Goal: Task Accomplishment & Management: Manage account settings

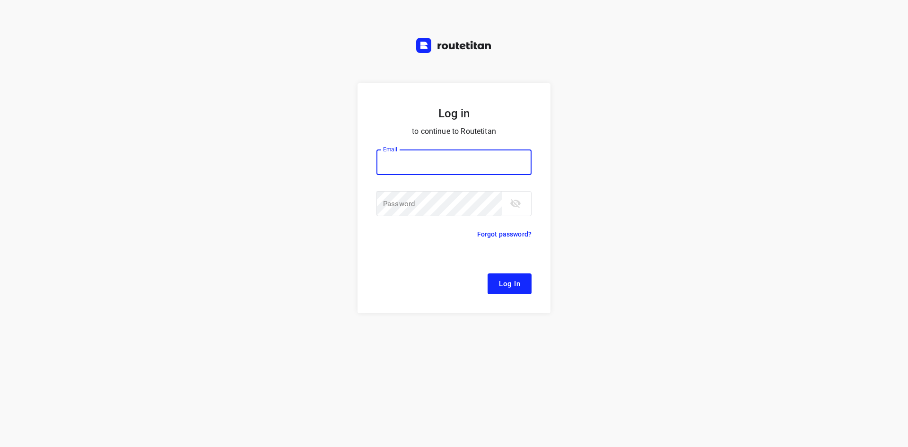
click at [481, 164] on input "email" at bounding box center [453, 162] width 155 height 26
type input "[EMAIL_ADDRESS][DOMAIN_NAME]"
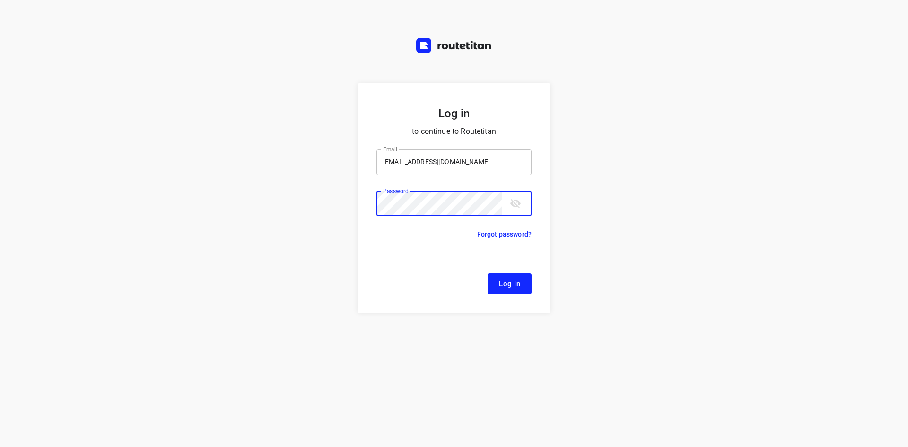
click at [488, 273] on button "Log In" at bounding box center [510, 283] width 44 height 21
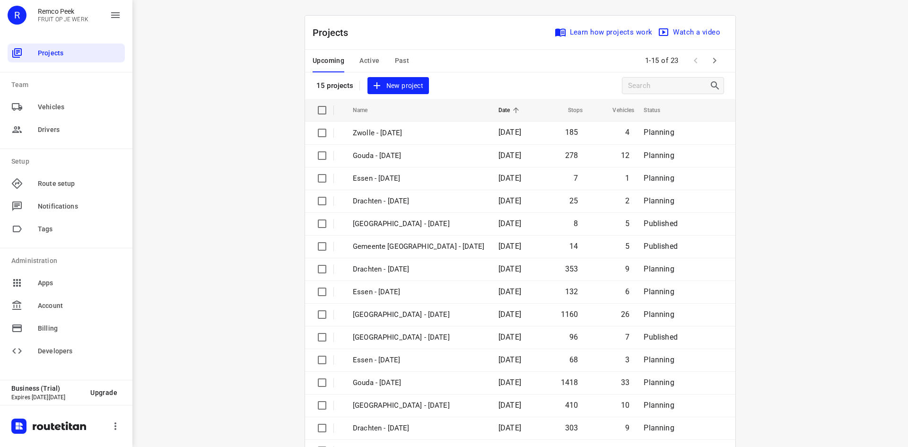
click at [367, 56] on span "Active" at bounding box center [369, 61] width 20 height 12
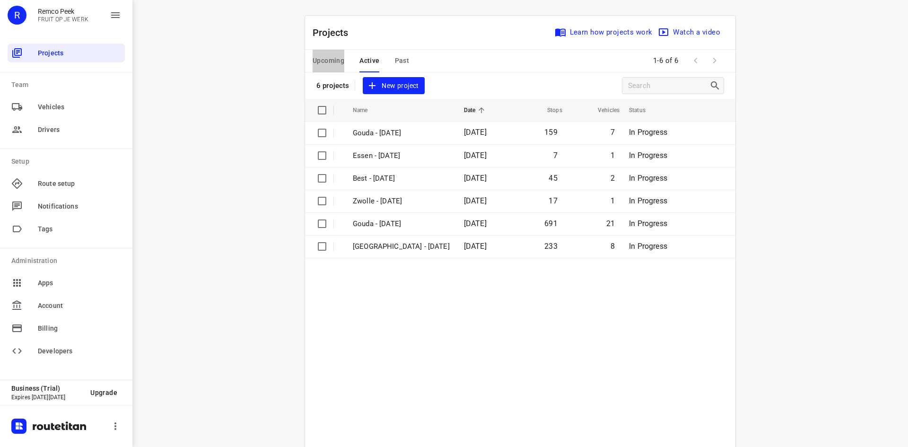
click at [335, 61] on span "Upcoming" at bounding box center [329, 61] width 32 height 12
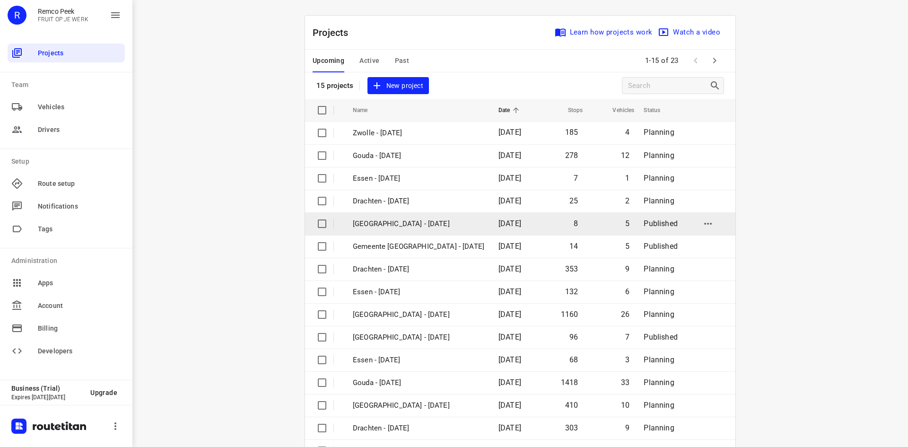
scroll to position [31, 0]
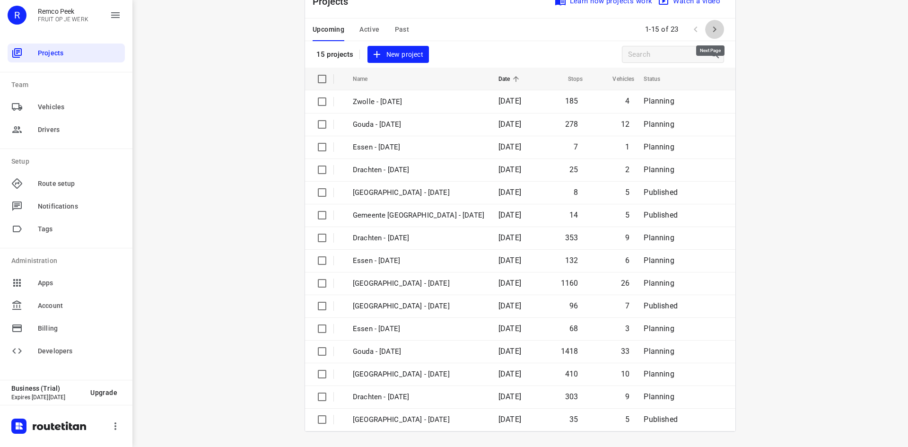
click at [711, 22] on button "button" at bounding box center [714, 29] width 19 height 19
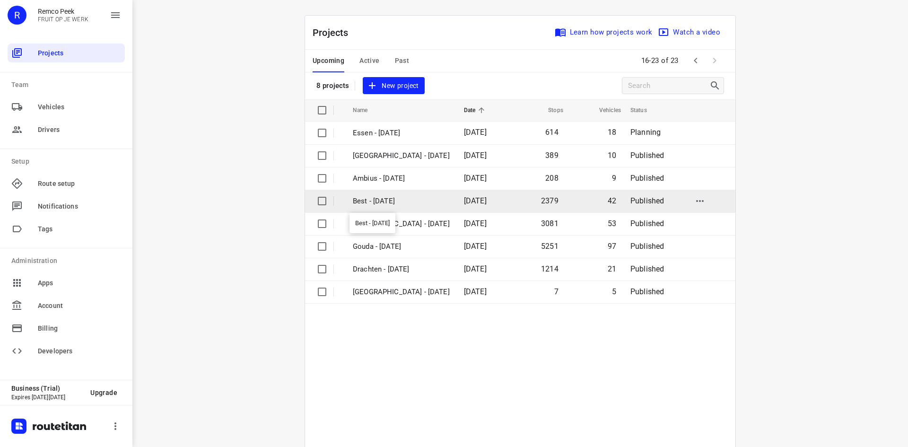
click at [406, 197] on p "Best - [DATE]" at bounding box center [401, 201] width 97 height 11
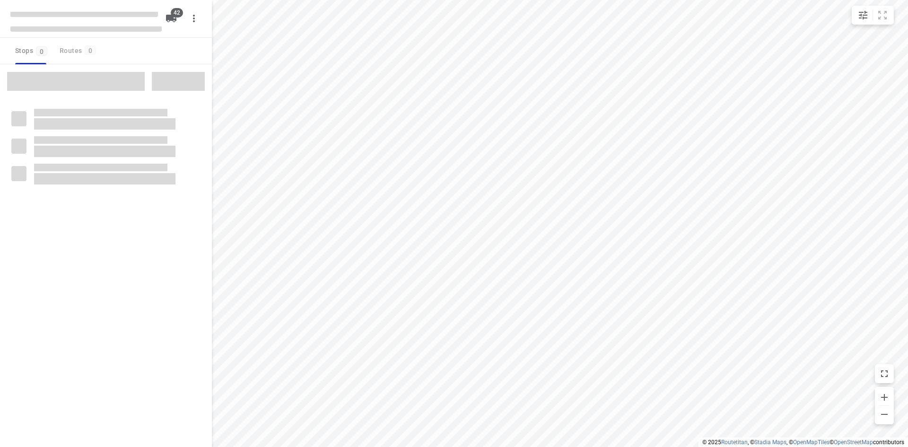
checkbox input "true"
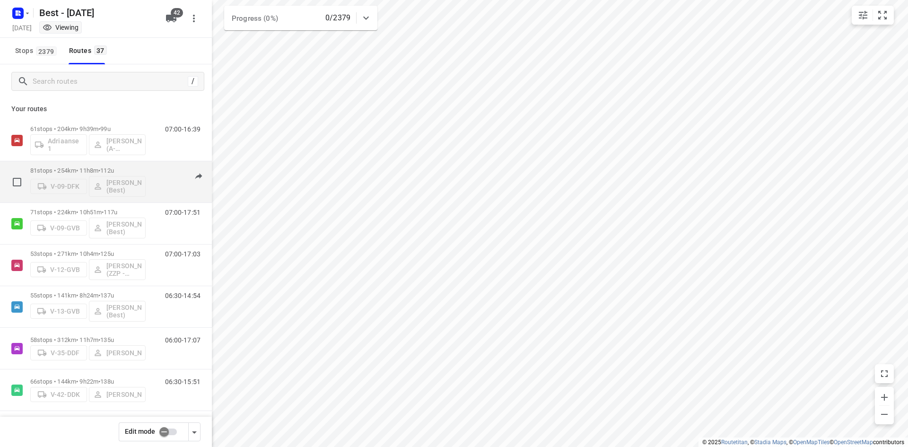
click at [100, 172] on span "•" at bounding box center [99, 170] width 2 height 7
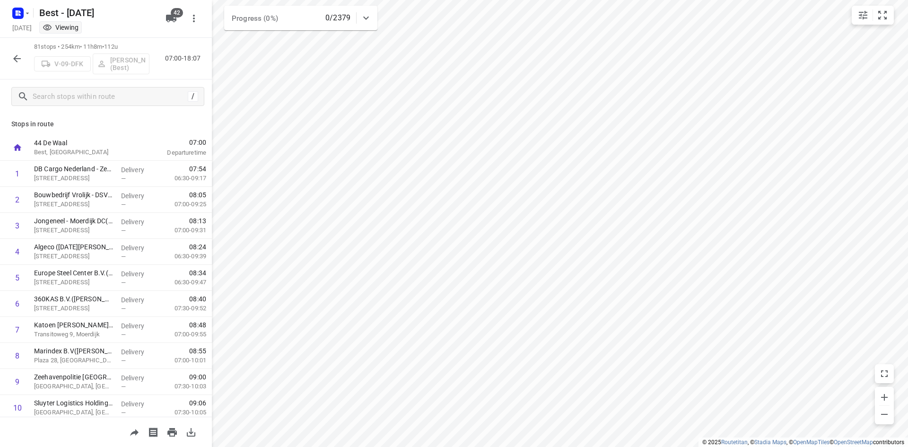
click at [17, 57] on icon "button" at bounding box center [16, 58] width 11 height 11
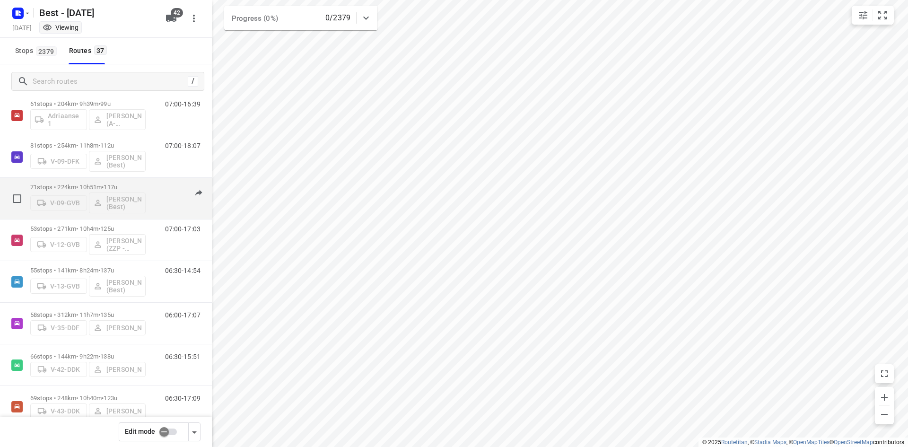
scroll to position [47, 0]
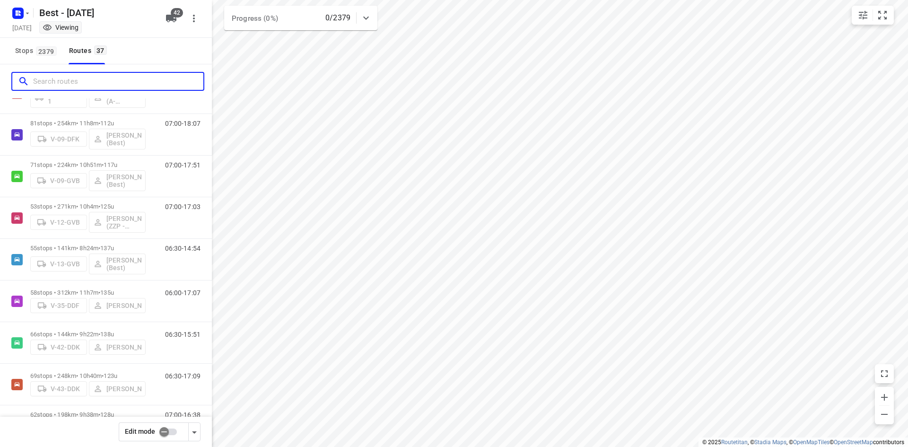
click at [111, 86] on input "Search routes" at bounding box center [118, 81] width 170 height 15
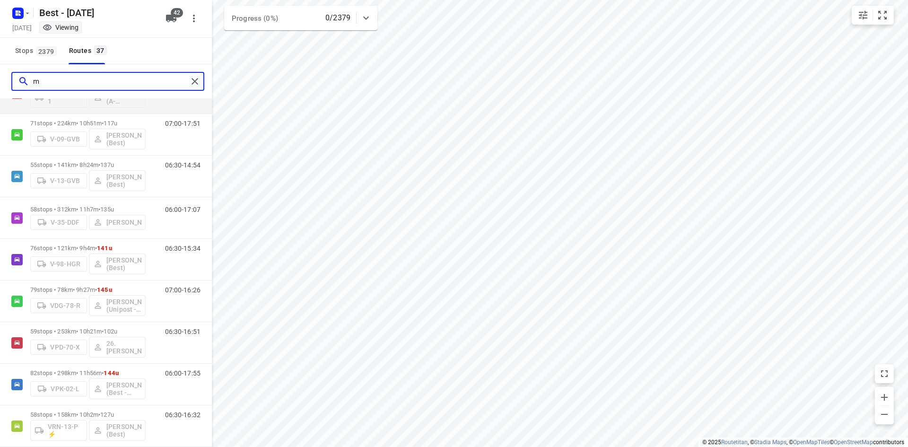
scroll to position [0, 0]
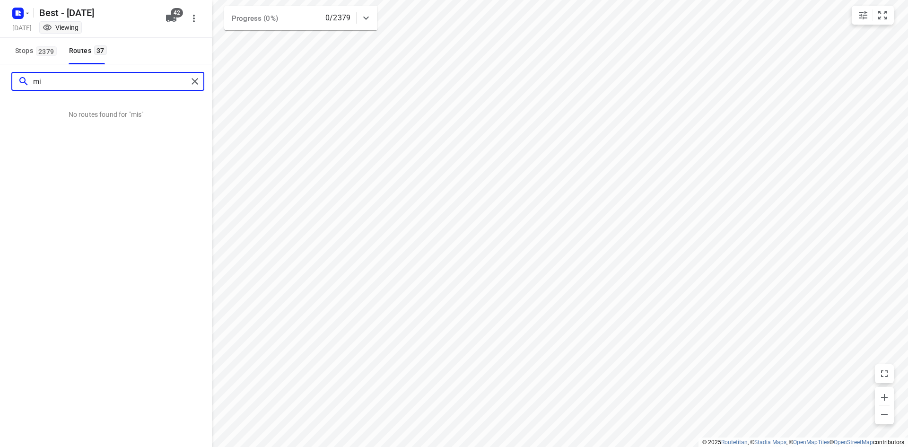
type input "m"
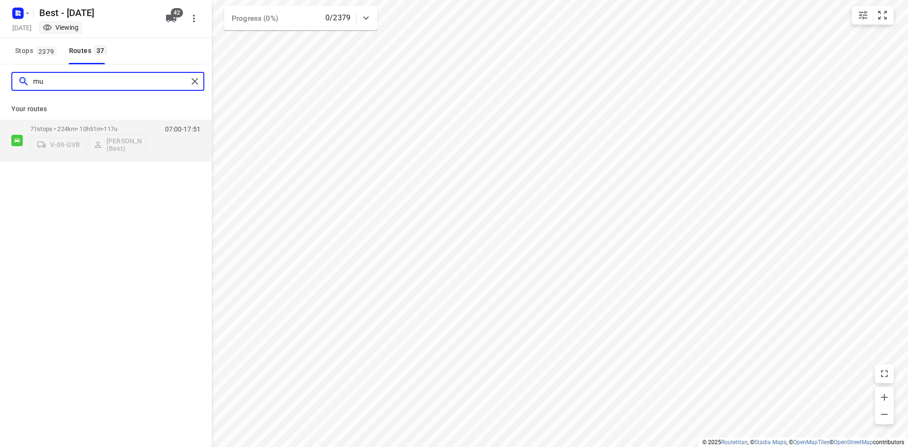
type input "m"
type input "jordan"
click at [103, 123] on div "56 stops • 231km • 9h49m • 73u 🚨VX-660-F Jordan Merks (Best - ZZP)" at bounding box center [87, 140] width 115 height 39
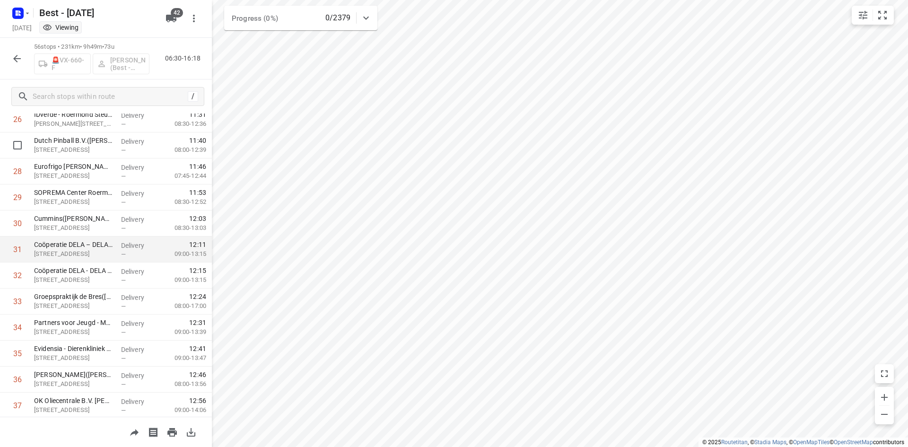
scroll to position [706, 0]
click at [21, 59] on icon "button" at bounding box center [17, 59] width 8 height 8
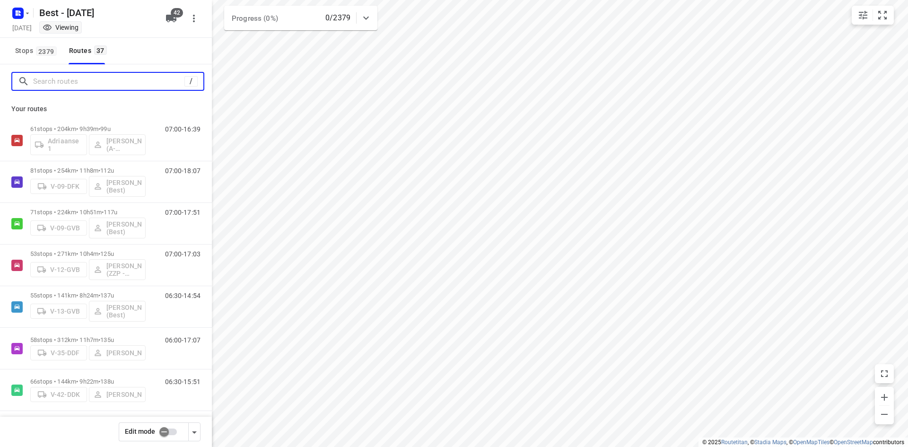
click at [100, 77] on input "Search routes" at bounding box center [108, 81] width 151 height 15
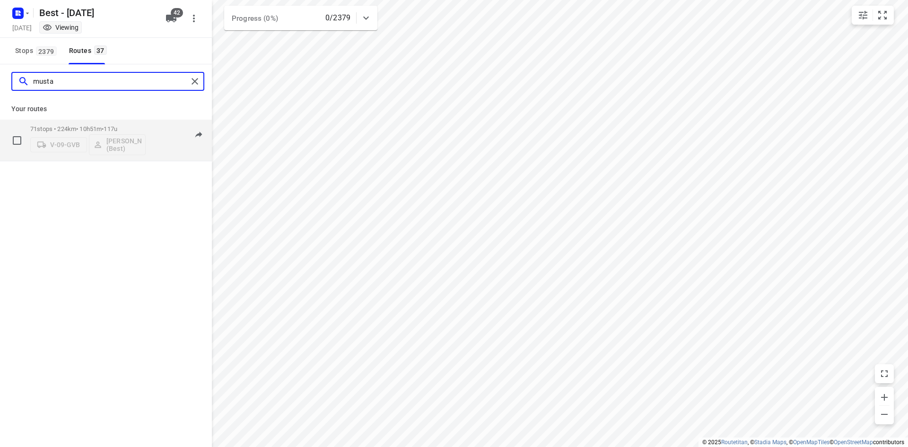
type input "musta"
click at [49, 130] on p "71 stops • 224km • 10h51m • 117u" at bounding box center [87, 128] width 115 height 7
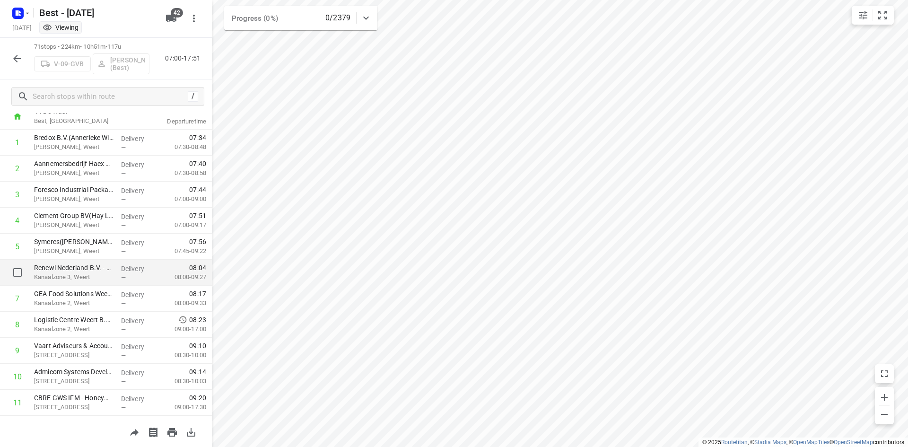
scroll to position [47, 0]
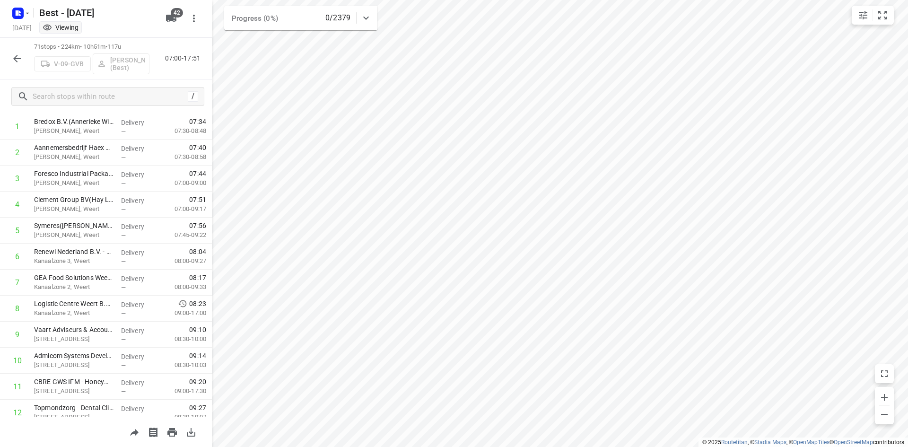
click at [26, 56] on button "button" at bounding box center [17, 58] width 19 height 19
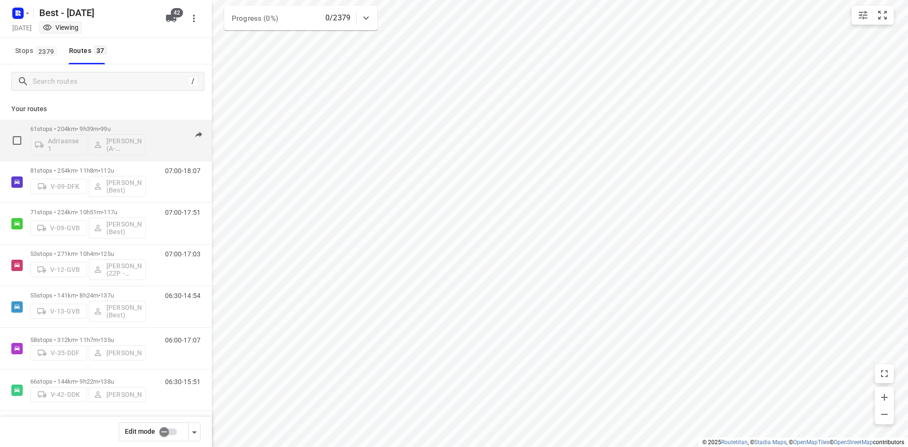
scroll to position [189, 0]
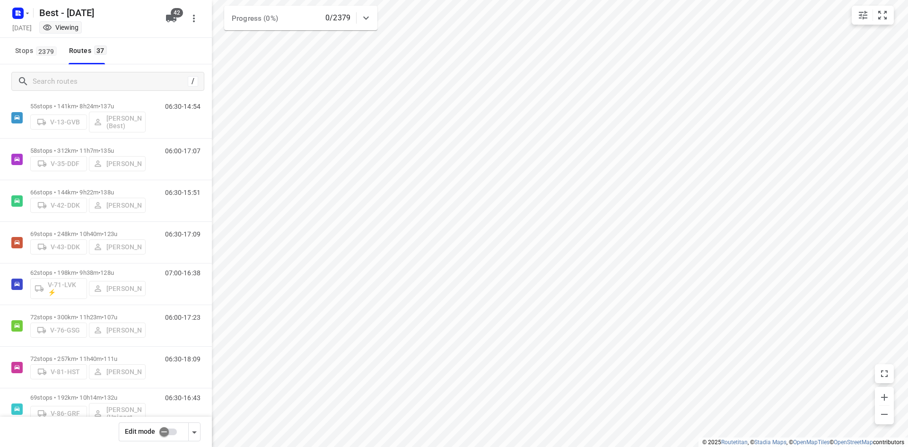
click at [79, 91] on div "/" at bounding box center [106, 81] width 212 height 34
click at [81, 90] on div "/" at bounding box center [107, 81] width 193 height 19
click at [82, 90] on div "/" at bounding box center [107, 81] width 193 height 19
click at [86, 83] on input "Search routes" at bounding box center [108, 81] width 151 height 15
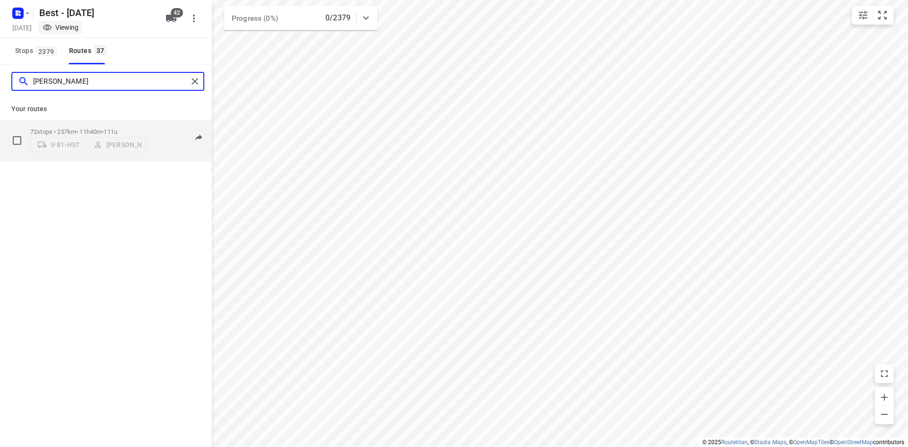
type input "rick"
click at [98, 135] on div "V-81-HST Rick Jansen" at bounding box center [87, 143] width 115 height 17
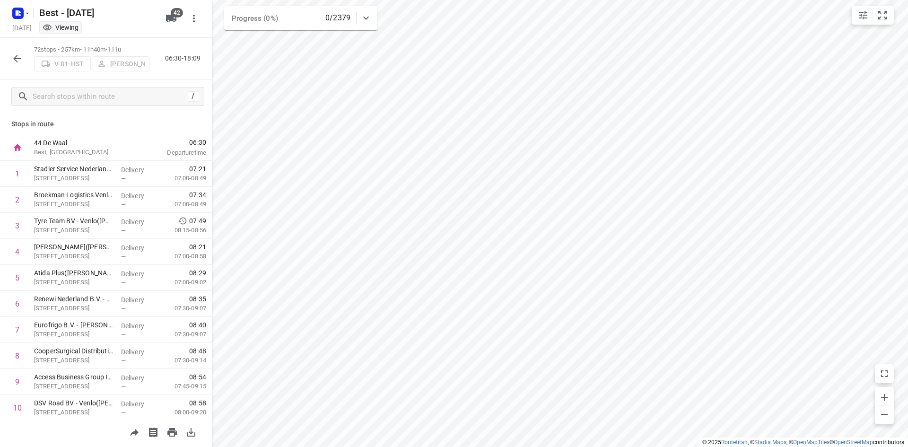
click at [17, 55] on icon "button" at bounding box center [17, 59] width 8 height 8
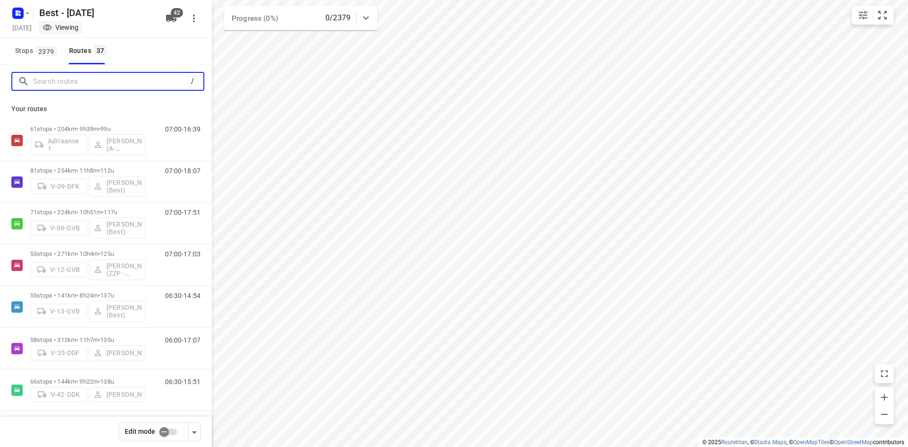
click at [126, 79] on input "Search routes" at bounding box center [110, 81] width 154 height 15
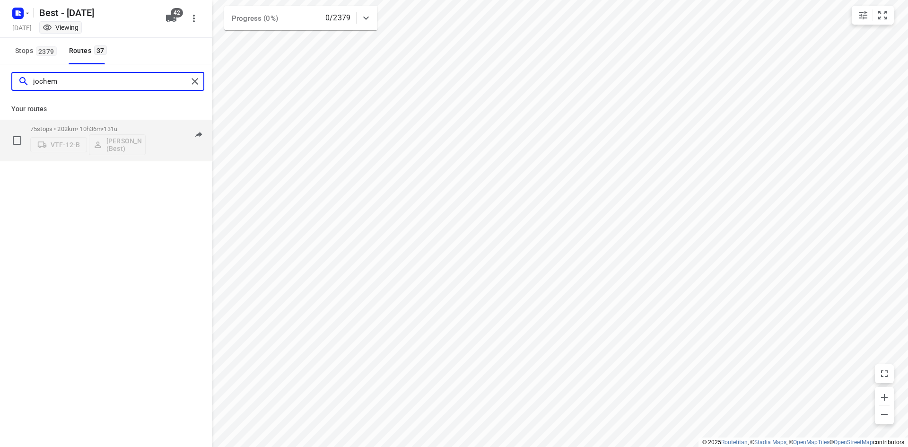
type input "jochem"
click at [105, 125] on div "75 stops • 202km • 10h36m • 131u VTF-12-B Jochem Hoffard (Best)" at bounding box center [87, 140] width 115 height 39
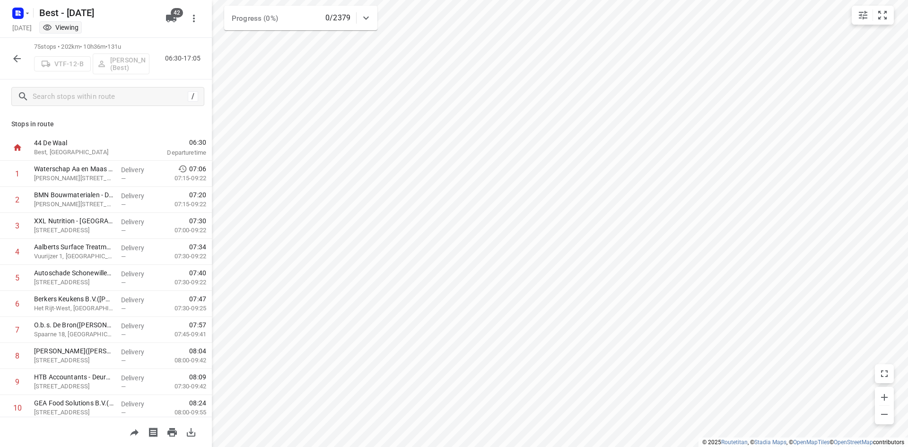
scroll to position [298, 0]
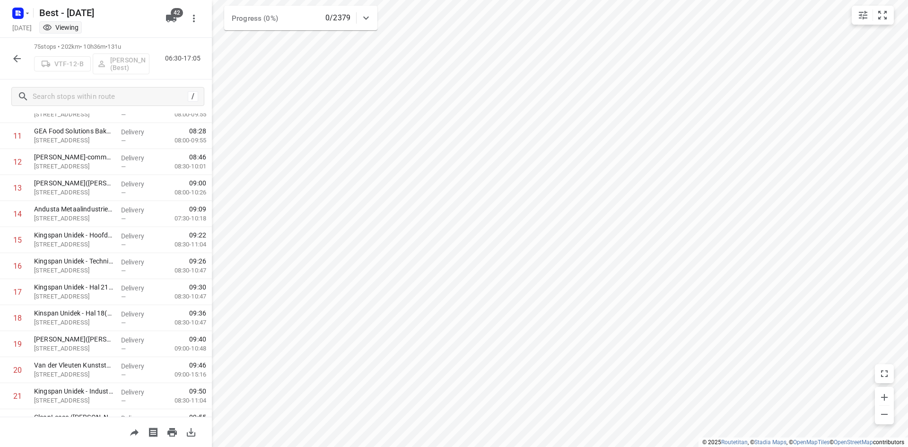
click at [24, 56] on button "button" at bounding box center [17, 58] width 19 height 19
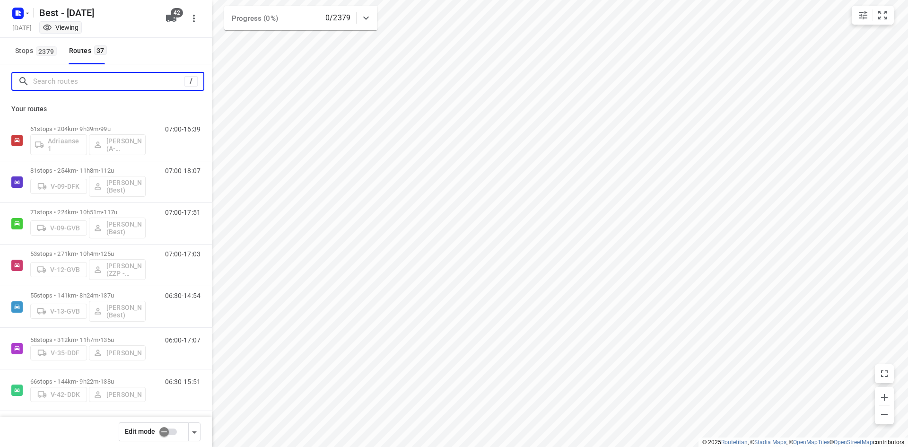
click at [55, 87] on input "Search routes" at bounding box center [108, 81] width 151 height 15
click at [49, 54] on span "2379" at bounding box center [46, 50] width 21 height 9
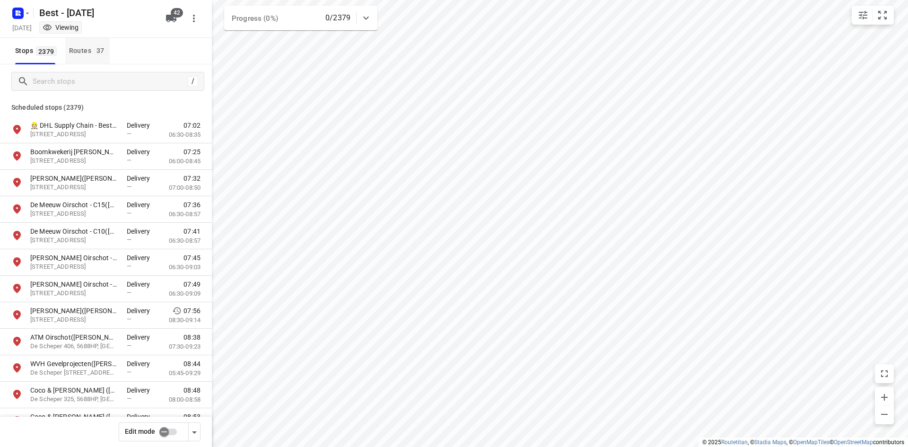
click at [74, 60] on button "Routes 37" at bounding box center [87, 51] width 44 height 26
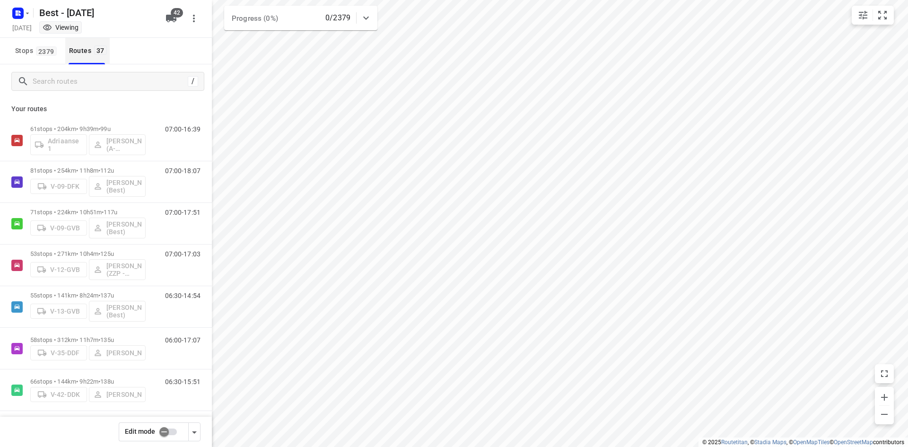
click at [72, 71] on div "/" at bounding box center [106, 81] width 212 height 34
click at [71, 77] on input "Search routes" at bounding box center [108, 81] width 151 height 15
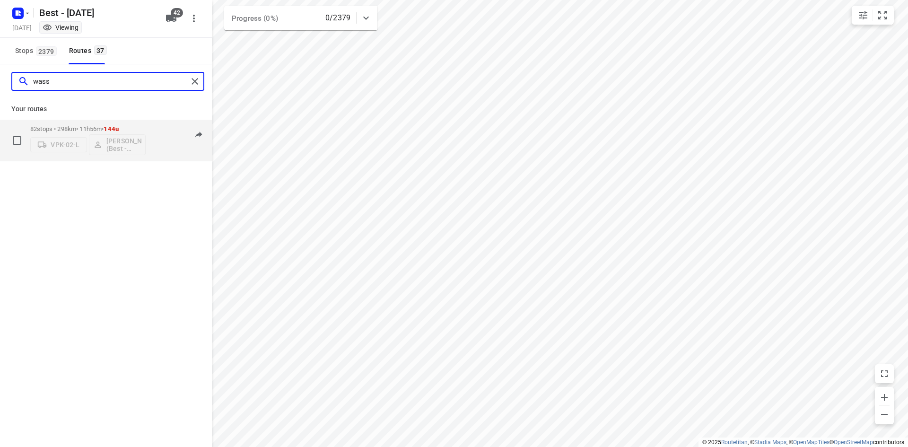
type input "wass"
click at [117, 124] on div "82 stops • 298km • 11h56m • 144u VPK-02-L Wassim El Kadmiri (Best - ZZP)" at bounding box center [87, 140] width 115 height 39
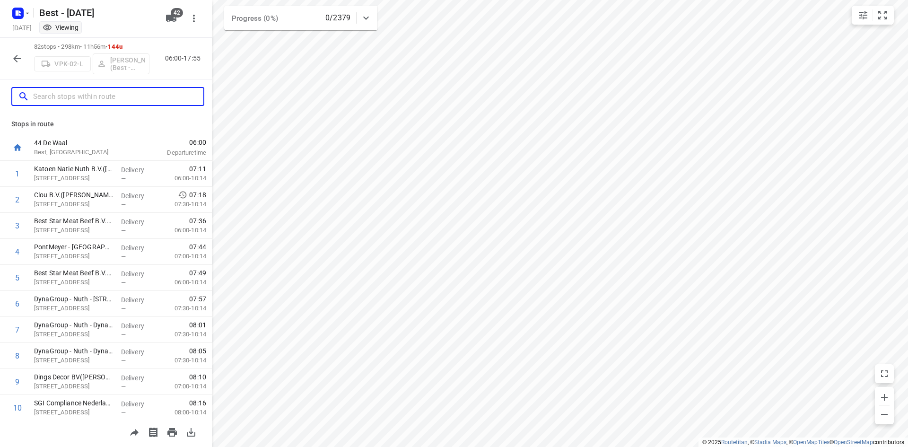
click at [118, 97] on input "text" at bounding box center [118, 96] width 170 height 15
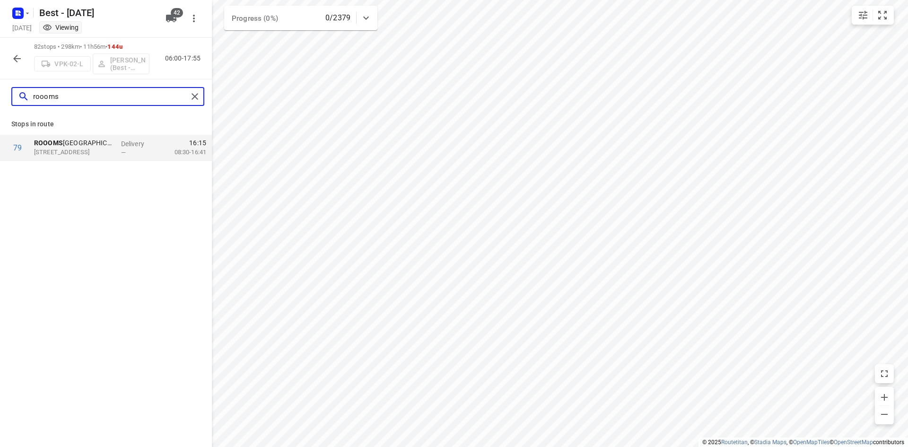
type input "roooms"
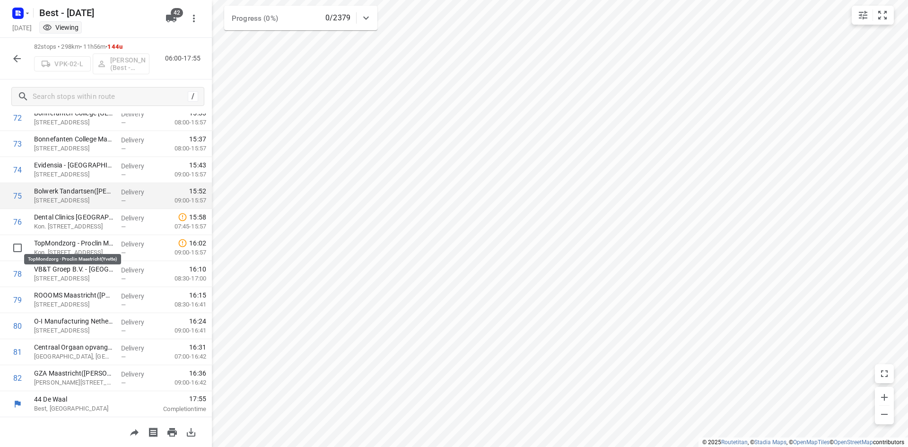
scroll to position [1903, 0]
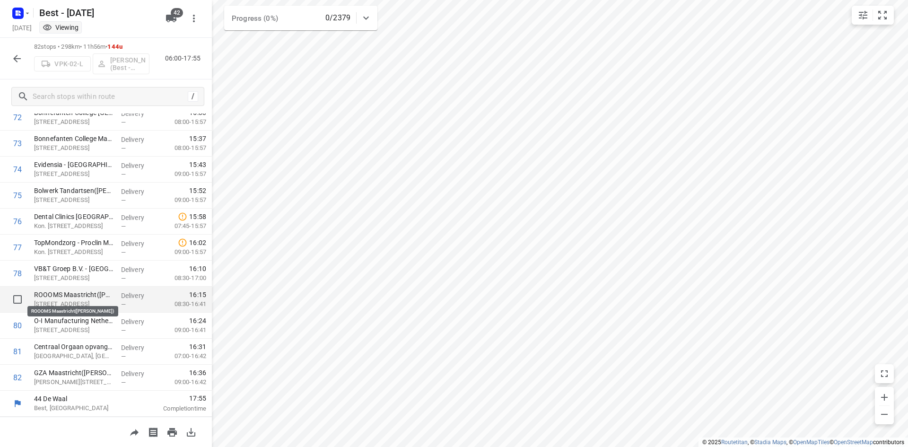
click at [96, 292] on p "ROOOMS Maastricht(Sofie Goedbloed)" at bounding box center [73, 294] width 79 height 9
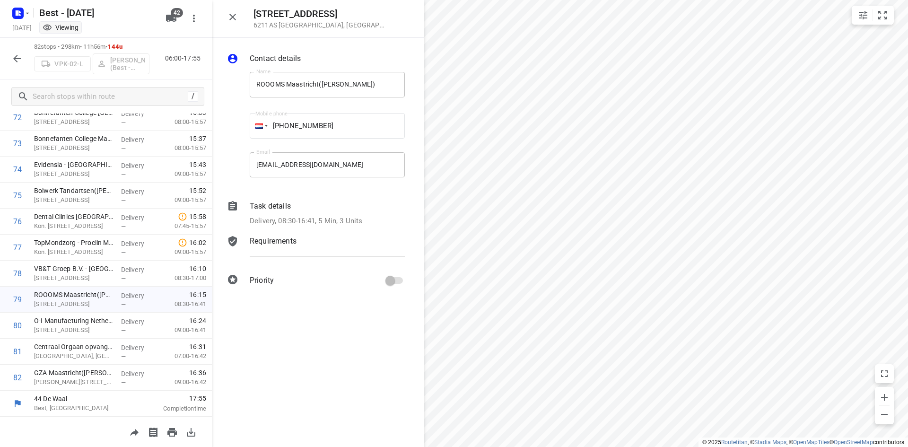
click at [296, 217] on p "Delivery, 08:30-16:41, 5 Min, 3 Units" at bounding box center [306, 221] width 113 height 11
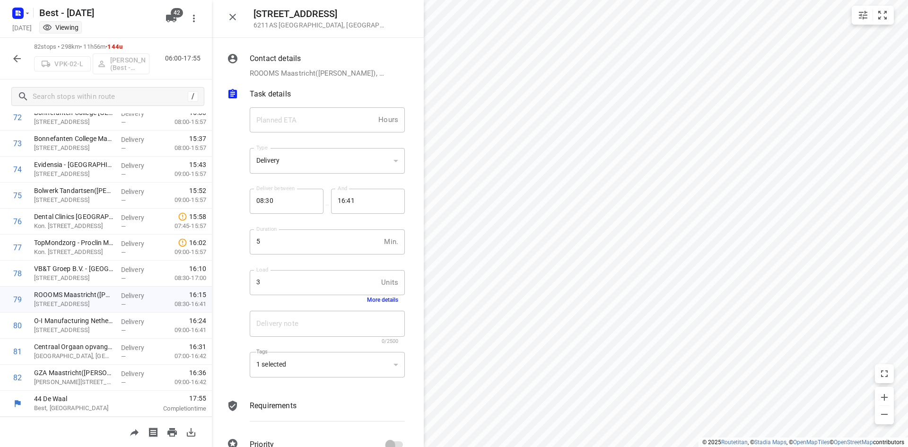
click at [371, 298] on button "More details" at bounding box center [382, 300] width 31 height 7
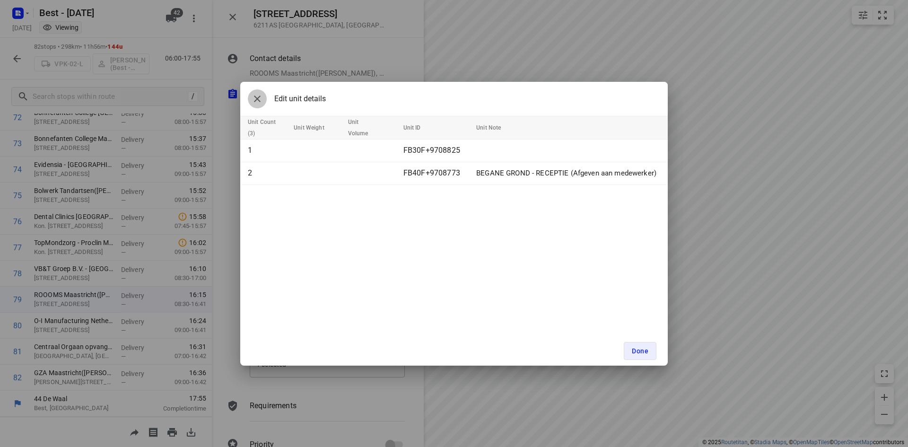
click at [256, 101] on icon "button" at bounding box center [257, 98] width 11 height 11
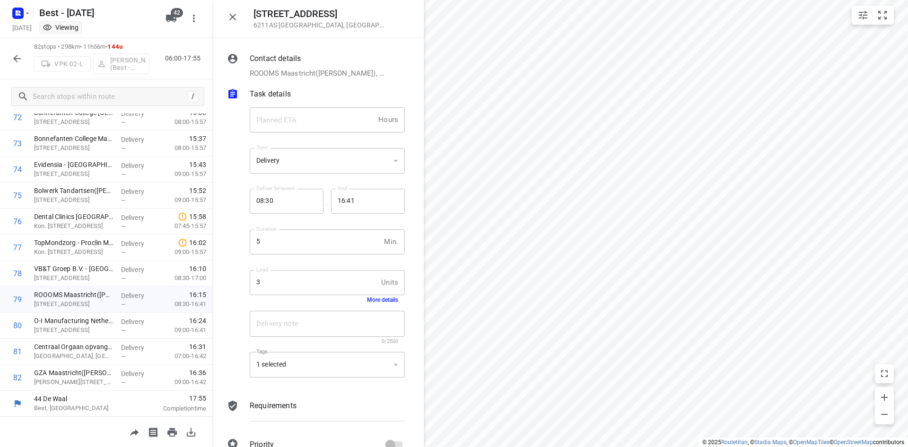
click at [379, 303] on button "More details" at bounding box center [382, 300] width 31 height 7
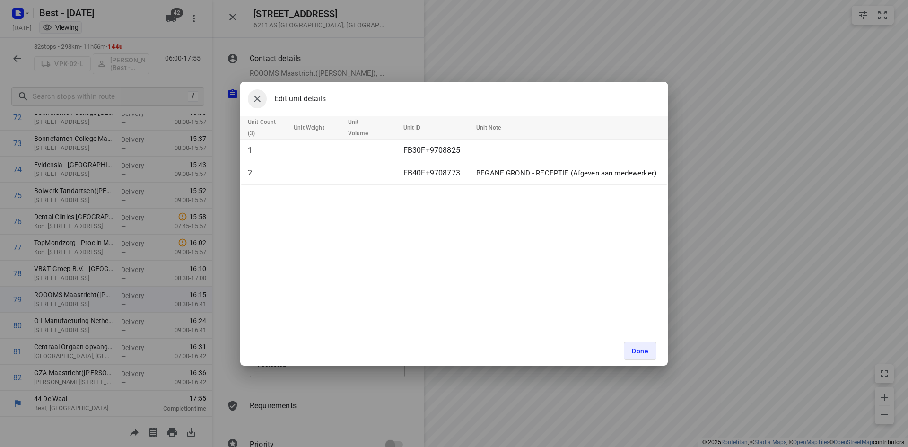
click at [253, 105] on button "button" at bounding box center [257, 98] width 19 height 19
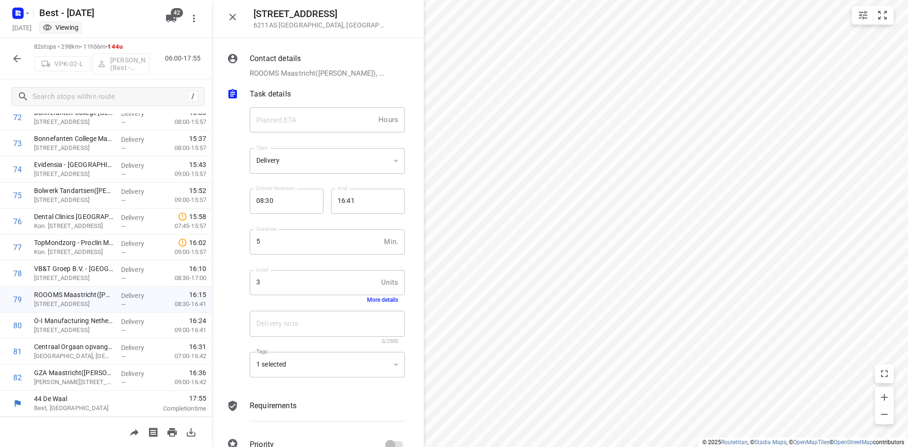
click at [236, 13] on icon "button" at bounding box center [232, 16] width 11 height 11
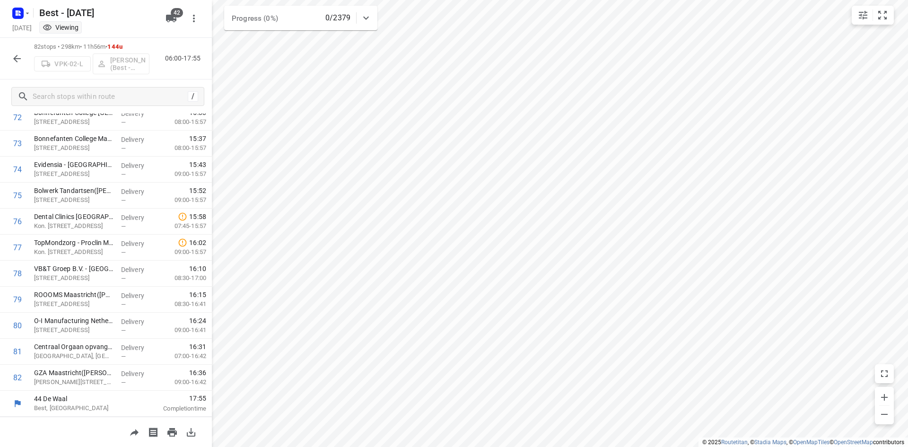
click at [11, 55] on icon "button" at bounding box center [16, 58] width 11 height 11
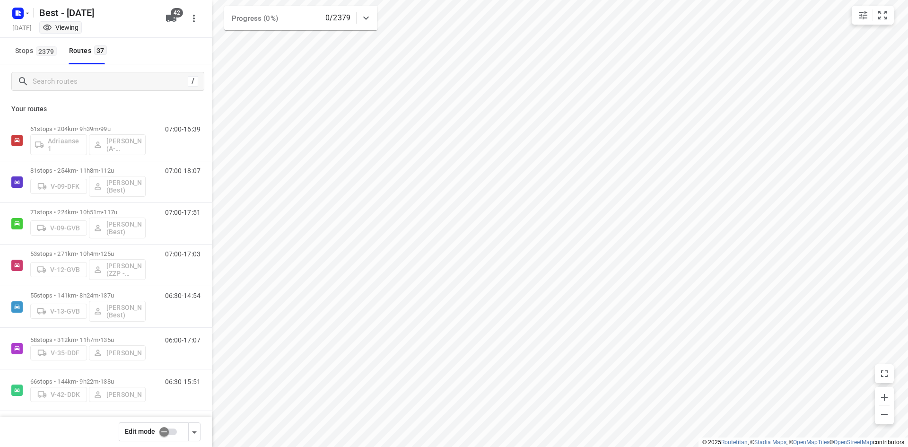
click at [157, 430] on input "checkbox" at bounding box center [164, 432] width 54 height 18
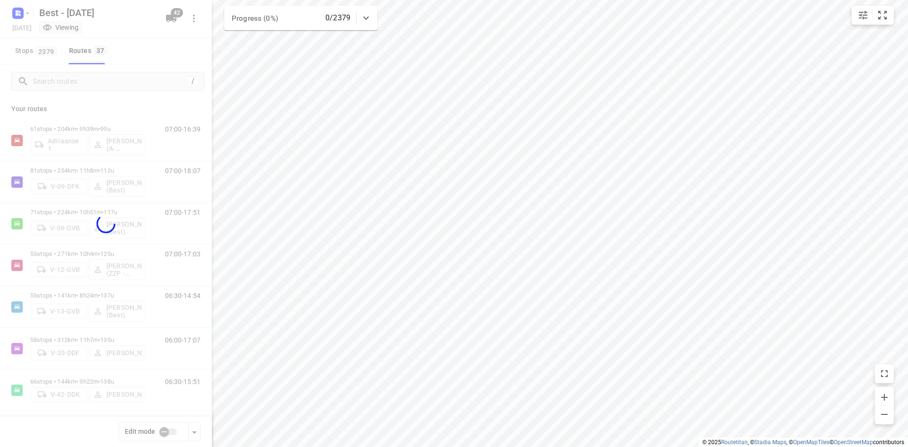
checkbox input "true"
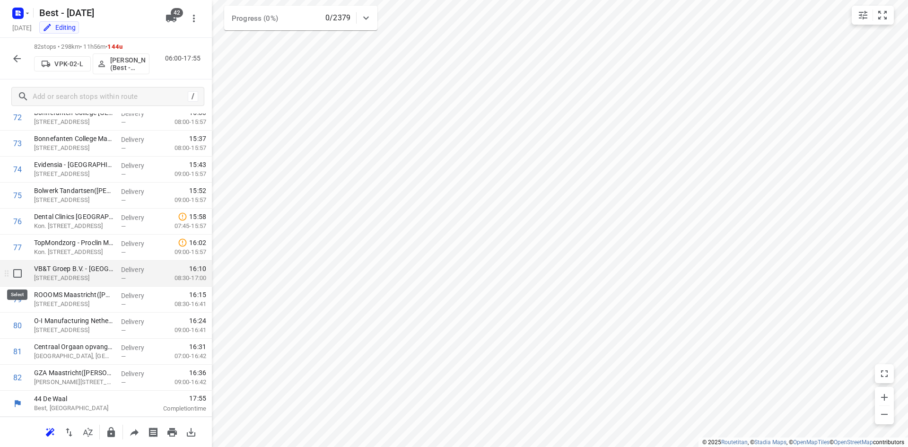
click at [15, 280] on input "checkbox" at bounding box center [17, 273] width 19 height 19
checkbox input "true"
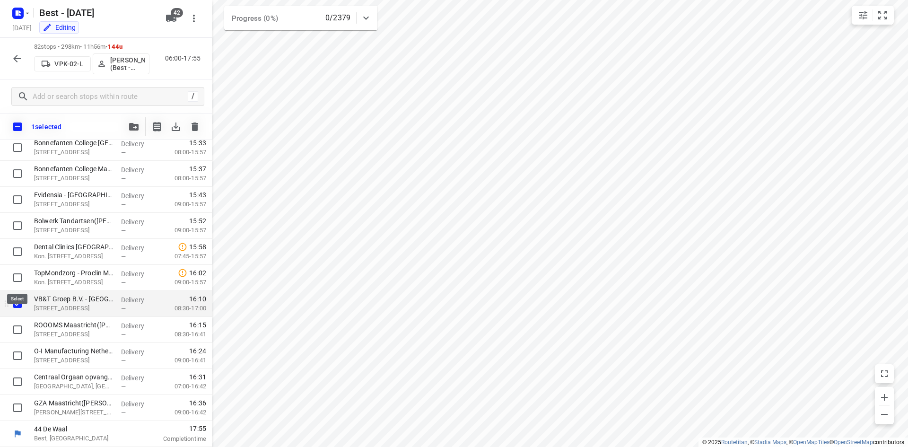
scroll to position [1899, 0]
click at [19, 325] on input "checkbox" at bounding box center [17, 329] width 19 height 19
checkbox input "true"
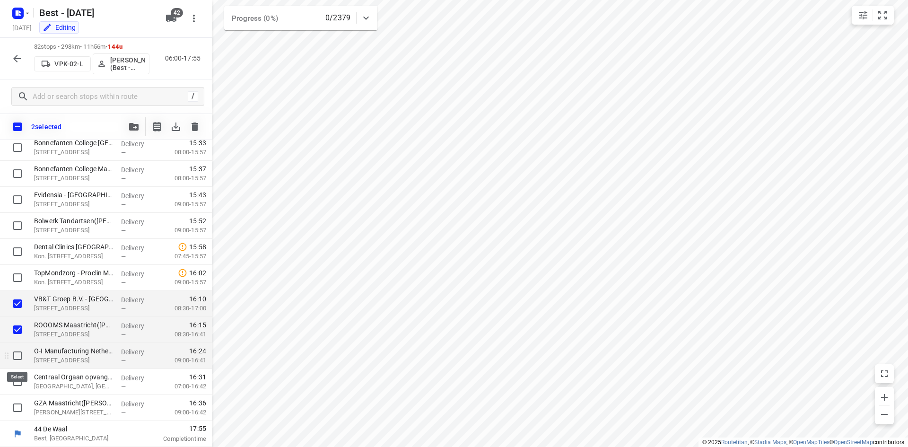
click at [15, 357] on input "checkbox" at bounding box center [17, 355] width 19 height 19
checkbox input "true"
click at [17, 374] on input "checkbox" at bounding box center [17, 381] width 19 height 19
checkbox input "true"
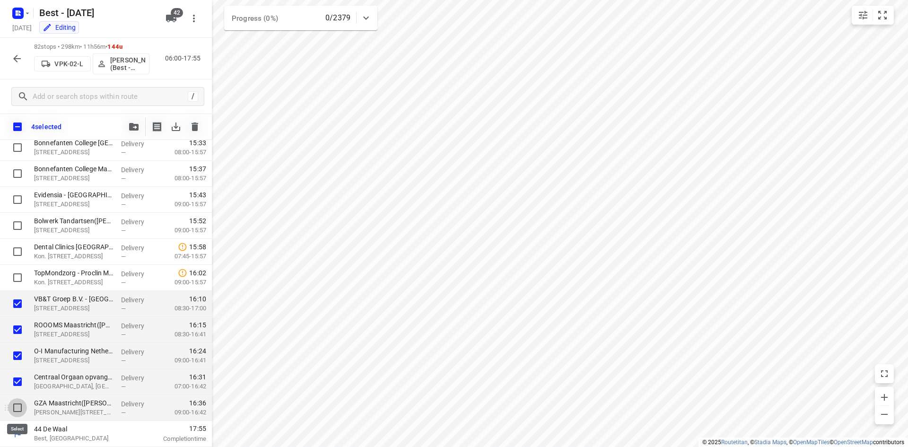
click at [17, 416] on input "checkbox" at bounding box center [17, 407] width 19 height 19
checkbox input "true"
click at [141, 128] on button "button" at bounding box center [133, 126] width 19 height 19
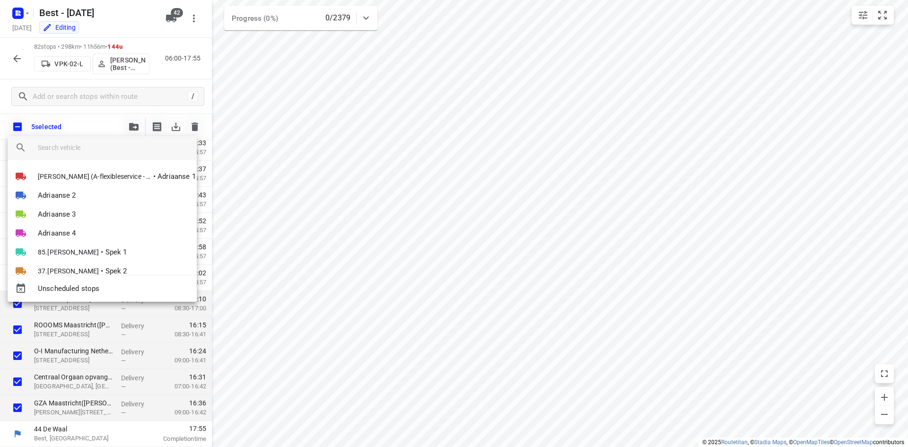
click at [100, 156] on div at bounding box center [117, 147] width 159 height 23
click at [100, 153] on input "search vehicle" at bounding box center [113, 147] width 151 height 14
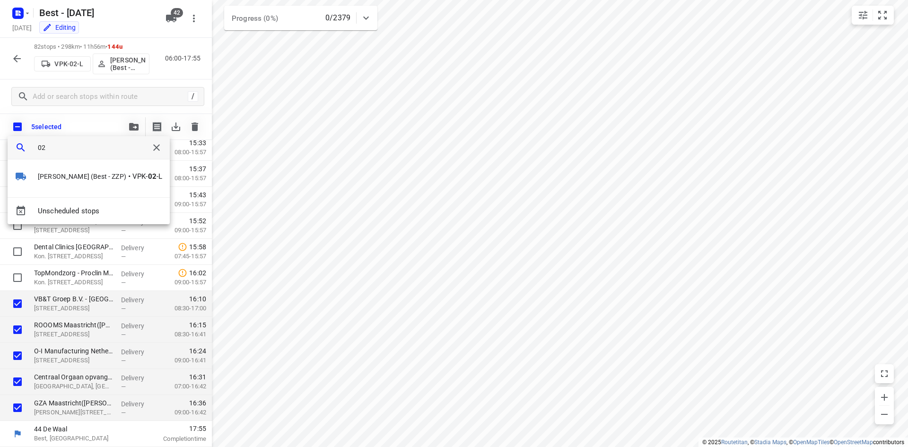
type input "02"
click at [97, 165] on div "Wassim El Kadmiri (Best - ZZP) • VPK- 02 -L" at bounding box center [89, 178] width 162 height 38
click at [96, 169] on li "Wassim El Kadmiri (Best - ZZP) • VPK- 02 -L" at bounding box center [89, 176] width 162 height 19
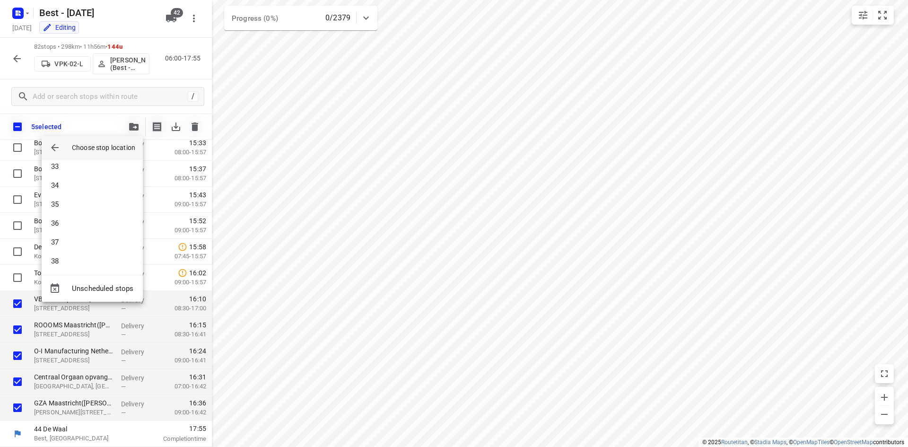
scroll to position [520, 0]
click at [76, 206] on li "30" at bounding box center [92, 201] width 101 height 19
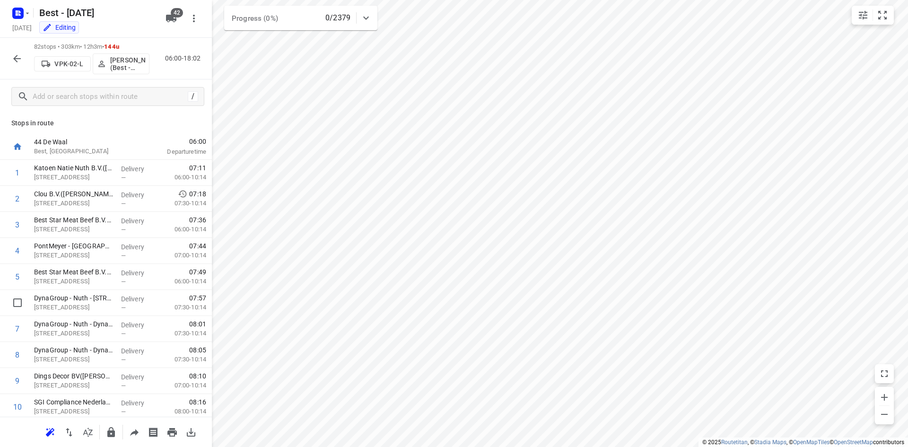
scroll to position [0, 0]
click at [22, 54] on icon "button" at bounding box center [16, 58] width 11 height 11
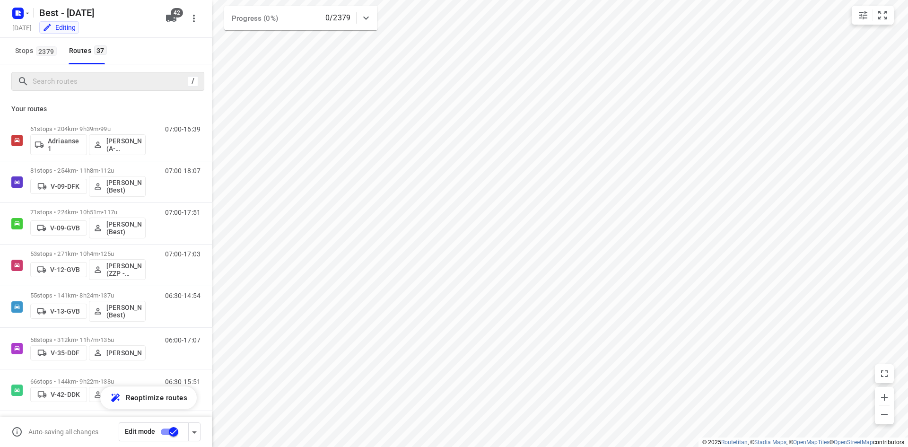
click at [105, 73] on div "/" at bounding box center [107, 81] width 193 height 19
click at [103, 81] on input "Search routes" at bounding box center [108, 81] width 151 height 15
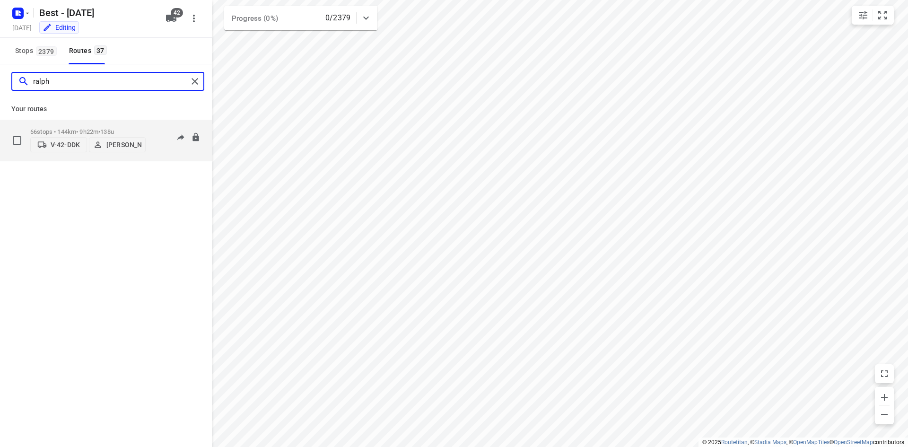
type input "ralph"
click at [83, 120] on div "66 stops • 144km • 9h22m • 138u V-42-DDK Ralph van Osnabrugge 06:30-15:51" at bounding box center [106, 141] width 212 height 42
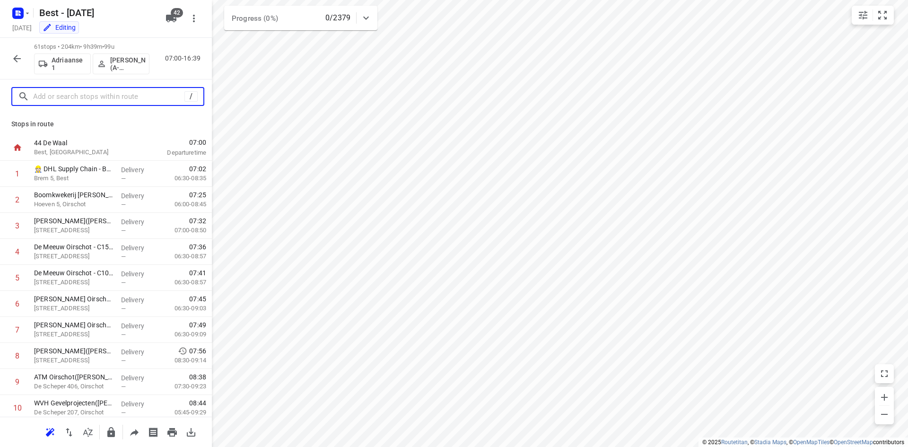
click at [157, 92] on input "text" at bounding box center [108, 96] width 151 height 15
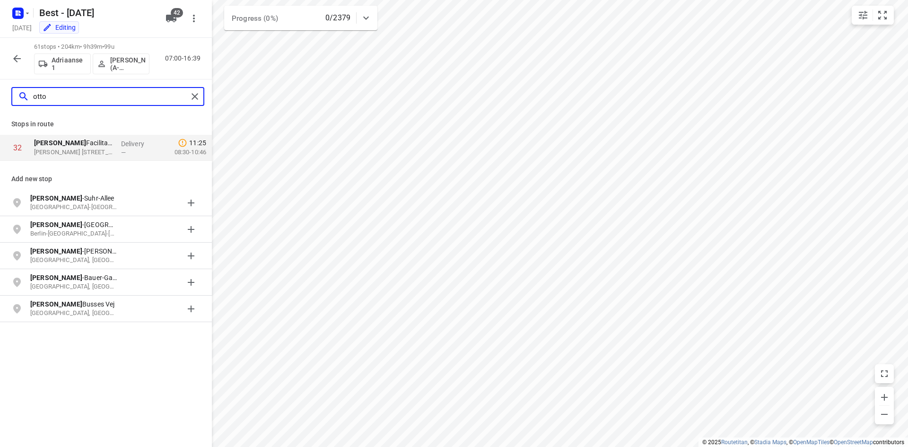
type input "otto"
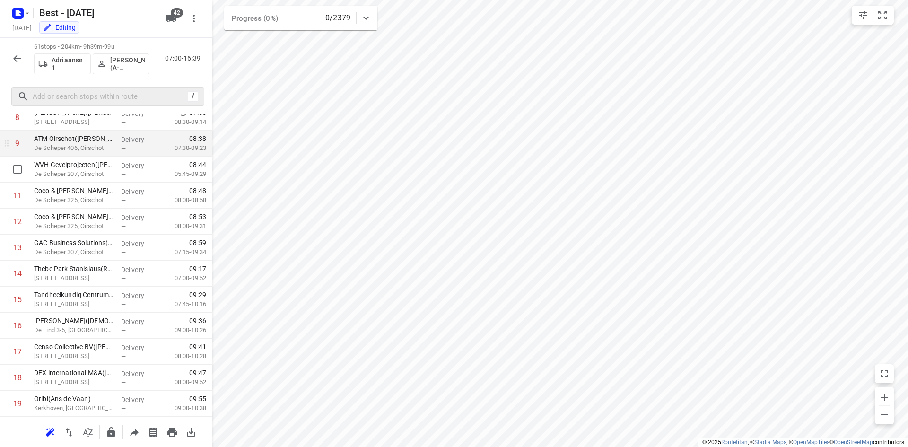
scroll to position [284, 0]
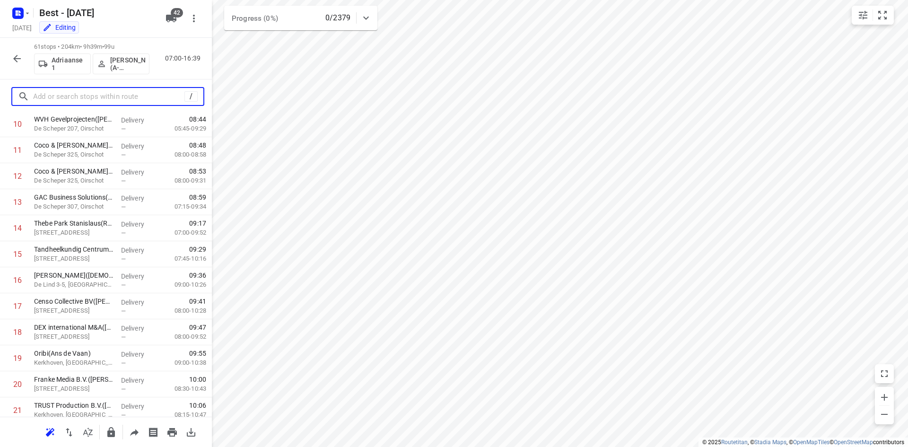
click at [114, 102] on input "text" at bounding box center [108, 96] width 151 height 15
click at [45, 96] on input "text" at bounding box center [118, 96] width 170 height 15
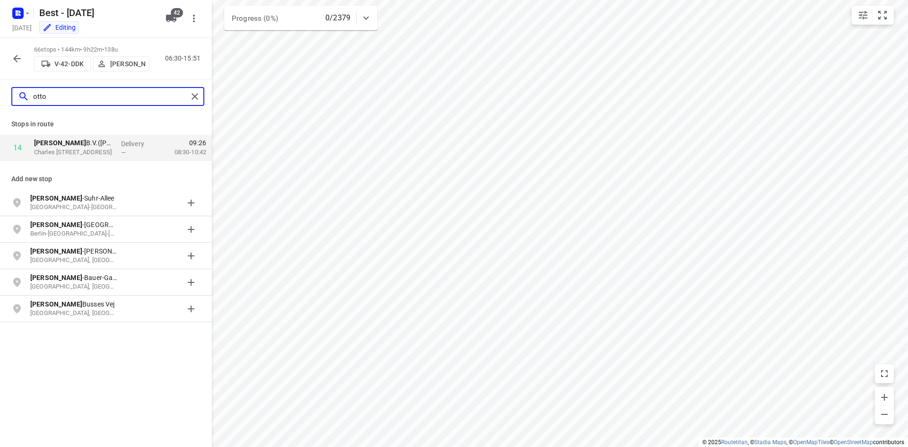
type input "otto"
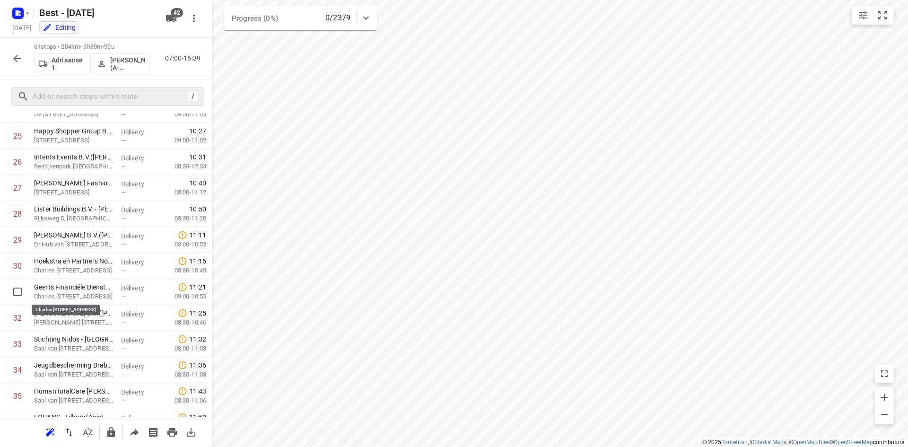
scroll to position [709, 0]
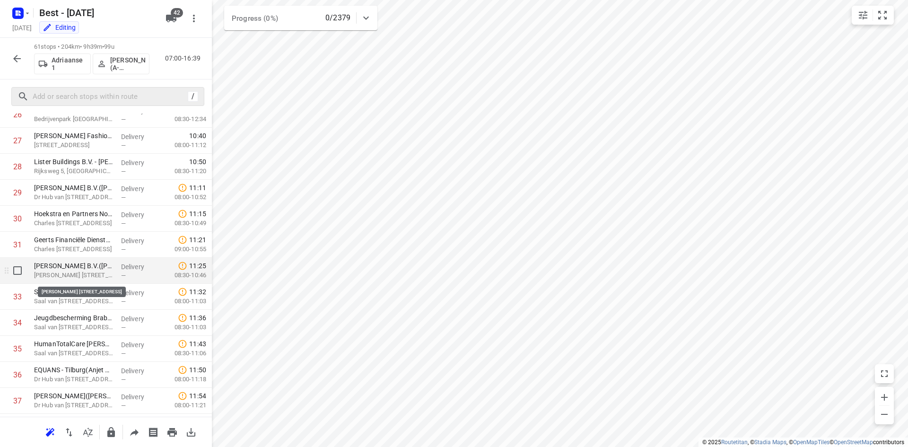
click at [53, 279] on p "J. Asselbergsweg 70, Tilburg" at bounding box center [73, 275] width 79 height 9
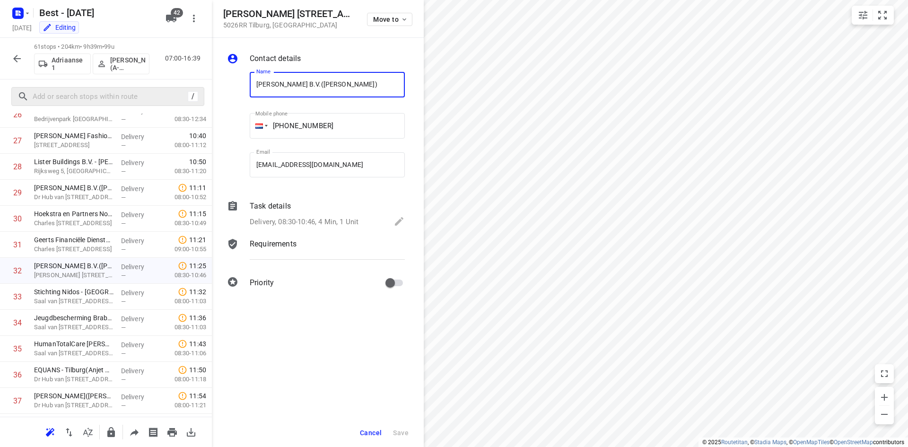
click at [316, 218] on p "Delivery, 08:30-10:46, 4 Min, 1 Unit" at bounding box center [304, 222] width 109 height 11
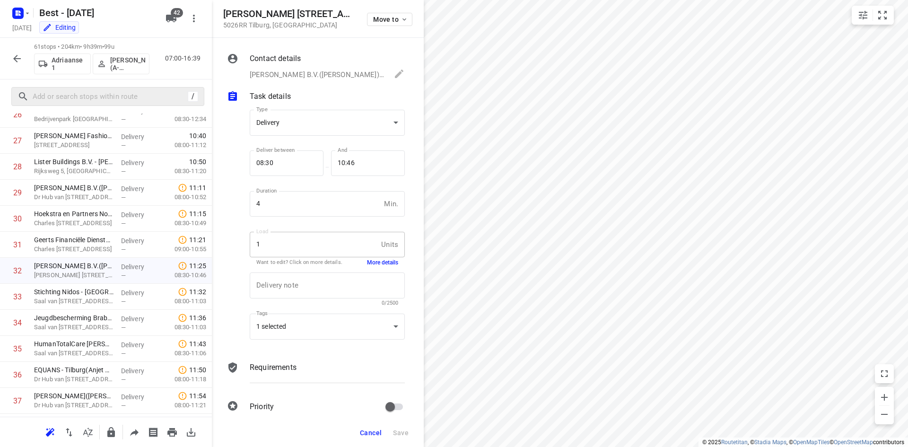
click at [371, 261] on button "More details" at bounding box center [382, 263] width 31 height 8
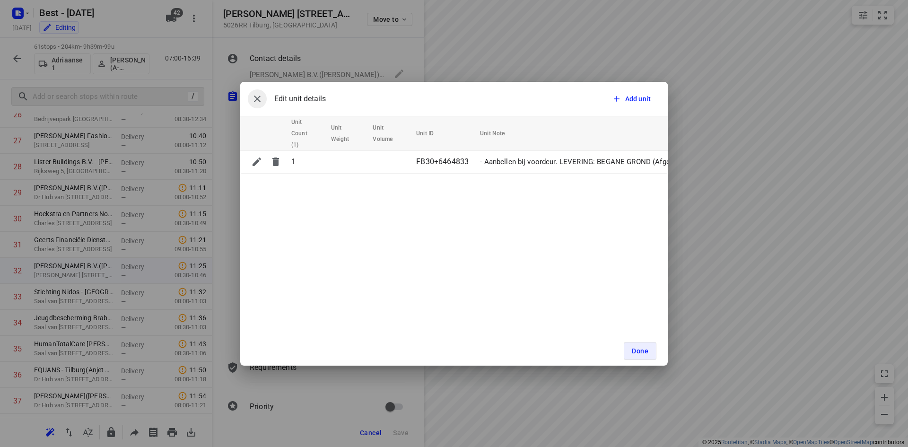
click at [259, 96] on icon "button" at bounding box center [257, 99] width 7 height 7
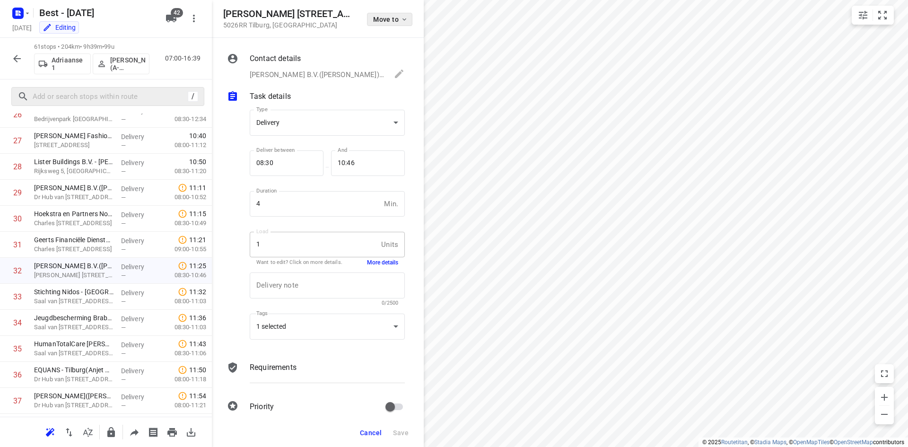
click at [387, 15] on button "Move to" at bounding box center [389, 19] width 45 height 13
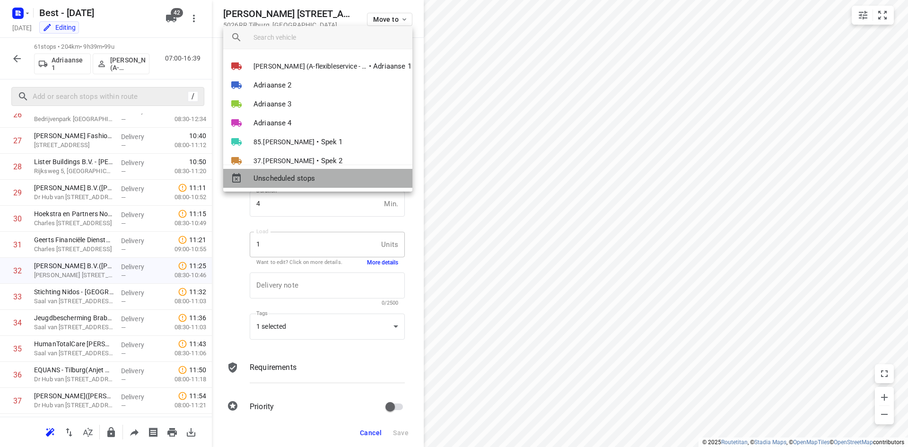
click at [321, 177] on span "Unscheduled stops" at bounding box center [328, 178] width 151 height 11
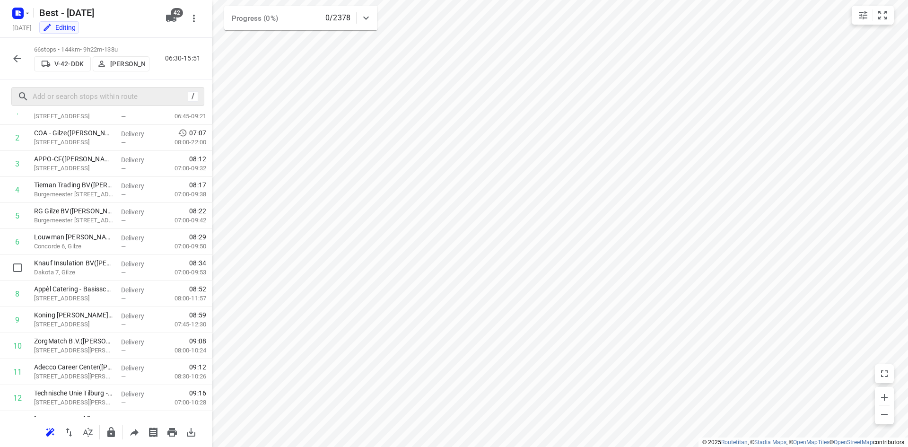
scroll to position [0, 0]
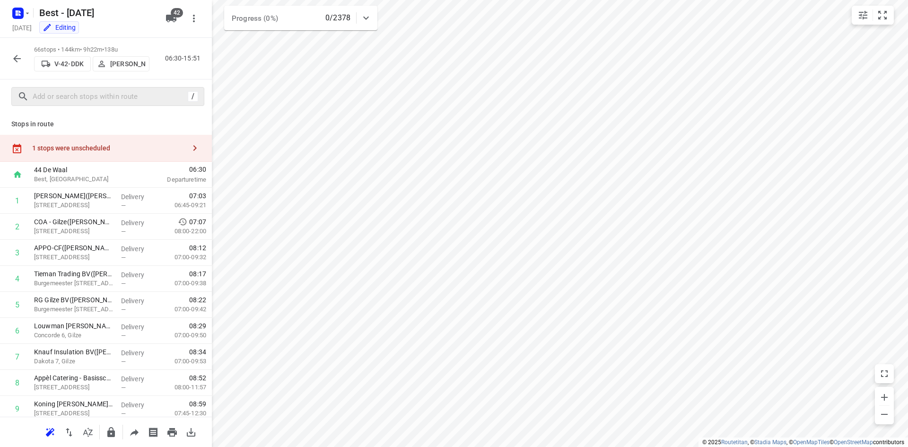
click at [149, 163] on div "06:30 Departure time" at bounding box center [178, 175] width 68 height 26
click at [156, 153] on div "1 stops were unscheduled" at bounding box center [106, 148] width 212 height 27
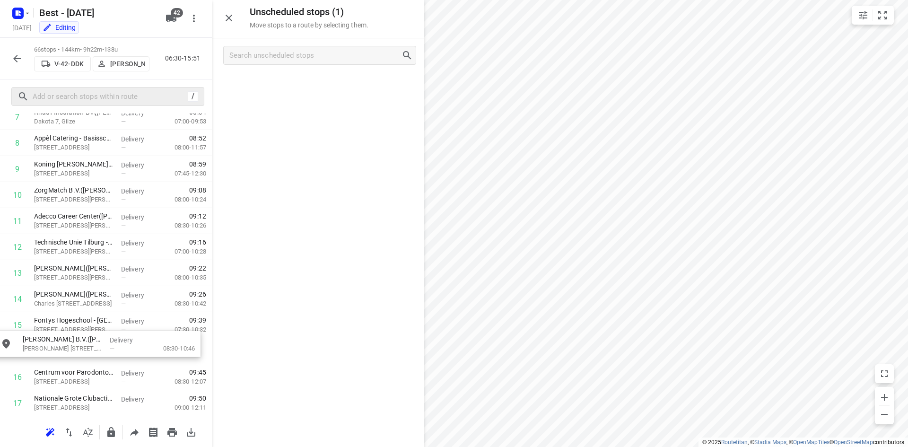
scroll to position [245, 0]
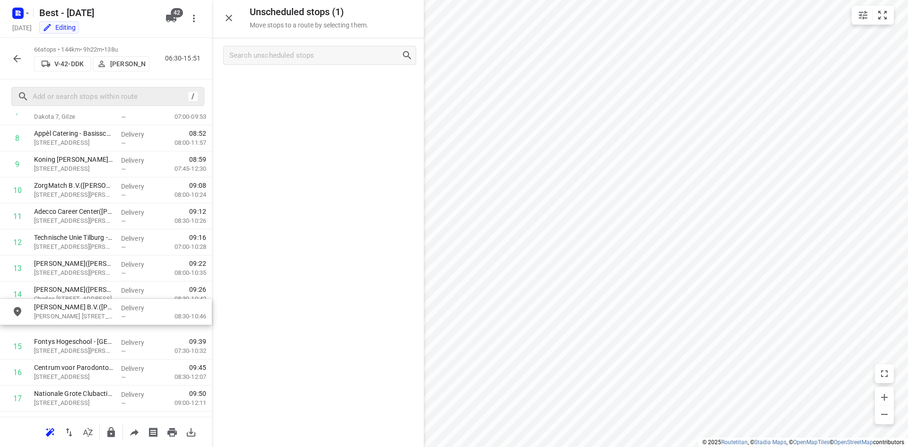
drag, startPoint x: 299, startPoint y: 86, endPoint x: 87, endPoint y: 316, distance: 313.3
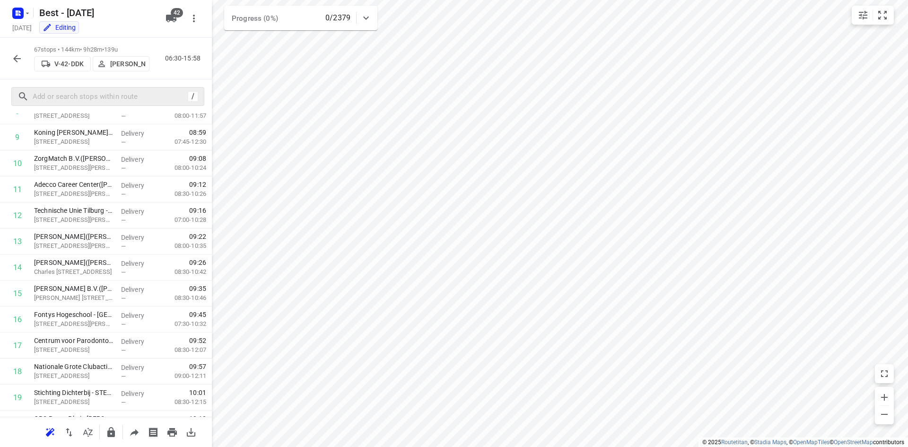
click at [13, 54] on icon "button" at bounding box center [16, 58] width 11 height 11
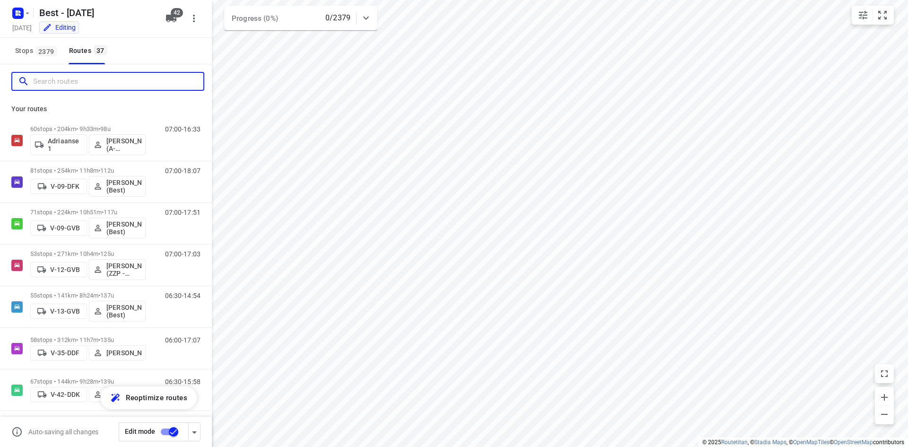
click at [41, 82] on input "Search routes" at bounding box center [118, 81] width 170 height 15
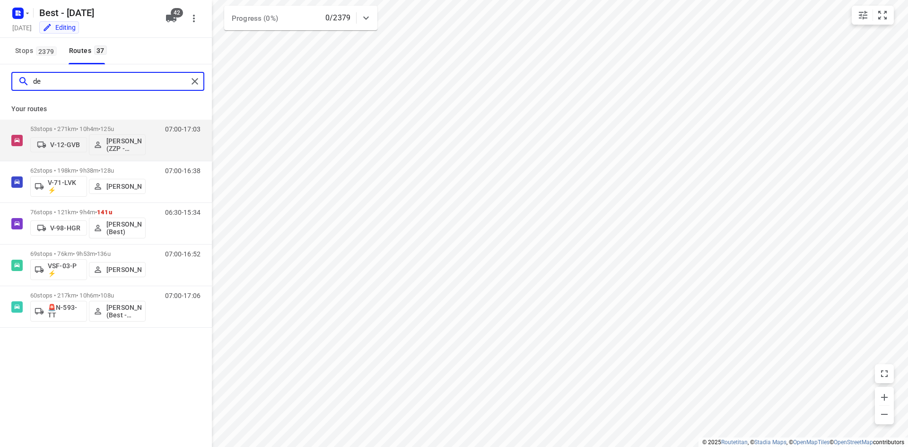
type input "d"
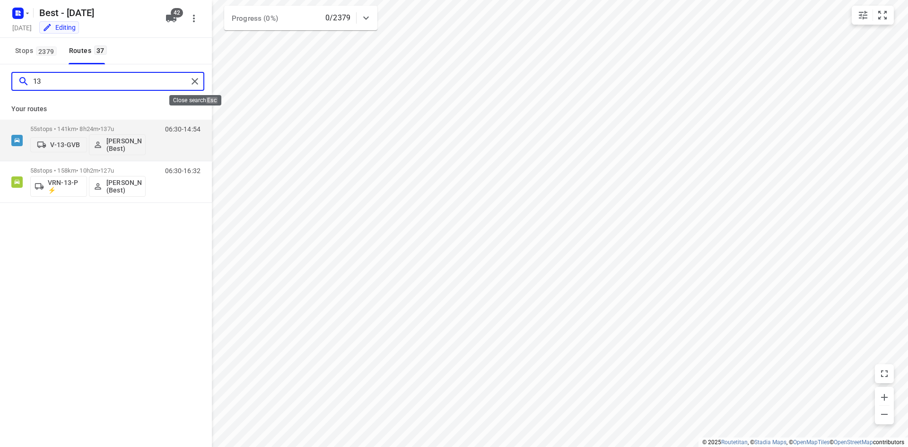
type input "13"
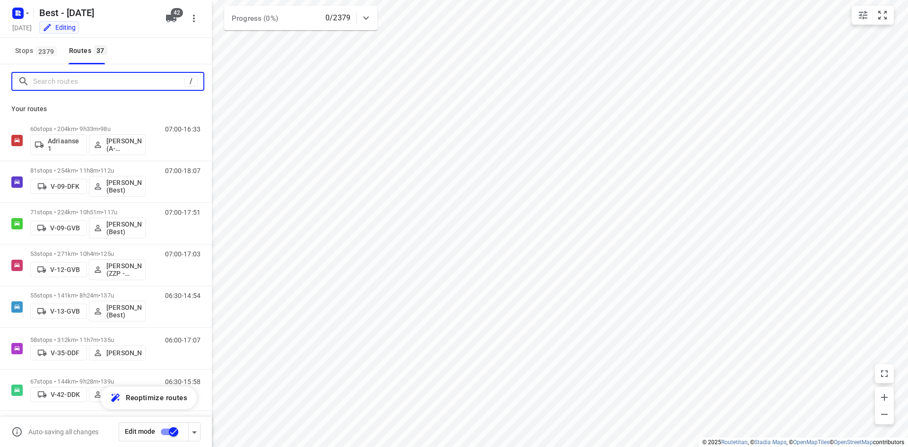
click at [88, 74] on input "Search routes" at bounding box center [108, 81] width 151 height 15
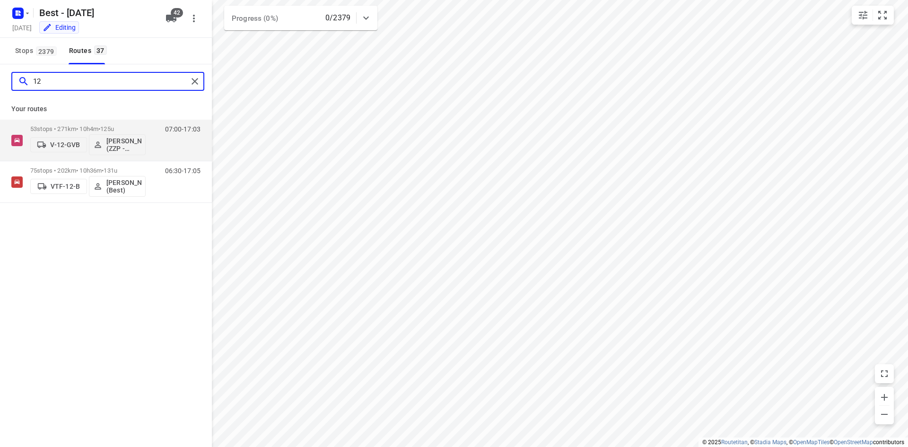
type input "1"
type input "11"
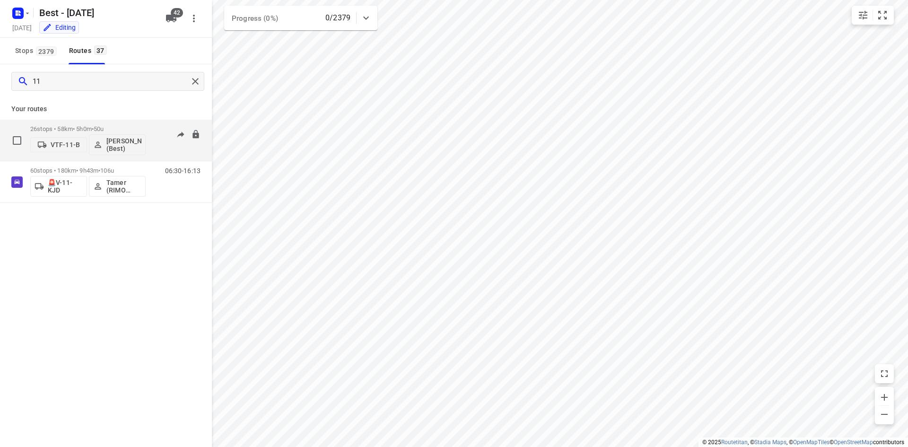
click at [92, 122] on div "26 stops • 58km • 5h0m • 50u VTF-11-B Niels Swinkels (Best)" at bounding box center [87, 140] width 115 height 39
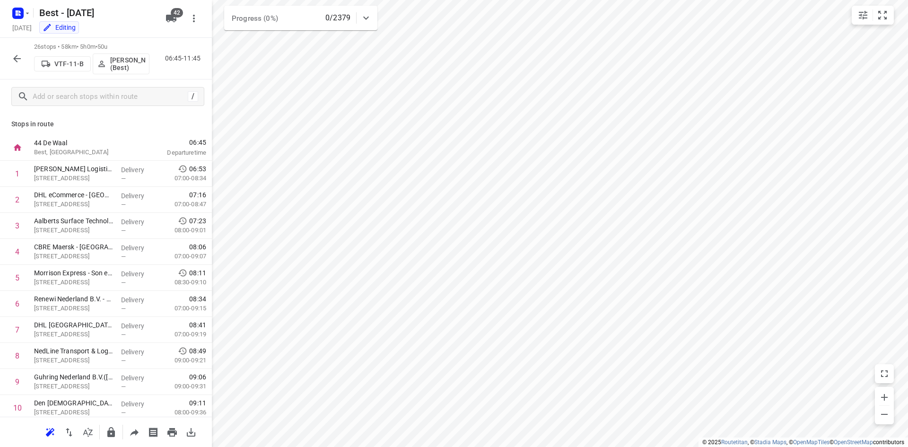
click at [17, 61] on icon "button" at bounding box center [16, 58] width 11 height 11
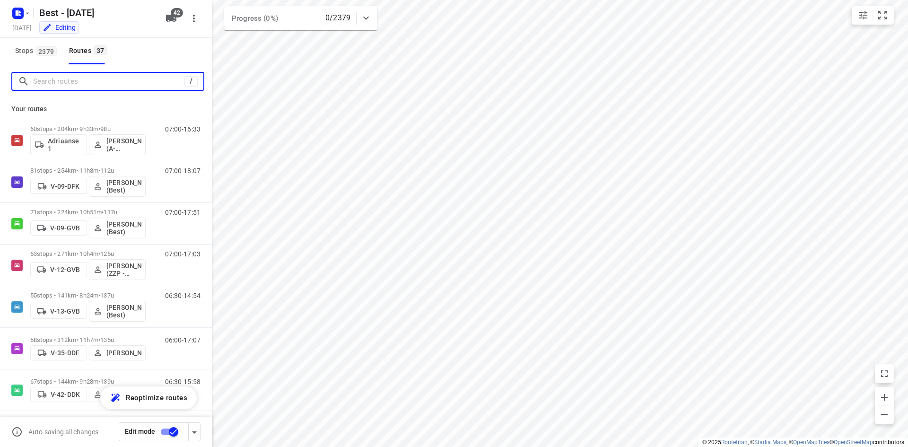
click at [65, 84] on input "Search routes" at bounding box center [108, 81] width 151 height 15
type input "n"
type input "a"
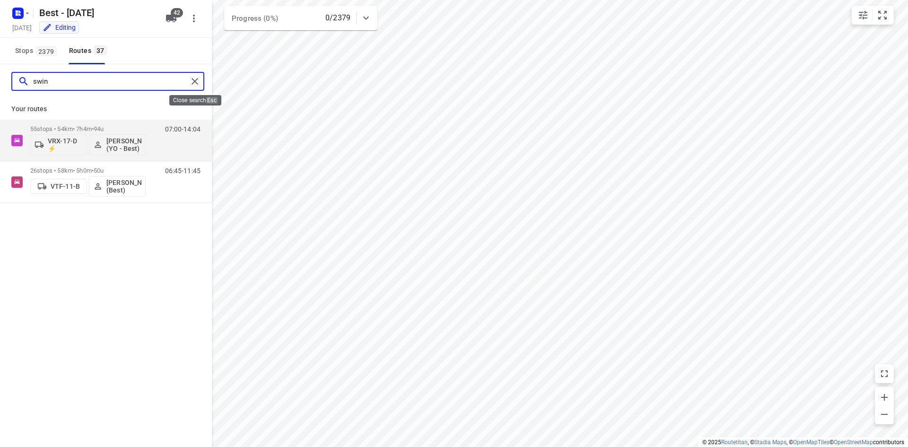
type input "swin"
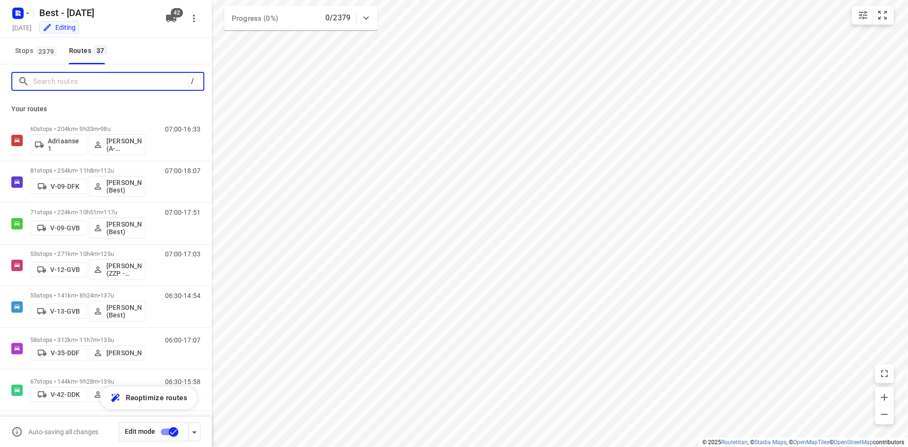
click at [159, 86] on input "Search routes" at bounding box center [110, 81] width 154 height 15
click at [31, 14] on div "Best - [DATE]" at bounding box center [84, 11] width 151 height 17
click at [24, 37] on div "Best - Monday Monday, Sep 01 Editing 42" at bounding box center [106, 19] width 212 height 38
click at [27, 14] on icon "button" at bounding box center [28, 13] width 8 height 8
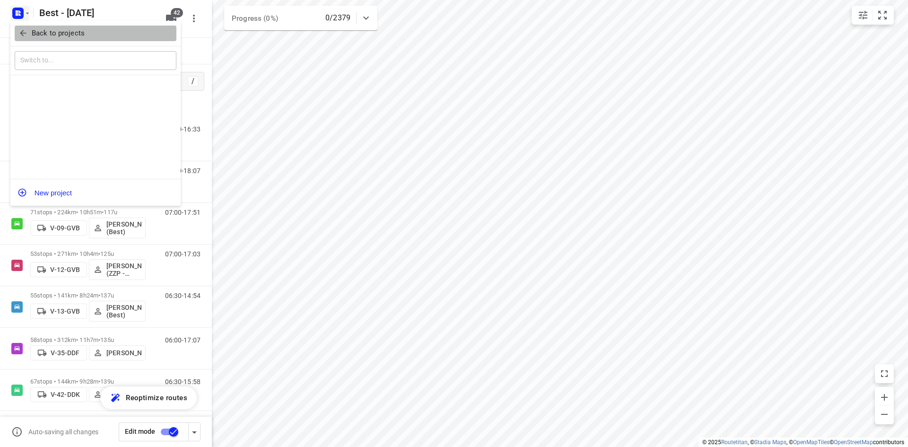
click at [25, 32] on icon "button" at bounding box center [22, 32] width 9 height 9
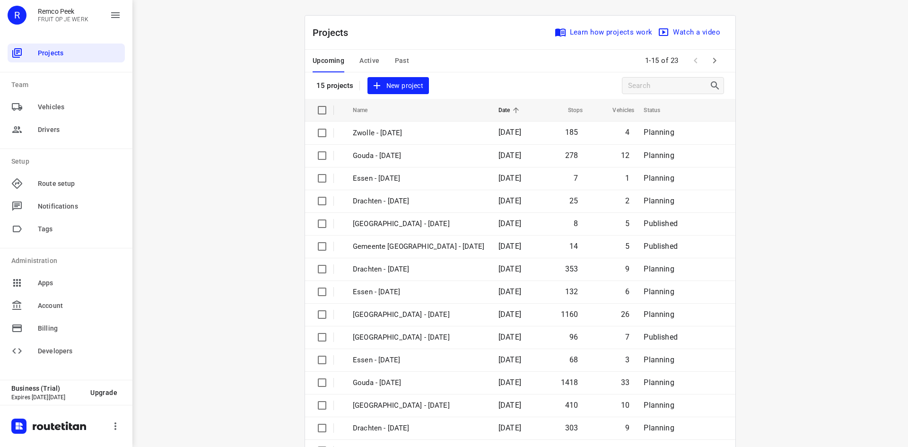
click at [359, 65] on span "Active" at bounding box center [369, 61] width 20 height 12
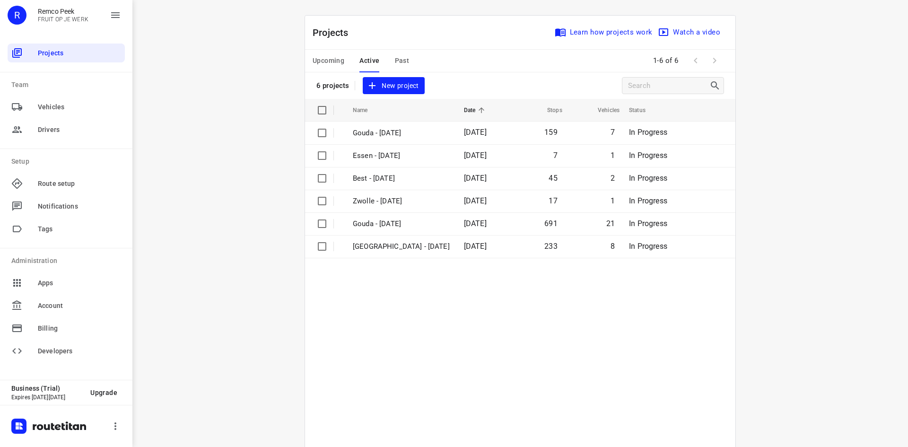
click at [326, 58] on span "Upcoming" at bounding box center [329, 61] width 32 height 12
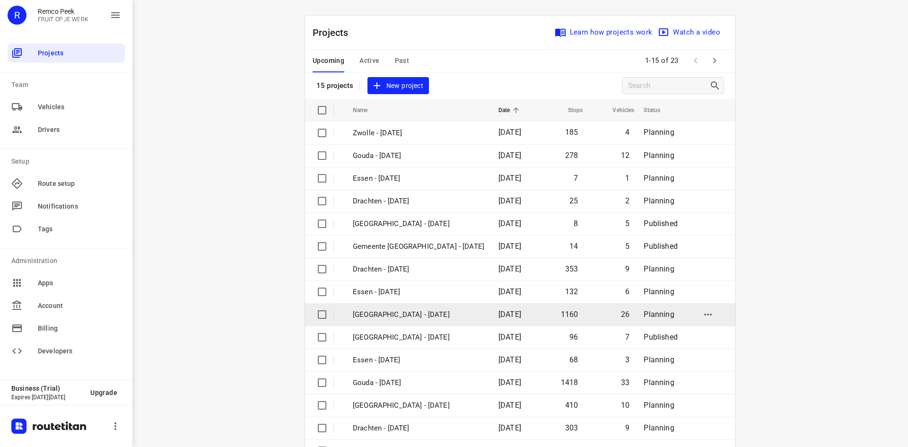
scroll to position [31, 0]
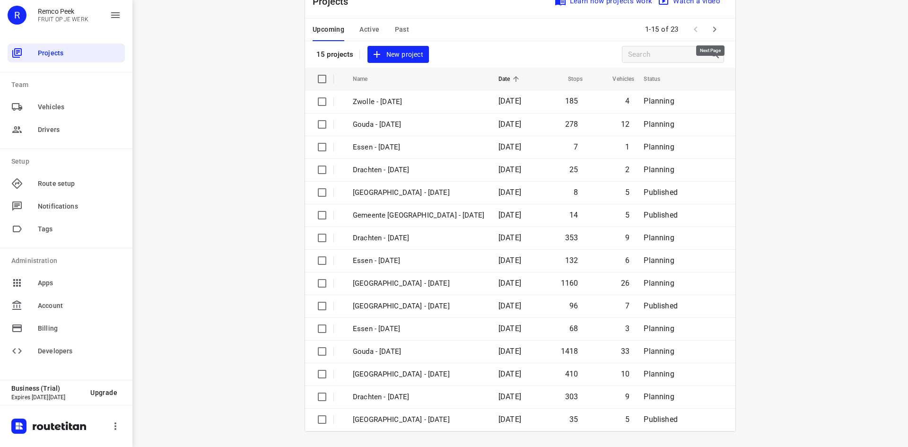
click at [715, 34] on icon "button" at bounding box center [714, 29] width 11 height 11
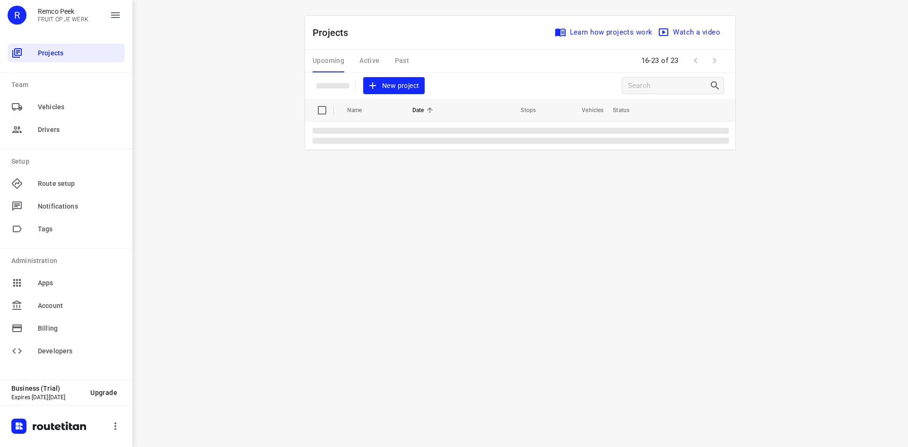
scroll to position [0, 0]
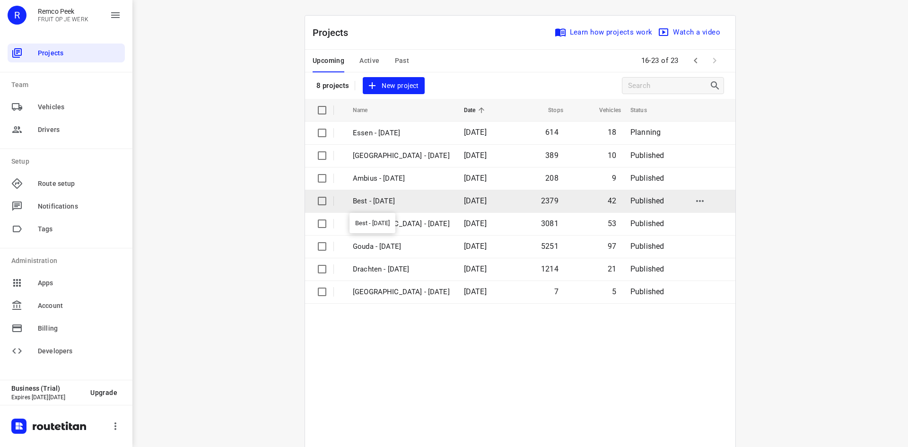
click at [392, 196] on p "Best - [DATE]" at bounding box center [401, 201] width 97 height 11
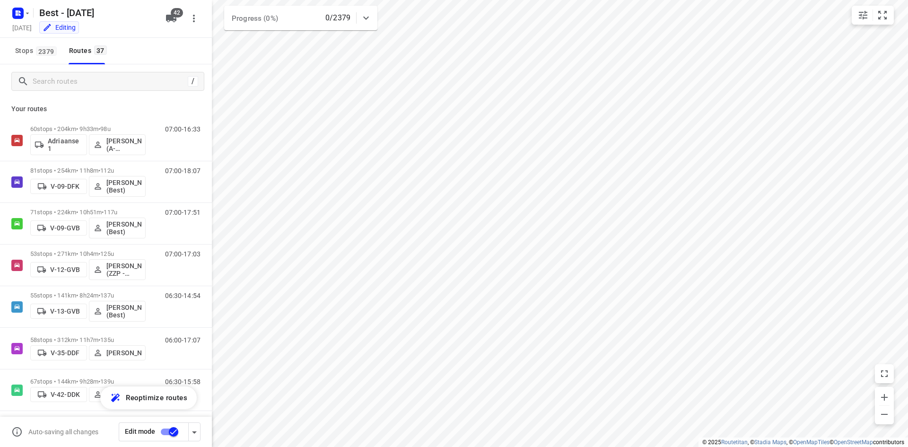
checkbox input "true"
click at [98, 80] on input "Search routes" at bounding box center [118, 81] width 170 height 15
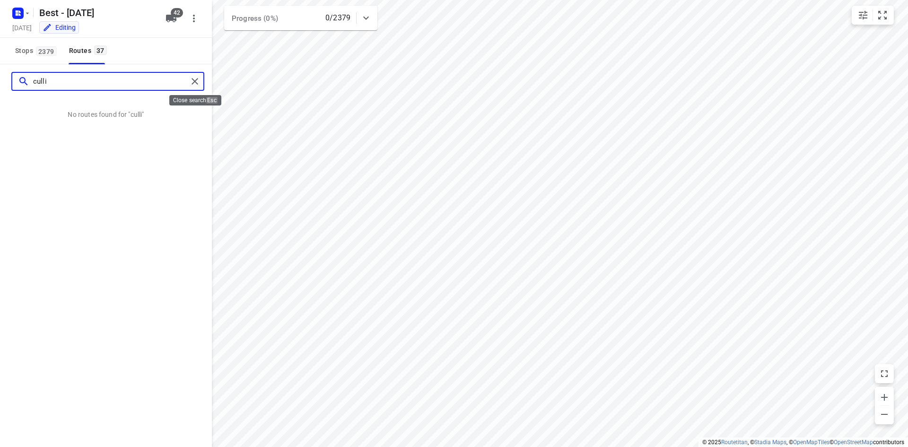
type input "culli"
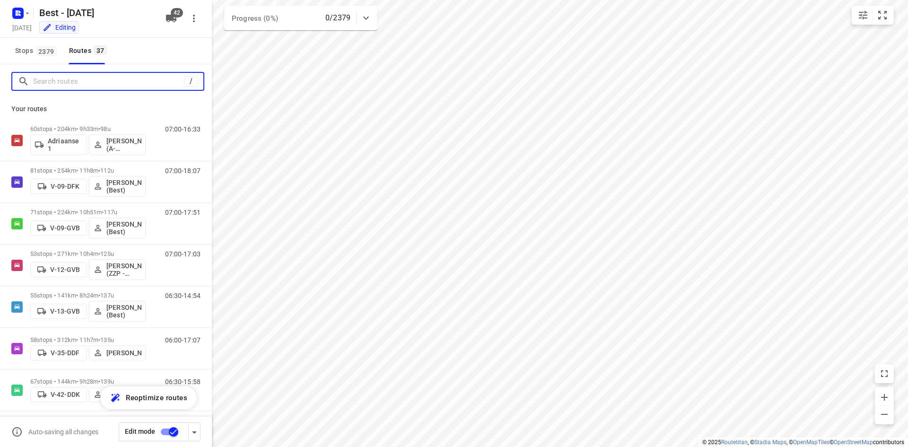
click at [144, 75] on input "Search routes" at bounding box center [108, 81] width 151 height 15
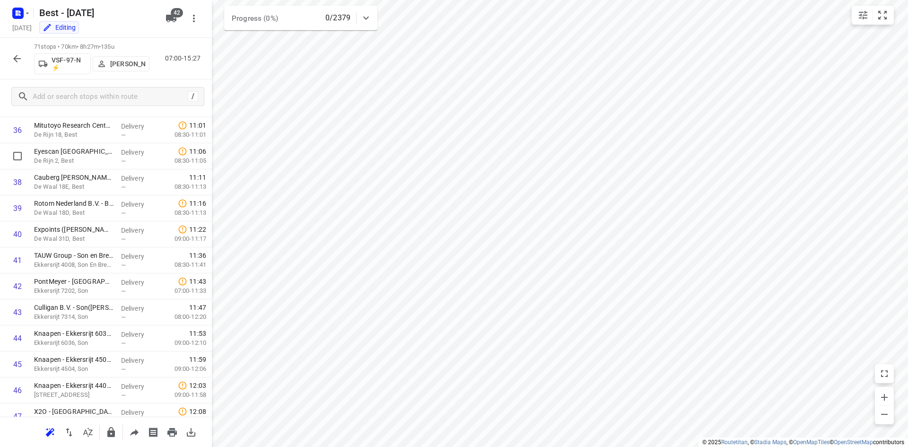
scroll to position [782, 0]
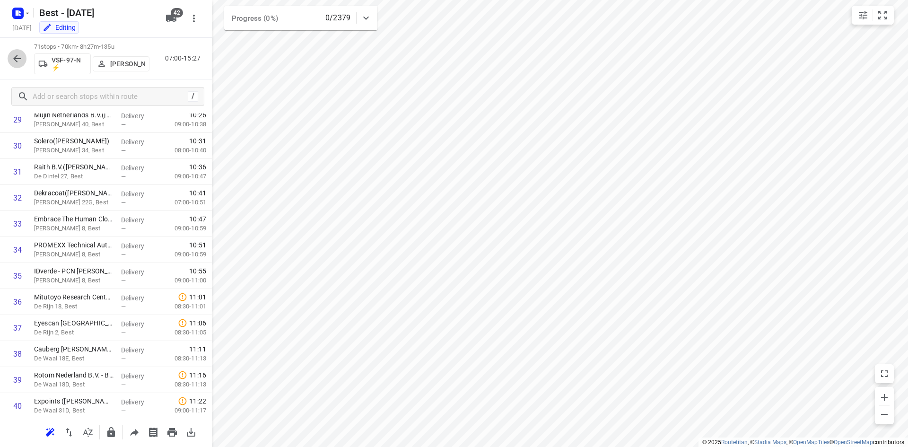
click at [15, 53] on icon "button" at bounding box center [16, 58] width 11 height 11
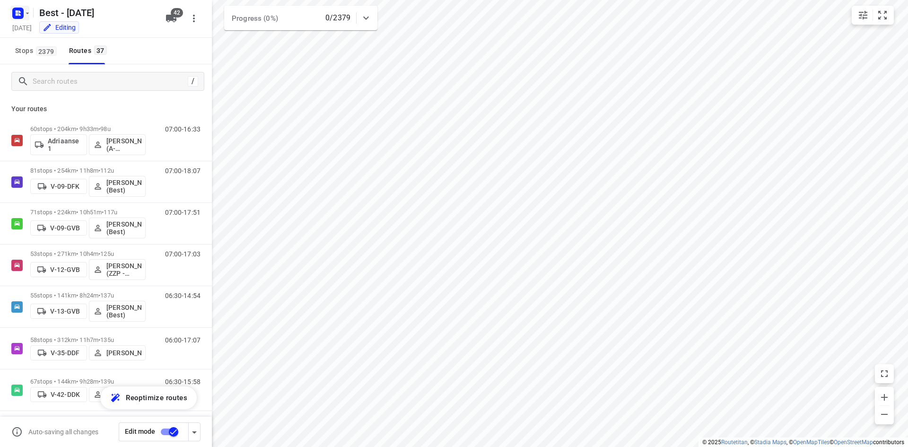
click at [22, 10] on rect "button" at bounding box center [17, 13] width 11 height 11
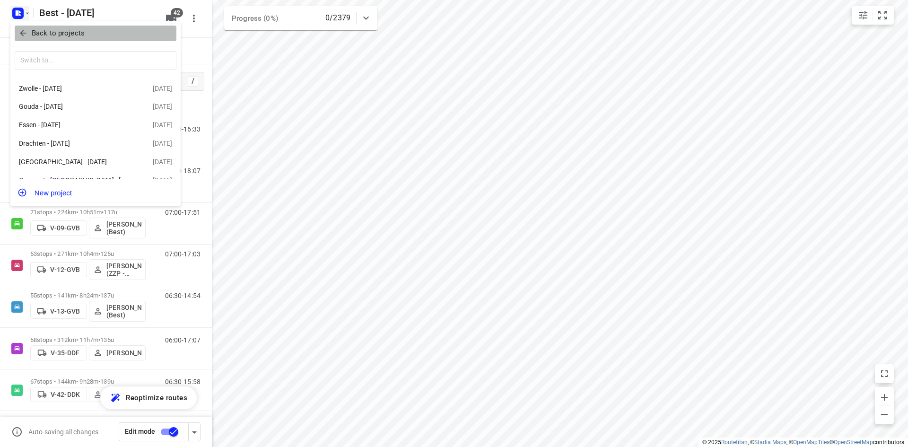
click at [25, 28] on span "Back to projects" at bounding box center [95, 33] width 154 height 11
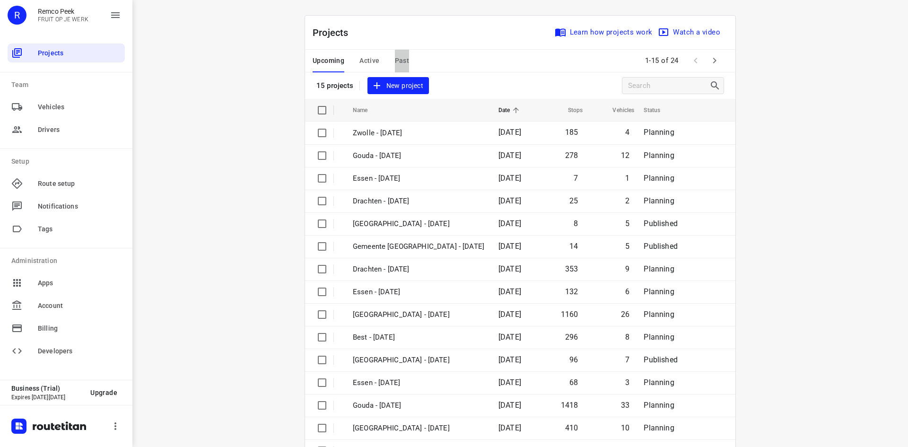
click at [395, 56] on span "Past" at bounding box center [402, 61] width 15 height 12
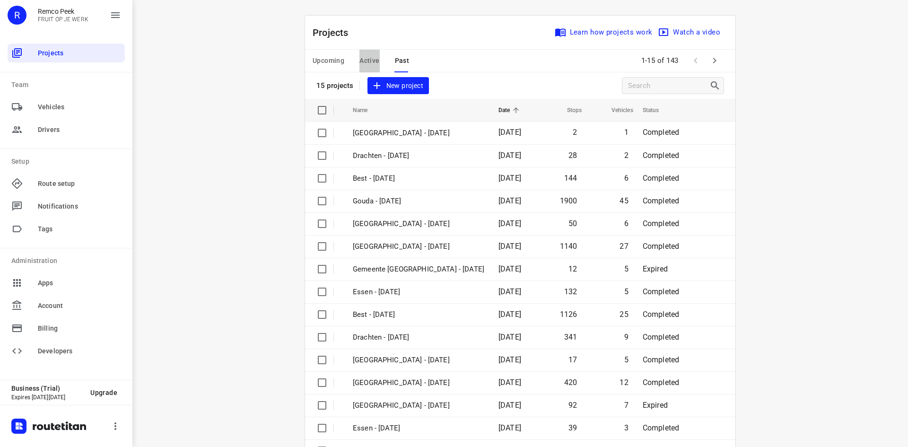
click at [364, 51] on button "Active" at bounding box center [369, 61] width 20 height 23
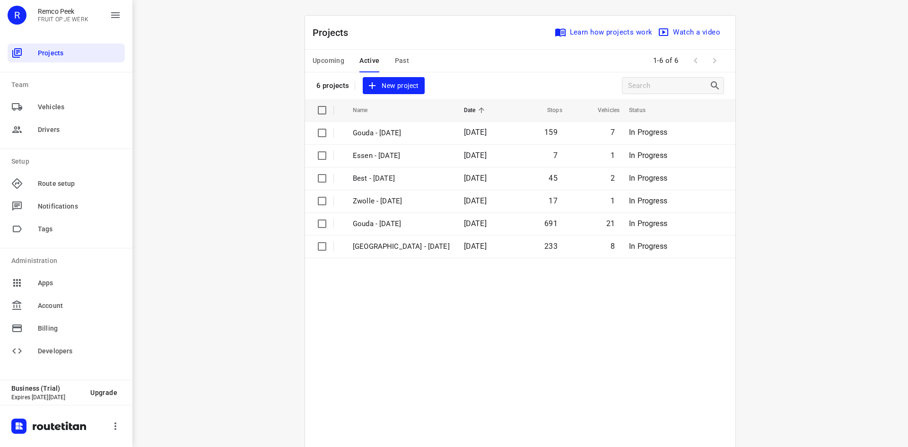
click at [337, 56] on span "Upcoming" at bounding box center [329, 61] width 32 height 12
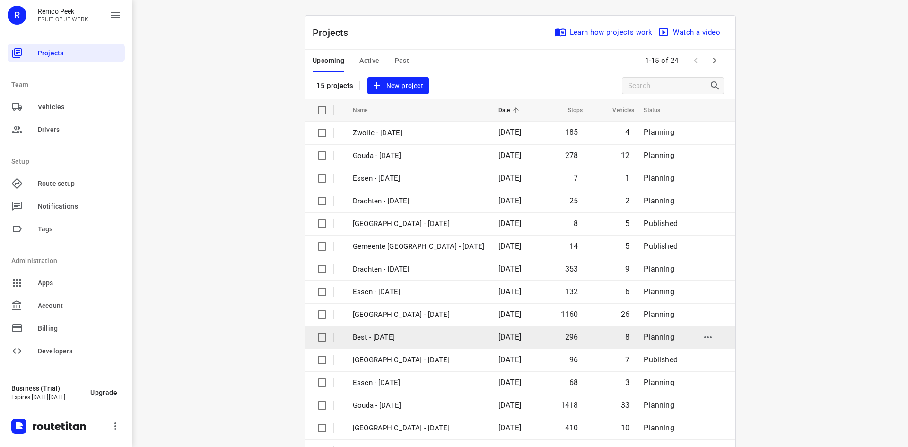
click at [434, 337] on p "Best - Tuesday" at bounding box center [418, 337] width 131 height 11
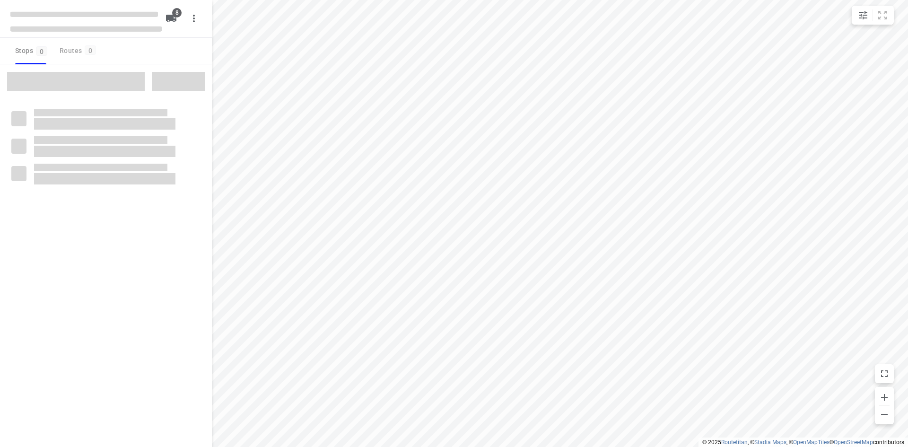
checkbox input "true"
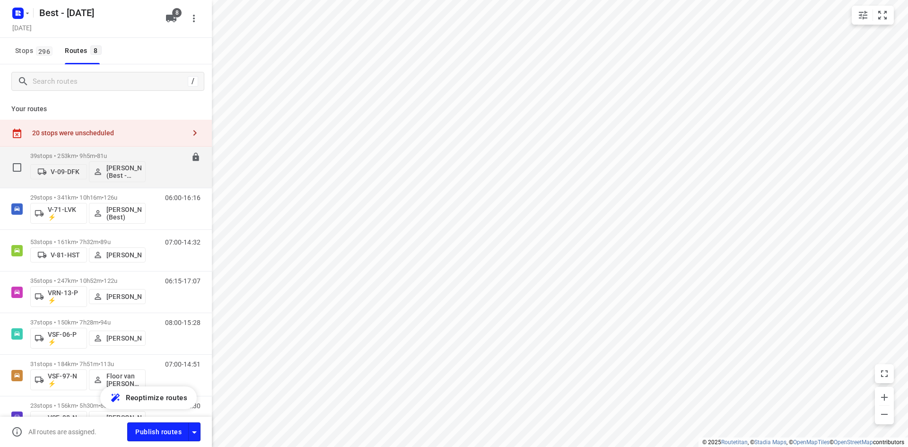
click at [91, 154] on p "39 stops • 253km • 9h5m • 81u" at bounding box center [87, 155] width 115 height 7
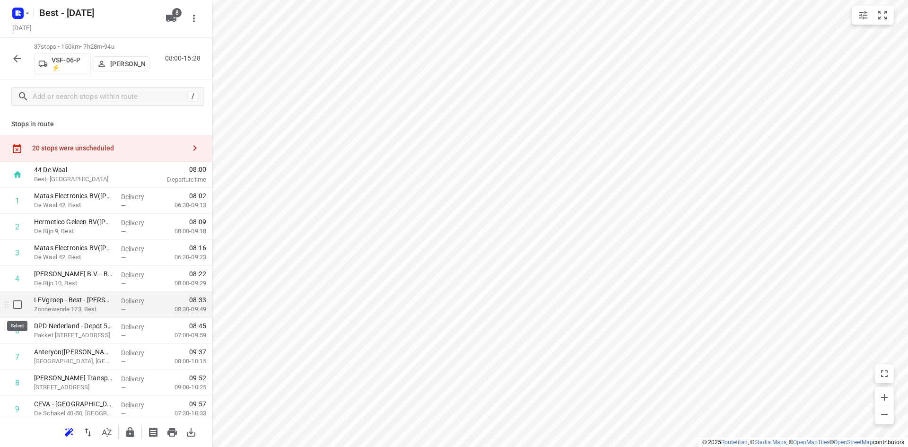
click at [17, 296] on input "checkbox" at bounding box center [17, 304] width 19 height 19
checkbox input "true"
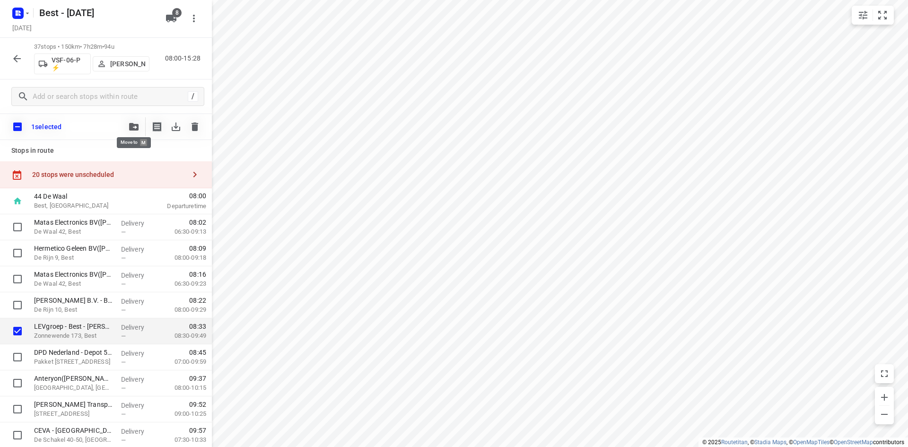
click at [139, 128] on span "button" at bounding box center [133, 127] width 11 height 8
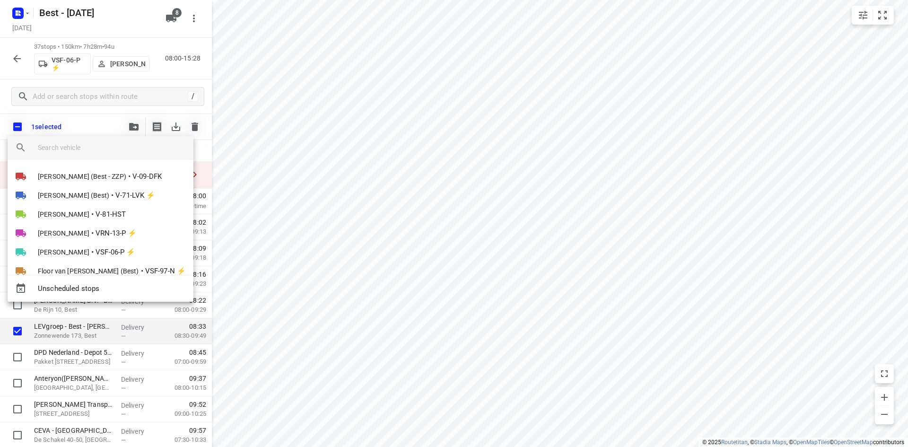
click at [86, 127] on div at bounding box center [454, 223] width 908 height 447
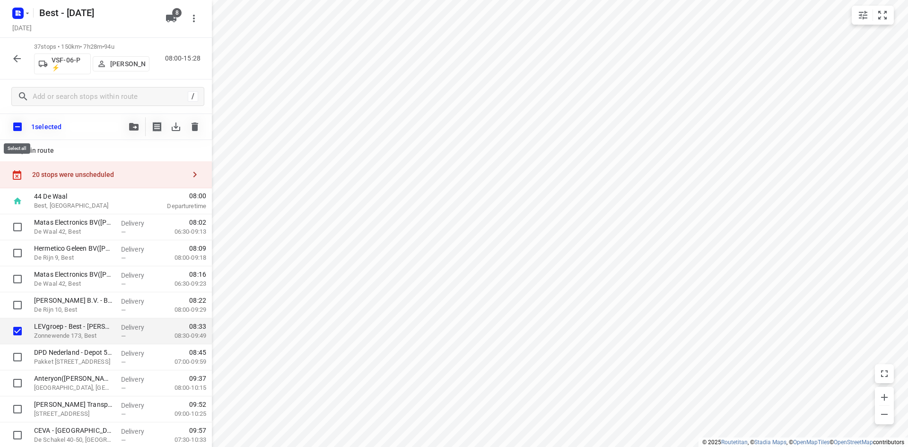
click at [11, 125] on input "checkbox" at bounding box center [18, 127] width 20 height 20
checkbox input "true"
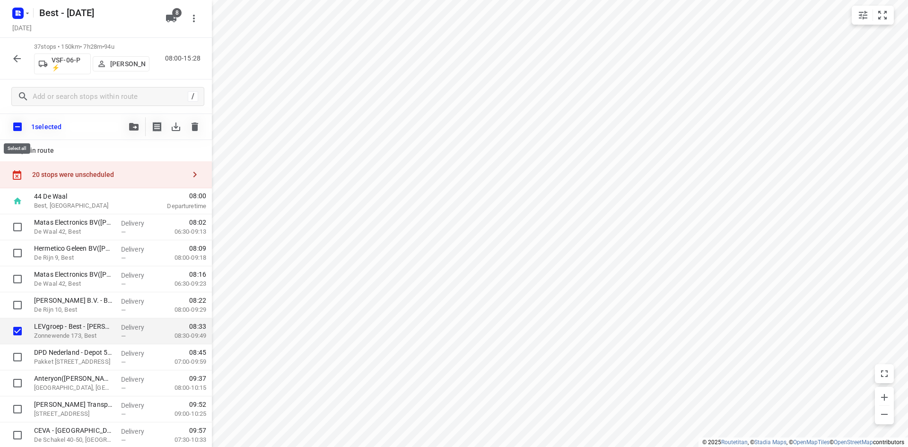
checkbox input "true"
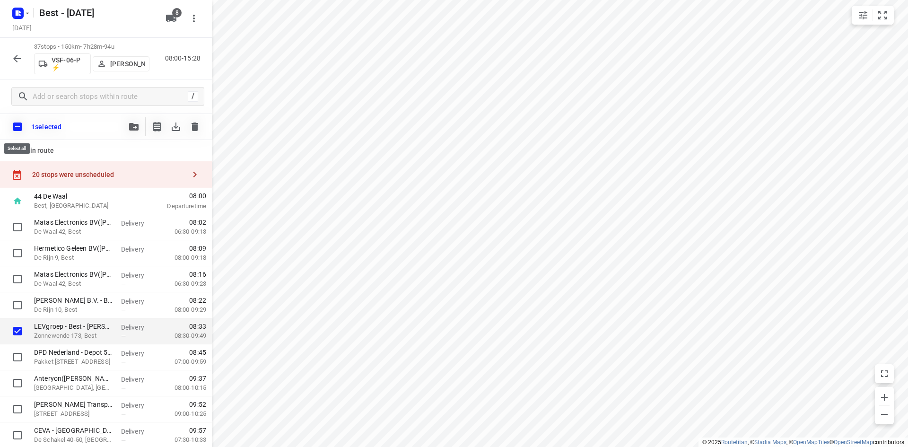
checkbox input "true"
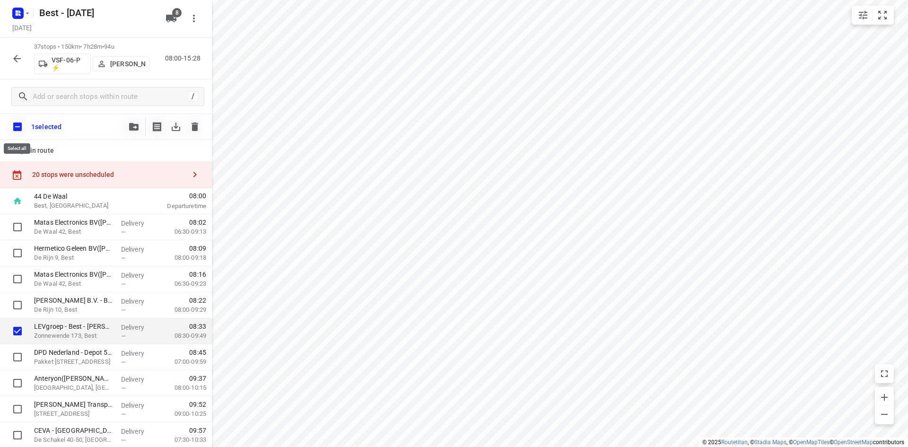
checkbox input "true"
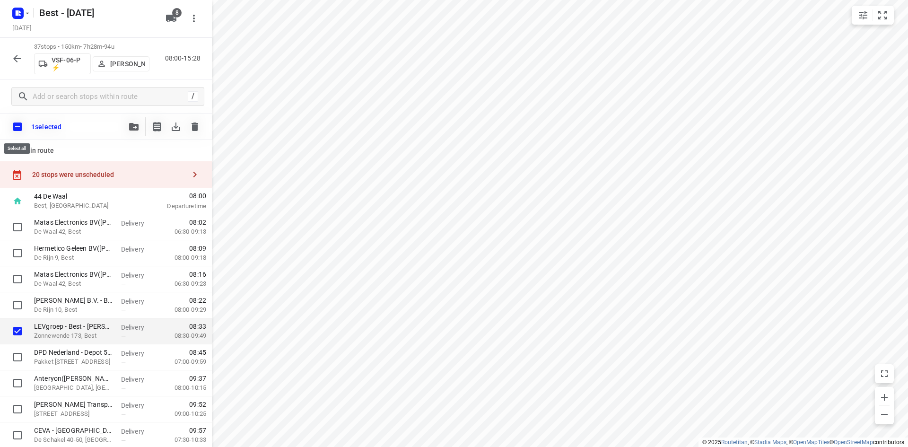
checkbox input "true"
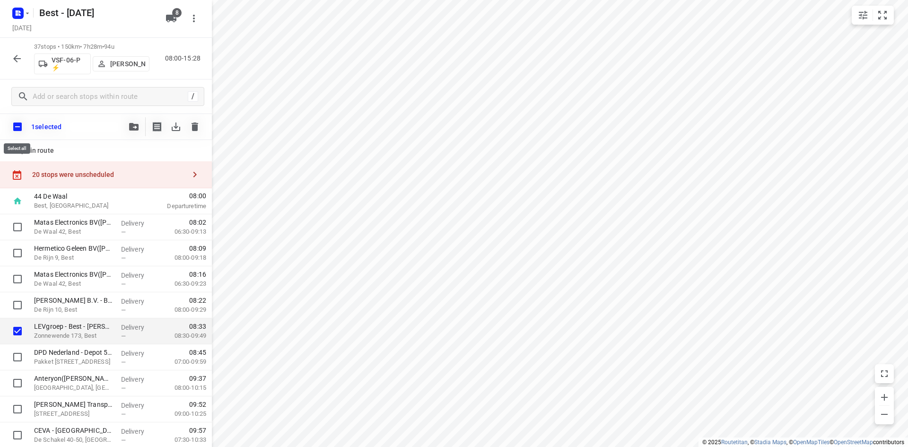
checkbox input "true"
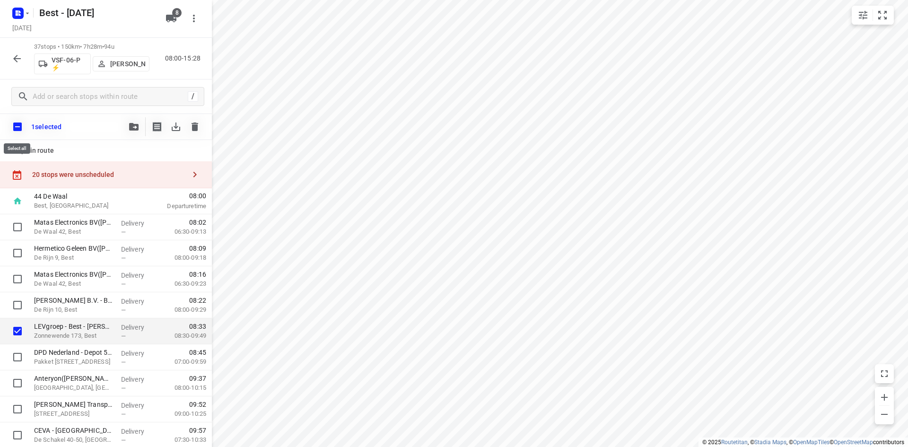
checkbox input "true"
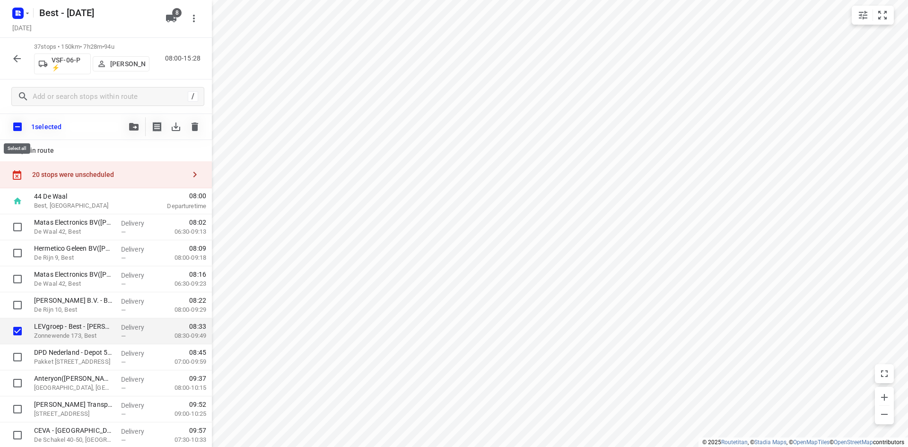
checkbox input "true"
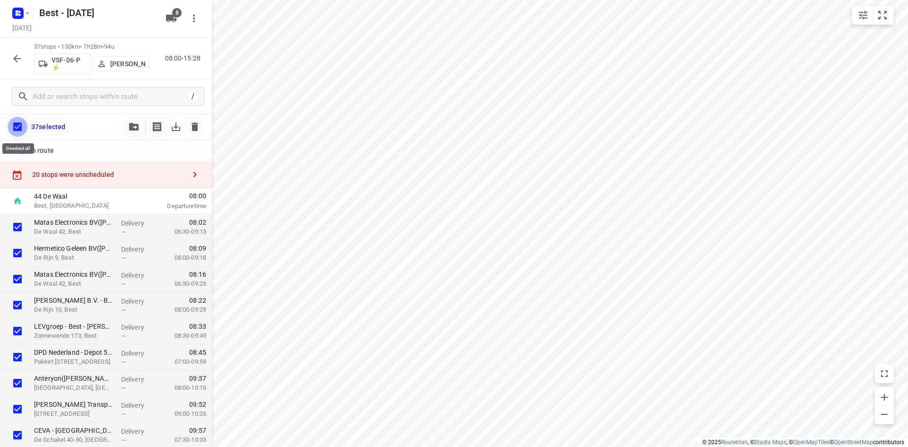
click at [11, 126] on input "checkbox" at bounding box center [18, 127] width 20 height 20
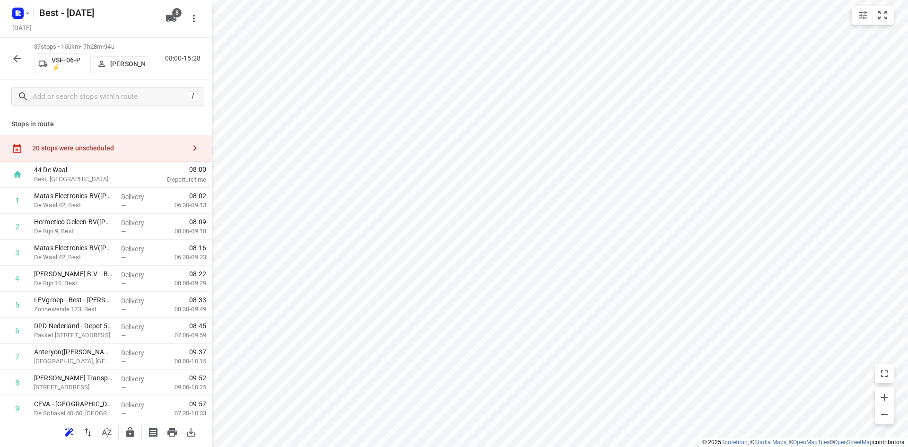
click at [67, 150] on div "20 stops were unscheduled" at bounding box center [108, 148] width 153 height 8
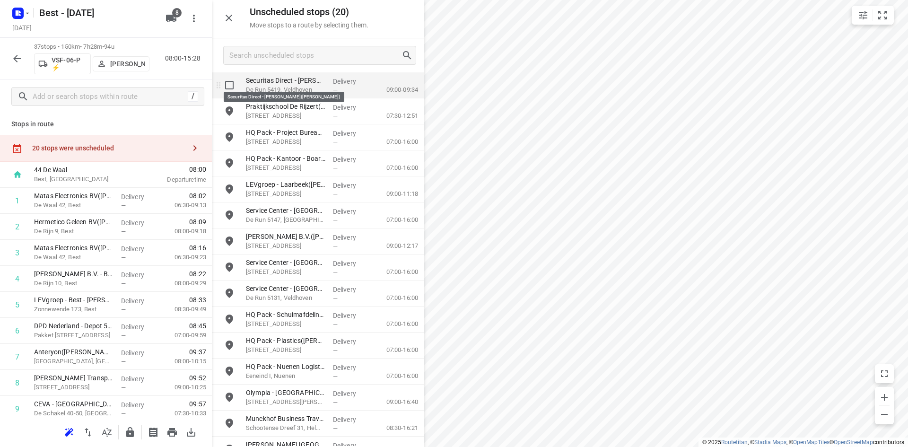
click at [273, 79] on p "Securitas Direct - Verisure - Veldhoven(Denise Nussy)" at bounding box center [285, 80] width 79 height 9
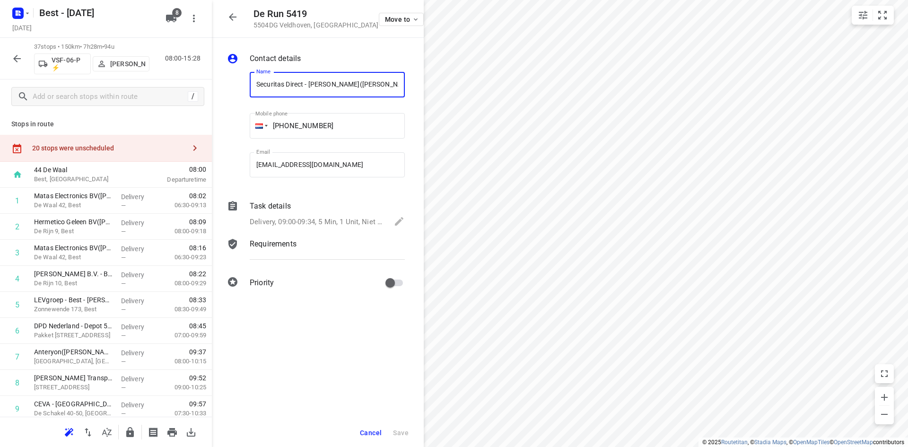
scroll to position [0, 18]
click at [164, 144] on div "20 stops were unscheduled" at bounding box center [108, 148] width 153 height 8
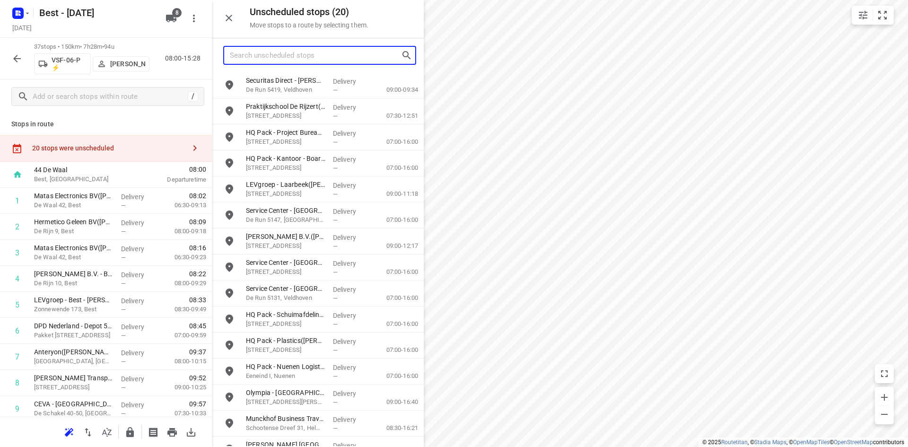
click at [286, 62] on input "Search unscheduled stops" at bounding box center [315, 55] width 171 height 15
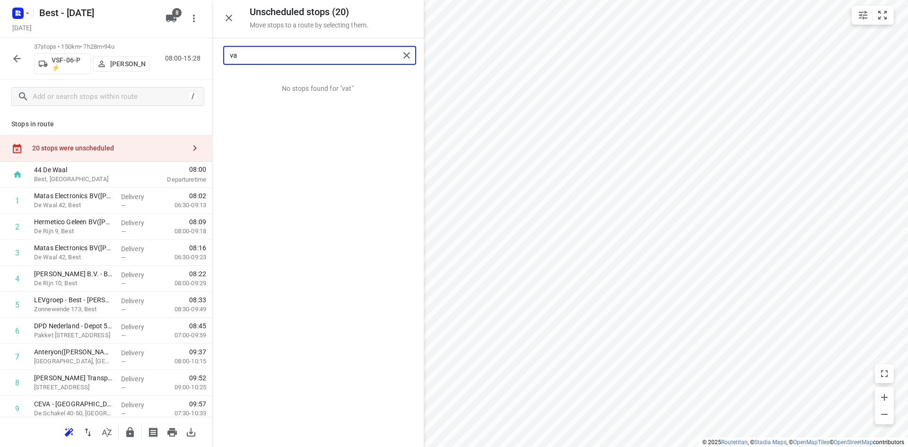
type input "v"
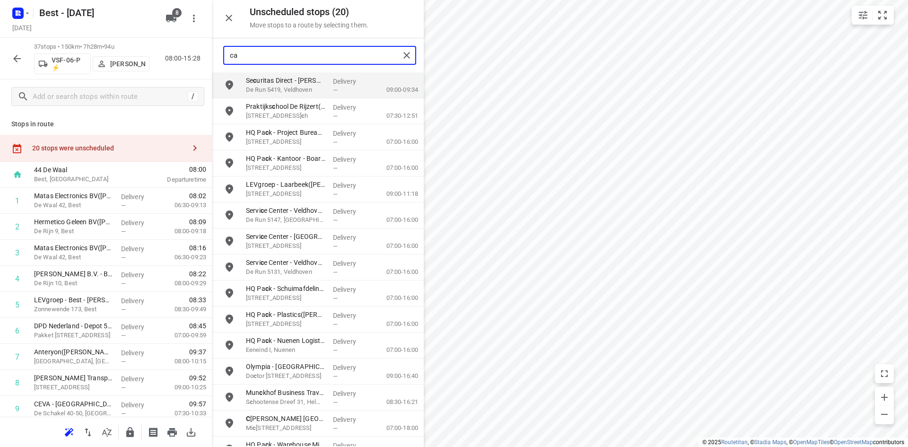
type input "cat"
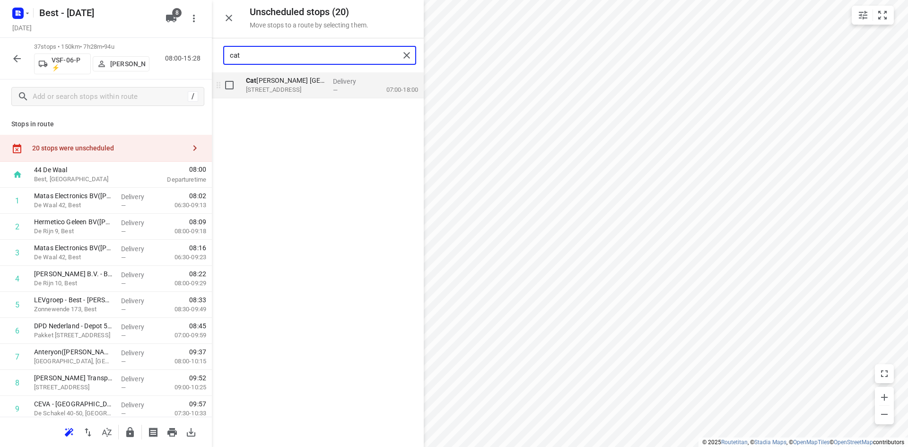
click at [321, 84] on p "Cat harina Ziekenhuis Eindhoven(Maaike & Daisy)" at bounding box center [285, 80] width 79 height 9
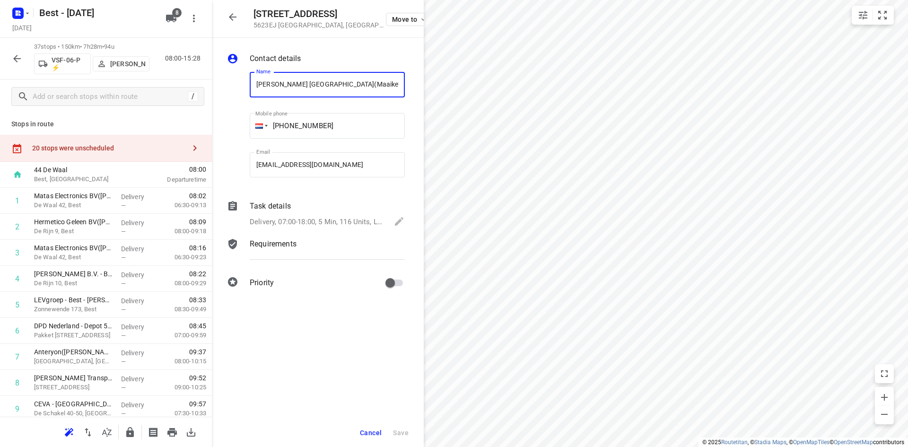
scroll to position [0, 5]
click at [333, 222] on p "Delivery, 07:00-18:00, 5 Min, 116 Units, LET OP! Zie leveroverzicht" at bounding box center [317, 222] width 135 height 11
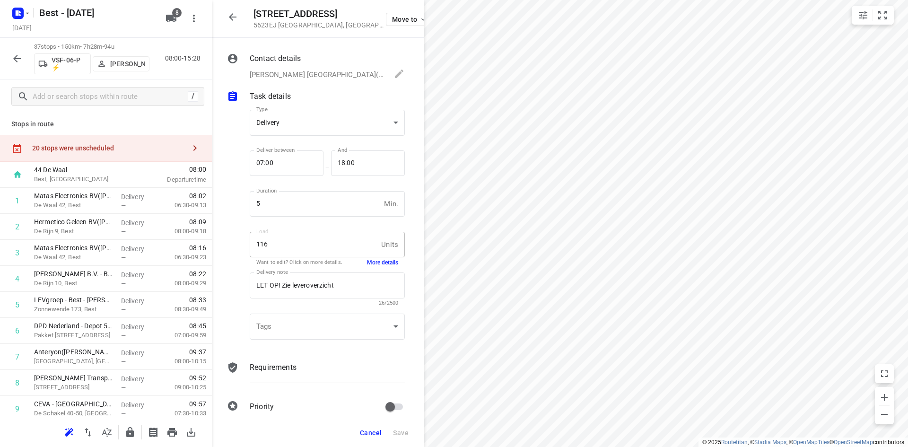
scroll to position [0, 0]
click at [373, 261] on button "More details" at bounding box center [382, 263] width 31 height 8
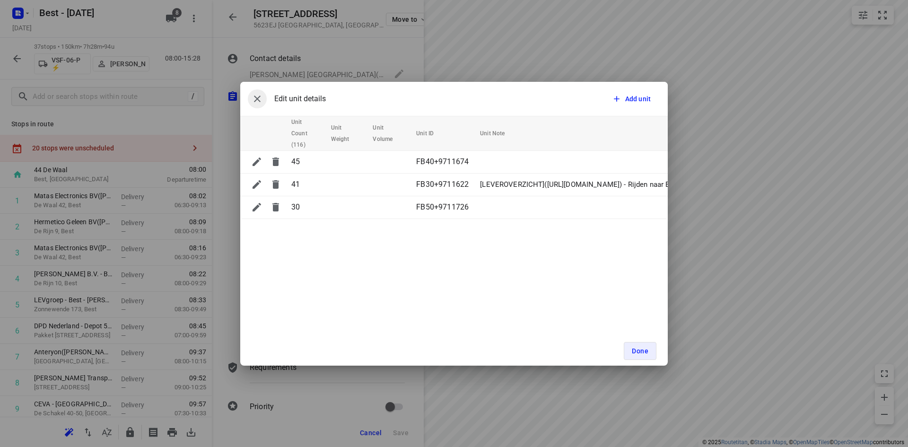
click at [258, 94] on icon "button" at bounding box center [257, 98] width 11 height 11
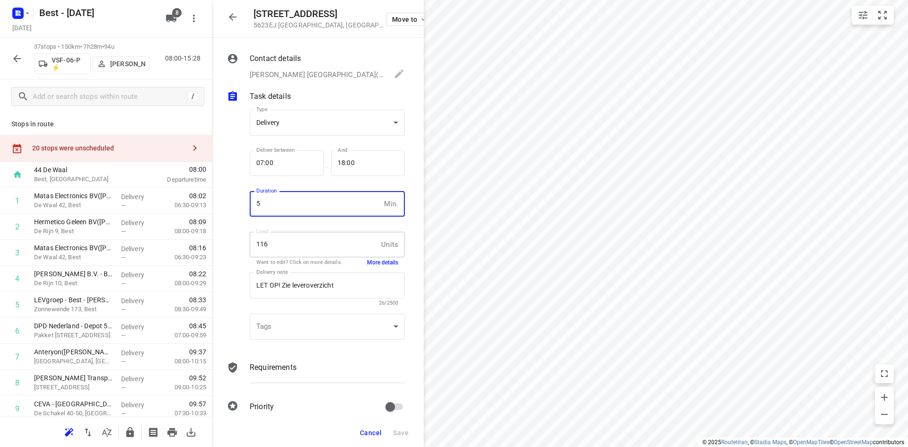
click at [352, 191] on input "5" at bounding box center [315, 204] width 131 height 26
click at [237, 17] on icon "button" at bounding box center [232, 16] width 11 height 11
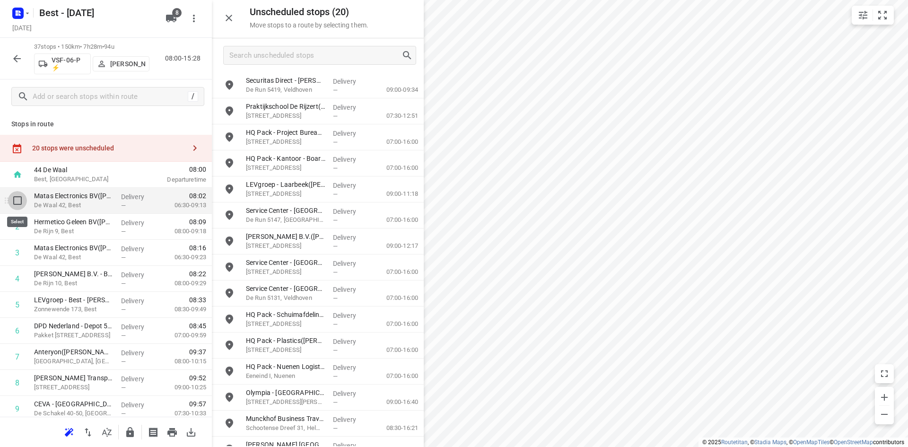
click at [10, 197] on input "checkbox" at bounding box center [17, 200] width 19 height 19
checkbox input "true"
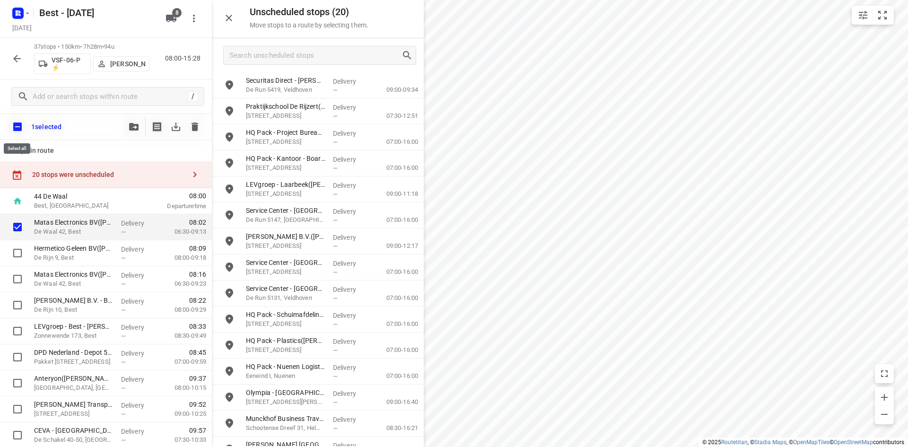
click at [12, 129] on input "checkbox" at bounding box center [18, 127] width 20 height 20
checkbox input "true"
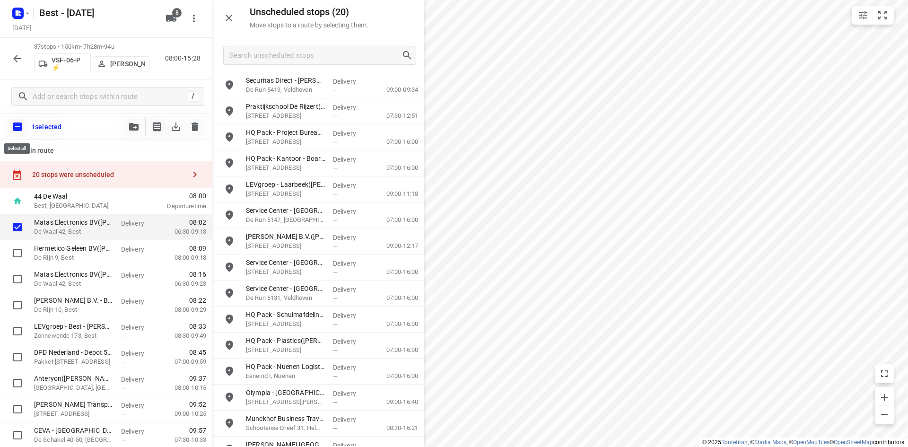
checkbox input "true"
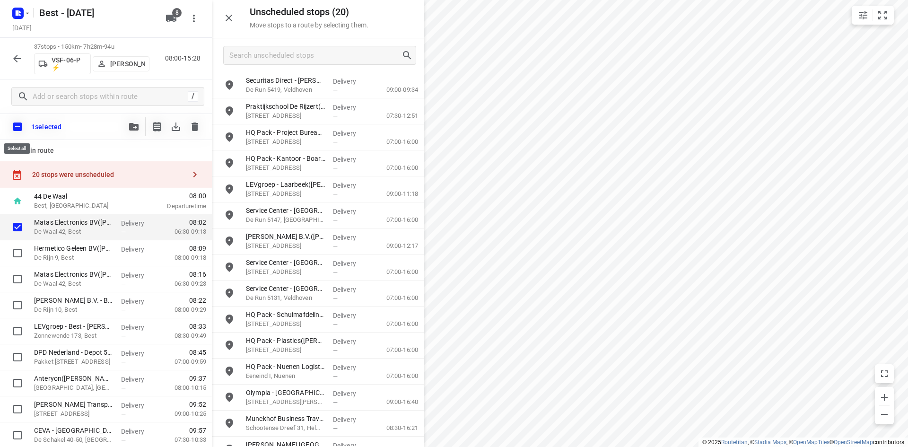
checkbox input "true"
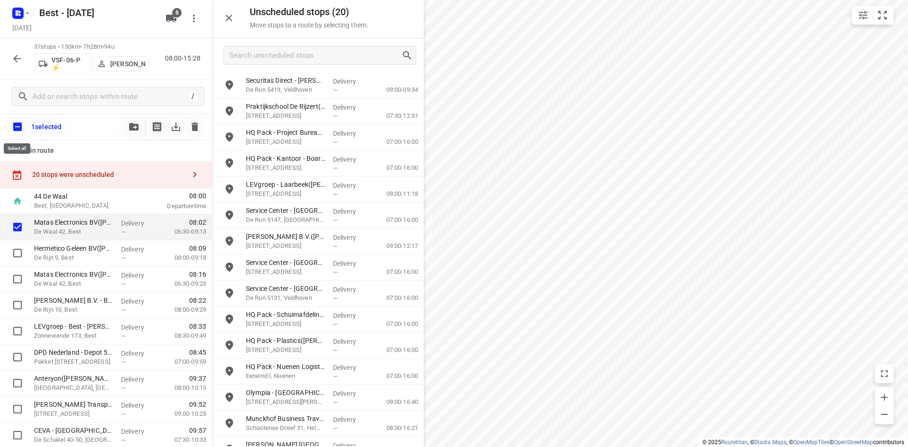
checkbox input "true"
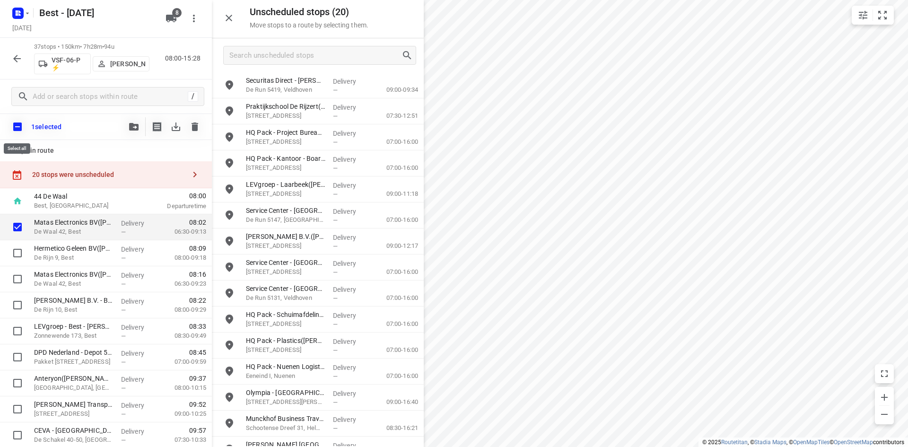
checkbox input "true"
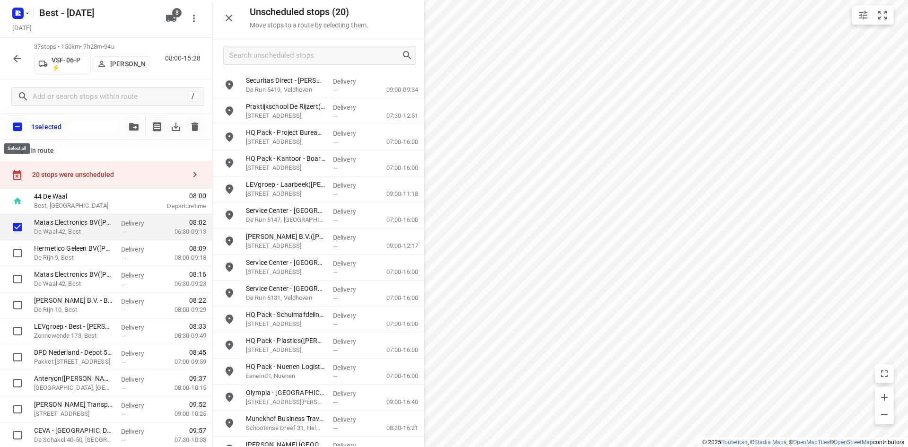
checkbox input "true"
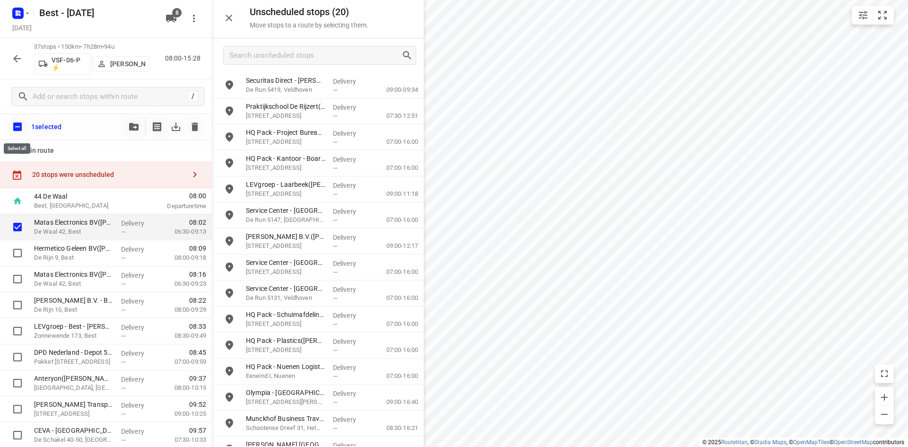
checkbox input "true"
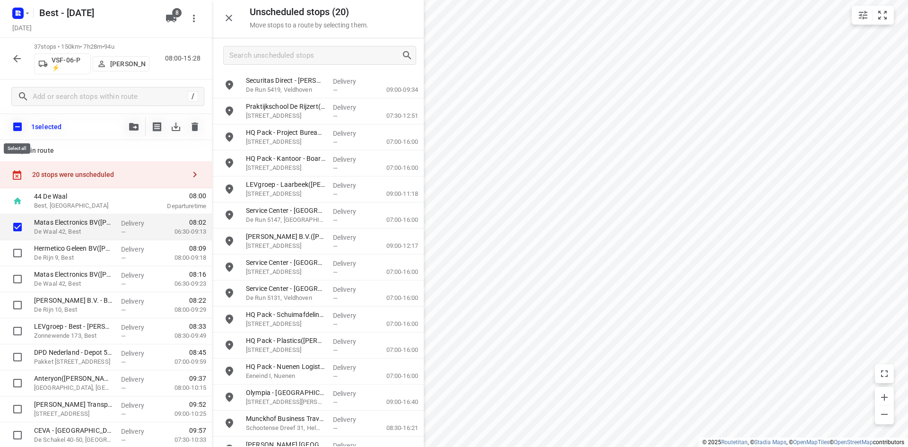
checkbox input "true"
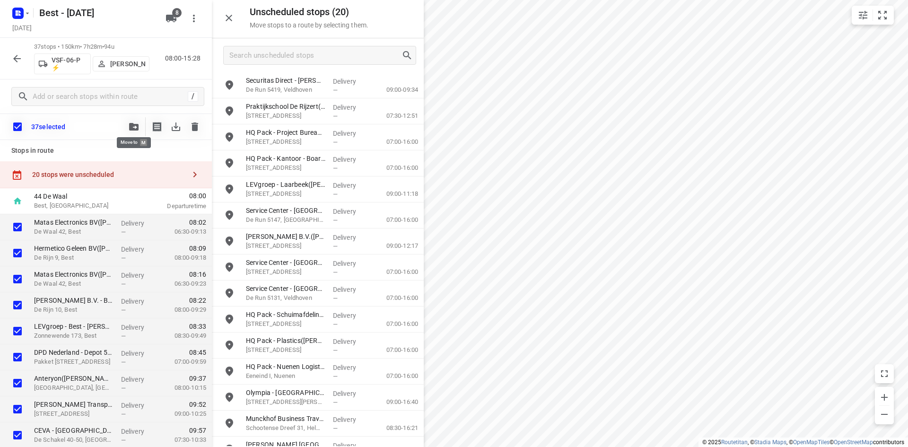
click at [137, 129] on icon "button" at bounding box center [133, 127] width 9 height 8
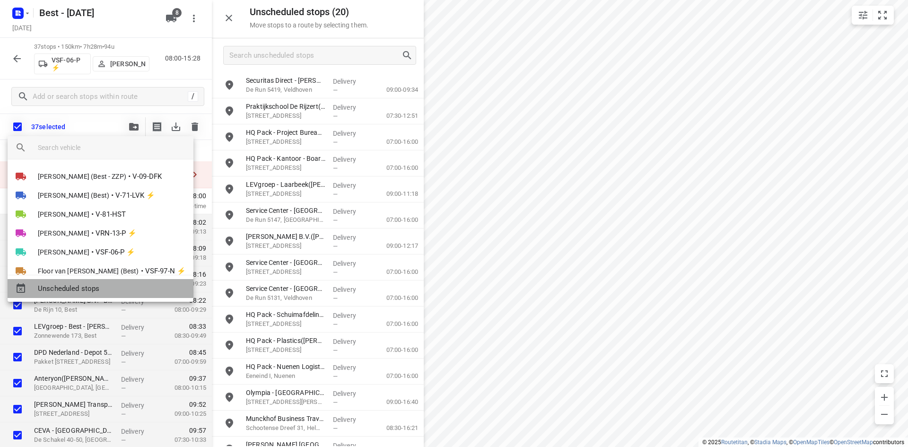
click at [106, 279] on div "Unscheduled stops" at bounding box center [101, 288] width 186 height 19
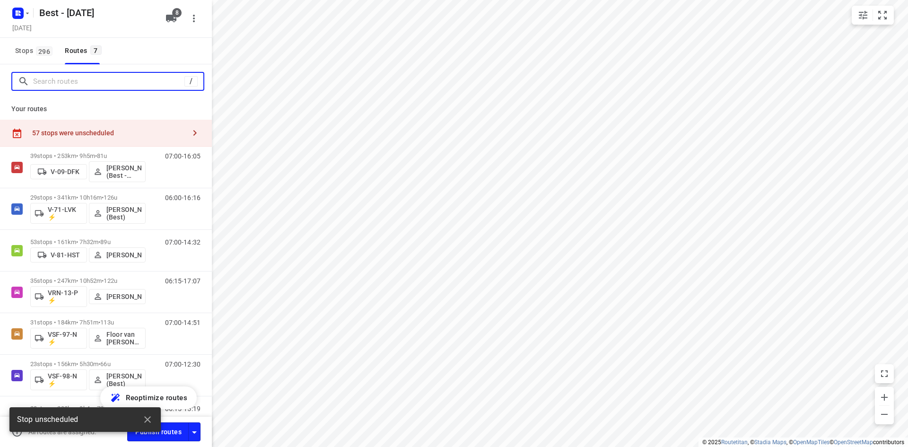
click at [147, 82] on input "Search routes" at bounding box center [108, 81] width 151 height 15
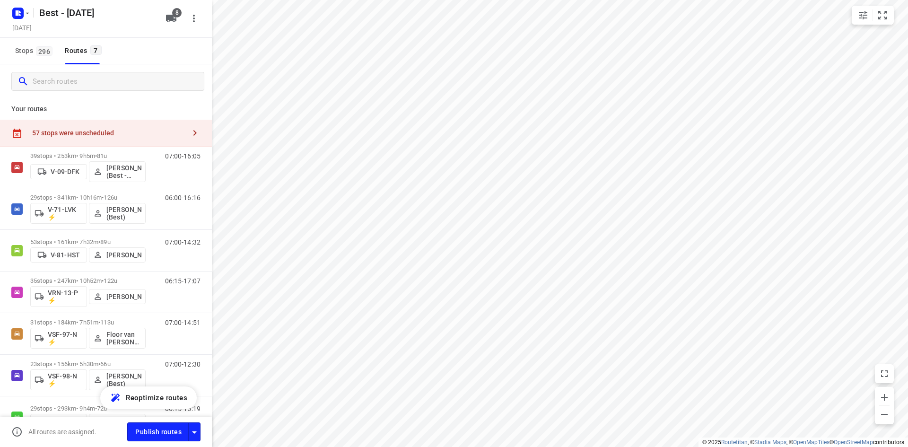
click at [145, 130] on div "57 stops were unscheduled" at bounding box center [108, 133] width 153 height 8
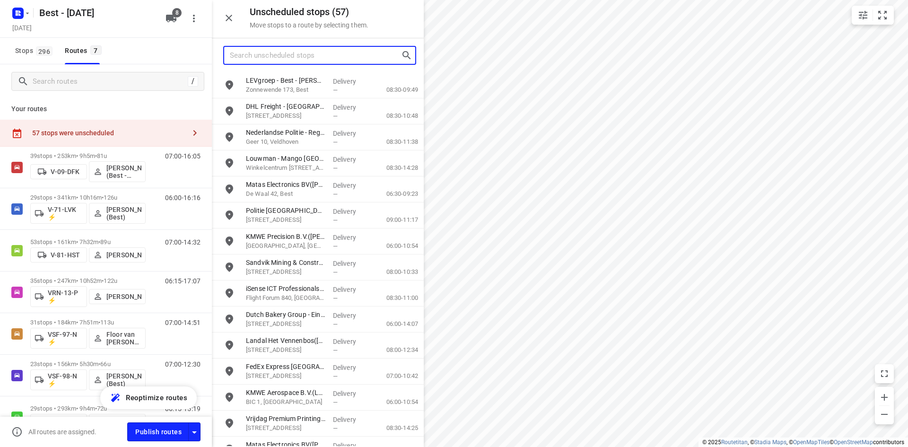
click at [253, 55] on input "Search unscheduled stops" at bounding box center [315, 55] width 171 height 15
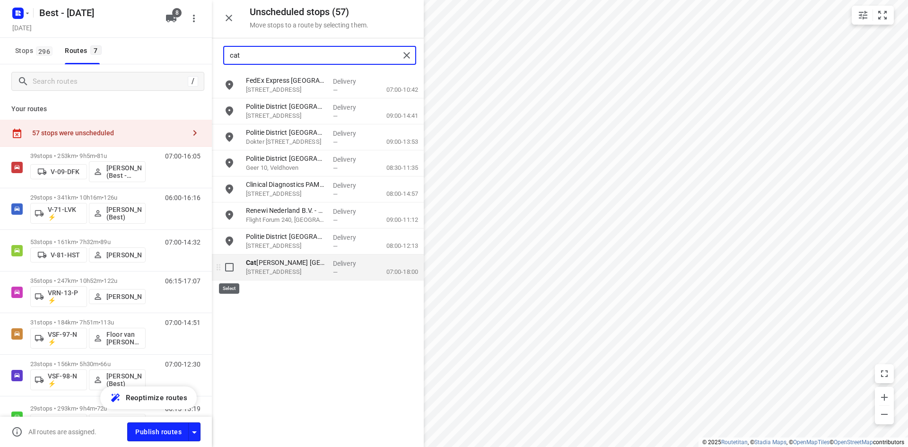
type input "cat"
click at [235, 268] on input "grid" at bounding box center [229, 267] width 19 height 19
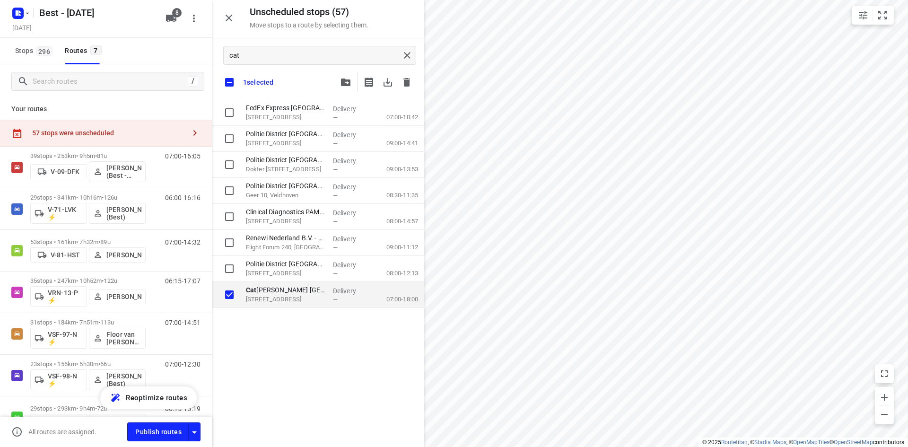
checkbox input "true"
click at [349, 71] on div "cat" at bounding box center [318, 55] width 212 height 34
click at [345, 78] on button "button" at bounding box center [345, 82] width 19 height 19
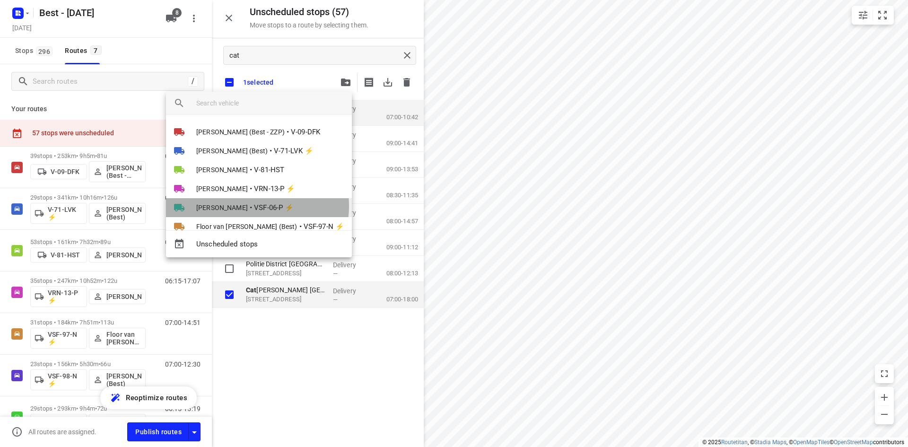
click at [250, 206] on span "•" at bounding box center [251, 207] width 2 height 11
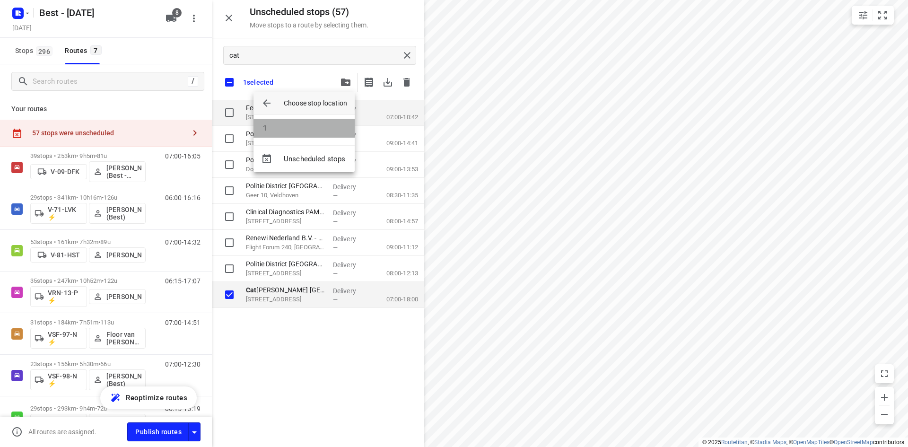
click at [272, 133] on li "1" at bounding box center [303, 128] width 101 height 19
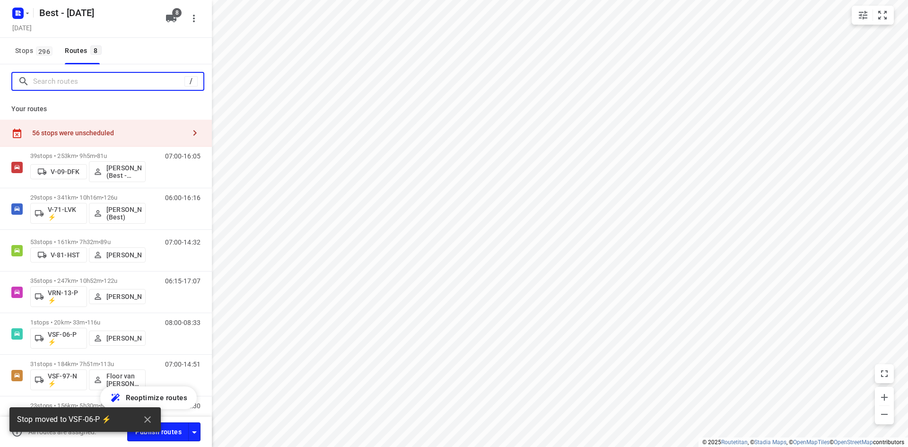
click at [101, 84] on input "Search routes" at bounding box center [108, 81] width 151 height 15
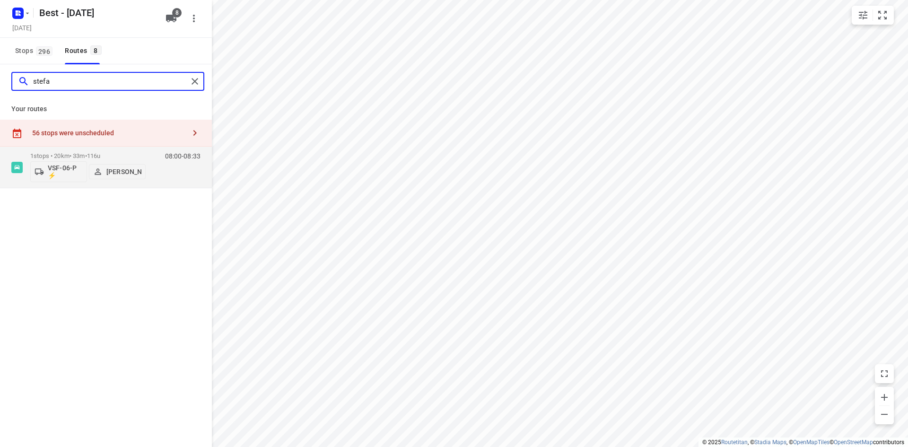
type input "stefa"
click at [93, 145] on div "56 stops were unscheduled" at bounding box center [106, 133] width 212 height 27
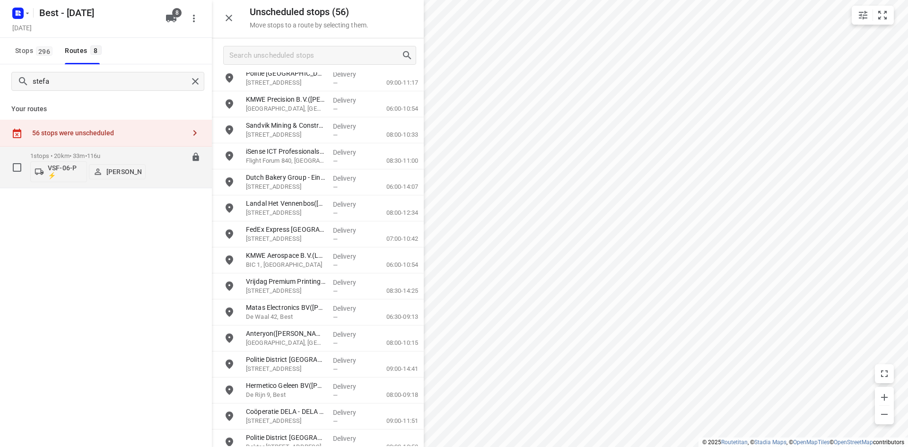
scroll to position [142, 0]
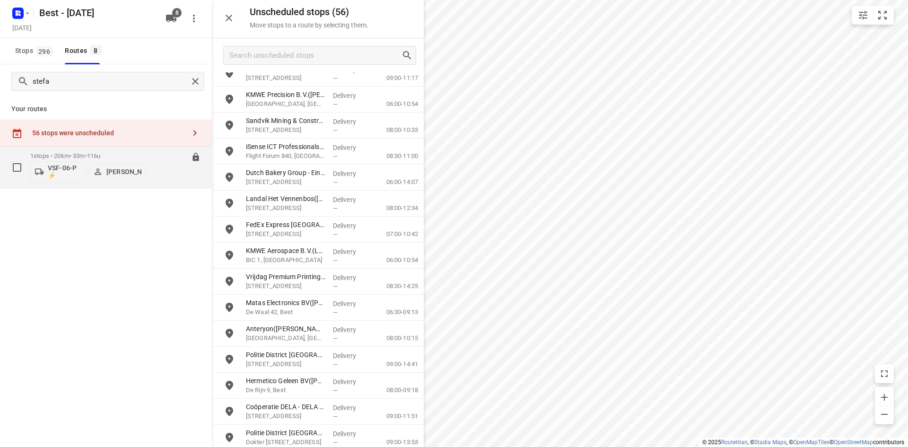
click at [87, 152] on p "1 stops • 20km • 33m • 116u" at bounding box center [87, 155] width 115 height 7
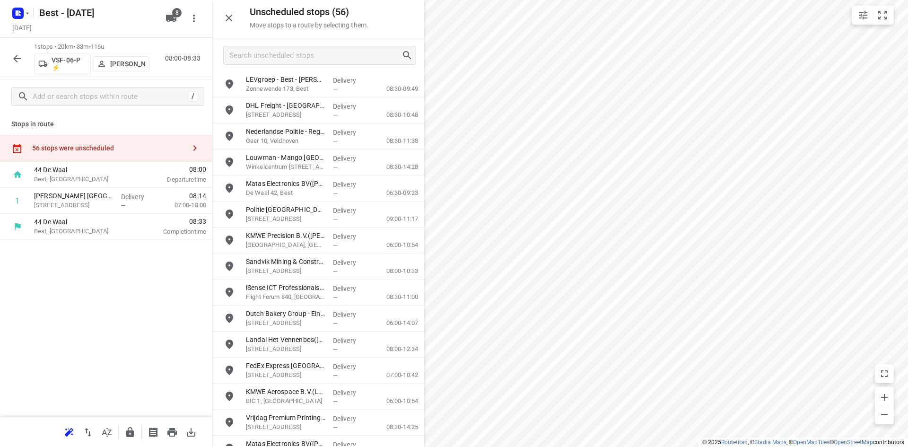
scroll to position [0, 0]
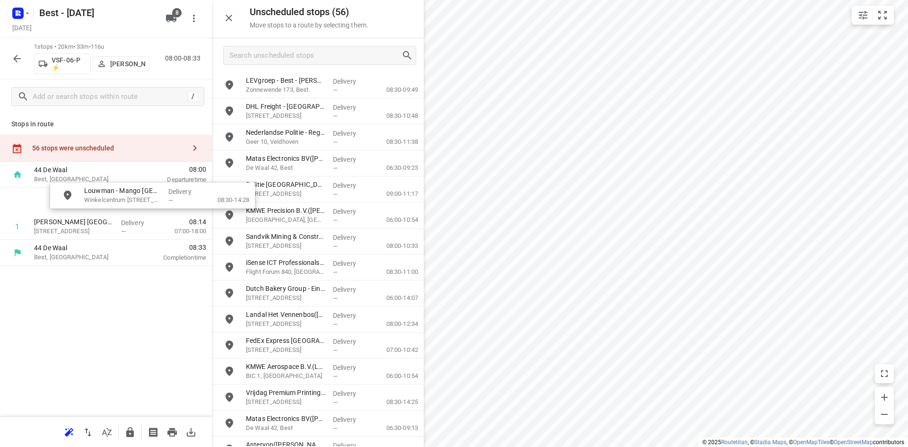
drag, startPoint x: 319, startPoint y: 170, endPoint x: 147, endPoint y: 203, distance: 175.3
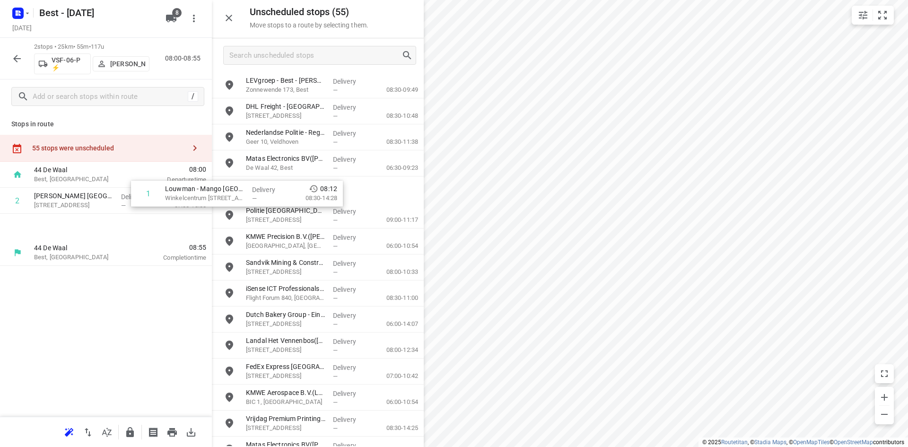
drag, startPoint x: 135, startPoint y: 196, endPoint x: 275, endPoint y: 185, distance: 140.4
click at [212, 185] on div "Unscheduled stops ( 55 ) Move stops to a route by selecting them. LEVgroep - Be…" at bounding box center [106, 223] width 212 height 447
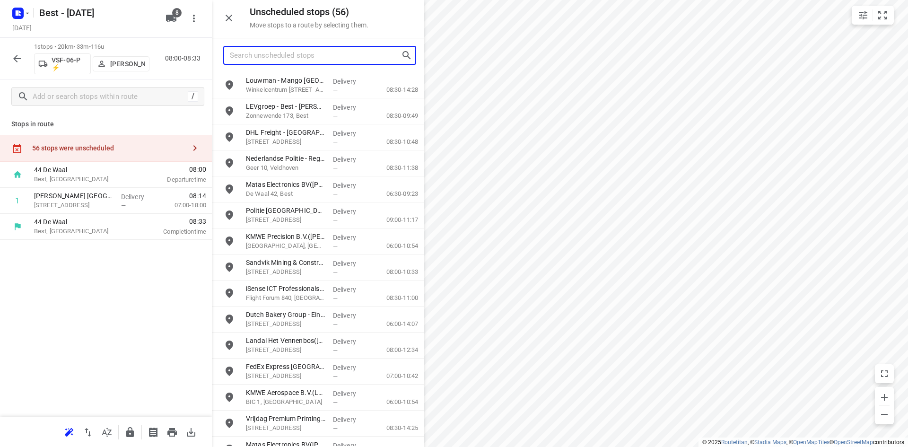
click at [287, 54] on input "Search unscheduled stops" at bounding box center [315, 55] width 171 height 15
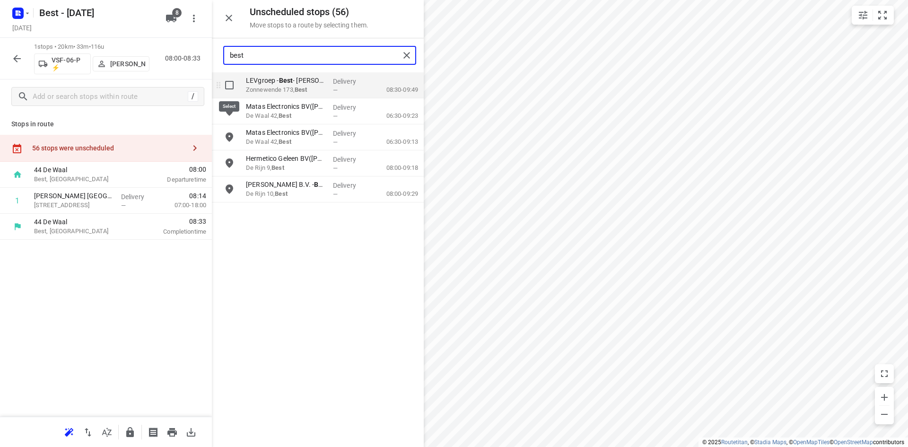
type input "best"
click at [235, 88] on input "grid" at bounding box center [229, 85] width 19 height 19
checkbox input "true"
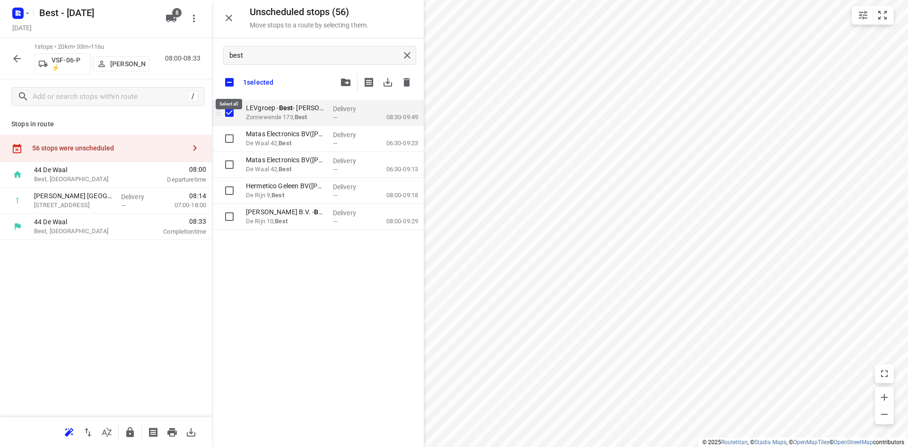
click at [234, 88] on input "checkbox" at bounding box center [229, 82] width 20 height 20
checkbox input "false"
checkbox input "true"
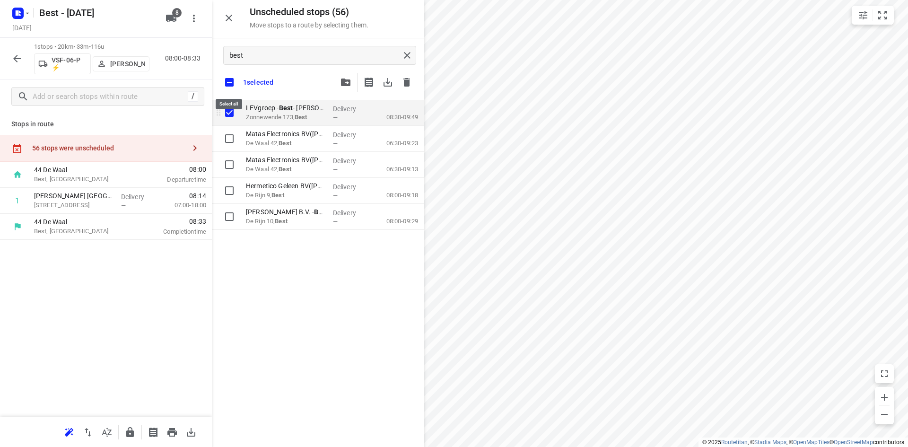
checkbox input "true"
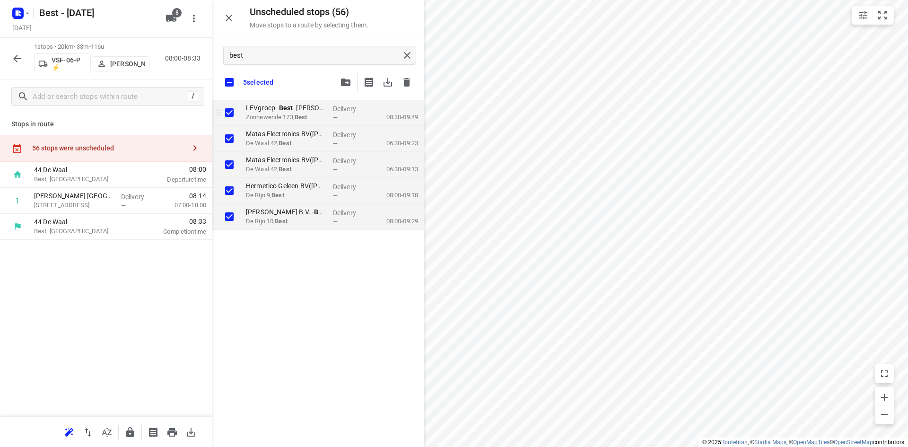
checkbox input "true"
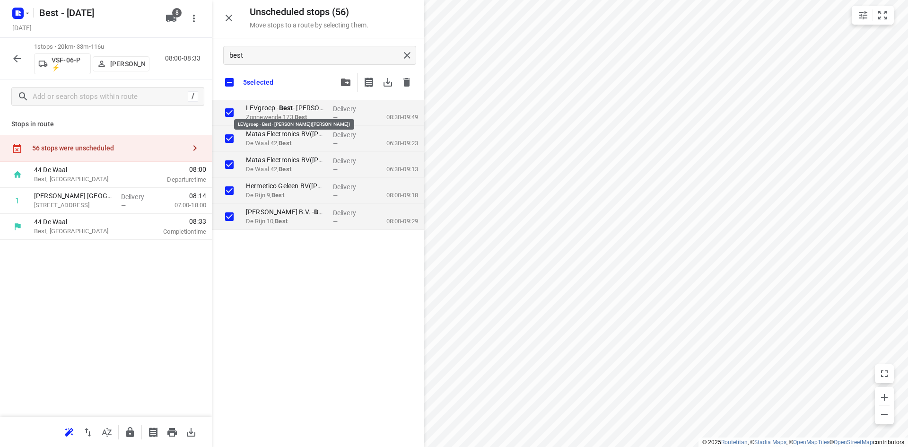
checkbox input "true"
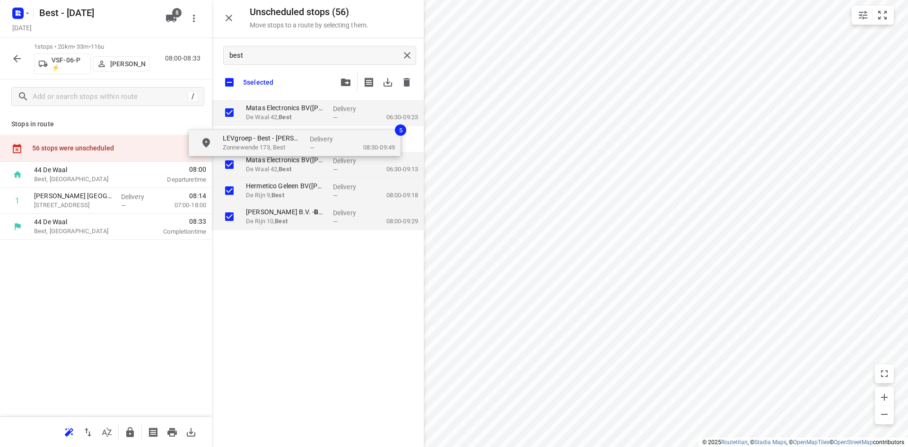
checkbox input "true"
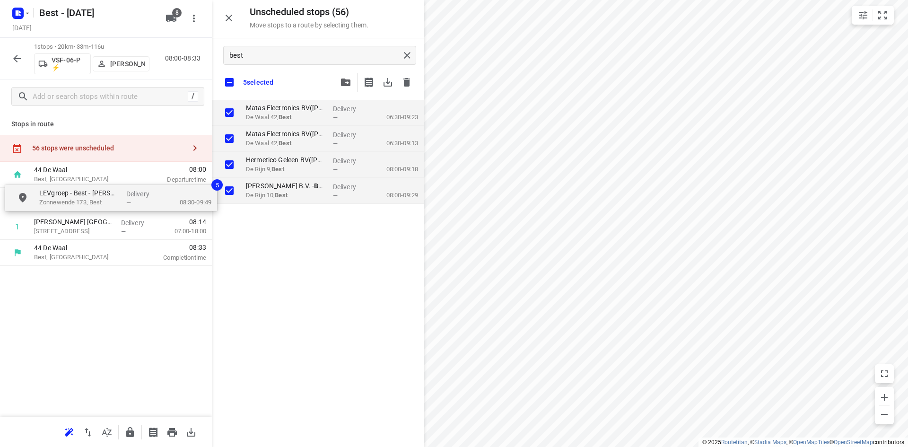
drag, startPoint x: 262, startPoint y: 106, endPoint x: 49, endPoint y: 191, distance: 228.9
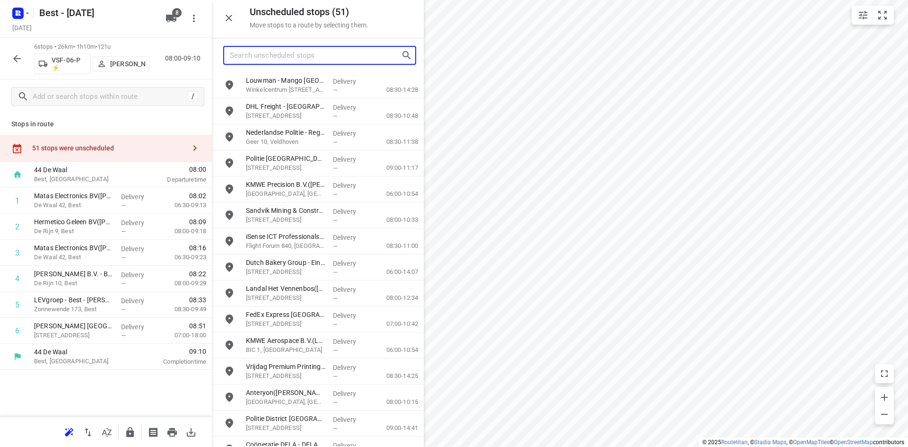
click at [320, 55] on input "Search unscheduled stops" at bounding box center [315, 55] width 171 height 15
click at [7, 62] on div "6 stops • 26km • 1h10m • 121u VSF-06-P ⚡ Stefan van Dijck 08:00-09:10" at bounding box center [106, 59] width 212 height 42
click at [12, 60] on icon "button" at bounding box center [16, 58] width 11 height 11
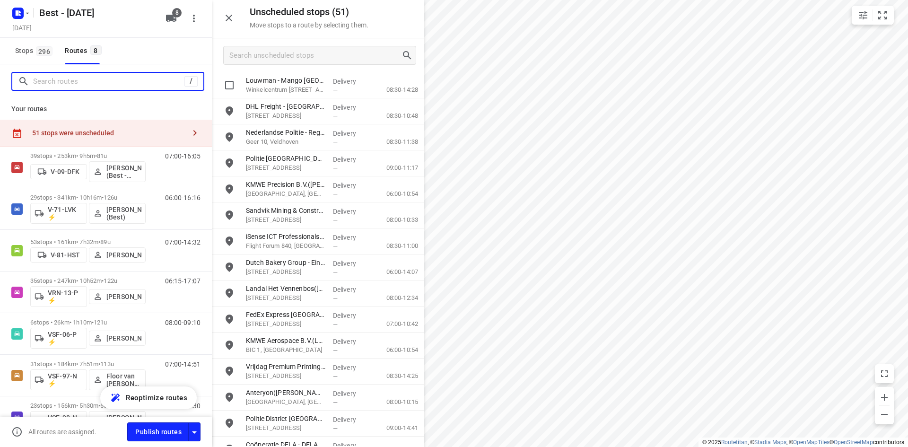
click at [36, 79] on input "Search routes" at bounding box center [108, 81] width 151 height 15
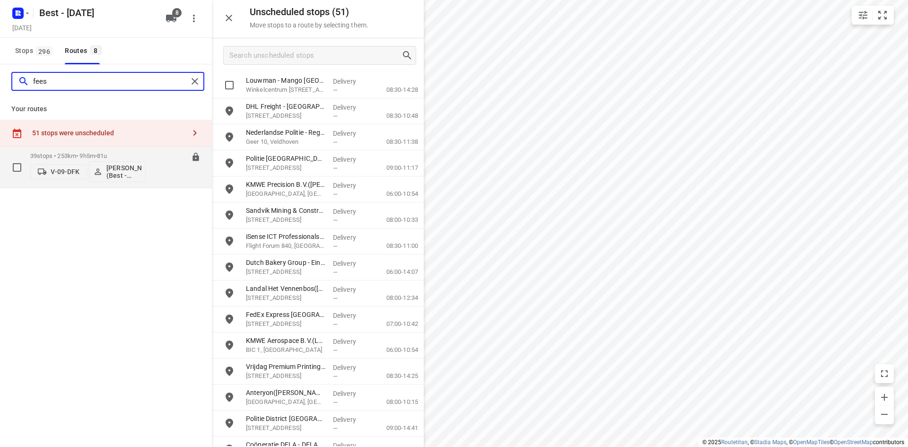
type input "fees"
click at [90, 157] on p "39 stops • 253km • 9h5m • 81u" at bounding box center [87, 155] width 115 height 7
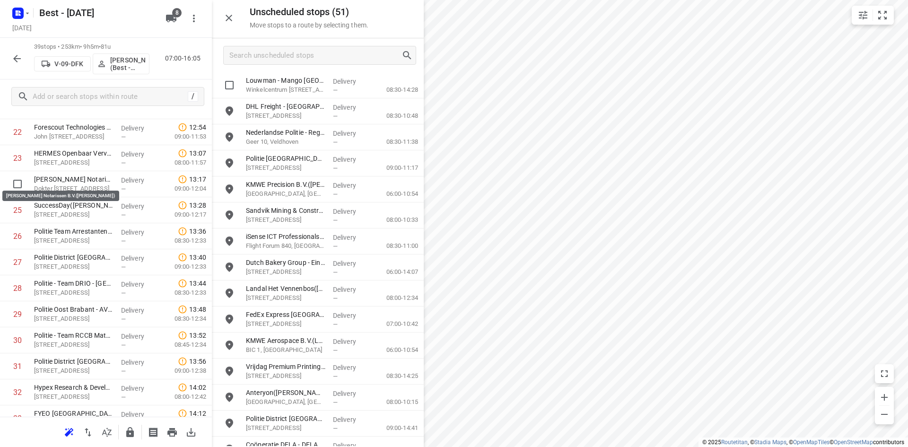
scroll to position [613, 0]
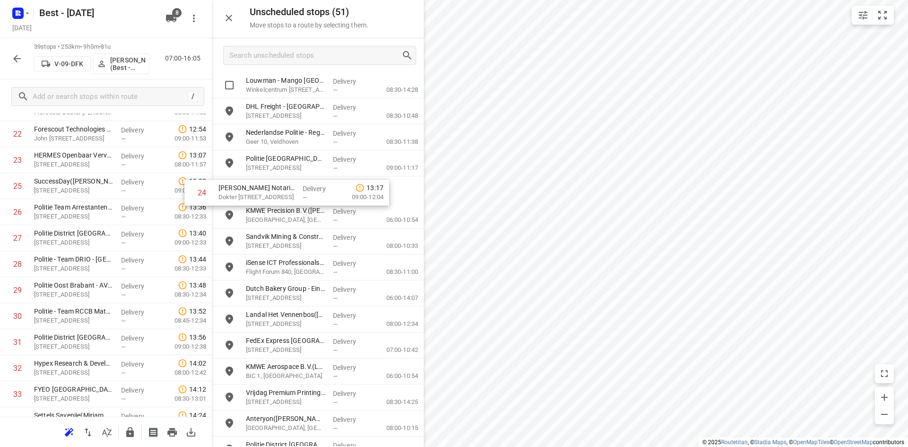
drag, startPoint x: 81, startPoint y: 182, endPoint x: 285, endPoint y: 190, distance: 204.0
click at [212, 190] on div "Unscheduled stops ( 51 ) Move stops to a route by selecting them. Louwman - Man…" at bounding box center [106, 223] width 212 height 447
click at [19, 59] on icon "button" at bounding box center [16, 58] width 11 height 11
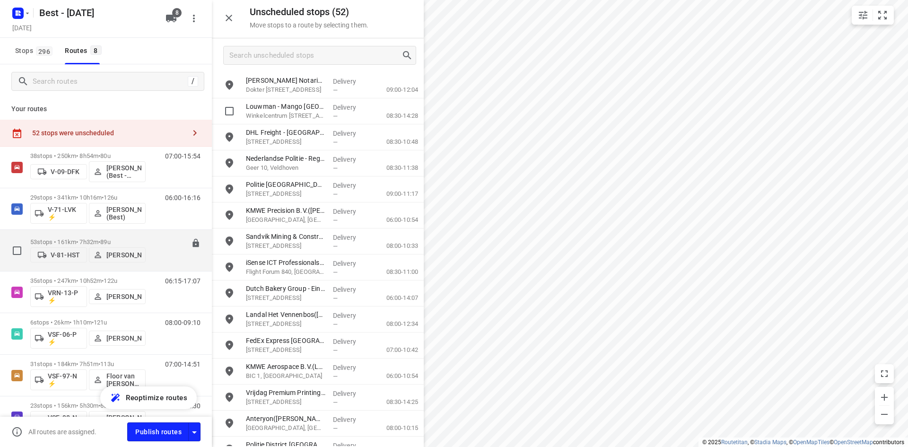
scroll to position [95, 0]
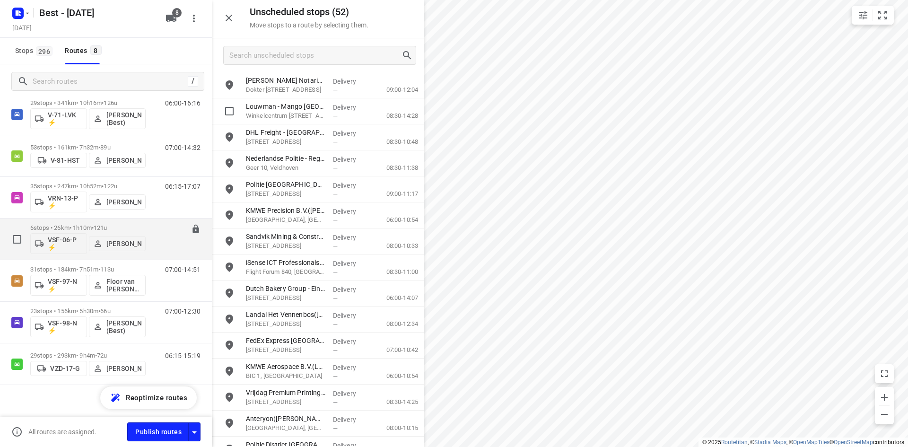
click at [81, 229] on p "6 stops • 26km • 1h10m • 121u" at bounding box center [87, 227] width 115 height 7
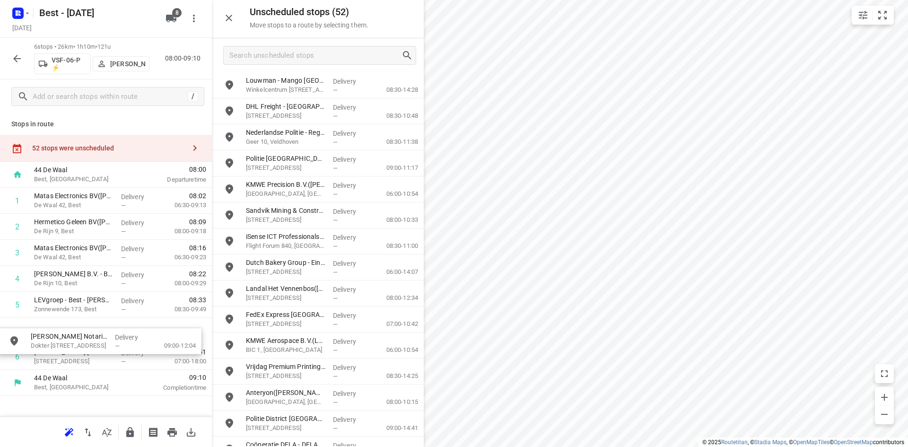
drag, startPoint x: 261, startPoint y: 92, endPoint x: 45, endPoint y: 350, distance: 336.5
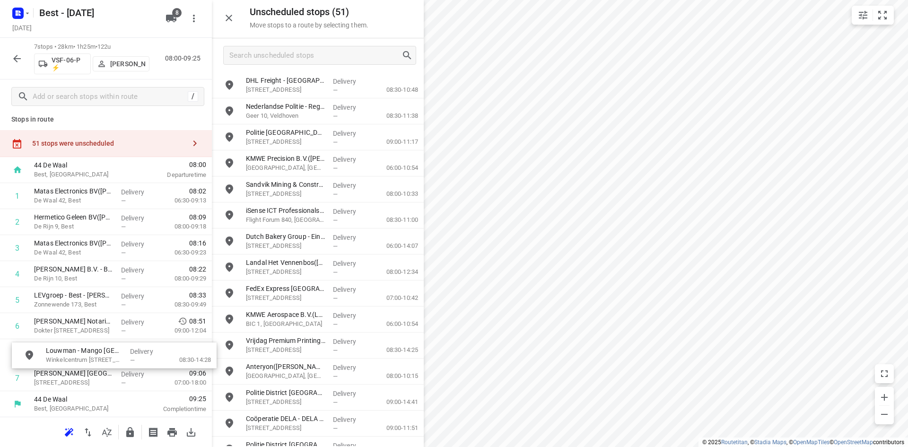
scroll to position [5, 0]
drag, startPoint x: 323, startPoint y: 88, endPoint x: 122, endPoint y: 361, distance: 339.2
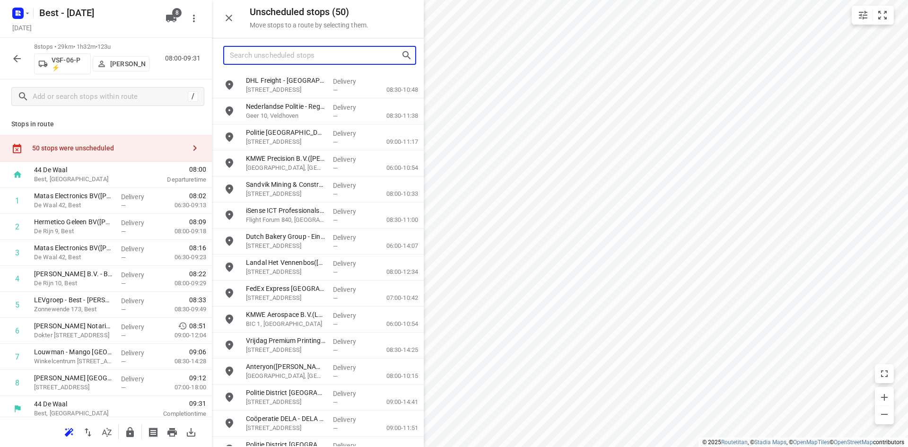
click at [300, 53] on input "Search unscheduled stops" at bounding box center [315, 55] width 171 height 15
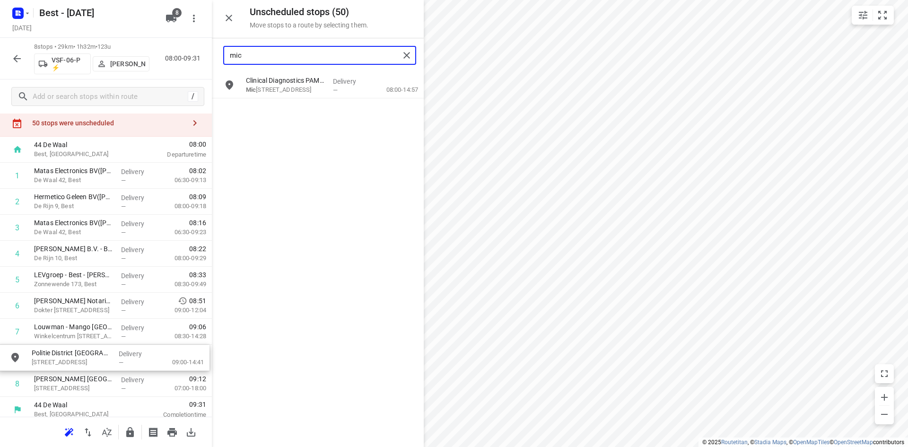
scroll to position [32, 0]
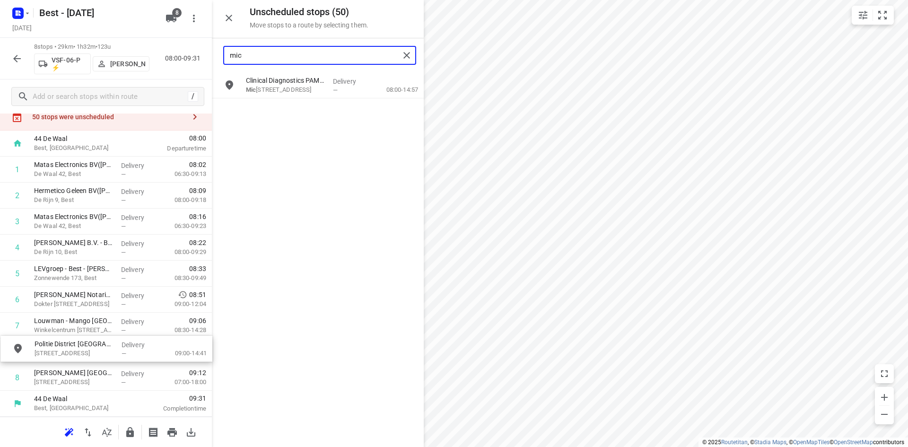
drag, startPoint x: 301, startPoint y: 73, endPoint x: 90, endPoint y: 340, distance: 340.4
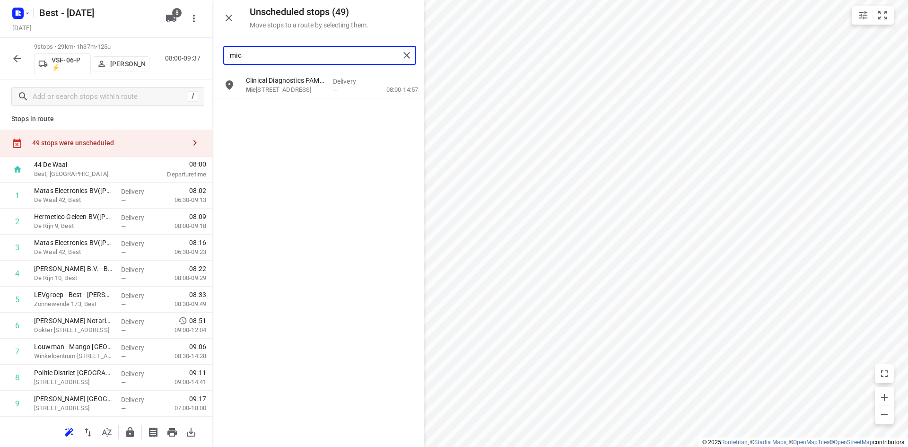
scroll to position [31, 0]
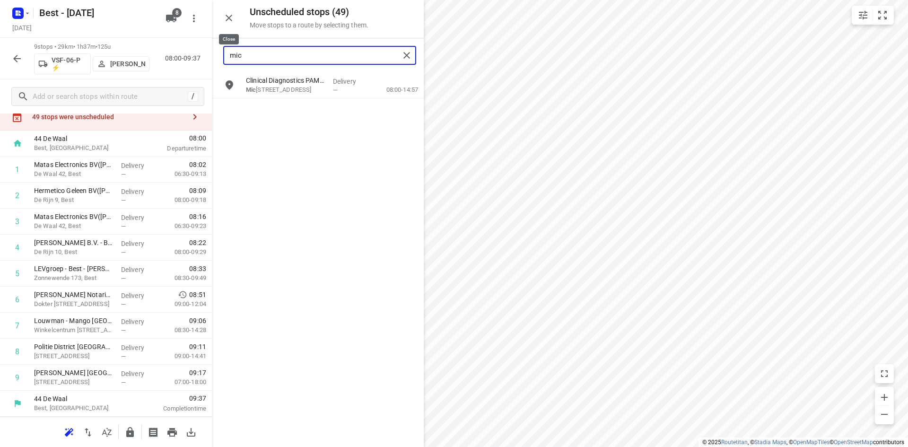
type input "mic"
click at [229, 26] on button "button" at bounding box center [228, 18] width 19 height 19
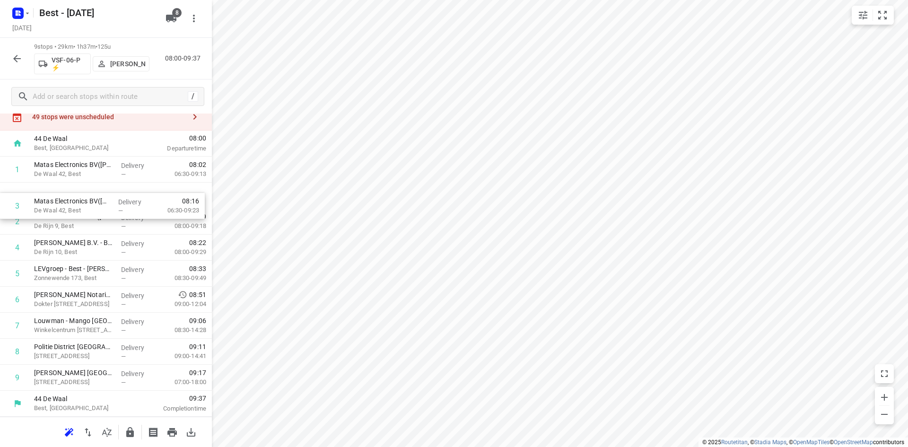
drag, startPoint x: 114, startPoint y: 224, endPoint x: 113, endPoint y: 201, distance: 23.2
click at [114, 202] on div "1 Matas Electronics BV(Bernadette Antonis) De Waal 42, Best Delivery — 08:02 06…" at bounding box center [106, 274] width 212 height 234
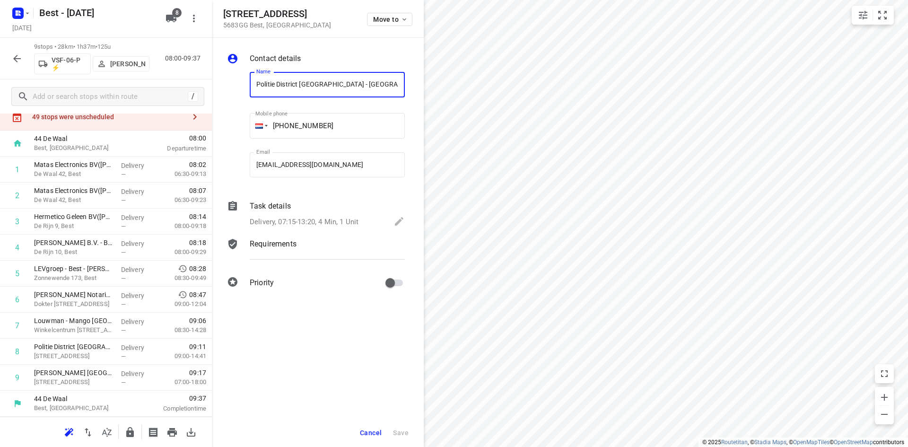
scroll to position [0, 67]
click at [380, 16] on span "Move to" at bounding box center [390, 20] width 35 height 8
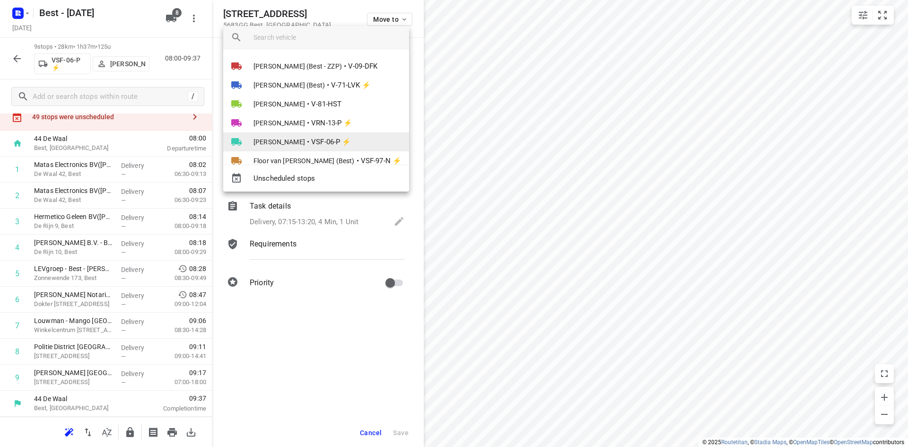
click at [337, 132] on li "Stefan van Dijck • VSF-06-P ⚡" at bounding box center [316, 141] width 186 height 19
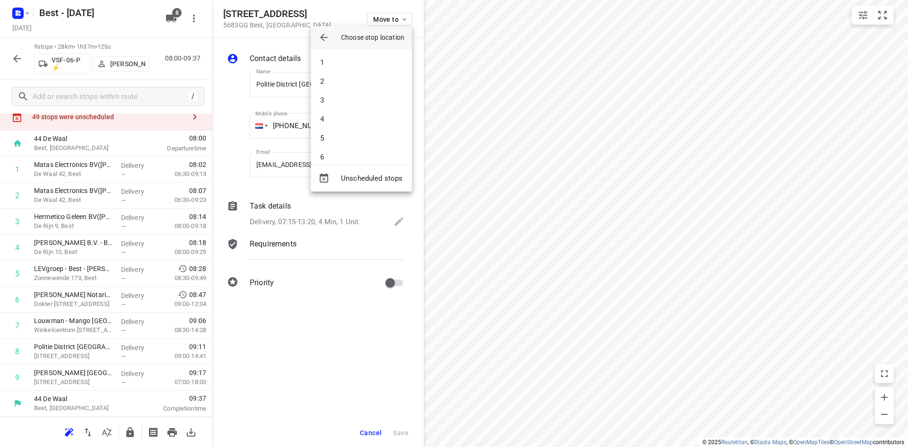
click at [326, 153] on li "6" at bounding box center [361, 157] width 101 height 19
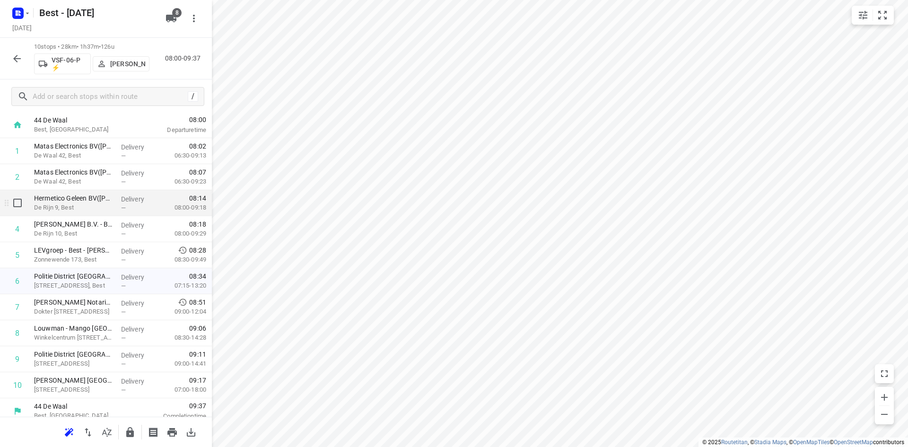
scroll to position [57, 0]
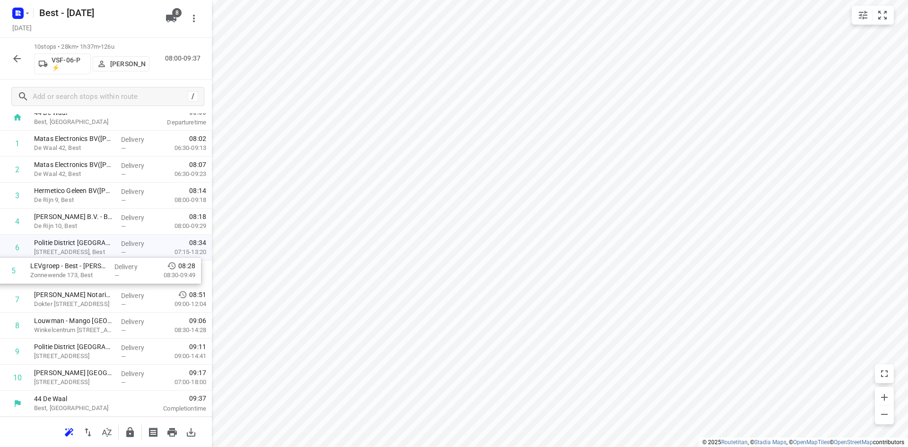
drag, startPoint x: 116, startPoint y: 242, endPoint x: 114, endPoint y: 268, distance: 26.6
click at [114, 268] on div "1 Matas Electronics BV(Bernadette Antonis) De Waal 42, Best Delivery — 08:02 06…" at bounding box center [106, 261] width 212 height 260
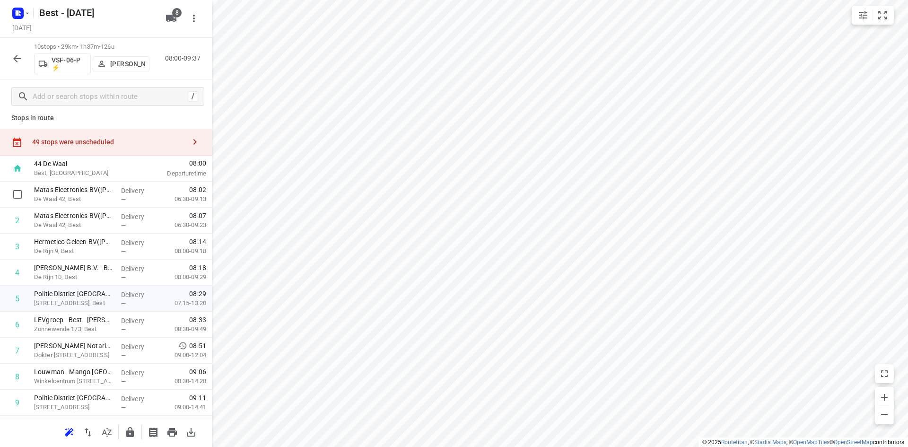
scroll to position [0, 0]
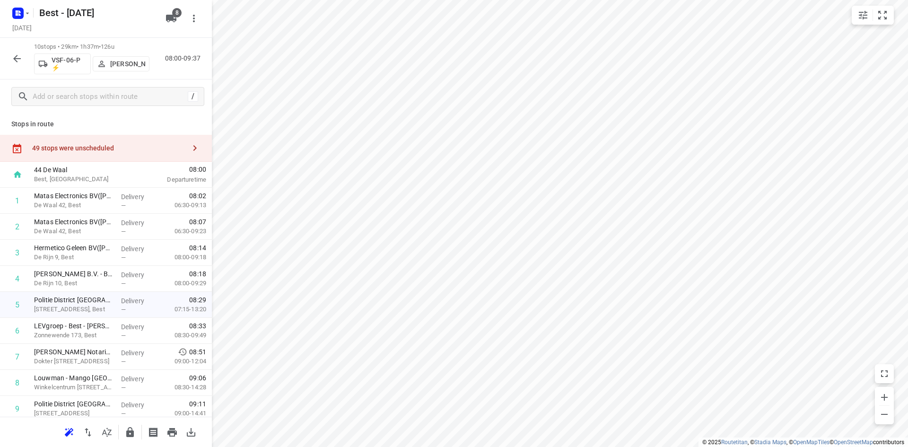
click at [185, 155] on button "button" at bounding box center [194, 148] width 19 height 19
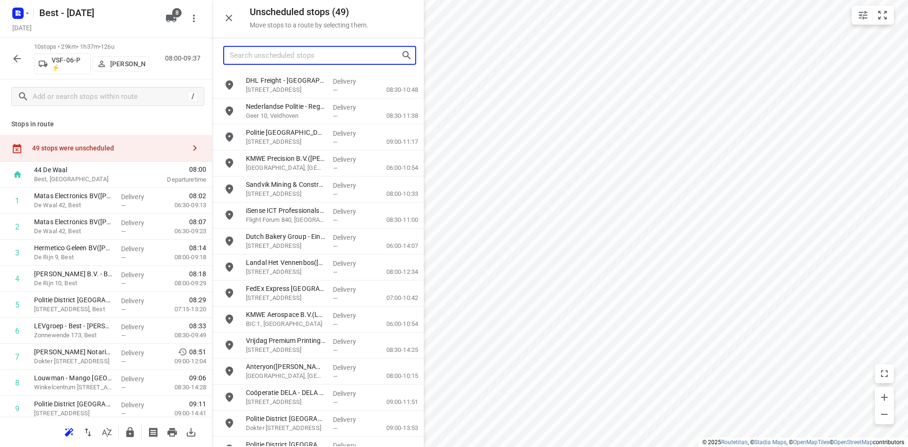
click at [282, 59] on input "Search unscheduled stops" at bounding box center [315, 55] width 171 height 15
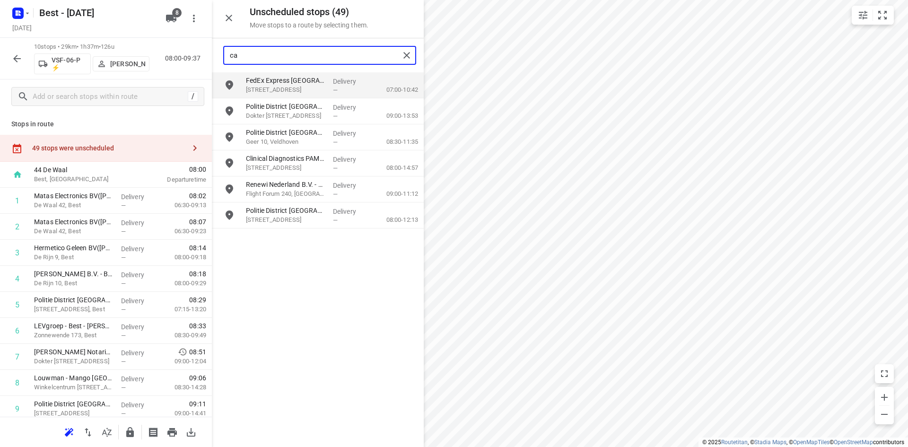
type input "c"
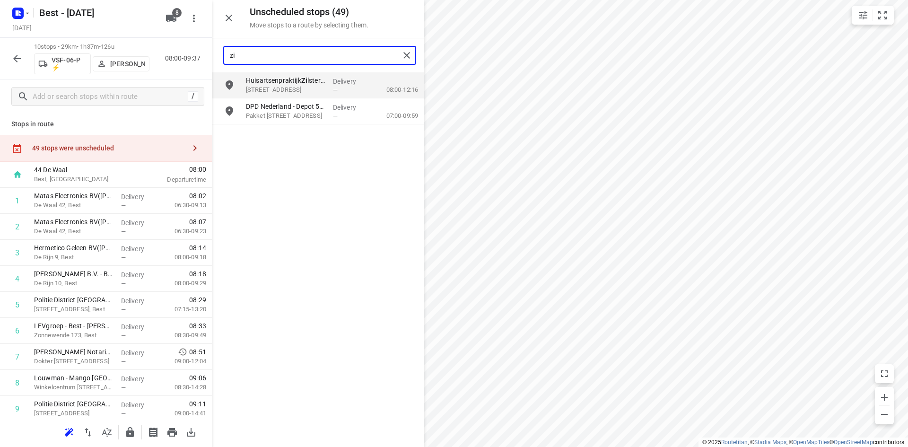
type input "z"
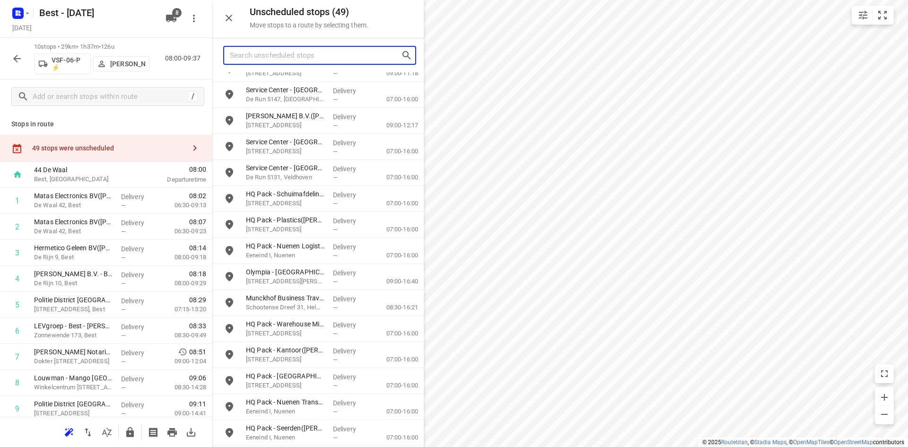
scroll to position [902, 0]
click at [313, 62] on input "Search unscheduled stops" at bounding box center [315, 55] width 171 height 15
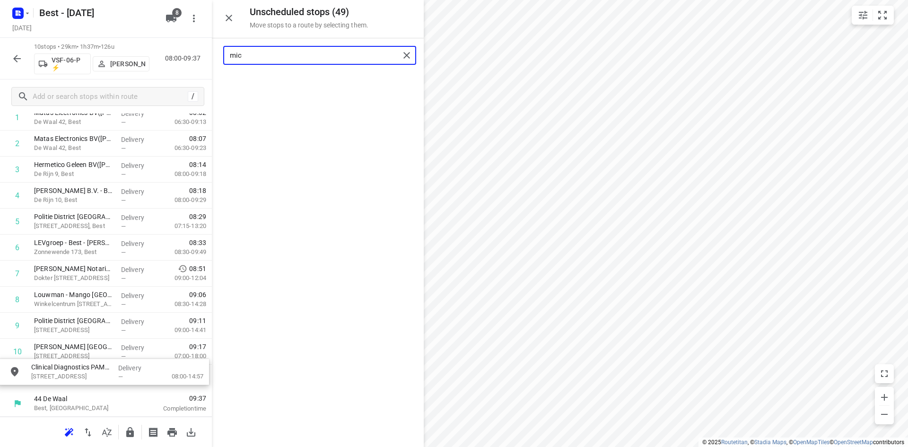
drag, startPoint x: 309, startPoint y: 93, endPoint x: 92, endPoint y: 388, distance: 366.6
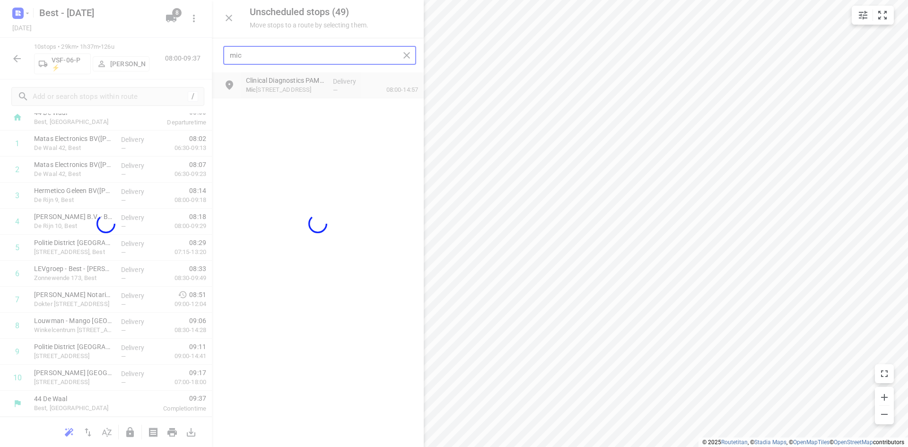
scroll to position [57, 0]
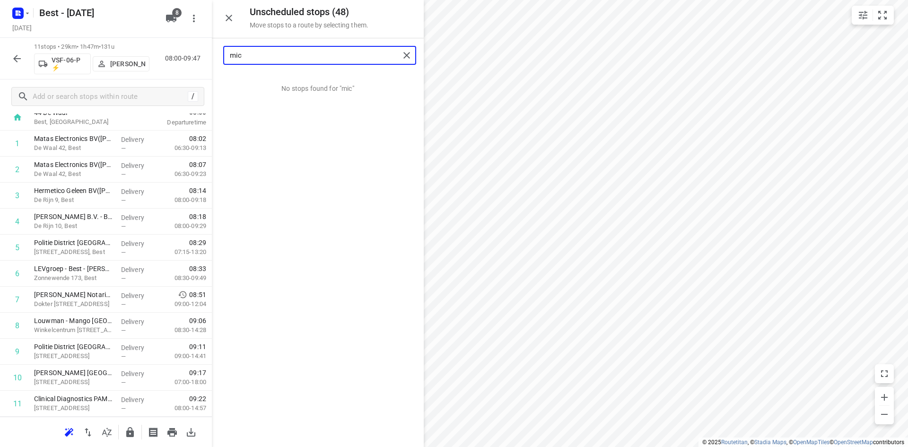
type input "mic"
click at [136, 435] on button "button" at bounding box center [130, 432] width 19 height 19
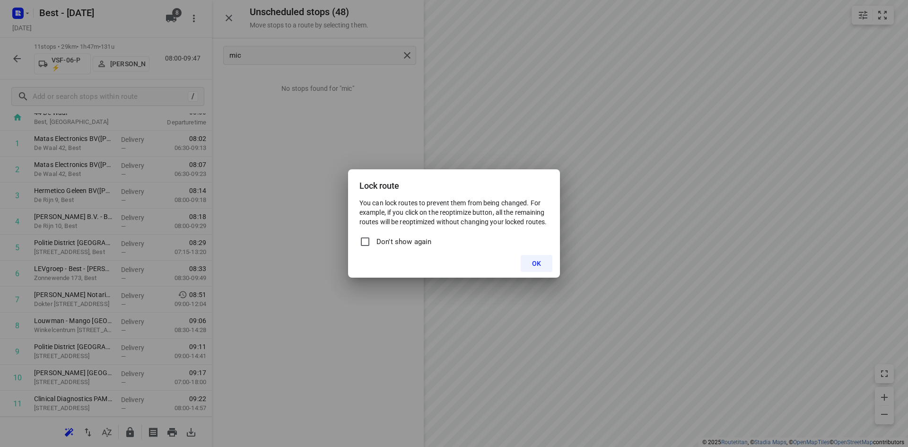
click at [386, 236] on label "Don't show again" at bounding box center [395, 241] width 72 height 15
click at [371, 236] on input "Don't show again" at bounding box center [364, 241] width 11 height 11
checkbox input "true"
click at [545, 262] on button "OK" at bounding box center [537, 263] width 32 height 17
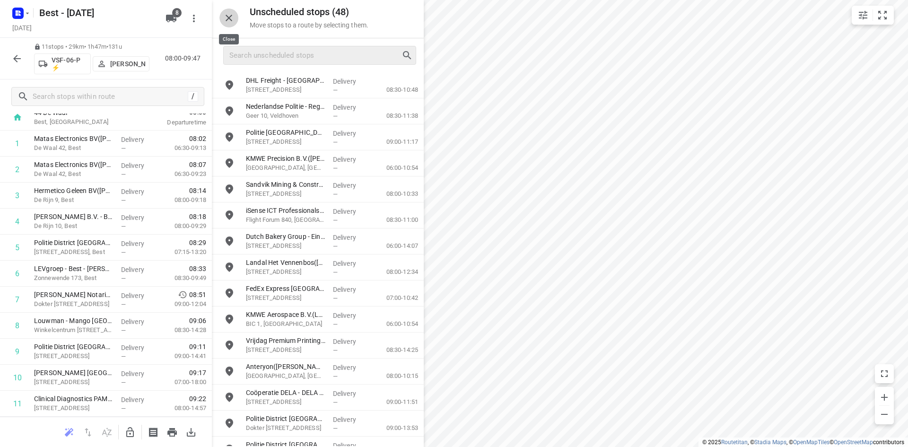
click at [232, 19] on icon "button" at bounding box center [228, 17] width 11 height 11
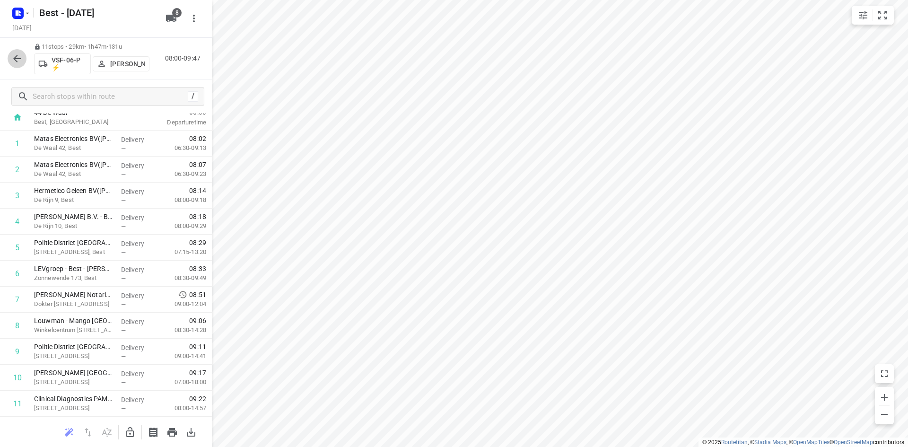
click at [17, 59] on icon "button" at bounding box center [16, 58] width 11 height 11
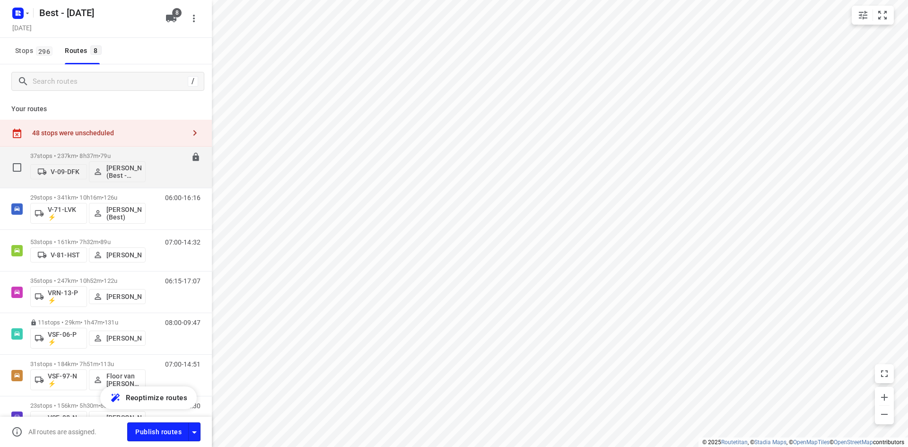
click at [67, 154] on p "37 stops • 237km • 8h37m • 79u" at bounding box center [87, 155] width 115 height 7
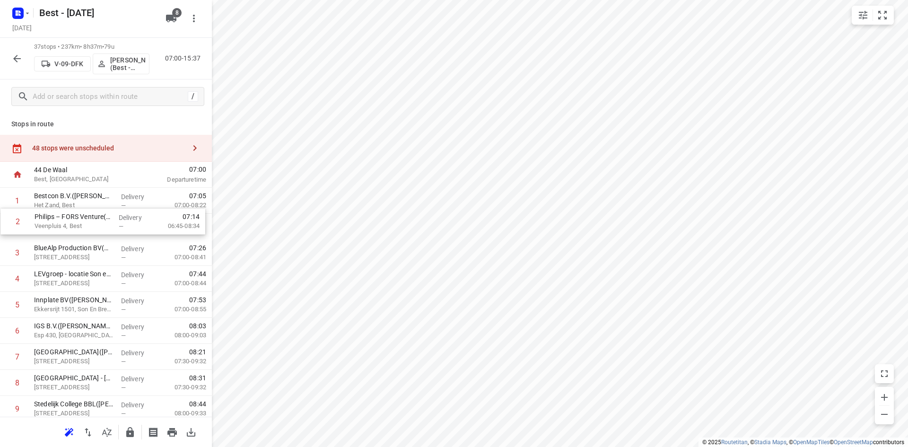
drag, startPoint x: 84, startPoint y: 221, endPoint x: 85, endPoint y: 196, distance: 25.6
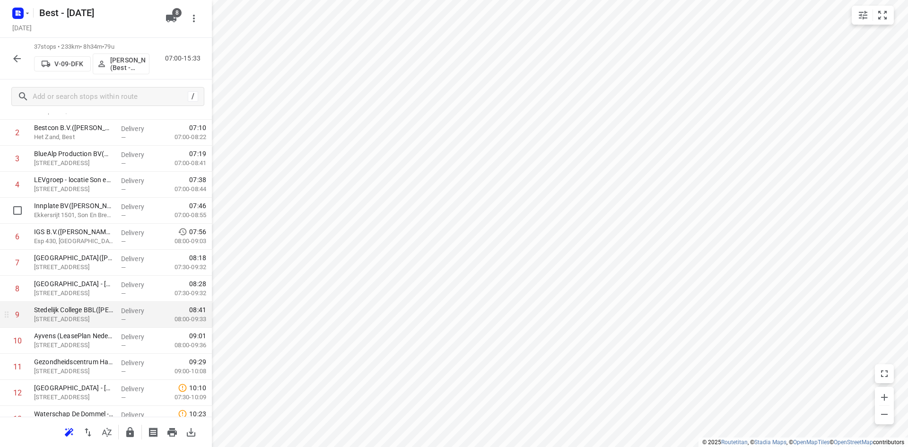
scroll to position [95, 0]
click at [12, 315] on input "checkbox" at bounding box center [17, 314] width 19 height 19
checkbox input "true"
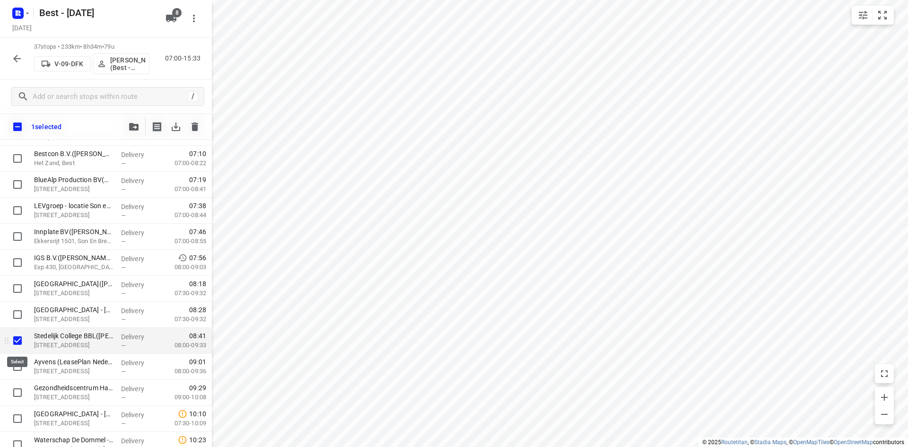
click at [16, 337] on input "checkbox" at bounding box center [17, 340] width 19 height 19
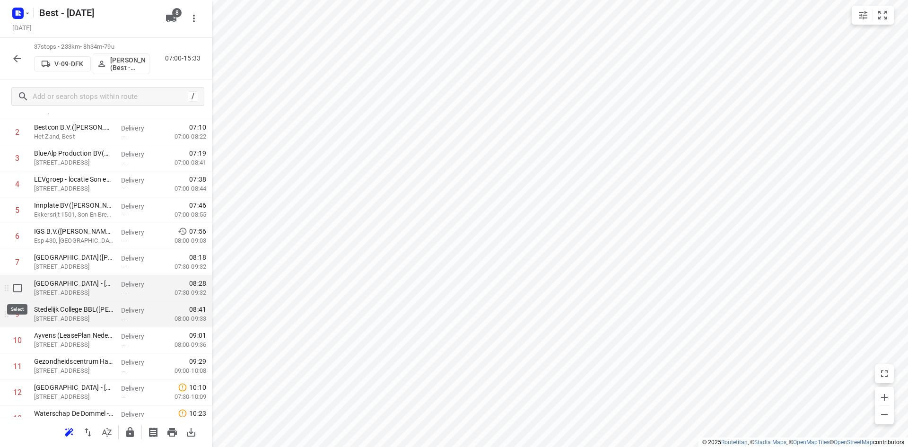
click at [13, 290] on input "checkbox" at bounding box center [17, 288] width 19 height 19
checkbox input "true"
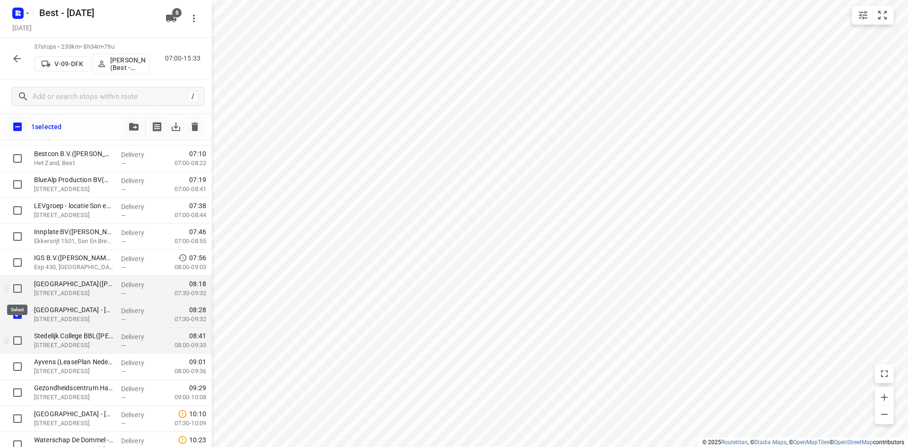
click at [17, 289] on input "checkbox" at bounding box center [17, 288] width 19 height 19
checkbox input "true"
drag, startPoint x: 21, startPoint y: 289, endPoint x: 43, endPoint y: 280, distance: 24.2
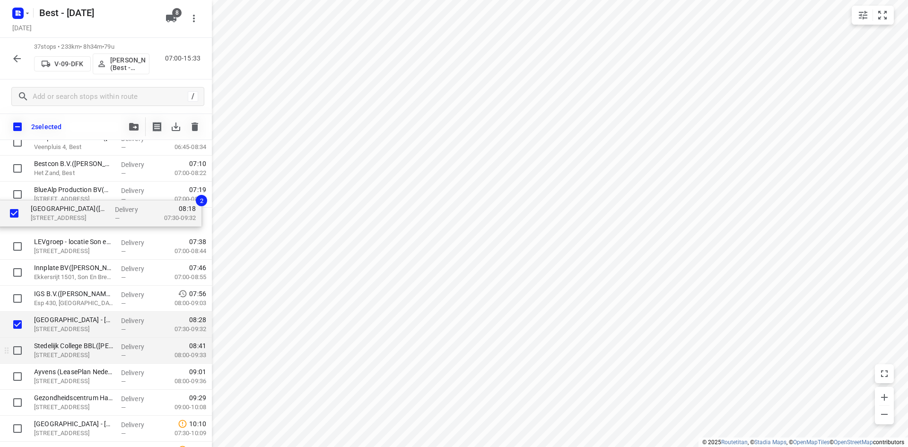
scroll to position [81, 0]
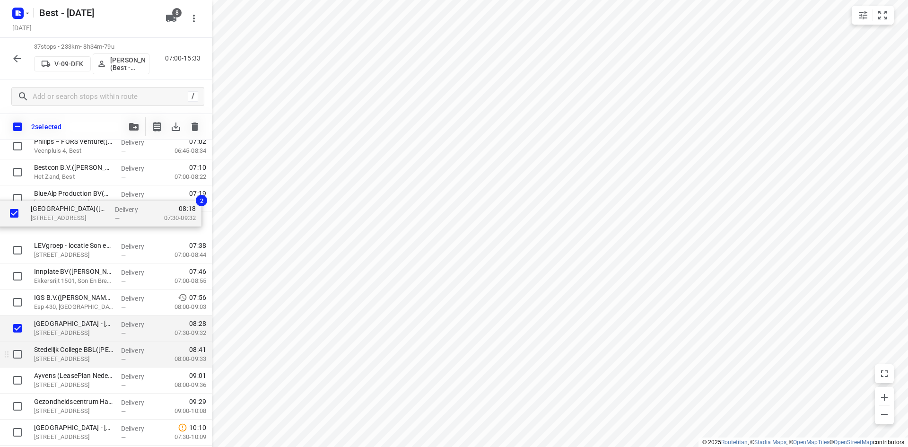
drag, startPoint x: 58, startPoint y: 296, endPoint x: 56, endPoint y: 216, distance: 80.4
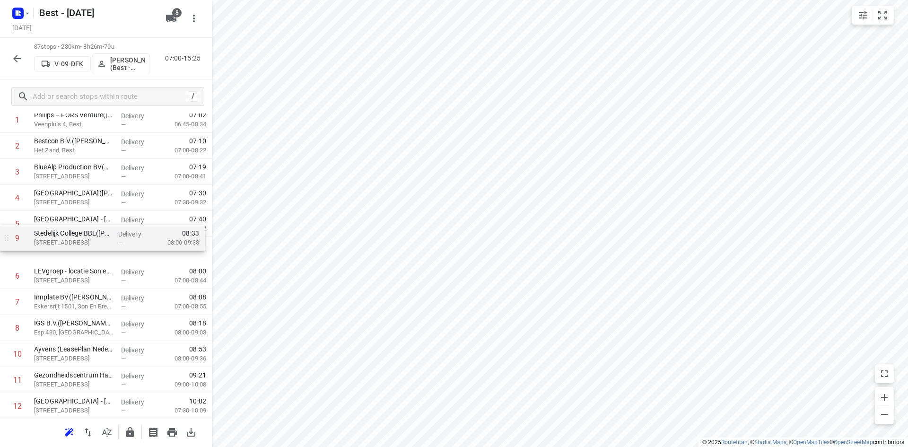
drag, startPoint x: 64, startPoint y: 335, endPoint x: 65, endPoint y: 243, distance: 91.8
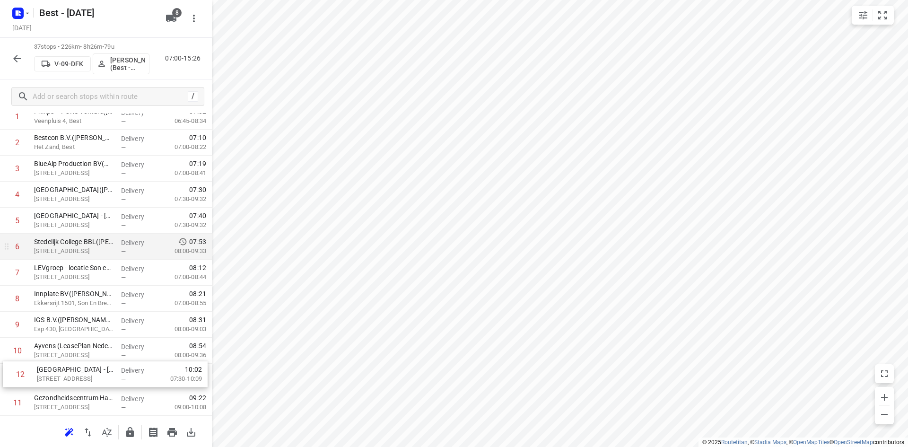
scroll to position [86, 0]
drag, startPoint x: 55, startPoint y: 398, endPoint x: 64, endPoint y: 266, distance: 132.7
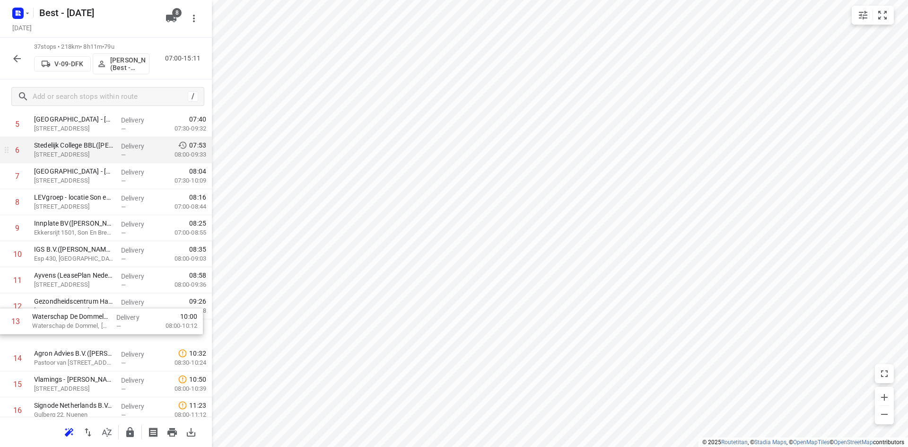
drag, startPoint x: 118, startPoint y: 320, endPoint x: 116, endPoint y: 303, distance: 17.6
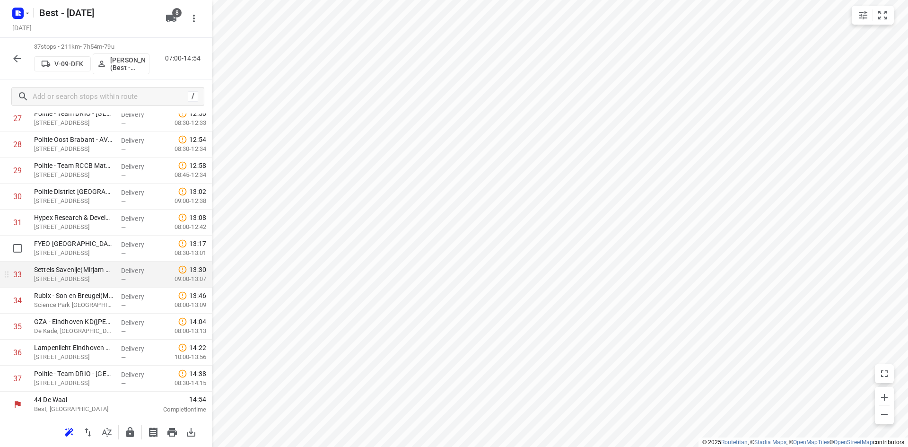
scroll to position [760, 0]
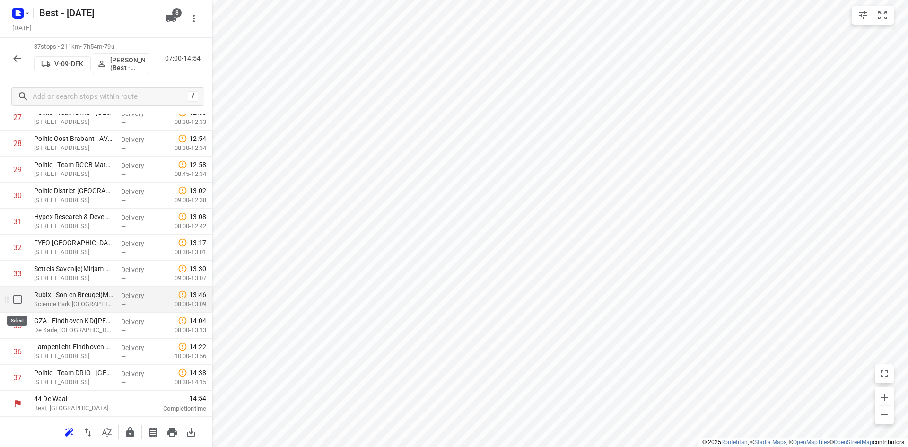
click at [15, 300] on input "checkbox" at bounding box center [17, 299] width 19 height 19
checkbox input "true"
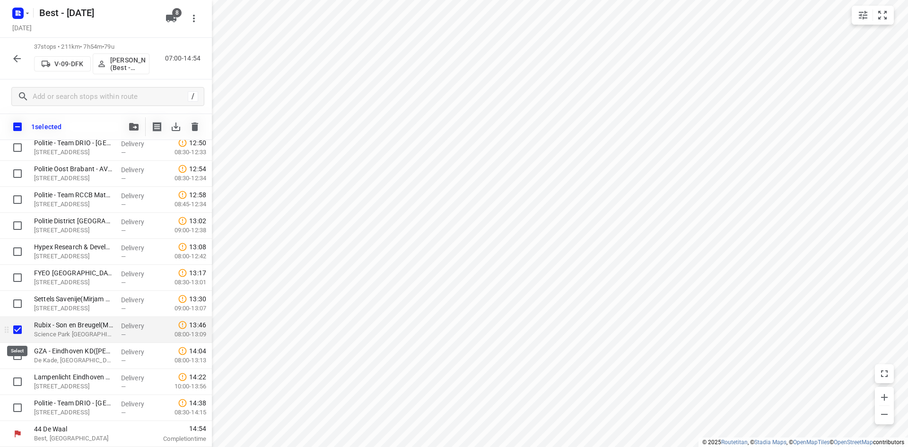
click at [14, 325] on input "checkbox" at bounding box center [17, 329] width 19 height 19
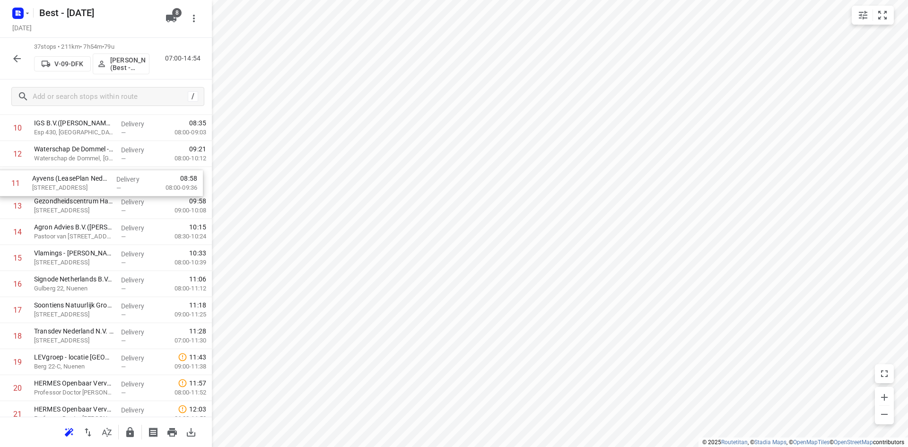
scroll to position [305, 0]
drag, startPoint x: 105, startPoint y: 138, endPoint x: 103, endPoint y: 201, distance: 63.4
click at [103, 201] on div "1 Philips – FORS Venture(Anouk Wenting) Veenpluis 4, Best Delivery — 07:02 06:4…" at bounding box center [106, 364] width 212 height 962
drag, startPoint x: 127, startPoint y: 365, endPoint x: 131, endPoint y: 283, distance: 82.4
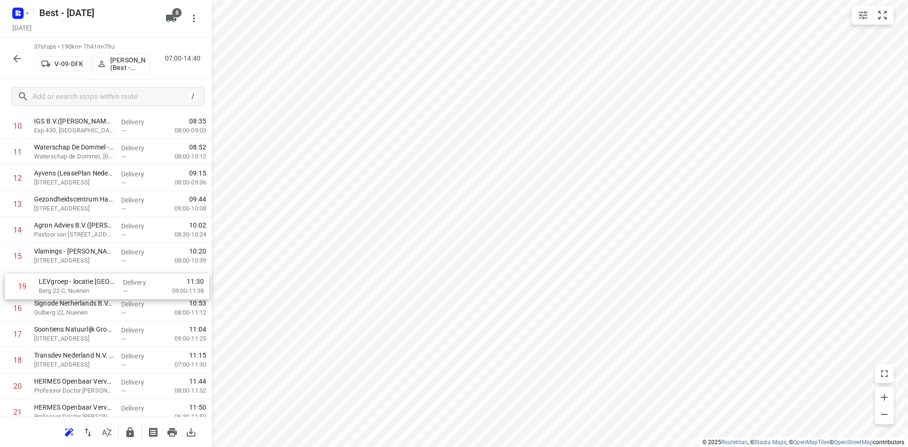
click at [131, 283] on div "1 Philips – FORS Venture(Anouk Wenting) Veenpluis 4, Best Delivery — 07:02 06:4…" at bounding box center [106, 360] width 212 height 962
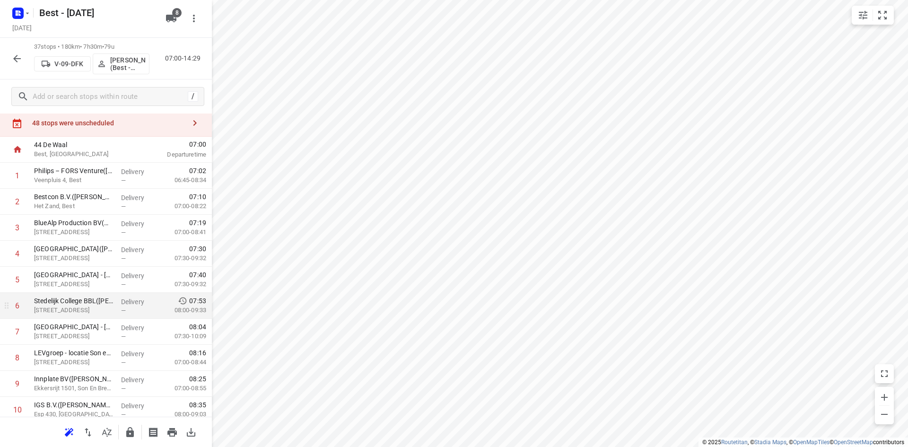
scroll to position [0, 0]
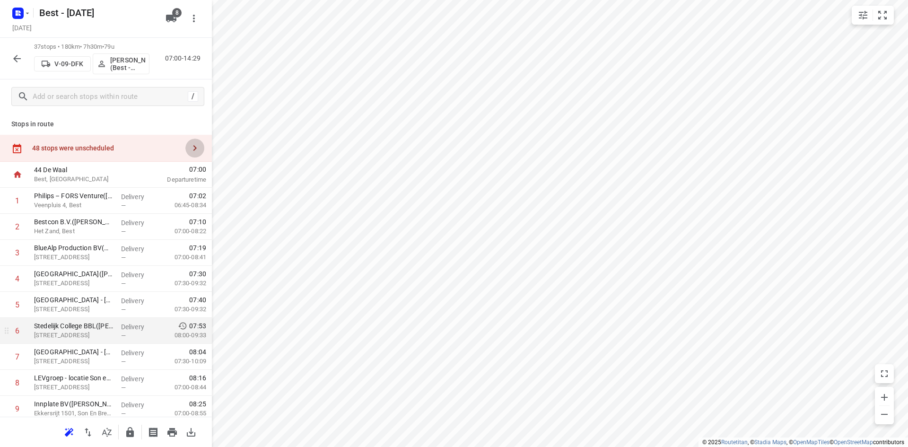
drag, startPoint x: 184, startPoint y: 146, endPoint x: 202, endPoint y: 144, distance: 18.1
click at [189, 146] on icon "button" at bounding box center [194, 147] width 11 height 11
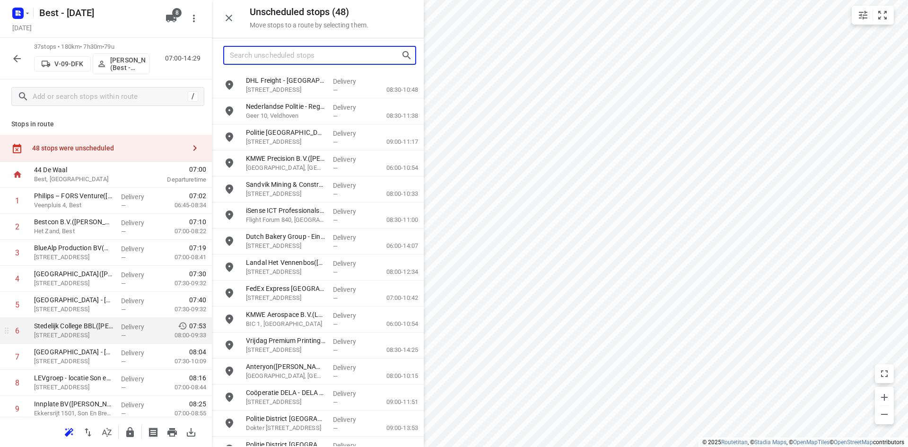
click at [318, 58] on input "Search unscheduled stops" at bounding box center [315, 55] width 171 height 15
type input "e"
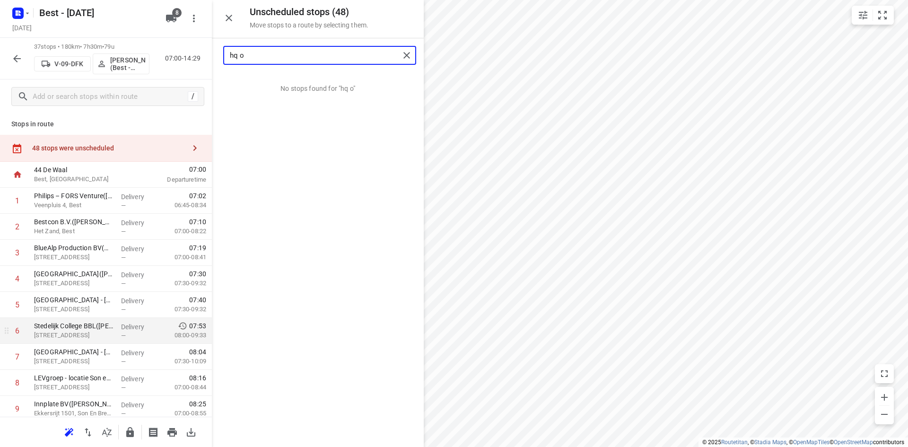
type input "hq"
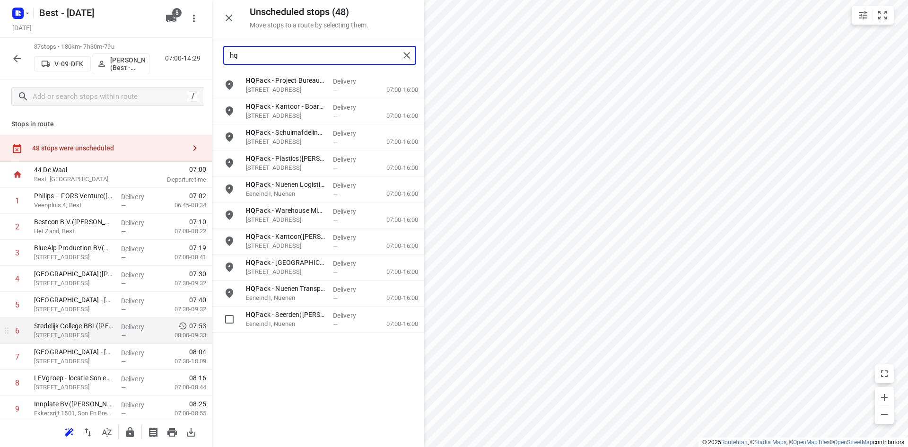
click at [239, 321] on div "grid" at bounding box center [227, 319] width 30 height 26
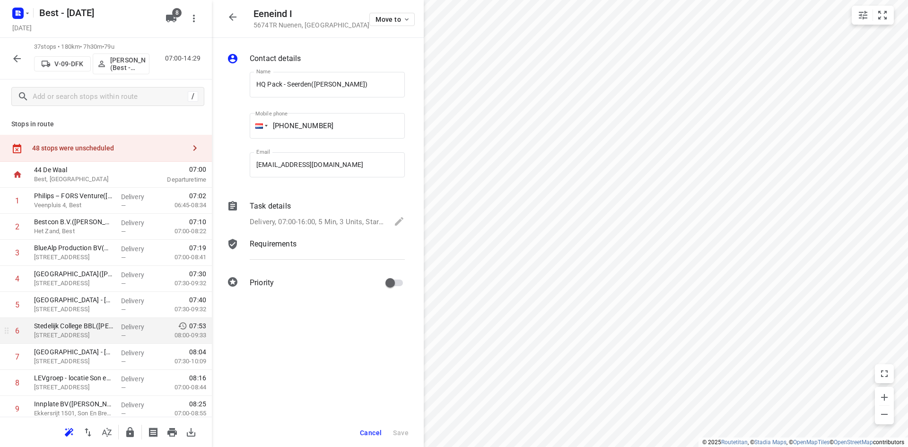
click at [164, 144] on div "48 stops were unscheduled" at bounding box center [108, 148] width 153 height 8
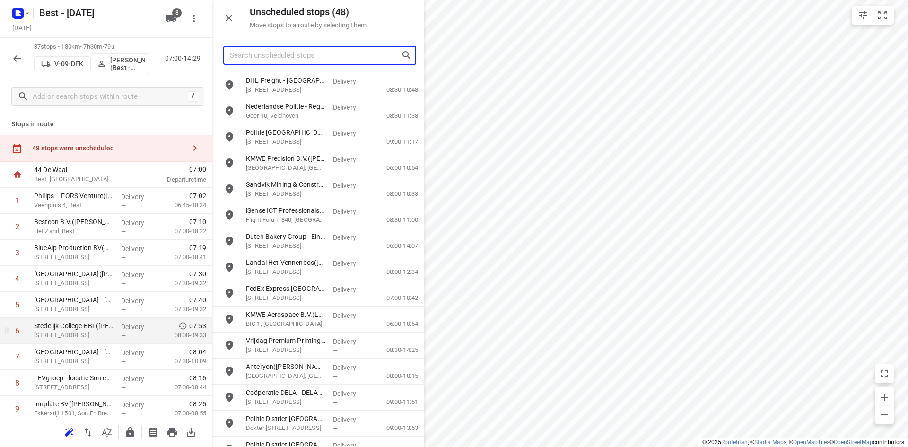
click at [250, 56] on input "Search unscheduled stops" at bounding box center [315, 55] width 171 height 15
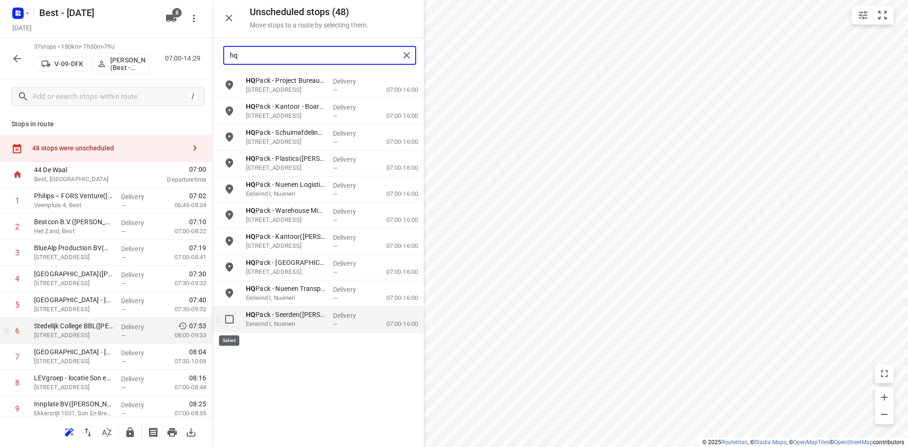
type input "hq"
click at [235, 318] on input "grid" at bounding box center [229, 319] width 19 height 19
checkbox input "true"
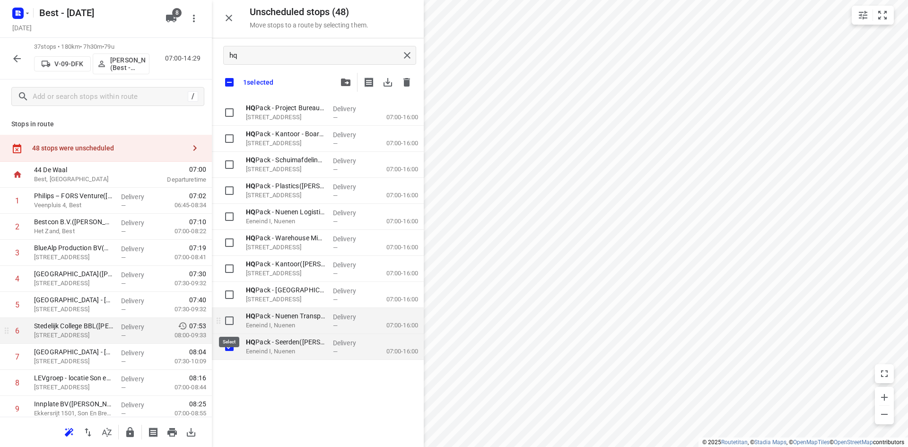
click at [227, 323] on input "grid" at bounding box center [229, 320] width 19 height 19
checkbox input "true"
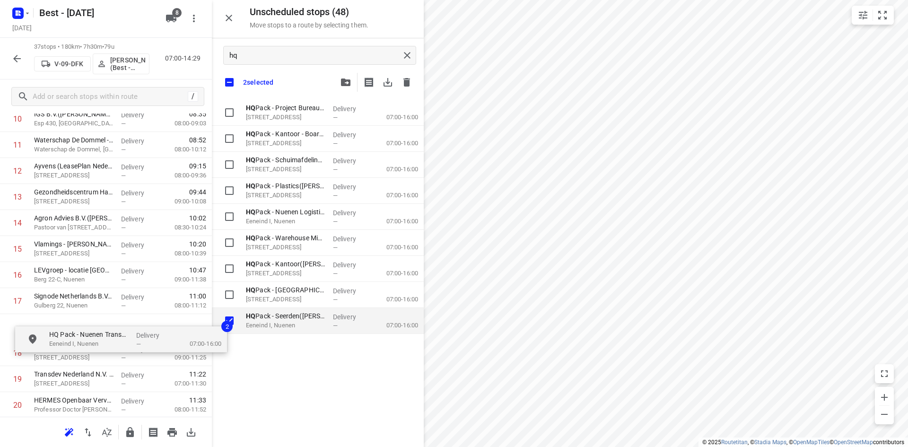
scroll to position [316, 0]
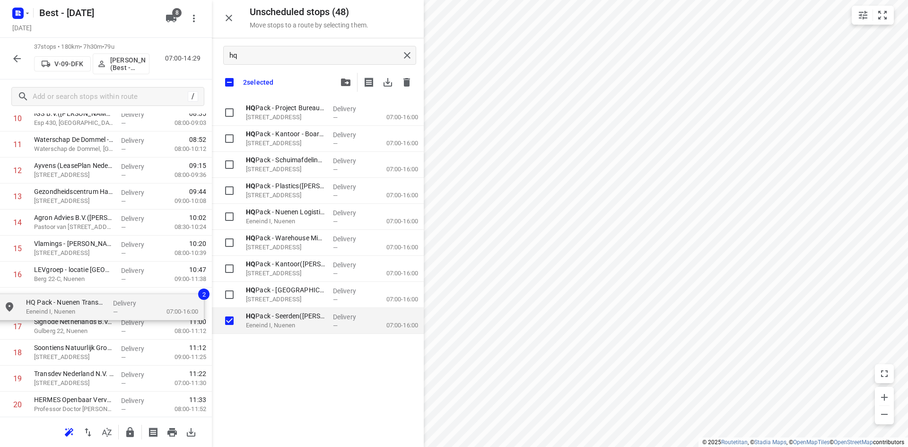
drag, startPoint x: 250, startPoint y: 314, endPoint x: 27, endPoint y: 301, distance: 223.1
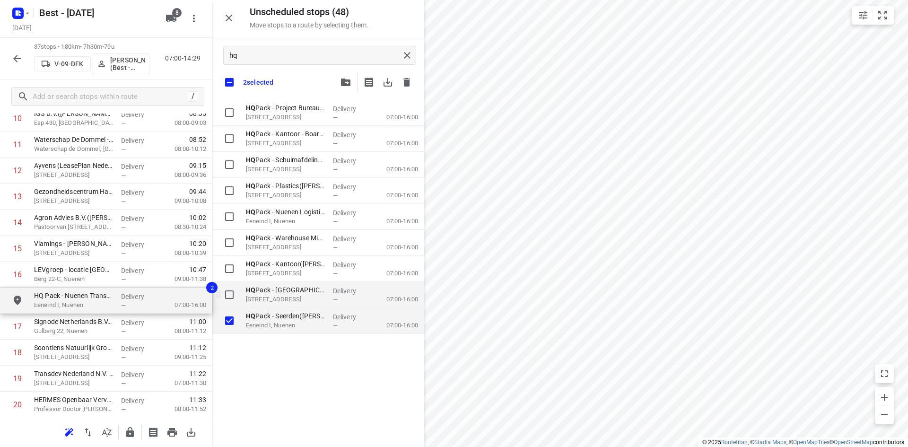
checkbox input "true"
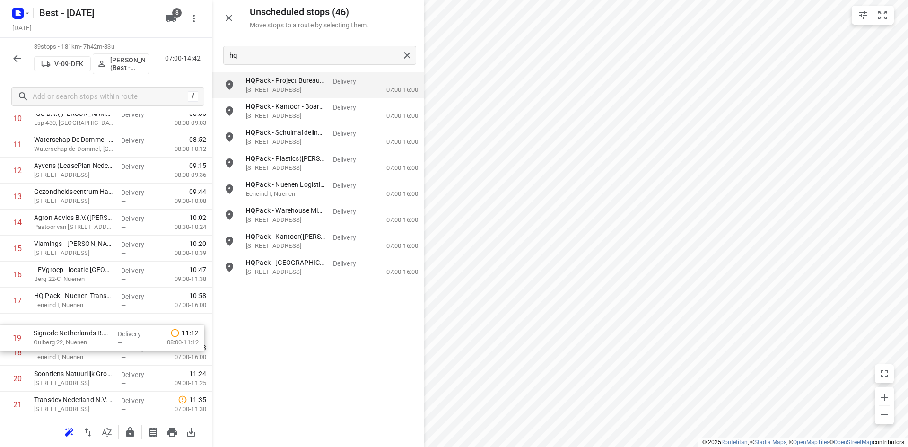
scroll to position [318, 0]
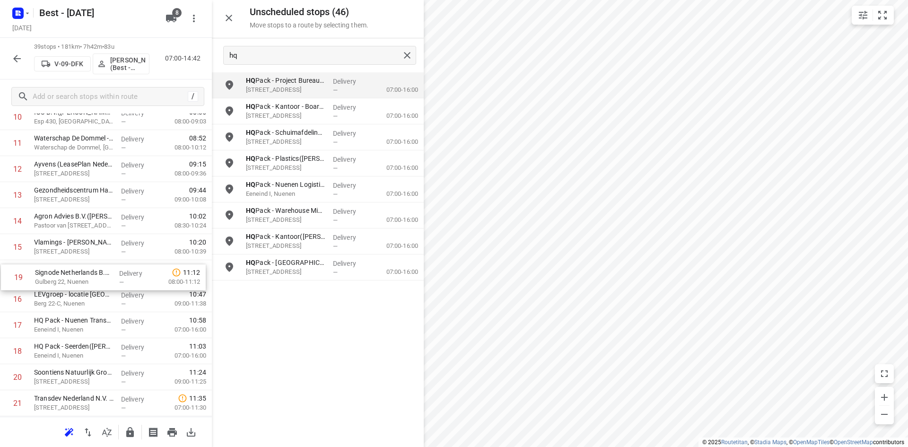
drag, startPoint x: 57, startPoint y: 356, endPoint x: 59, endPoint y: 275, distance: 80.4
click at [58, 276] on div "1 Philips – FORS Venture(Anouk Wenting) Veenpluis 4, Best Delivery — 07:02 06:4…" at bounding box center [106, 377] width 212 height 1014
drag, startPoint x: 110, startPoint y: 289, endPoint x: 112, endPoint y: 264, distance: 25.1
click at [112, 264] on div "1 Philips – FORS Venture(Anouk Wenting) Veenpluis 4, Best Delivery — 07:02 06:4…" at bounding box center [106, 377] width 212 height 1014
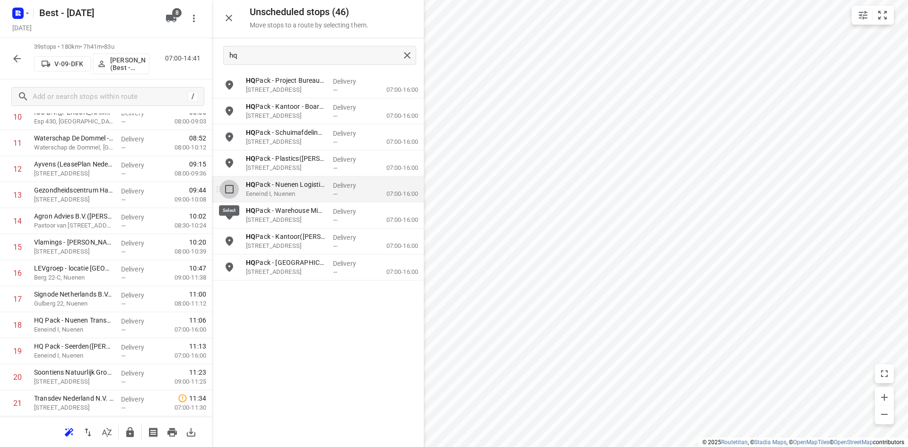
click at [231, 190] on input "grid" at bounding box center [229, 189] width 19 height 19
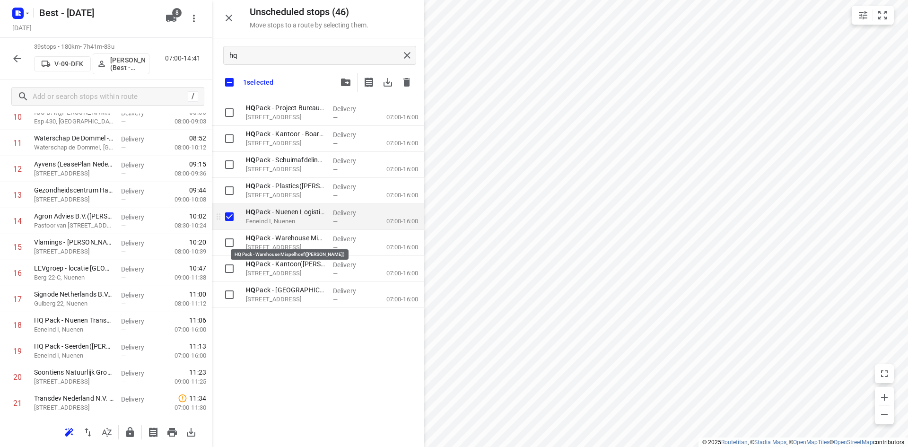
checkbox input "true"
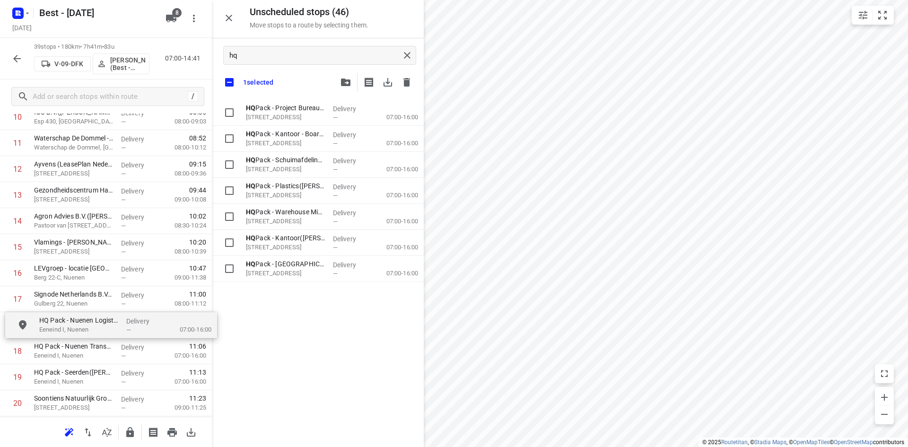
drag, startPoint x: 274, startPoint y: 220, endPoint x: 63, endPoint y: 329, distance: 237.7
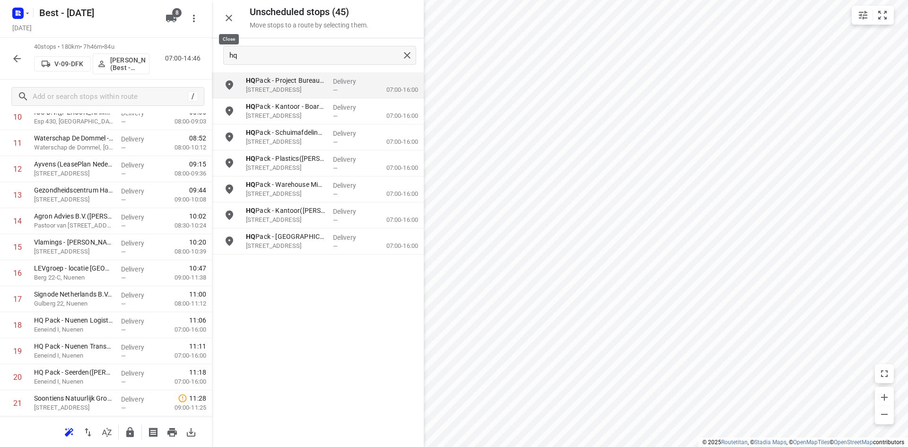
click at [222, 15] on button "button" at bounding box center [228, 18] width 19 height 19
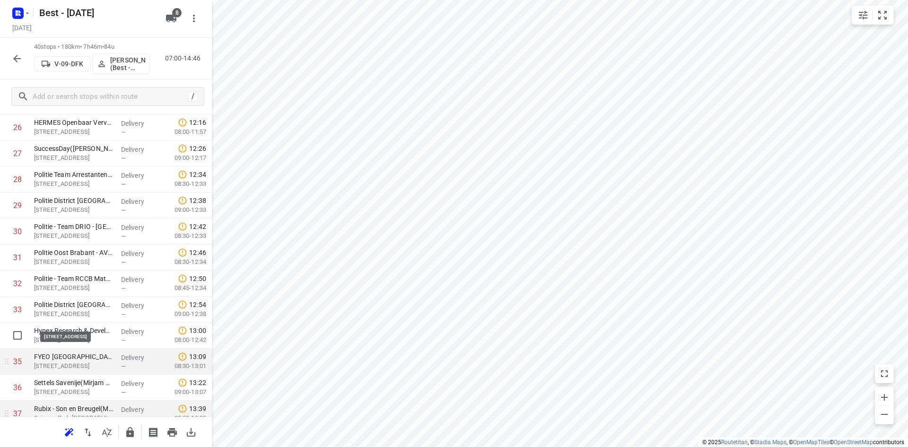
scroll to position [743, 0]
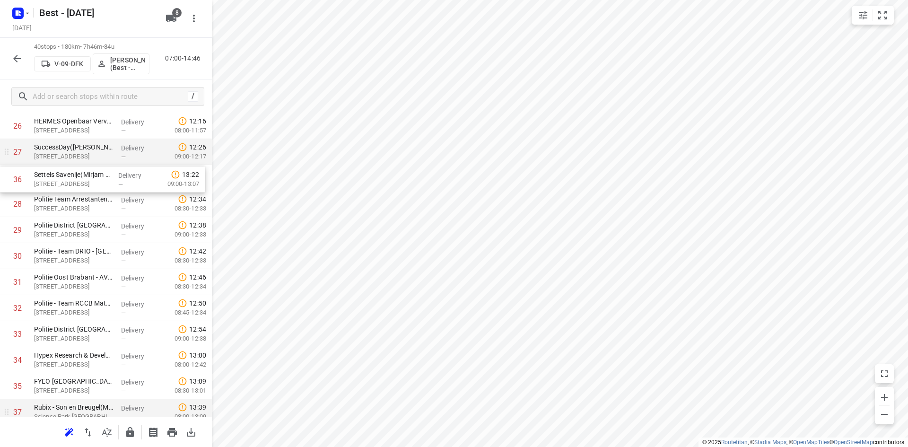
drag, startPoint x: 83, startPoint y: 358, endPoint x: 82, endPoint y: 165, distance: 192.5
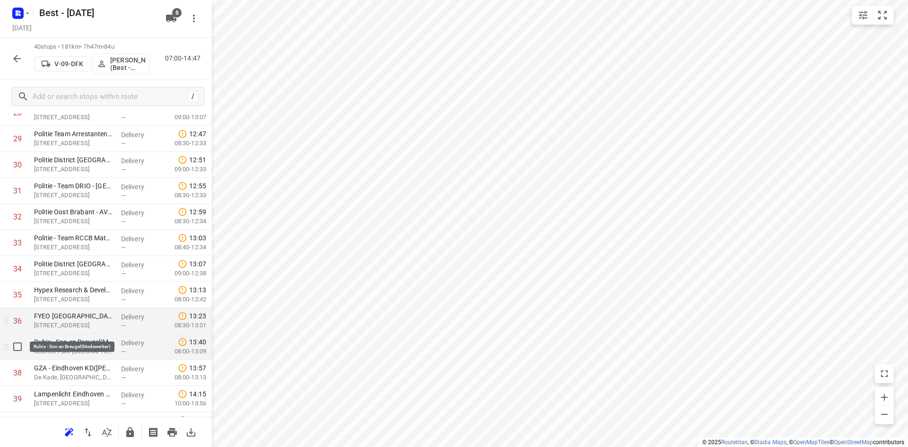
scroll to position [838, 0]
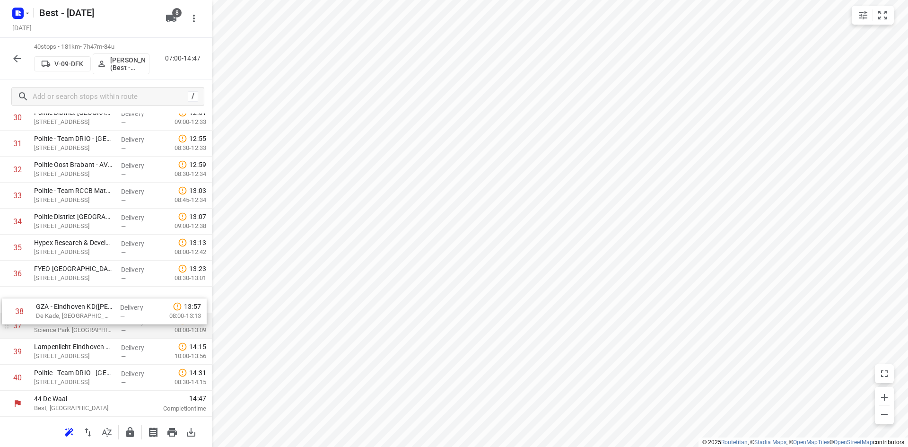
drag, startPoint x: 98, startPoint y: 332, endPoint x: 100, endPoint y: 299, distance: 32.7
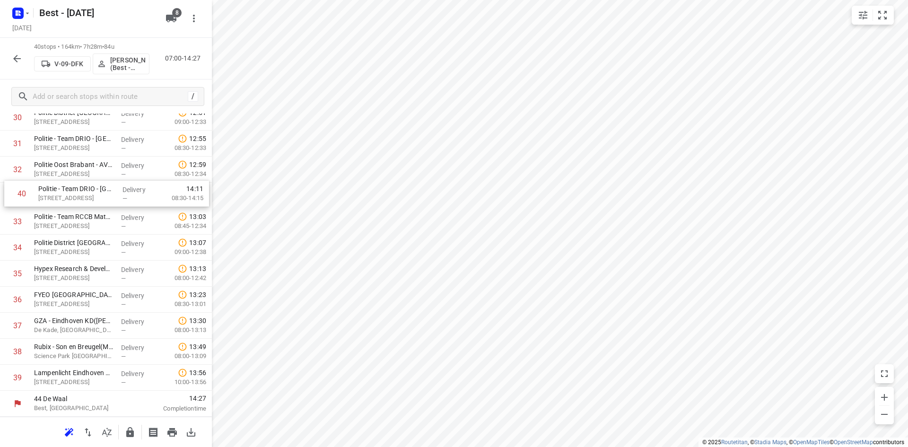
drag, startPoint x: 96, startPoint y: 370, endPoint x: 102, endPoint y: 184, distance: 185.9
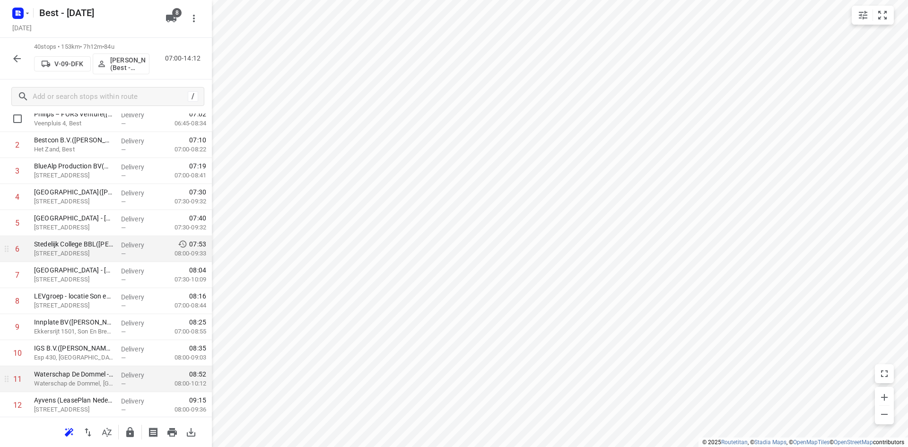
scroll to position [0, 0]
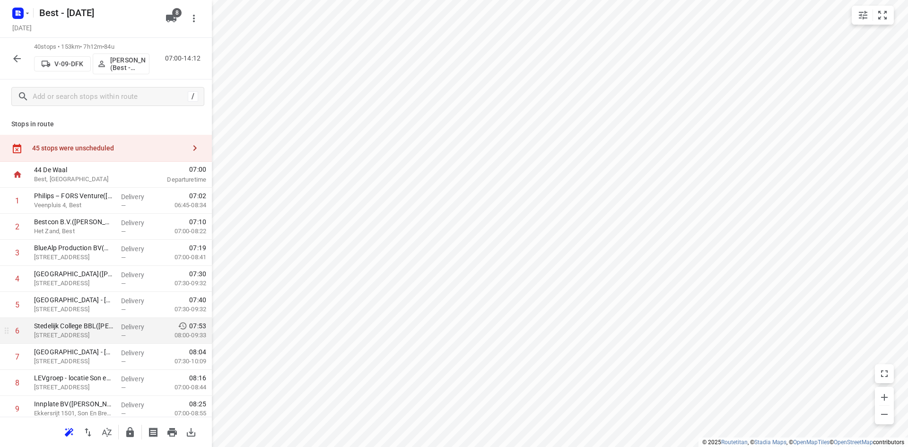
click at [170, 147] on div "45 stops were unscheduled" at bounding box center [108, 148] width 153 height 8
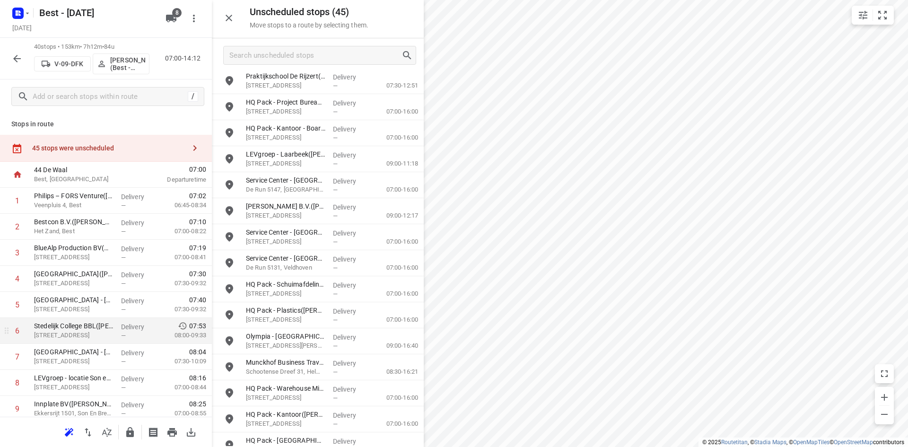
scroll to position [798, 0]
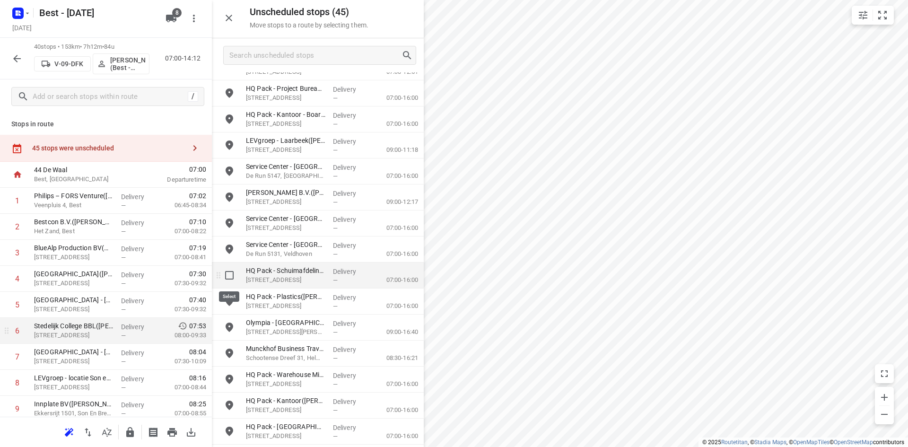
click at [228, 283] on input "grid" at bounding box center [229, 275] width 19 height 19
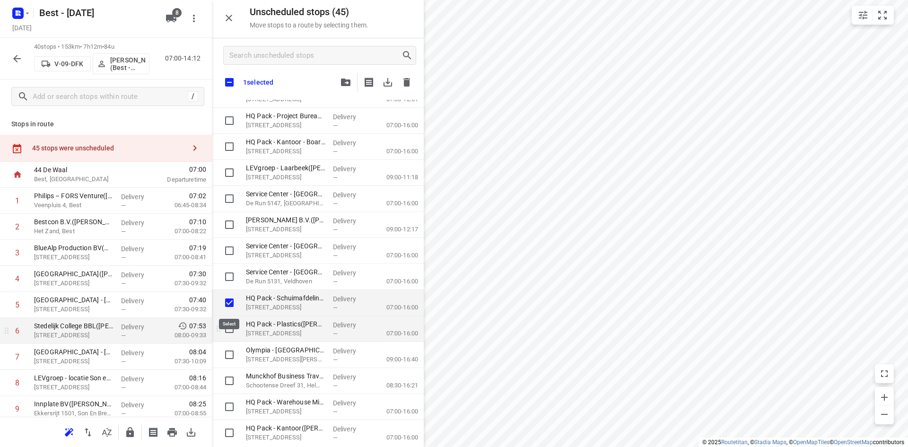
checkbox input "true"
click at [229, 321] on input "grid" at bounding box center [229, 328] width 19 height 19
checkbox input "true"
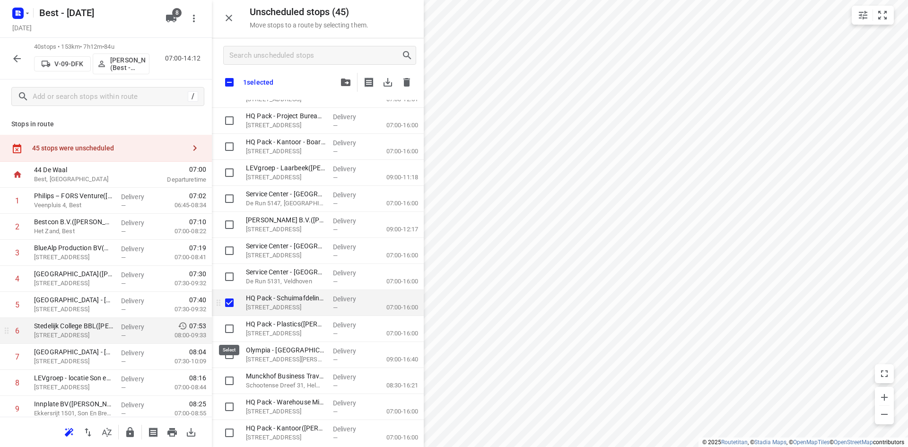
checkbox input "true"
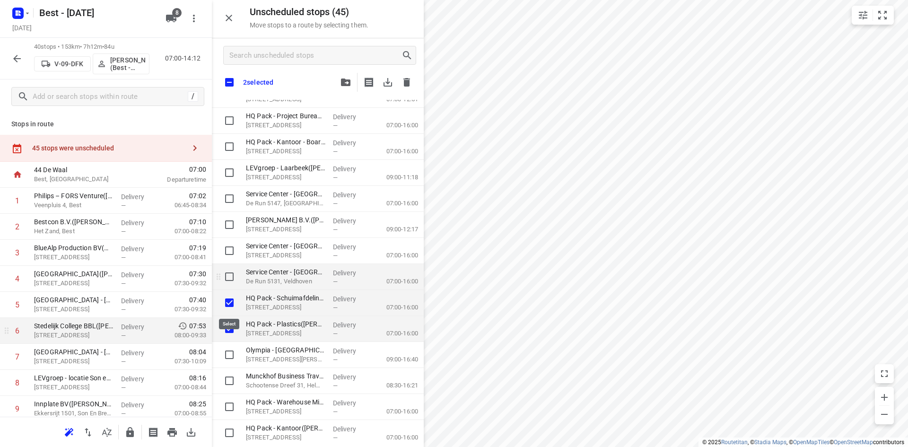
checkbox input "true"
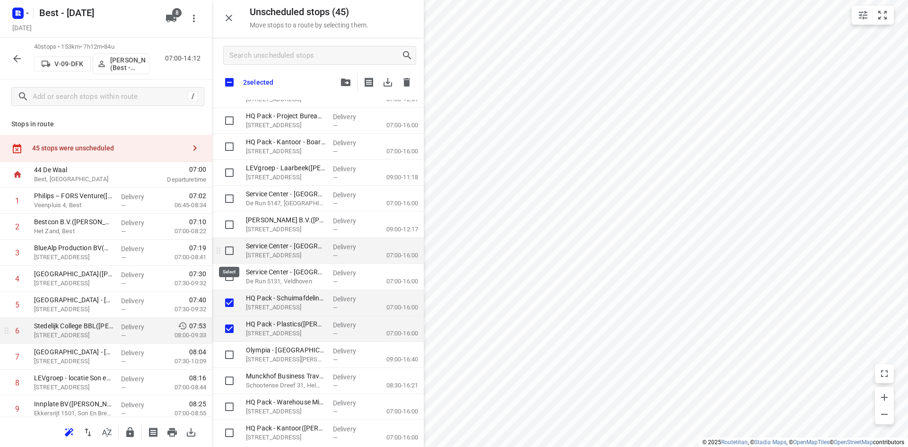
click at [233, 251] on input "grid" at bounding box center [229, 250] width 19 height 19
checkbox input "true"
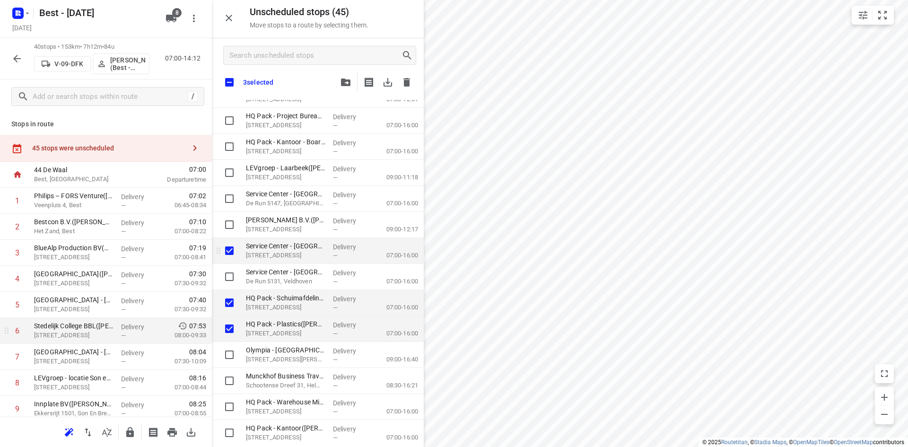
checkbox input "true"
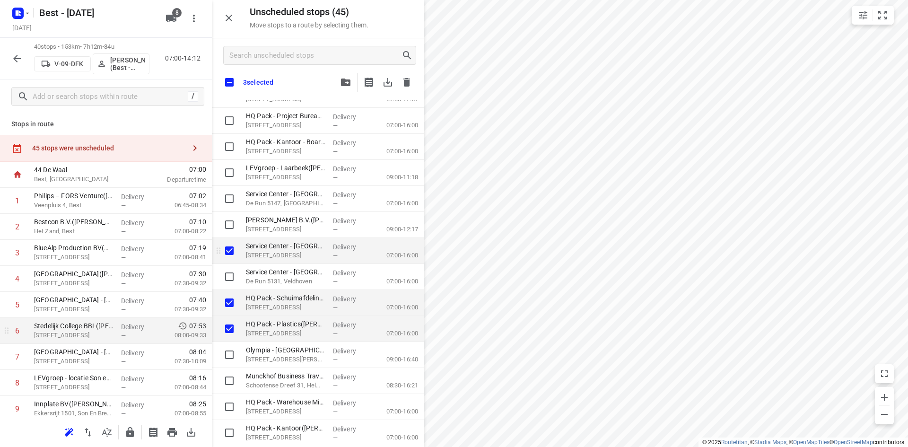
checkbox input "true"
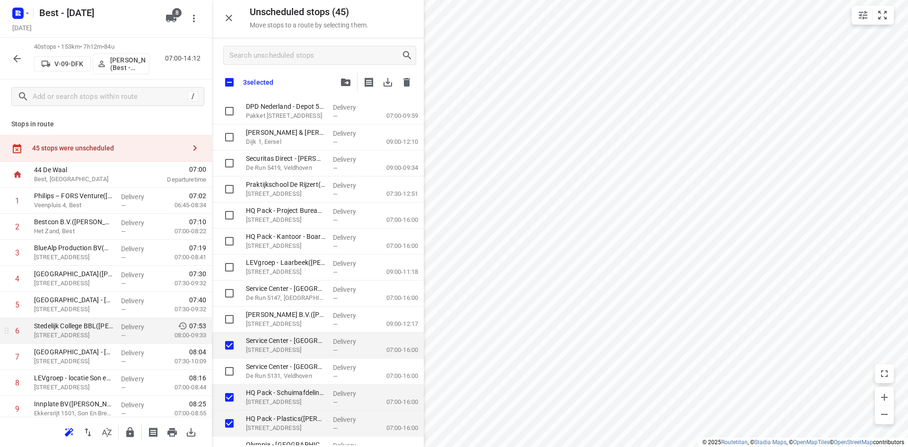
checkbox input "true"
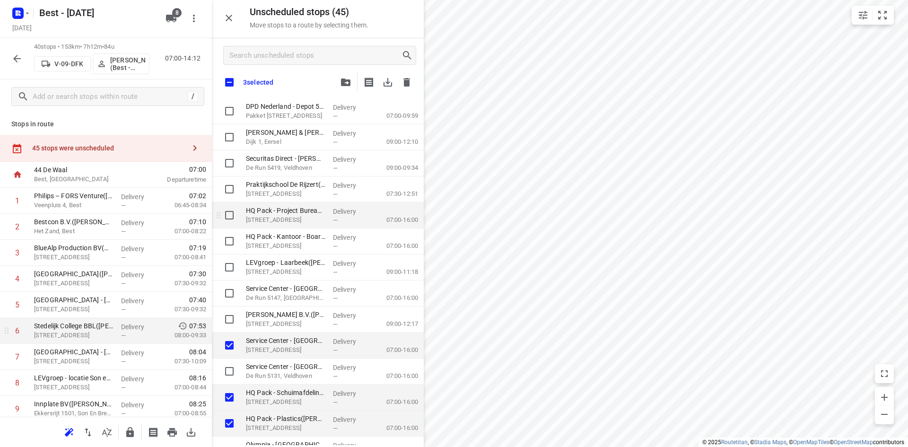
checkbox input "true"
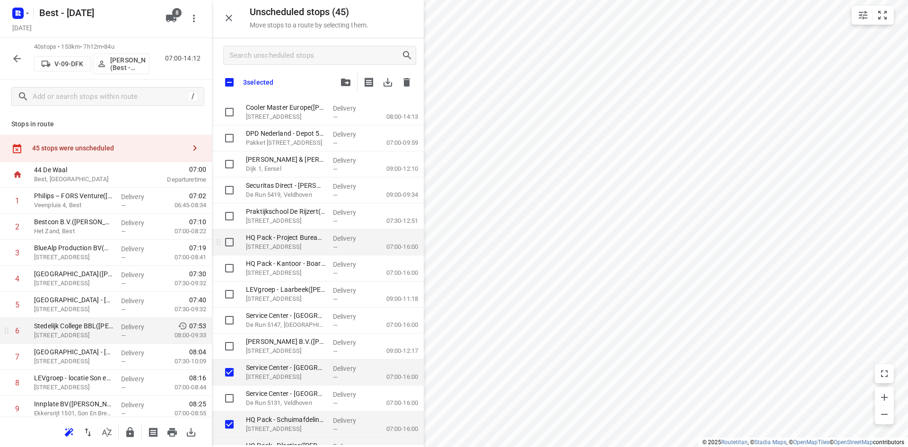
scroll to position [656, 0]
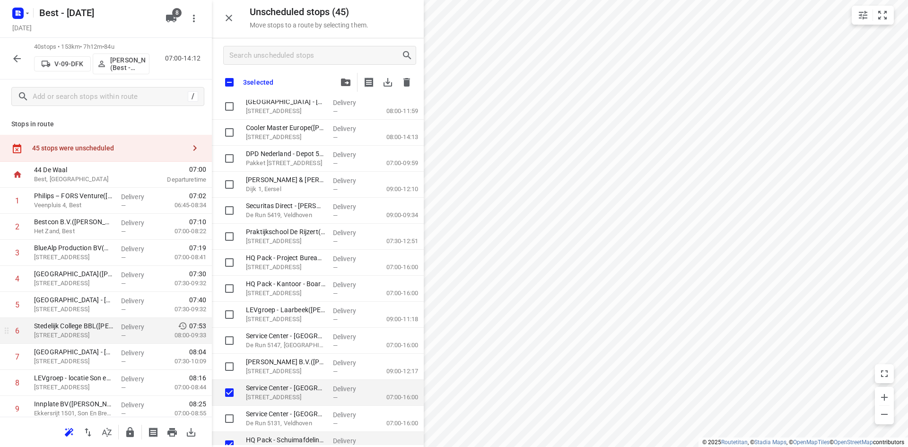
checkbox input "true"
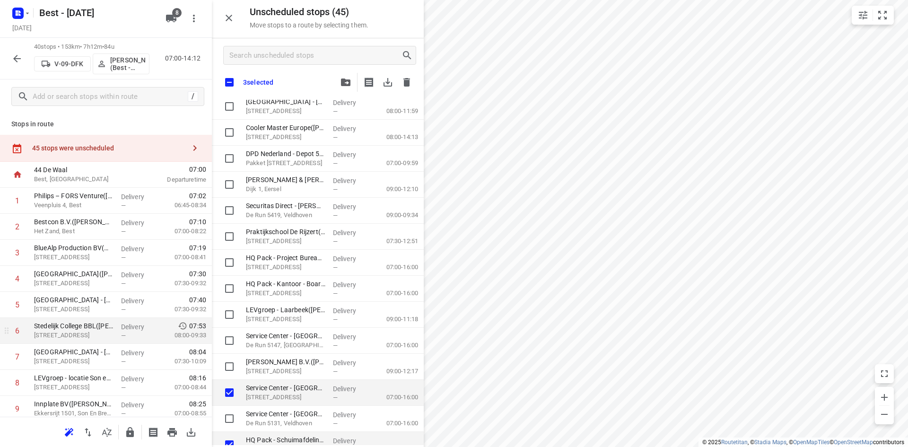
checkbox input "true"
click at [288, 54] on input "Search unscheduled stops" at bounding box center [315, 55] width 171 height 15
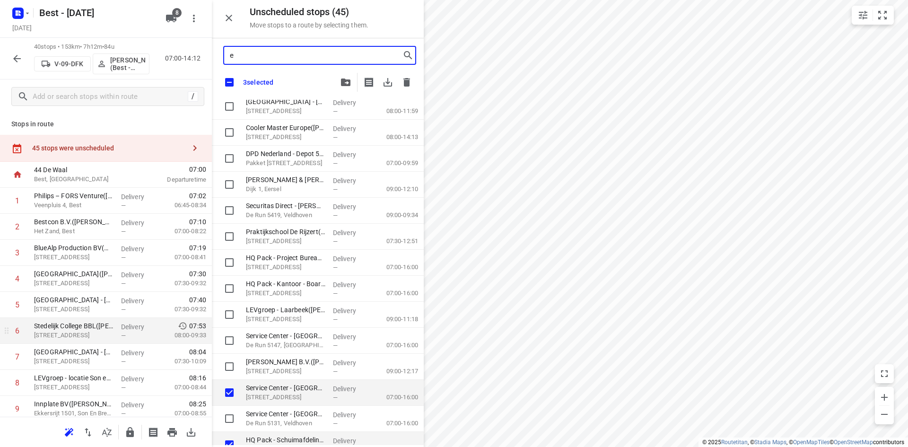
scroll to position [0, 0]
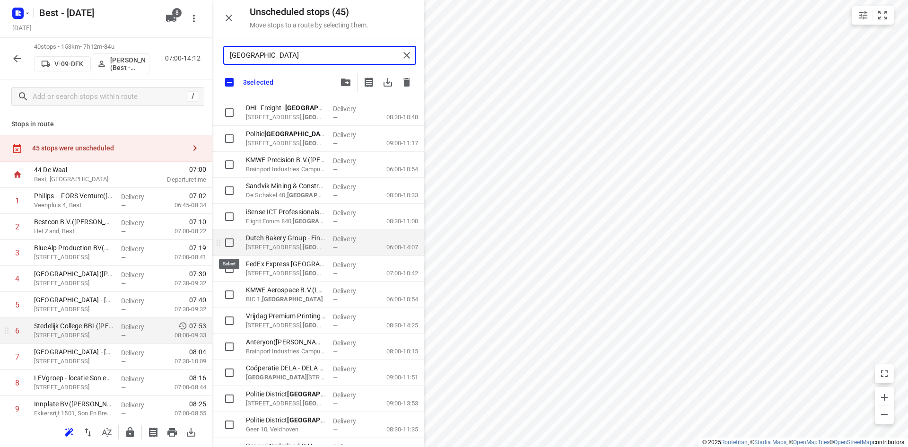
type input "eindhoven"
click at [233, 240] on input "grid" at bounding box center [229, 242] width 19 height 19
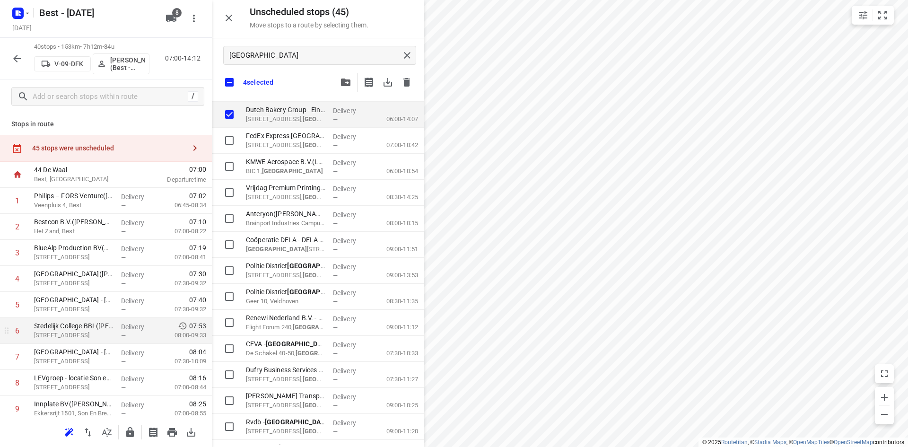
scroll to position [142, 0]
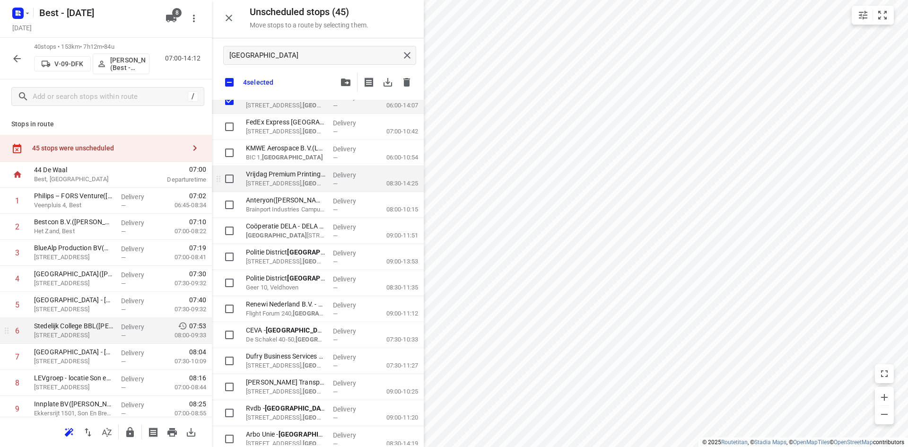
checkbox input "true"
drag, startPoint x: 235, startPoint y: 180, endPoint x: 230, endPoint y: 198, distance: 18.6
click at [235, 179] on input "grid" at bounding box center [229, 178] width 19 height 19
click at [232, 258] on input "grid" at bounding box center [229, 256] width 19 height 19
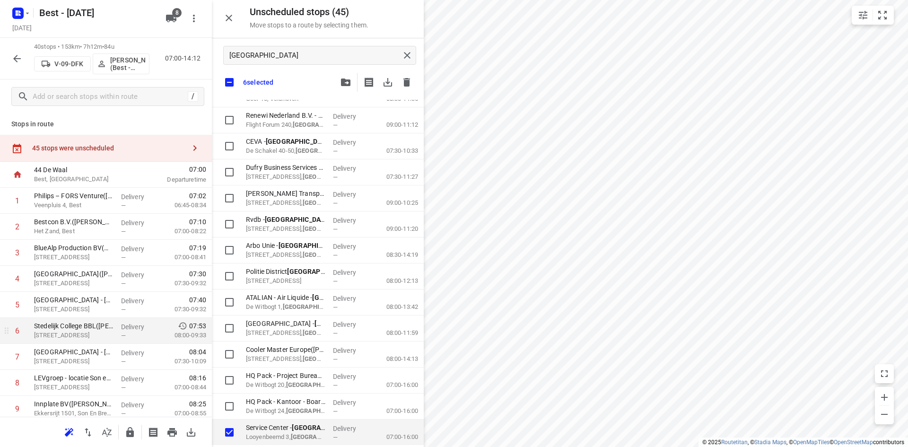
scroll to position [331, 0]
click at [235, 252] on input "grid" at bounding box center [229, 249] width 19 height 19
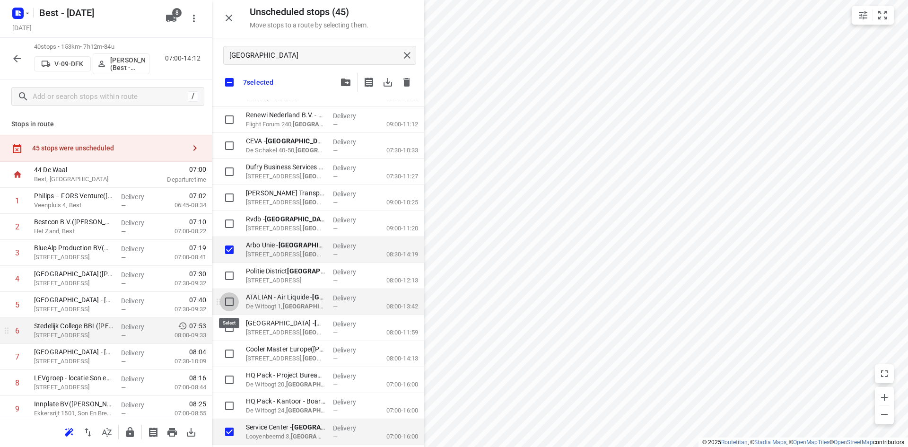
click at [231, 302] on input "grid" at bounding box center [229, 301] width 19 height 19
click at [227, 357] on input "grid" at bounding box center [229, 353] width 19 height 19
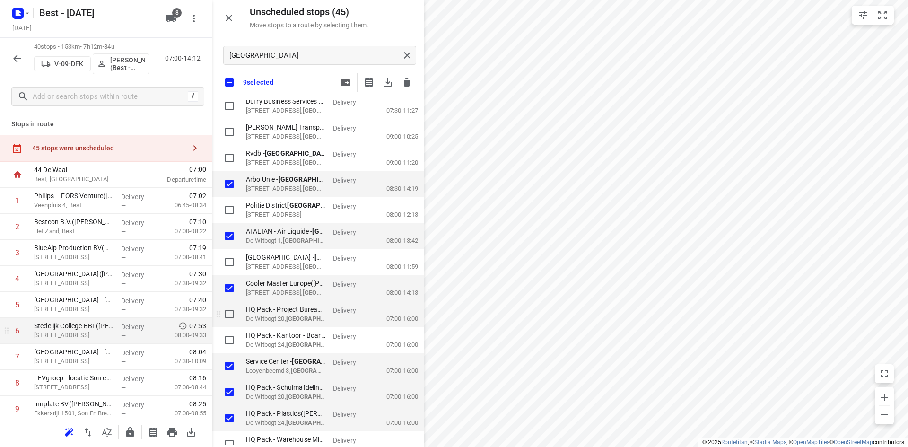
scroll to position [426, 0]
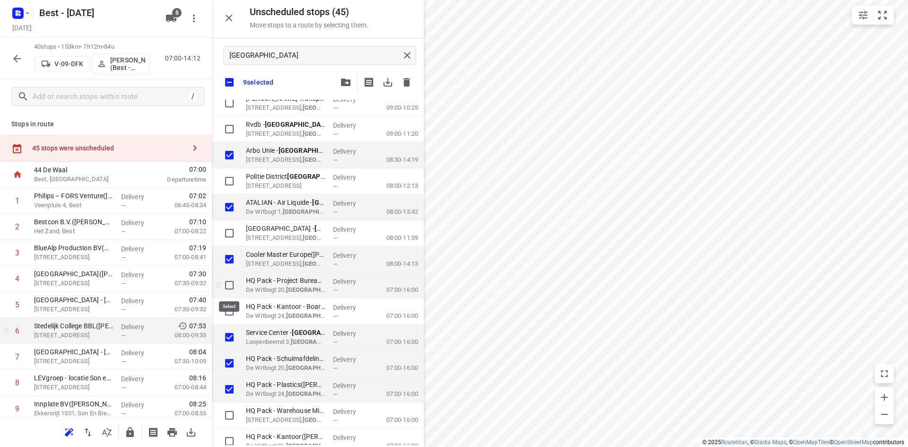
click at [229, 285] on input "grid" at bounding box center [229, 285] width 19 height 19
click at [227, 311] on input "grid" at bounding box center [229, 311] width 19 height 19
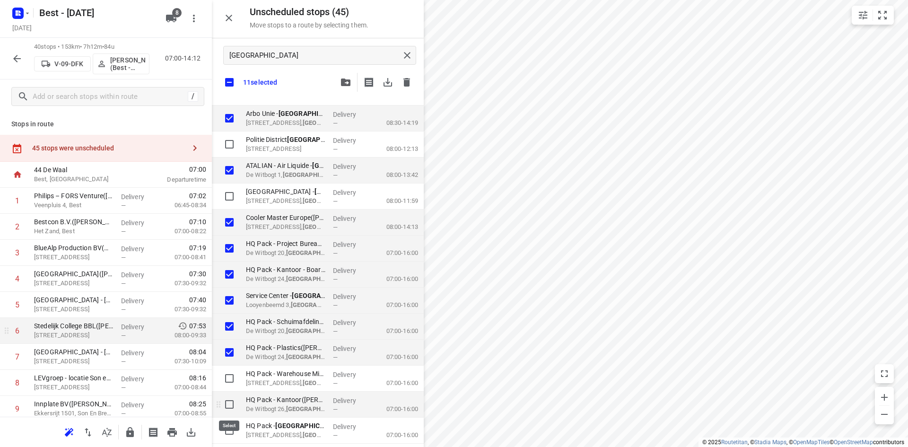
click at [227, 404] on input "grid" at bounding box center [229, 404] width 19 height 19
click at [229, 430] on input "grid" at bounding box center [229, 430] width 19 height 19
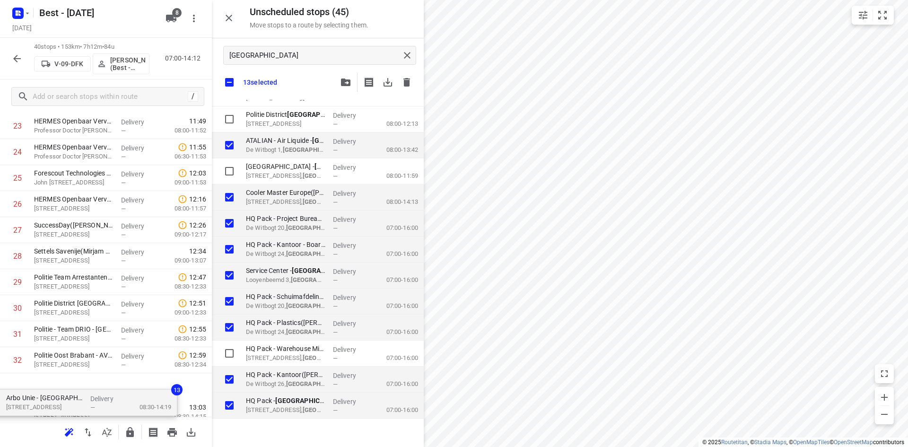
scroll to position [693, 0]
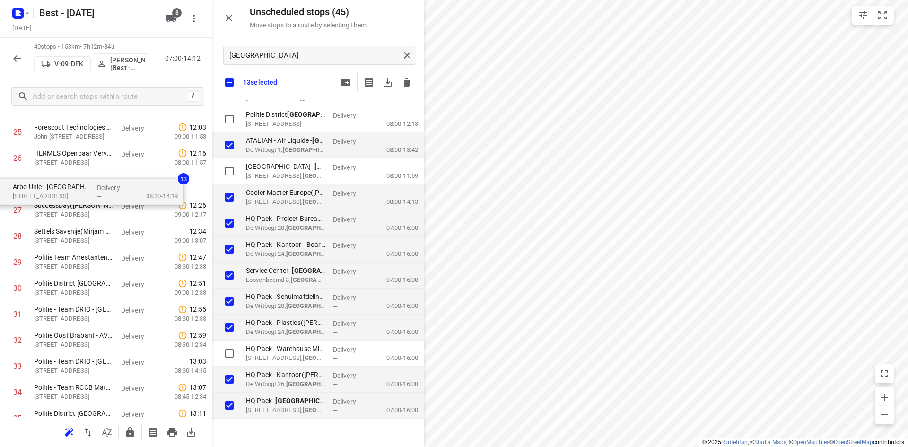
drag, startPoint x: 299, startPoint y: 121, endPoint x: 61, endPoint y: 192, distance: 247.9
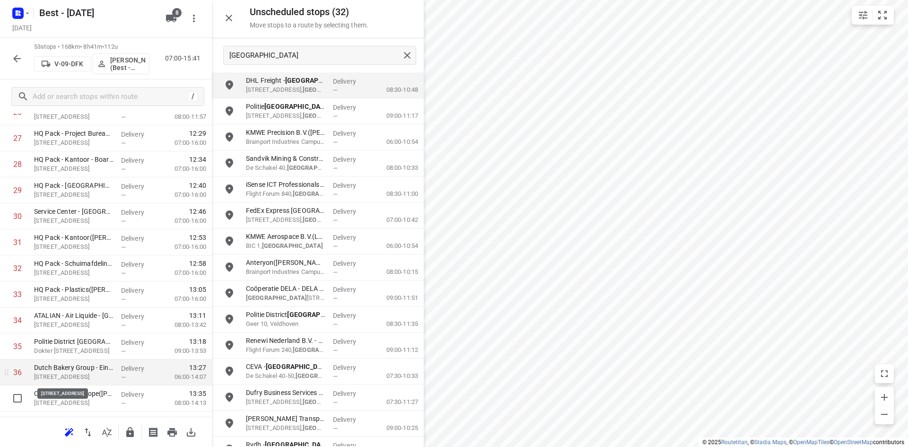
scroll to position [786, 0]
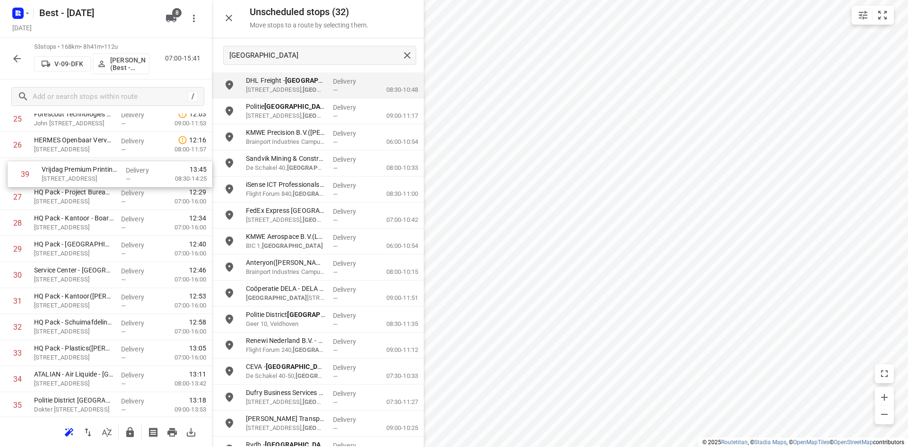
drag, startPoint x: 81, startPoint y: 400, endPoint x: 86, endPoint y: 165, distance: 234.6
click at [86, 165] on div "1 Philips – FORS Venture(Anouk Wenting) Veenpluis 4, Best Delivery — 07:02 06:4…" at bounding box center [106, 171] width 212 height 1379
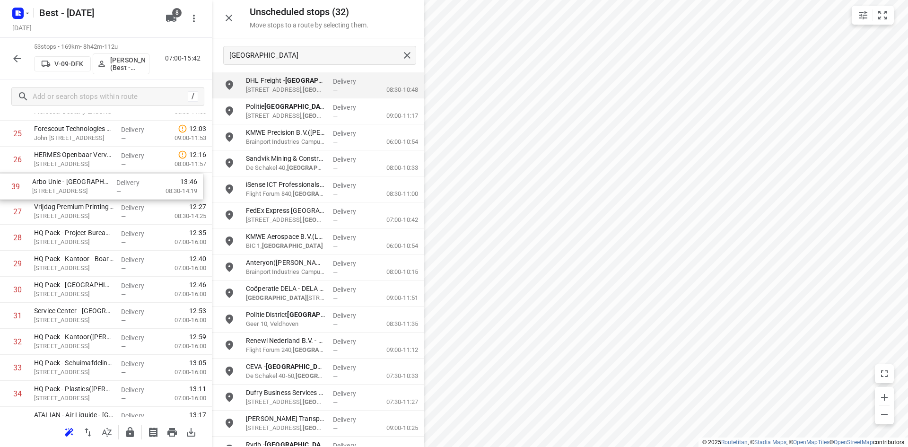
scroll to position [690, 0]
drag, startPoint x: 60, startPoint y: 386, endPoint x: 59, endPoint y: 200, distance: 186.8
click at [59, 200] on div "1 Philips – FORS Venture(Anouk Wenting) Veenpluis 4, Best Delivery — 07:02 06:4…" at bounding box center [106, 186] width 212 height 1379
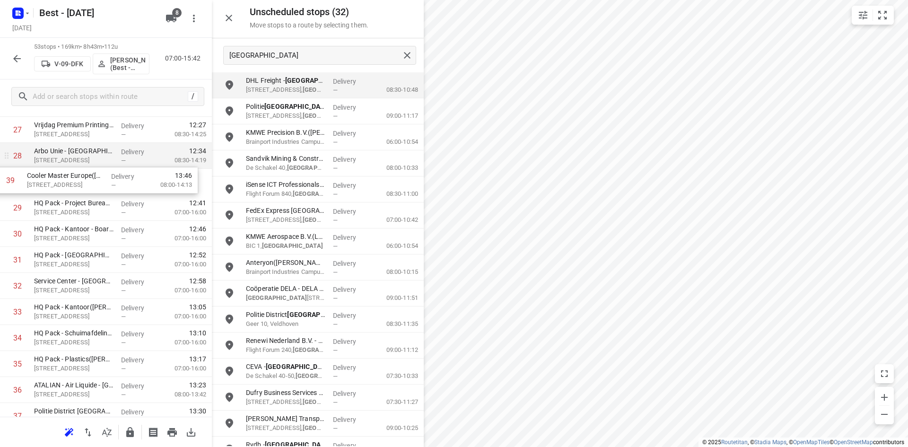
scroll to position [744, 0]
drag, startPoint x: 70, startPoint y: 399, endPoint x: 66, endPoint y: 170, distance: 229.0
click at [66, 169] on div "1 Philips – FORS Venture(Anouk Wenting) Veenpluis 4, Best Delivery — 07:02 06:4…" at bounding box center [106, 133] width 212 height 1379
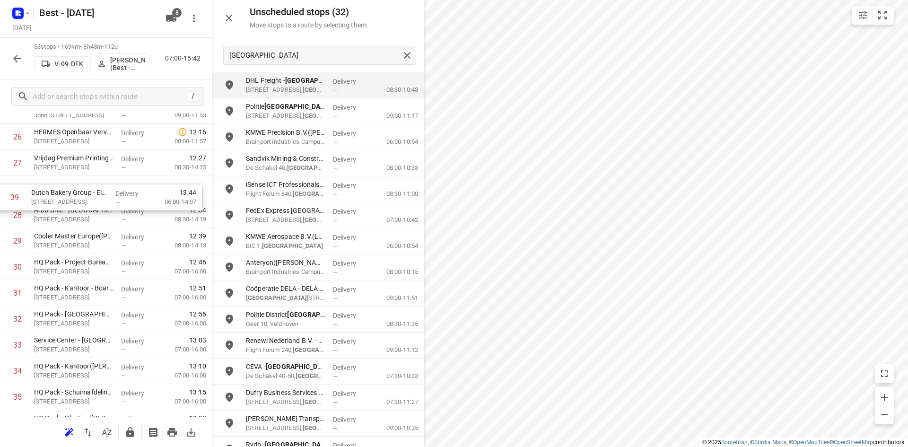
scroll to position [713, 0]
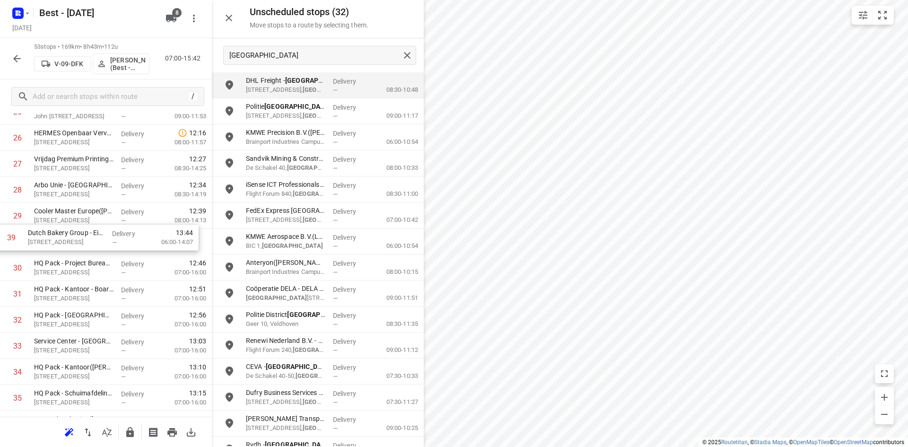
drag, startPoint x: 81, startPoint y: 352, endPoint x: 76, endPoint y: 236, distance: 116.5
click at [76, 236] on div "1 Philips – FORS Venture(Anouk Wenting) Veenpluis 4, Best Delivery — 07:02 06:4…" at bounding box center [106, 164] width 212 height 1379
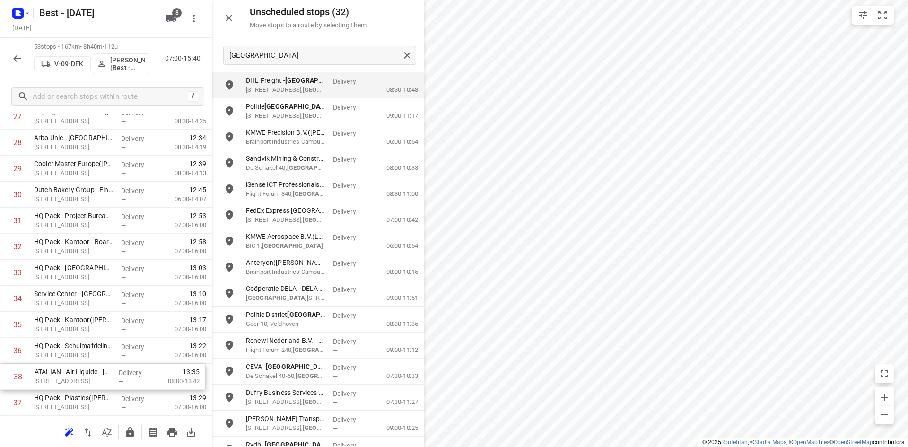
scroll to position [765, 0]
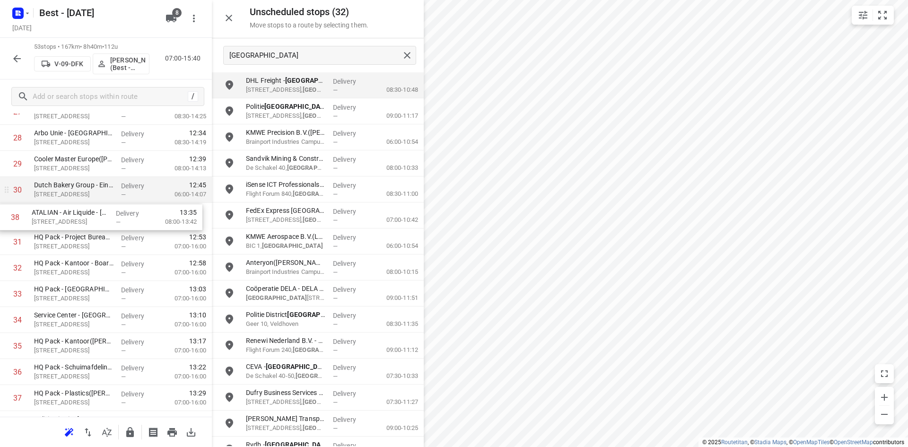
drag, startPoint x: 46, startPoint y: 395, endPoint x: 44, endPoint y: 198, distance: 197.2
click at [44, 198] on div "1 Philips – FORS Venture(Anouk Wenting) Veenpluis 4, Best Delivery — 07:02 06:4…" at bounding box center [106, 112] width 212 height 1379
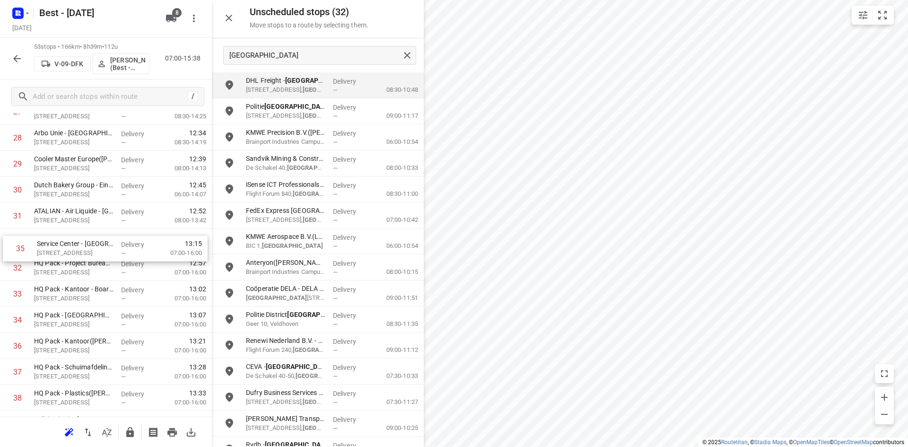
drag, startPoint x: 72, startPoint y: 309, endPoint x: 76, endPoint y: 236, distance: 72.4
click at [76, 236] on div "1 Philips – FORS Venture(Anouk Wenting) Veenpluis 4, Best Delivery — 07:02 06:4…" at bounding box center [106, 112] width 212 height 1379
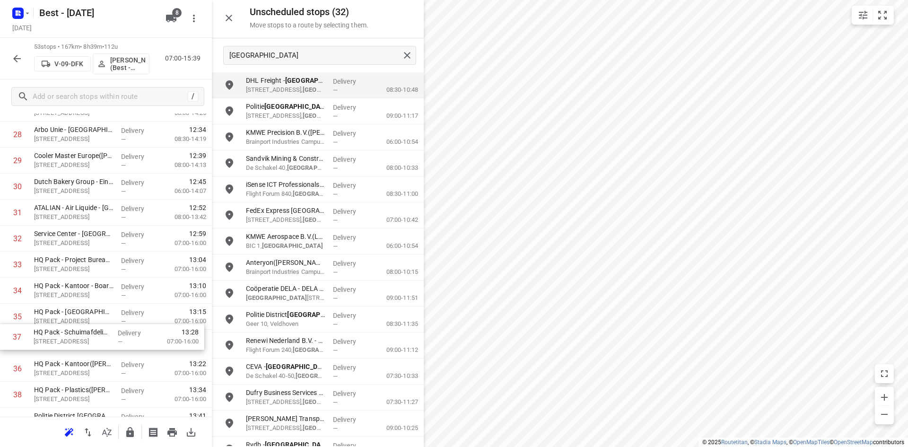
scroll to position [771, 0]
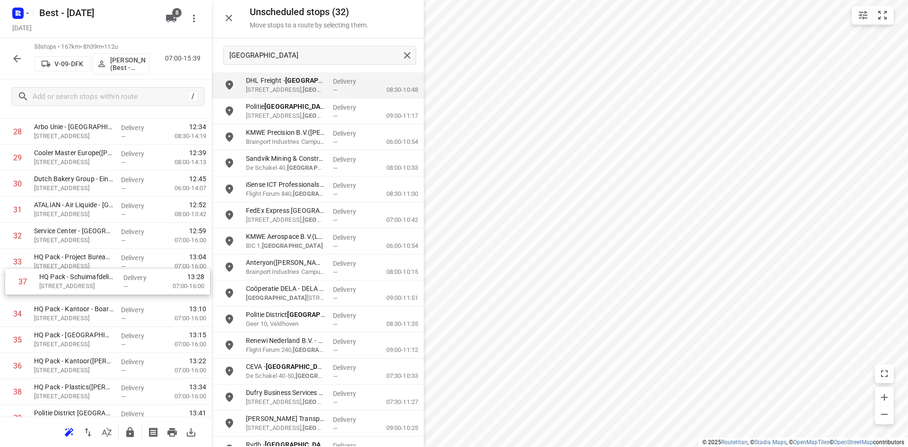
drag, startPoint x: 55, startPoint y: 380, endPoint x: 61, endPoint y: 284, distance: 96.1
click at [61, 284] on div "1 Philips – FORS Venture(Anouk Wenting) Veenpluis 4, Best Delivery — 07:02 06:4…" at bounding box center [106, 105] width 212 height 1379
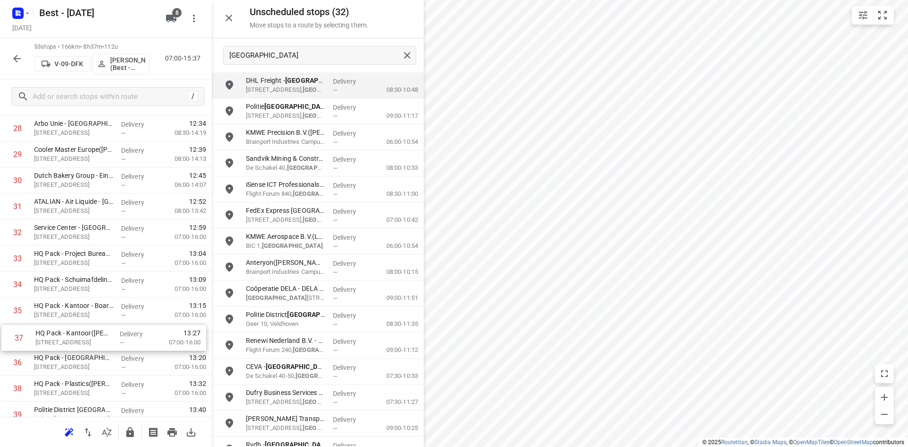
scroll to position [775, 0]
drag, startPoint x: 79, startPoint y: 377, endPoint x: 80, endPoint y: 333, distance: 43.5
click at [80, 333] on div "1 Philips – FORS Venture(Anouk Wenting) Veenpluis 4, Best Delivery — 07:02 06:4…" at bounding box center [106, 102] width 212 height 1379
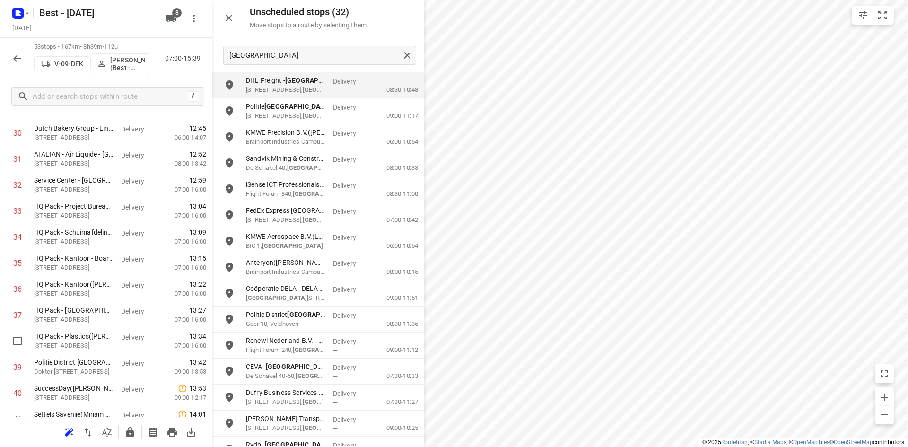
scroll to position [822, 0]
drag, startPoint x: 91, startPoint y: 350, endPoint x: 90, endPoint y: 296, distance: 53.9
click at [90, 296] on div "1 Philips – FORS Venture(Anouk Wenting) Veenpluis 4, Best Delivery — 07:02 06:4…" at bounding box center [106, 54] width 212 height 1379
click at [224, 26] on button "button" at bounding box center [228, 18] width 19 height 19
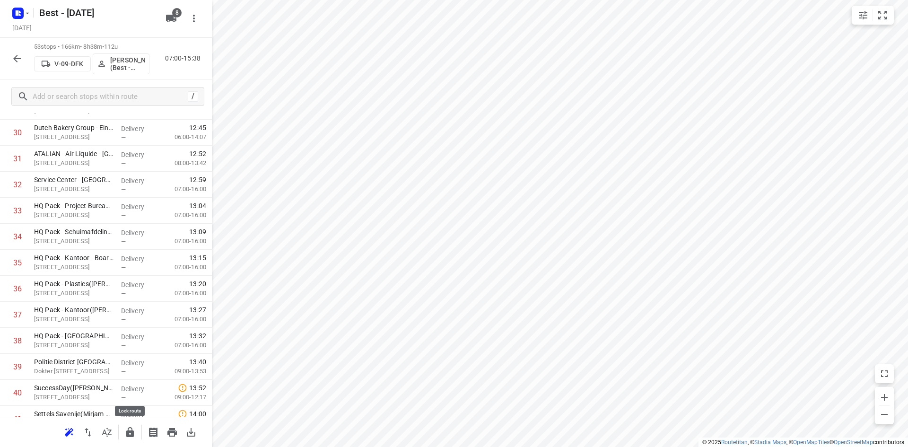
click at [126, 433] on icon "button" at bounding box center [129, 432] width 11 height 11
click at [13, 56] on icon "button" at bounding box center [16, 58] width 11 height 11
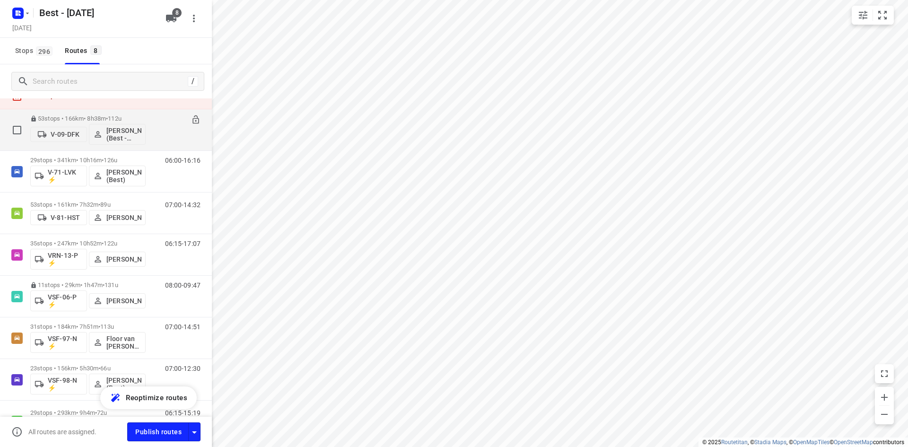
scroll to position [47, 0]
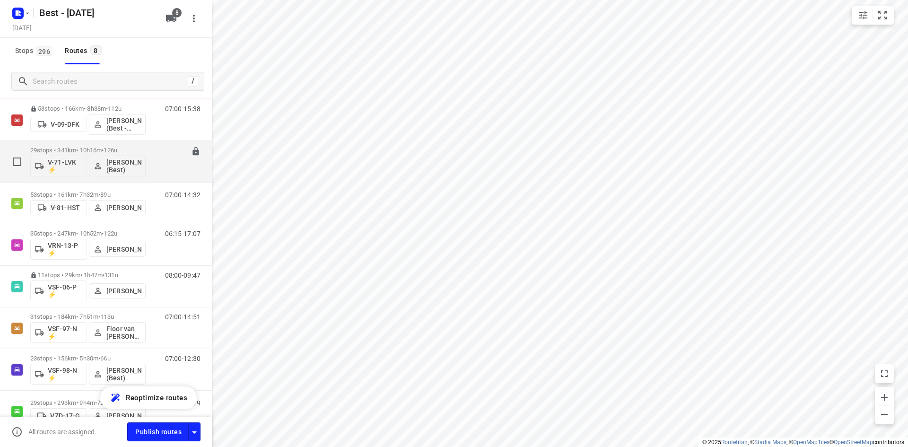
click at [73, 150] on p "29 stops • 341km • 10h16m • 126u" at bounding box center [87, 150] width 115 height 7
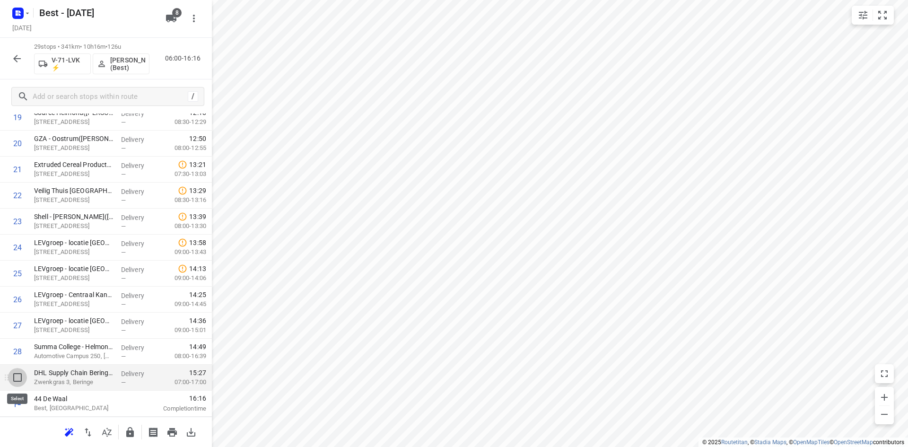
click at [22, 382] on input "checkbox" at bounding box center [17, 377] width 19 height 19
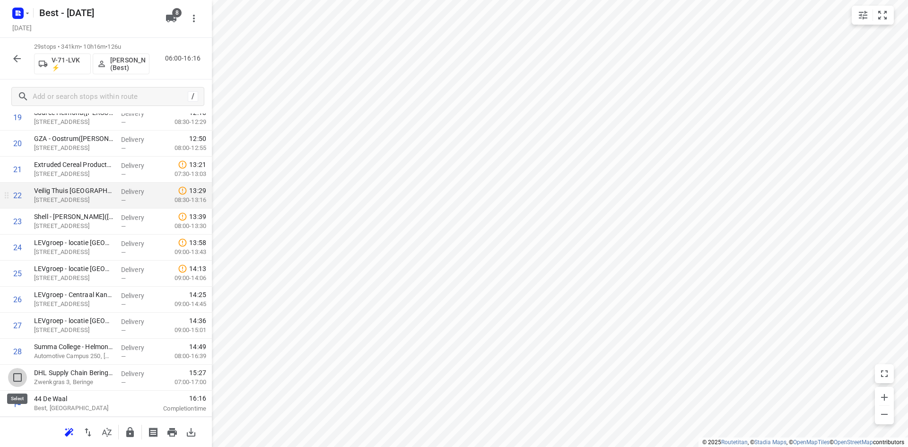
scroll to position [548, 0]
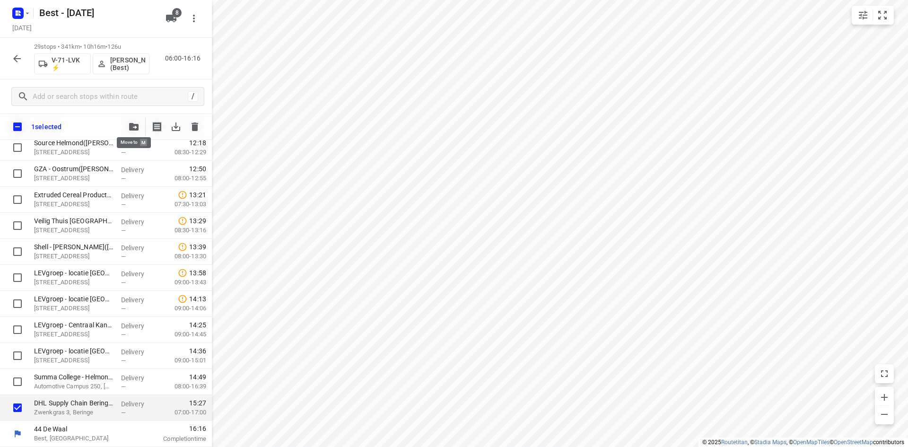
click at [131, 131] on button "button" at bounding box center [133, 126] width 19 height 19
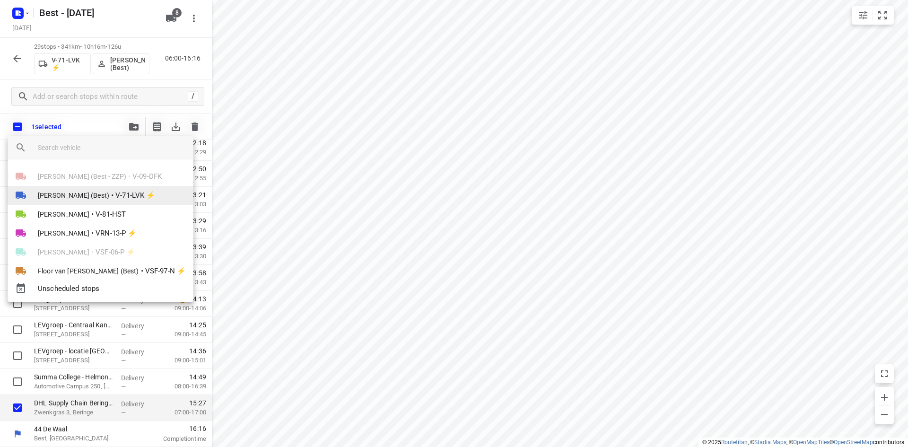
click at [93, 188] on li "Nikki van Hasselt - van Doren (Best) • V-71-LVK ⚡" at bounding box center [101, 195] width 186 height 19
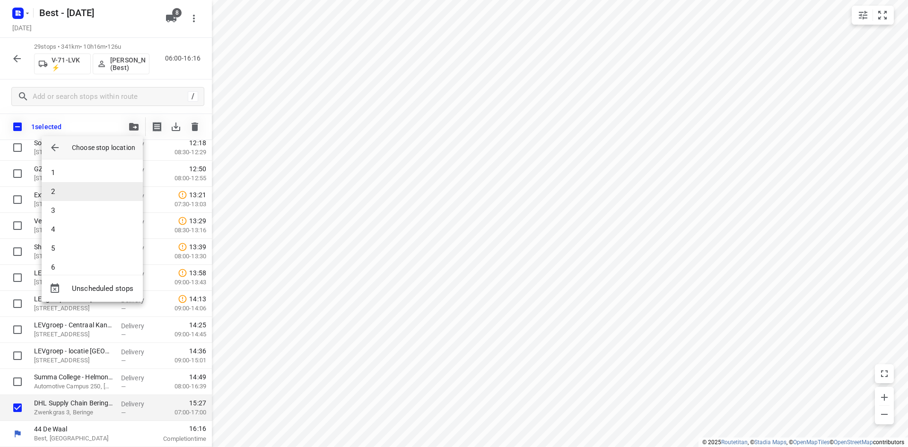
click at [85, 189] on li "2" at bounding box center [92, 191] width 101 height 19
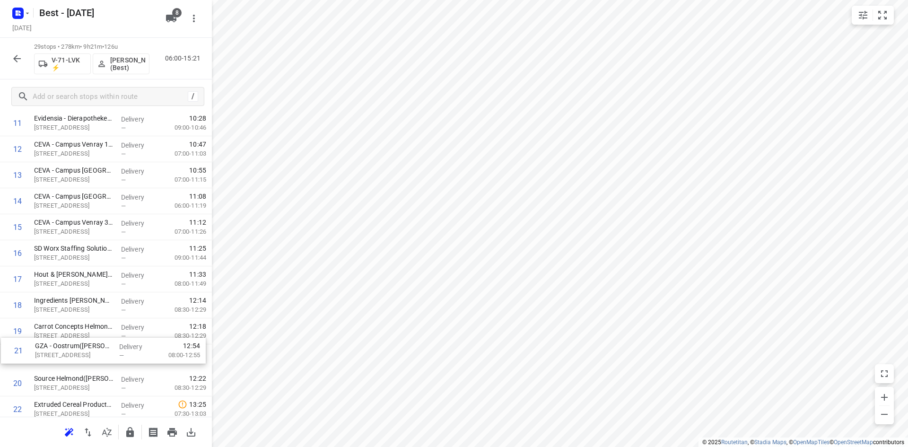
scroll to position [339, 0]
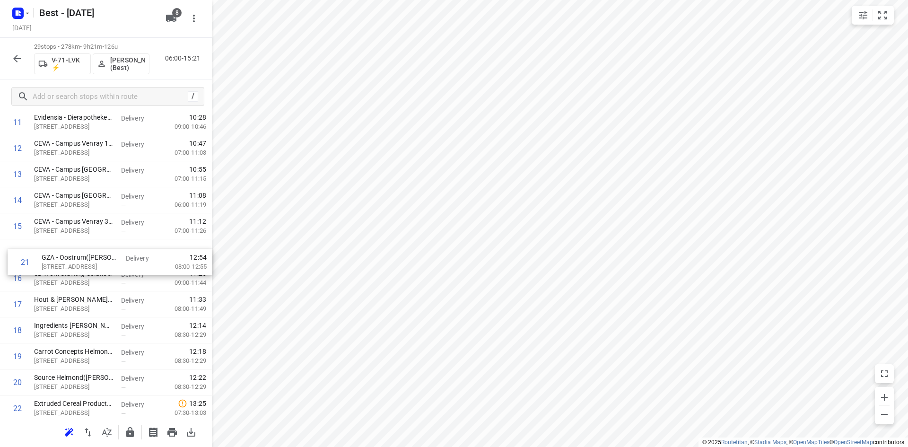
drag, startPoint x: 69, startPoint y: 386, endPoint x: 76, endPoint y: 247, distance: 139.2
click at [76, 249] on div "1 DHL Supply Chain Beringe(Marriet van Bragt) Zwenkgras 3, Beringe Delivery — 0…" at bounding box center [106, 226] width 212 height 754
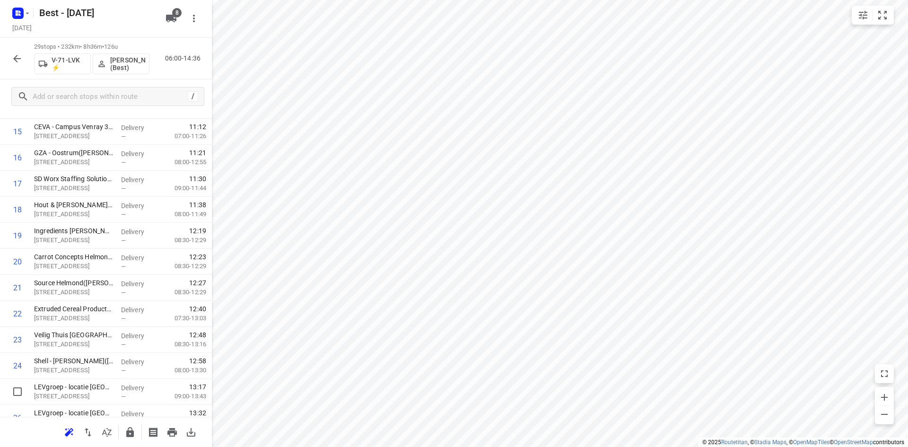
scroll to position [436, 0]
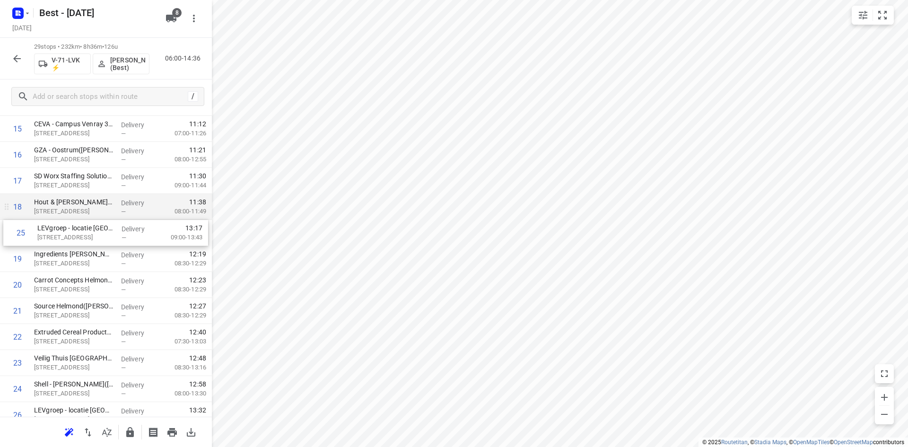
drag, startPoint x: 76, startPoint y: 382, endPoint x: 82, endPoint y: 218, distance: 163.8
click at [79, 215] on div "1 DHL Supply Chain Beringe(Marriet van Bragt) Zwenkgras 3, Beringe Delivery — 0…" at bounding box center [106, 129] width 212 height 754
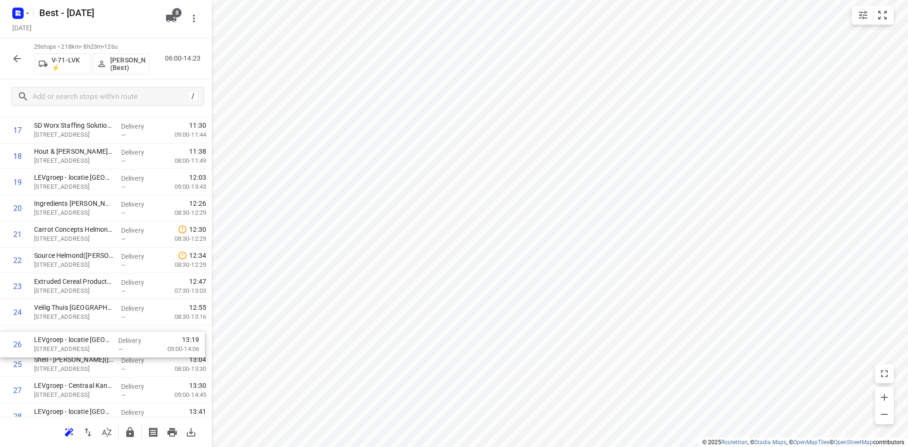
scroll to position [487, 0]
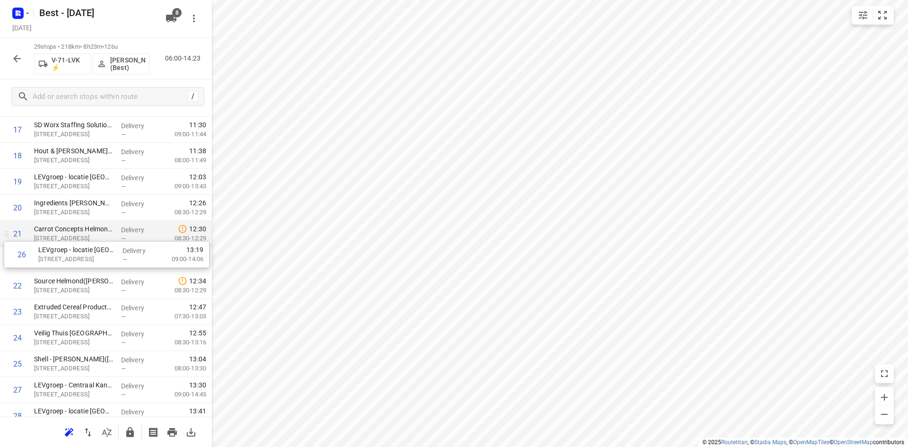
drag, startPoint x: 82, startPoint y: 361, endPoint x: 86, endPoint y: 244, distance: 117.4
click at [87, 244] on div "1 DHL Supply Chain Beringe(Marriet van Bragt) Zwenkgras 3, Beringe Delivery — 0…" at bounding box center [106, 78] width 212 height 754
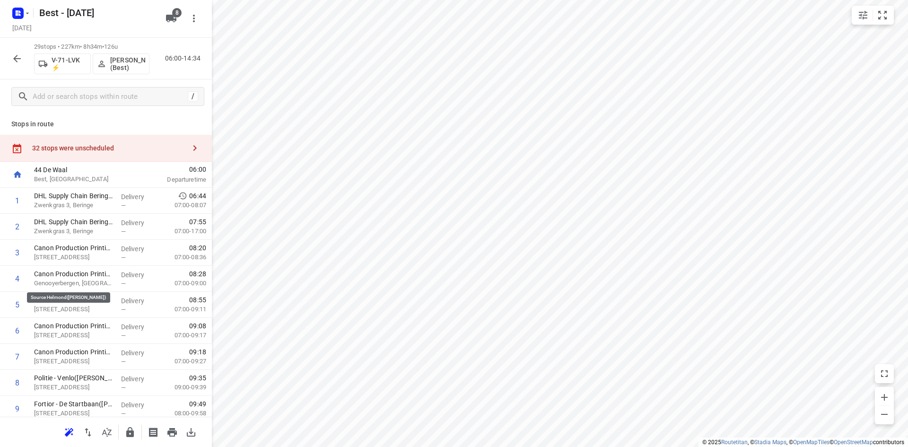
scroll to position [487, 0]
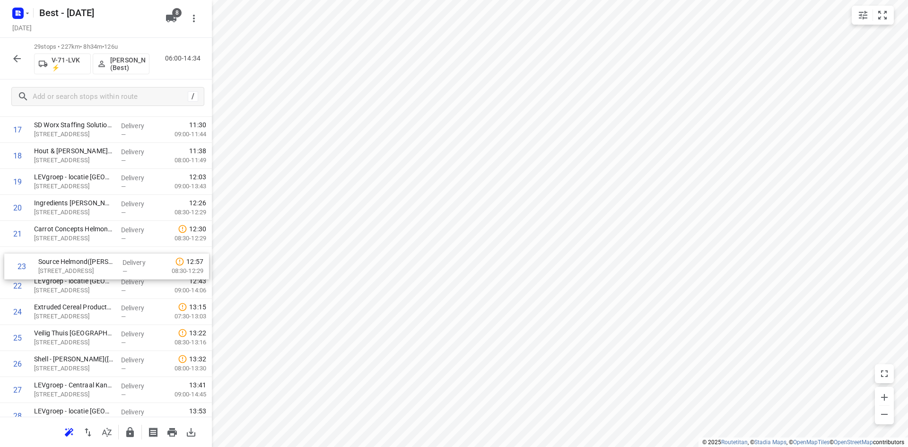
click at [84, 253] on div "1 DHL Supply Chain Beringe([PERSON_NAME]) Zwenkgras 3, Beringe Delivery — 06:44…" at bounding box center [106, 78] width 212 height 754
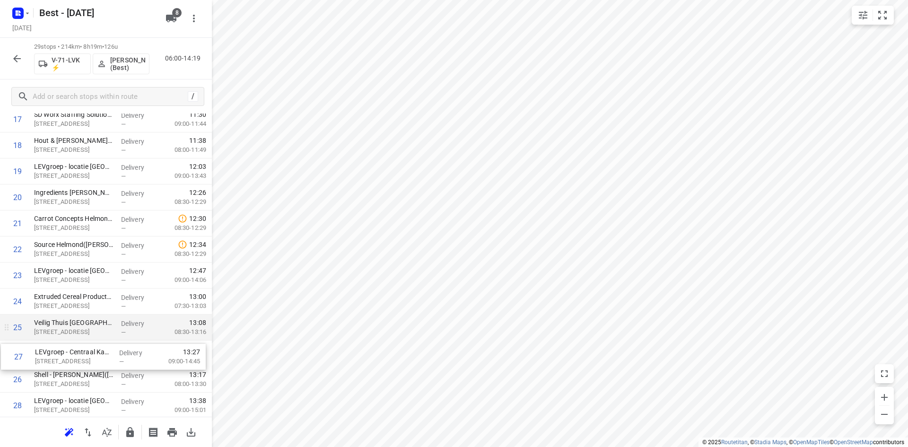
drag, startPoint x: 96, startPoint y: 377, endPoint x: 97, endPoint y: 334, distance: 43.5
click at [97, 336] on div "1 DHL Supply Chain Beringe([PERSON_NAME]) Zwenkgras 3, Beringe Delivery — 06:44…" at bounding box center [106, 67] width 212 height 754
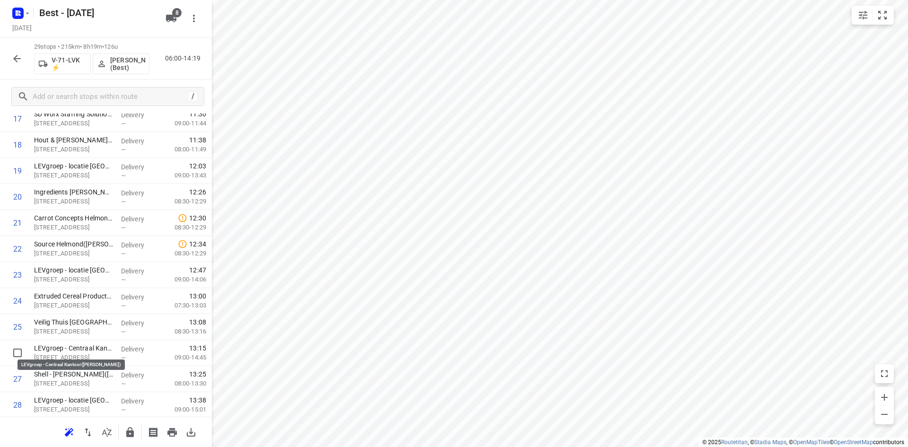
scroll to position [500, 0]
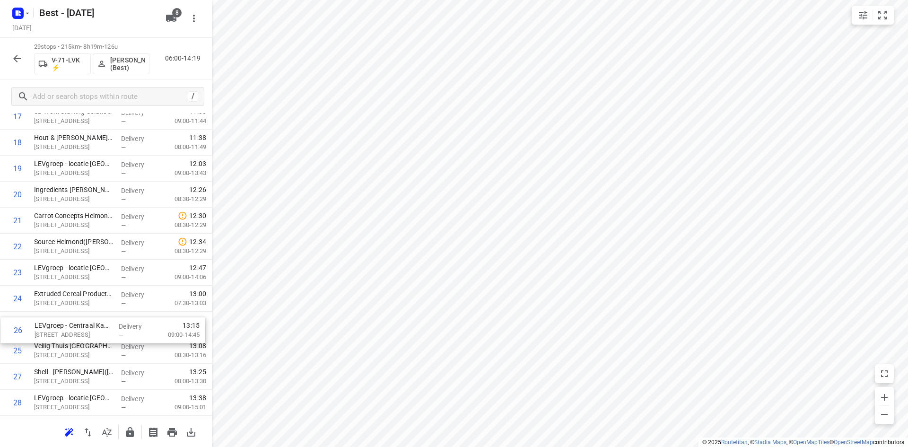
drag, startPoint x: 89, startPoint y: 348, endPoint x: 89, endPoint y: 317, distance: 30.7
click at [90, 317] on div "1 DHL Supply Chain Beringe([PERSON_NAME]) Zwenkgras 3, Beringe Delivery — 06:44…" at bounding box center [106, 64] width 212 height 754
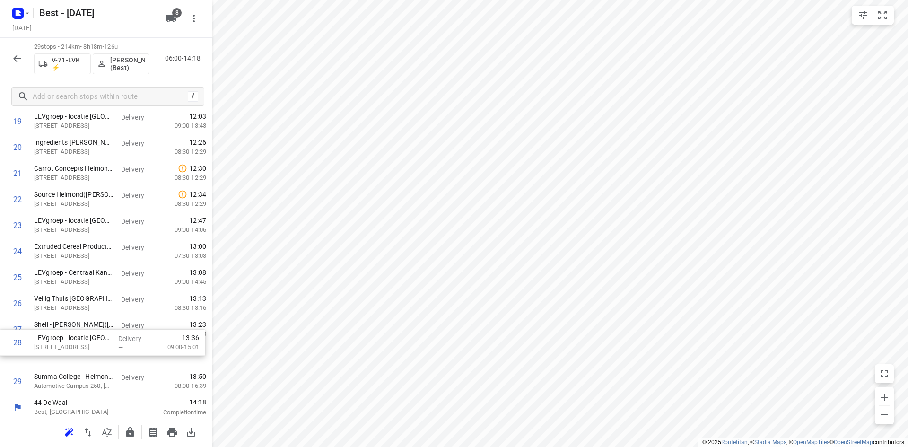
scroll to position [550, 0]
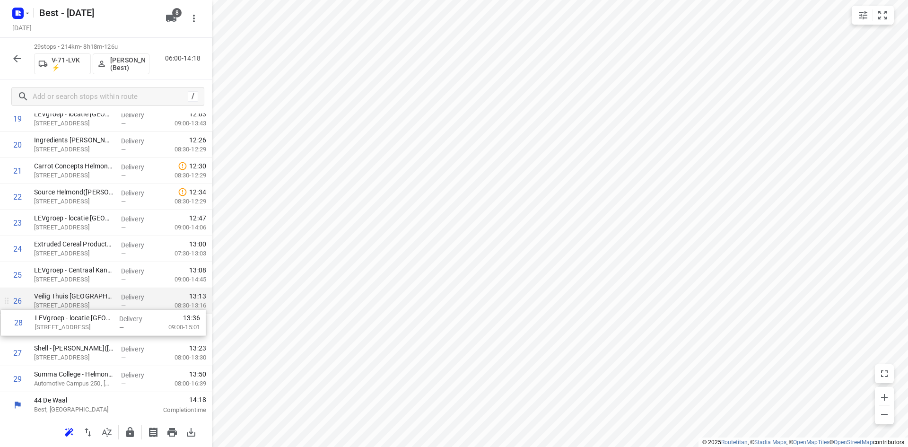
drag, startPoint x: 92, startPoint y: 352, endPoint x: 93, endPoint y: 314, distance: 38.3
click at [93, 314] on div "1 DHL Supply Chain Beringe([PERSON_NAME]) Zwenkgras 3, Beringe Delivery — 06:44…" at bounding box center [106, 15] width 212 height 754
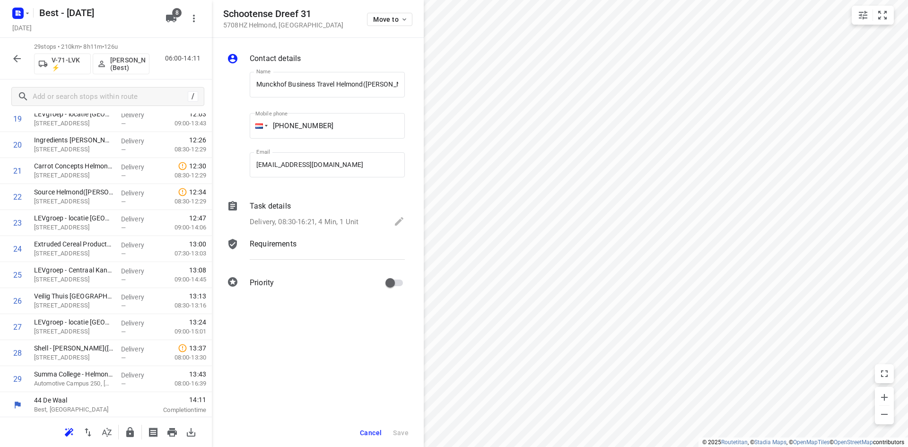
scroll to position [0, 26]
click at [387, 24] on button "Move to" at bounding box center [389, 19] width 45 height 13
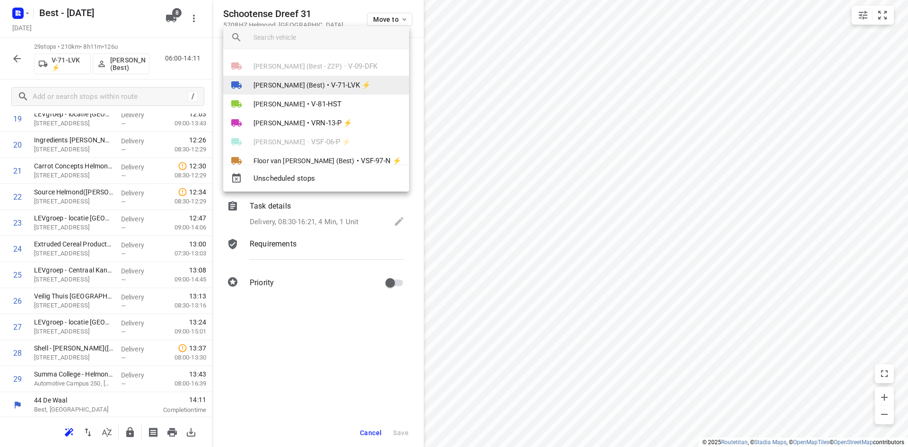
click at [325, 87] on span "[PERSON_NAME] (Best)" at bounding box center [288, 84] width 71 height 9
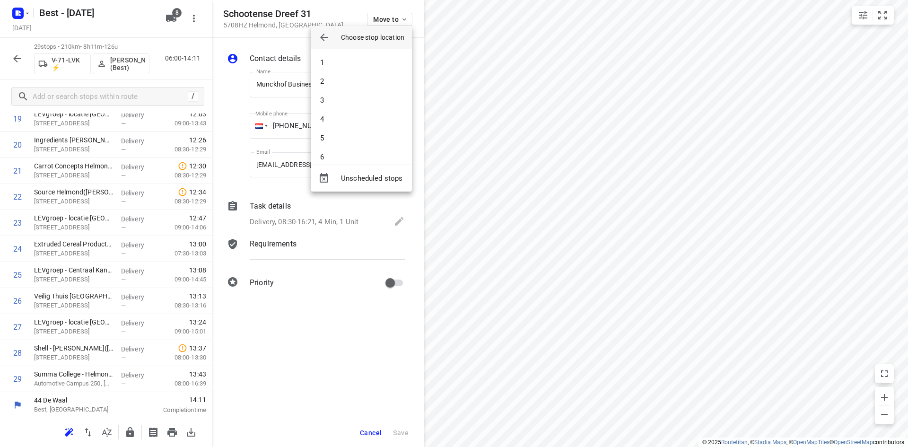
scroll to position [445, 0]
click at [337, 142] on li "29" at bounding box center [361, 147] width 101 height 19
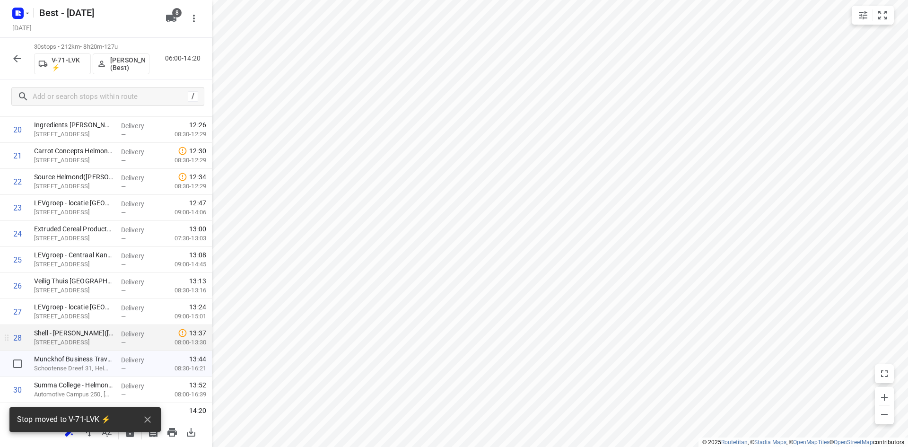
scroll to position [577, 0]
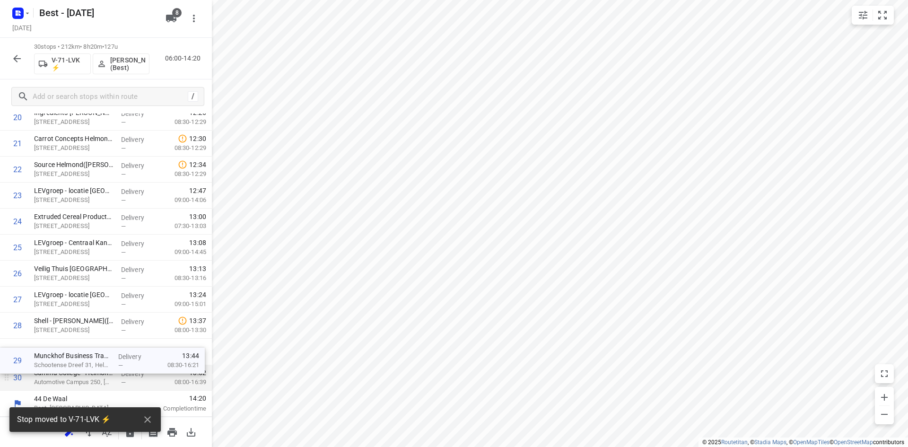
drag, startPoint x: 87, startPoint y: 357, endPoint x: 87, endPoint y: 371, distance: 14.2
click at [87, 371] on div "1 DHL Supply Chain Beringe([PERSON_NAME]) Zwenkgras 3, Beringe Delivery — 06:44…" at bounding box center [106, 0] width 212 height 780
drag, startPoint x: 95, startPoint y: 362, endPoint x: 95, endPoint y: 384, distance: 22.2
click at [95, 384] on div "1 DHL Supply Chain Beringe([PERSON_NAME]) Zwenkgras 3, Beringe Delivery — 06:44…" at bounding box center [106, 0] width 212 height 780
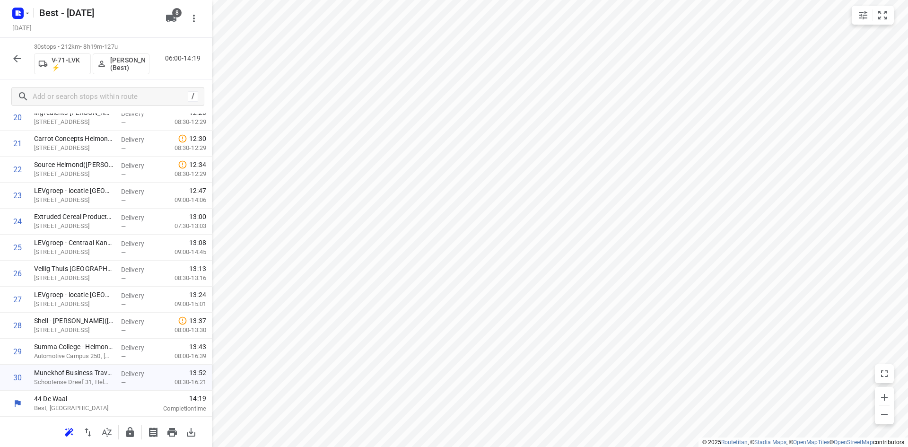
click at [130, 435] on icon "button" at bounding box center [130, 432] width 8 height 10
click at [129, 438] on button "button" at bounding box center [130, 432] width 19 height 19
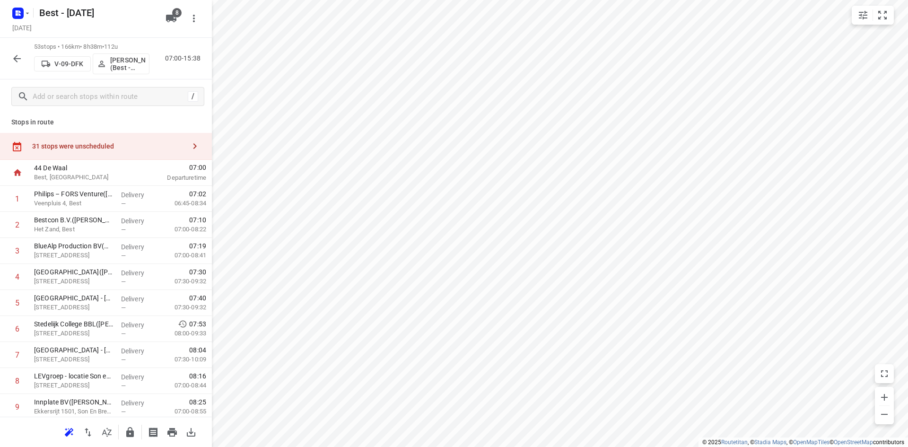
scroll to position [0, 0]
click at [158, 140] on div "31 stops were unscheduled" at bounding box center [106, 148] width 212 height 27
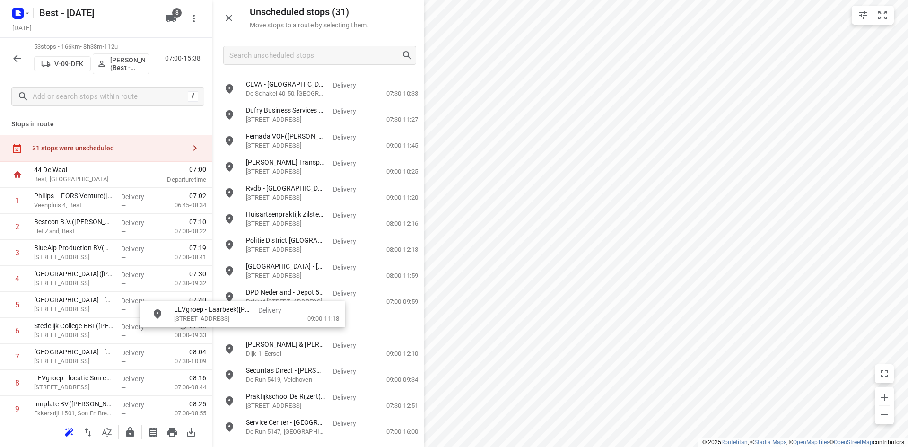
scroll to position [334, 0]
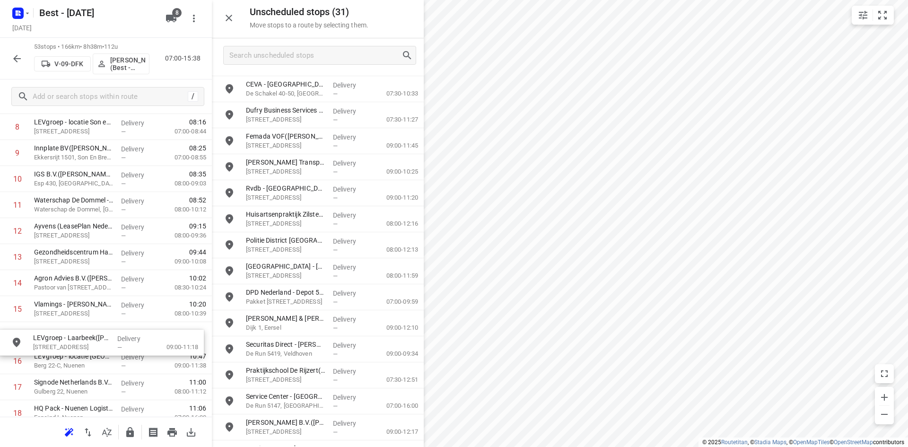
drag, startPoint x: 298, startPoint y: 403, endPoint x: 82, endPoint y: 330, distance: 228.7
click at [134, 437] on icon "button" at bounding box center [129, 432] width 11 height 11
click at [231, 17] on icon "button" at bounding box center [228, 17] width 11 height 11
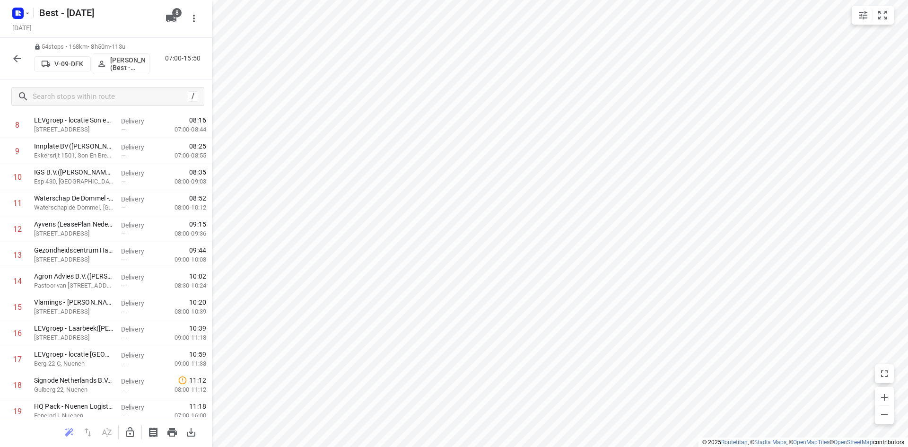
click at [13, 61] on icon "button" at bounding box center [16, 58] width 11 height 11
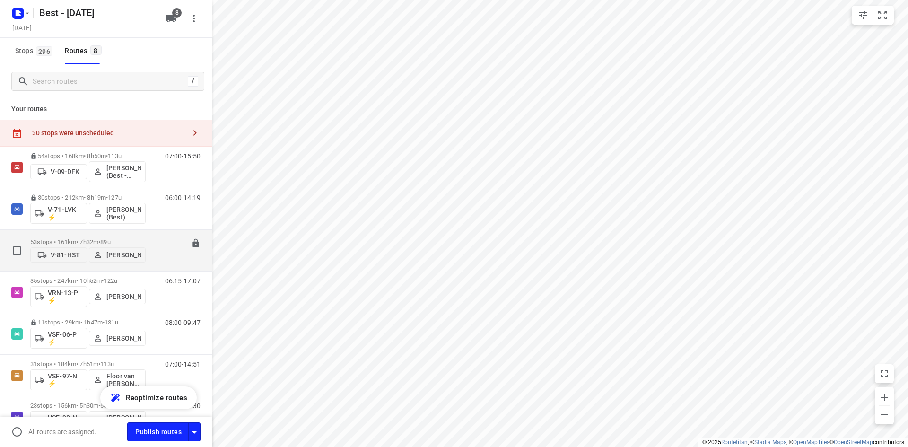
click at [82, 241] on p "53 stops • 161km • 7h32m • 89u" at bounding box center [87, 241] width 115 height 7
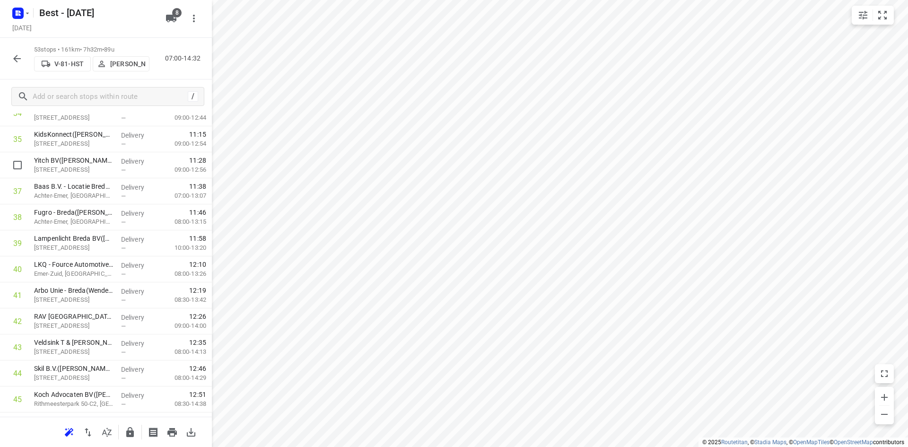
scroll to position [943, 0]
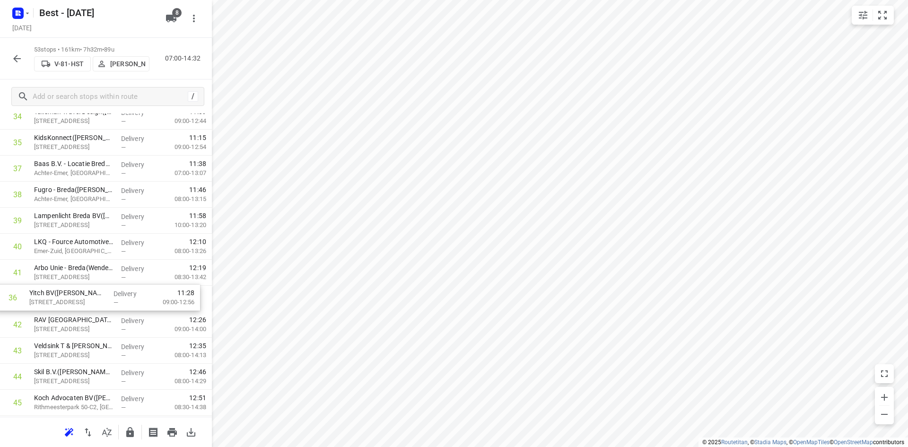
drag, startPoint x: 83, startPoint y: 169, endPoint x: 77, endPoint y: 308, distance: 139.2
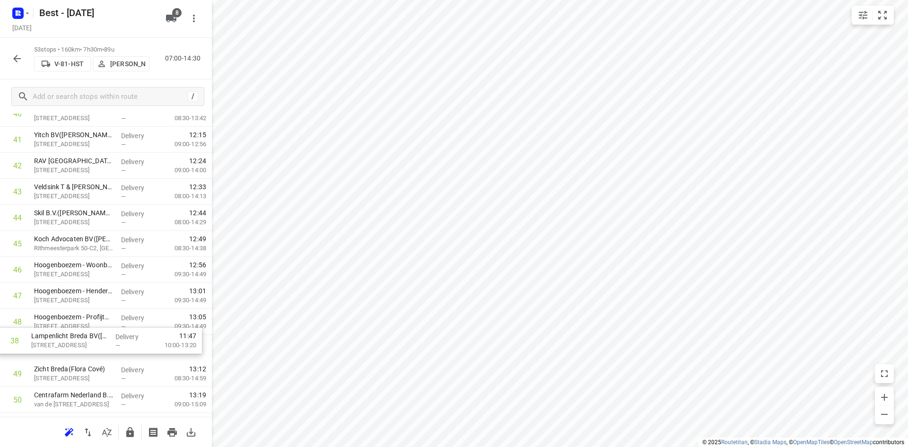
scroll to position [1076, 0]
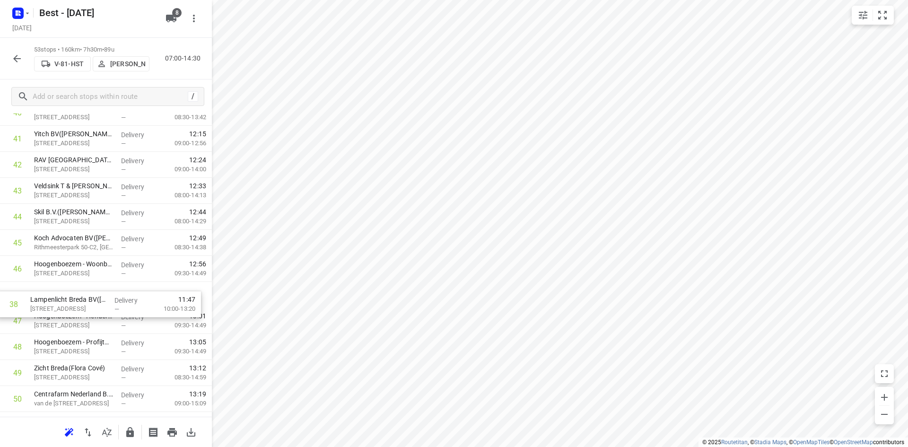
drag, startPoint x: 111, startPoint y: 129, endPoint x: 108, endPoint y: 310, distance: 180.7
click at [131, 438] on button "button" at bounding box center [130, 432] width 19 height 19
click at [7, 52] on div "53 stops • 155km • 7h23m • 89u V-81-HST Patrick Pauw 07:00-14:23" at bounding box center [106, 59] width 212 height 42
click at [12, 55] on icon "button" at bounding box center [16, 58] width 11 height 11
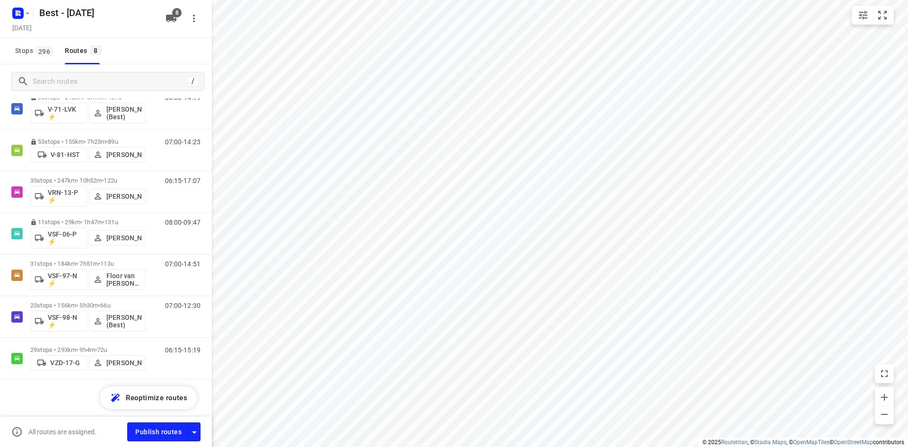
scroll to position [101, 0]
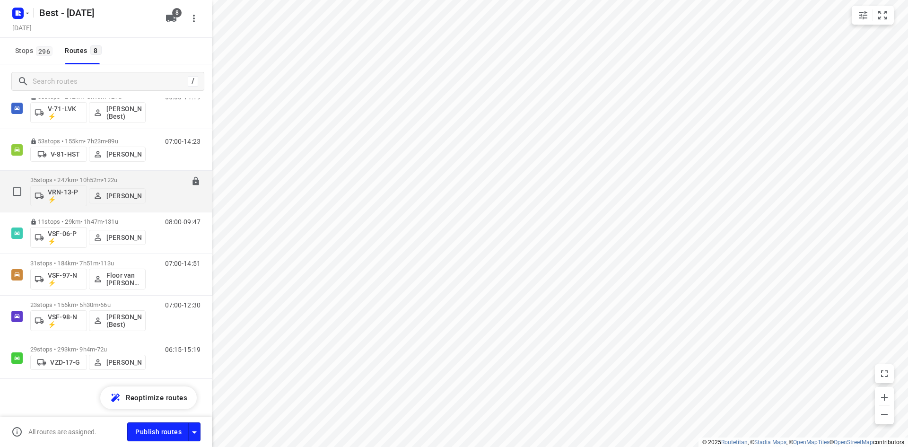
click at [58, 182] on p "35 stops • 247km • 10h52m • 122u" at bounding box center [87, 179] width 115 height 7
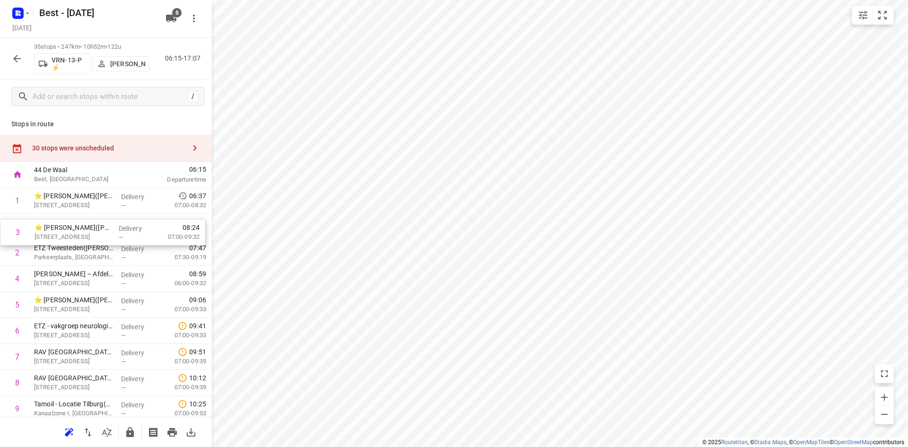
drag, startPoint x: 108, startPoint y: 252, endPoint x: 109, endPoint y: 221, distance: 30.8
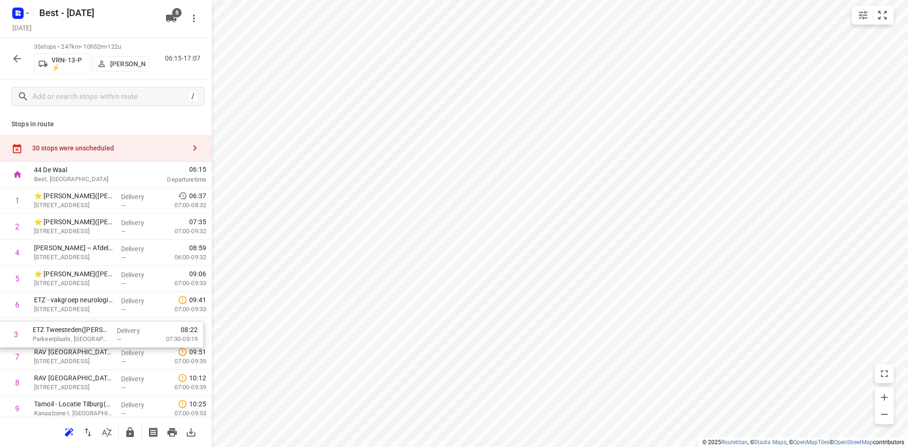
drag, startPoint x: 123, startPoint y: 249, endPoint x: 122, endPoint y: 334, distance: 84.7
drag, startPoint x: 120, startPoint y: 279, endPoint x: 121, endPoint y: 249, distance: 29.3
click at [121, 249] on p "Delivery" at bounding box center [138, 248] width 35 height 9
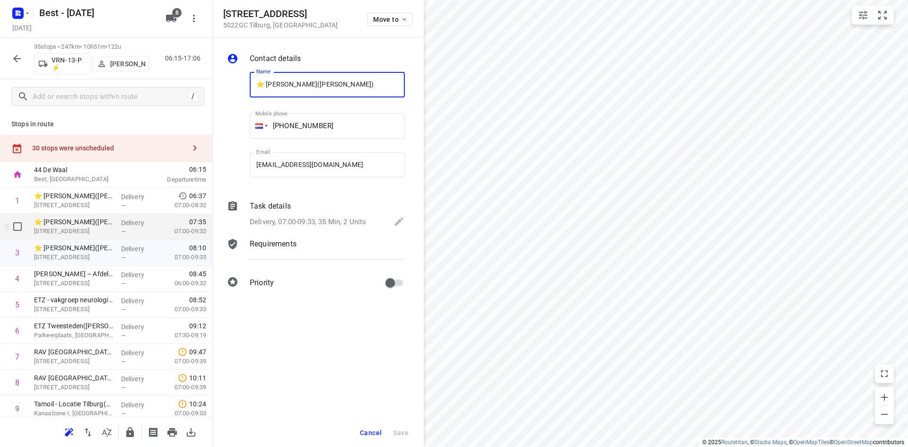
click at [121, 229] on span "—" at bounding box center [123, 231] width 5 height 7
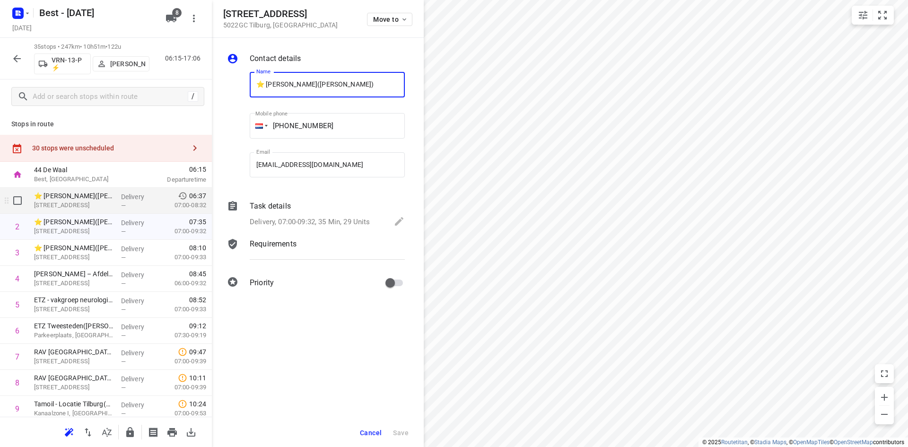
click at [124, 212] on div "Delivery —" at bounding box center [138, 201] width 43 height 26
click at [361, 434] on span "Cancel" at bounding box center [371, 433] width 22 height 8
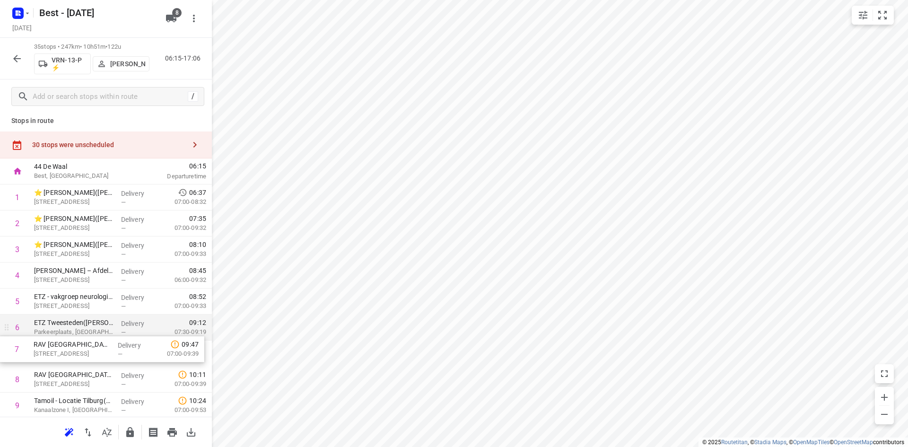
drag, startPoint x: 76, startPoint y: 350, endPoint x: 75, endPoint y: 335, distance: 15.6
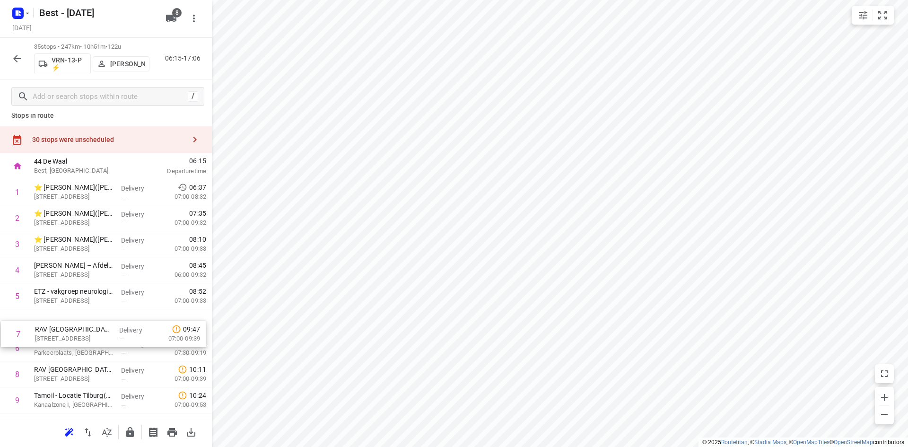
drag, startPoint x: 76, startPoint y: 354, endPoint x: 78, endPoint y: 318, distance: 36.0
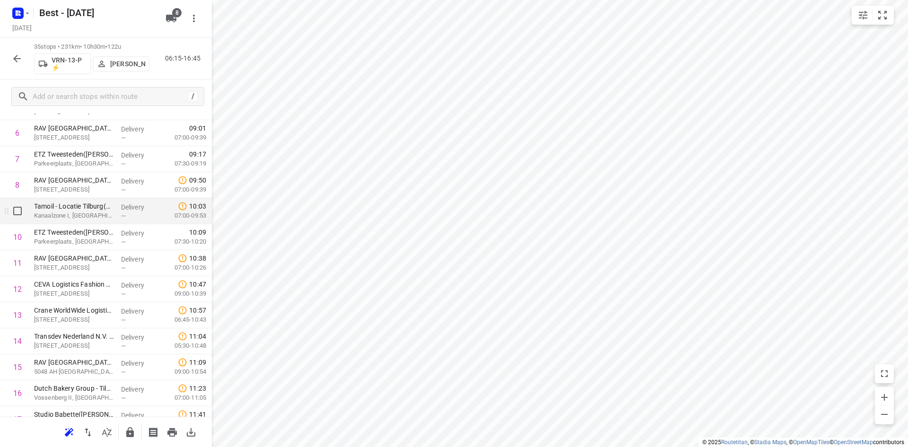
scroll to position [150, 0]
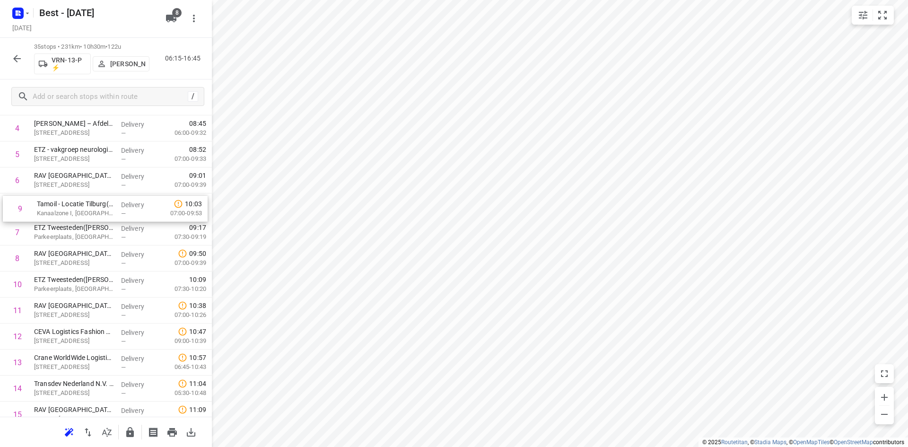
drag, startPoint x: 79, startPoint y: 251, endPoint x: 82, endPoint y: 194, distance: 56.8
drag, startPoint x: 96, startPoint y: 277, endPoint x: 97, endPoint y: 218, distance: 58.7
drag, startPoint x: 89, startPoint y: 313, endPoint x: 88, endPoint y: 277, distance: 36.0
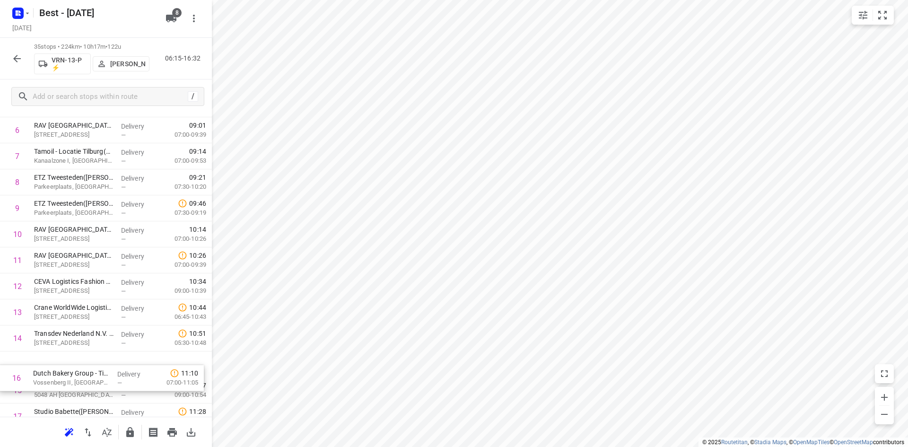
scroll to position [203, 0]
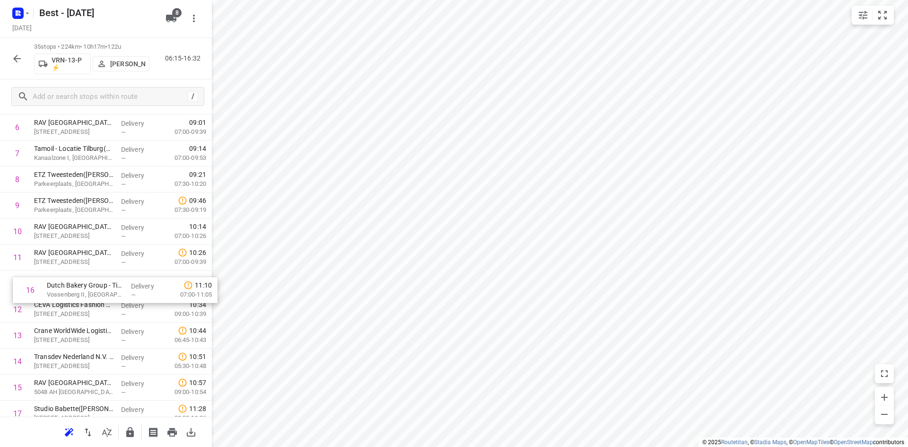
drag, startPoint x: 76, startPoint y: 387, endPoint x: 86, endPoint y: 278, distance: 109.2
click at [88, 280] on div "1 ⭐ ETZ Elisabeth(Tessa Hofstra) Hilvarenbeekse Weg 60, Tilburg Delivery — 06:3…" at bounding box center [106, 439] width 212 height 910
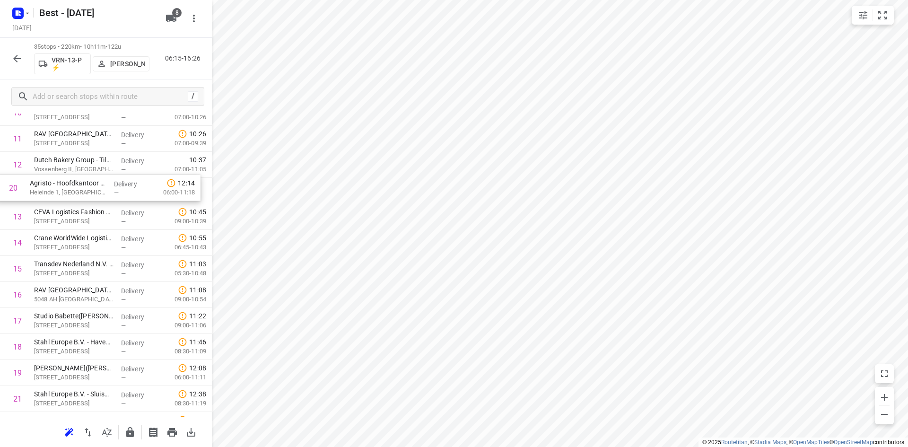
scroll to position [320, 0]
drag, startPoint x: 54, startPoint y: 342, endPoint x: 48, endPoint y: 189, distance: 153.8
click at [48, 189] on div "1 ⭐ ETZ Elisabeth(Tessa Hofstra) Hilvarenbeekse Weg 60, Tilburg Delivery — 06:3…" at bounding box center [106, 323] width 212 height 910
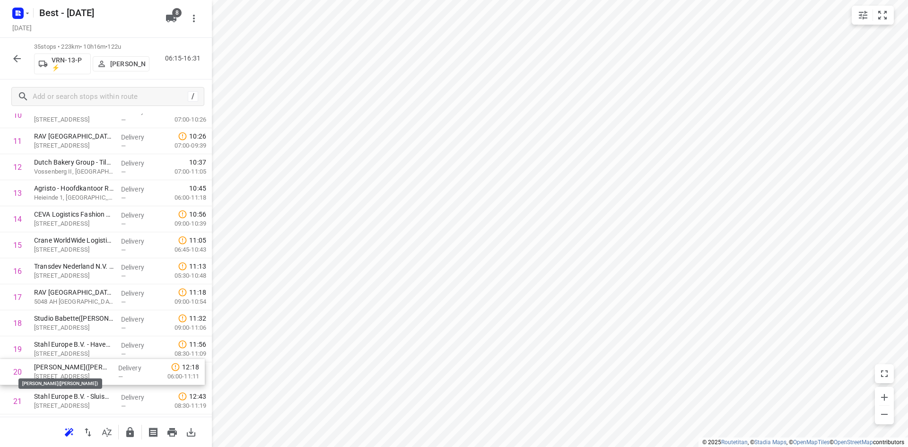
scroll to position [322, 0]
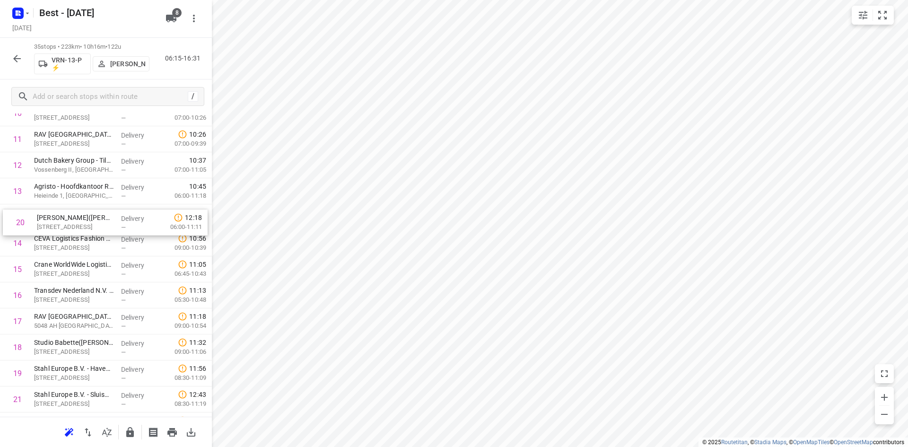
drag, startPoint x: 60, startPoint y: 376, endPoint x: 65, endPoint y: 204, distance: 171.3
click at [65, 204] on div "1 ⭐ ETZ Elisabeth(Tessa Hofstra) Hilvarenbeekse Weg 60, Tilburg Delivery — 06:3…" at bounding box center [106, 321] width 212 height 910
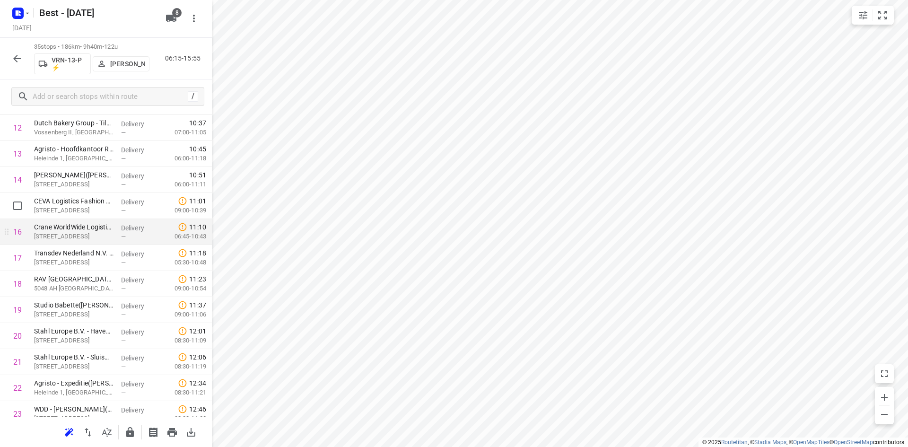
scroll to position [369, 0]
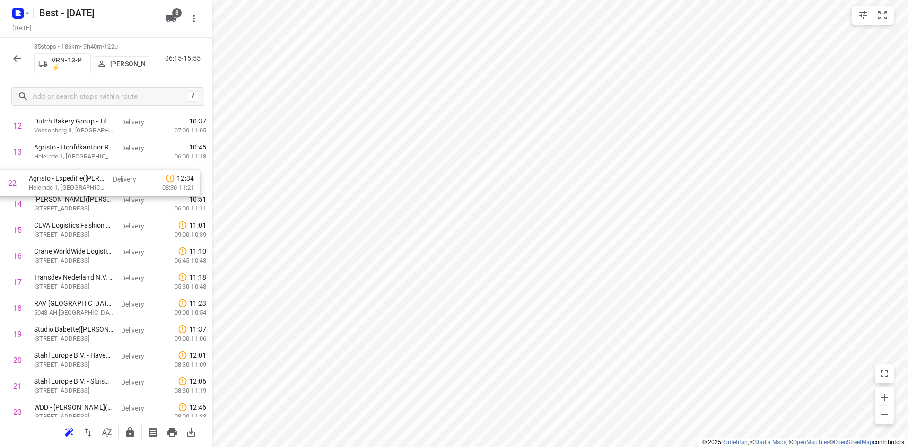
drag, startPoint x: 99, startPoint y: 372, endPoint x: 94, endPoint y: 174, distance: 198.7
click at [94, 174] on div "1 ⭐ ETZ Elisabeth(Tessa Hofstra) Hilvarenbeekse Weg 60, Tilburg Delivery — 06:3…" at bounding box center [106, 282] width 212 height 910
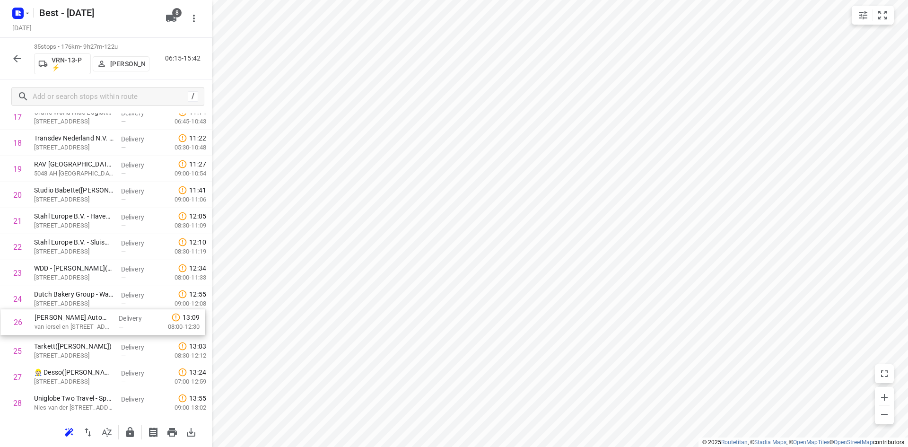
scroll to position [501, 0]
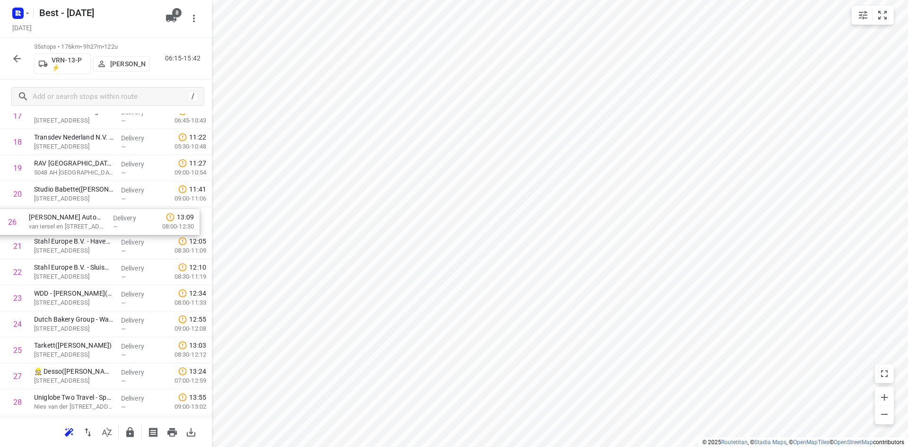
drag, startPoint x: 97, startPoint y: 351, endPoint x: 92, endPoint y: 219, distance: 132.1
click at [92, 219] on div "1 ⭐ ETZ Elisabeth(Tessa Hofstra) Hilvarenbeekse Weg 60, Tilburg Delivery — 06:3…" at bounding box center [106, 142] width 212 height 910
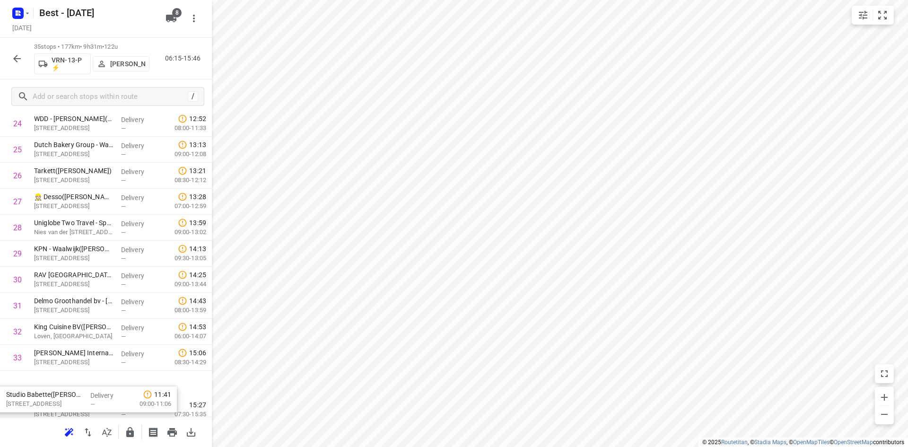
scroll to position [708, 0]
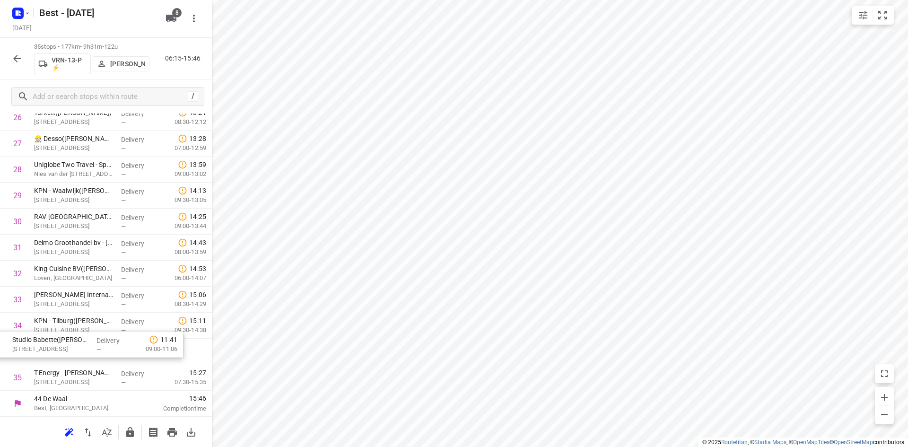
drag, startPoint x: 93, startPoint y: 198, endPoint x: 71, endPoint y: 350, distance: 154.4
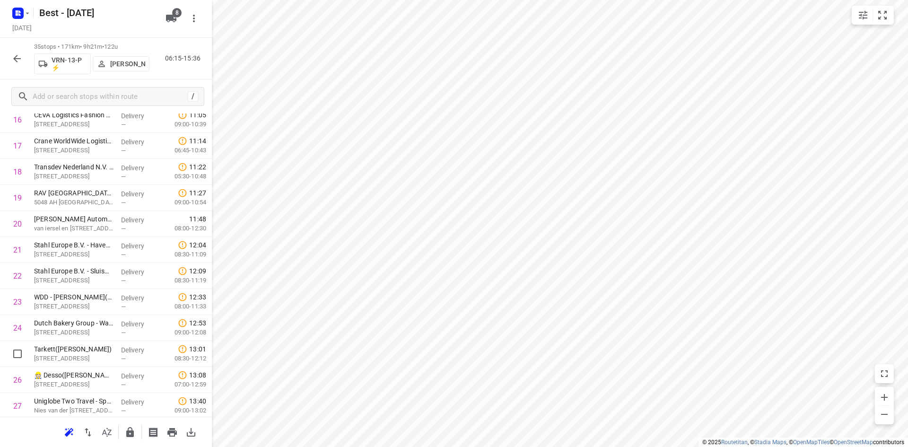
scroll to position [472, 0]
drag, startPoint x: 61, startPoint y: 364, endPoint x: 62, endPoint y: 252, distance: 112.6
click at [62, 252] on div "1 ⭐ ETZ Elisabeth(Tessa Hofstra) Hilvarenbeekse Weg 60, Tilburg Delivery — 06:3…" at bounding box center [106, 171] width 212 height 910
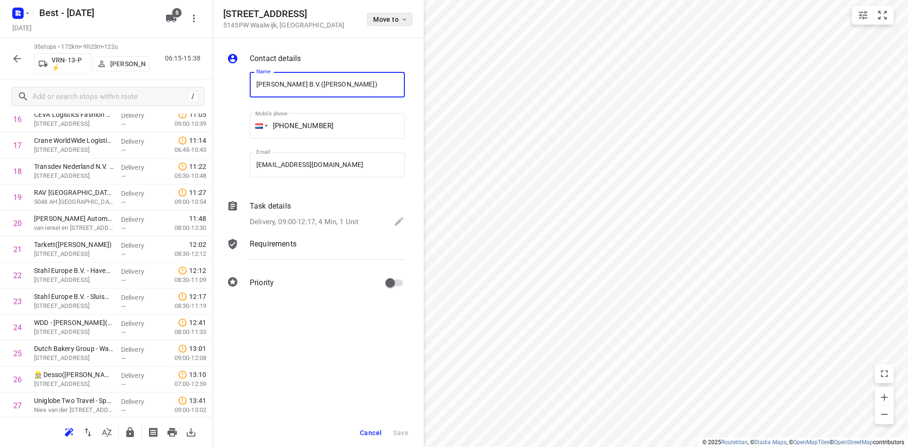
click at [387, 22] on span "Move to" at bounding box center [390, 20] width 35 height 8
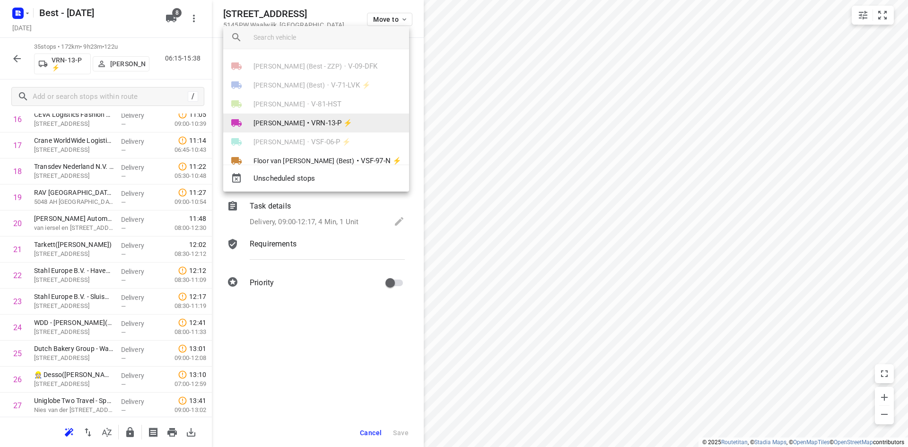
click at [341, 126] on span "VRN-13-P ⚡" at bounding box center [331, 123] width 41 height 11
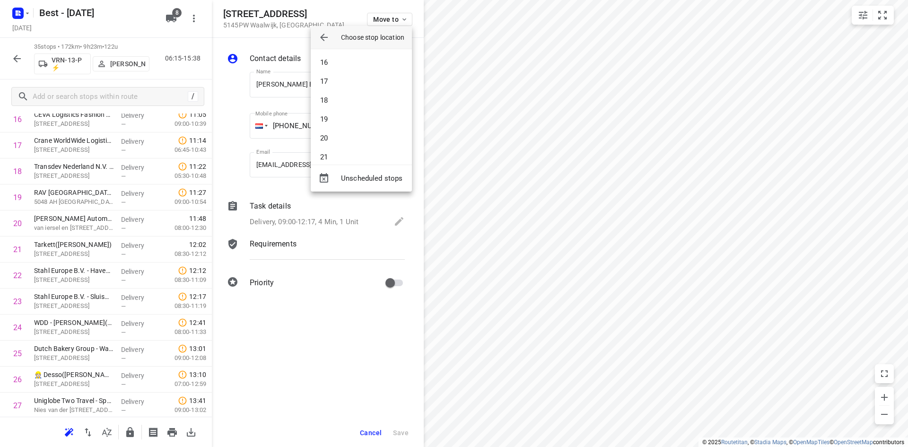
scroll to position [331, 0]
click at [341, 126] on li "22" at bounding box center [361, 128] width 101 height 19
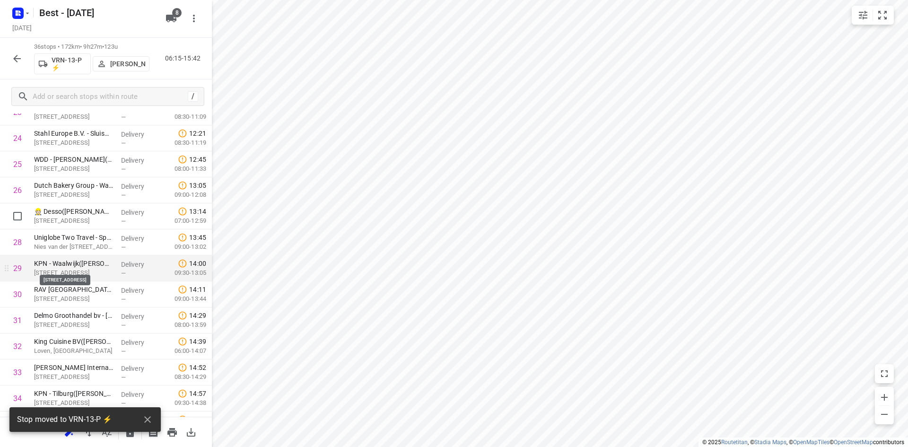
scroll to position [566, 0]
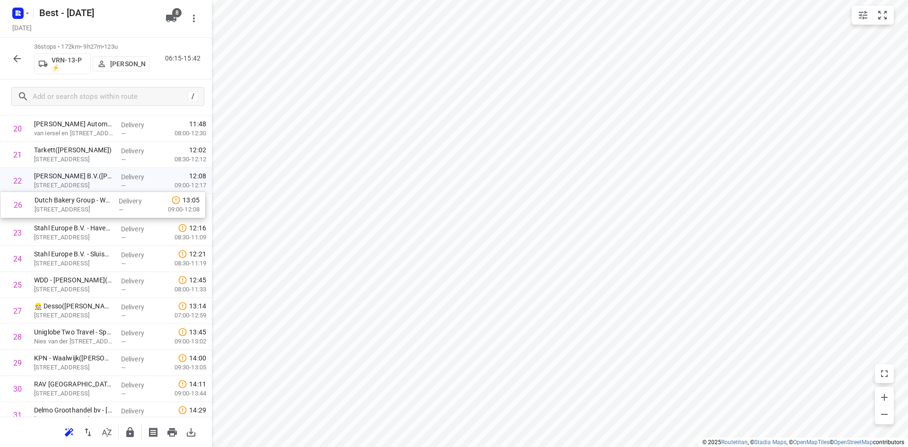
drag, startPoint x: 73, startPoint y: 286, endPoint x: 97, endPoint y: 206, distance: 83.5
click at [73, 203] on div "1 ⭐ ETZ Elisabeth(Tessa Hofstra) Hilvarenbeekse Weg 60, Tilburg Delivery — 06:3…" at bounding box center [106, 90] width 212 height 936
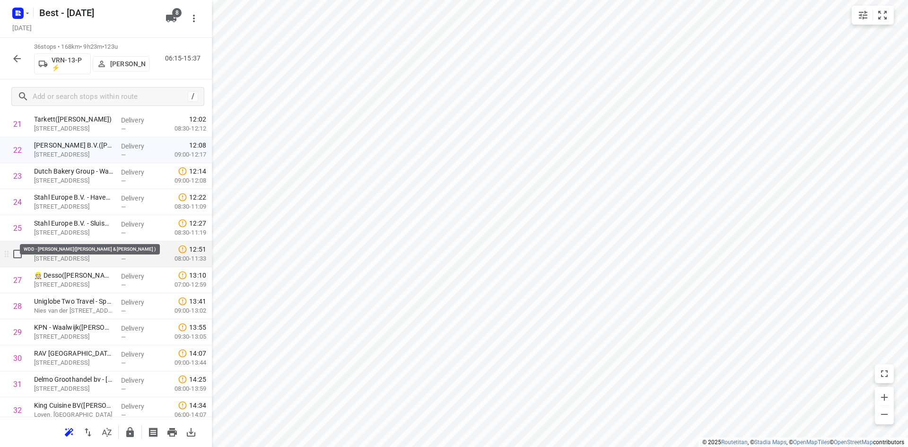
scroll to position [613, 0]
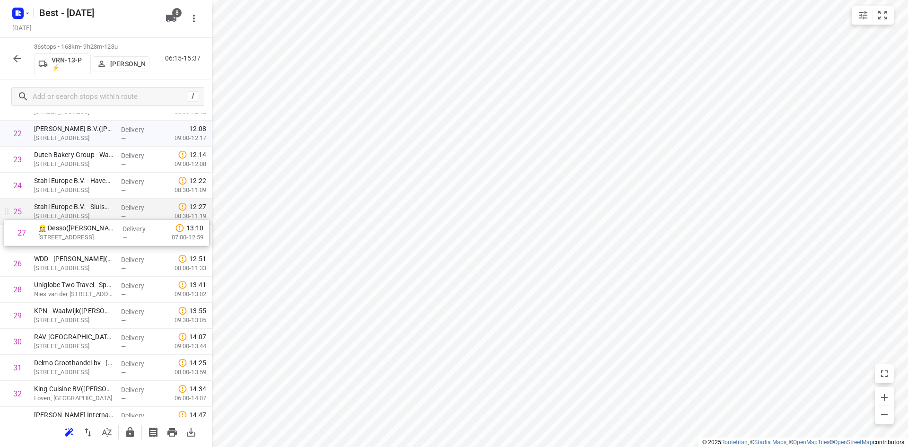
drag, startPoint x: 93, startPoint y: 259, endPoint x: 99, endPoint y: 222, distance: 37.5
click at [99, 222] on div "1 ⭐ ETZ Elisabeth(Tessa Hofstra) Hilvarenbeekse Weg 60, Tilburg Delivery — 06:3…" at bounding box center [106, 42] width 212 height 936
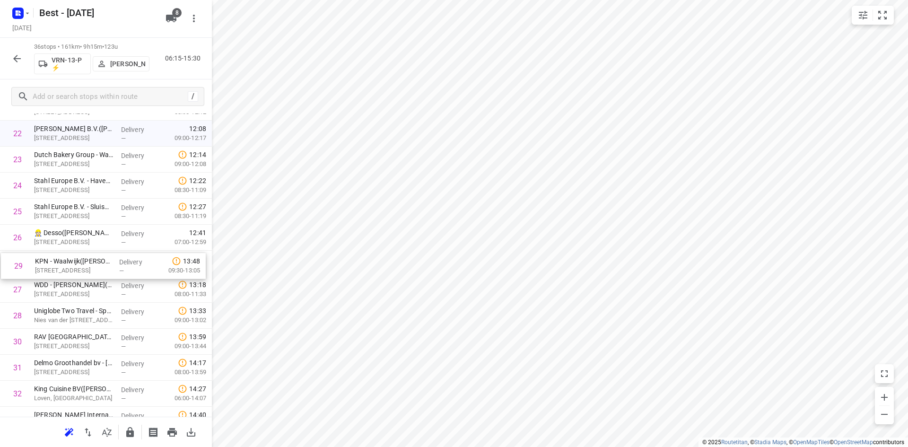
drag, startPoint x: 97, startPoint y: 322, endPoint x: 98, endPoint y: 268, distance: 53.9
click at [98, 268] on div "1 ⭐ ETZ Elisabeth(Tessa Hofstra) Hilvarenbeekse Weg 60, Tilburg Delivery — 06:3…" at bounding box center [106, 42] width 212 height 936
drag, startPoint x: 75, startPoint y: 338, endPoint x: 75, endPoint y: 278, distance: 60.1
click at [75, 278] on div "1 ⭐ ETZ Elisabeth(Tessa Hofstra) Hilvarenbeekse Weg 60, Tilburg Delivery — 06:3…" at bounding box center [106, 42] width 212 height 936
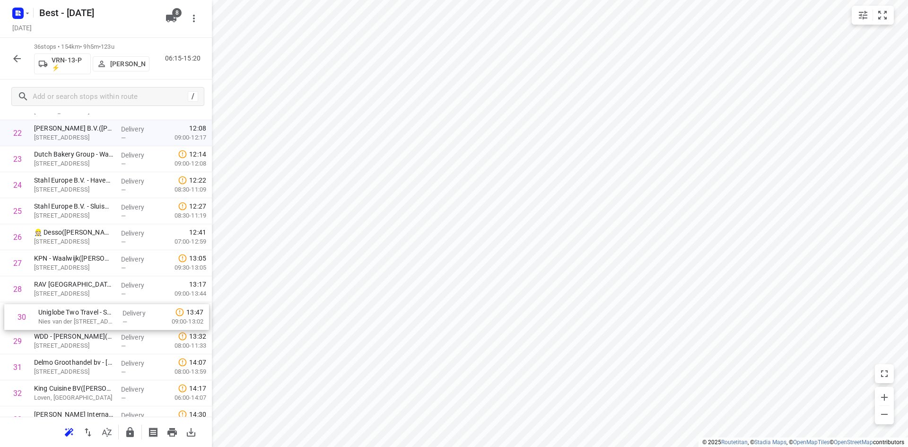
drag, startPoint x: 47, startPoint y: 345, endPoint x: 52, endPoint y: 317, distance: 28.3
click at [52, 317] on div "1 ⭐ ETZ Elisabeth(Tessa Hofstra) Hilvarenbeekse Weg 60, Tilburg Delivery — 06:3…" at bounding box center [106, 42] width 212 height 936
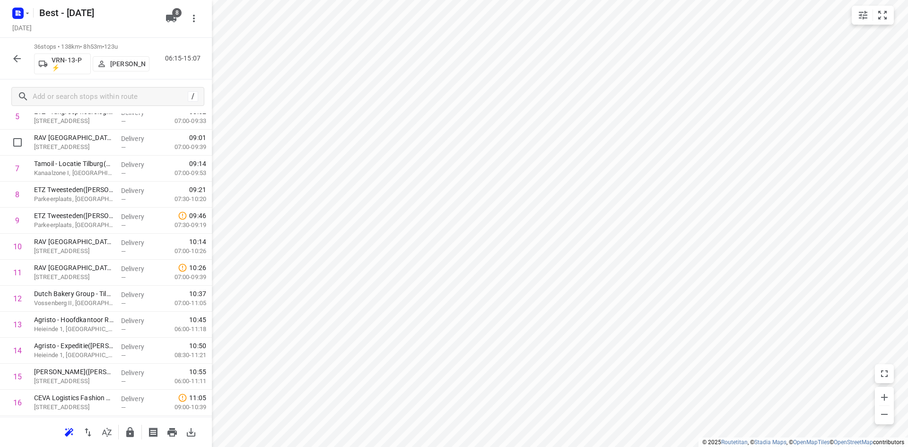
scroll to position [0, 0]
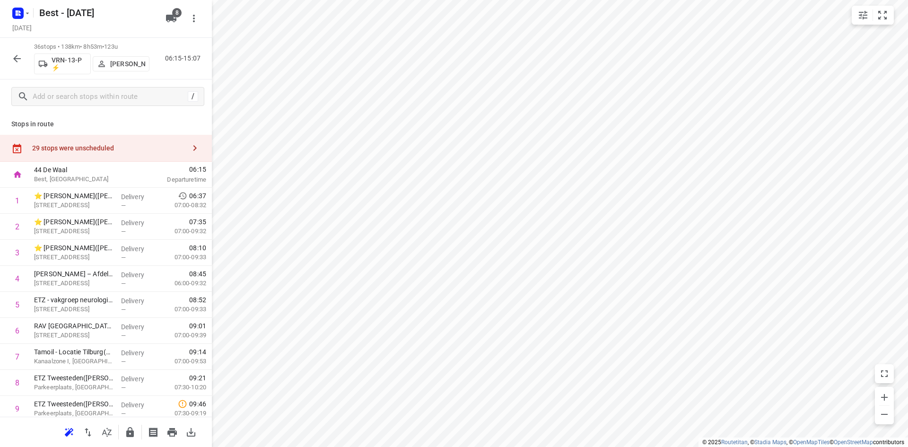
click at [149, 157] on div "29 stops were unscheduled" at bounding box center [106, 148] width 212 height 27
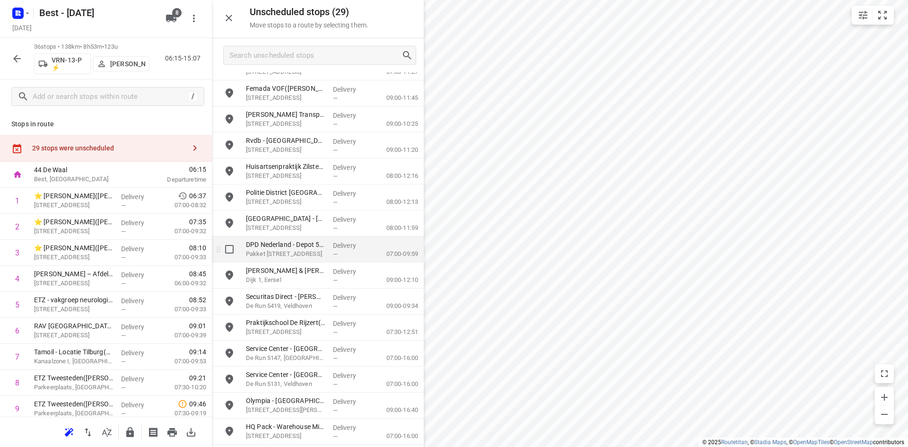
scroll to position [193, 0]
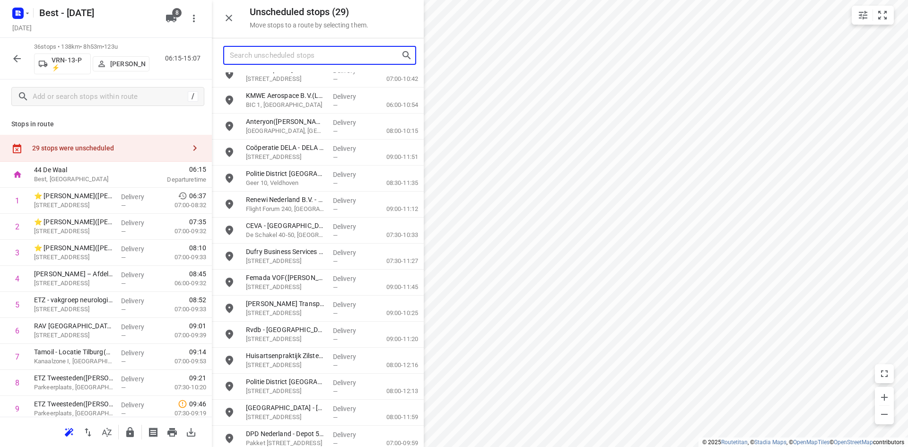
click at [258, 55] on input "Search unscheduled stops" at bounding box center [315, 55] width 171 height 15
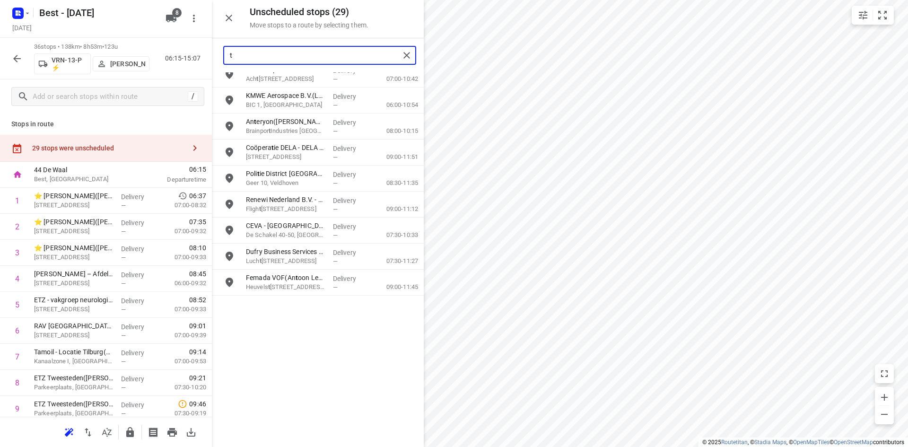
scroll to position [0, 0]
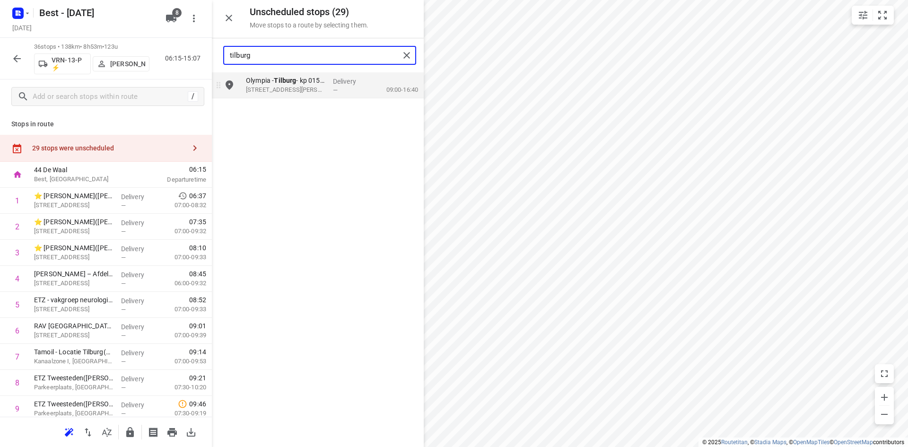
type input "tilburg"
click at [128, 428] on icon "button" at bounding box center [129, 432] width 11 height 11
click at [15, 60] on icon "button" at bounding box center [16, 58] width 11 height 11
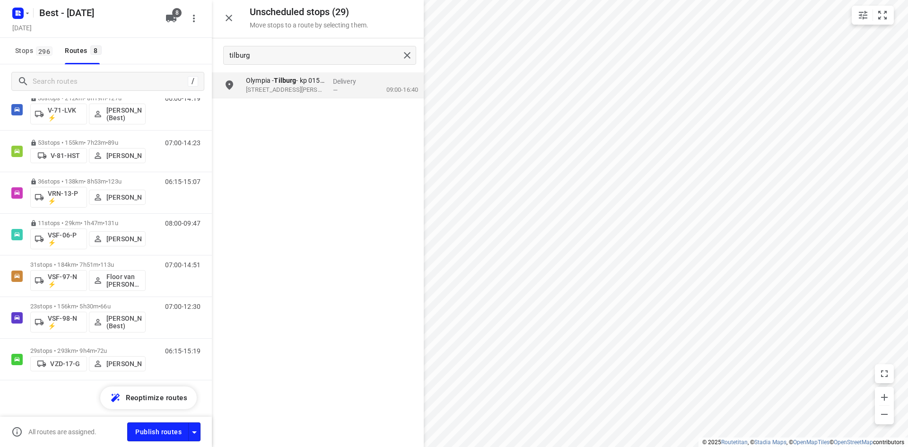
scroll to position [101, 0]
click at [233, 15] on icon "button" at bounding box center [228, 17] width 11 height 11
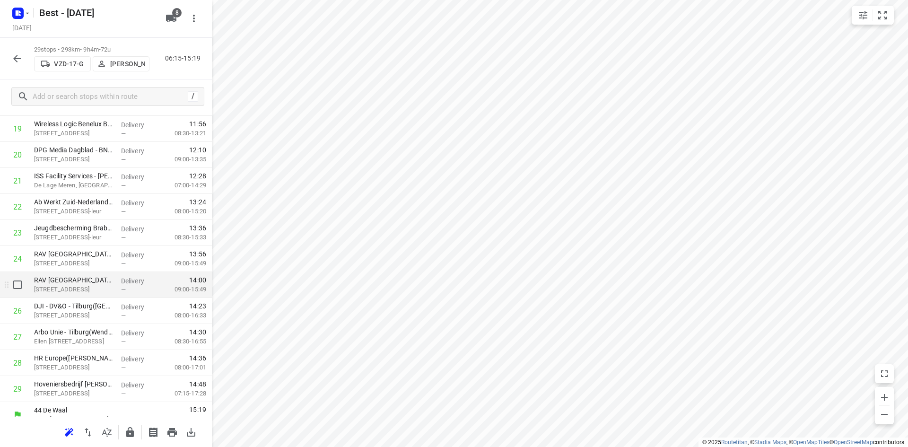
scroll to position [551, 0]
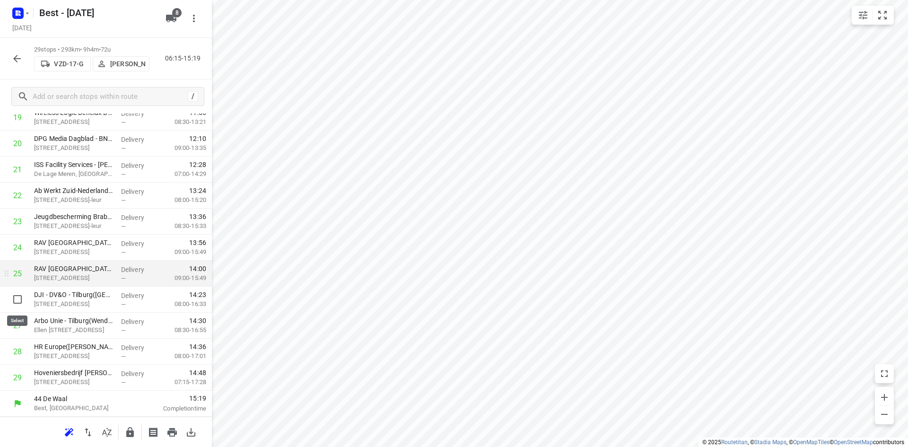
click at [23, 298] on input "checkbox" at bounding box center [17, 299] width 19 height 19
checkbox input "true"
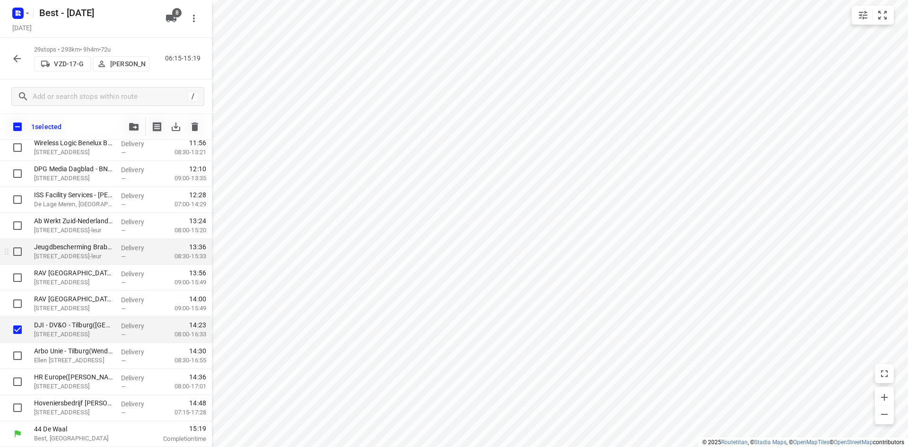
scroll to position [548, 0]
click at [130, 134] on button "button" at bounding box center [133, 126] width 19 height 19
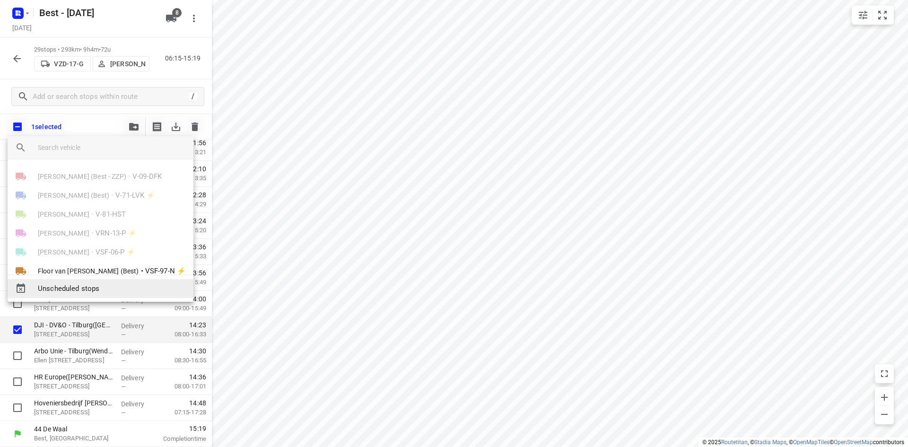
click at [83, 288] on span "Unscheduled stops" at bounding box center [112, 288] width 148 height 11
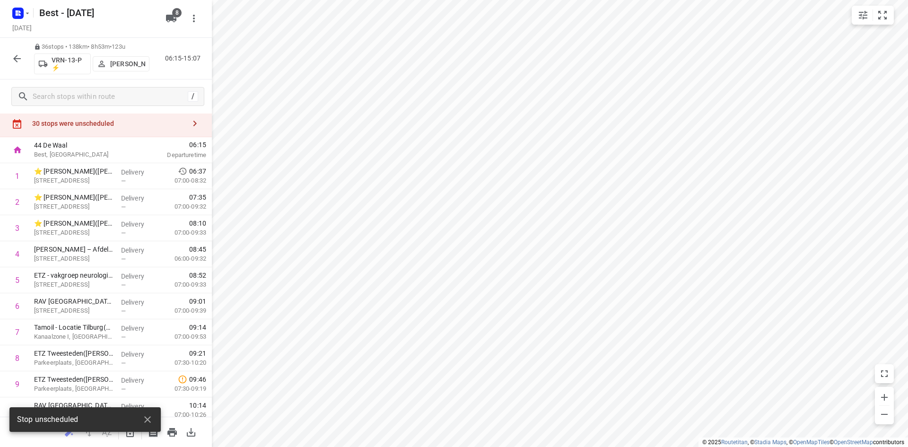
scroll to position [0, 0]
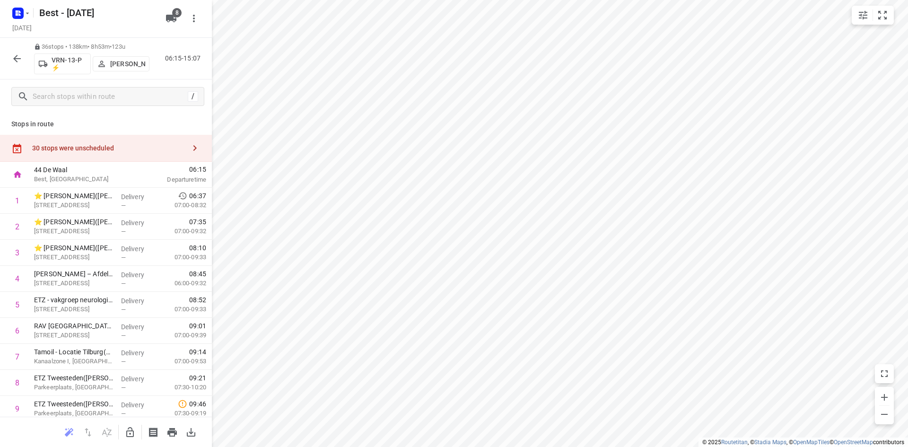
click at [153, 133] on div "Stops in route 30 stops were unscheduled 44 De Waal Best, Netherlands 06:15 Dep…" at bounding box center [106, 265] width 212 height 303
click at [153, 140] on div "30 stops were unscheduled" at bounding box center [106, 148] width 212 height 27
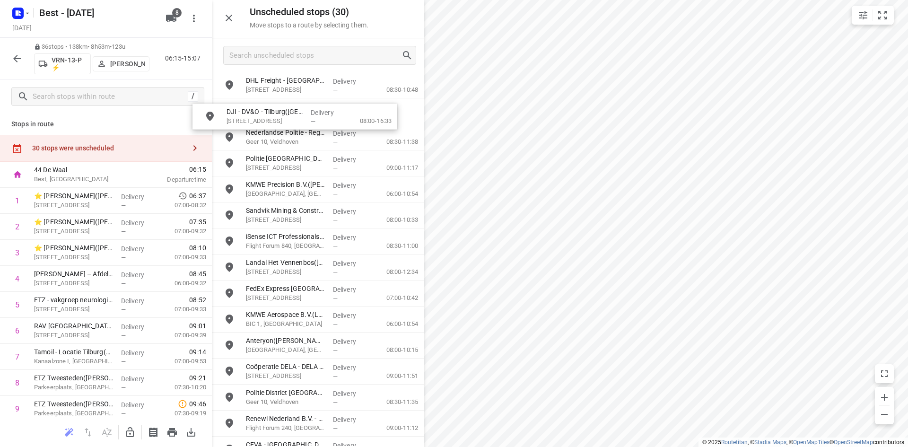
drag, startPoint x: 284, startPoint y: 93, endPoint x: 270, endPoint y: 118, distance: 28.4
click at [131, 424] on button "button" at bounding box center [130, 432] width 19 height 19
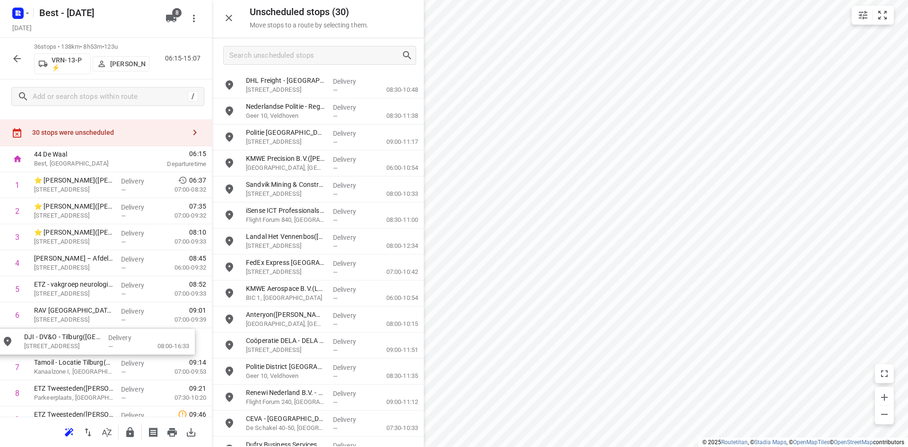
scroll to position [22, 0]
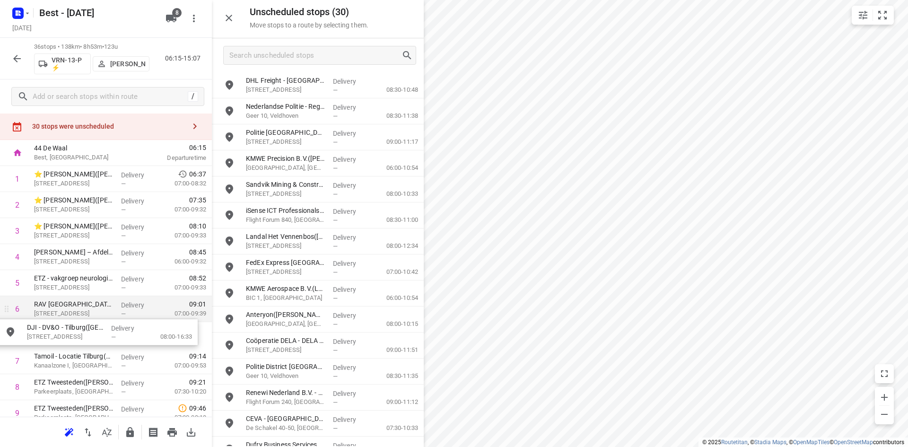
drag, startPoint x: 280, startPoint y: 79, endPoint x: 62, endPoint y: 321, distance: 325.9
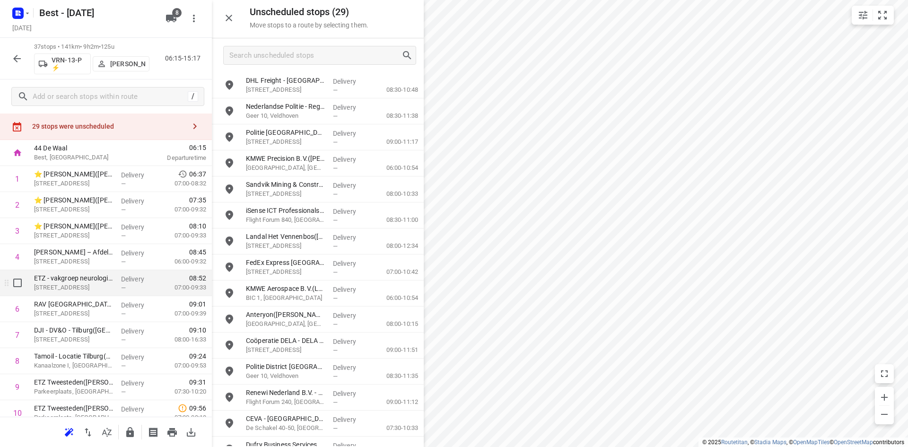
scroll to position [116, 0]
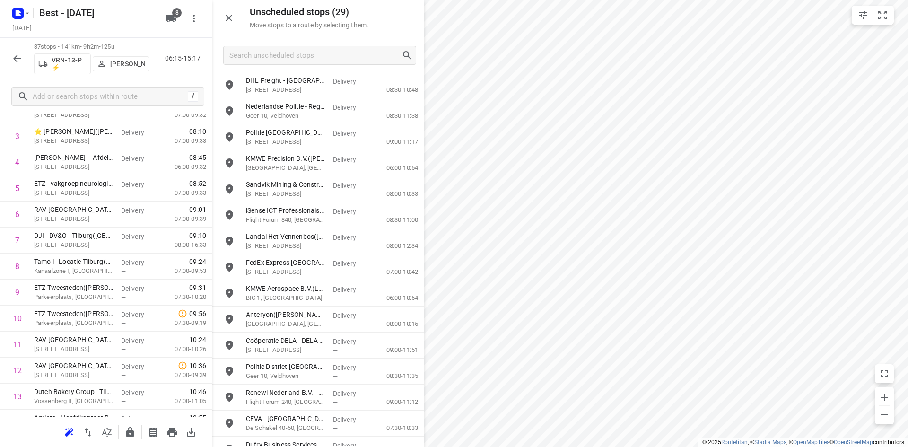
click at [125, 429] on icon "button" at bounding box center [129, 432] width 11 height 11
click at [8, 54] on div at bounding box center [17, 58] width 19 height 19
click at [9, 56] on button "button" at bounding box center [17, 58] width 19 height 19
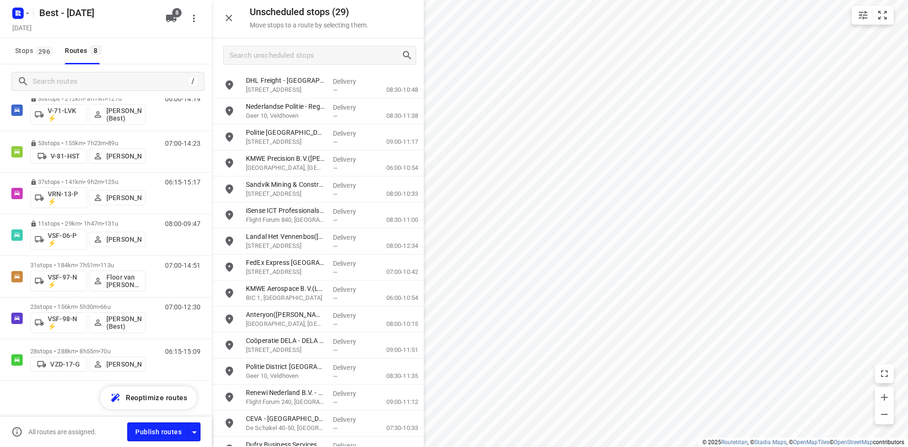
scroll to position [101, 0]
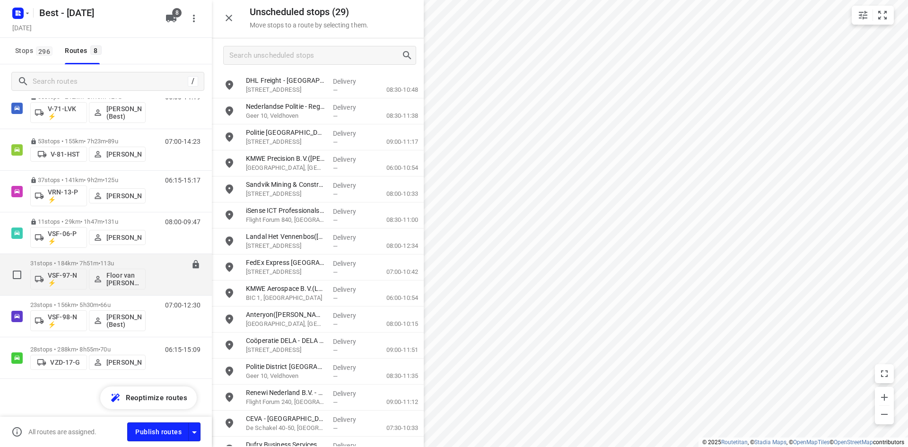
click at [53, 254] on div "31 stops • 184km • 7h51m • 113u VSF-97-N ⚡ Floor van Donzel (Best) 07:00-14:51" at bounding box center [106, 275] width 212 height 42
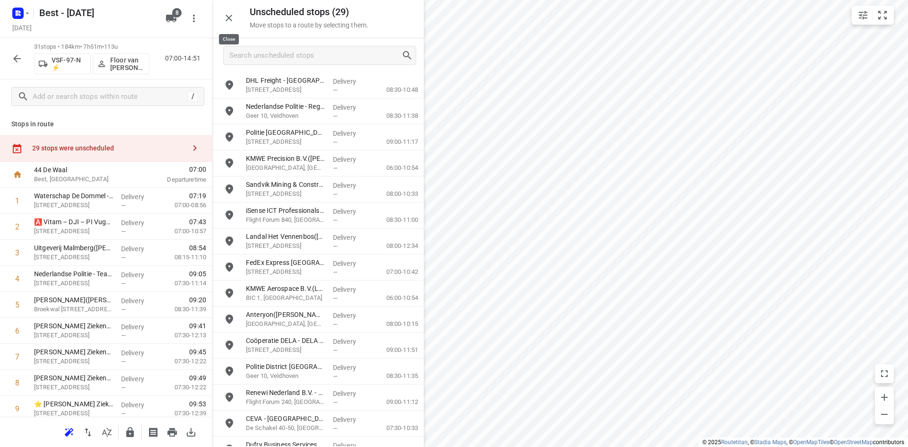
click at [230, 16] on icon "button" at bounding box center [229, 18] width 7 height 7
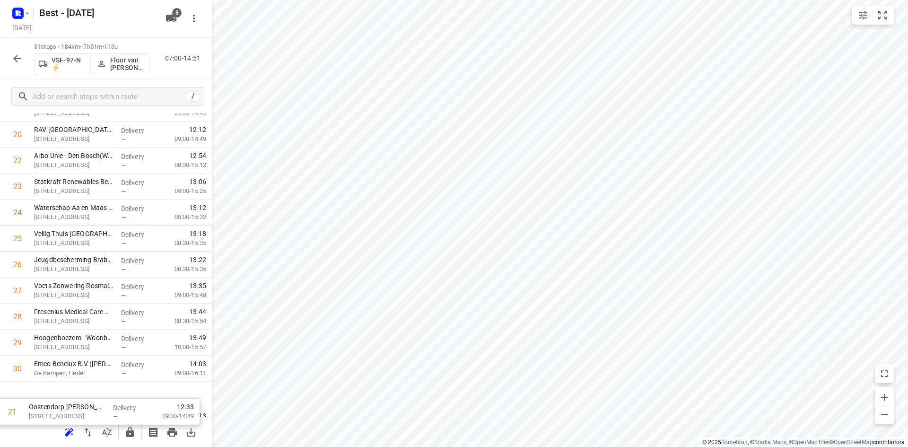
scroll to position [603, 0]
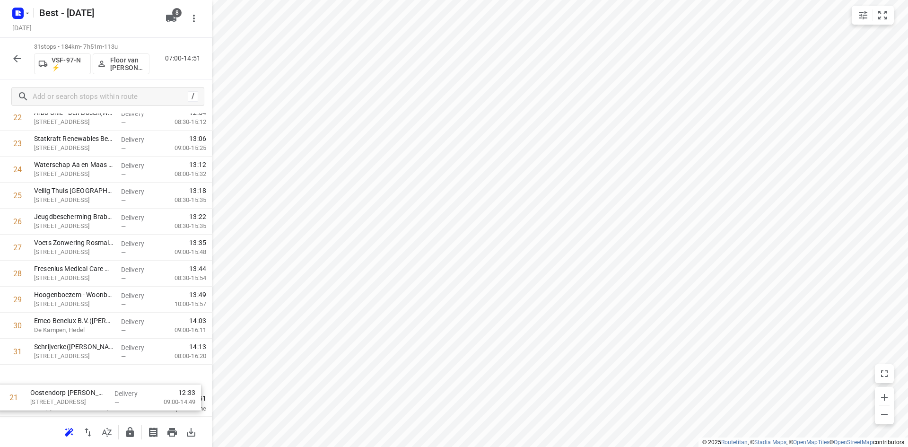
drag, startPoint x: 110, startPoint y: 300, endPoint x: 114, endPoint y: 379, distance: 79.1
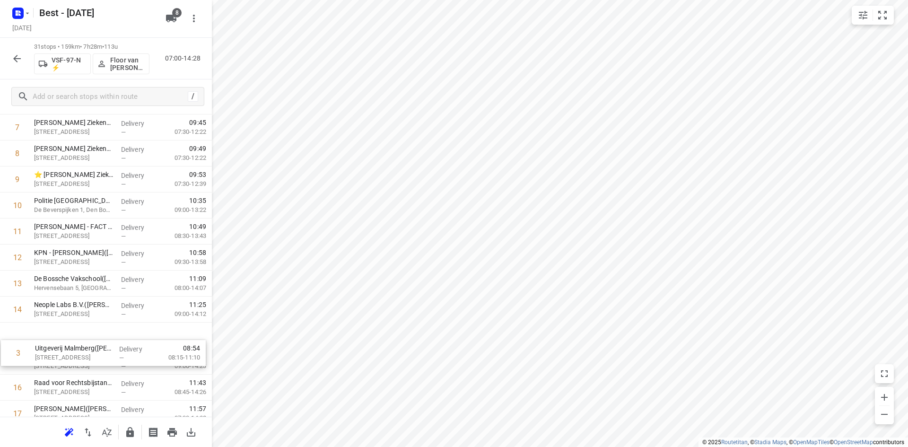
drag, startPoint x: 101, startPoint y: 261, endPoint x: 102, endPoint y: 363, distance: 102.6
click at [102, 363] on div "1 Waterschap De Dommel - WDD - Boxtel (Jesper Hordijk & Bas Boelaars ) Bosschew…" at bounding box center [106, 387] width 212 height 806
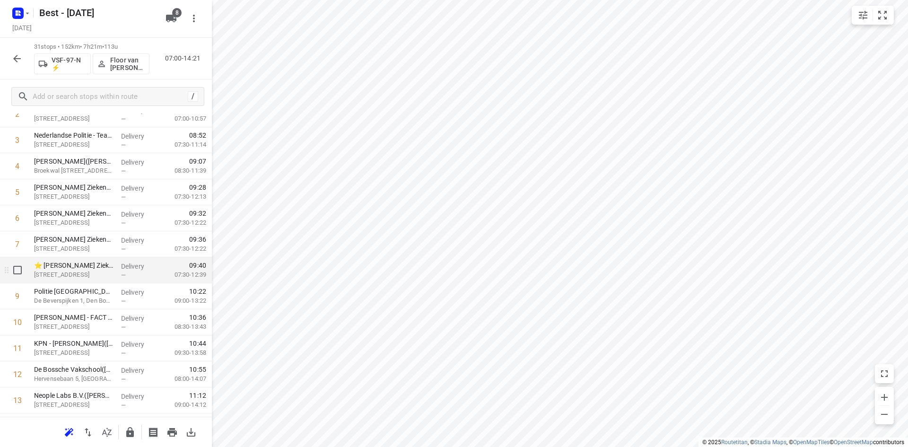
scroll to position [207, 0]
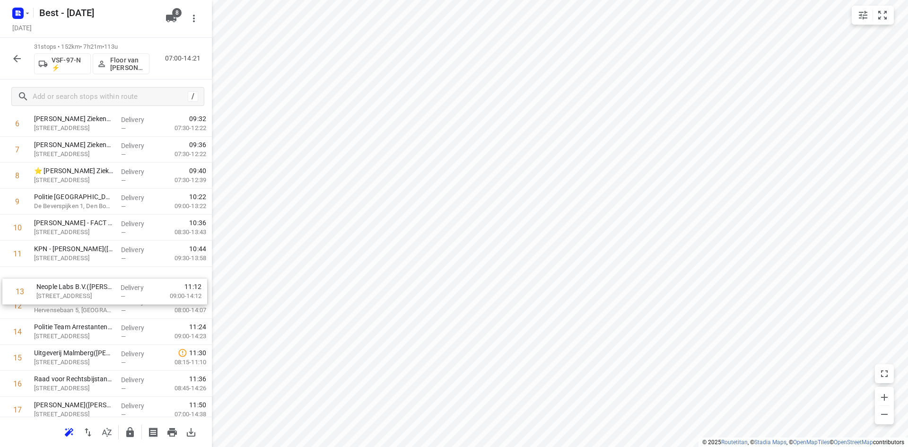
drag, startPoint x: 66, startPoint y: 312, endPoint x: 70, endPoint y: 290, distance: 22.5
click at [70, 290] on div "1 Waterschap De Dommel - WDD - Boxtel (Jesper Hordijk & Bas Boelaars ) Bosschew…" at bounding box center [106, 384] width 212 height 806
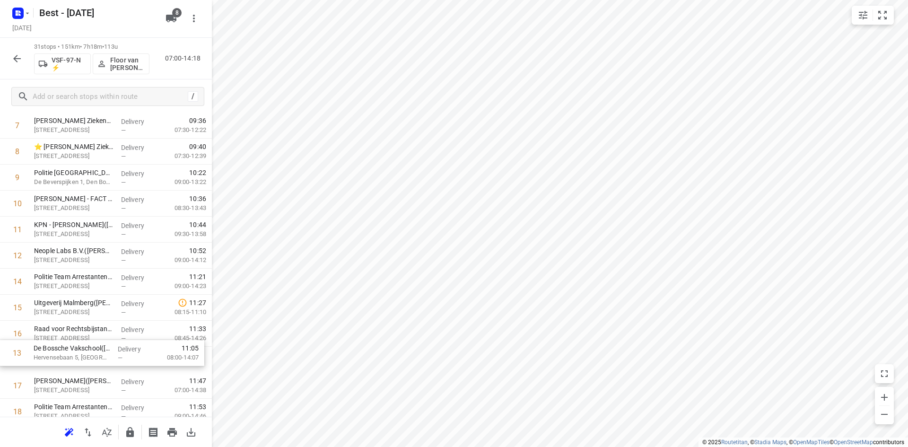
scroll to position [242, 0]
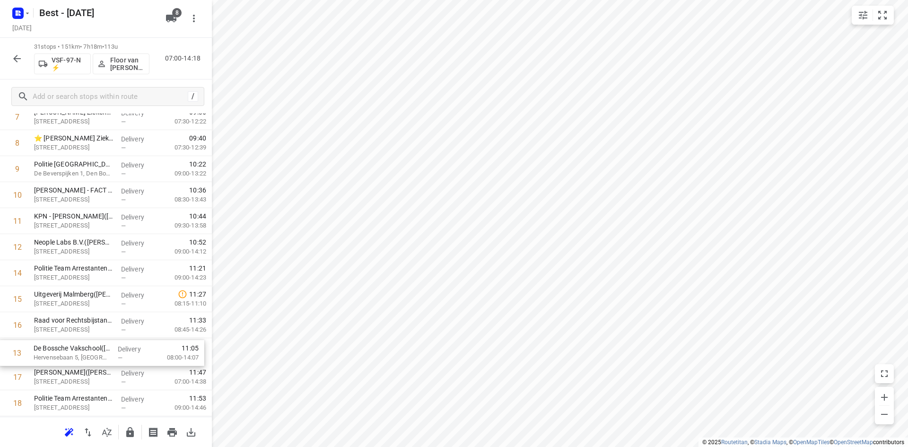
drag, startPoint x: 69, startPoint y: 303, endPoint x: 69, endPoint y: 352, distance: 49.7
click at [69, 352] on div "1 Waterschap De Dommel - WDD - Boxtel (Jesper Hordijk & Bas Boelaars ) Bosschew…" at bounding box center [106, 351] width 212 height 806
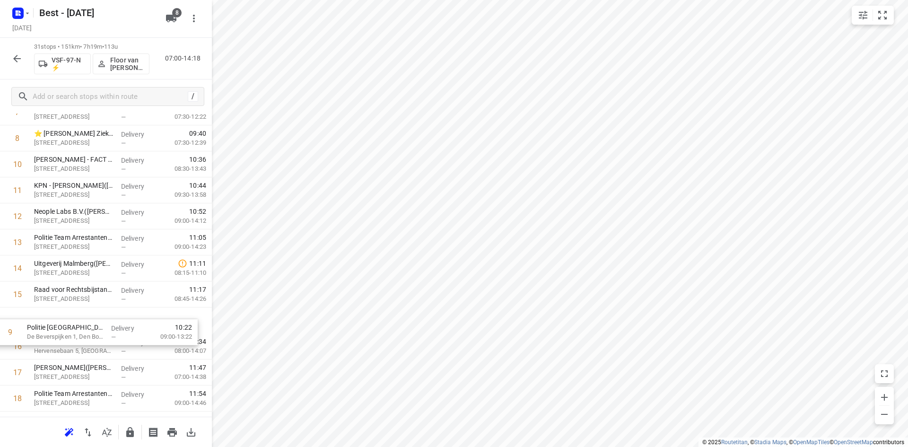
drag, startPoint x: 68, startPoint y: 263, endPoint x: 61, endPoint y: 326, distance: 62.8
click at [61, 326] on div "1 Waterschap De Dommel - WDD - Boxtel (Jesper Hordijk & Bas Boelaars ) Bosschew…" at bounding box center [106, 346] width 212 height 806
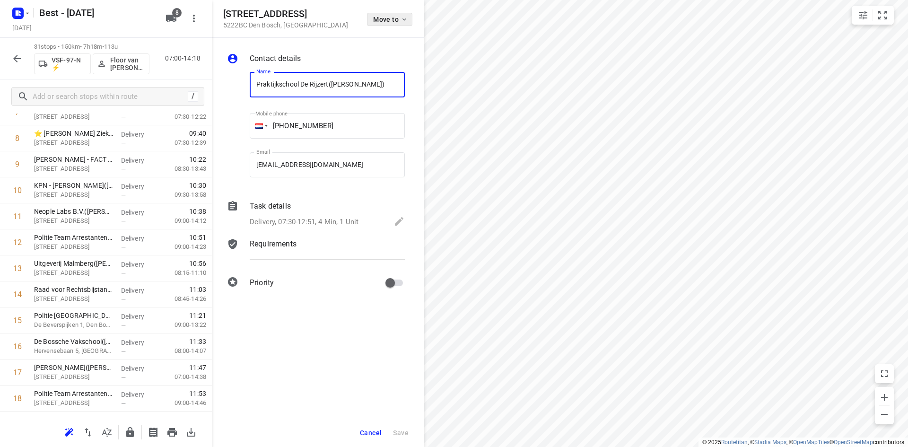
click at [388, 17] on span "Move to" at bounding box center [390, 20] width 35 height 8
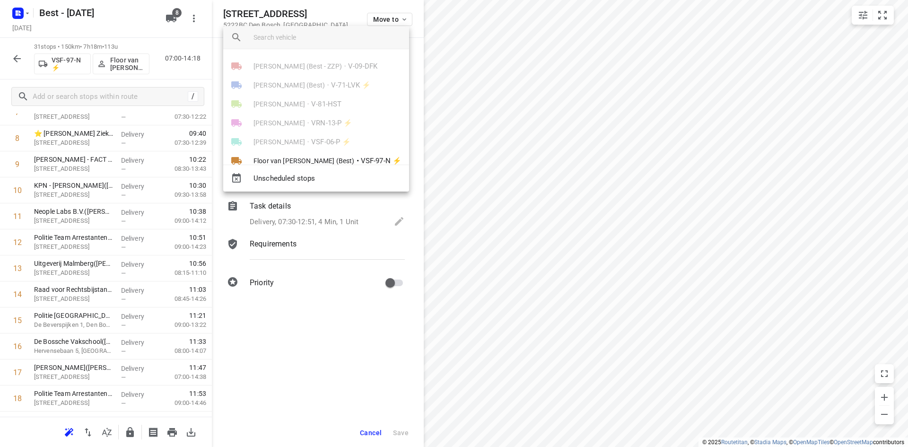
click at [323, 166] on div "Unscheduled stops" at bounding box center [316, 178] width 186 height 27
click at [323, 157] on span "Floor van [PERSON_NAME] (Best)" at bounding box center [303, 160] width 101 height 9
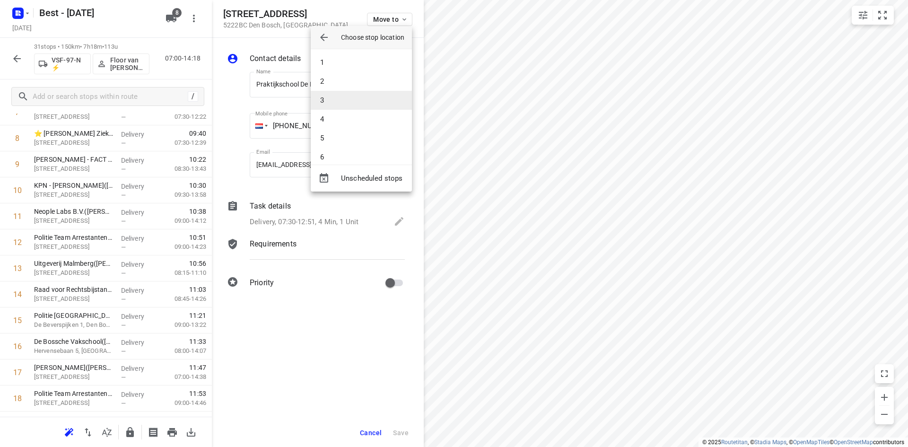
scroll to position [189, 0]
click at [346, 138] on li "15" at bounding box center [361, 138] width 101 height 19
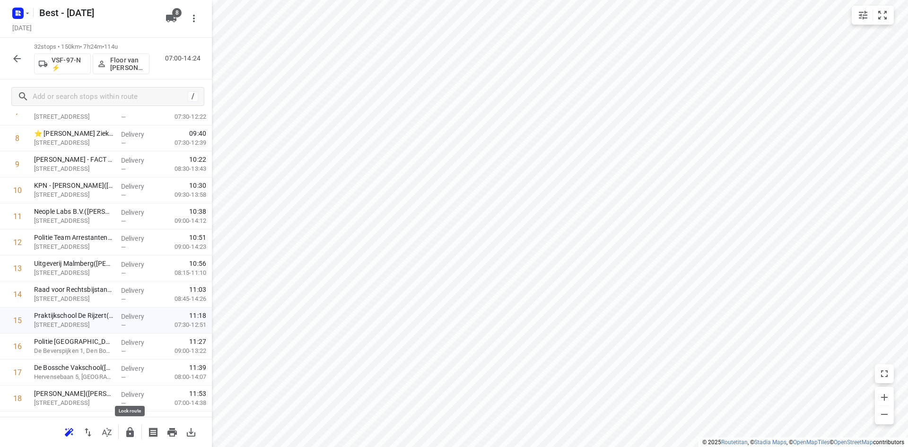
click at [130, 429] on icon "button" at bounding box center [129, 432] width 11 height 11
click at [14, 59] on icon "button" at bounding box center [16, 58] width 11 height 11
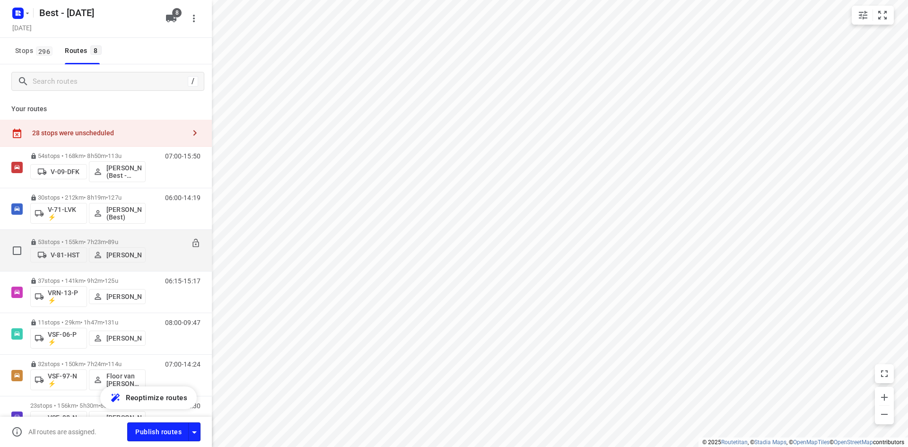
scroll to position [101, 0]
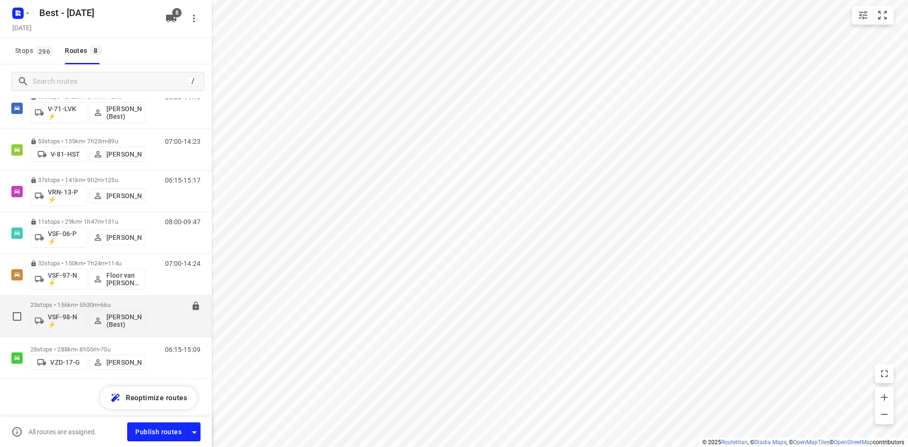
click at [78, 302] on p "23 stops • 156km • 5h30m • 66u" at bounding box center [87, 304] width 115 height 7
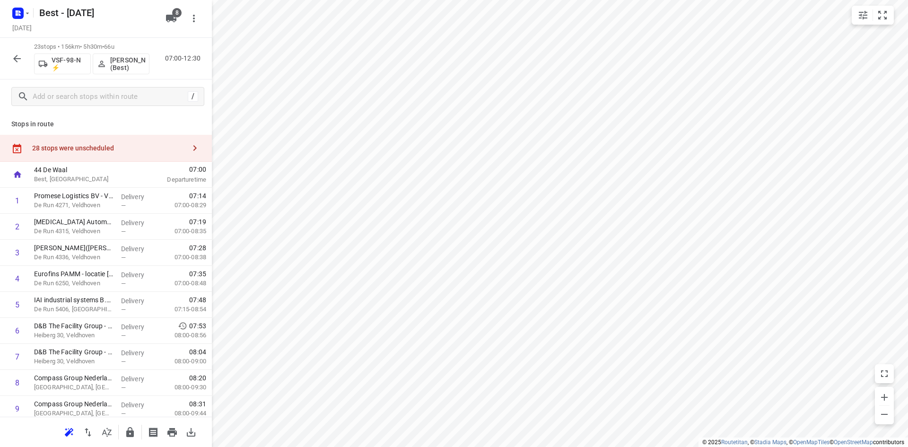
click at [118, 156] on div "28 stops were unscheduled" at bounding box center [106, 148] width 212 height 27
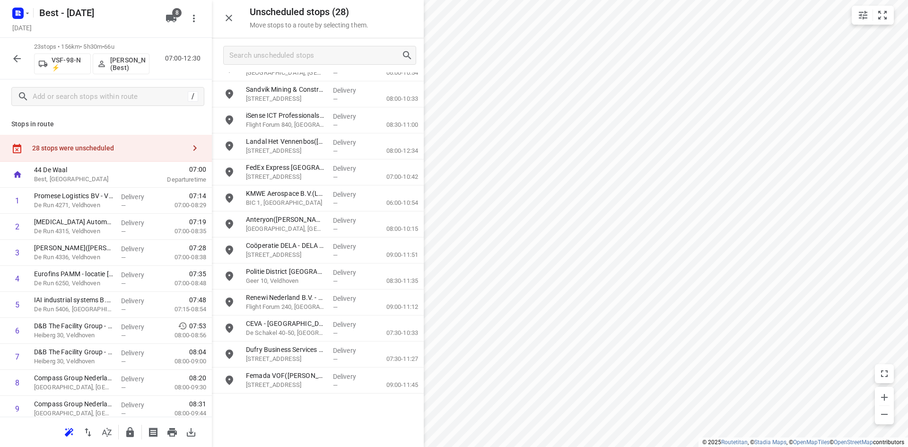
scroll to position [0, 0]
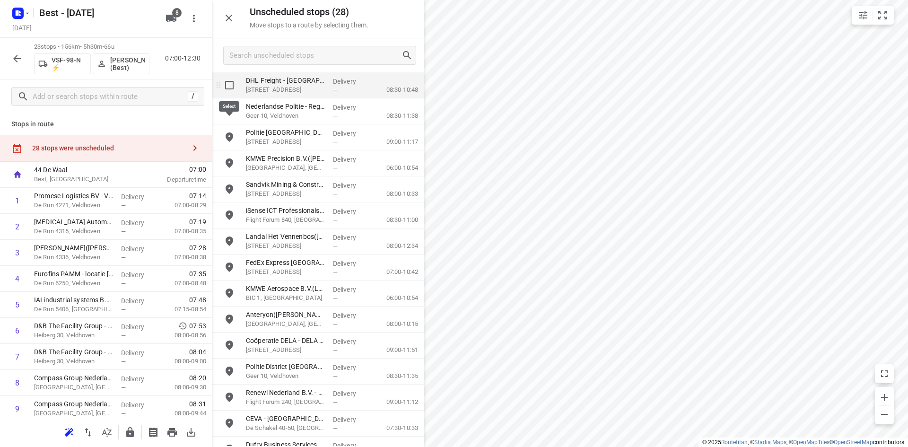
click at [222, 87] on input "grid" at bounding box center [229, 85] width 19 height 19
checkbox input "true"
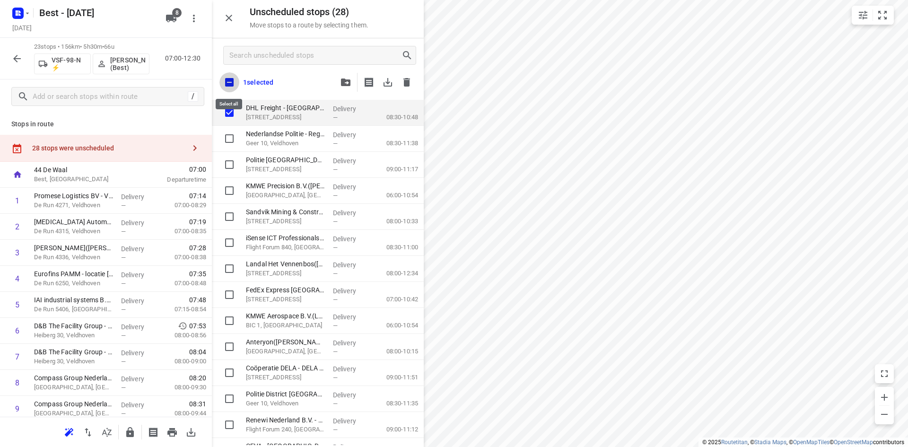
click at [225, 86] on input "checkbox" at bounding box center [229, 82] width 20 height 20
checkbox input "true"
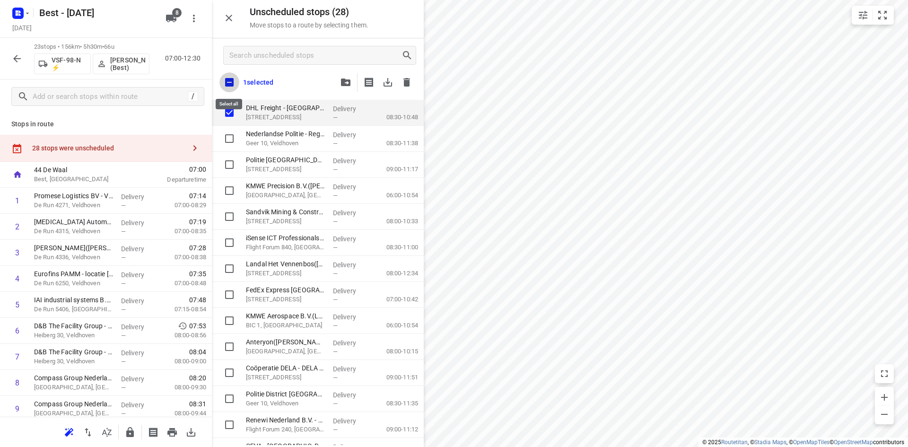
checkbox input "true"
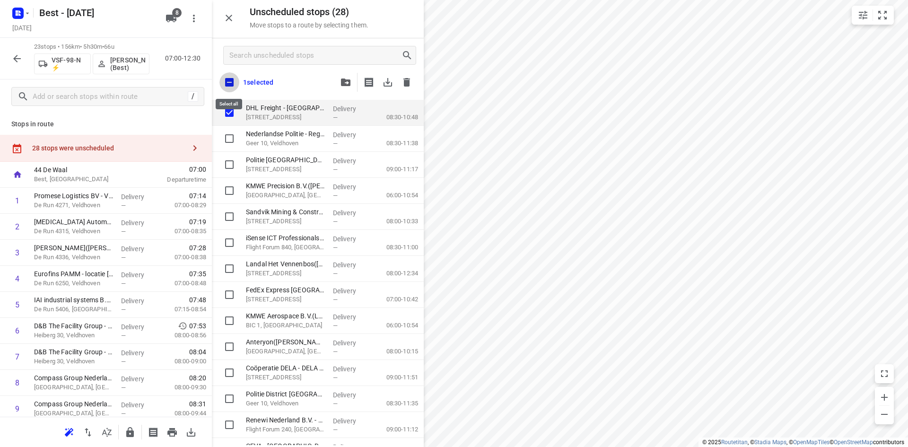
checkbox input "true"
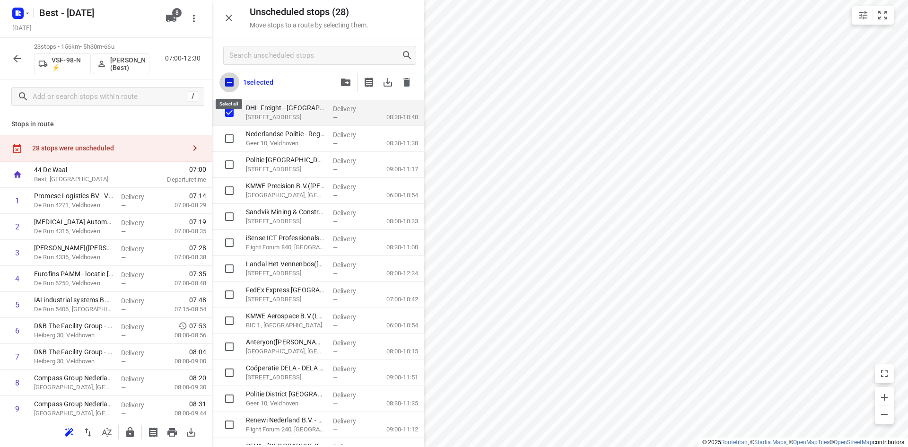
checkbox input "true"
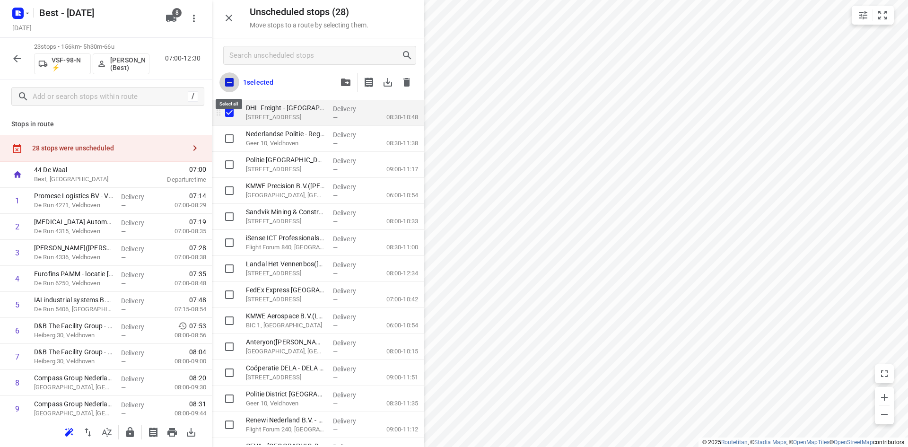
checkbox input "true"
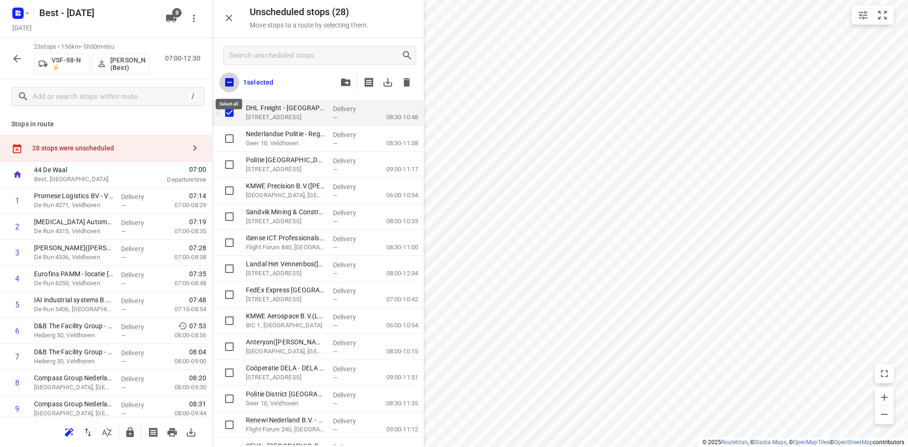
checkbox input "true"
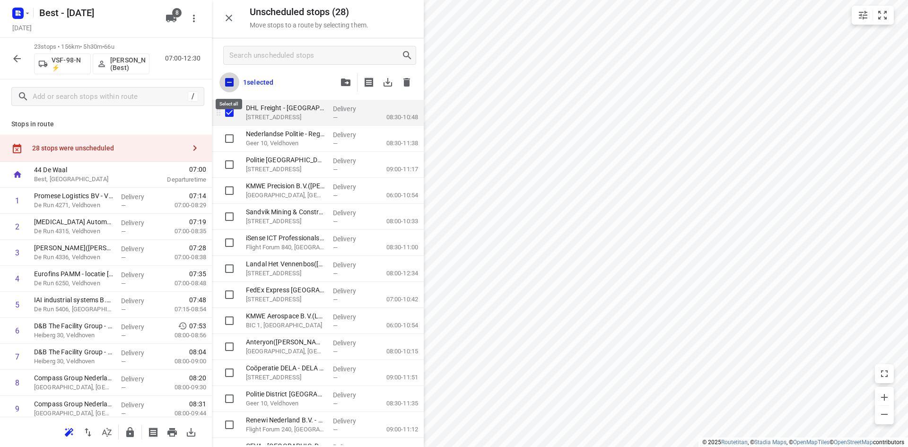
checkbox input "true"
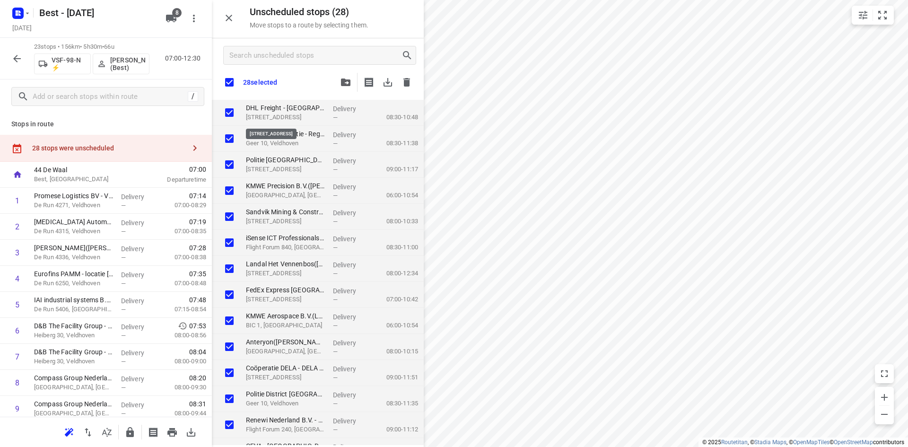
checkbox input "true"
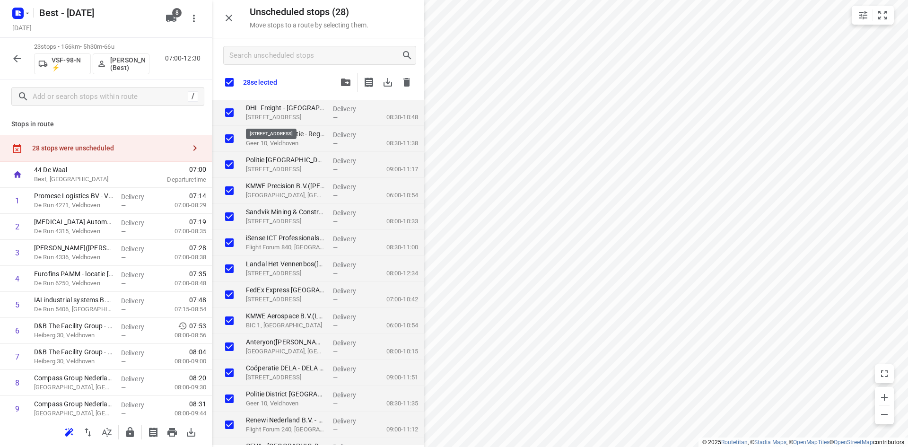
checkbox input "true"
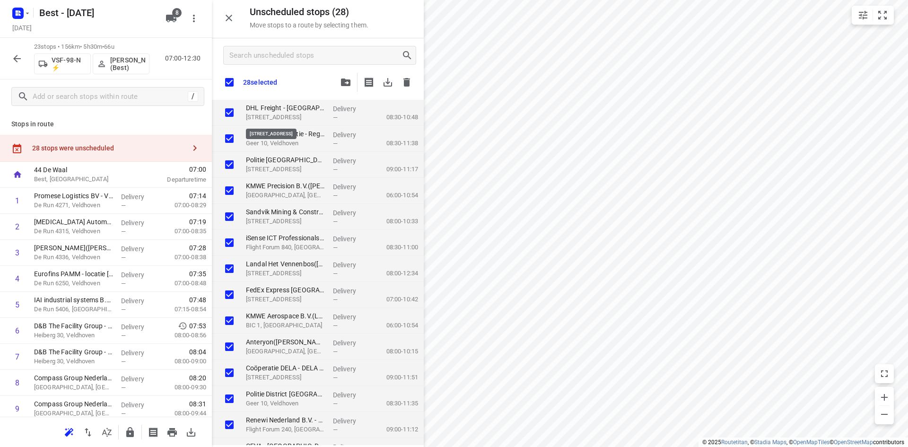
checkbox input "true"
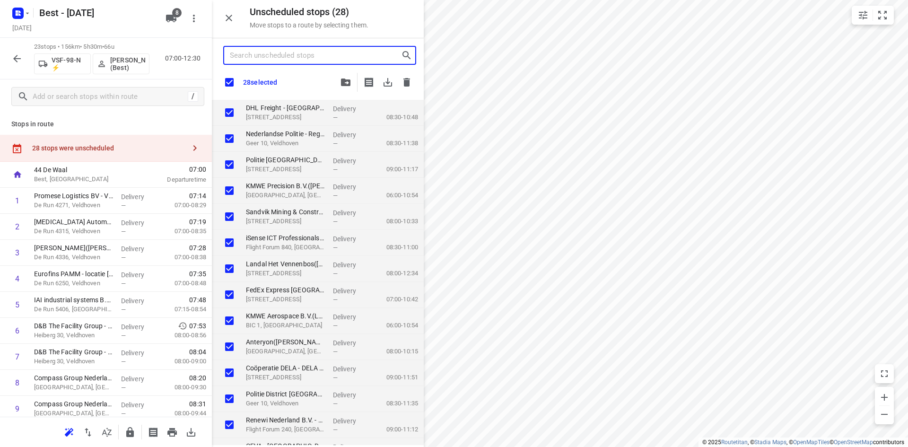
click at [257, 59] on input "Search unscheduled stops" at bounding box center [315, 55] width 171 height 15
click at [231, 79] on input "checkbox" at bounding box center [229, 82] width 20 height 20
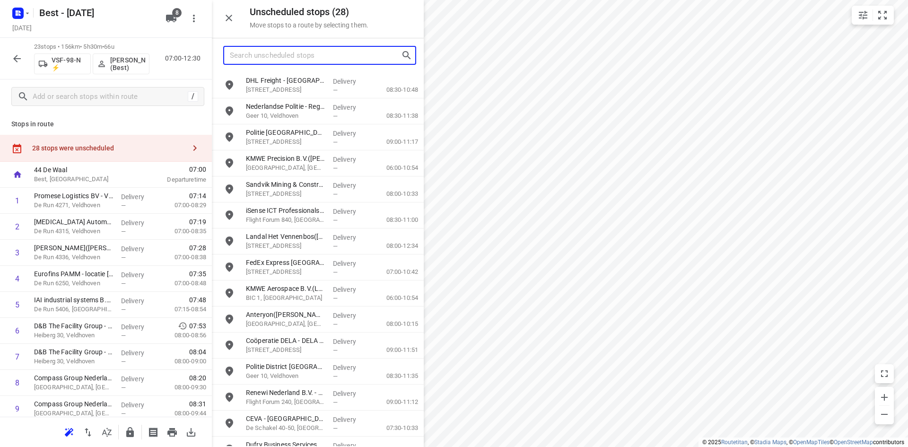
click at [267, 51] on input "Search unscheduled stops" at bounding box center [315, 55] width 171 height 15
type input "e"
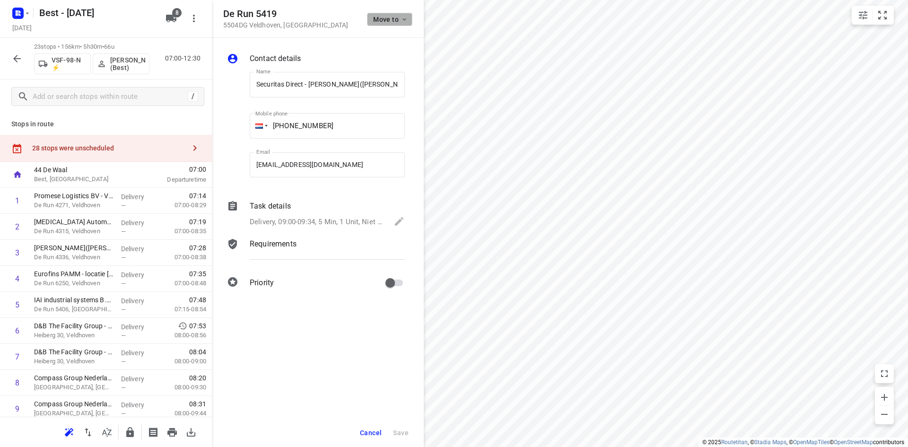
click at [377, 20] on span "Move to" at bounding box center [390, 20] width 35 height 8
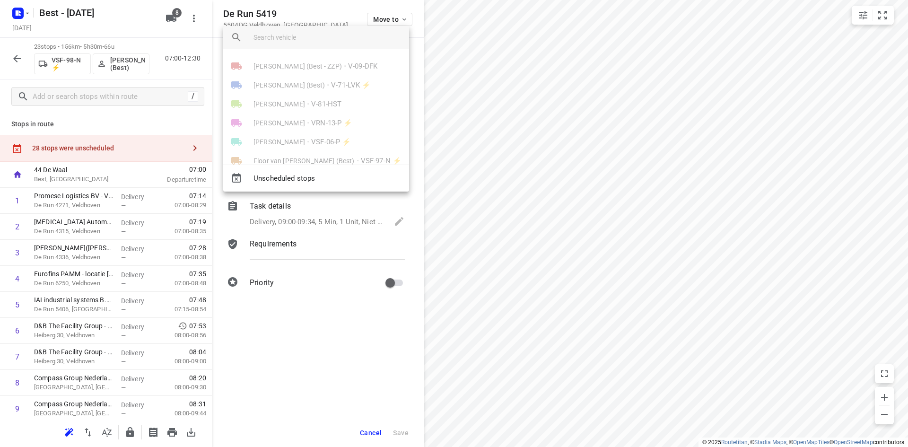
scroll to position [55, 0]
drag, startPoint x: 564, startPoint y: 236, endPoint x: 529, endPoint y: 186, distance: 61.1
click at [559, 225] on div at bounding box center [454, 223] width 908 height 447
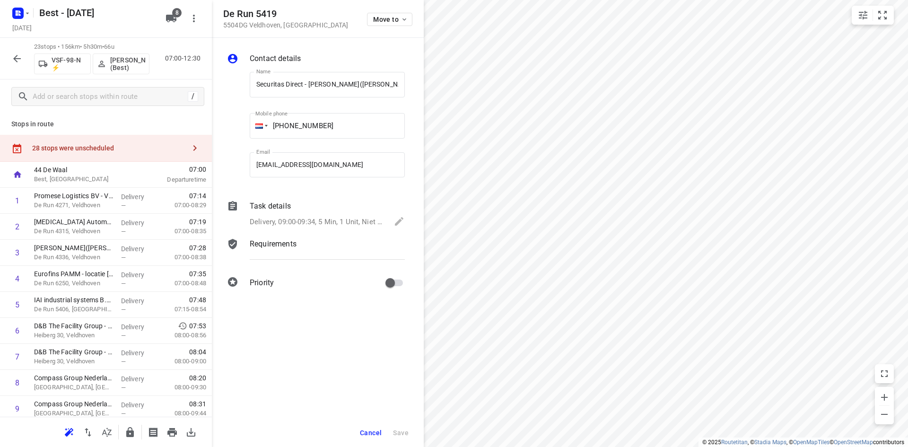
click at [28, 62] on div "23 stops • 156km • 5h30m • 66u VSF-98-N ⚡ Peter van Dijk (Best) 07:00-12:30" at bounding box center [106, 59] width 212 height 42
click at [15, 59] on icon "button" at bounding box center [16, 58] width 11 height 11
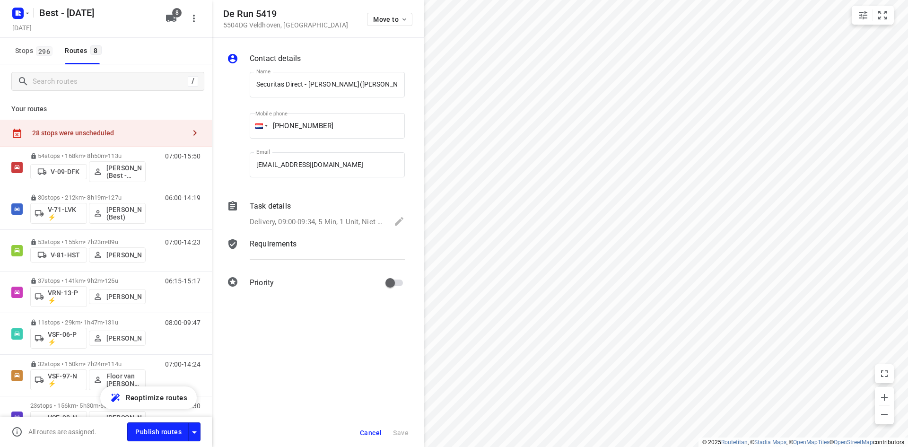
click at [36, 68] on div "/" at bounding box center [106, 81] width 212 height 34
click at [42, 76] on input "Search routes" at bounding box center [108, 81] width 151 height 15
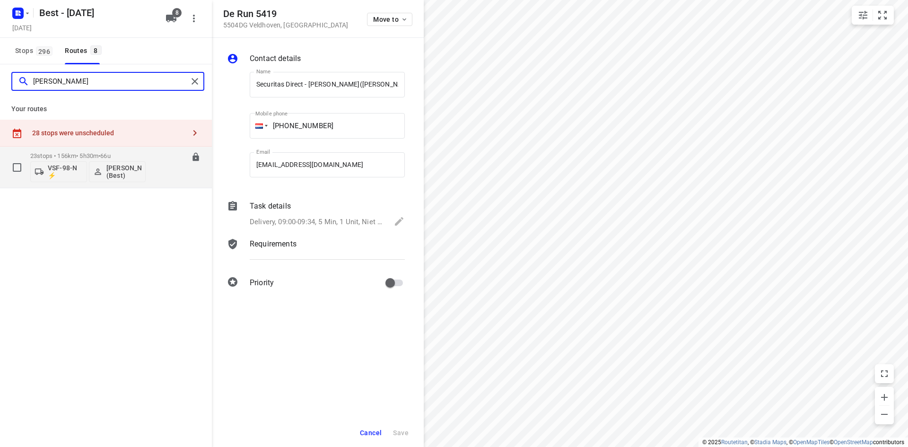
type input "peter"
click at [84, 152] on div "23 stops • 156km • 5h30m • 66u VSF-98-N ⚡ Peter van Dijk (Best)" at bounding box center [87, 167] width 115 height 39
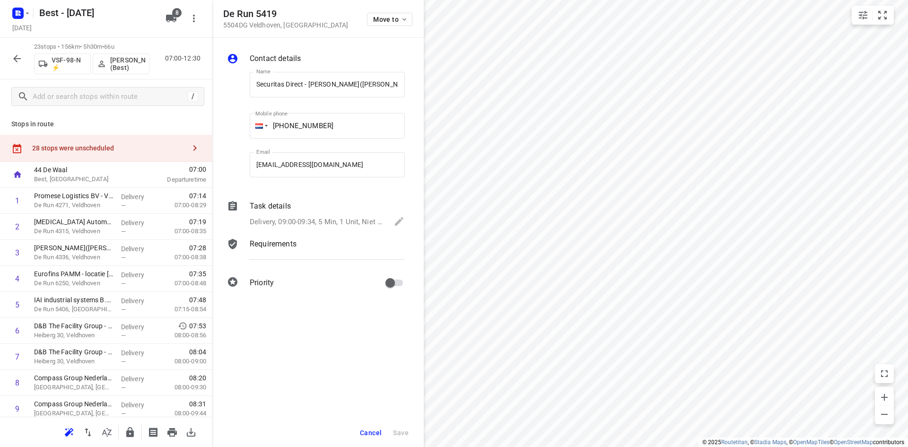
click at [363, 419] on div "Cancel Save" at bounding box center [318, 433] width 212 height 28
click at [377, 424] on button "Cancel" at bounding box center [370, 432] width 29 height 17
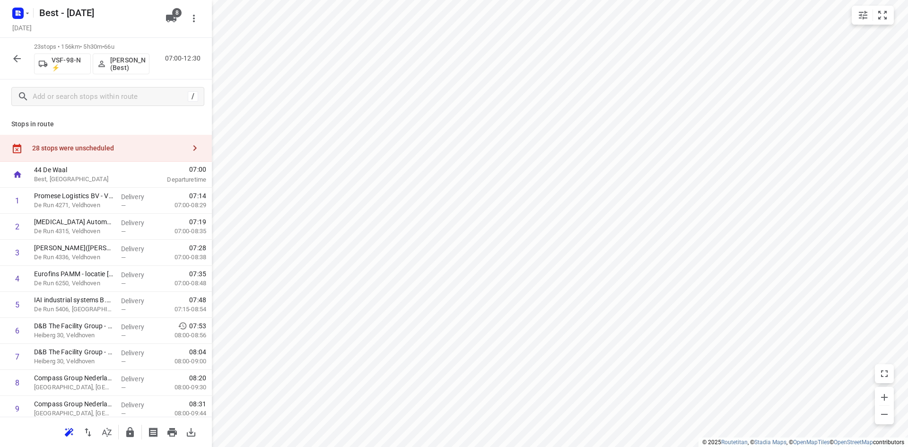
click at [68, 87] on div "/" at bounding box center [106, 96] width 212 height 34
click at [67, 95] on input "text" at bounding box center [118, 96] width 170 height 15
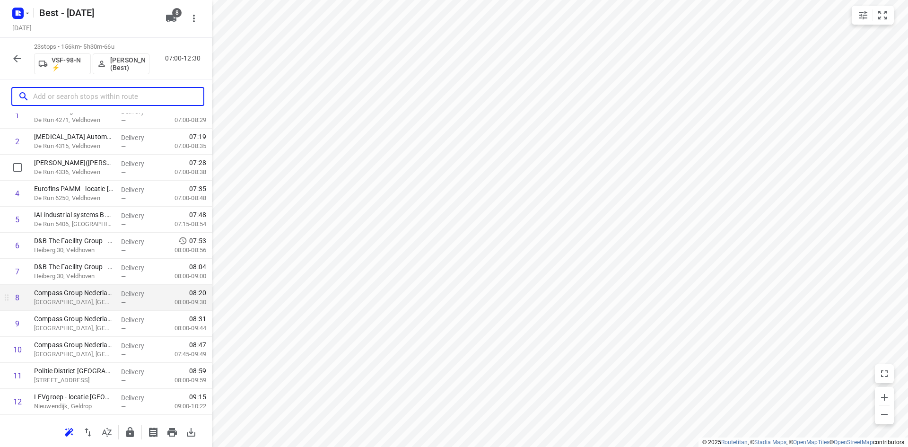
scroll to position [189, 0]
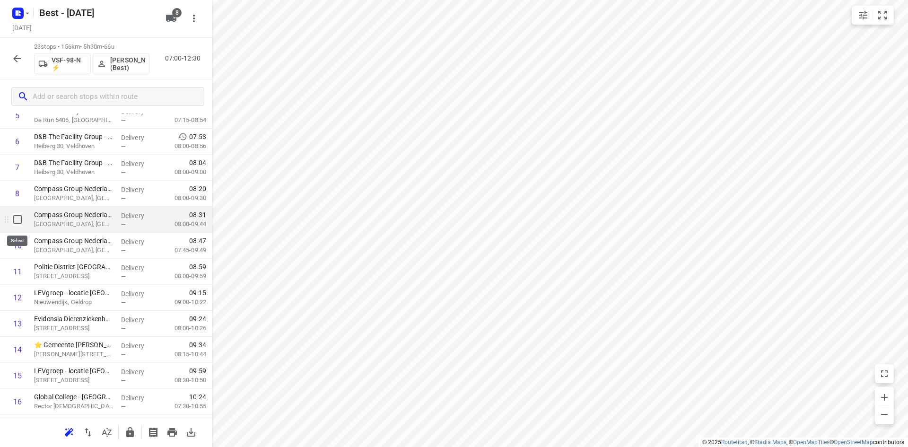
click at [18, 223] on input "checkbox" at bounding box center [17, 219] width 19 height 19
checkbox input "true"
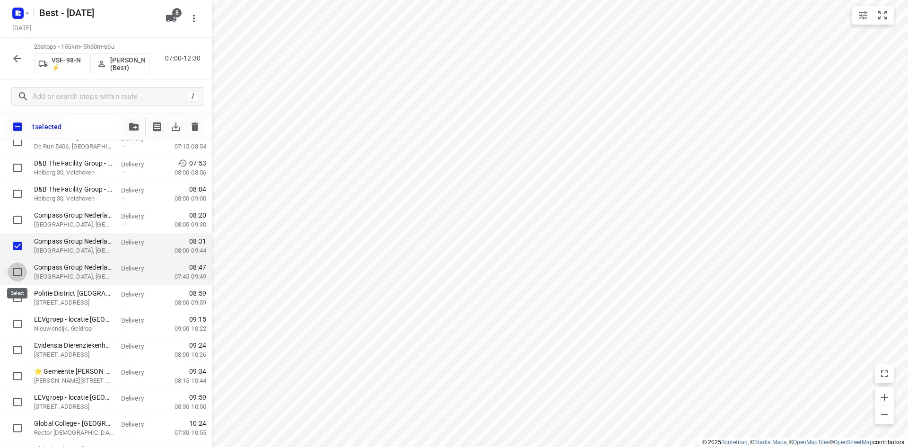
click at [19, 272] on input "checkbox" at bounding box center [17, 271] width 19 height 19
click at [19, 278] on input "checkbox" at bounding box center [17, 271] width 19 height 19
click at [19, 285] on div at bounding box center [15, 298] width 30 height 26
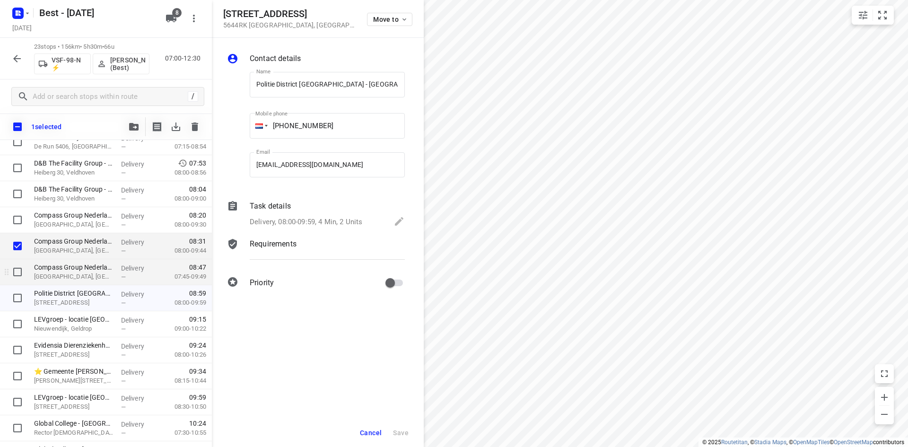
scroll to position [0, 53]
click at [20, 275] on input "checkbox" at bounding box center [17, 271] width 19 height 19
checkbox input "true"
click at [18, 292] on input "checkbox" at bounding box center [17, 297] width 19 height 19
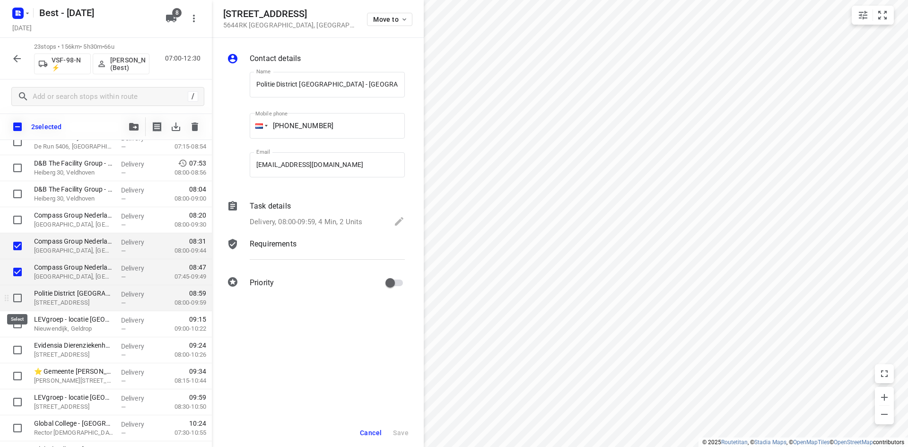
checkbox input "true"
click at [136, 130] on icon "button" at bounding box center [133, 127] width 9 height 8
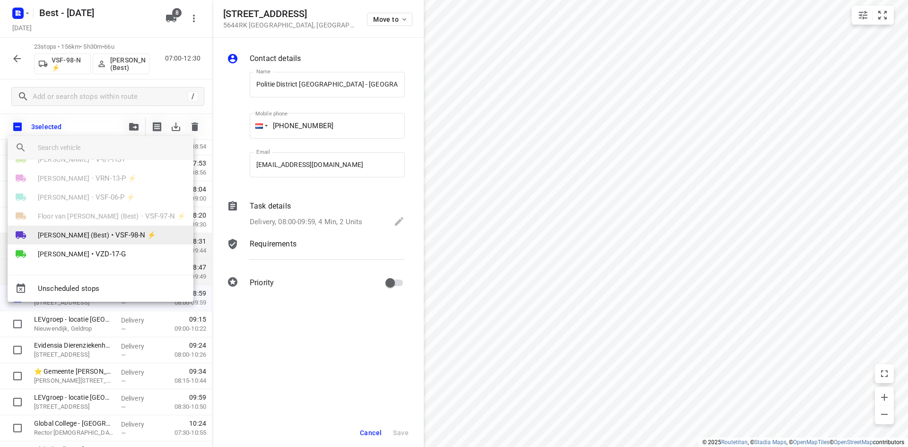
click at [78, 234] on span "Peter van Dijk (Best)" at bounding box center [73, 234] width 71 height 9
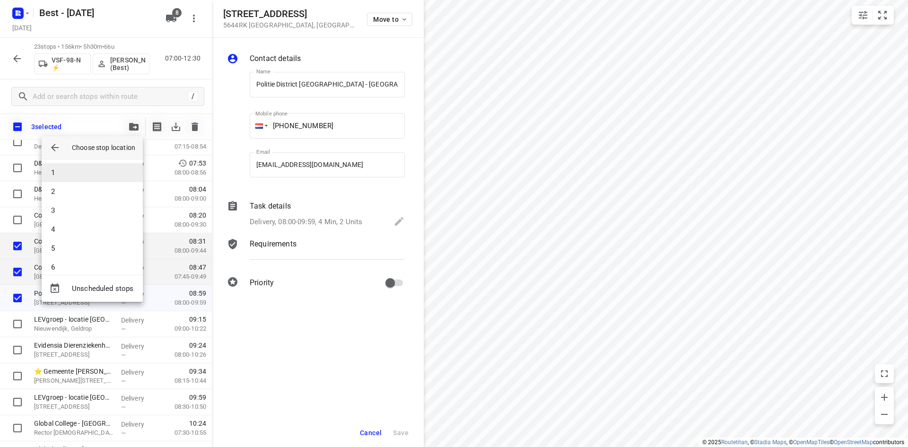
click at [80, 173] on li "1" at bounding box center [92, 172] width 101 height 19
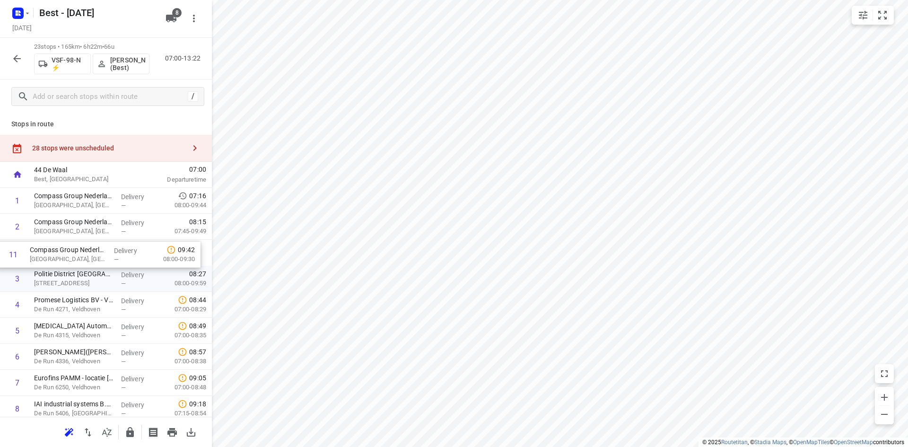
drag, startPoint x: 69, startPoint y: 266, endPoint x: 64, endPoint y: 247, distance: 19.9
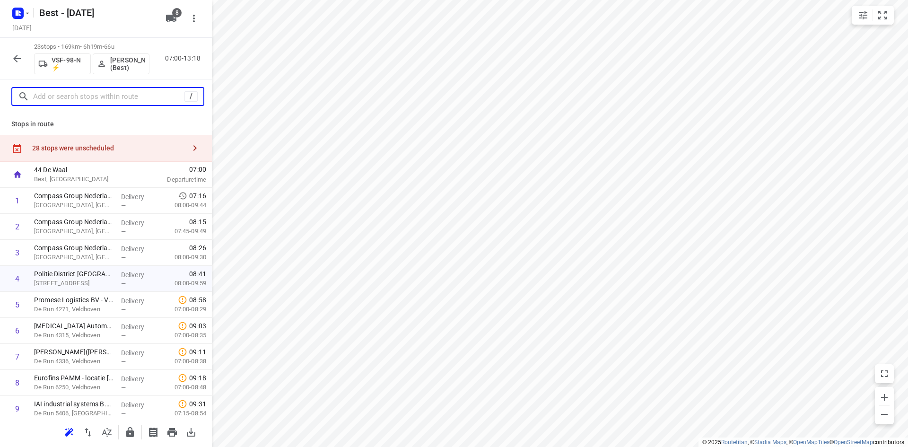
click at [57, 99] on input "text" at bounding box center [108, 96] width 151 height 15
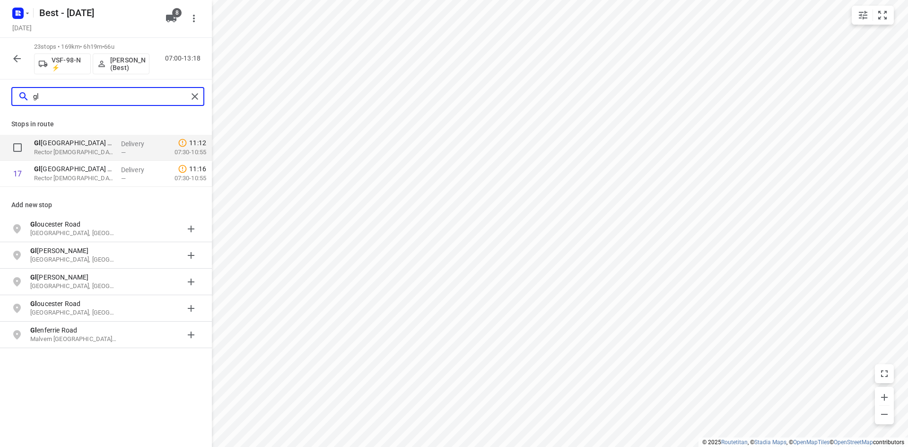
type input "gl"
click at [21, 144] on input "checkbox" at bounding box center [17, 147] width 19 height 19
checkbox input "true"
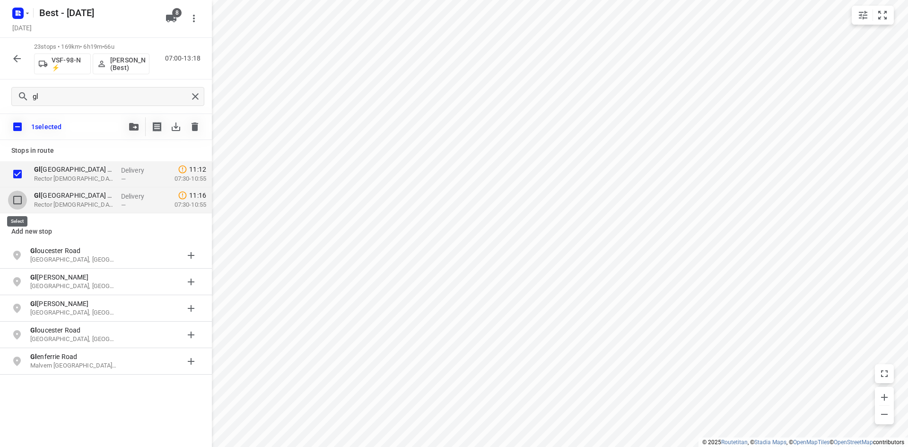
click at [20, 200] on input "checkbox" at bounding box center [17, 200] width 19 height 19
checkbox input "true"
click at [131, 120] on button "button" at bounding box center [133, 126] width 19 height 19
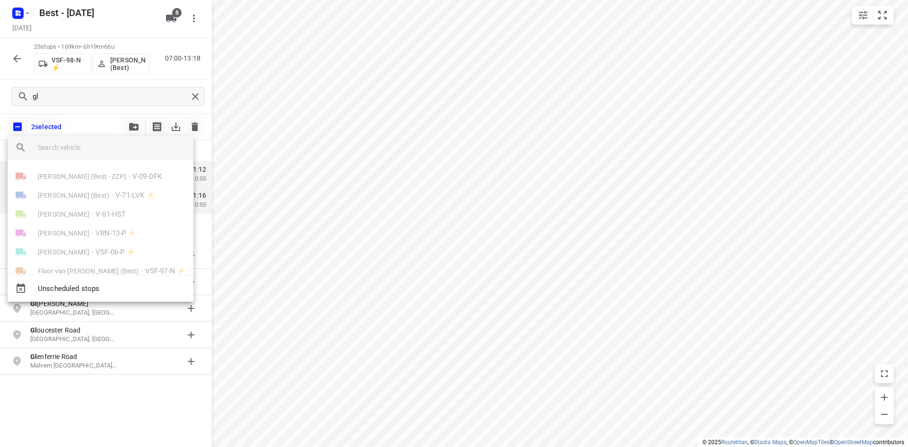
scroll to position [55, 0]
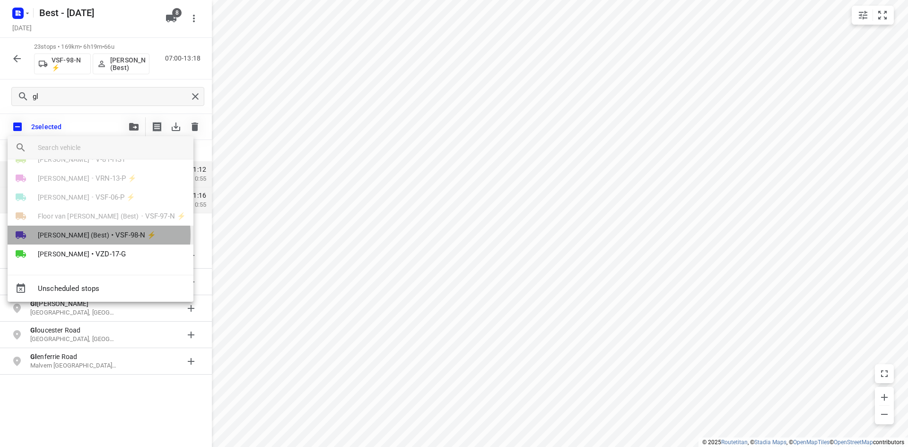
click at [87, 235] on span "Peter van Dijk (Best)" at bounding box center [73, 234] width 71 height 9
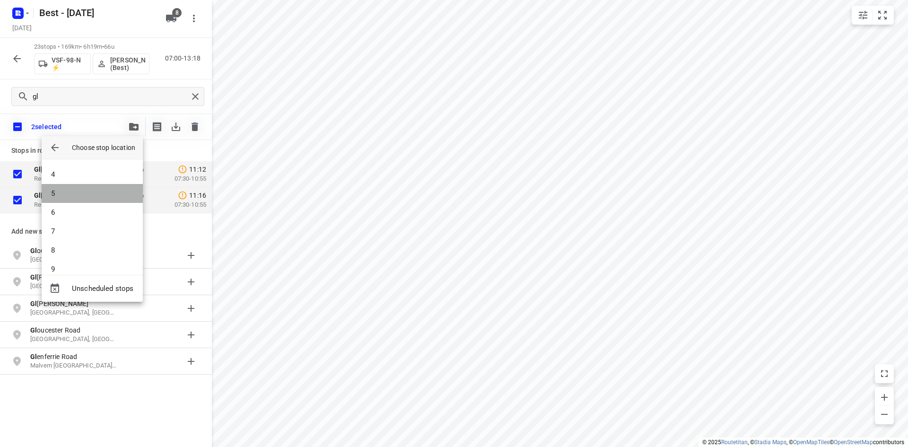
click at [92, 200] on li "5" at bounding box center [92, 193] width 101 height 19
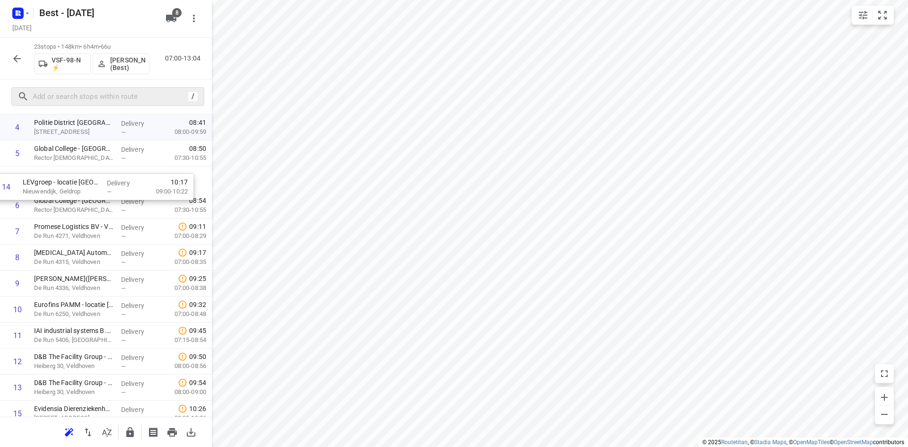
scroll to position [150, 0]
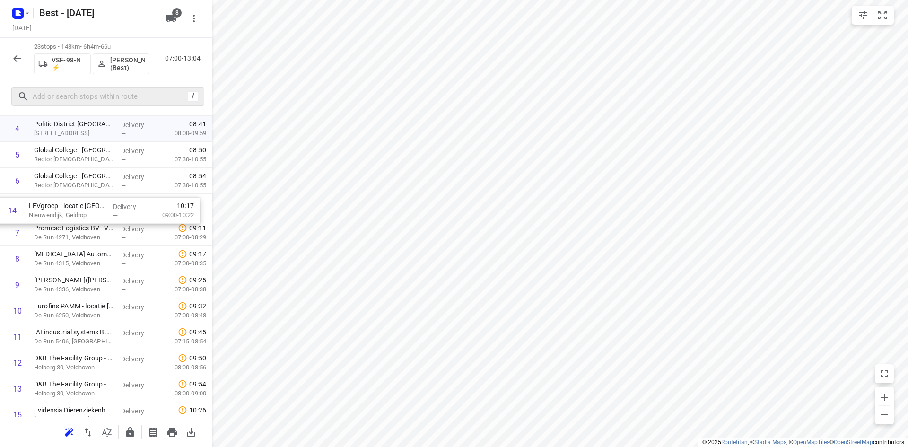
drag, startPoint x: 92, startPoint y: 215, endPoint x: 87, endPoint y: 214, distance: 5.2
click at [87, 214] on div "1 Compass Group Nederland B.V. - ⭐Signify - HTC 7(Loes Dehue) High Tech Campus …" at bounding box center [106, 337] width 212 height 598
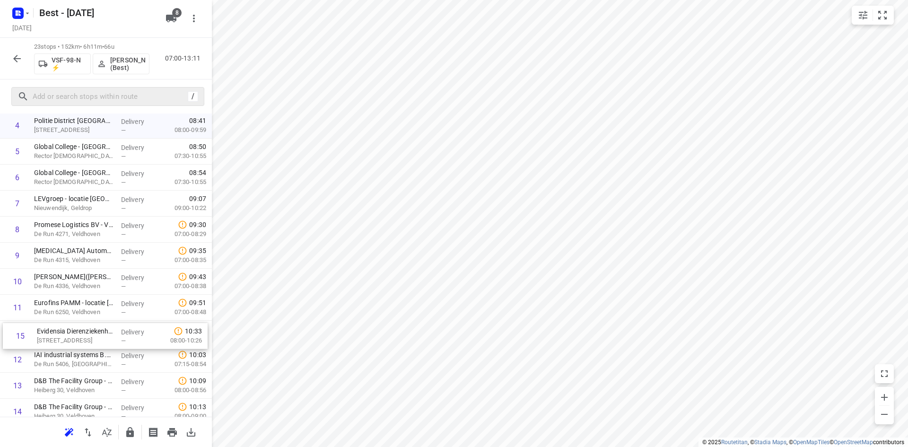
scroll to position [155, 0]
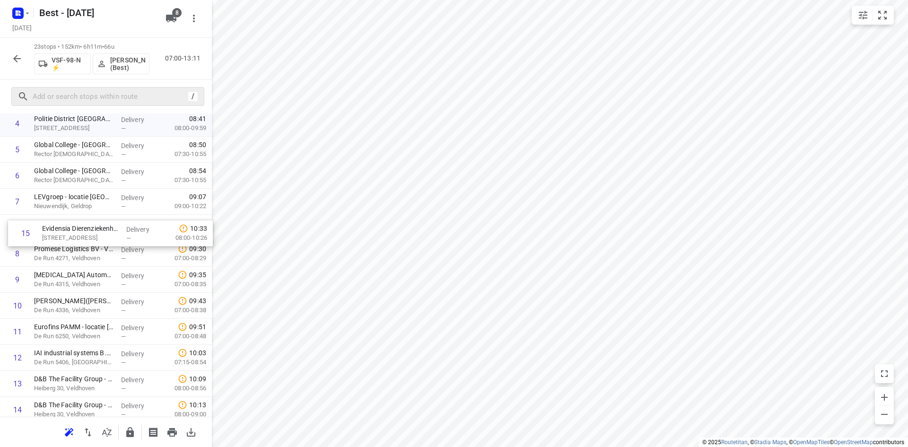
drag, startPoint x: 65, startPoint y: 409, endPoint x: 74, endPoint y: 225, distance: 184.7
click at [74, 225] on div "1 Compass Group Nederland B.V. - ⭐Signify - HTC 7(Loes Dehue) High Tech Campus …" at bounding box center [106, 332] width 212 height 598
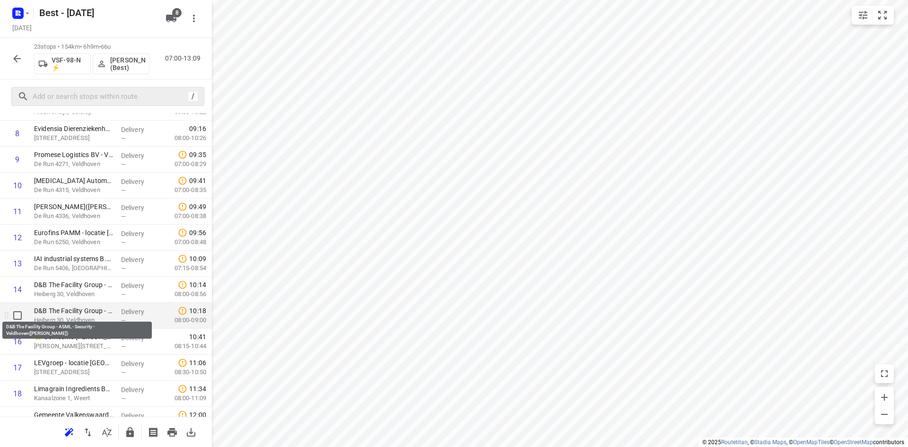
scroll to position [250, 0]
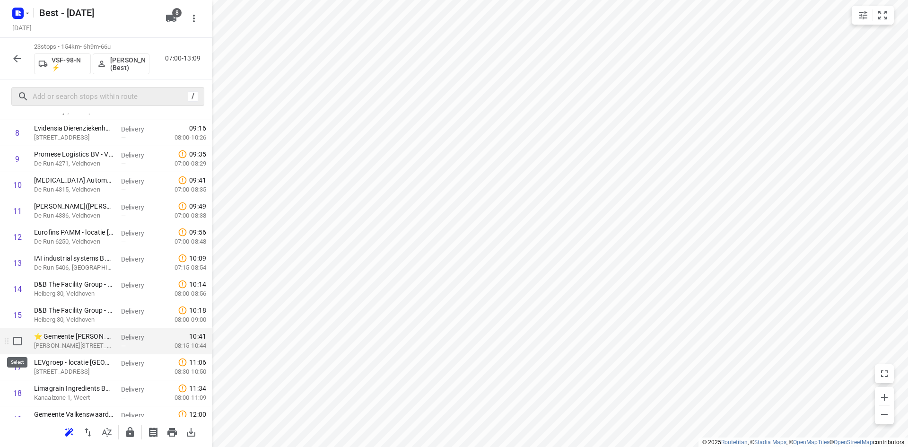
click at [13, 345] on input "checkbox" at bounding box center [17, 341] width 19 height 19
checkbox input "true"
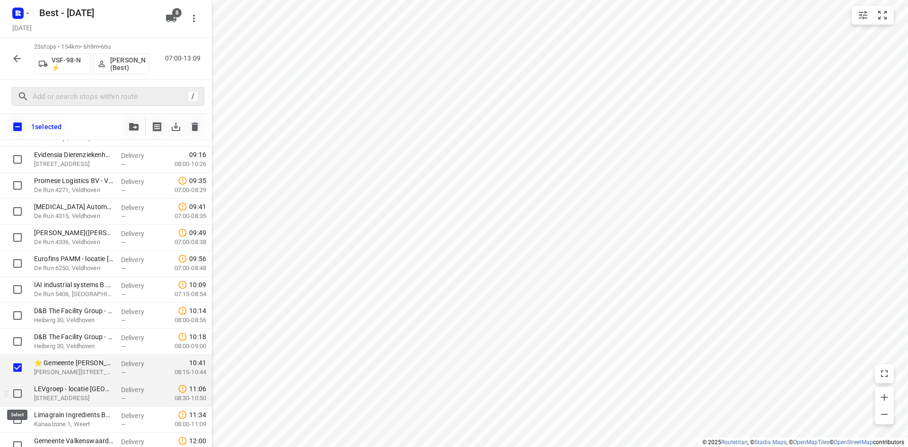
click at [12, 394] on input "checkbox" at bounding box center [17, 393] width 19 height 19
checkbox input "true"
click at [130, 126] on icon "button" at bounding box center [133, 127] width 9 height 8
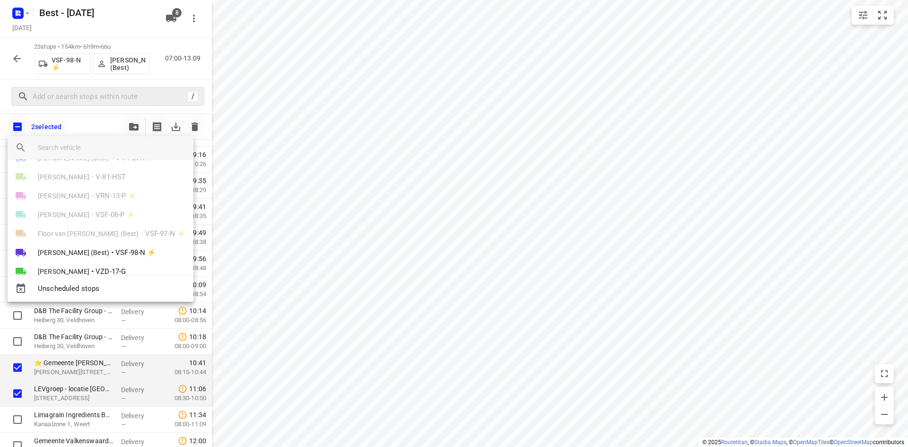
scroll to position [55, 0]
click at [88, 232] on span "Peter van Dijk (Best)" at bounding box center [73, 234] width 71 height 9
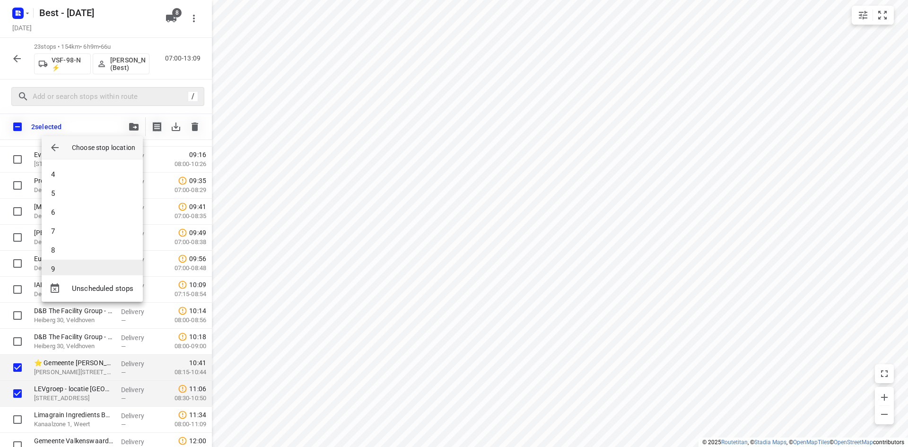
click at [76, 261] on li "9" at bounding box center [92, 269] width 101 height 19
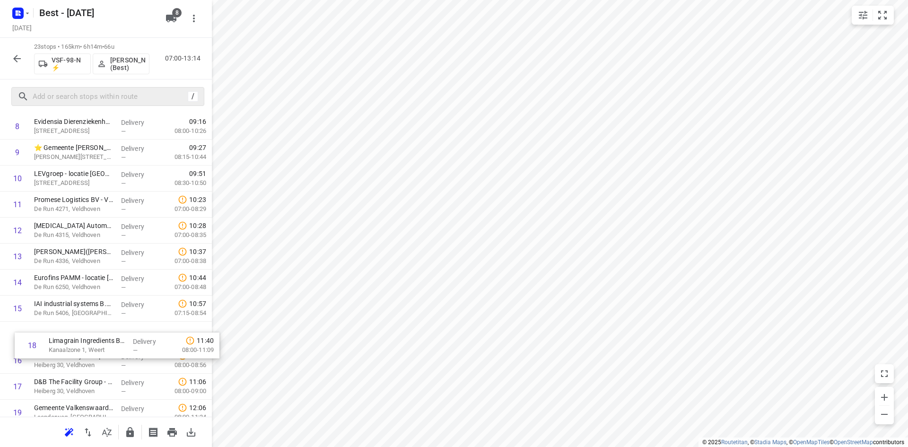
scroll to position [257, 0]
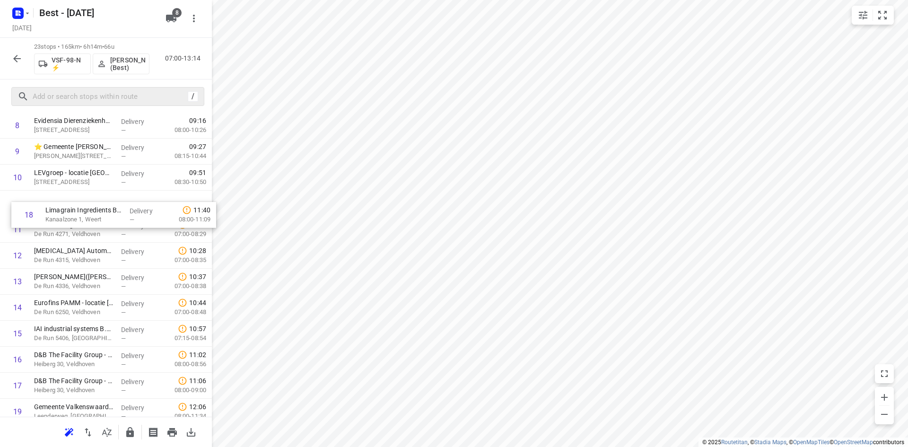
drag, startPoint x: 67, startPoint y: 382, endPoint x: 76, endPoint y: 192, distance: 189.9
click at [76, 192] on div "1 Compass Group Nederland B.V. - ⭐Signify - HTC 7(Loes Dehue) High Tech Campus …" at bounding box center [106, 229] width 212 height 598
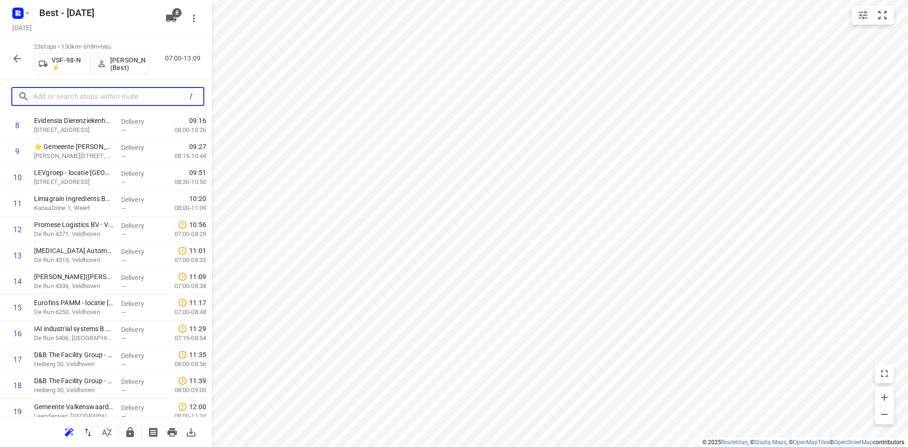
click at [87, 91] on input "text" at bounding box center [108, 96] width 151 height 15
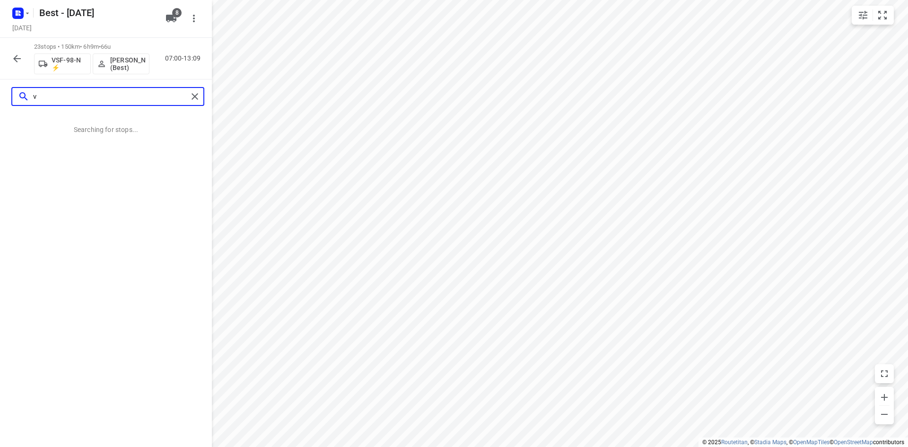
scroll to position [0, 0]
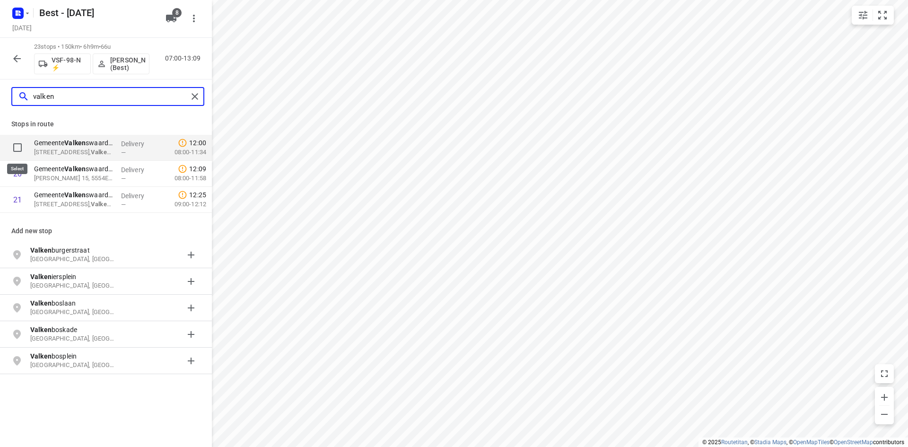
type input "valken"
click at [19, 148] on input "checkbox" at bounding box center [17, 147] width 19 height 19
checkbox input "true"
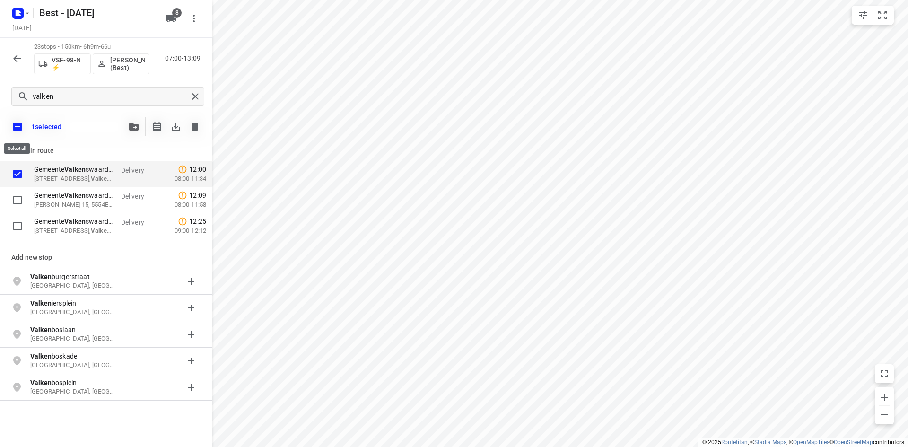
click at [19, 126] on input "checkbox" at bounding box center [18, 127] width 20 height 20
checkbox input "false"
checkbox input "true"
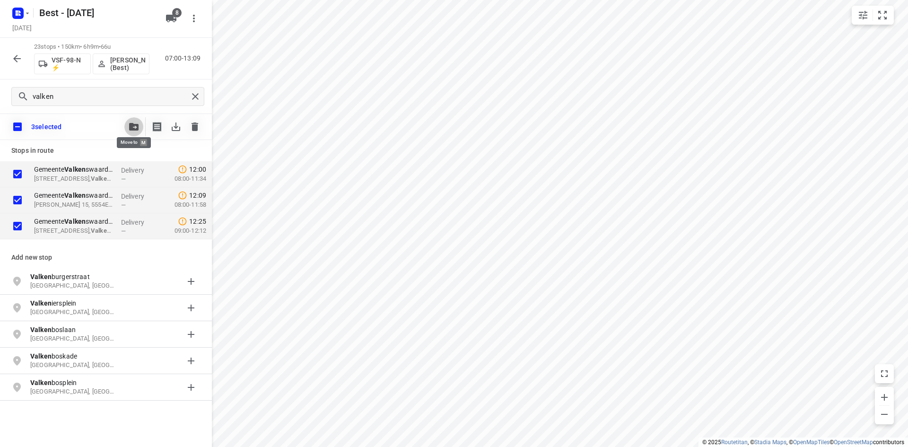
click at [130, 121] on button "button" at bounding box center [133, 126] width 19 height 19
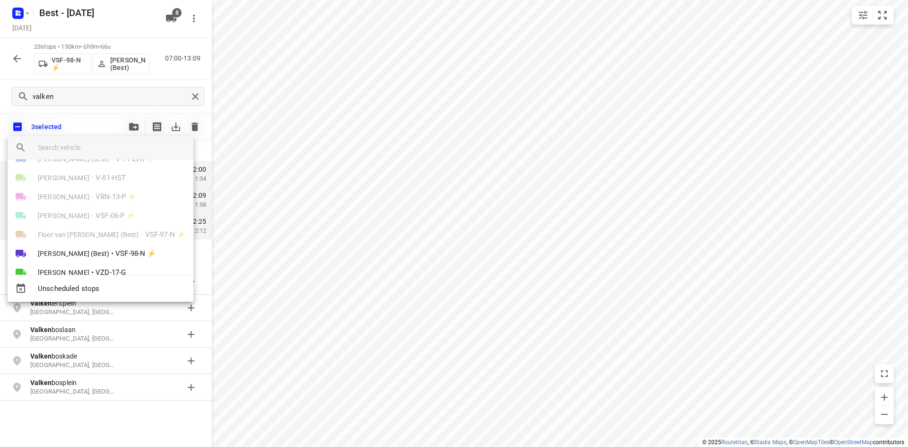
scroll to position [55, 0]
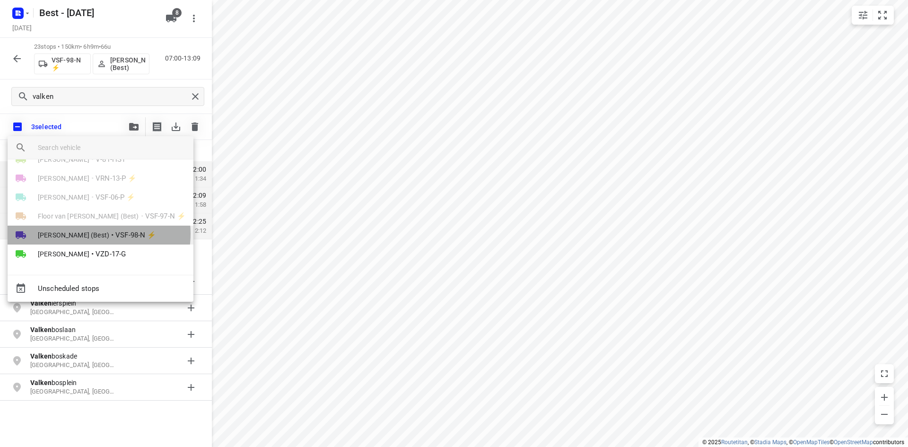
click at [92, 234] on span "Peter van Dijk (Best)" at bounding box center [73, 234] width 71 height 9
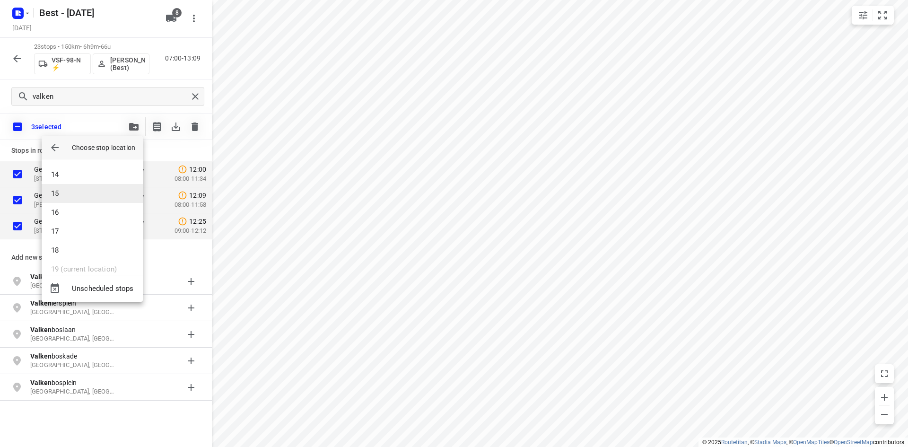
scroll to position [197, 0]
click at [65, 190] on li "12" at bounding box center [92, 184] width 101 height 19
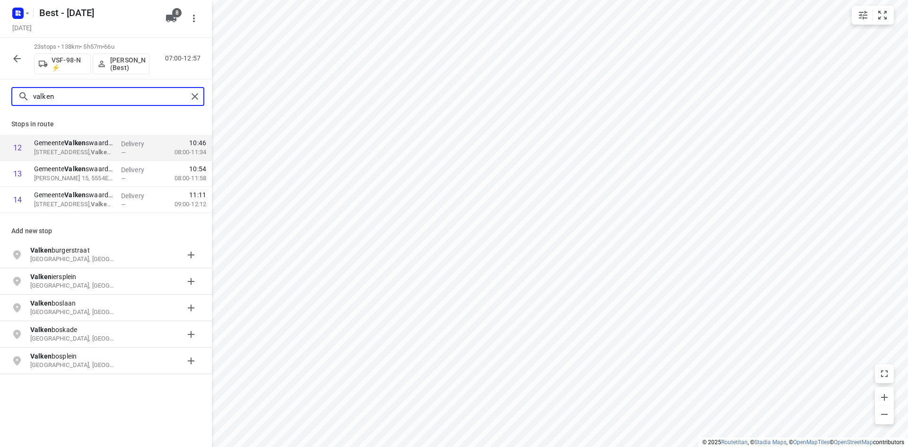
click at [188, 101] on div "valken" at bounding box center [107, 96] width 193 height 19
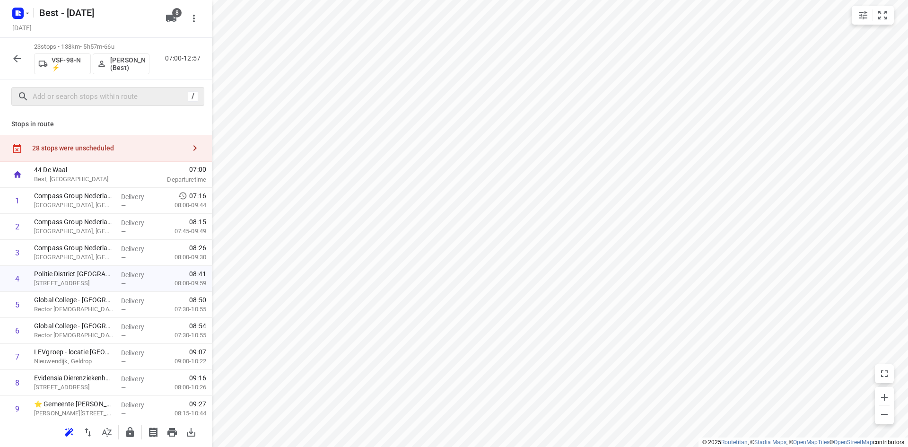
click at [133, 140] on div "28 stops were unscheduled" at bounding box center [106, 148] width 212 height 27
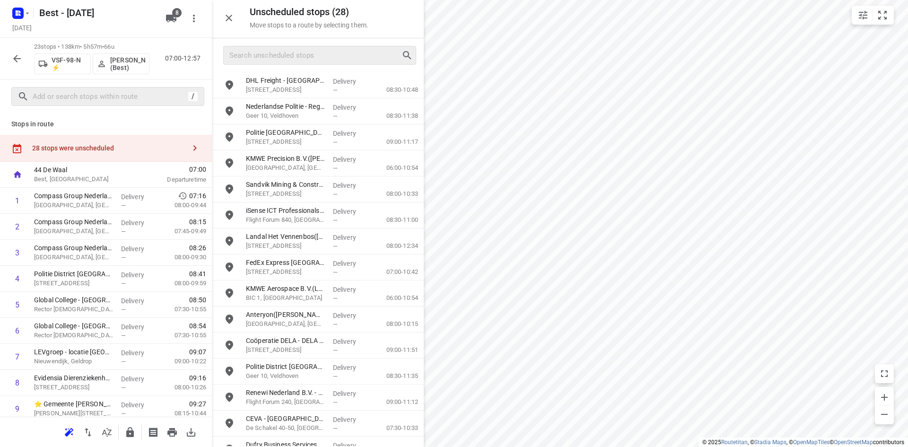
click at [321, 63] on div at bounding box center [318, 55] width 212 height 34
click at [321, 60] on input "Search unscheduled stops" at bounding box center [315, 55] width 171 height 15
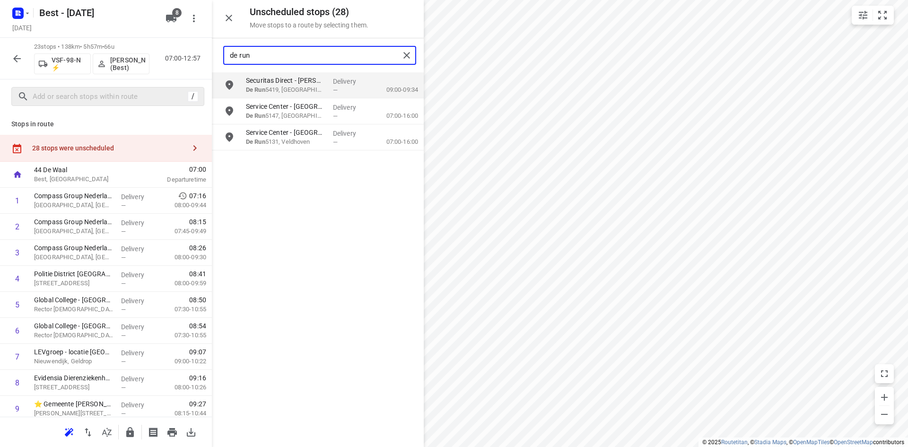
type input "de run"
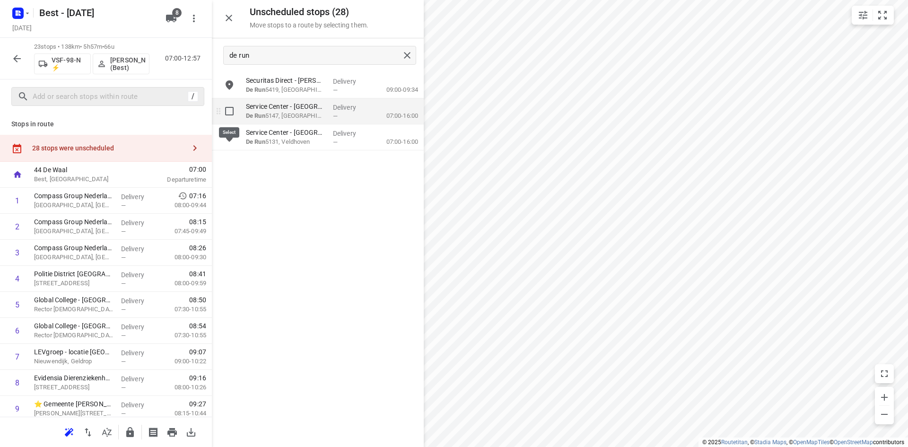
click at [234, 111] on input "grid" at bounding box center [229, 111] width 19 height 19
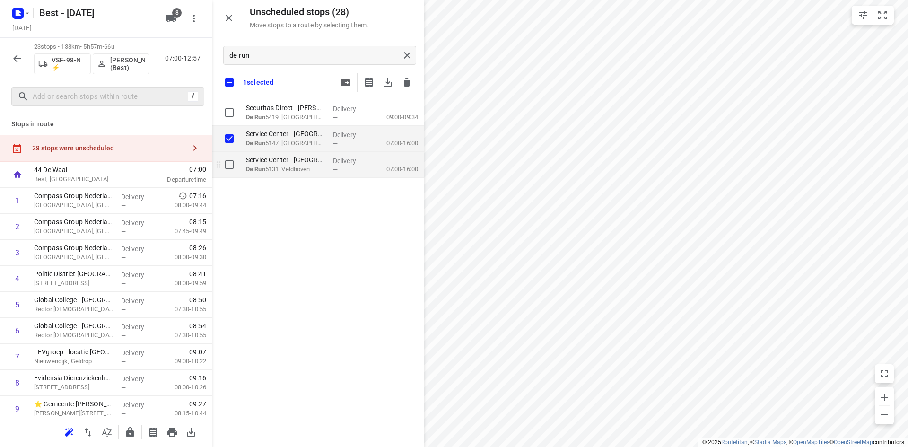
checkbox input "true"
click at [231, 165] on input "grid" at bounding box center [229, 164] width 19 height 19
checkbox input "true"
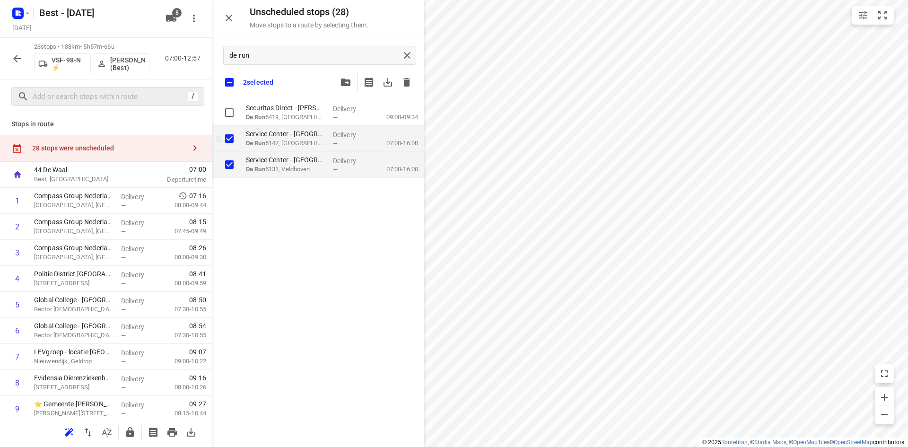
checkbox input "true"
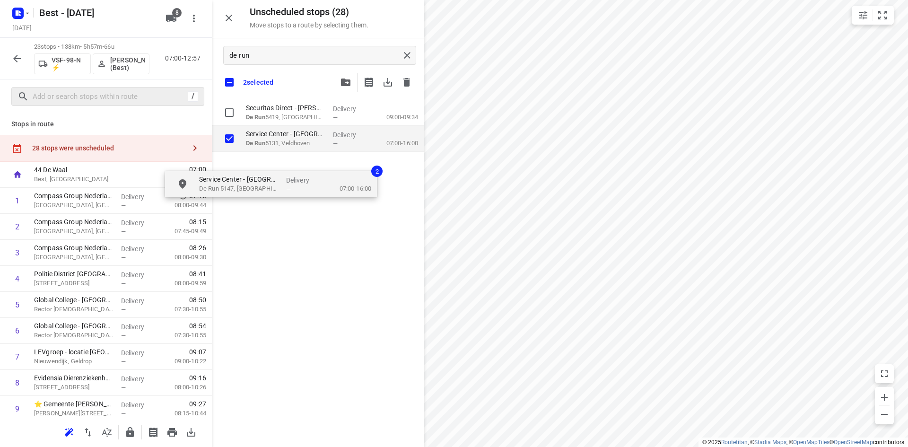
checkbox input "true"
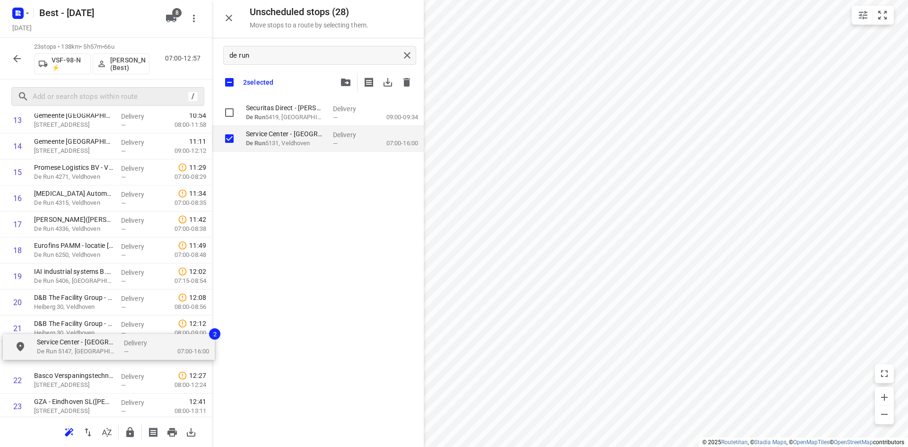
scroll to position [394, 0]
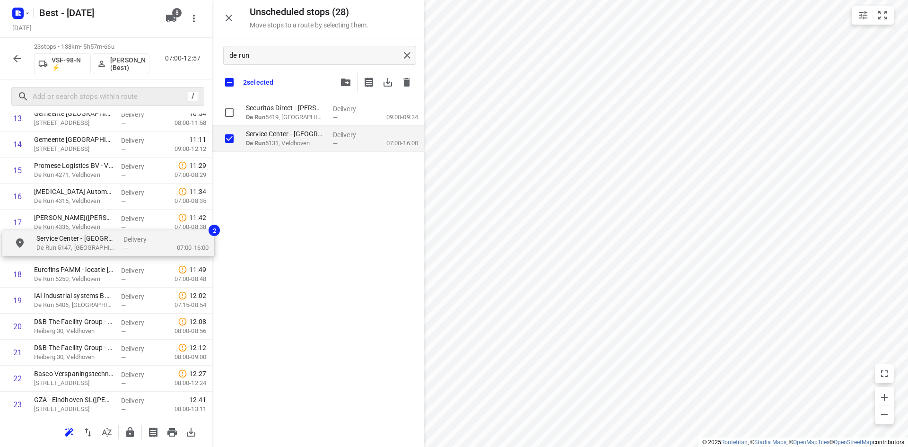
drag, startPoint x: 277, startPoint y: 142, endPoint x: 61, endPoint y: 252, distance: 242.2
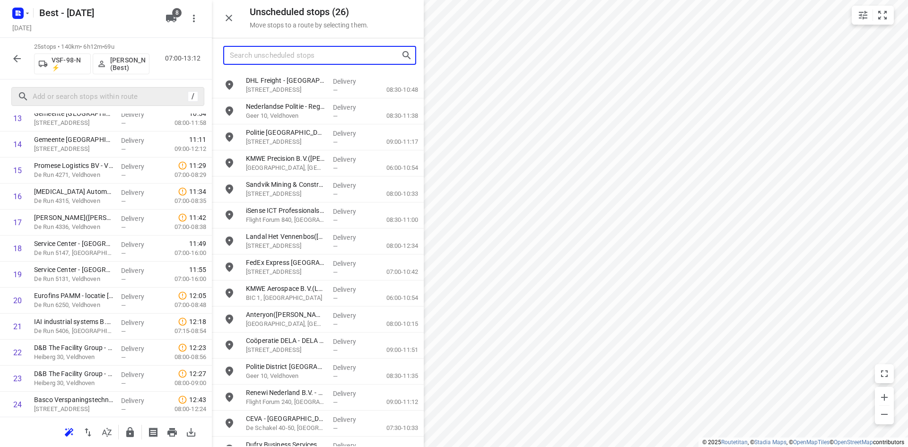
click at [340, 59] on input "Search unscheduled stops" at bounding box center [315, 55] width 171 height 15
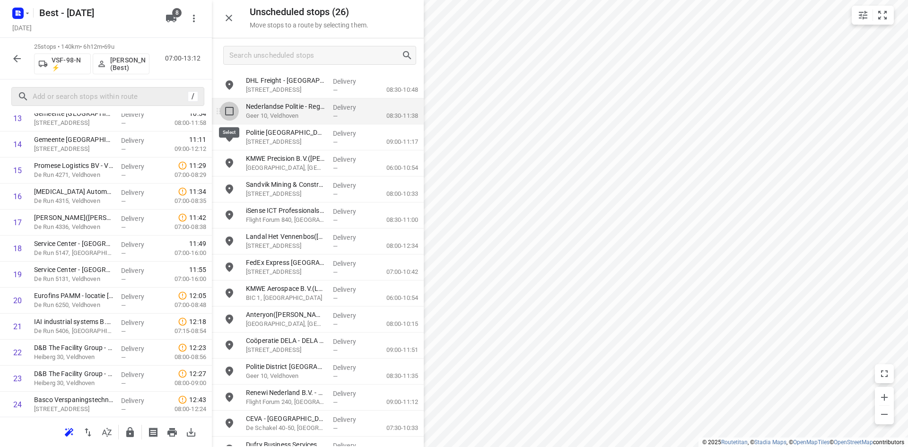
click at [227, 113] on input "grid" at bounding box center [229, 111] width 19 height 19
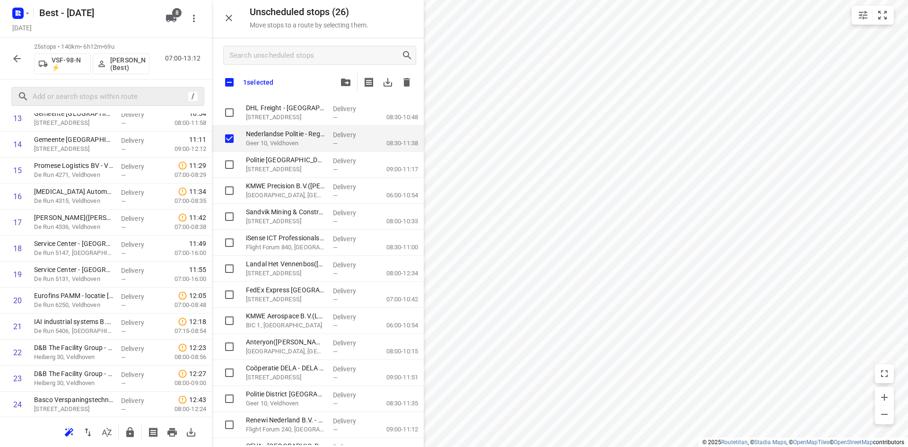
checkbox input "true"
click at [263, 61] on input "Search unscheduled stops" at bounding box center [315, 55] width 171 height 15
type input "v"
checkbox input "true"
type input "ve"
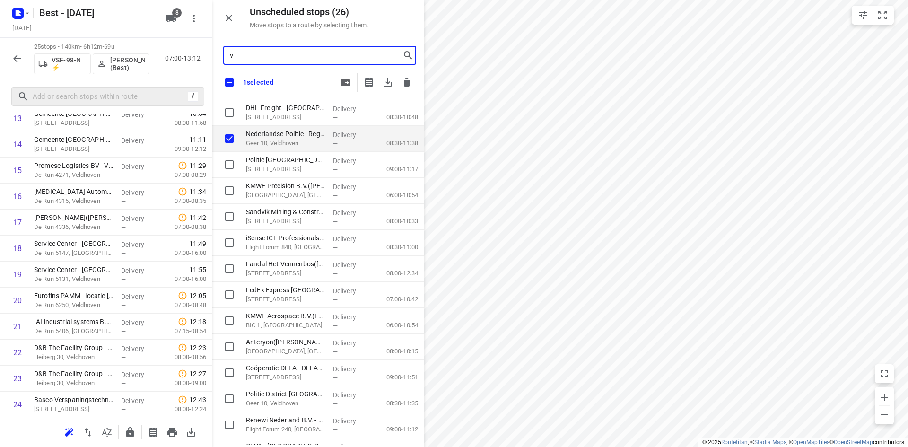
checkbox input "true"
type input "vel"
checkbox input "true"
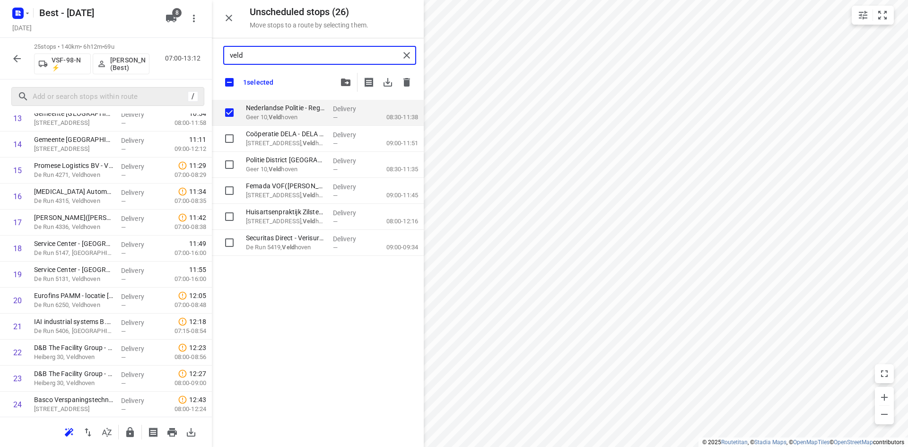
type input "veldh"
checkbox input "true"
type input "veldho"
checkbox input "true"
type input "veldhov"
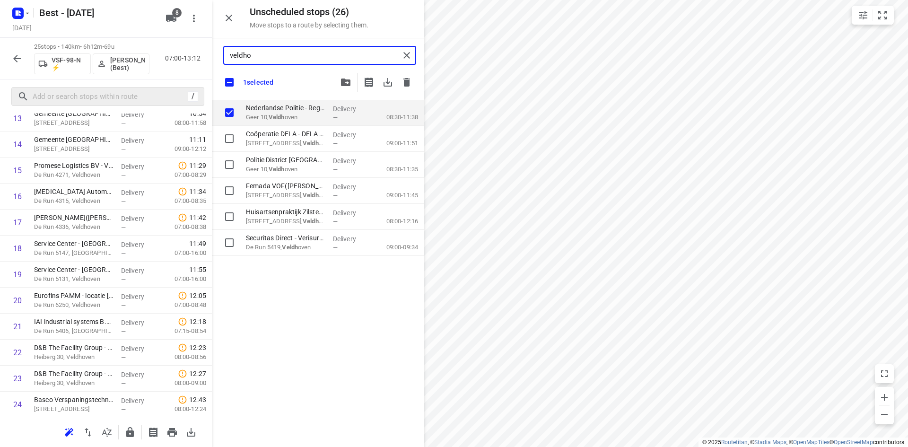
checkbox input "true"
type input "veldhove"
checkbox input "true"
type input "veldhoven"
checkbox input "true"
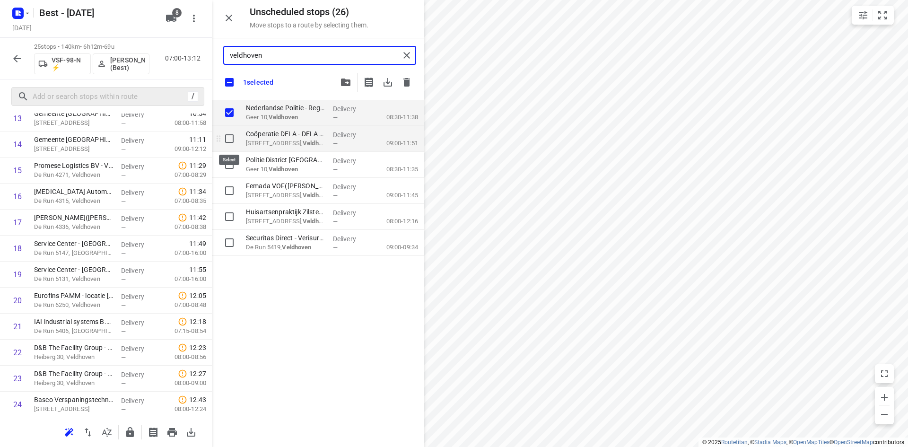
type input "veldhoven"
click at [231, 144] on input "grid" at bounding box center [229, 138] width 19 height 19
checkbox input "true"
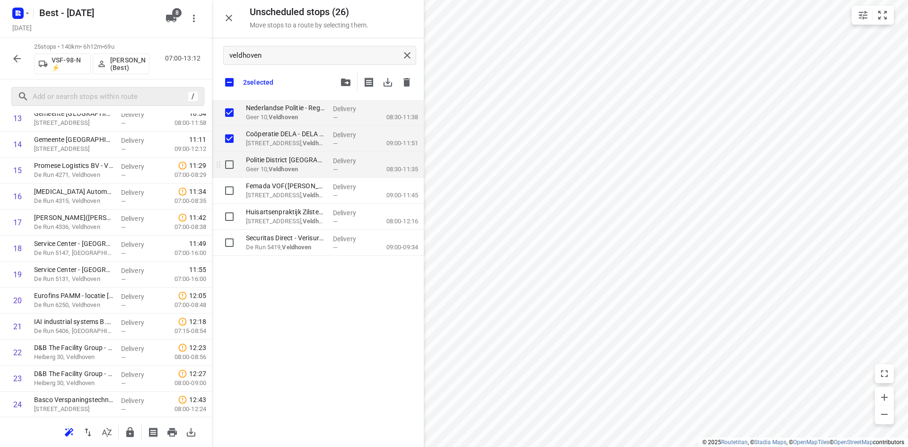
checkbox input "true"
click at [232, 166] on input "grid" at bounding box center [229, 164] width 19 height 19
checkbox input "true"
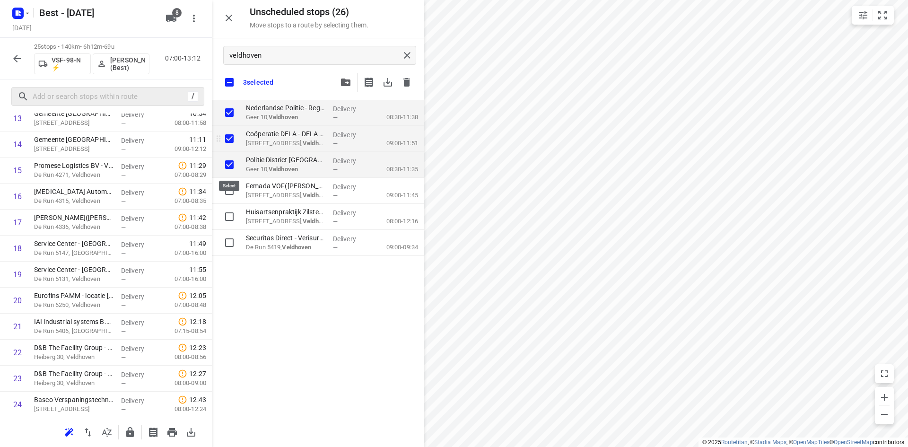
checkbox input "true"
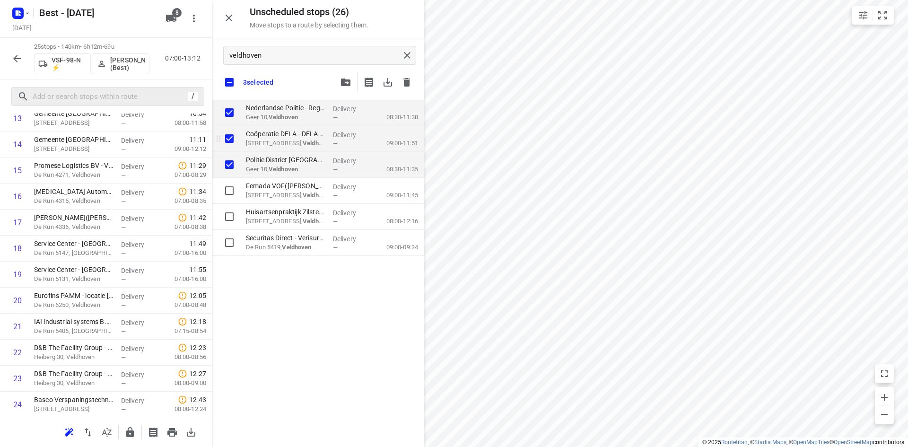
checkbox input "true"
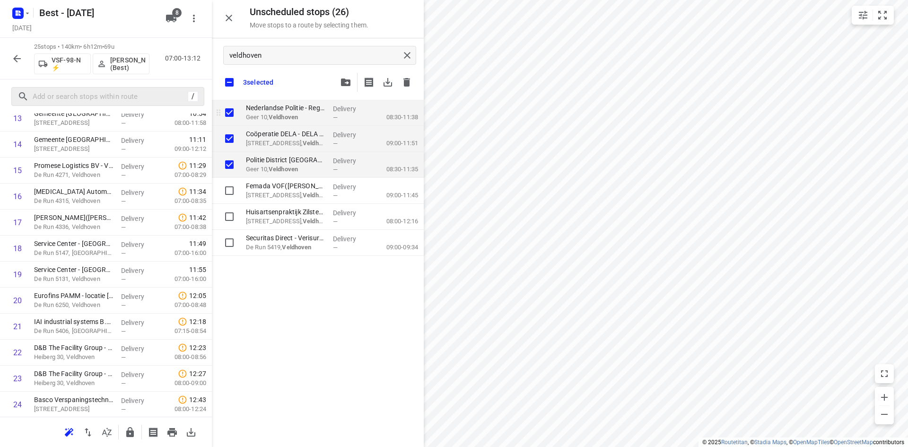
checkbox input "true"
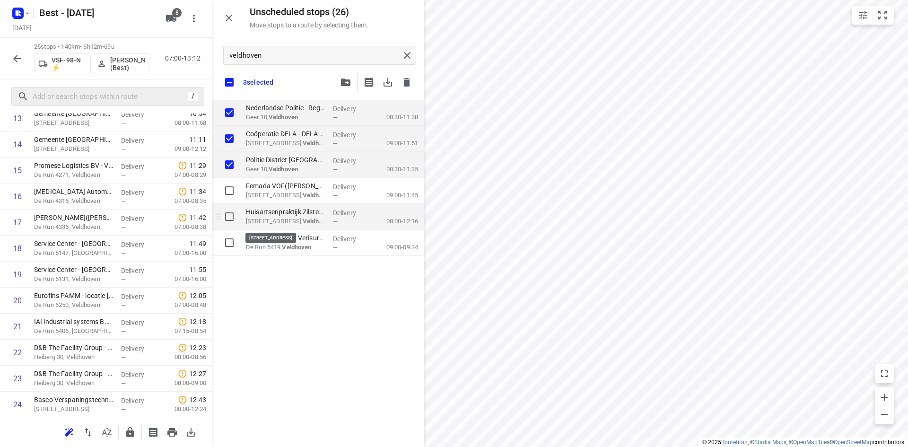
checkbox input "true"
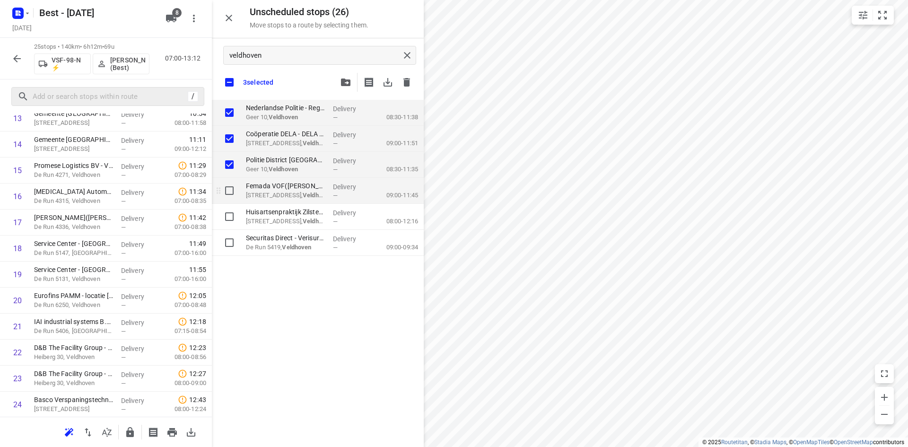
checkbox input "true"
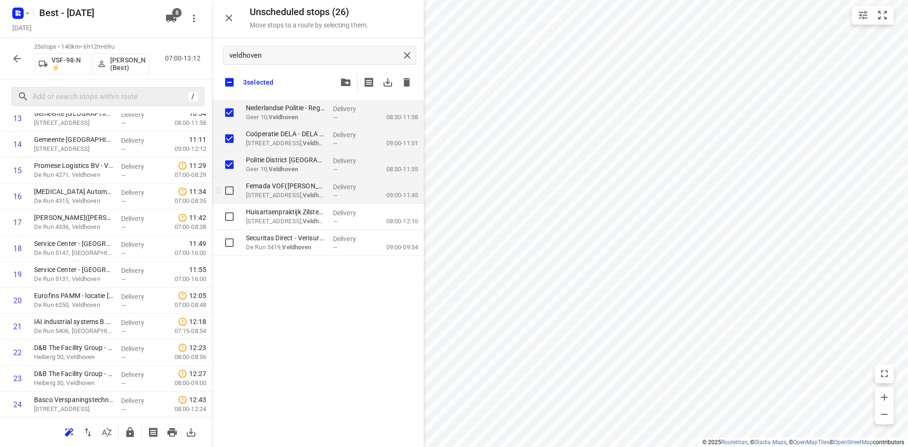
checkbox input "true"
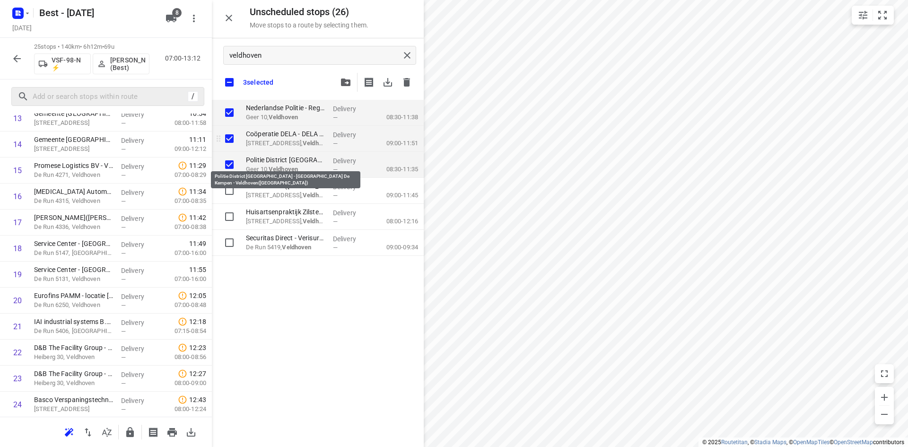
checkbox input "true"
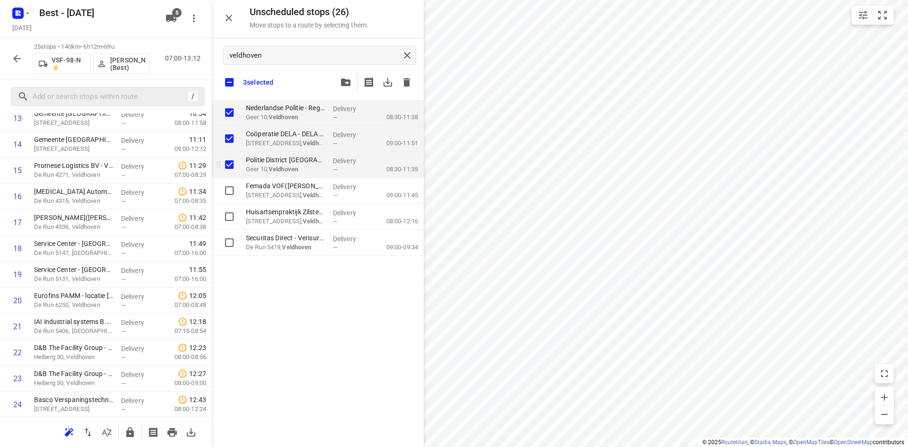
checkbox input "true"
click at [234, 141] on input "grid" at bounding box center [229, 138] width 19 height 19
checkbox input "false"
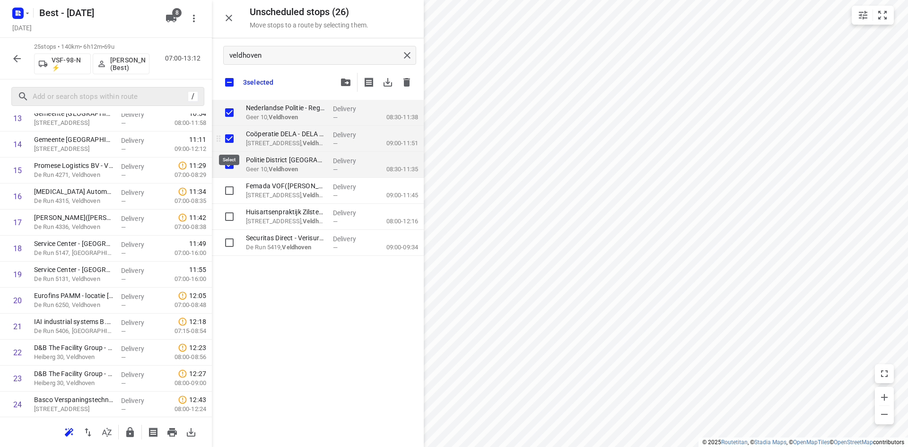
checkbox input "true"
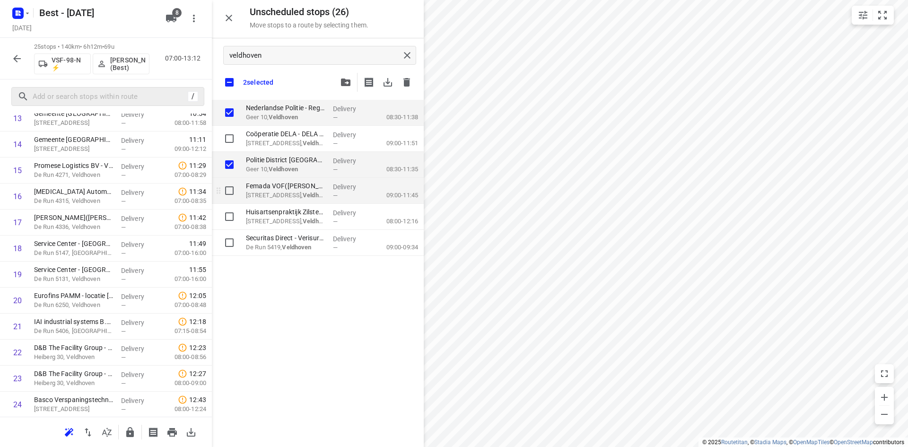
checkbox input "true"
click at [233, 198] on input "grid" at bounding box center [229, 190] width 19 height 19
checkbox input "true"
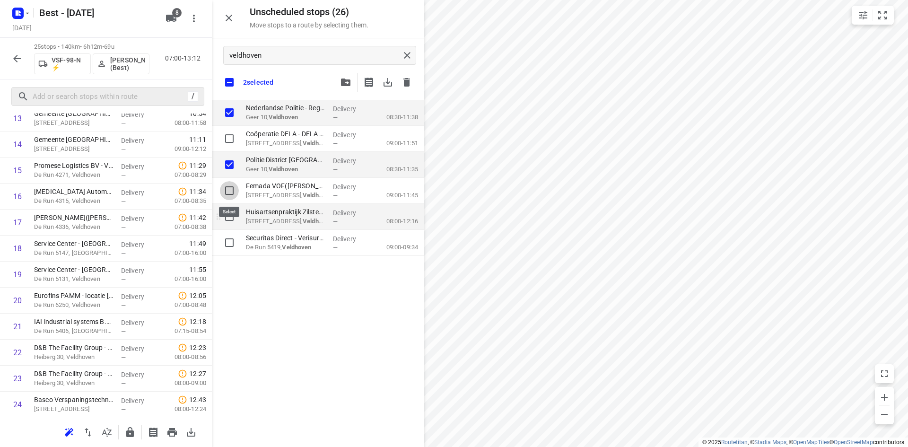
checkbox input "true"
click at [232, 212] on input "grid" at bounding box center [229, 216] width 19 height 19
checkbox input "true"
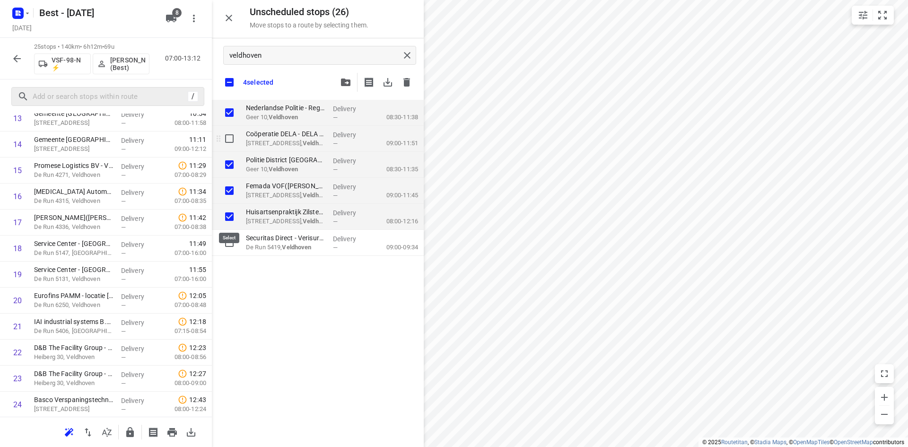
checkbox input "true"
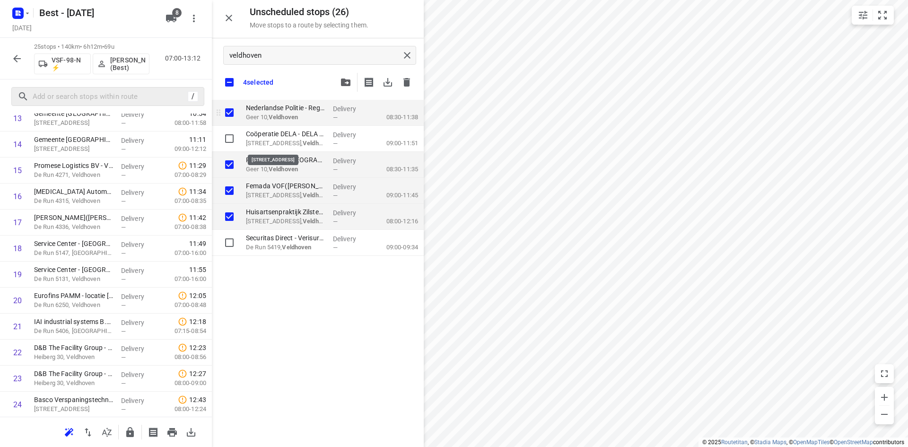
checkbox input "true"
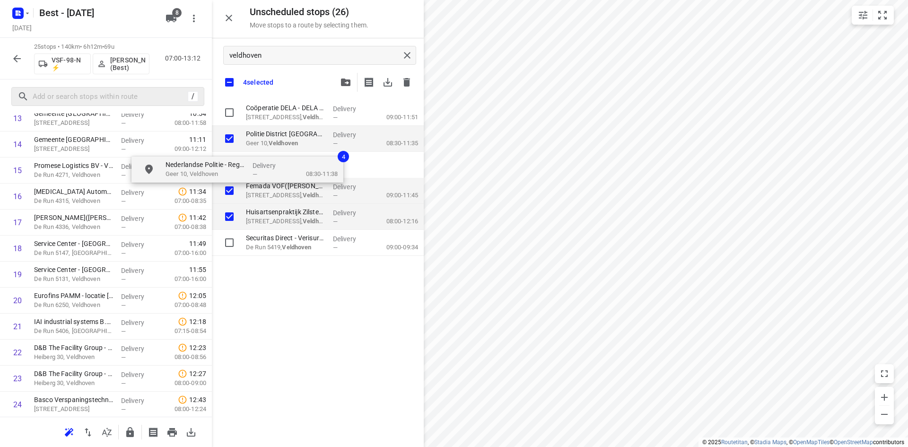
checkbox input "true"
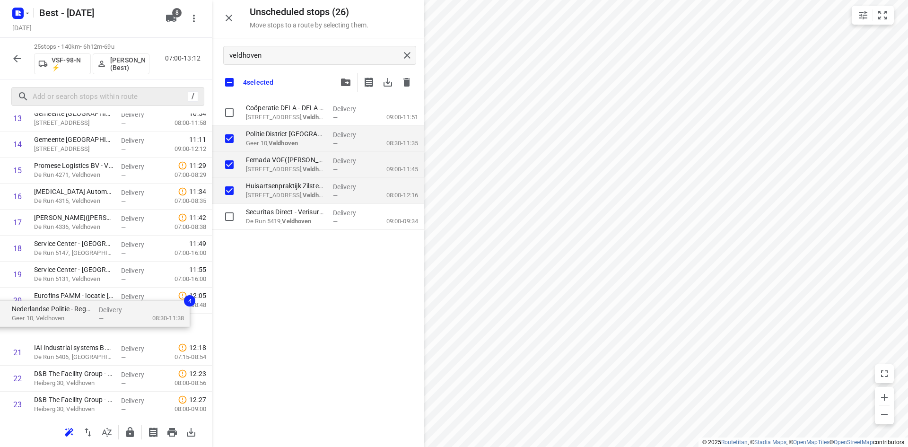
drag, startPoint x: 288, startPoint y: 116, endPoint x: 50, endPoint y: 319, distance: 313.0
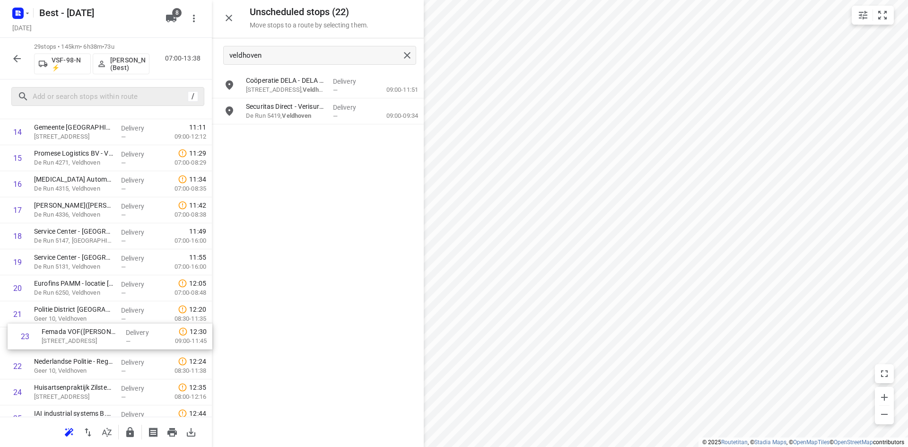
scroll to position [408, 0]
drag, startPoint x: 59, startPoint y: 380, endPoint x: 68, endPoint y: 321, distance: 60.3
click at [68, 321] on div "1 Compass Group Nederland B.V. - ⭐Signify - HTC 7(Loes Dehue) High Tech Campus …" at bounding box center [106, 157] width 212 height 754
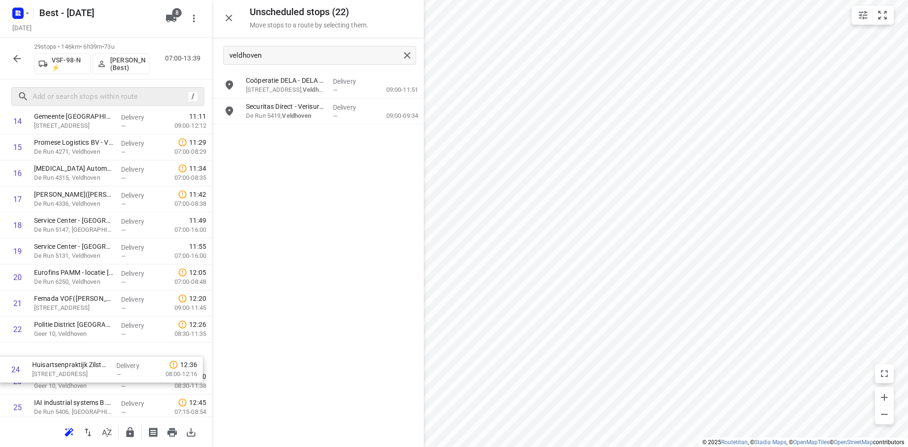
scroll to position [420, 0]
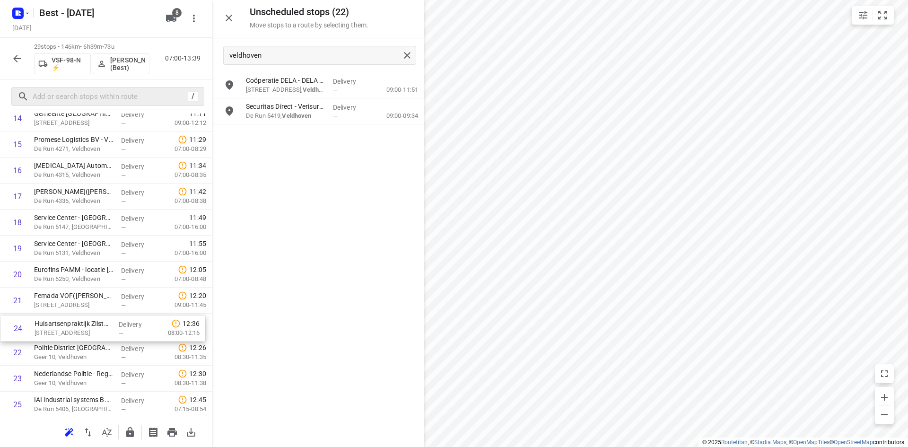
drag, startPoint x: 86, startPoint y: 386, endPoint x: 86, endPoint y: 317, distance: 69.0
click at [86, 317] on div "1 Compass Group Nederland B.V. - ⭐Signify - HTC 7(Loes Dehue) High Tech Campus …" at bounding box center [106, 144] width 212 height 754
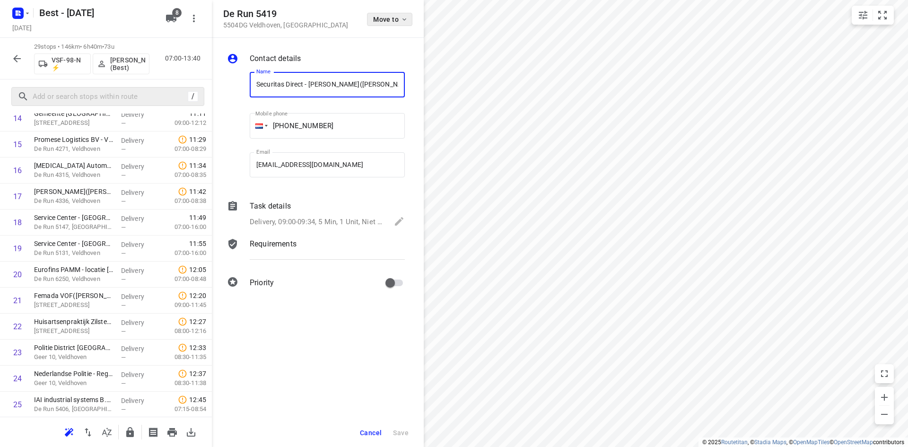
click at [394, 20] on span "Move to" at bounding box center [390, 20] width 35 height 8
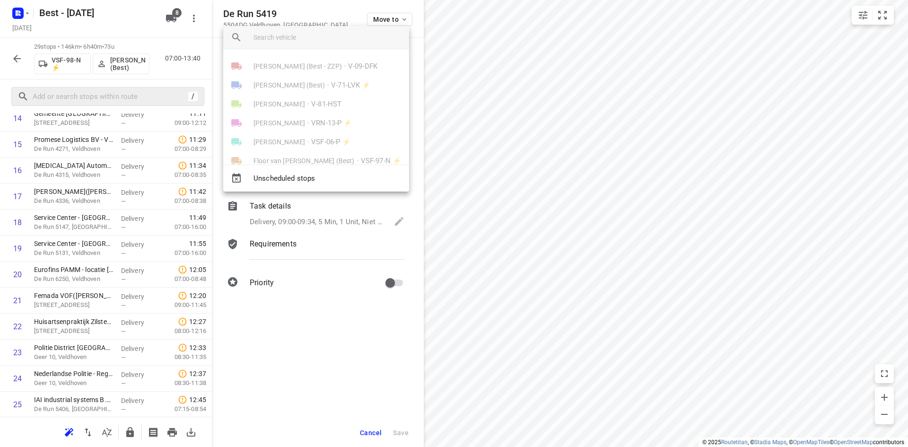
scroll to position [55, 0]
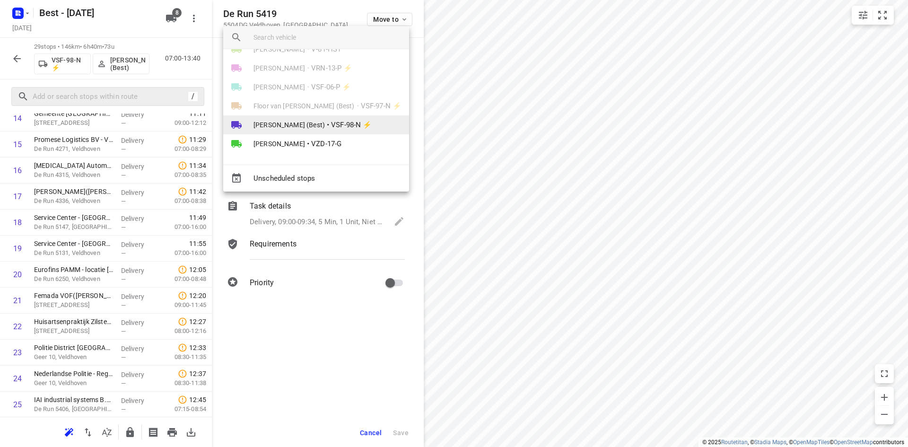
click at [322, 118] on li "Peter van Dijk (Best) • VSF-98-N ⚡" at bounding box center [316, 124] width 186 height 19
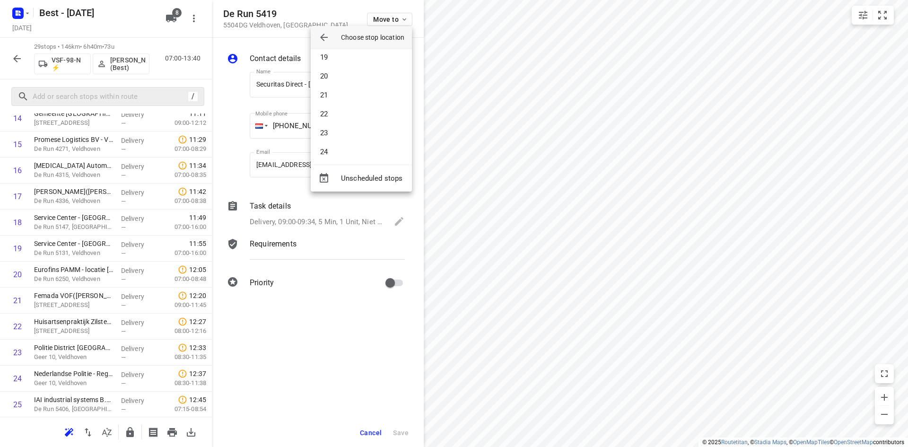
scroll to position [386, 0]
click at [332, 126] on li "25" at bounding box center [361, 130] width 101 height 19
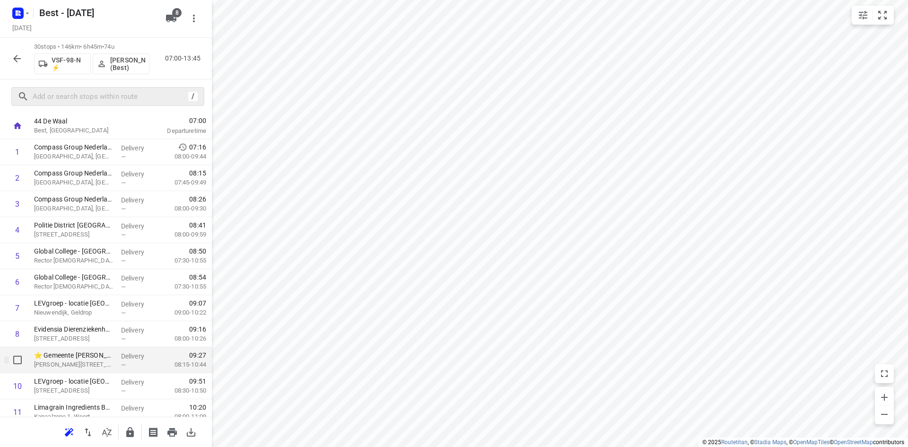
scroll to position [0, 0]
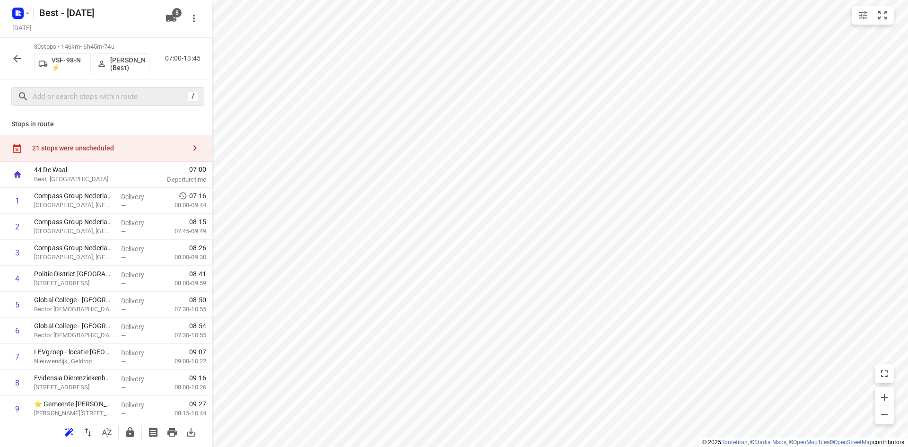
click at [172, 143] on div "21 stops were unscheduled" at bounding box center [106, 148] width 212 height 27
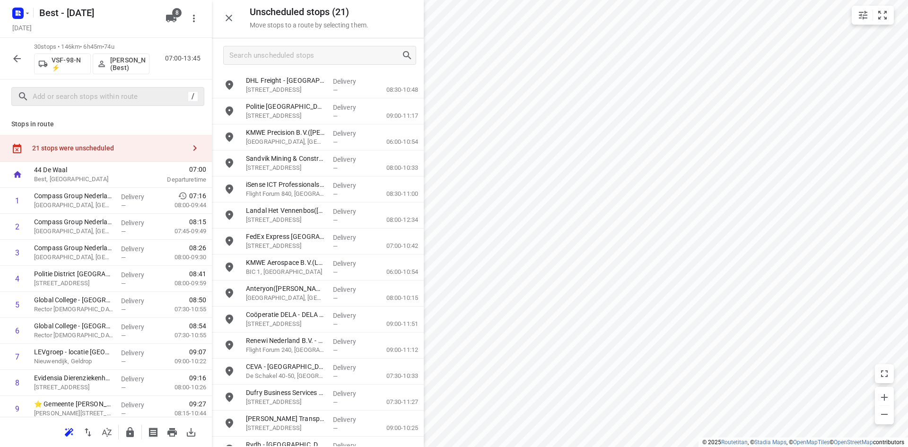
click at [275, 66] on div at bounding box center [318, 55] width 212 height 34
click at [278, 62] on input "Search unscheduled stops" at bounding box center [315, 55] width 171 height 15
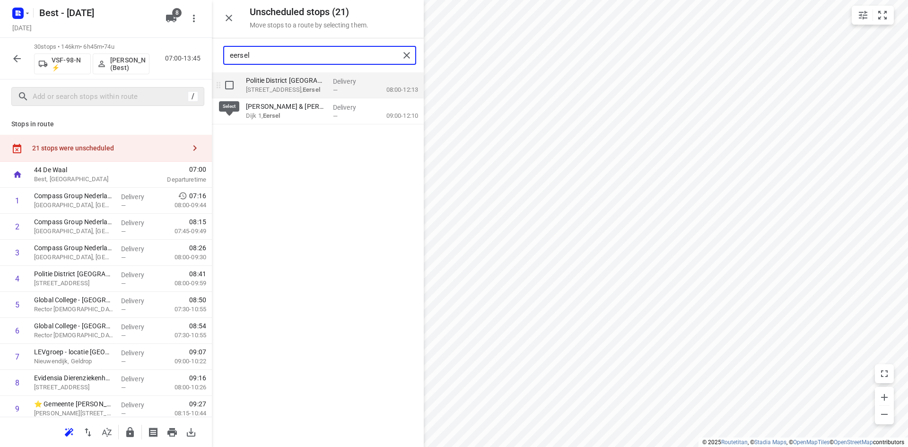
type input "eersel"
click at [234, 80] on input "grid" at bounding box center [229, 85] width 19 height 19
checkbox input "true"
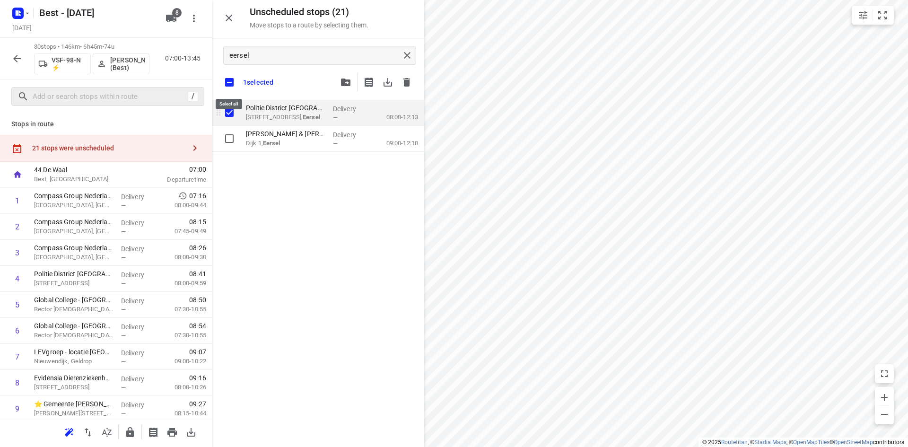
click at [234, 80] on input "checkbox" at bounding box center [229, 82] width 20 height 20
checkbox input "false"
checkbox input "true"
click at [342, 83] on icon "button" at bounding box center [345, 83] width 9 height 8
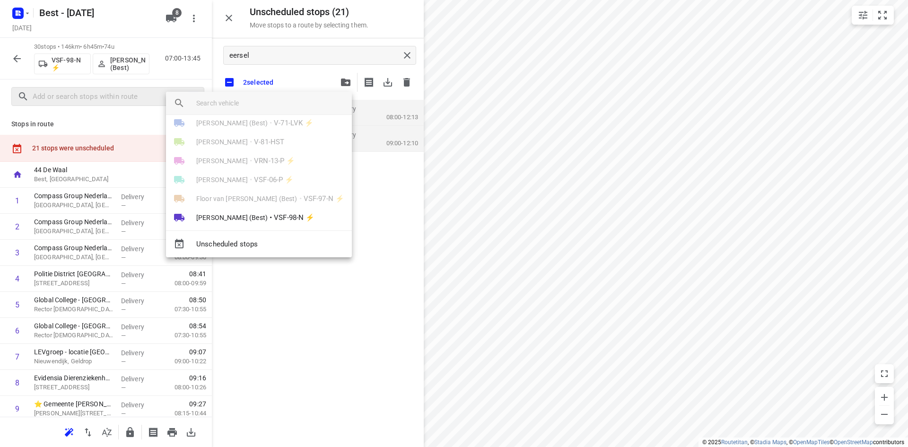
scroll to position [55, 0]
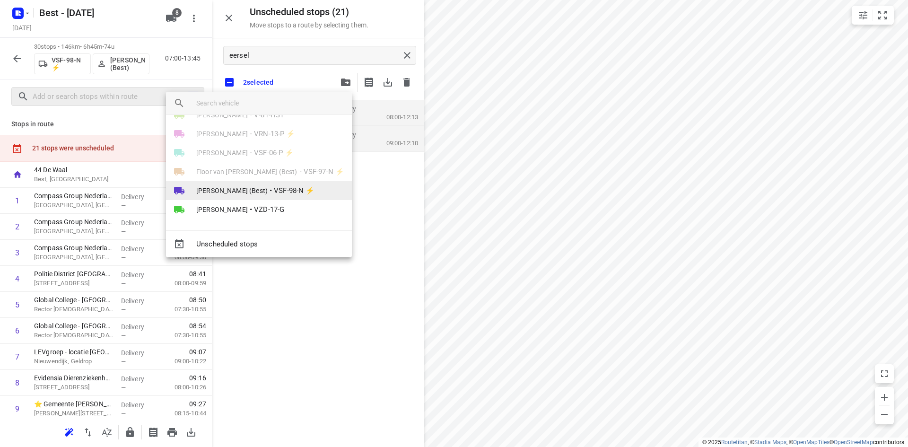
click at [234, 192] on span "Peter van Dijk (Best)" at bounding box center [231, 190] width 71 height 9
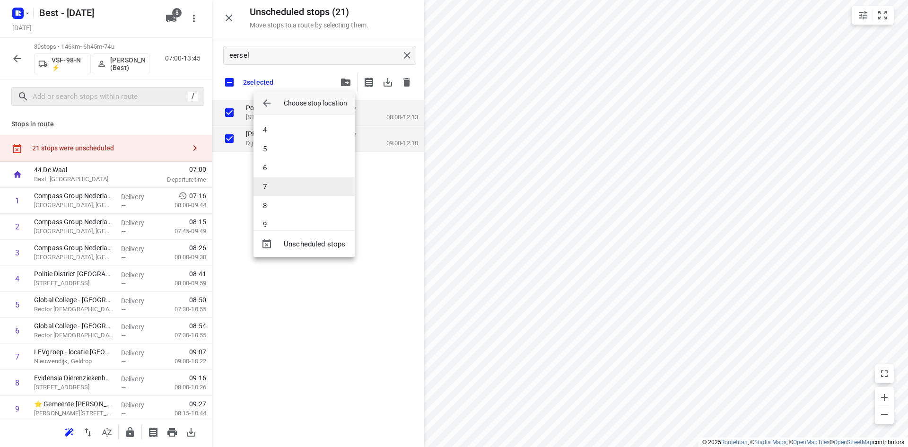
scroll to position [197, 0]
click at [295, 193] on li "15" at bounding box center [303, 196] width 101 height 19
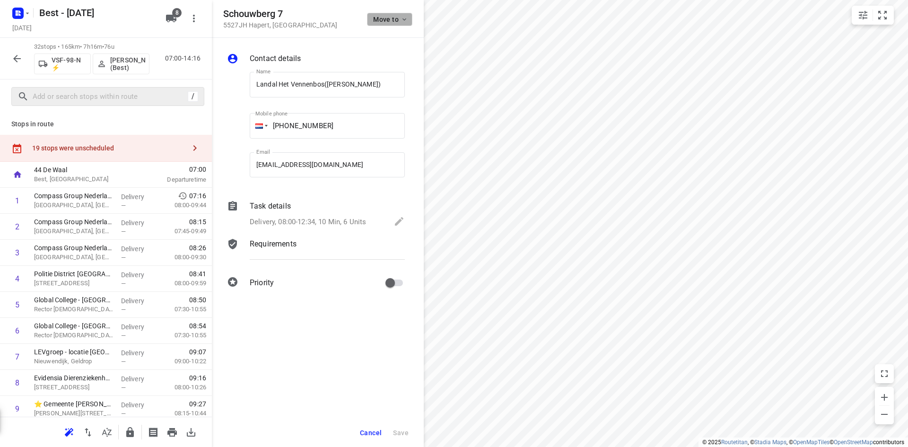
click at [380, 16] on span "Move to" at bounding box center [390, 20] width 35 height 8
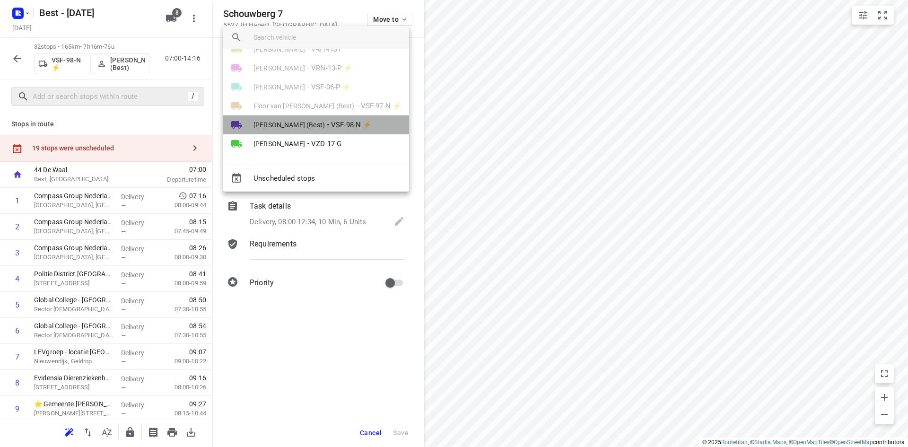
click at [316, 123] on li "Peter van Dijk (Best) • VSF-98-N ⚡" at bounding box center [316, 124] width 186 height 19
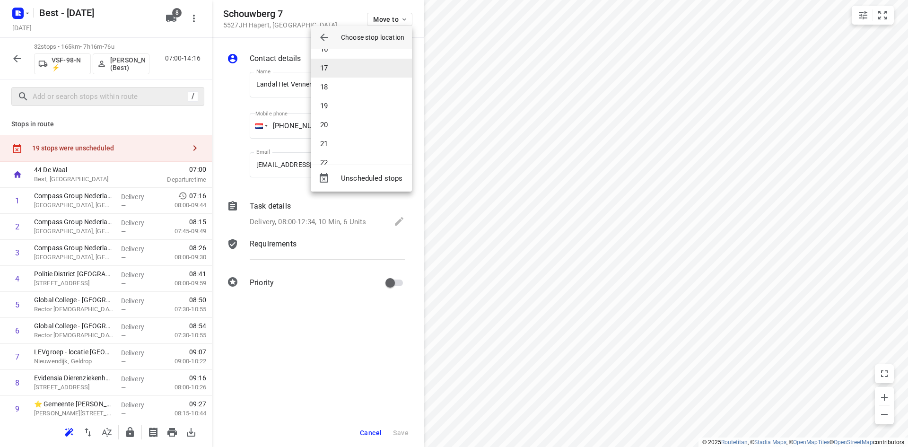
scroll to position [244, 0]
click at [338, 120] on li "17" at bounding box center [361, 121] width 101 height 19
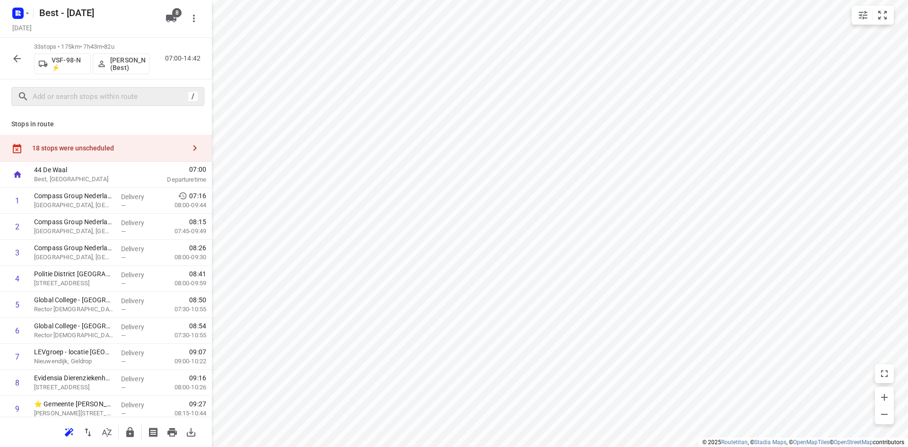
drag, startPoint x: 149, startPoint y: 142, endPoint x: 186, endPoint y: 133, distance: 37.5
click at [150, 142] on div "18 stops were unscheduled" at bounding box center [106, 148] width 212 height 27
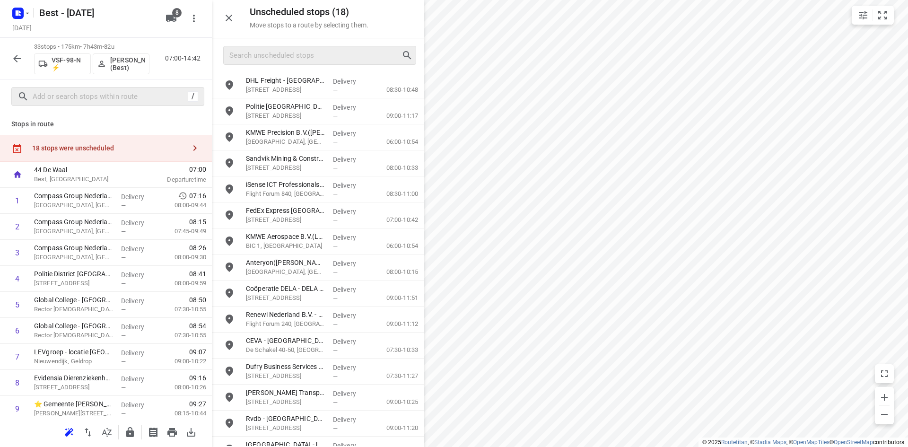
click at [271, 60] on div at bounding box center [319, 55] width 193 height 19
click at [274, 54] on input "Search unscheduled stops" at bounding box center [315, 55] width 171 height 15
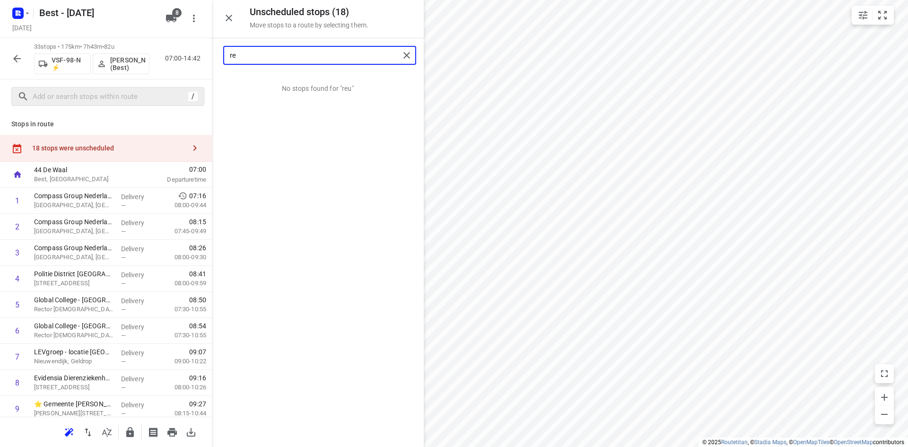
type input "r"
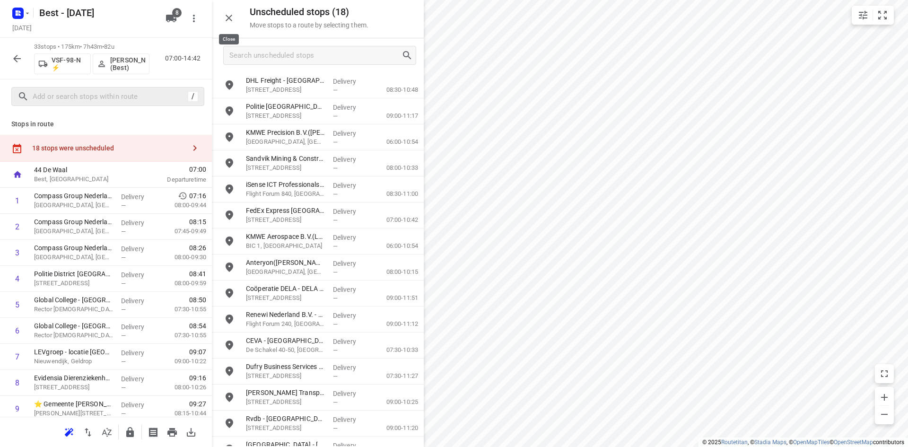
click at [231, 18] on icon "button" at bounding box center [228, 17] width 11 height 11
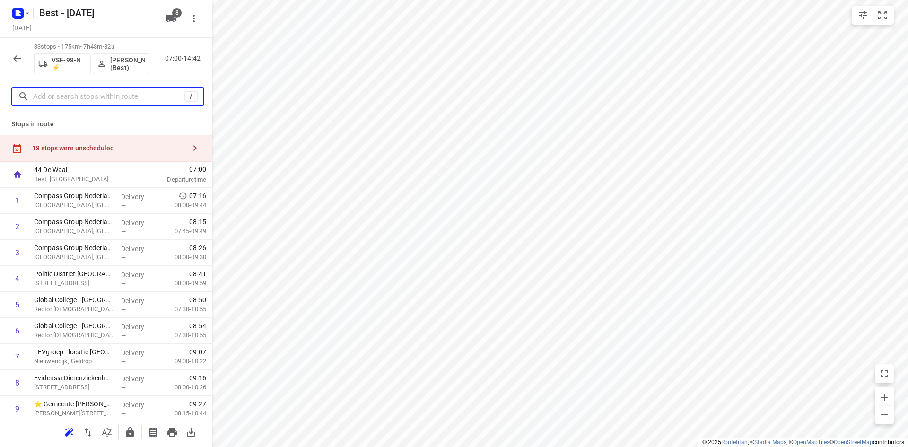
click at [134, 94] on input "text" at bounding box center [108, 96] width 151 height 15
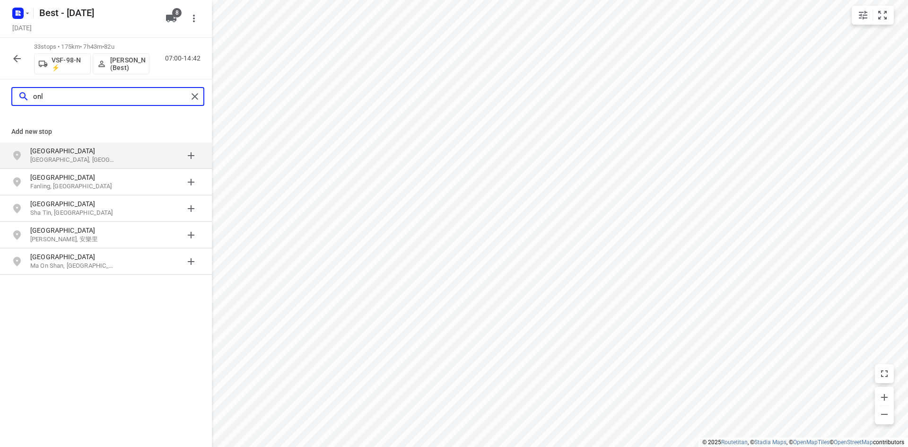
click at [186, 102] on input "onl" at bounding box center [110, 96] width 155 height 15
type input "onl"
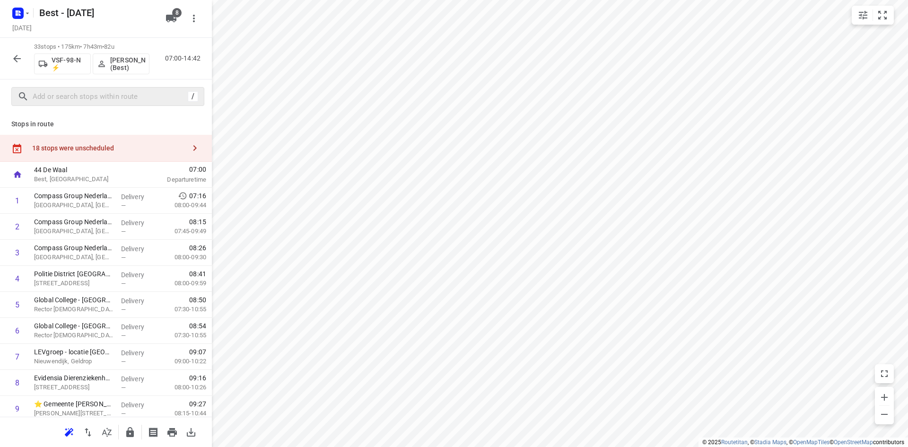
drag, startPoint x: 126, startPoint y: 143, endPoint x: 135, endPoint y: 146, distance: 9.4
click at [126, 144] on div "18 stops were unscheduled" at bounding box center [106, 148] width 212 height 27
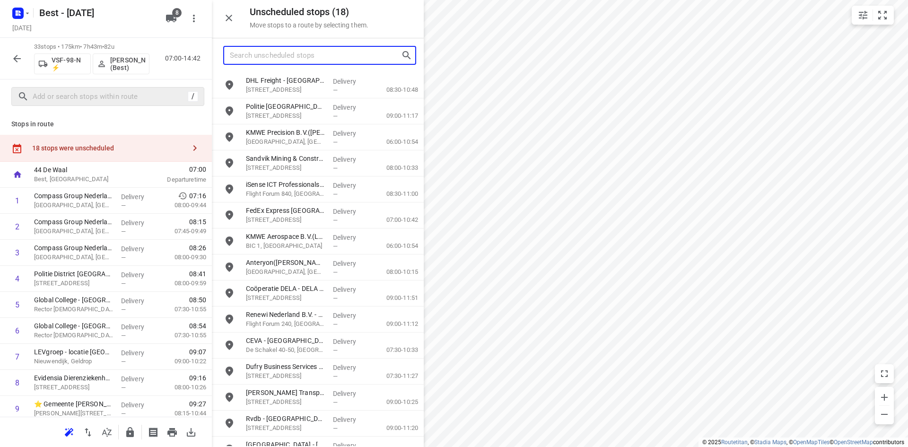
click at [312, 57] on input "Search unscheduled stops" at bounding box center [315, 55] width 171 height 15
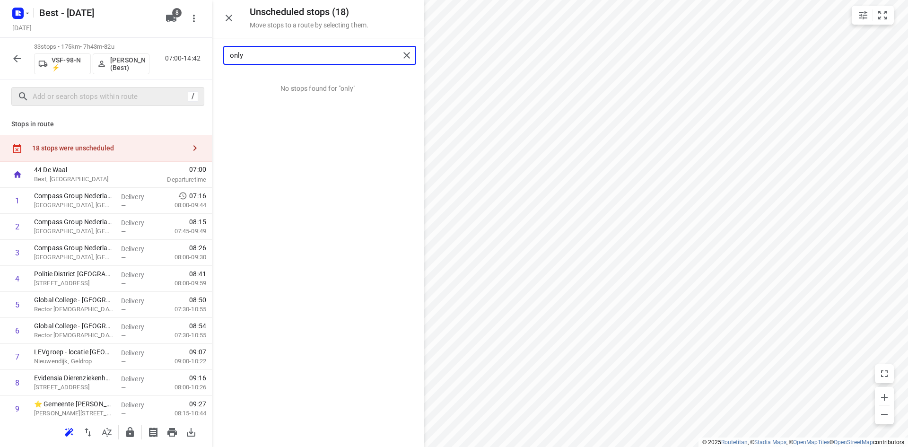
type input "only"
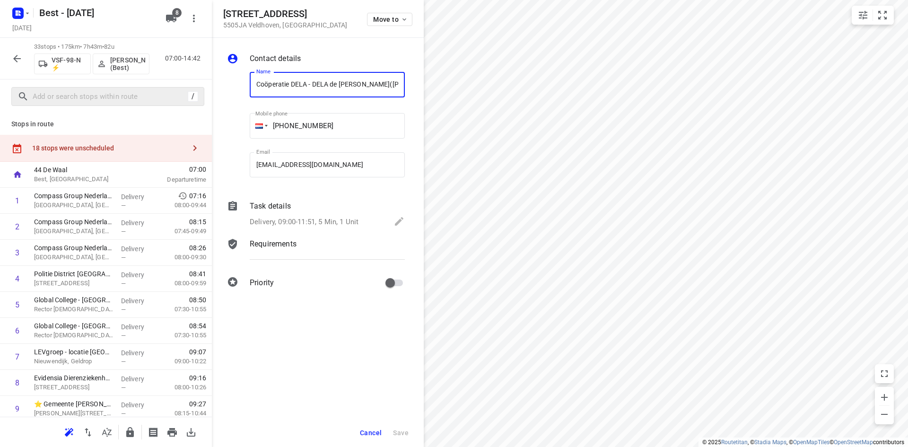
click at [366, 10] on div "Eindhovensebaan 29 5505JA Veldhoven , Netherlands Move to" at bounding box center [317, 19] width 189 height 20
click at [371, 14] on button "Move to" at bounding box center [389, 19] width 45 height 13
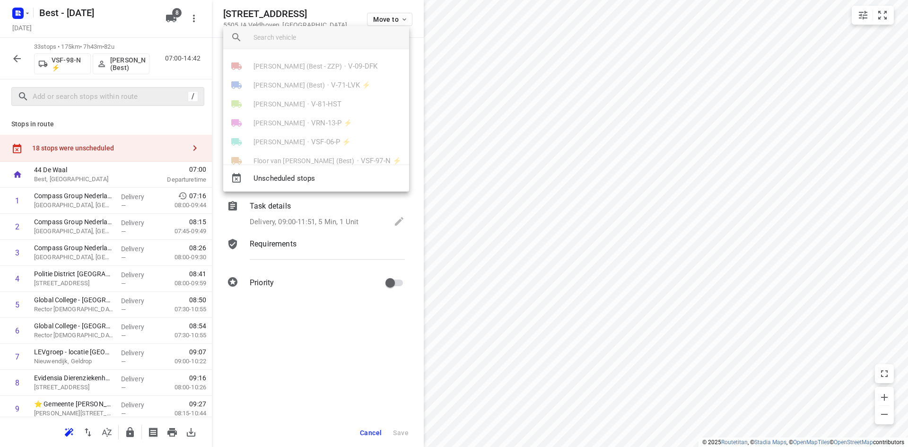
scroll to position [55, 0]
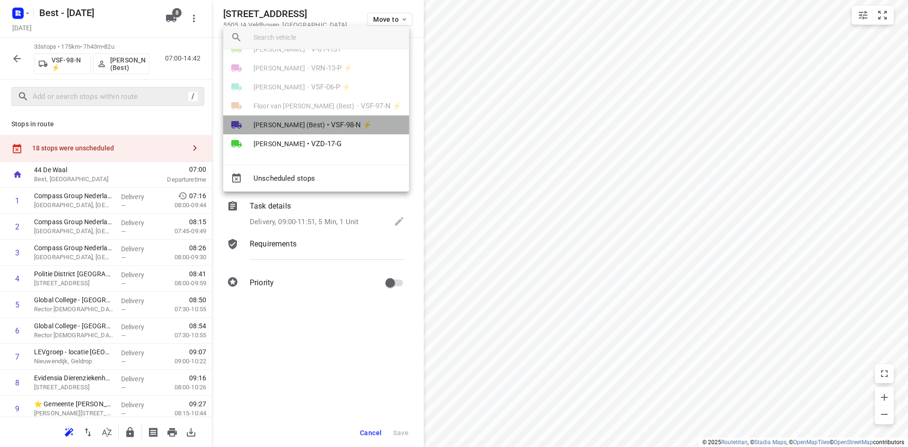
click at [331, 130] on span "VSF-98-N ⚡" at bounding box center [351, 125] width 41 height 11
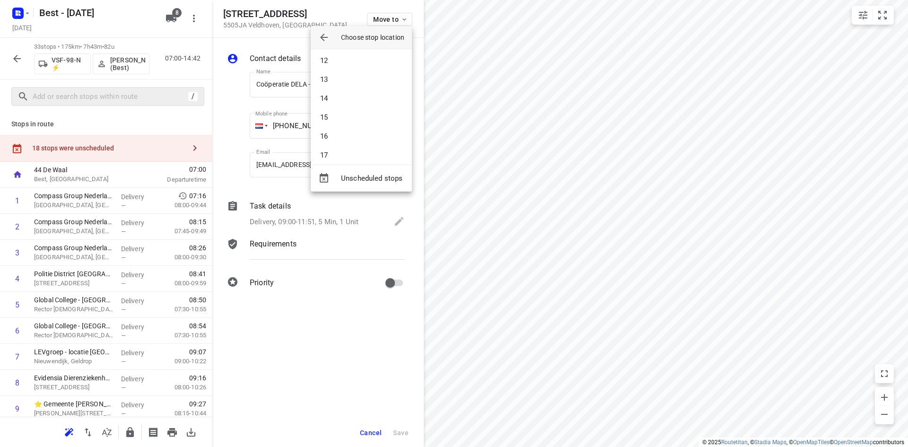
scroll to position [291, 0]
click at [334, 97] on li "18" at bounding box center [361, 92] width 101 height 19
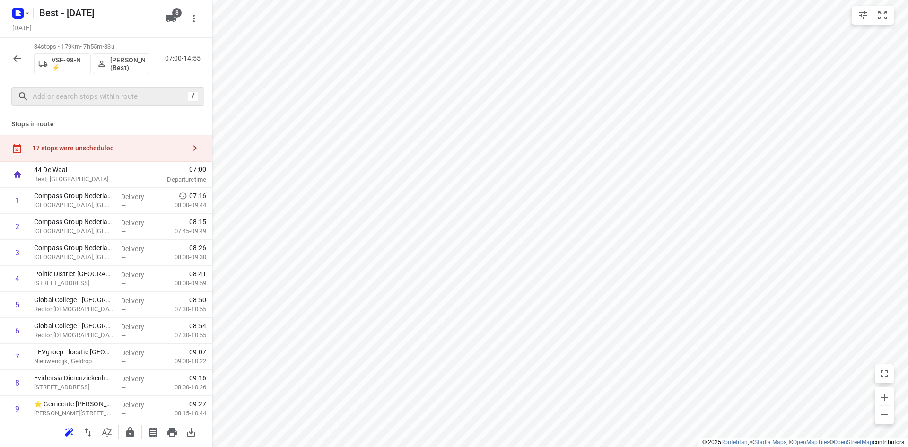
click at [163, 144] on div "17 stops were unscheduled" at bounding box center [108, 148] width 153 height 8
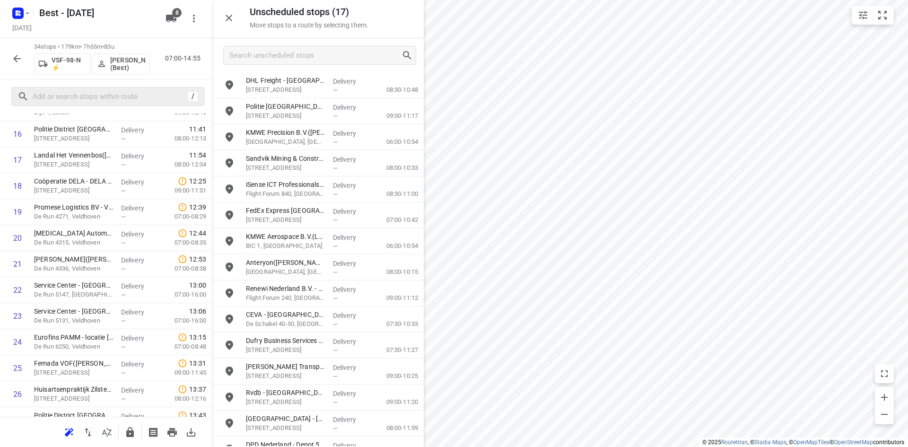
scroll to position [682, 0]
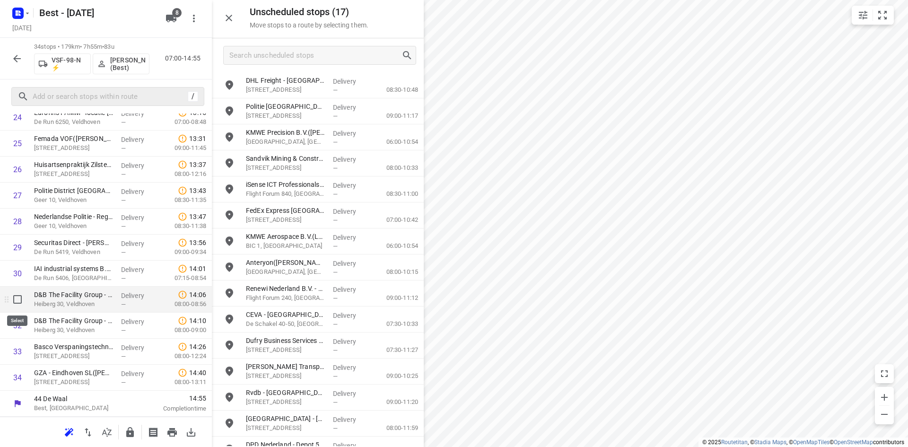
click at [22, 299] on input "checkbox" at bounding box center [17, 299] width 19 height 19
checkbox input "true"
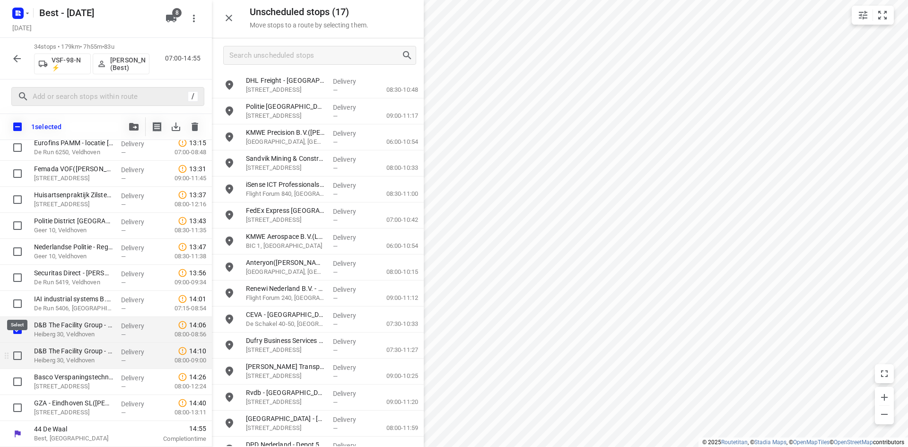
scroll to position [678, 0]
click at [16, 358] on input "checkbox" at bounding box center [17, 355] width 19 height 19
checkbox input "true"
click at [138, 127] on icon "button" at bounding box center [133, 127] width 9 height 8
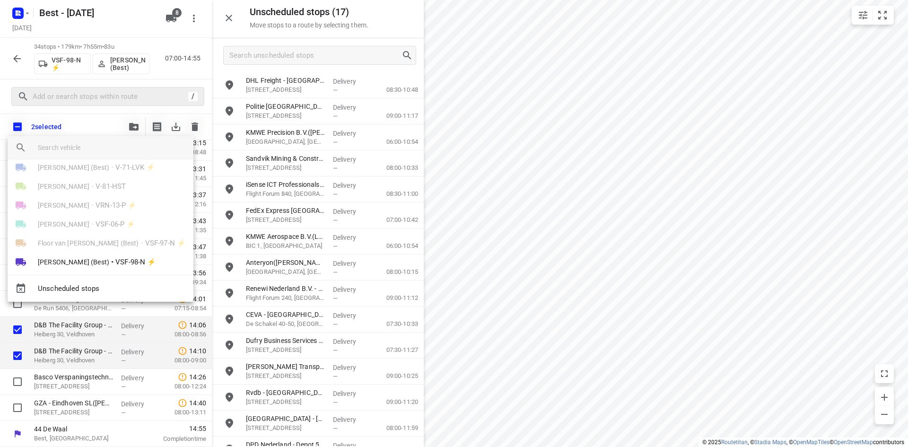
scroll to position [55, 0]
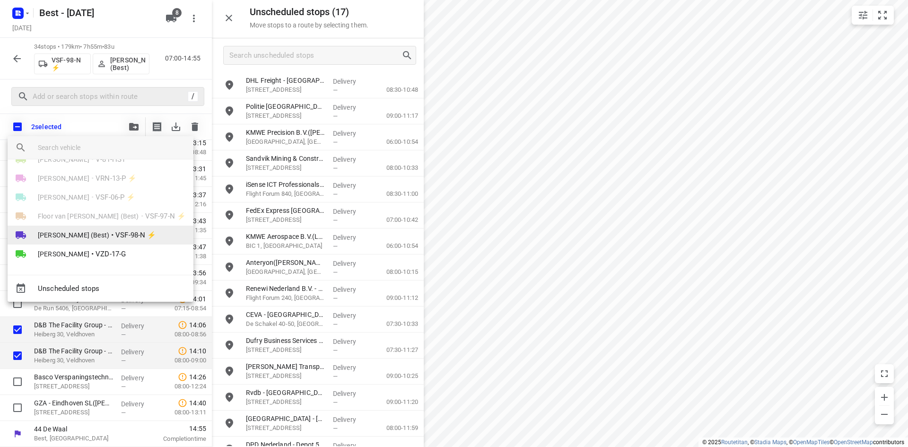
click at [98, 233] on span "Peter van Dijk (Best)" at bounding box center [73, 234] width 71 height 9
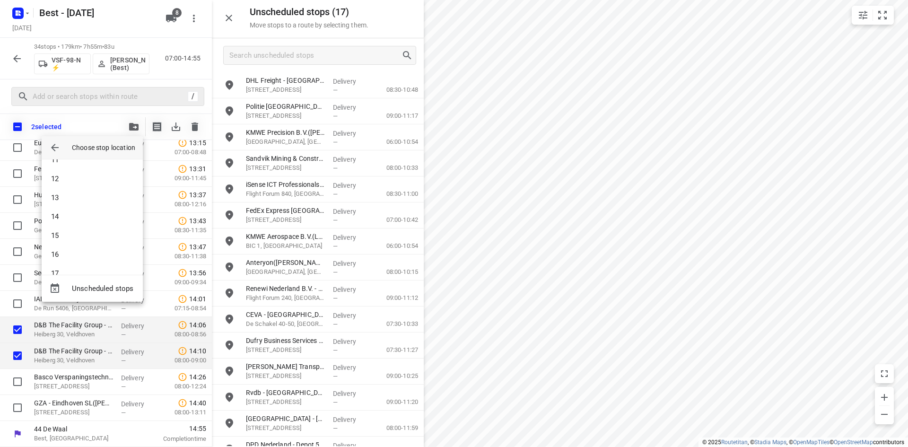
scroll to position [291, 0]
click at [87, 236] on li "20" at bounding box center [92, 240] width 101 height 19
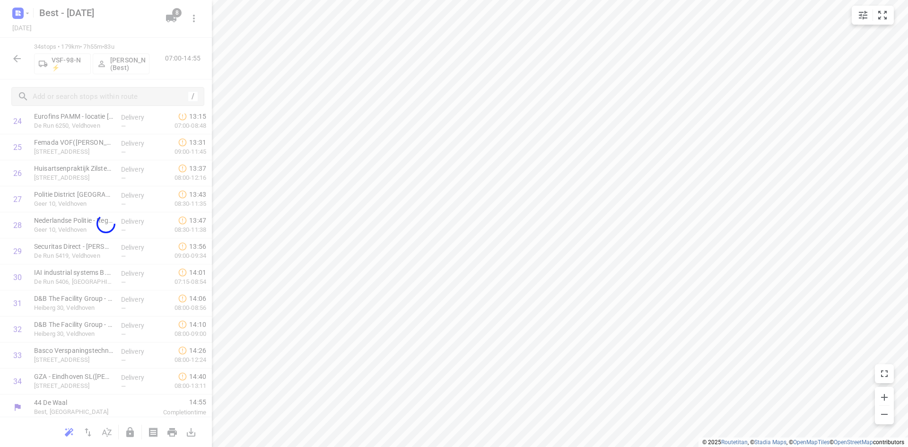
click at [87, 235] on div at bounding box center [106, 223] width 212 height 447
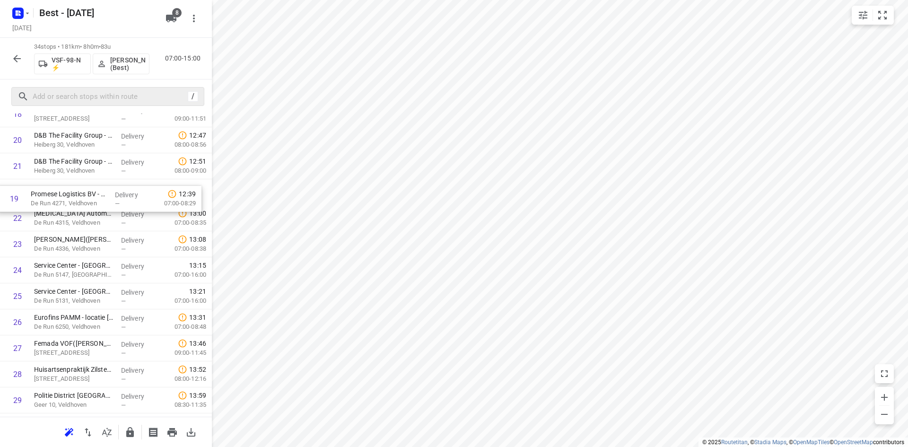
scroll to position [527, 0]
drag, startPoint x: 110, startPoint y: 133, endPoint x: 114, endPoint y: 202, distance: 69.1
click at [114, 202] on div "1 Compass Group Nederland B.V. - ⭐Signify - HTC 7(Loes Dehue) High Tech Campus …" at bounding box center [106, 103] width 212 height 884
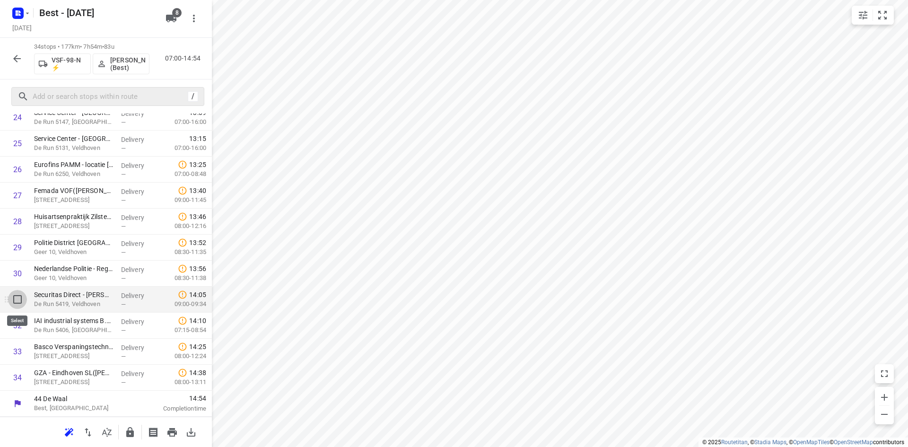
click at [17, 297] on input "checkbox" at bounding box center [17, 299] width 19 height 19
checkbox input "true"
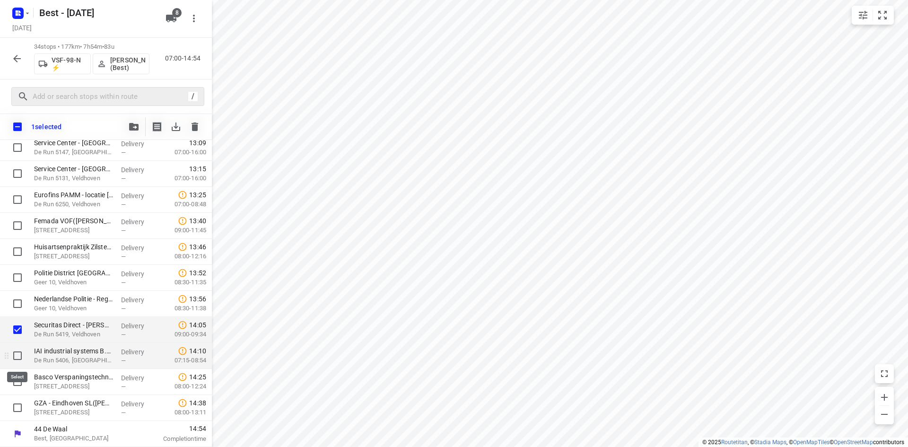
click at [13, 353] on input "checkbox" at bounding box center [17, 355] width 19 height 19
checkbox input "true"
click at [17, 380] on input "checkbox" at bounding box center [17, 381] width 19 height 19
checkbox input "true"
click at [131, 122] on button "button" at bounding box center [133, 126] width 19 height 19
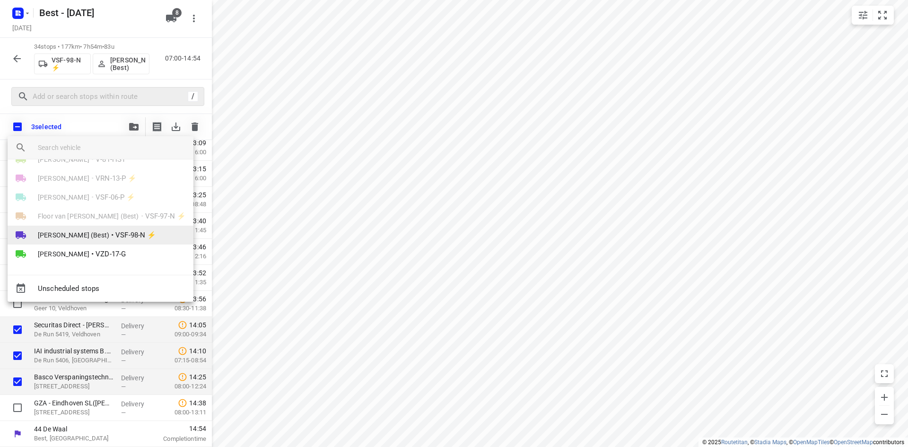
click at [83, 230] on span "Peter van Dijk (Best)" at bounding box center [73, 234] width 71 height 9
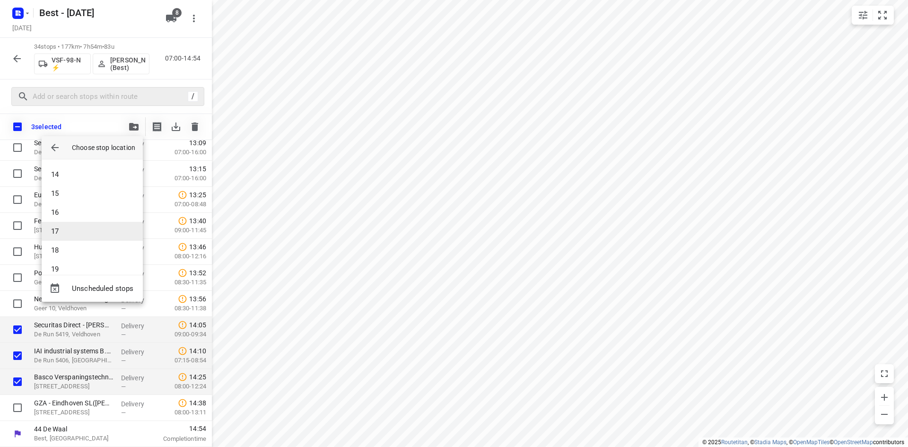
scroll to position [291, 0]
click at [69, 259] on li "21" at bounding box center [92, 259] width 101 height 19
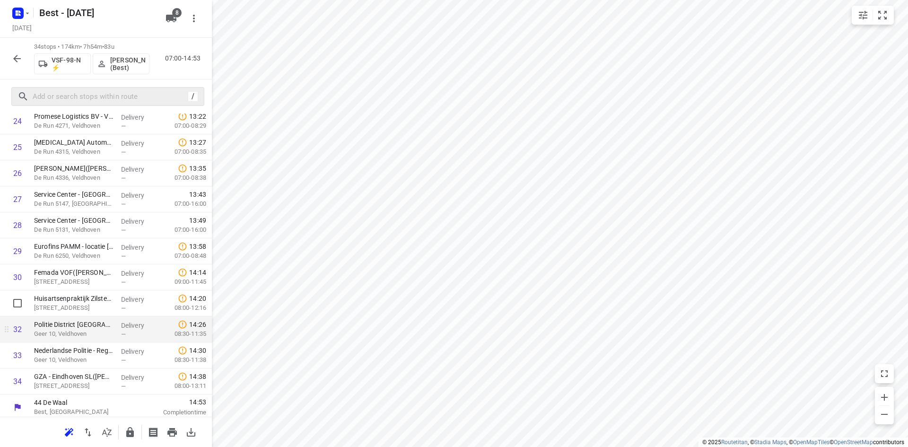
scroll to position [630, 0]
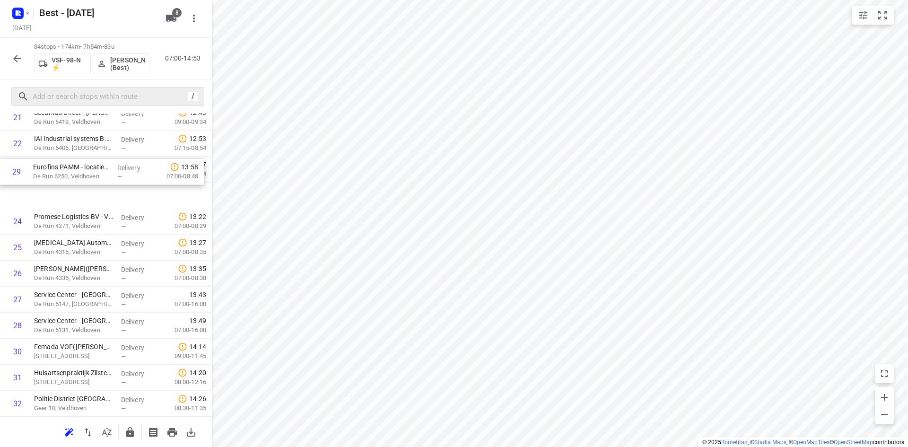
drag, startPoint x: 82, startPoint y: 298, endPoint x: 81, endPoint y: 166, distance: 131.5
click at [81, 166] on div "1 Compass Group Nederland B.V. - ⭐Signify - HTC 7(Loes Dehue) High Tech Campus …" at bounding box center [106, 26] width 212 height 884
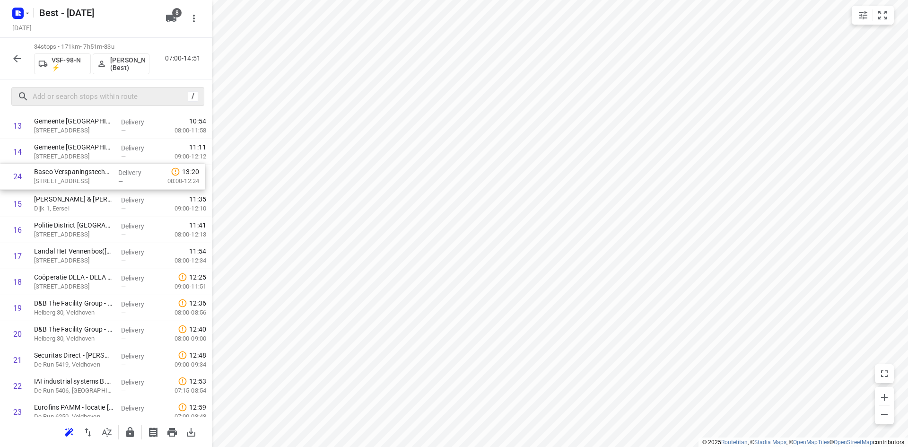
drag, startPoint x: 61, startPoint y: 201, endPoint x: 62, endPoint y: 176, distance: 24.6
click at [62, 176] on div "1 Compass Group Nederland B.V. - ⭐Signify - HTC 7(Loes Dehue) High Tech Campus …" at bounding box center [106, 243] width 212 height 884
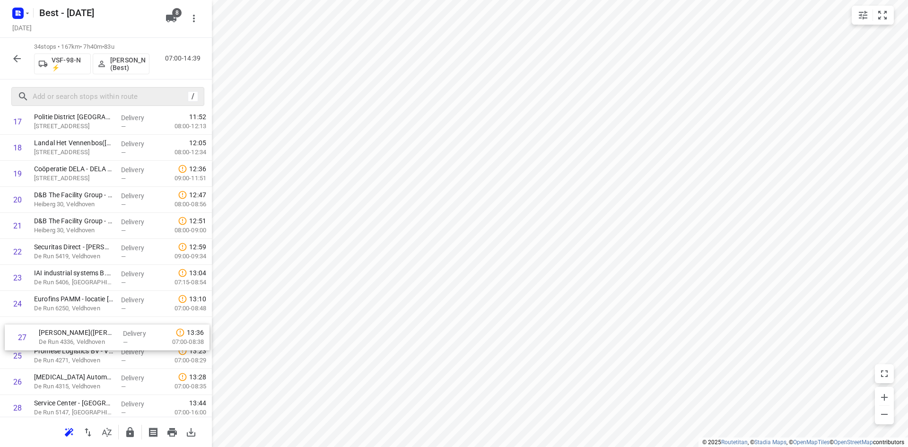
scroll to position [495, 0]
drag, startPoint x: 59, startPoint y: 391, endPoint x: 64, endPoint y: 317, distance: 74.4
click at [64, 317] on div "1 Compass Group Nederland B.V. - ⭐Signify - HTC 7(Loes Dehue) High Tech Campus …" at bounding box center [106, 135] width 212 height 884
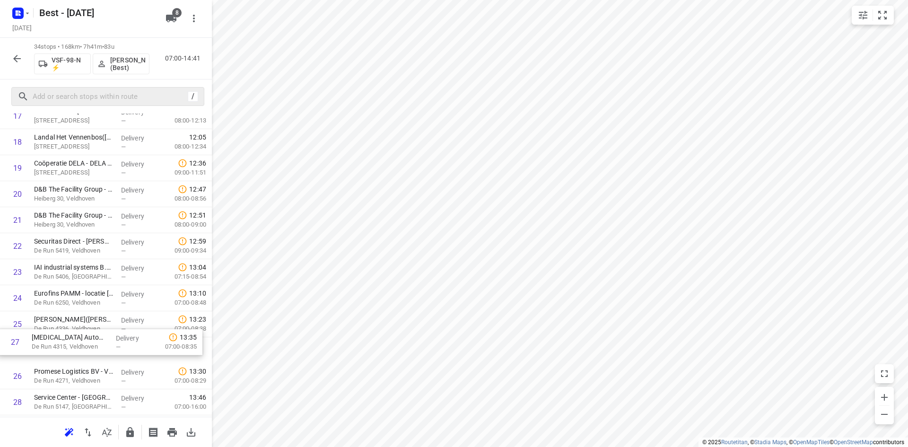
scroll to position [502, 0]
drag, startPoint x: 71, startPoint y: 383, endPoint x: 72, endPoint y: 334, distance: 48.7
click at [72, 334] on div "1 Compass Group Nederland B.V. - ⭐Signify - HTC 7(Loes Dehue) High Tech Campus …" at bounding box center [106, 127] width 212 height 884
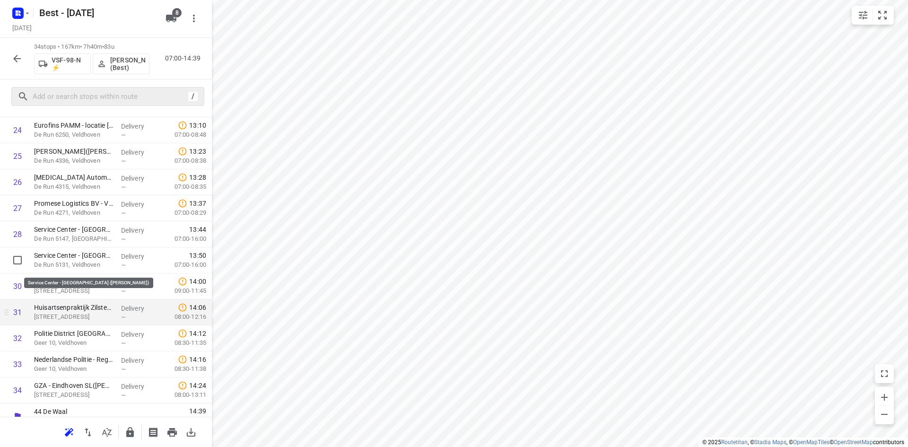
scroll to position [682, 0]
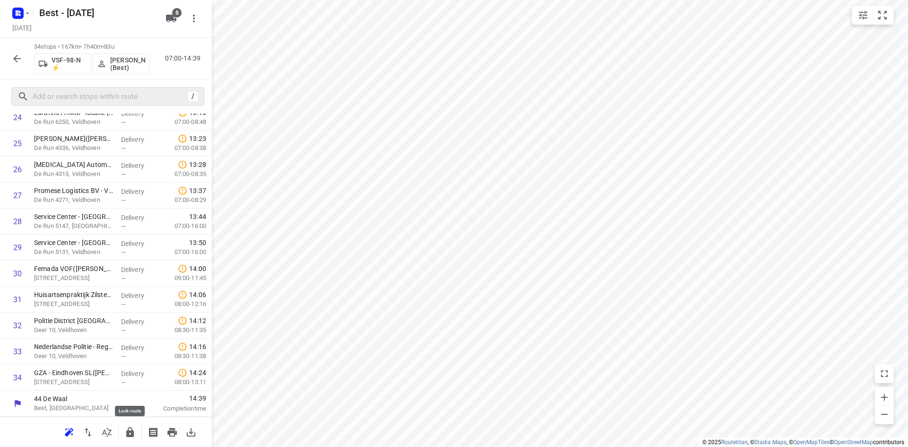
click at [125, 436] on icon "button" at bounding box center [129, 432] width 11 height 11
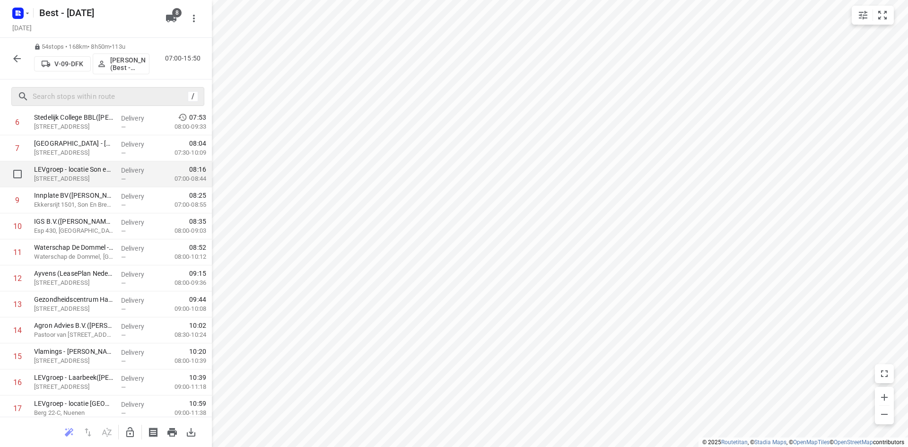
scroll to position [0, 0]
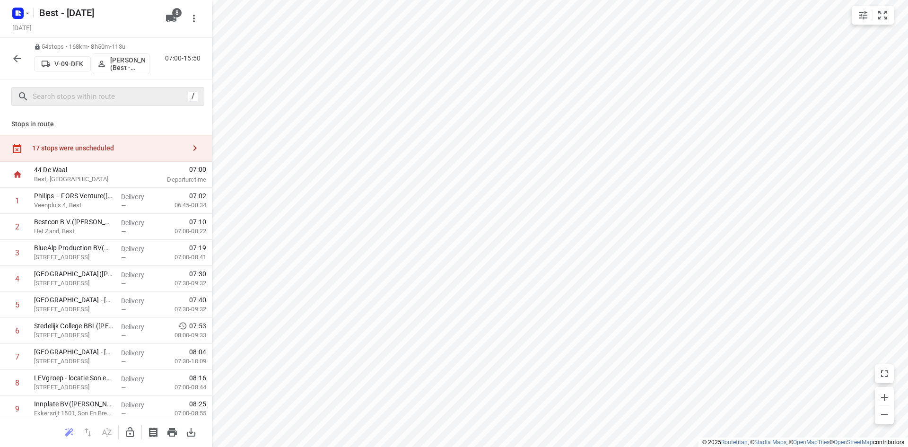
click at [108, 150] on div "17 stops were unscheduled" at bounding box center [108, 148] width 153 height 8
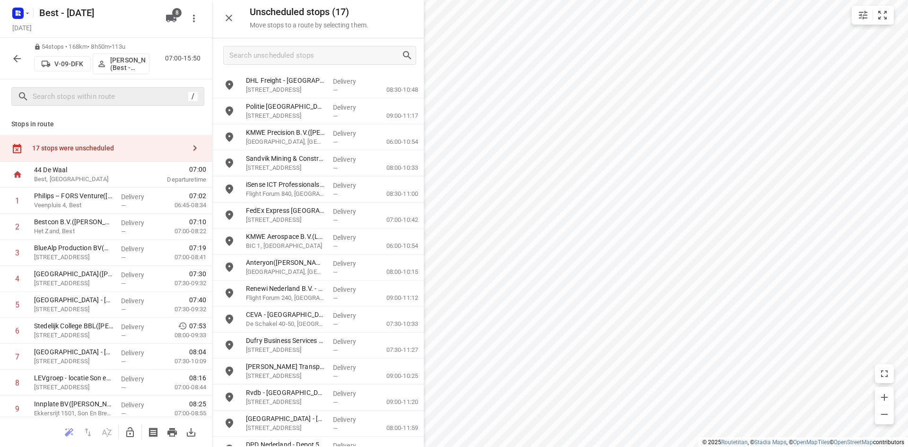
click at [16, 54] on icon "button" at bounding box center [16, 58] width 11 height 11
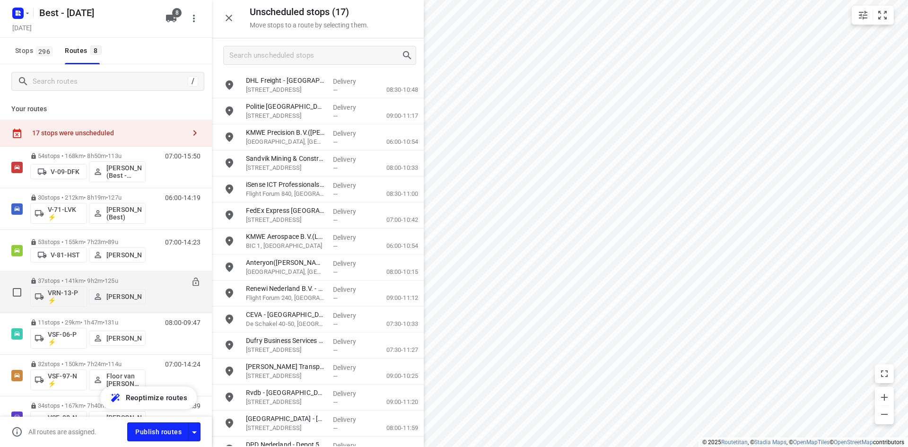
click at [75, 278] on p "37 stops • 141km • 9h2m • 125u" at bounding box center [87, 280] width 115 height 7
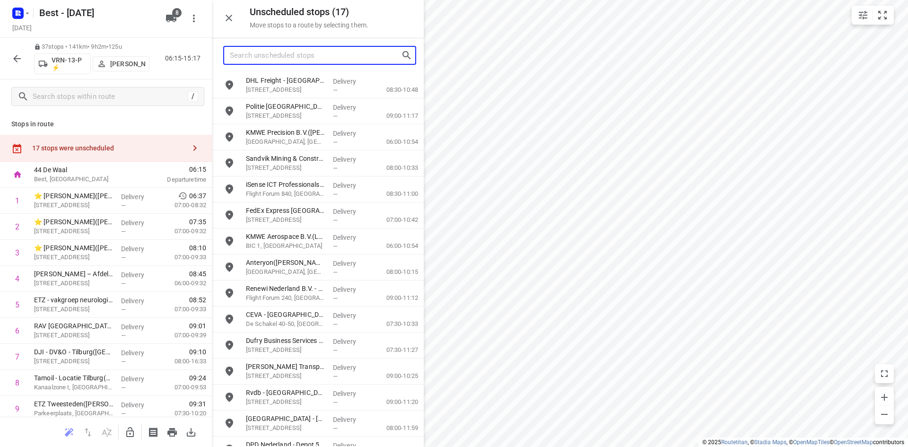
click at [284, 48] on input "Search unscheduled stops" at bounding box center [315, 55] width 171 height 15
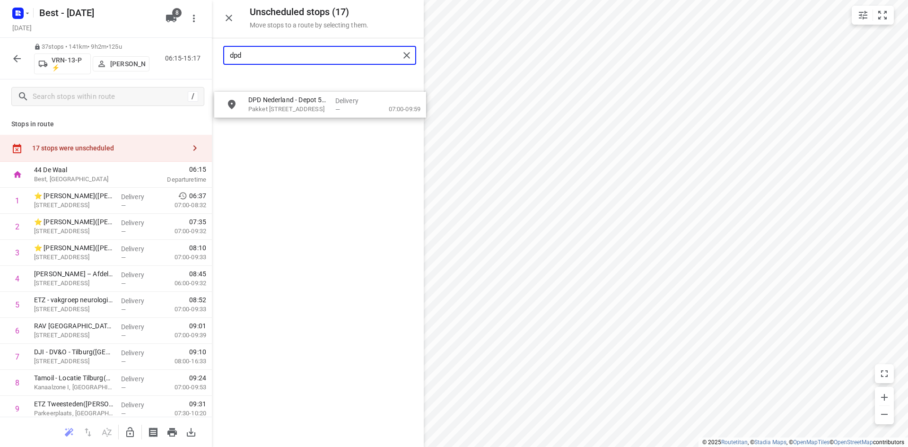
drag, startPoint x: 301, startPoint y: 86, endPoint x: 310, endPoint y: 133, distance: 48.7
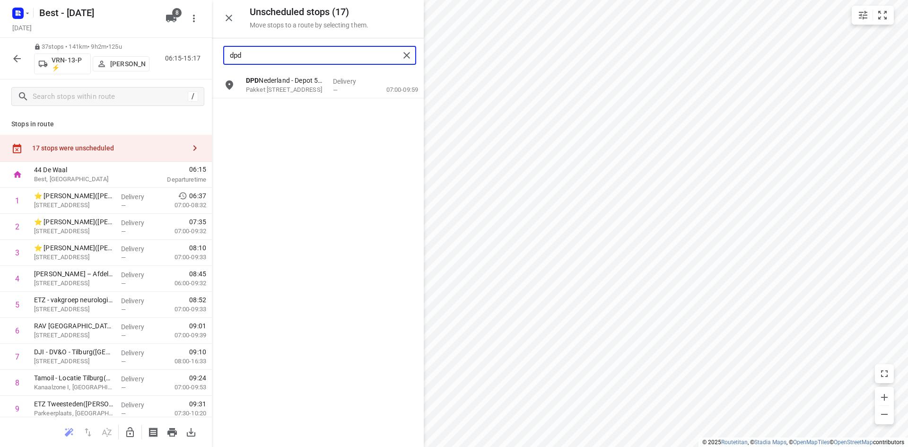
type input "dpd"
drag, startPoint x: 120, startPoint y: 437, endPoint x: 124, endPoint y: 433, distance: 5.4
click at [122, 435] on div at bounding box center [106, 432] width 212 height 30
click at [131, 431] on icon "button" at bounding box center [130, 432] width 8 height 10
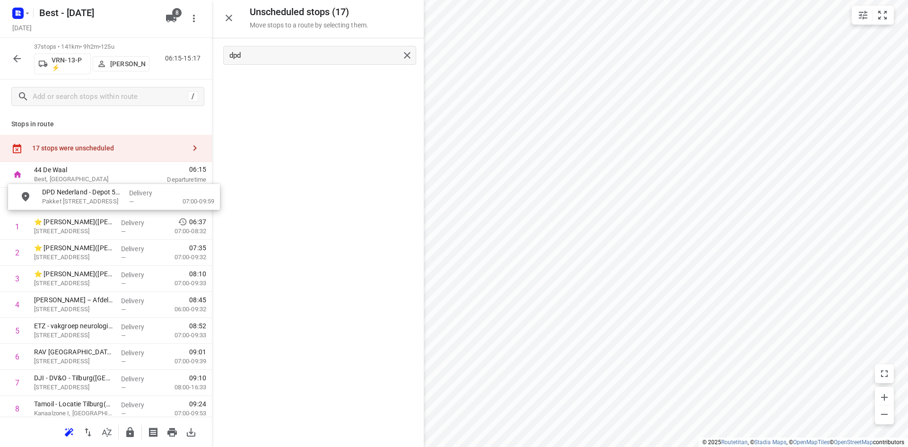
drag, startPoint x: 305, startPoint y: 79, endPoint x: 99, endPoint y: 195, distance: 236.1
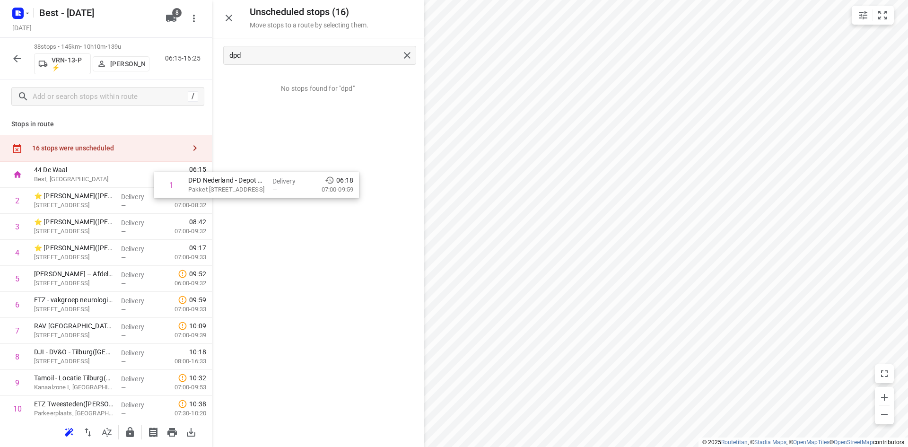
drag, startPoint x: 86, startPoint y: 194, endPoint x: 332, endPoint y: 148, distance: 249.7
click at [212, 148] on div "Unscheduled stops ( 16 ) Move stops to a route by selecting them. dpd No stops …" at bounding box center [106, 223] width 212 height 447
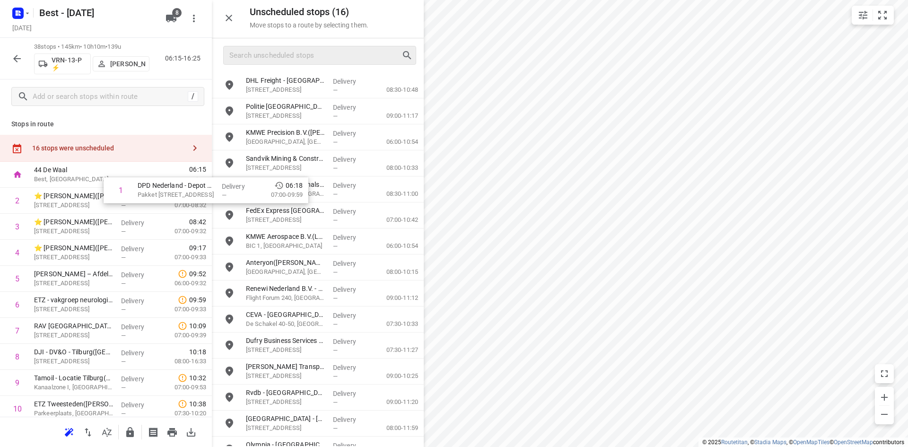
drag, startPoint x: 142, startPoint y: 200, endPoint x: 386, endPoint y: 166, distance: 246.3
click at [212, 166] on div "Unscheduled stops ( 16 ) Move stops to a route by selecting them. DHL Freight -…" at bounding box center [106, 223] width 212 height 447
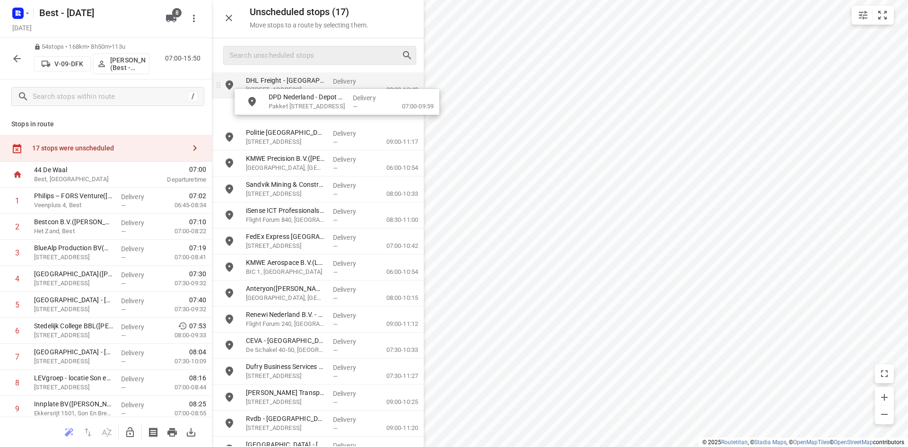
drag, startPoint x: 334, startPoint y: 89, endPoint x: 365, endPoint y: 97, distance: 31.8
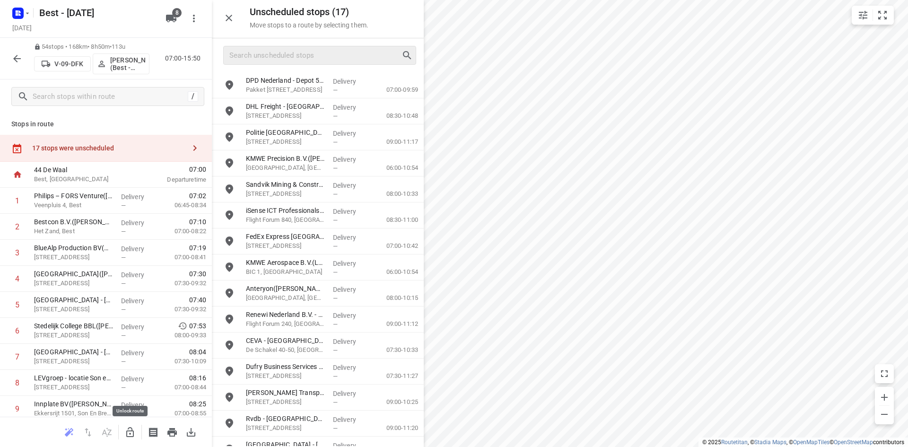
click at [127, 430] on icon "button" at bounding box center [129, 432] width 11 height 11
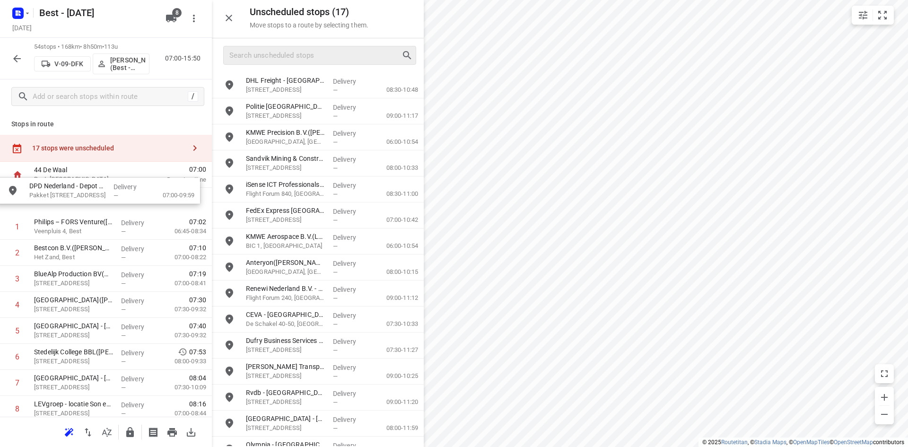
drag, startPoint x: 293, startPoint y: 91, endPoint x: 63, endPoint y: 207, distance: 257.8
click at [234, 17] on icon "button" at bounding box center [228, 17] width 11 height 11
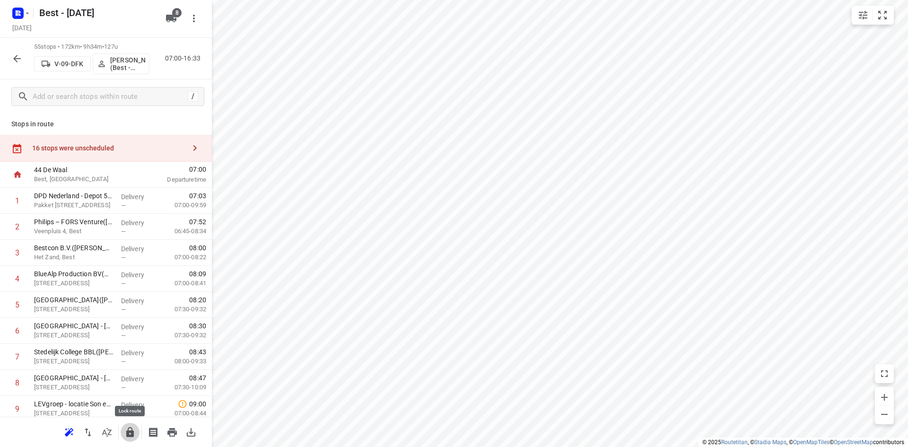
click at [129, 433] on icon "button" at bounding box center [130, 432] width 8 height 10
click at [127, 134] on div "Stops in route 16 stops were unscheduled 44 De Waal Best, Netherlands 07:00 Dep…" at bounding box center [106, 265] width 212 height 303
click at [128, 138] on div "16 stops were unscheduled" at bounding box center [106, 148] width 212 height 27
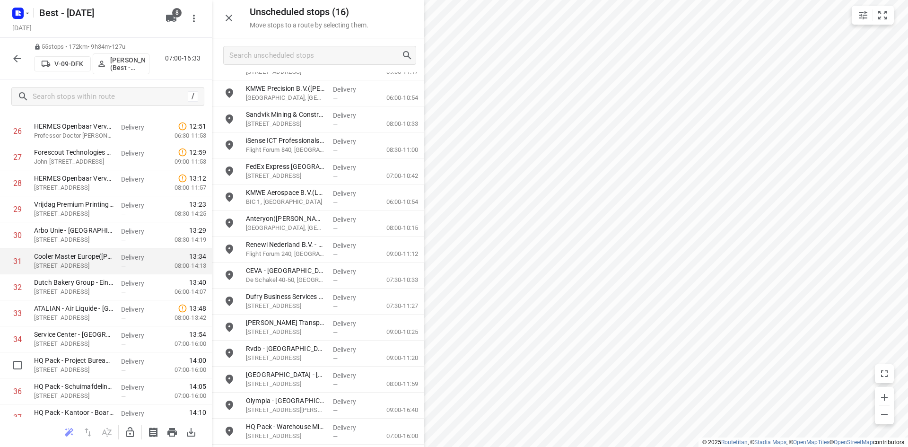
scroll to position [709, 0]
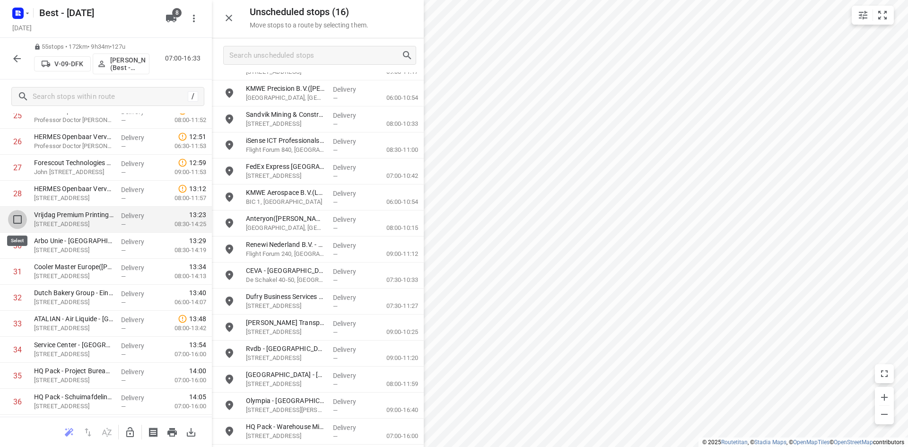
click at [14, 214] on input "checkbox" at bounding box center [17, 219] width 19 height 19
checkbox input "true"
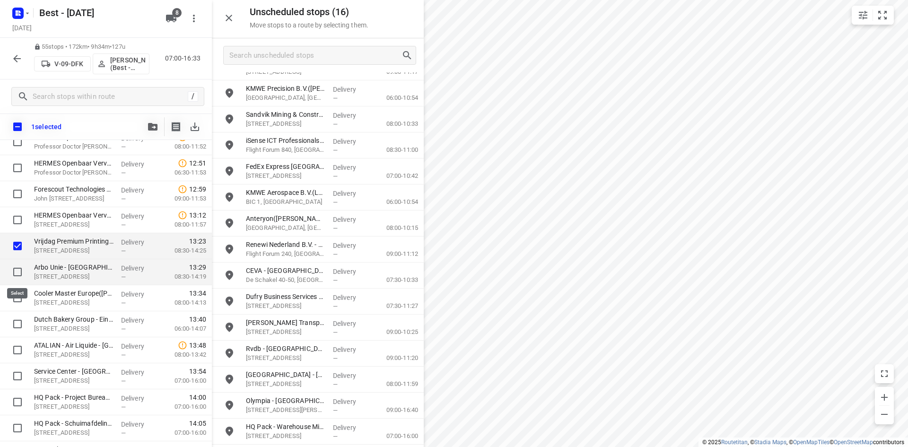
click at [13, 278] on input "checkbox" at bounding box center [17, 271] width 19 height 19
checkbox input "true"
click at [14, 296] on input "checkbox" at bounding box center [17, 297] width 19 height 19
checkbox input "true"
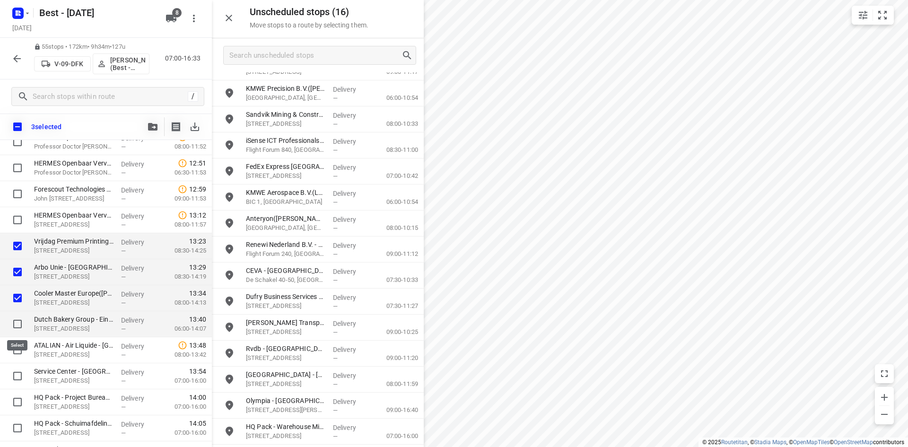
click at [12, 327] on input "checkbox" at bounding box center [17, 324] width 19 height 19
checkbox input "true"
click at [14, 341] on input "checkbox" at bounding box center [17, 350] width 19 height 19
checkbox input "true"
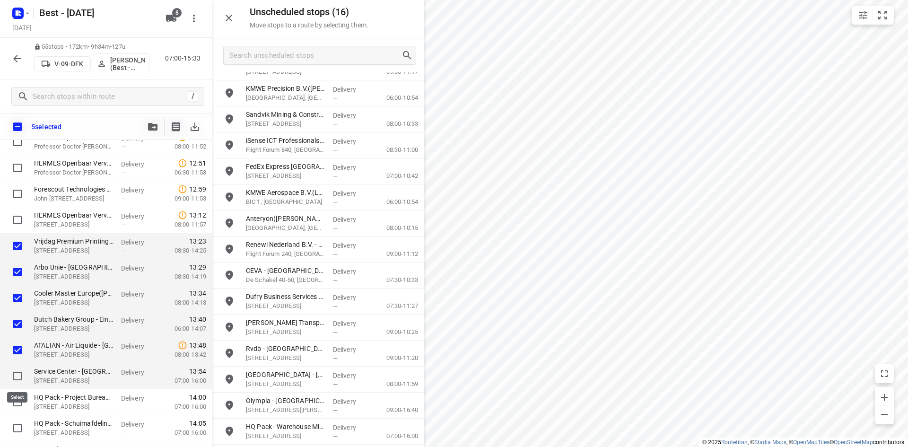
click at [14, 376] on input "checkbox" at bounding box center [17, 376] width 19 height 19
checkbox input "true"
click at [12, 398] on input "checkbox" at bounding box center [17, 402] width 19 height 19
checkbox input "true"
click at [14, 412] on div at bounding box center [15, 402] width 30 height 26
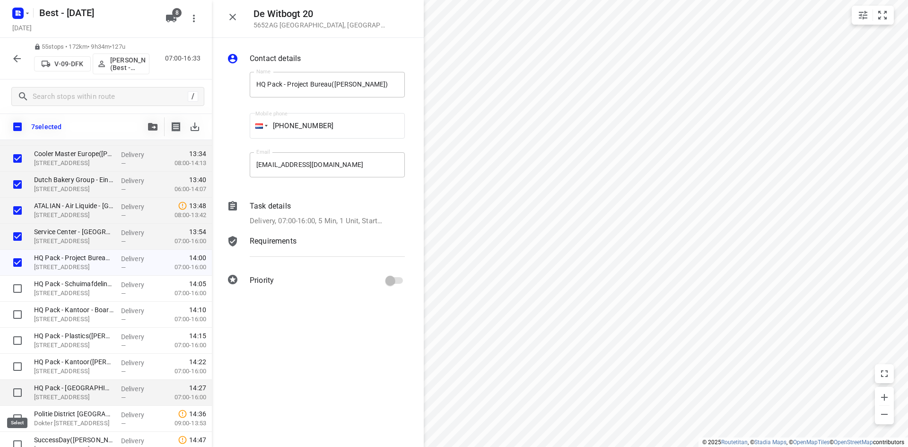
scroll to position [851, 0]
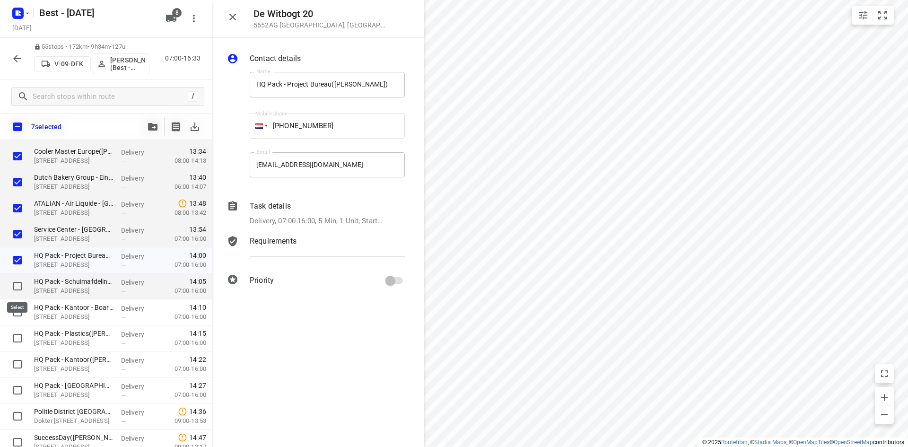
click at [16, 280] on input "checkbox" at bounding box center [17, 286] width 19 height 19
checkbox input "true"
click at [14, 306] on input "checkbox" at bounding box center [17, 312] width 19 height 19
checkbox input "true"
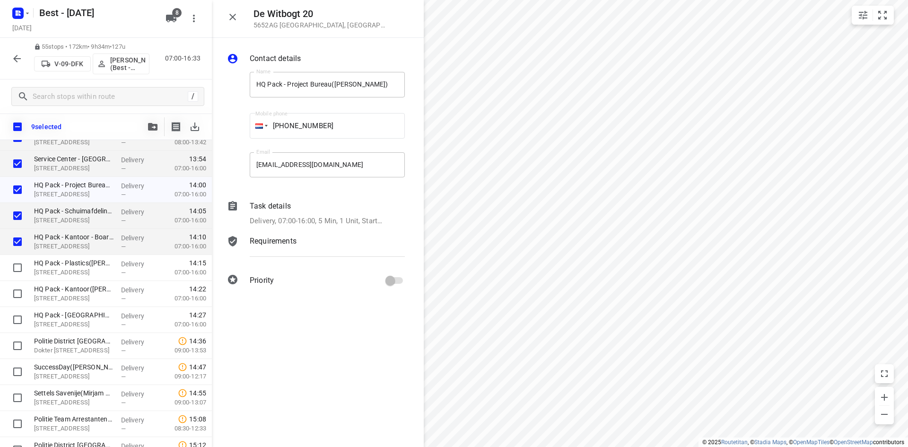
scroll to position [946, 0]
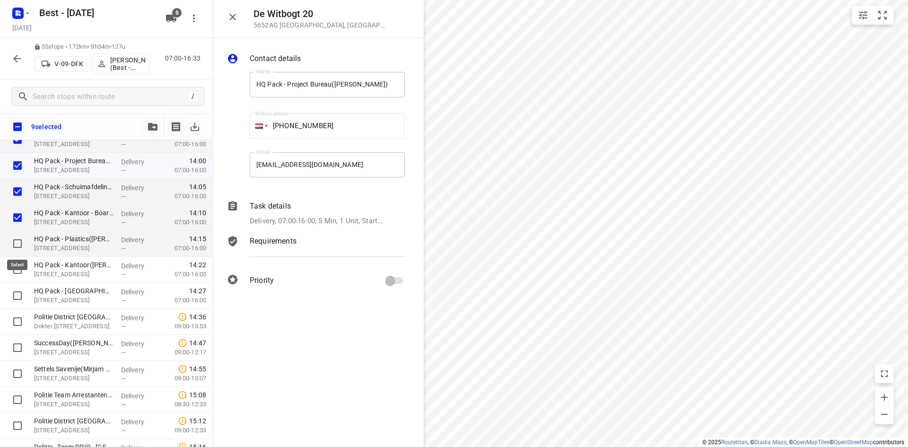
click at [14, 242] on input "checkbox" at bounding box center [17, 243] width 19 height 19
checkbox input "true"
click at [16, 272] on input "checkbox" at bounding box center [17, 269] width 19 height 19
checkbox input "true"
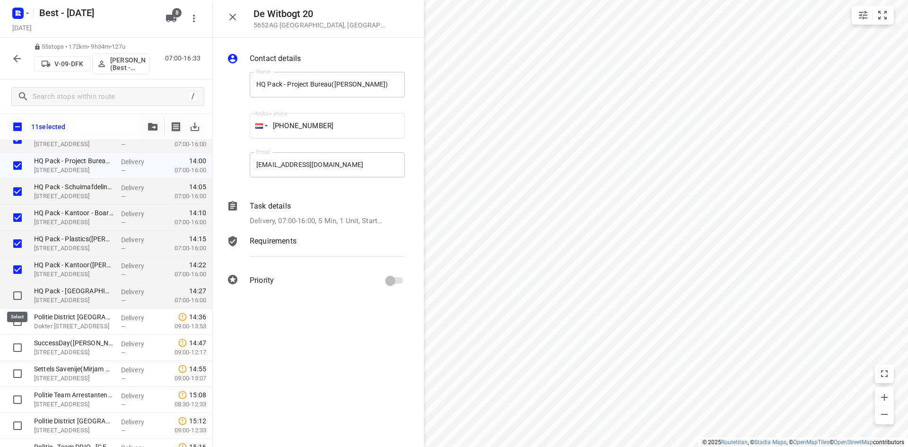
click at [16, 304] on input "checkbox" at bounding box center [17, 295] width 19 height 19
checkbox input "true"
drag, startPoint x: 16, startPoint y: 317, endPoint x: 18, endPoint y: 330, distance: 13.5
click at [16, 317] on input "checkbox" at bounding box center [17, 321] width 19 height 19
checkbox input "true"
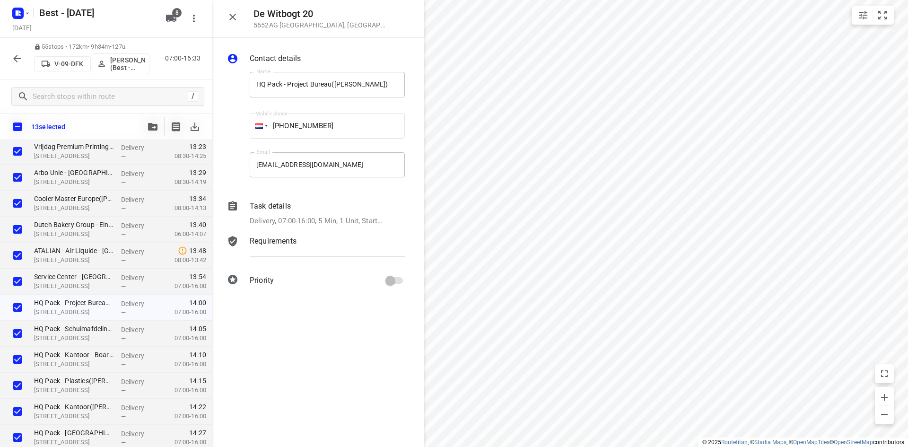
scroll to position [709, 0]
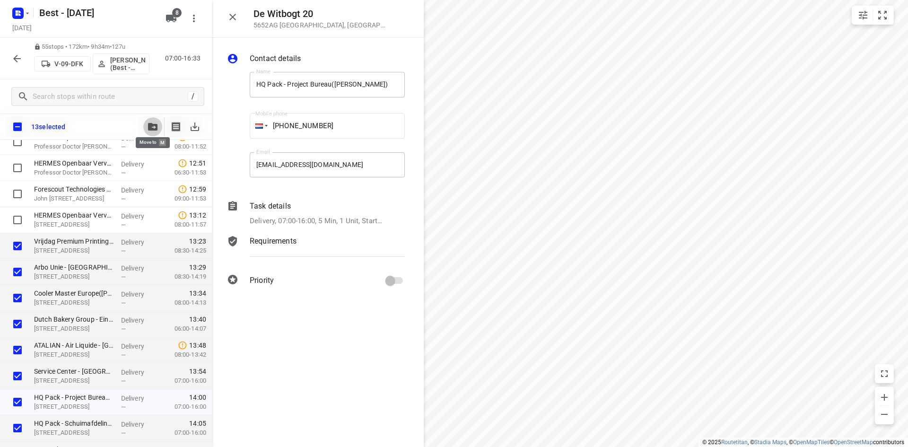
click at [153, 126] on icon "button" at bounding box center [152, 127] width 9 height 8
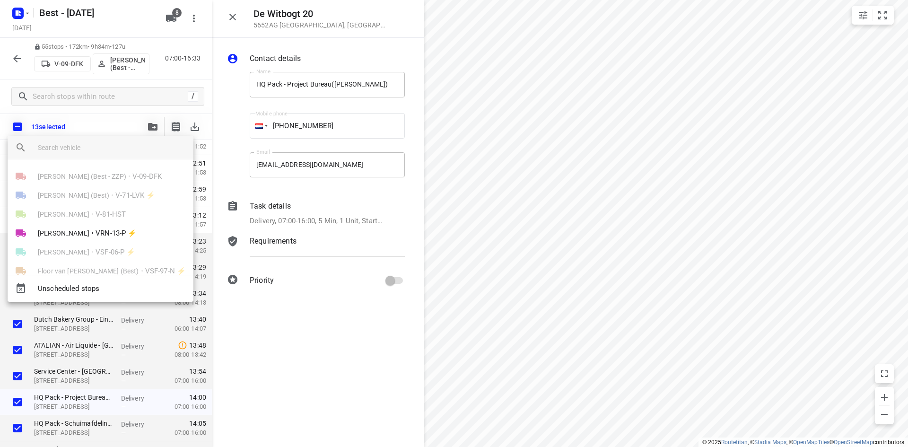
scroll to position [55, 0]
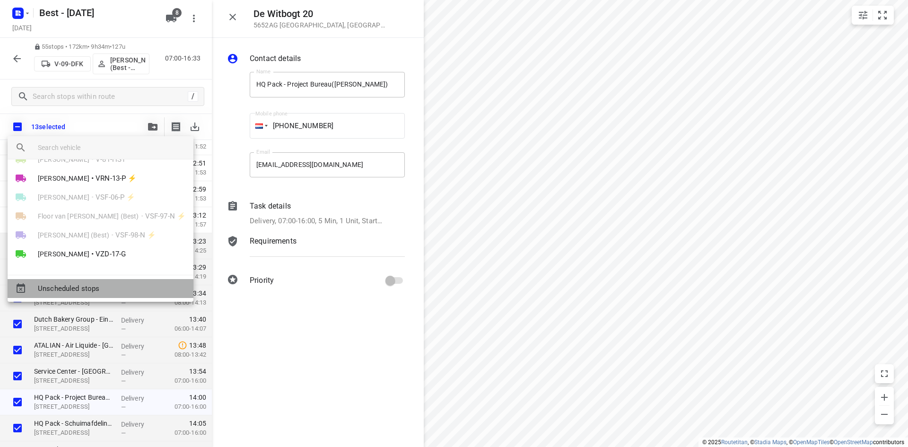
click at [70, 286] on span "Unscheduled stops" at bounding box center [112, 288] width 148 height 11
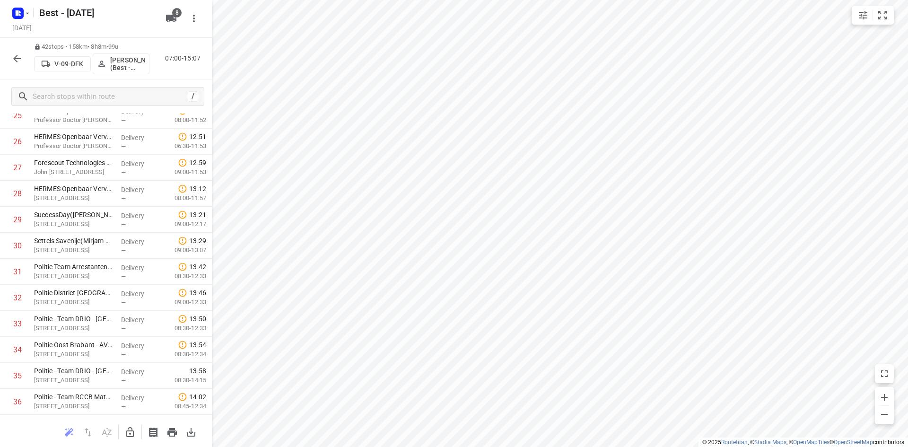
click at [22, 63] on icon "button" at bounding box center [16, 58] width 11 height 11
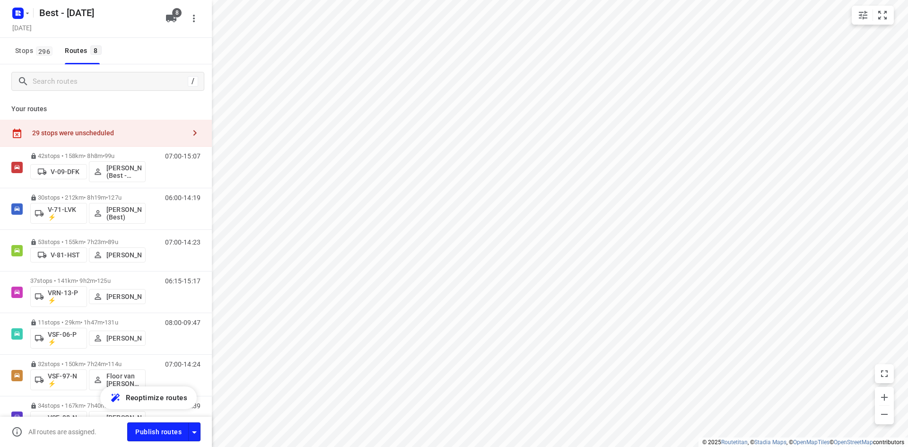
click at [96, 143] on div "29 stops were unscheduled" at bounding box center [106, 133] width 212 height 27
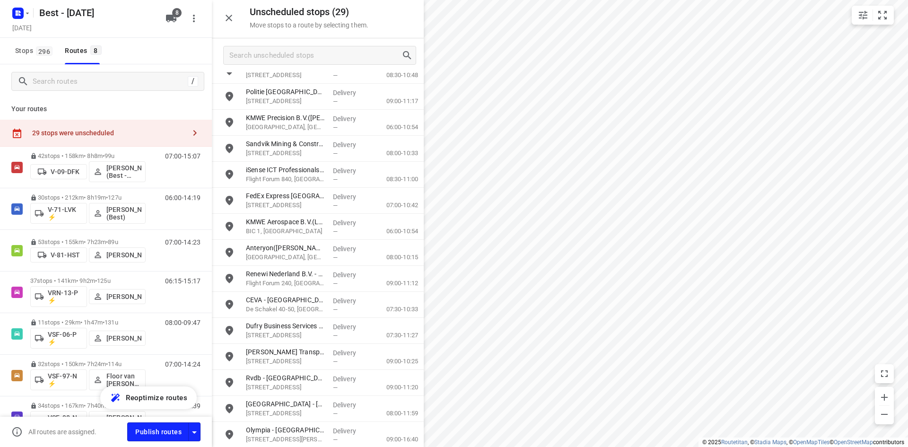
scroll to position [382, 0]
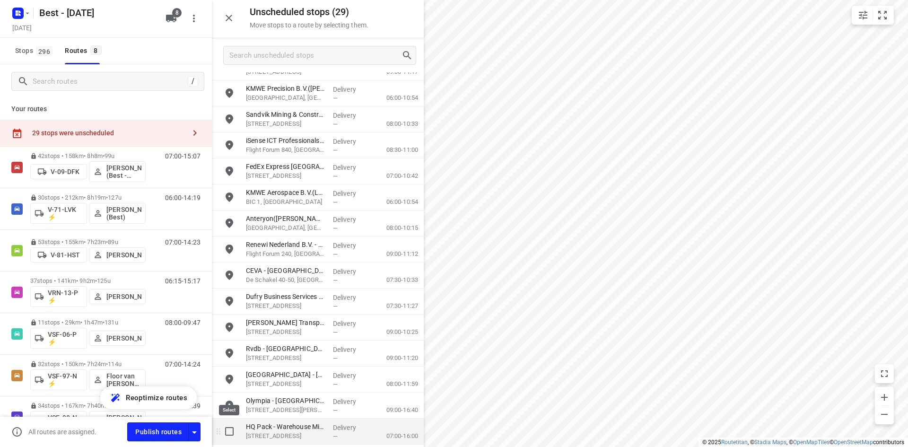
click at [227, 430] on input "grid" at bounding box center [229, 431] width 19 height 19
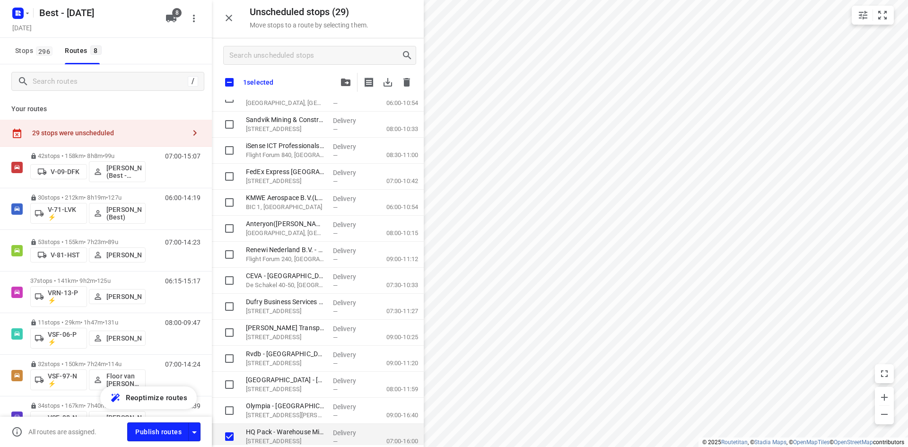
scroll to position [411, 0]
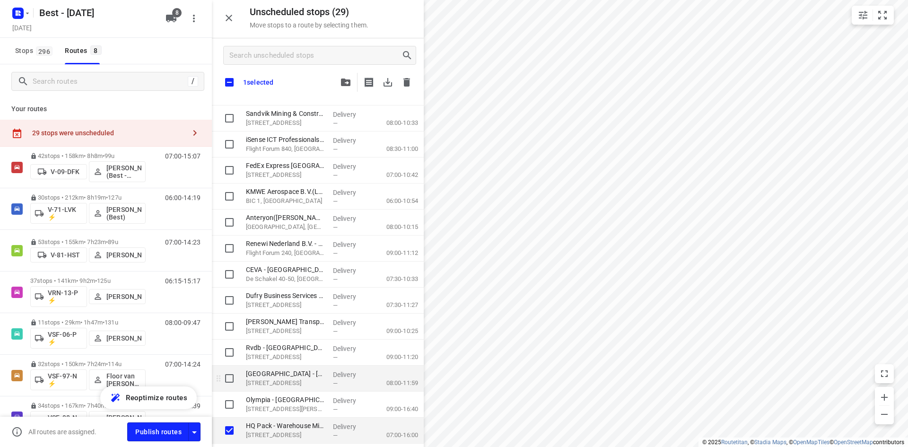
checkbox input "true"
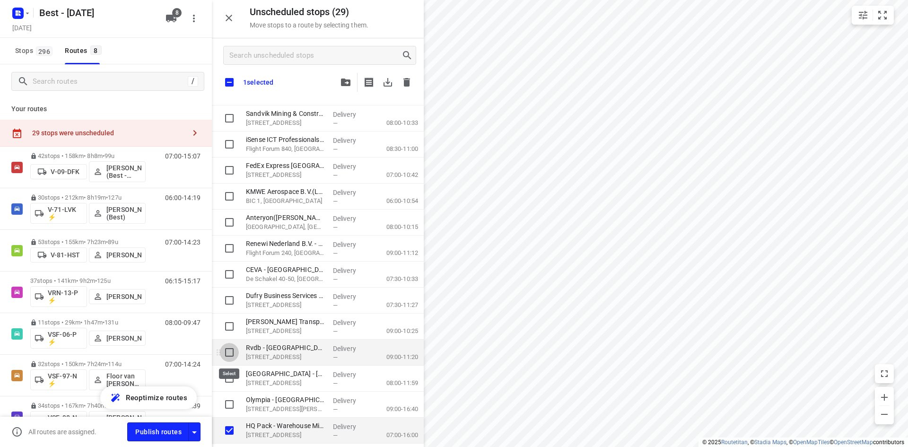
click at [230, 358] on input "grid" at bounding box center [229, 352] width 19 height 19
checkbox input "true"
click at [229, 323] on input "grid" at bounding box center [229, 326] width 19 height 19
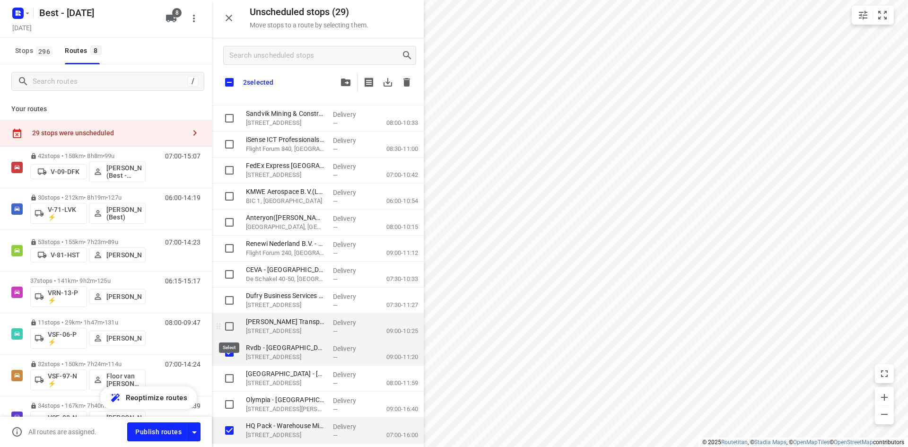
checkbox input "true"
click at [232, 302] on input "grid" at bounding box center [229, 300] width 19 height 19
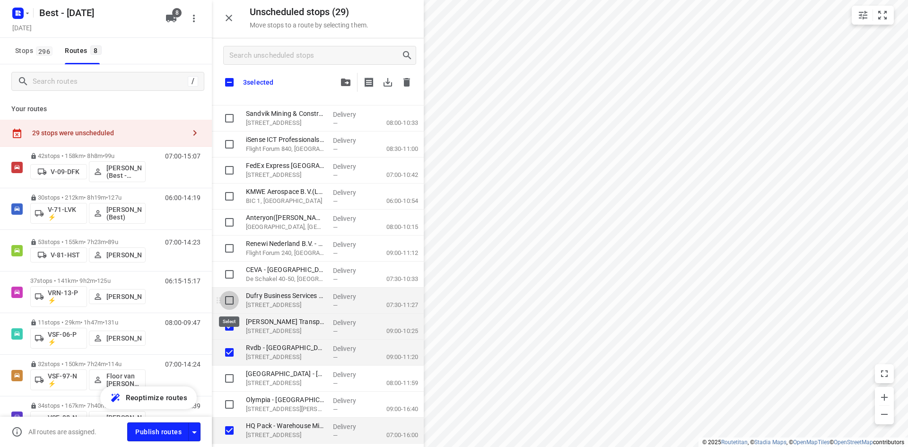
checkbox input "true"
click at [232, 266] on input "grid" at bounding box center [229, 274] width 19 height 19
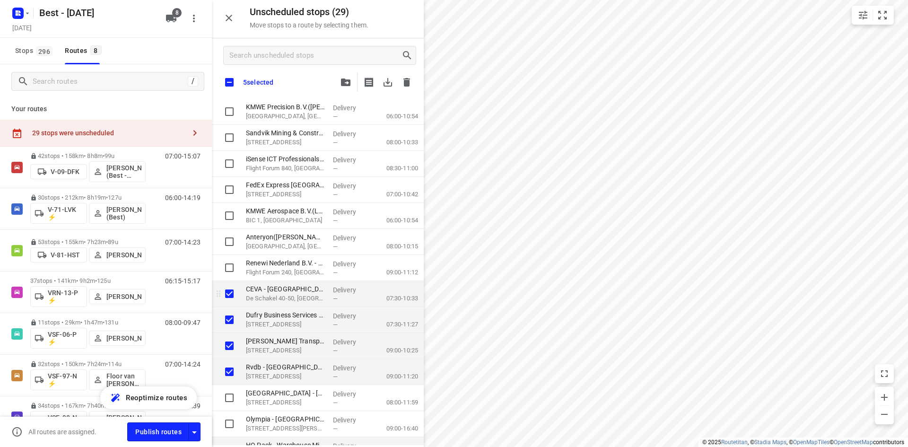
scroll to position [363, 0]
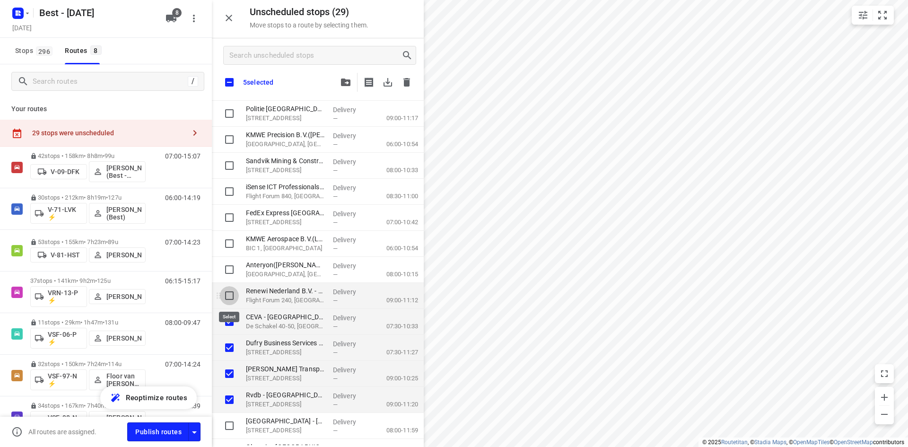
click at [221, 293] on input "grid" at bounding box center [229, 295] width 19 height 19
click at [232, 268] on input "grid" at bounding box center [229, 269] width 19 height 19
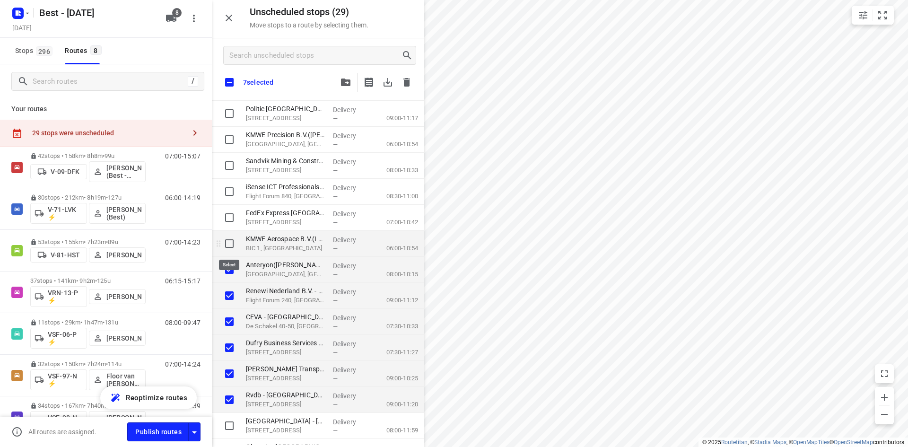
click at [233, 240] on input "grid" at bounding box center [229, 243] width 19 height 19
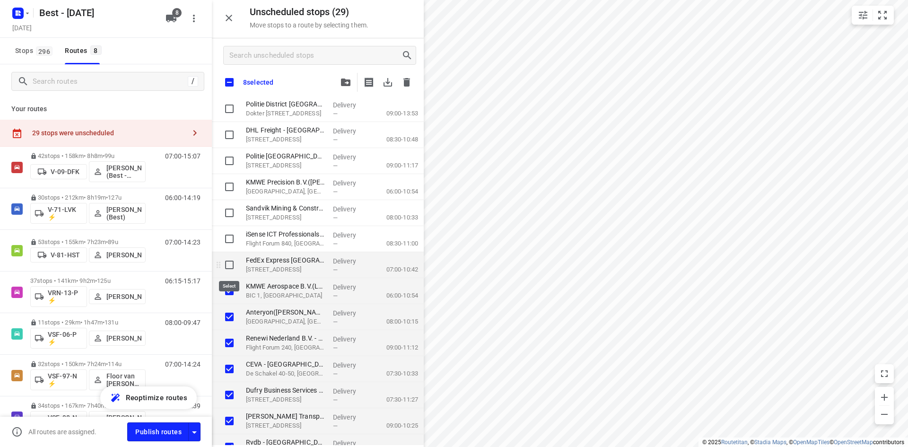
click at [224, 269] on input "grid" at bounding box center [229, 264] width 19 height 19
click at [234, 229] on input "grid" at bounding box center [229, 238] width 19 height 19
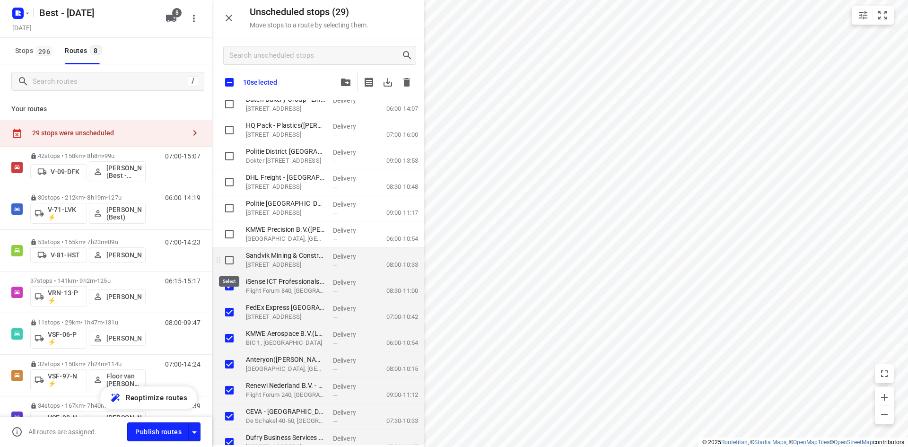
drag, startPoint x: 227, startPoint y: 265, endPoint x: 224, endPoint y: 254, distance: 11.2
click at [227, 264] on input "grid" at bounding box center [229, 260] width 19 height 19
click at [223, 235] on input "grid" at bounding box center [229, 234] width 19 height 19
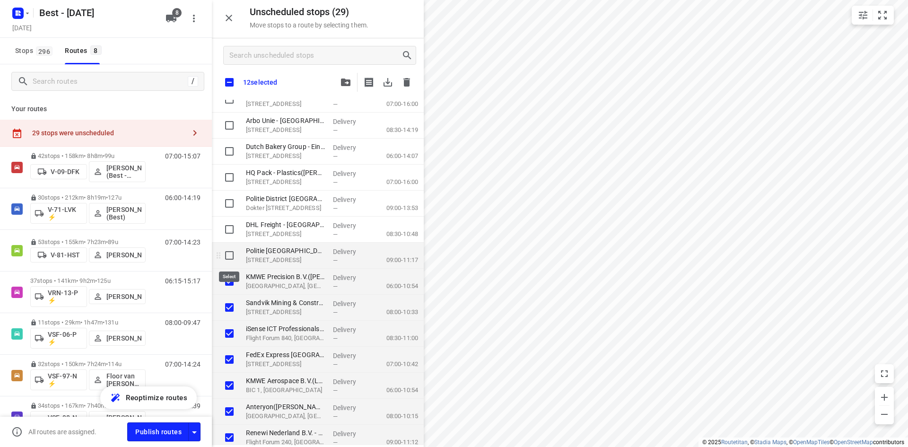
click at [231, 259] on input "grid" at bounding box center [229, 255] width 19 height 19
click at [236, 229] on input "grid" at bounding box center [229, 229] width 19 height 19
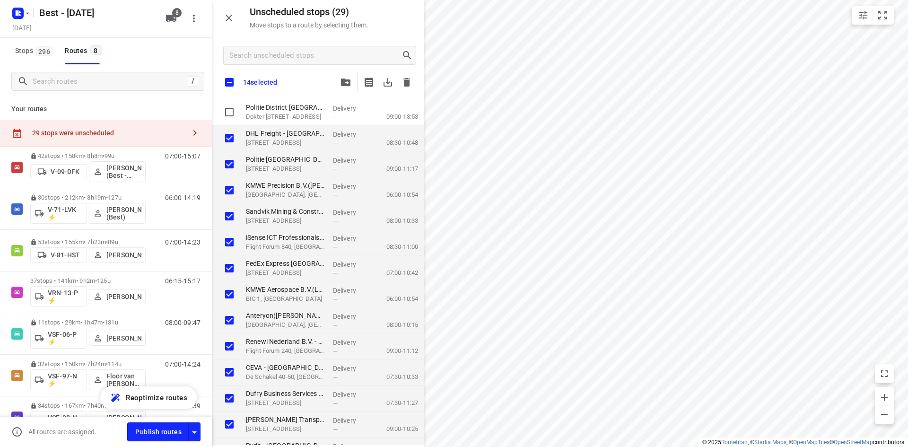
scroll to position [316, 0]
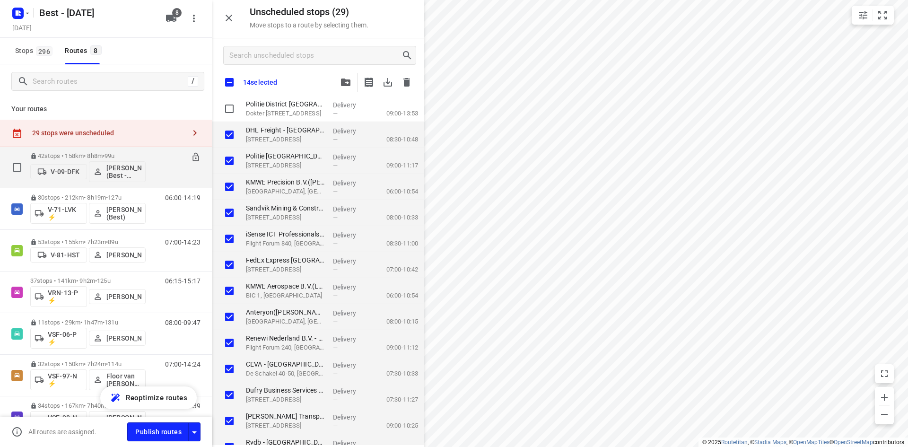
click at [79, 156] on p "42 stops • 158km • 8h8m • 99u" at bounding box center [87, 155] width 115 height 7
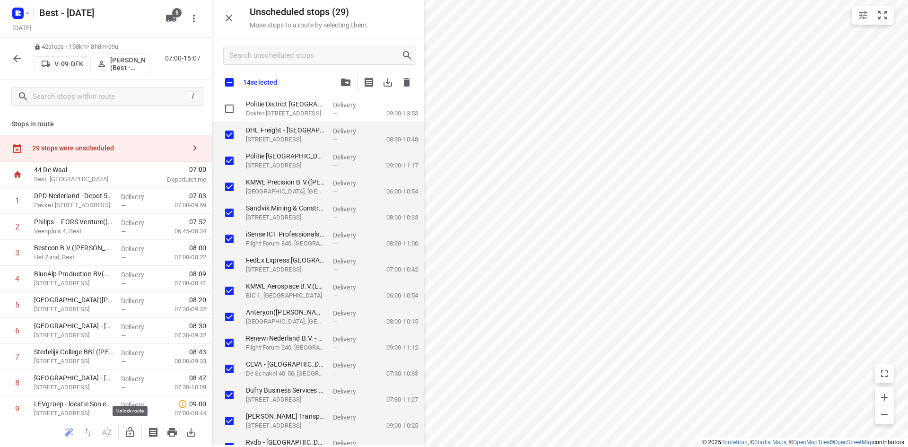
click at [133, 440] on button "button" at bounding box center [130, 432] width 19 height 19
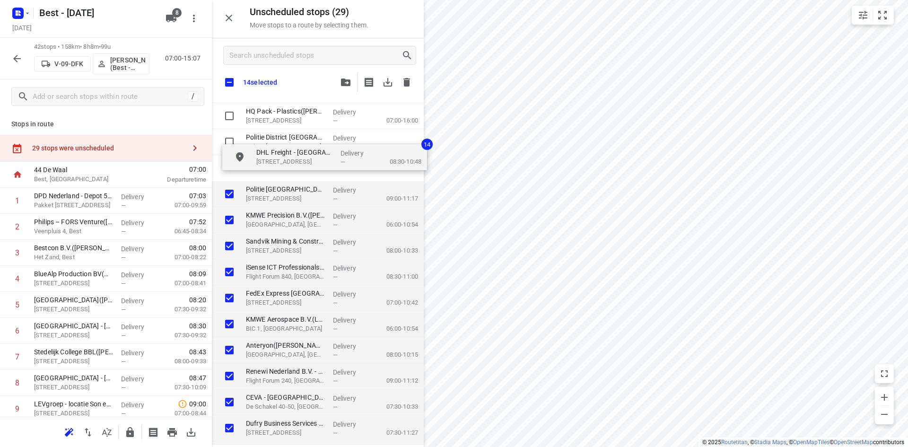
scroll to position [280, 0]
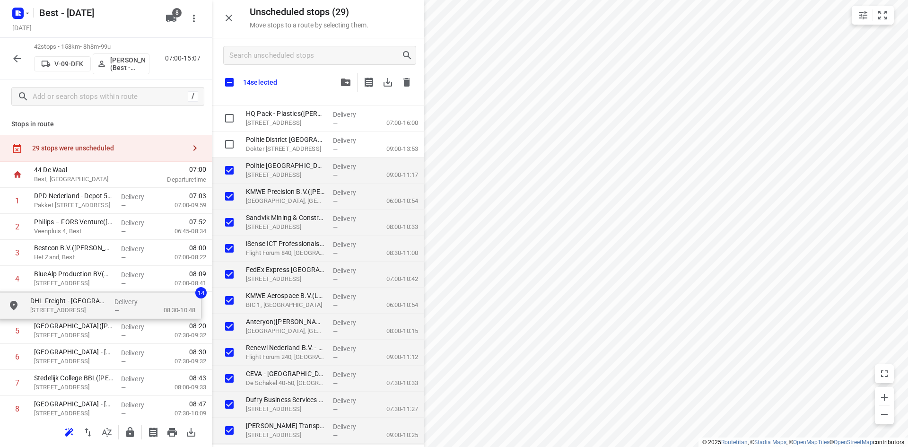
drag, startPoint x: 291, startPoint y: 138, endPoint x: 77, endPoint y: 312, distance: 275.4
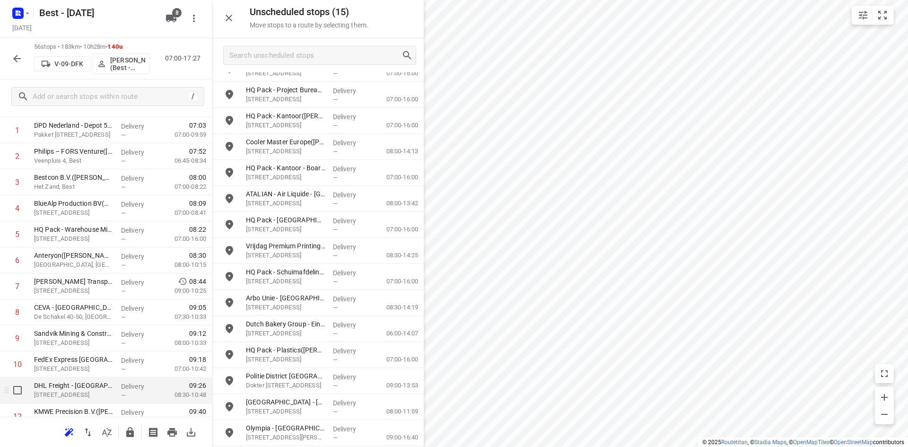
scroll to position [142, 0]
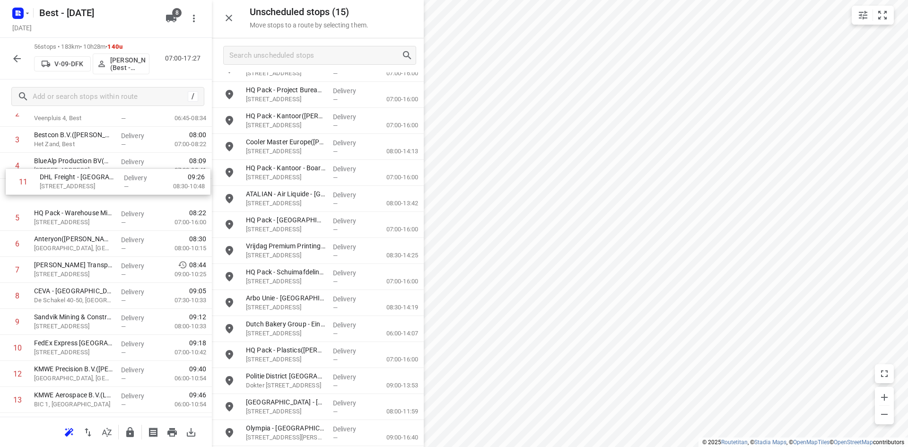
drag, startPoint x: 79, startPoint y: 329, endPoint x: 84, endPoint y: 189, distance: 140.1
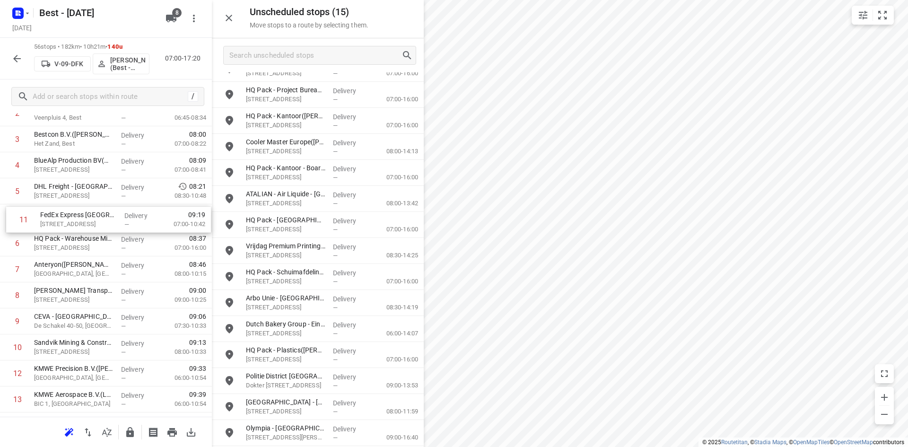
drag, startPoint x: 80, startPoint y: 350, endPoint x: 87, endPoint y: 216, distance: 134.5
drag, startPoint x: 61, startPoint y: 342, endPoint x: 69, endPoint y: 231, distance: 111.4
drag, startPoint x: 48, startPoint y: 341, endPoint x: 56, endPoint y: 265, distance: 77.0
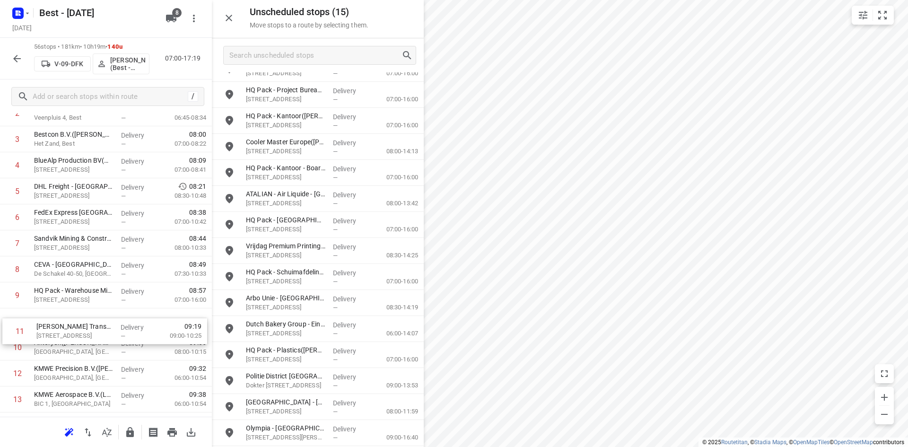
scroll to position [114, 0]
drag, startPoint x: 87, startPoint y: 347, endPoint x: 90, endPoint y: 309, distance: 38.4
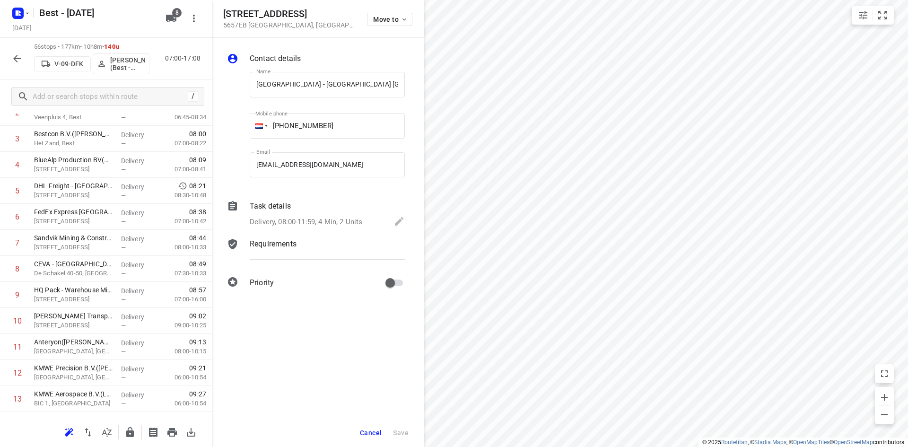
click at [387, 12] on div "Move to" at bounding box center [389, 19] width 45 height 20
click at [385, 19] on span "Move to" at bounding box center [390, 20] width 35 height 8
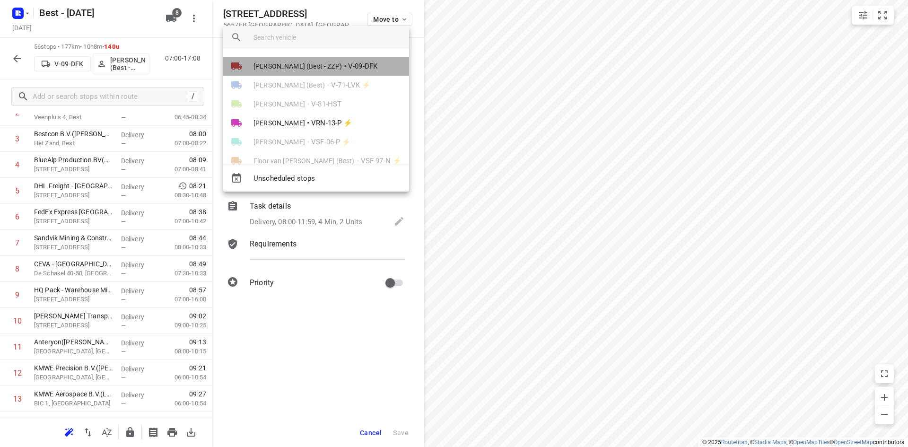
click at [333, 71] on li "Maurice Vanderfeesten (Best - ZZP) • V-09-DFK" at bounding box center [316, 66] width 186 height 19
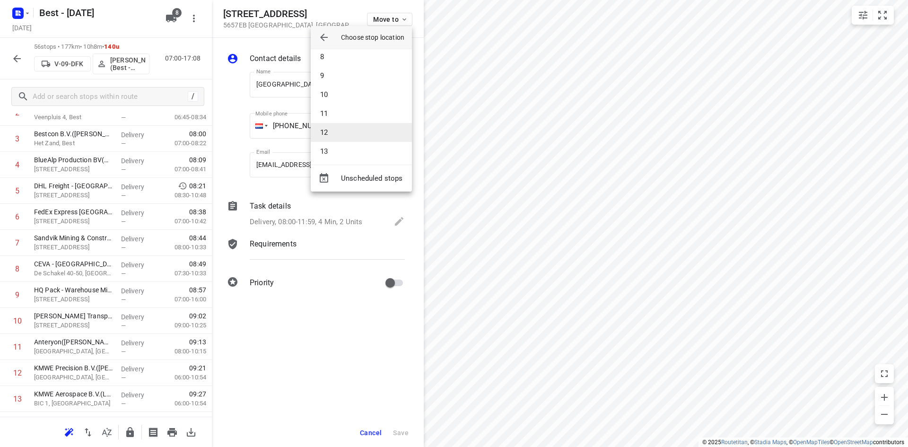
scroll to position [142, 0]
click at [348, 114] on li "11" at bounding box center [361, 109] width 101 height 19
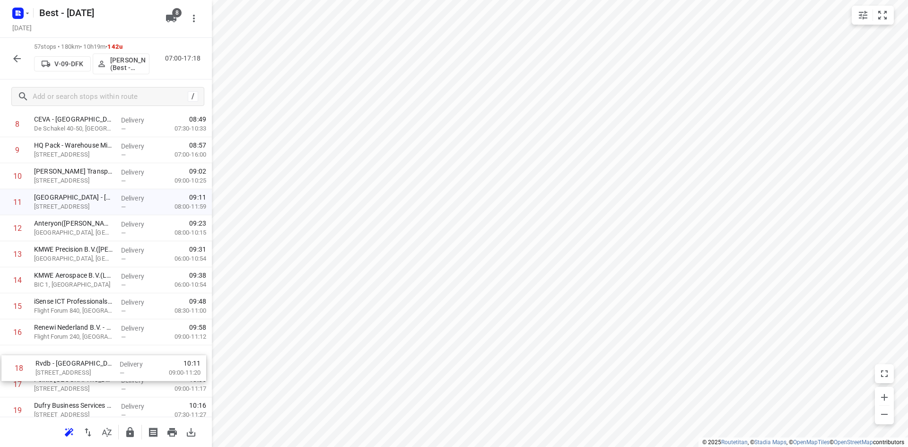
scroll to position [259, 0]
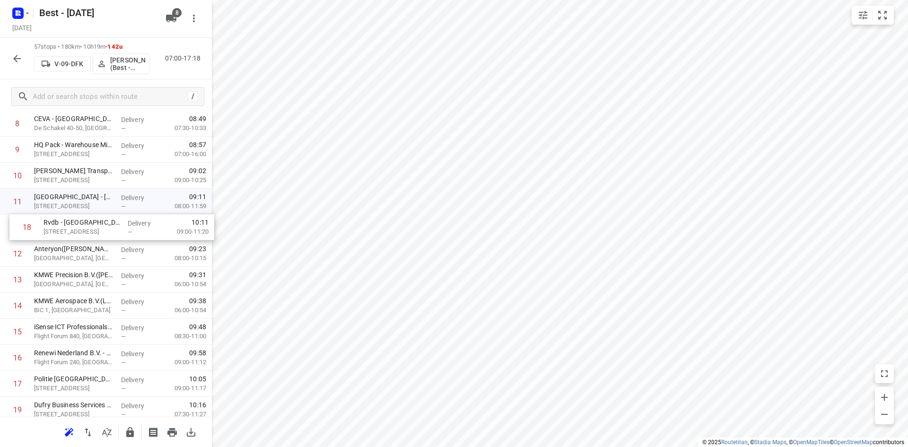
drag, startPoint x: 52, startPoint y: 379, endPoint x: 62, endPoint y: 215, distance: 164.9
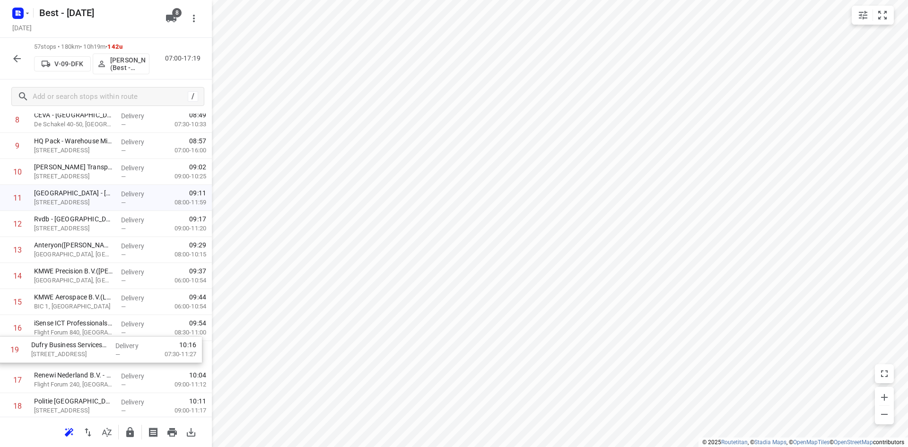
scroll to position [264, 0]
drag, startPoint x: 55, startPoint y: 401, endPoint x: 55, endPoint y: 207, distance: 193.9
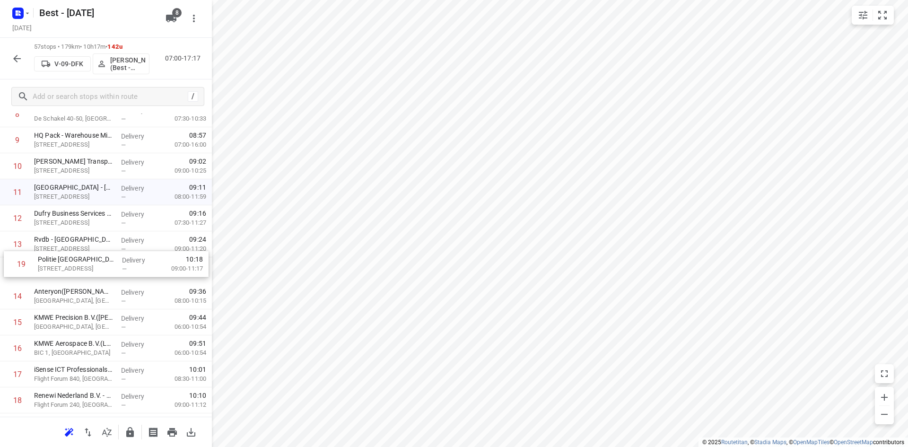
drag, startPoint x: 63, startPoint y: 400, endPoint x: 68, endPoint y: 255, distance: 144.8
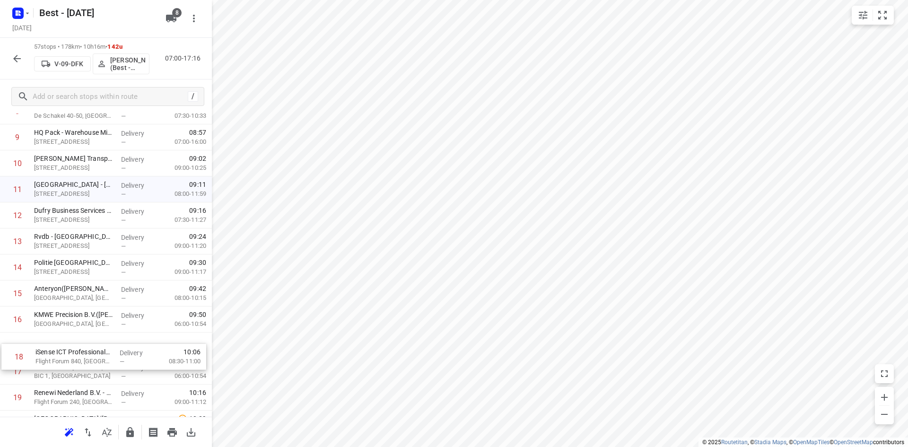
scroll to position [272, 0]
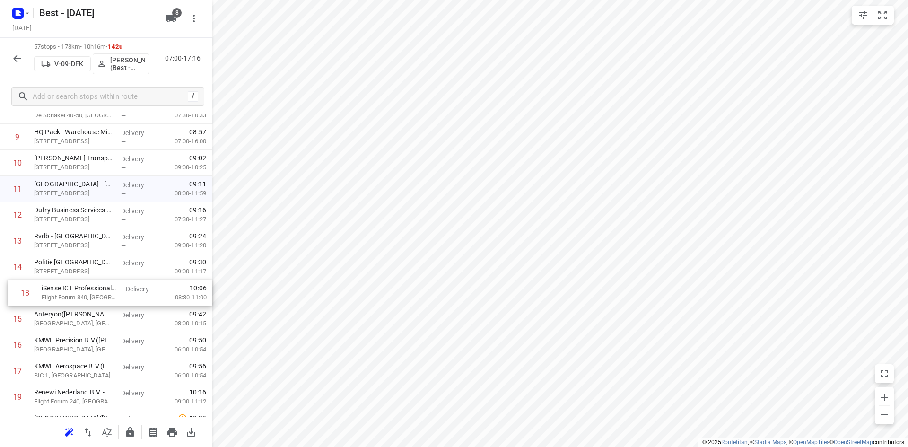
drag, startPoint x: 111, startPoint y: 368, endPoint x: 120, endPoint y: 284, distance: 85.1
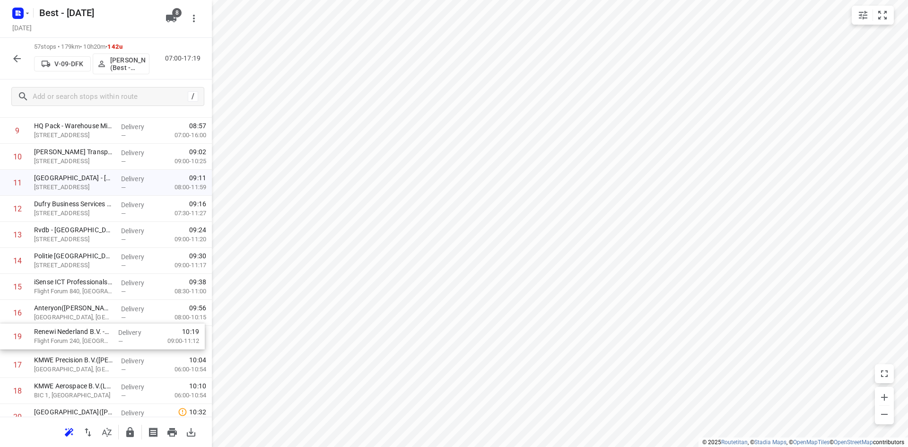
scroll to position [278, 0]
drag, startPoint x: 74, startPoint y: 389, endPoint x: 77, endPoint y: 300, distance: 89.0
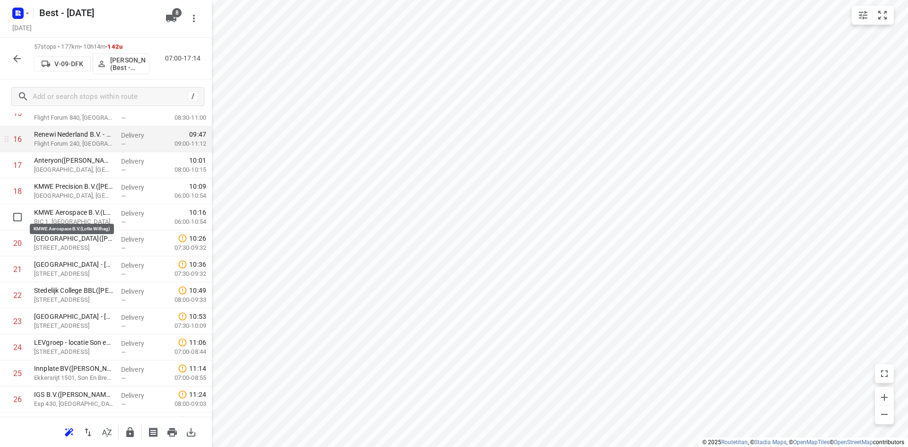
scroll to position [473, 0]
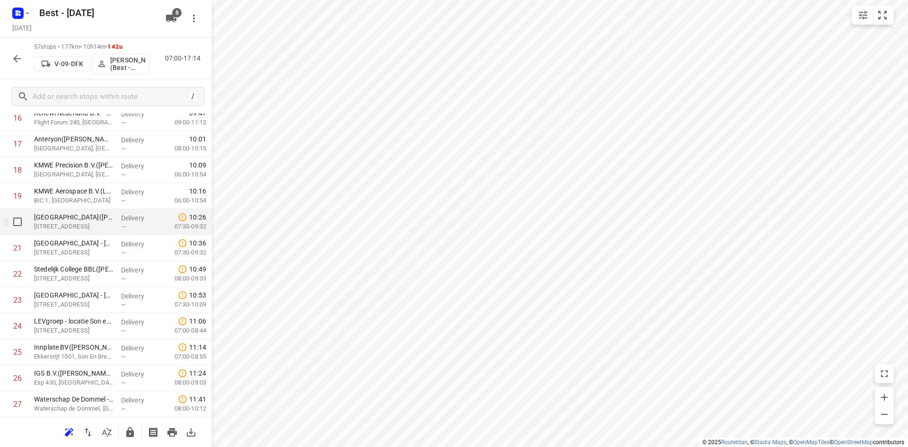
click at [23, 232] on div at bounding box center [15, 222] width 30 height 26
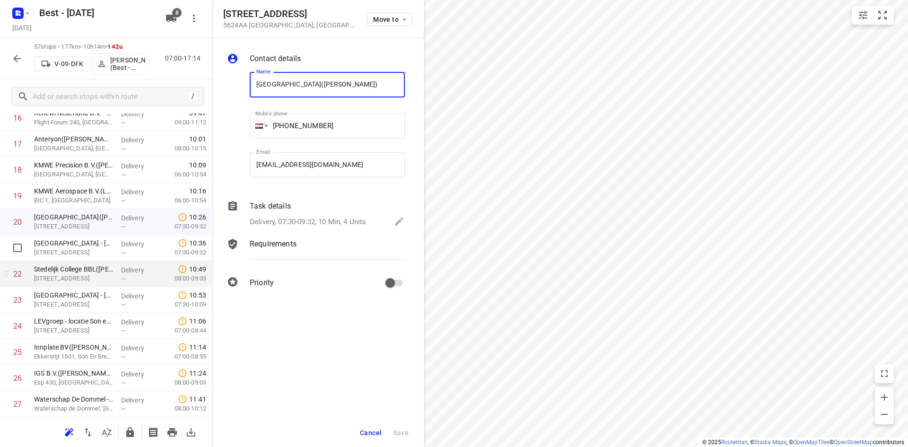
scroll to position [0, 13]
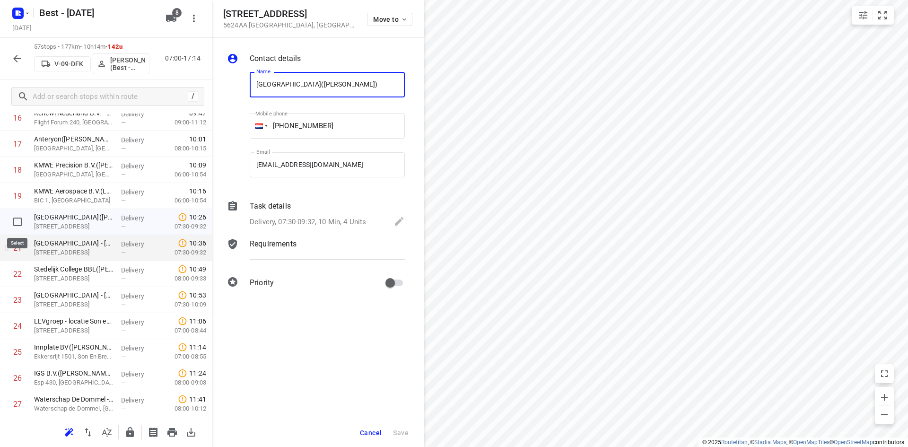
click at [17, 214] on input "checkbox" at bounding box center [17, 221] width 19 height 19
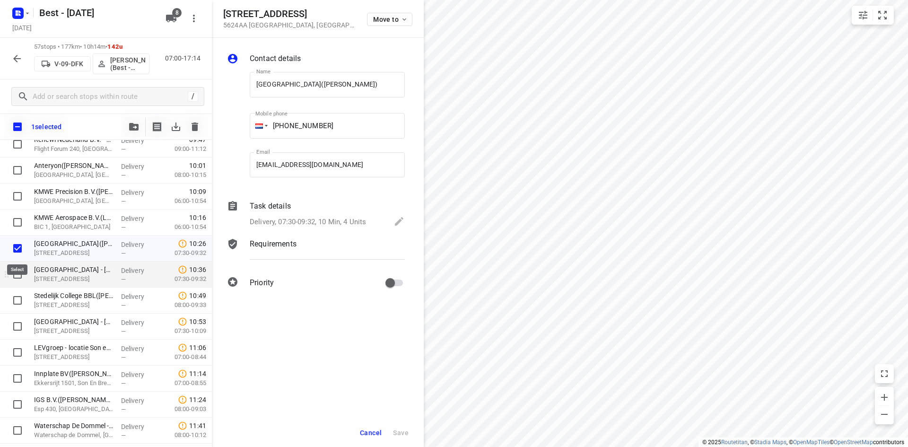
click at [18, 262] on div at bounding box center [15, 275] width 30 height 26
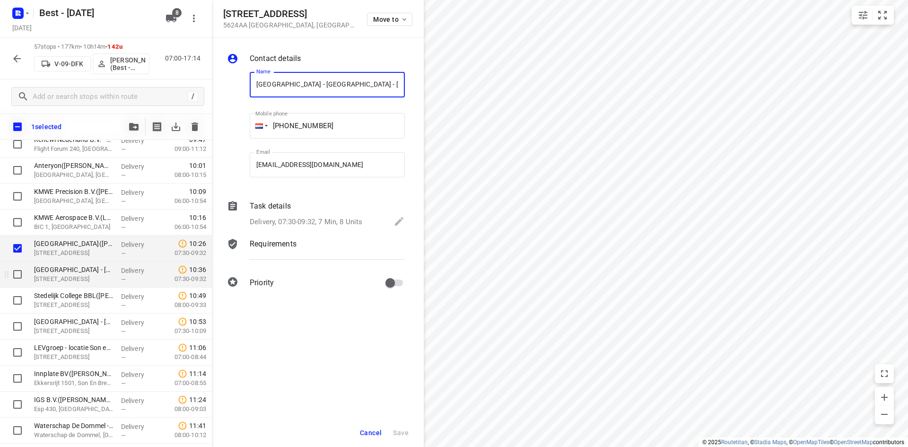
scroll to position [0, 13]
click at [19, 277] on input "checkbox" at bounding box center [17, 274] width 19 height 19
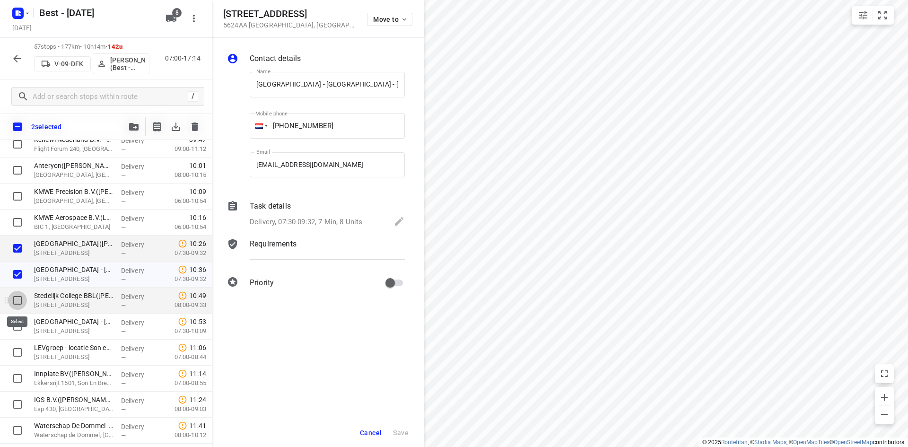
click at [19, 305] on input "checkbox" at bounding box center [17, 300] width 19 height 19
click at [16, 319] on input "checkbox" at bounding box center [17, 326] width 19 height 19
click at [134, 136] on div "4 selected" at bounding box center [106, 127] width 212 height 26
click at [131, 130] on icon "button" at bounding box center [133, 127] width 9 height 8
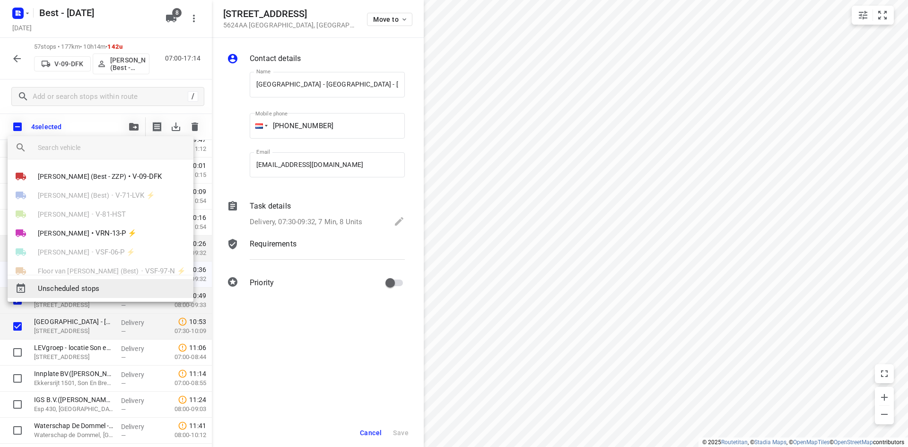
click at [95, 295] on div "Unscheduled stops" at bounding box center [101, 288] width 186 height 19
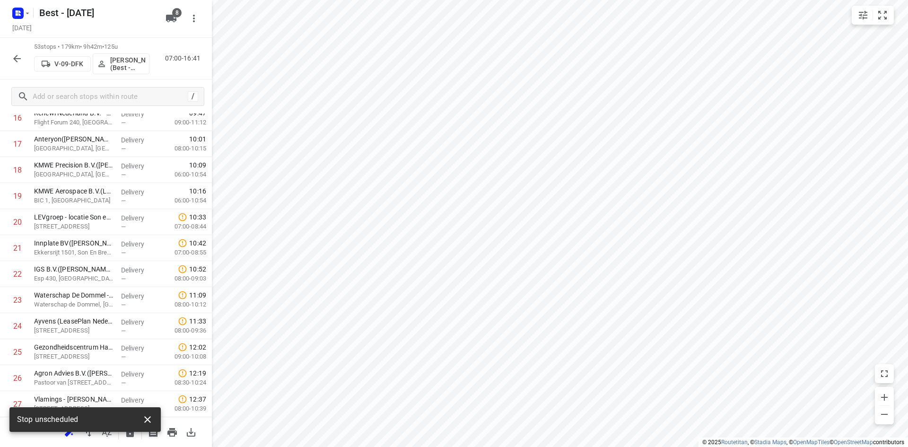
click at [143, 420] on icon "button" at bounding box center [147, 419] width 11 height 11
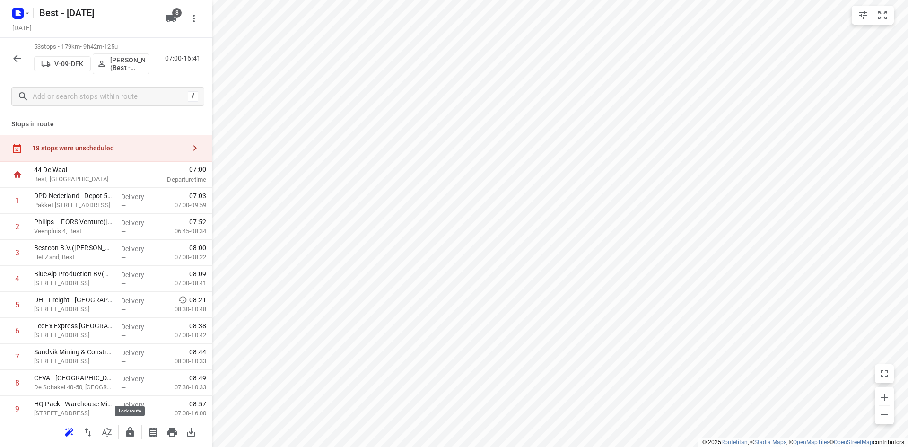
click at [124, 434] on button "button" at bounding box center [130, 432] width 19 height 19
click at [17, 57] on icon "button" at bounding box center [16, 58] width 11 height 11
click at [86, 138] on div "18 stops were unscheduled" at bounding box center [106, 148] width 212 height 27
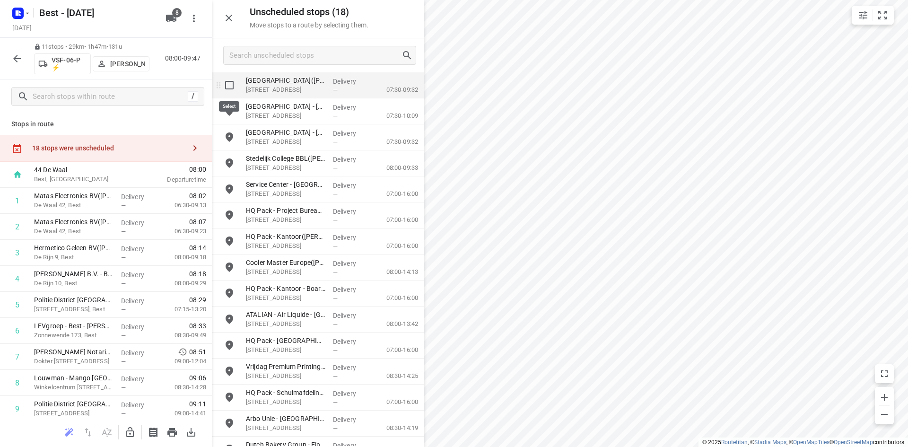
click at [237, 82] on input "grid" at bounding box center [229, 85] width 19 height 19
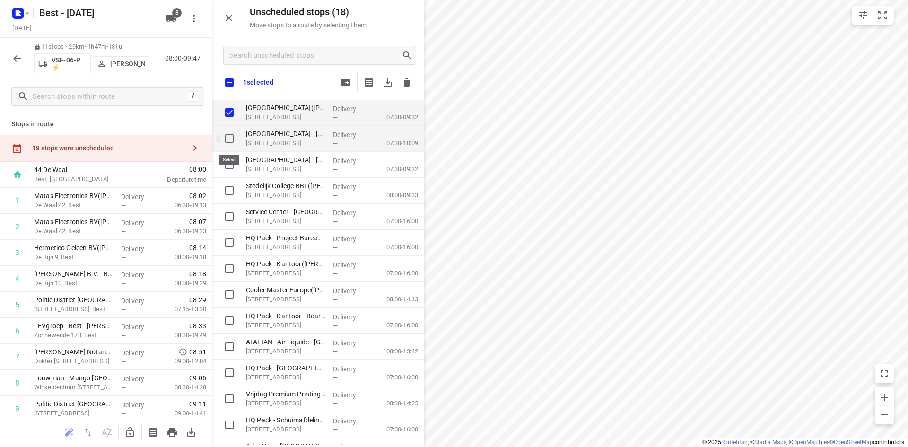
click at [226, 142] on input "grid" at bounding box center [229, 138] width 19 height 19
click at [229, 164] on input "grid" at bounding box center [229, 164] width 19 height 19
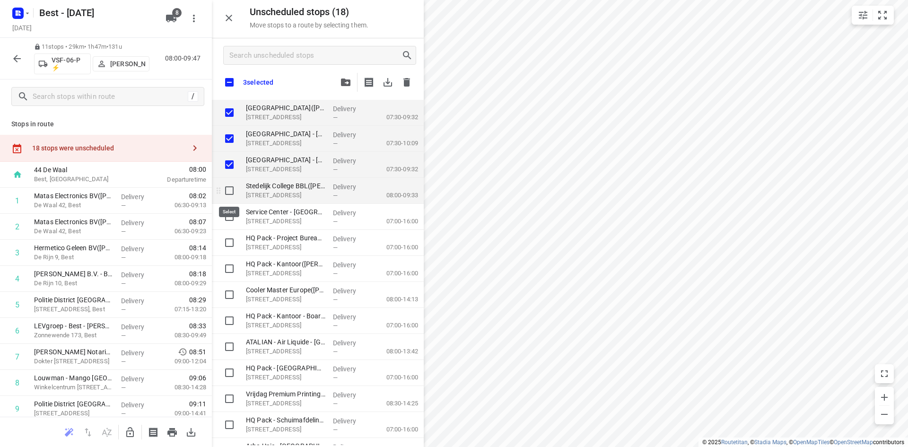
click at [227, 184] on input "grid" at bounding box center [229, 190] width 19 height 19
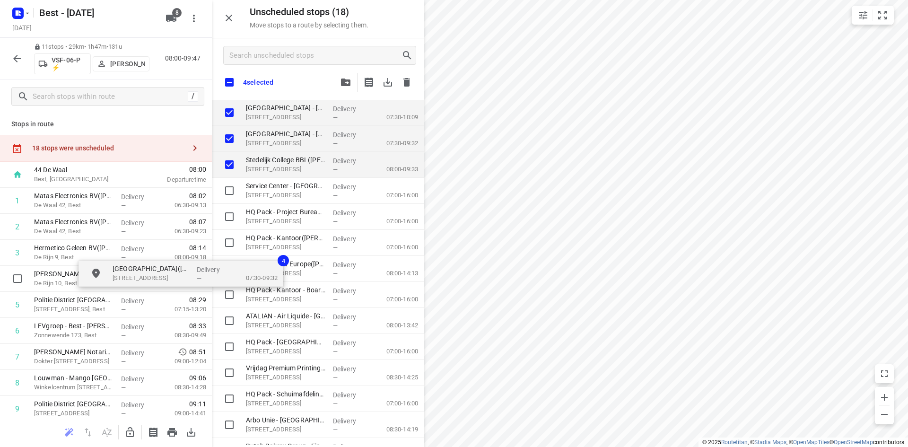
drag, startPoint x: 298, startPoint y: 117, endPoint x: 245, endPoint y: 217, distance: 113.2
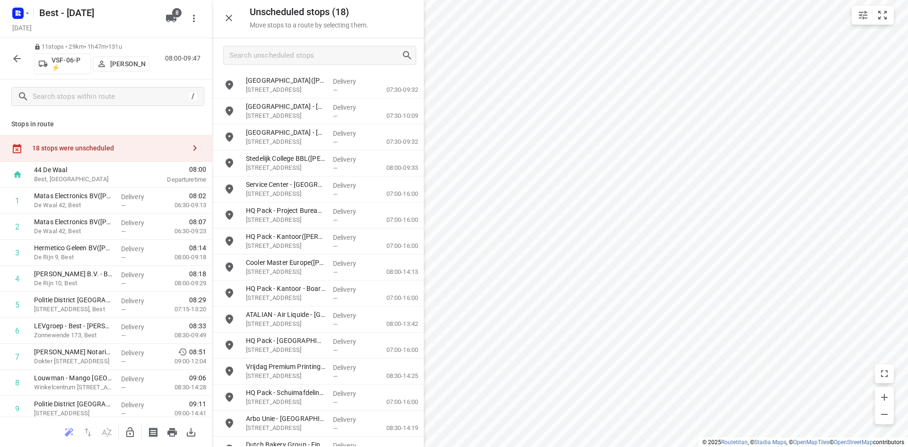
click at [131, 418] on div at bounding box center [106, 432] width 212 height 30
click at [131, 424] on button "button" at bounding box center [130, 432] width 19 height 19
click at [231, 167] on input "grid" at bounding box center [229, 163] width 19 height 19
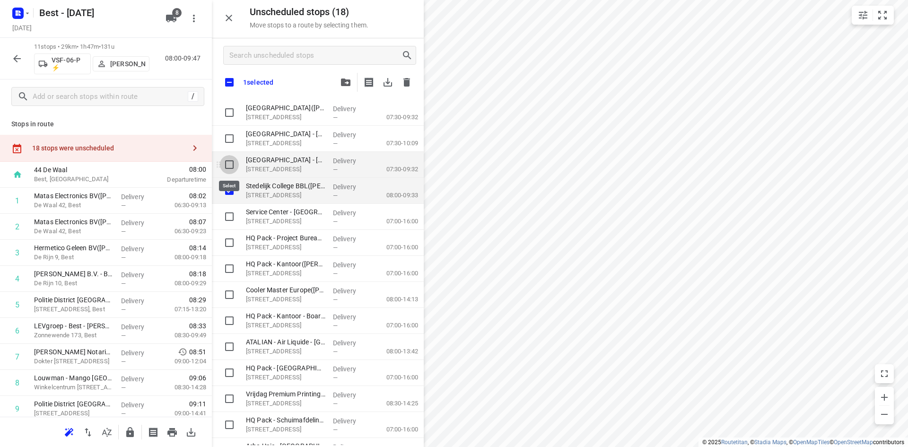
click at [228, 164] on input "grid" at bounding box center [229, 164] width 19 height 19
drag, startPoint x: 228, startPoint y: 138, endPoint x: 228, endPoint y: 129, distance: 9.5
click at [228, 135] on input "grid" at bounding box center [229, 138] width 19 height 19
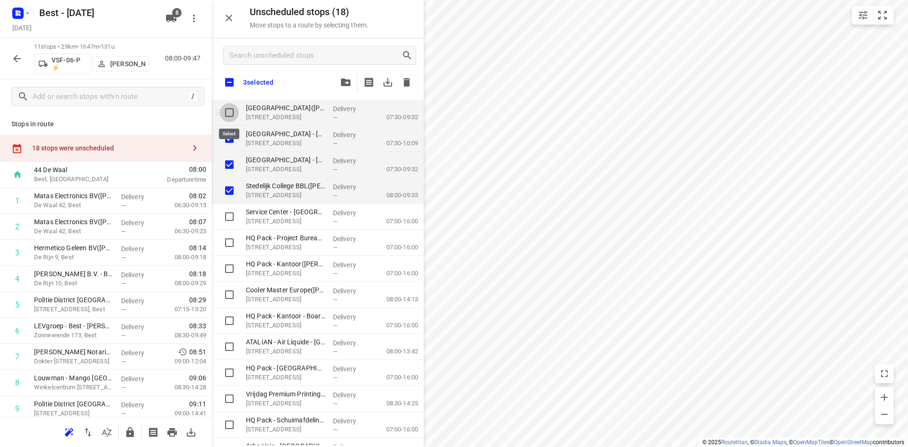
click at [228, 108] on input "grid" at bounding box center [229, 112] width 19 height 19
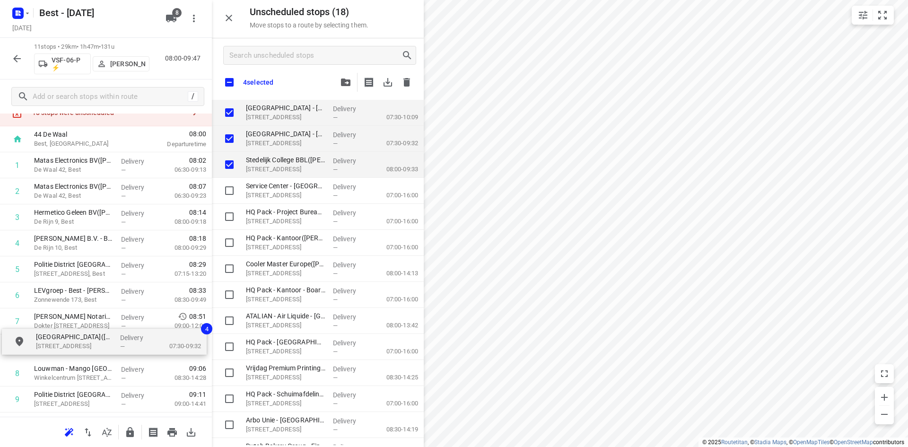
scroll to position [36, 0]
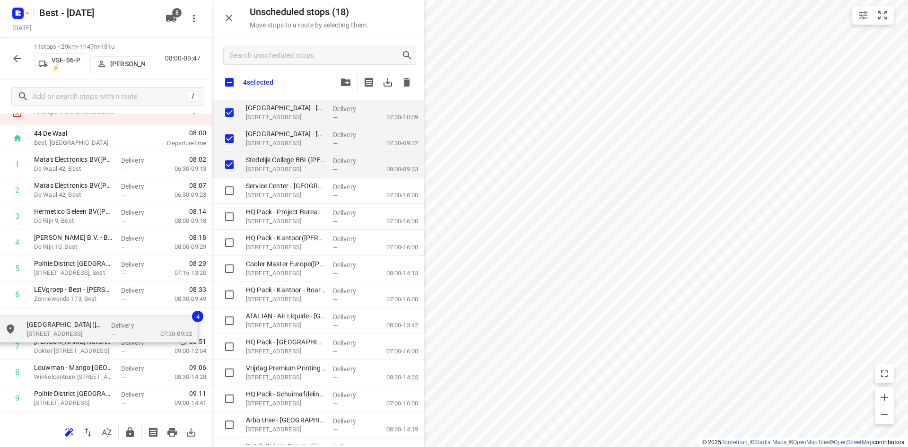
drag, startPoint x: 261, startPoint y: 109, endPoint x: 40, endPoint y: 332, distance: 313.7
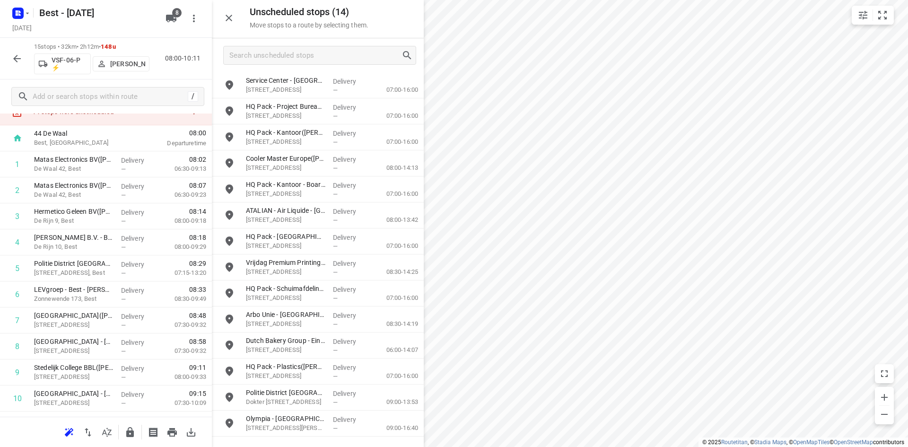
click at [236, 30] on div "Unscheduled stops ( 14 ) Move stops to a route by selecting them." at bounding box center [318, 19] width 212 height 38
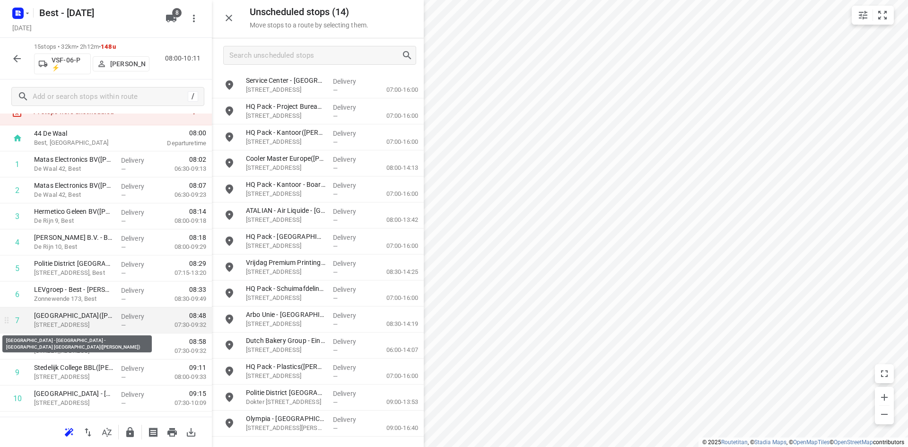
scroll to position [84, 0]
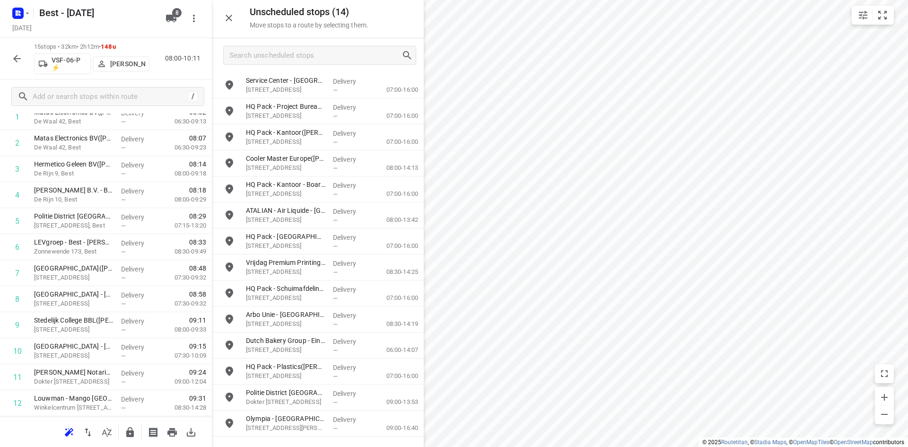
click at [233, 15] on icon "button" at bounding box center [228, 17] width 11 height 11
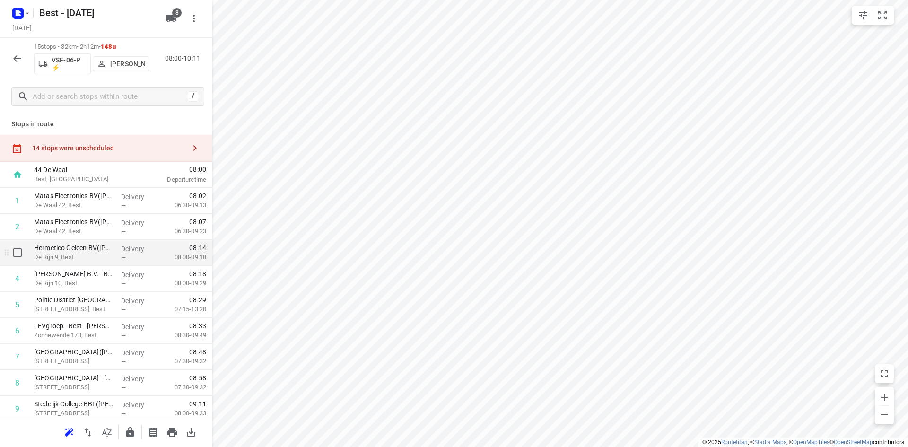
scroll to position [142, 0]
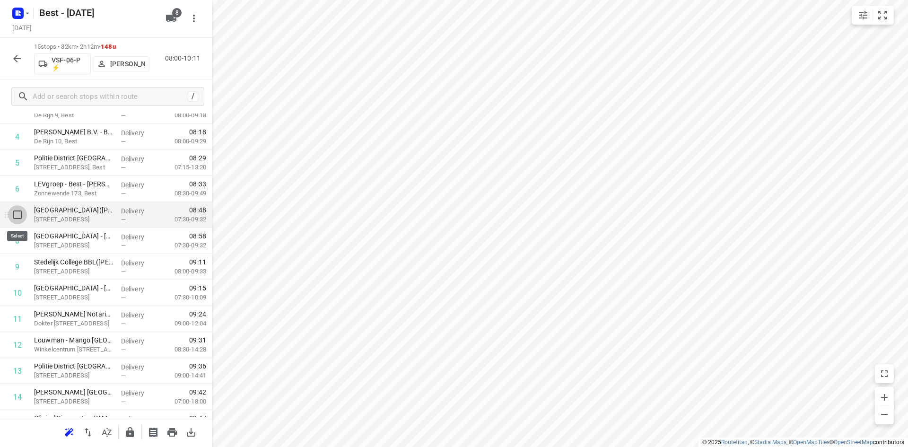
click at [12, 217] on input "checkbox" at bounding box center [17, 214] width 19 height 19
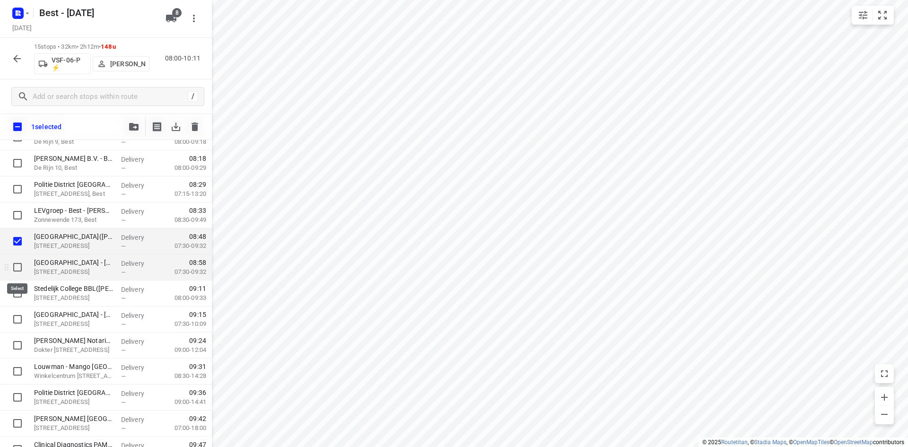
click at [18, 263] on input "checkbox" at bounding box center [17, 267] width 19 height 19
click at [19, 244] on input "checkbox" at bounding box center [17, 241] width 19 height 19
click at [19, 270] on input "checkbox" at bounding box center [17, 267] width 19 height 19
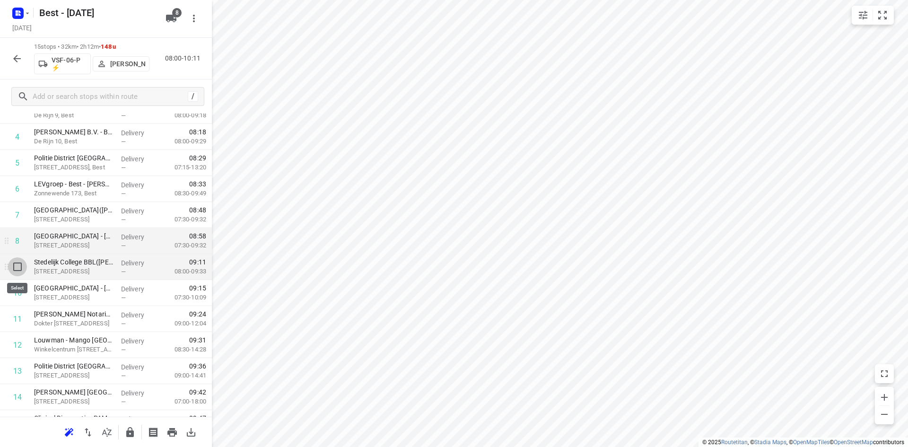
click at [14, 266] on input "checkbox" at bounding box center [17, 266] width 19 height 19
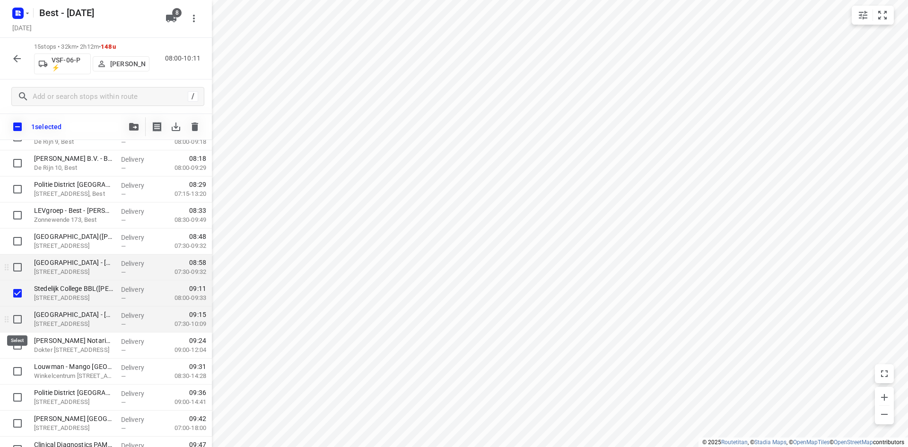
click at [17, 316] on input "checkbox" at bounding box center [17, 319] width 19 height 19
click at [136, 123] on icon "button" at bounding box center [133, 127] width 9 height 8
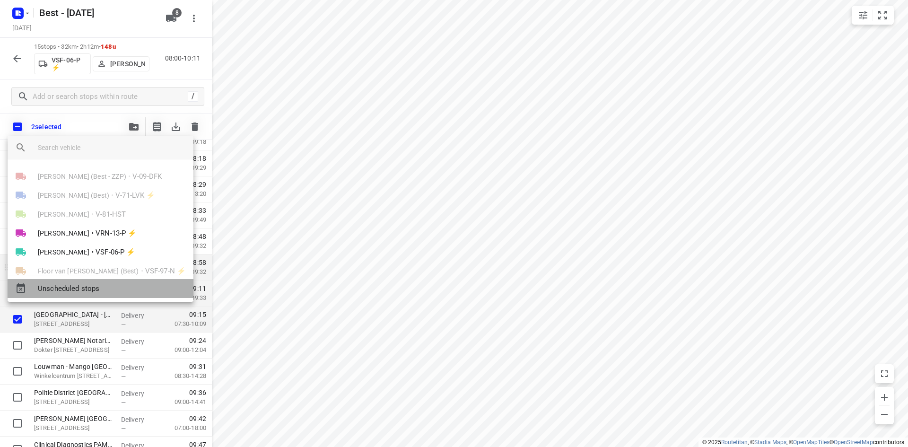
click at [74, 295] on div "Unscheduled stops" at bounding box center [101, 288] width 186 height 19
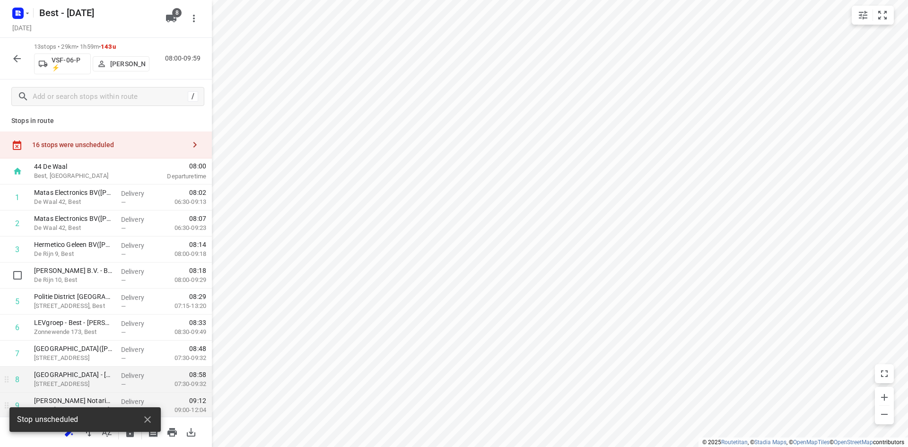
scroll to position [0, 0]
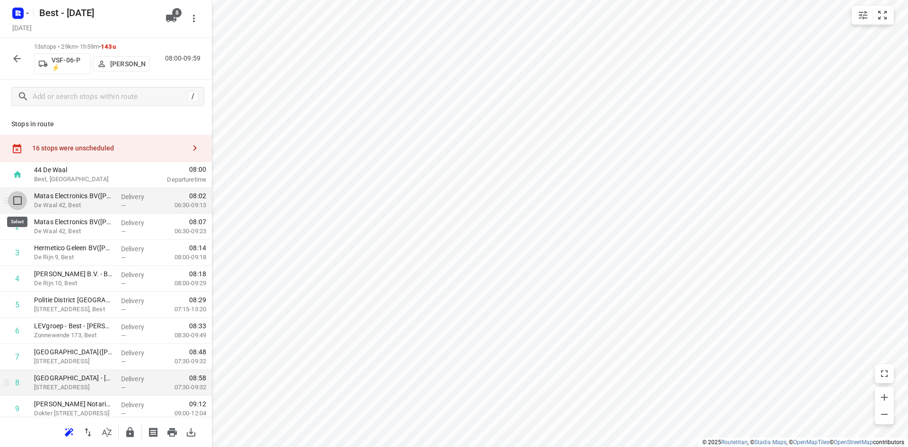
click at [17, 203] on input "checkbox" at bounding box center [17, 200] width 19 height 19
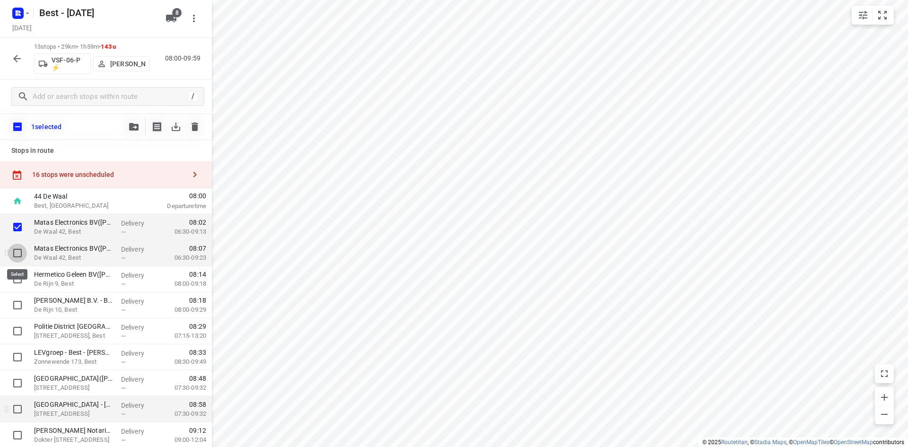
click at [17, 254] on input "checkbox" at bounding box center [17, 253] width 19 height 19
click at [130, 125] on icon "button" at bounding box center [133, 127] width 9 height 8
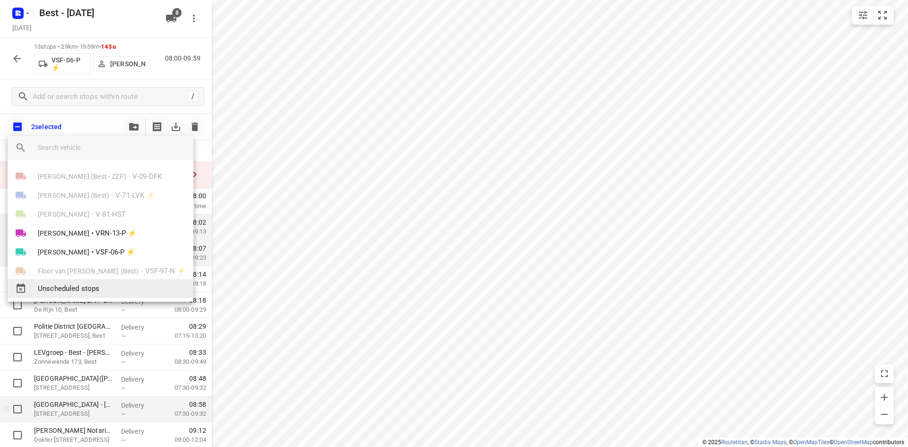
click at [78, 290] on span "Unscheduled stops" at bounding box center [112, 288] width 148 height 11
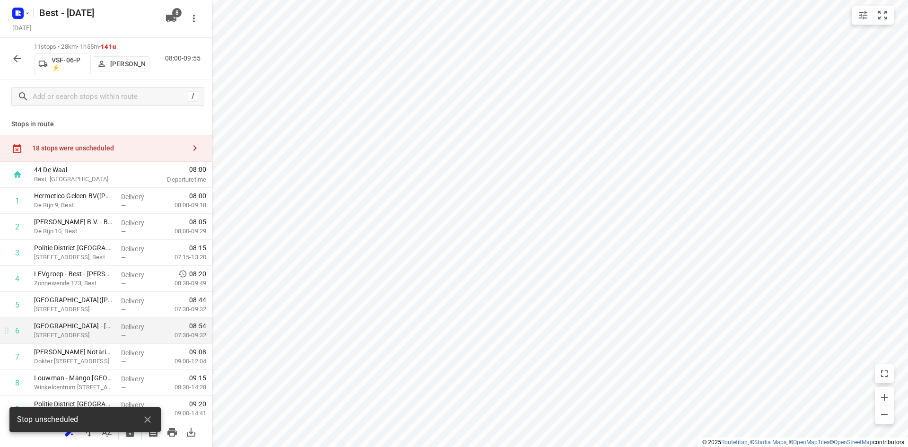
click at [26, 62] on div "11 stops • 28km • 1h55m • 141u VSF-06-P ⚡ Stefan van Dijck 08:00-09:55" at bounding box center [106, 59] width 212 height 42
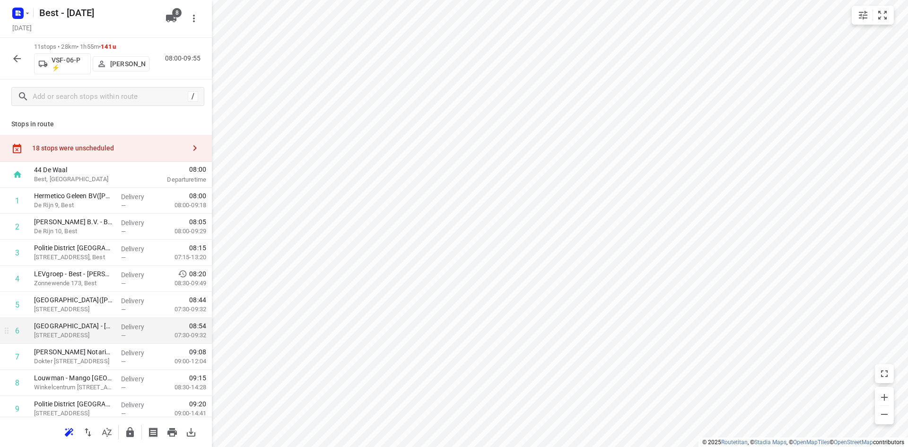
click at [131, 436] on icon "button" at bounding box center [130, 432] width 8 height 10
drag, startPoint x: 113, startPoint y: 148, endPoint x: 164, endPoint y: 139, distance: 51.5
click at [114, 148] on div "18 stops were unscheduled" at bounding box center [108, 148] width 153 height 8
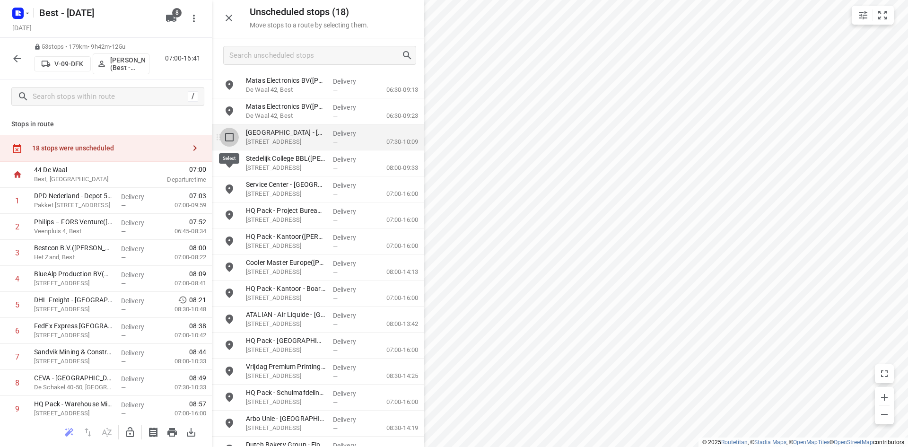
click at [224, 138] on input "grid" at bounding box center [229, 137] width 19 height 19
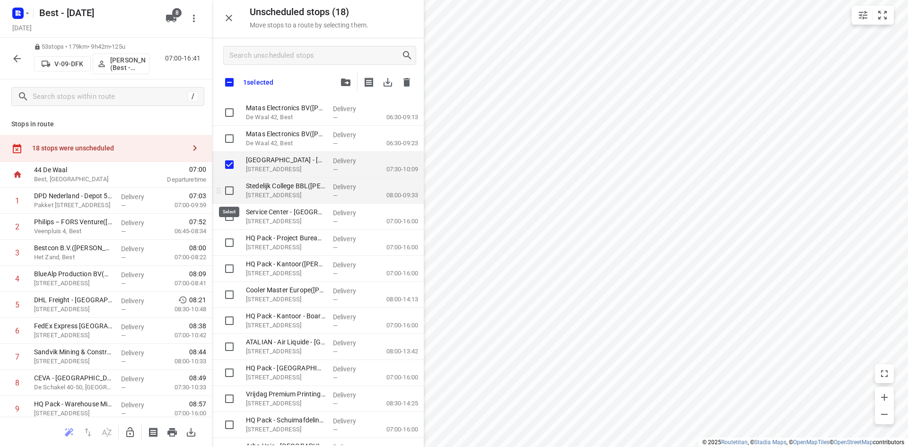
click at [230, 190] on input "grid" at bounding box center [229, 190] width 19 height 19
drag, startPoint x: 186, startPoint y: 230, endPoint x: 259, endPoint y: 158, distance: 102.3
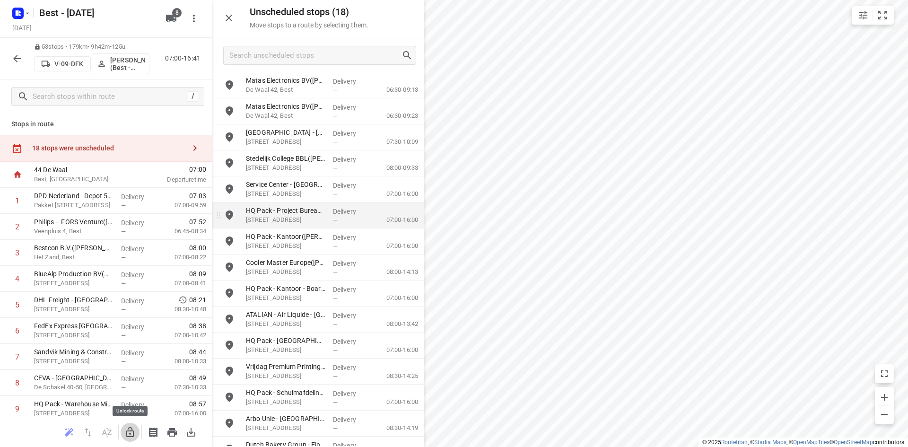
drag, startPoint x: 126, startPoint y: 436, endPoint x: 220, endPoint y: 215, distance: 240.3
click at [126, 435] on icon "button" at bounding box center [129, 432] width 11 height 11
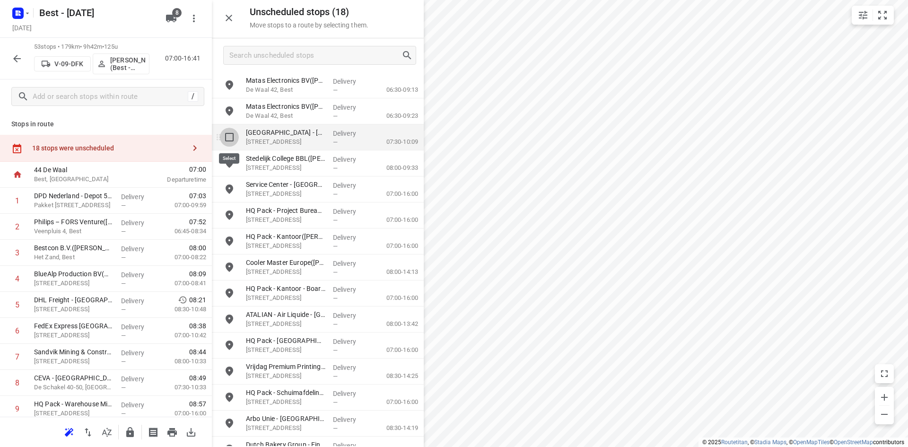
click at [228, 137] on input "grid" at bounding box center [229, 137] width 19 height 19
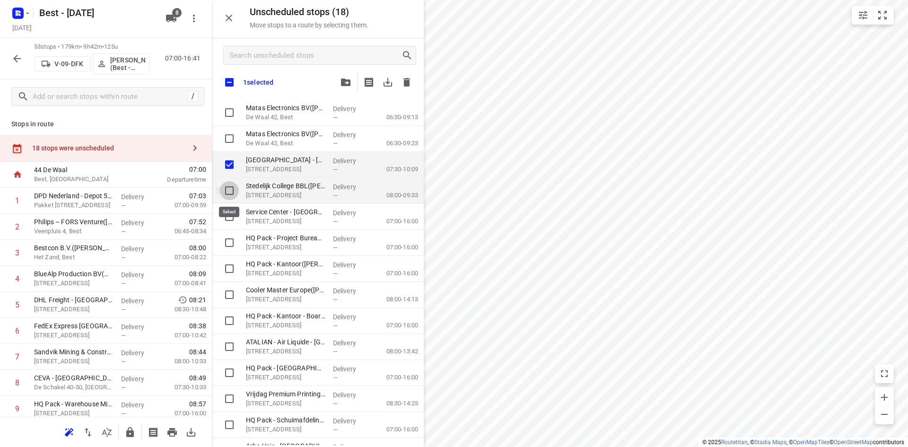
click at [227, 189] on input "grid" at bounding box center [229, 190] width 19 height 19
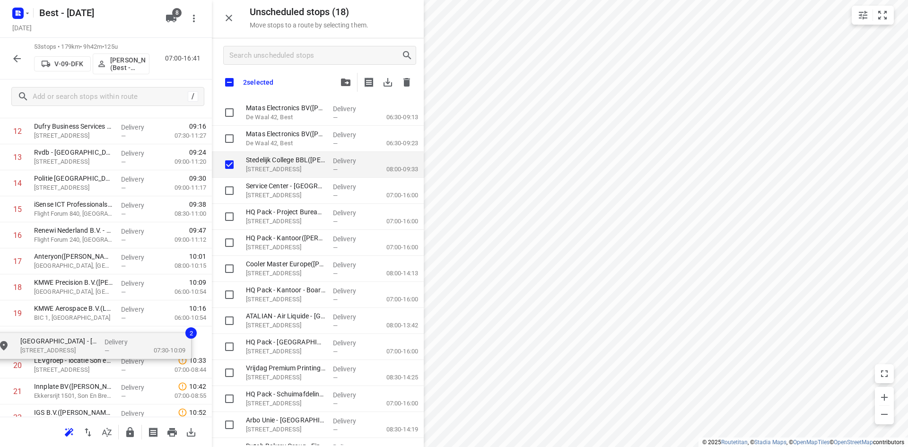
scroll to position [361, 0]
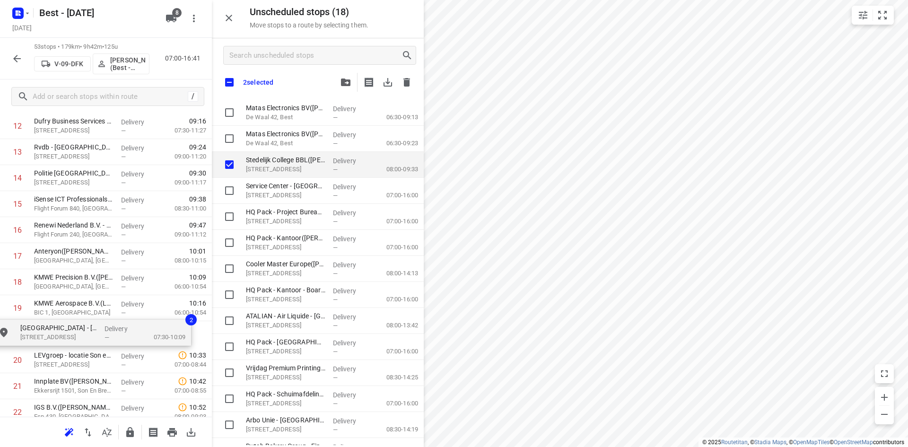
drag, startPoint x: 287, startPoint y: 174, endPoint x: 59, endPoint y: 343, distance: 284.0
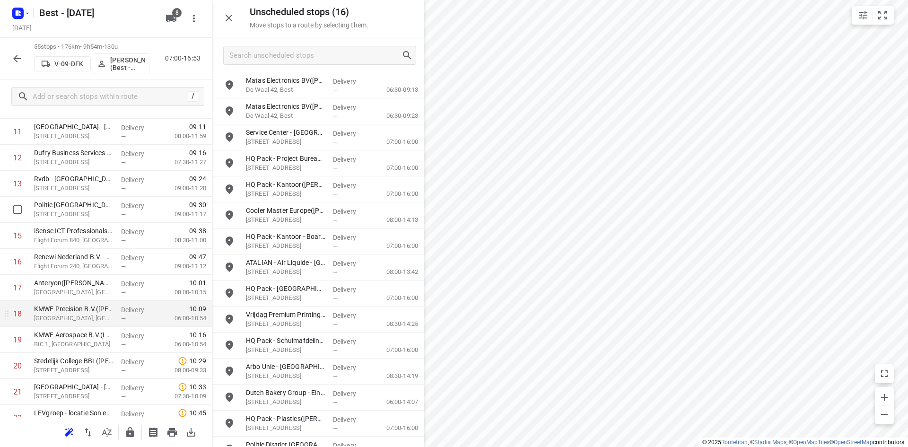
scroll to position [314, 0]
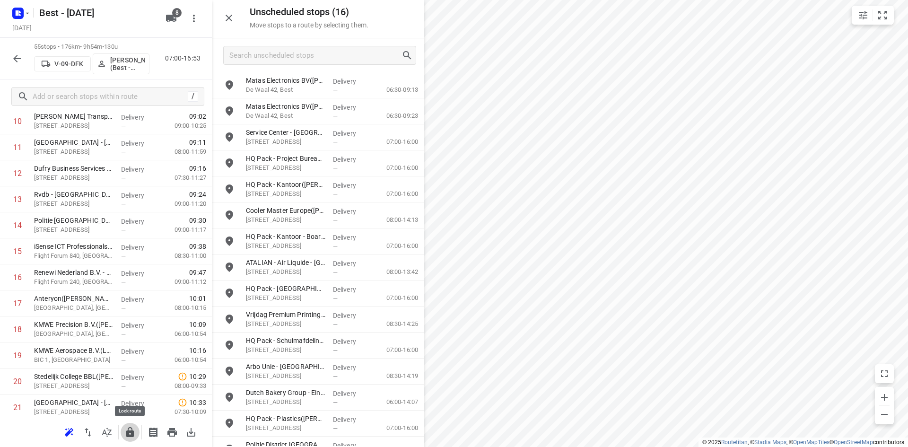
click at [134, 429] on icon "button" at bounding box center [129, 432] width 11 height 11
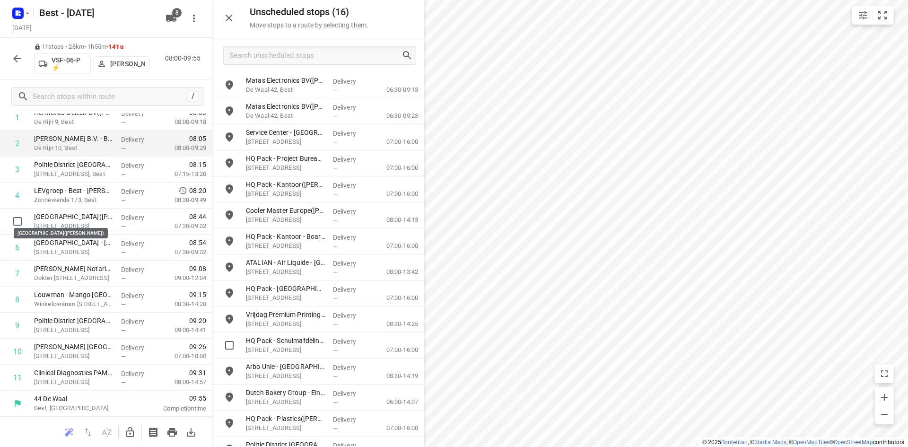
scroll to position [0, 0]
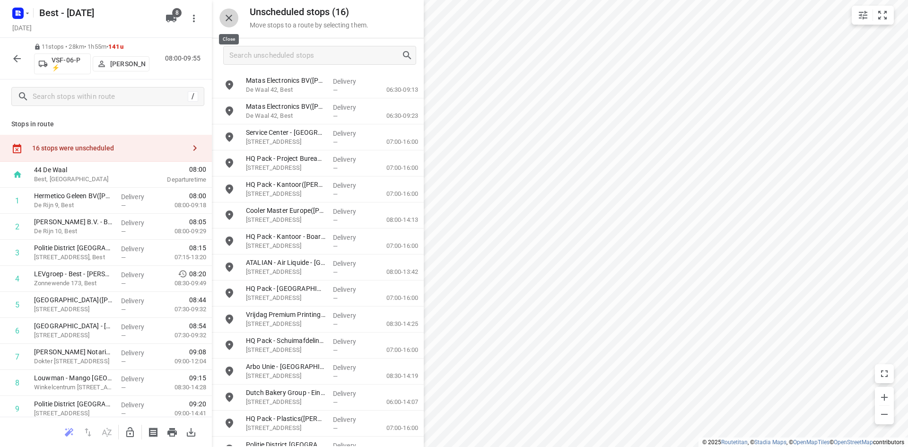
click at [230, 19] on icon "button" at bounding box center [229, 18] width 7 height 7
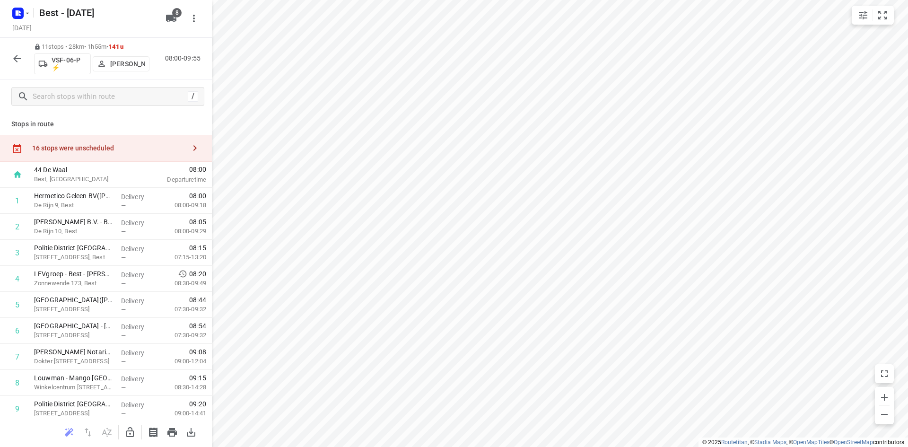
click at [146, 156] on div "16 stops were unscheduled" at bounding box center [106, 148] width 212 height 27
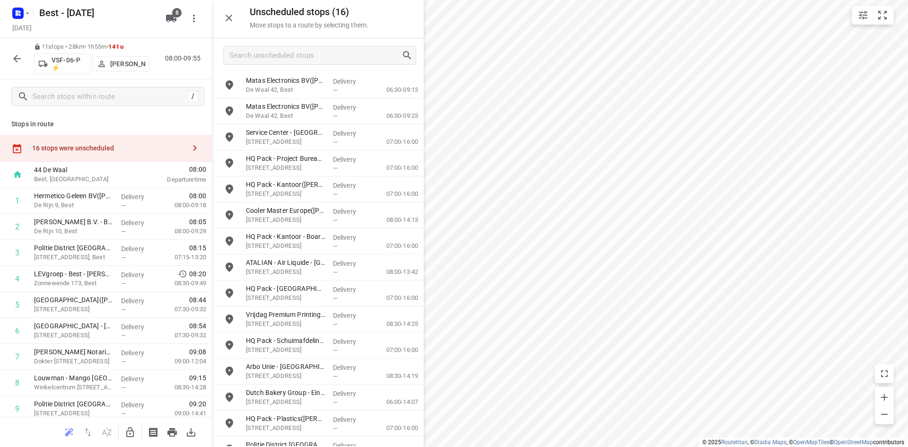
click at [13, 70] on div "11 stops • 28km • 1h55m • 141u VSF-06-P ⚡ Stefan van Dijck 08:00-09:55" at bounding box center [106, 59] width 212 height 42
click at [12, 70] on div "11 stops • 28km • 1h55m • 141u VSF-06-P ⚡ Stefan van Dijck 08:00-09:55" at bounding box center [106, 59] width 212 height 42
click at [13, 69] on div "11 stops • 28km • 1h55m • 141u VSF-06-P ⚡ Stefan van Dijck 08:00-09:55" at bounding box center [106, 59] width 212 height 42
click at [16, 67] on button "button" at bounding box center [17, 58] width 19 height 19
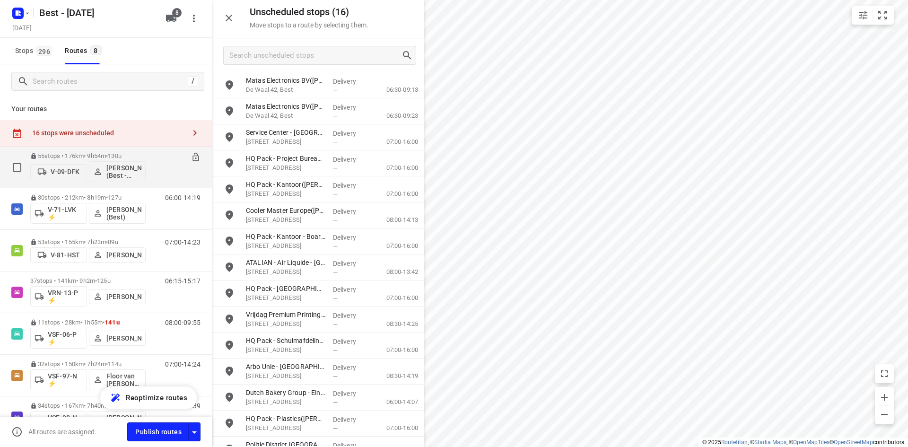
scroll to position [95, 0]
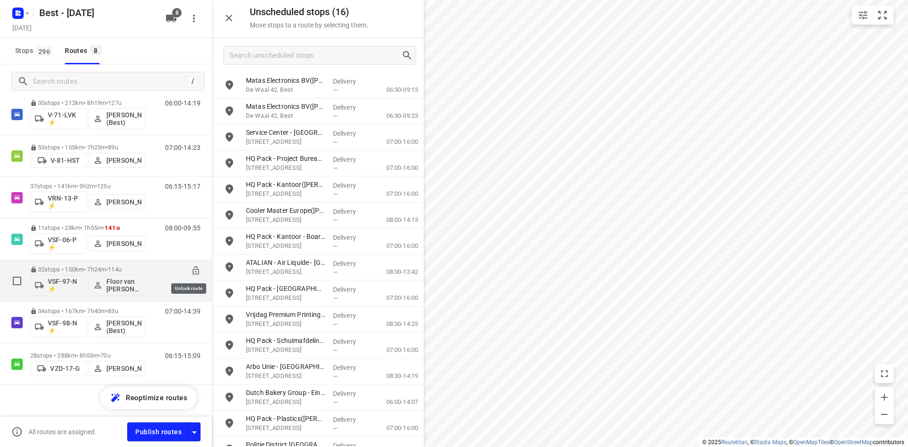
click at [192, 269] on icon at bounding box center [195, 270] width 6 height 9
click at [111, 268] on span "114u" at bounding box center [107, 269] width 14 height 7
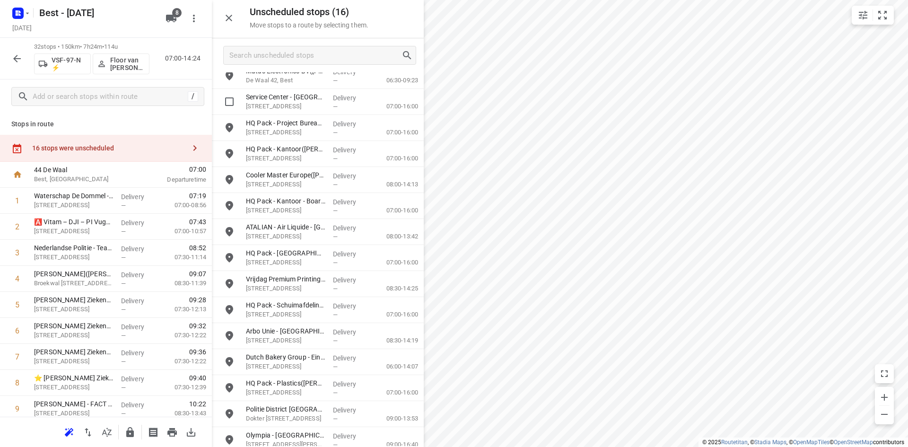
scroll to position [44, 0]
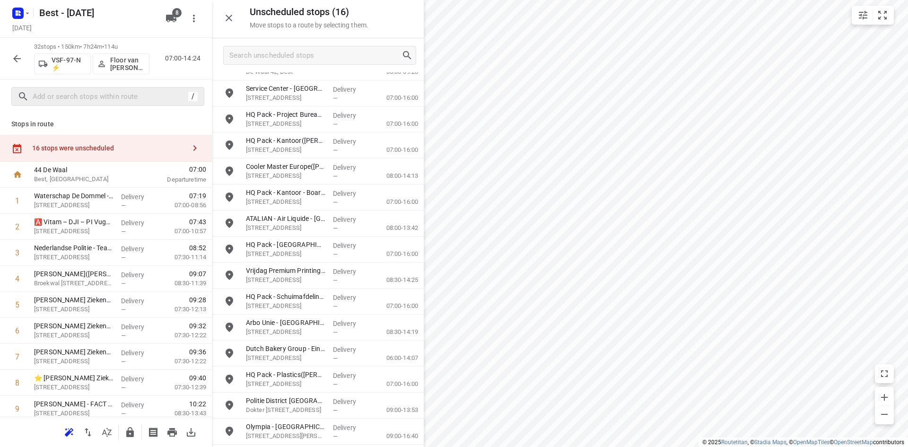
click at [146, 88] on div "/" at bounding box center [107, 96] width 193 height 19
click at [144, 90] on input "text" at bounding box center [118, 96] width 170 height 15
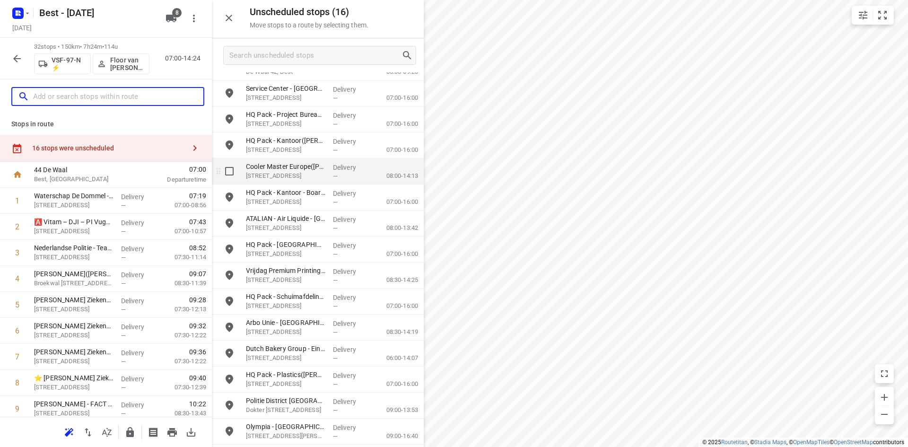
scroll to position [0, 0]
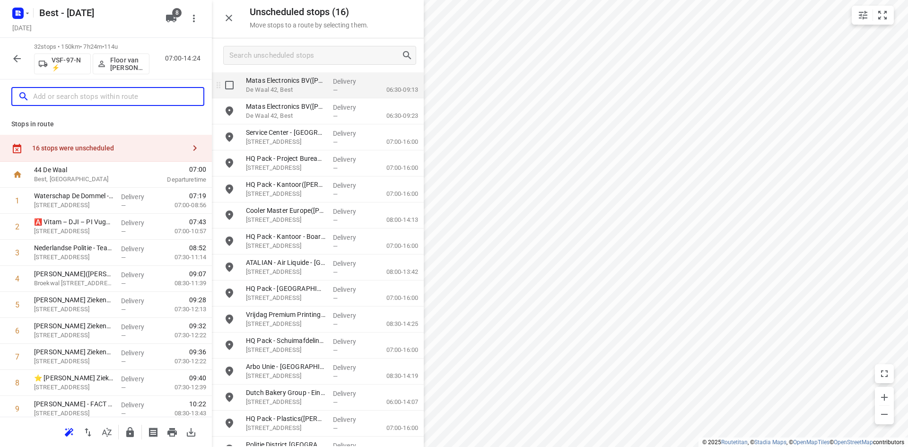
click at [287, 72] on div "Matas Electronics BV(Bernadette Antonis) De Waal 42, Best" at bounding box center [285, 85] width 87 height 26
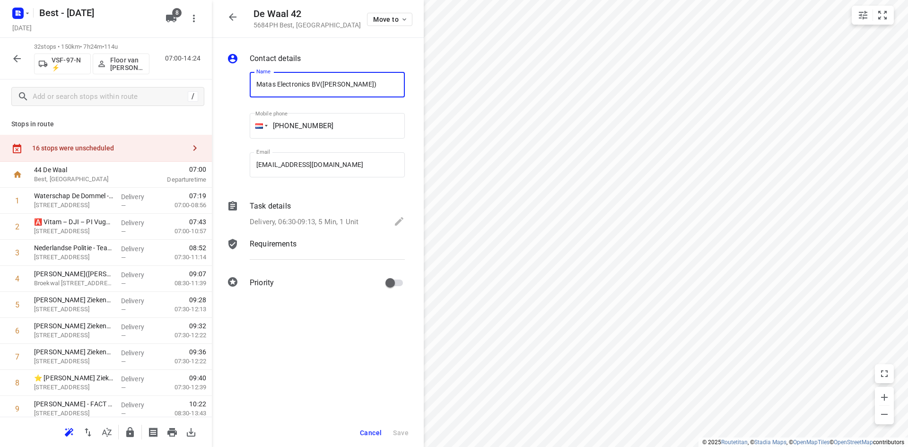
click at [149, 152] on div "16 stops were unscheduled" at bounding box center [108, 148] width 153 height 8
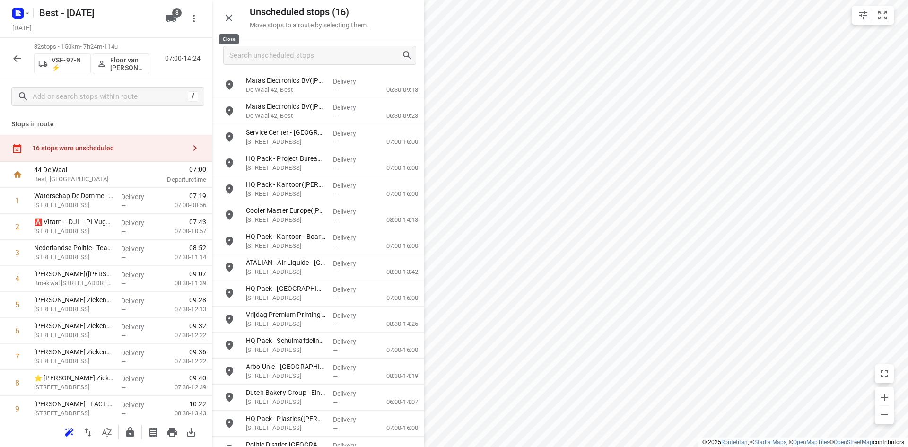
click at [236, 18] on button "button" at bounding box center [228, 18] width 19 height 19
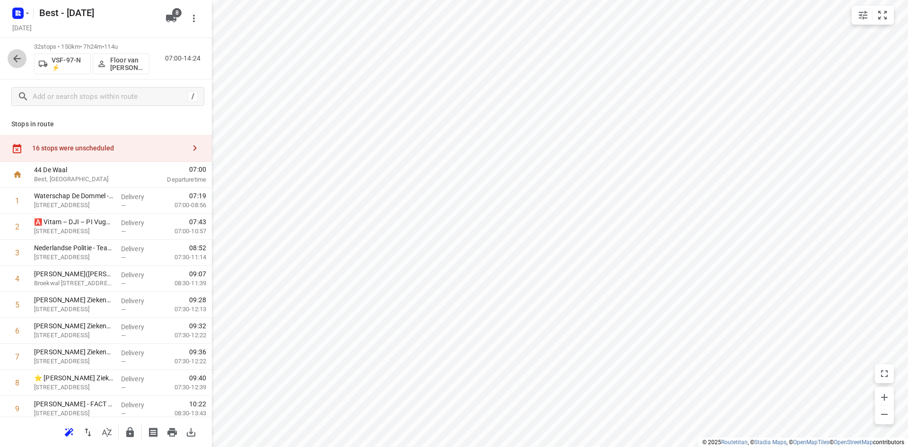
click at [10, 53] on button "button" at bounding box center [17, 58] width 19 height 19
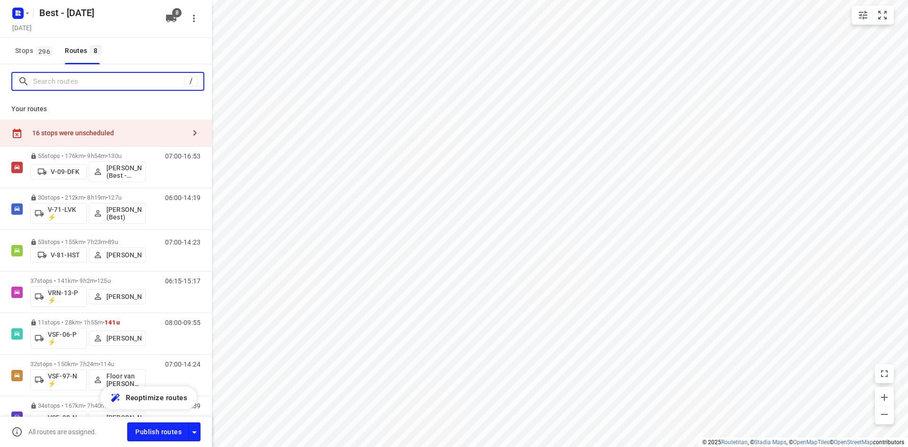
click at [54, 84] on input "Search routes" at bounding box center [108, 81] width 151 height 15
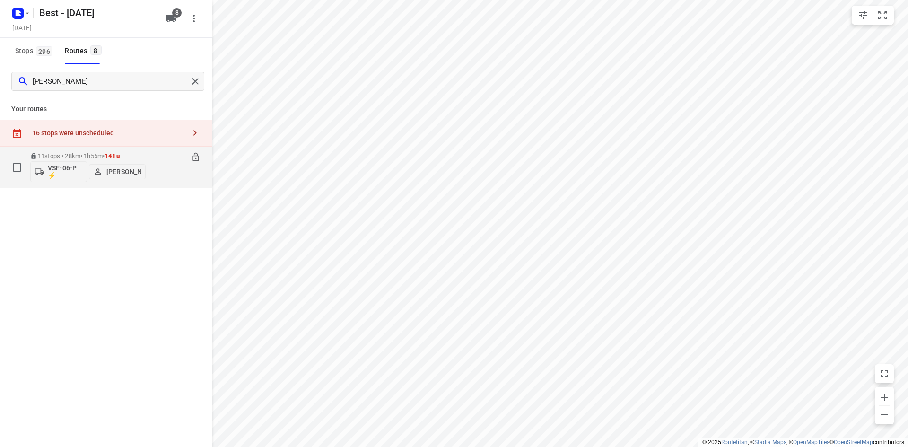
click at [72, 147] on div "11 stops • 28km • 1h55m • 141u VSF-06-P ⚡ Stefan van Dijck 08:00-09:55" at bounding box center [106, 168] width 212 height 42
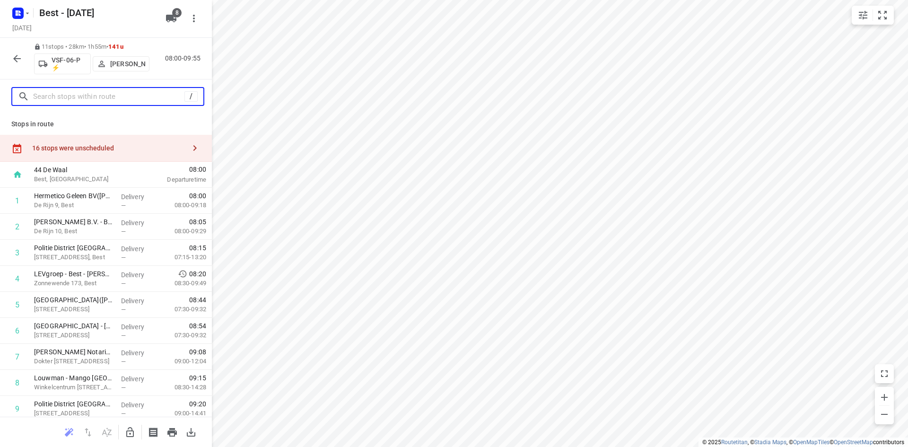
click at [75, 92] on input "text" at bounding box center [108, 96] width 151 height 15
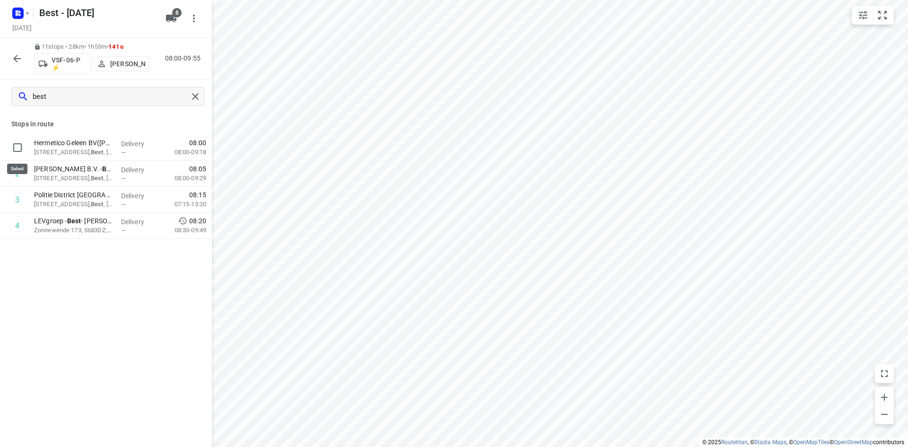
click at [22, 144] on input "checkbox" at bounding box center [17, 147] width 19 height 19
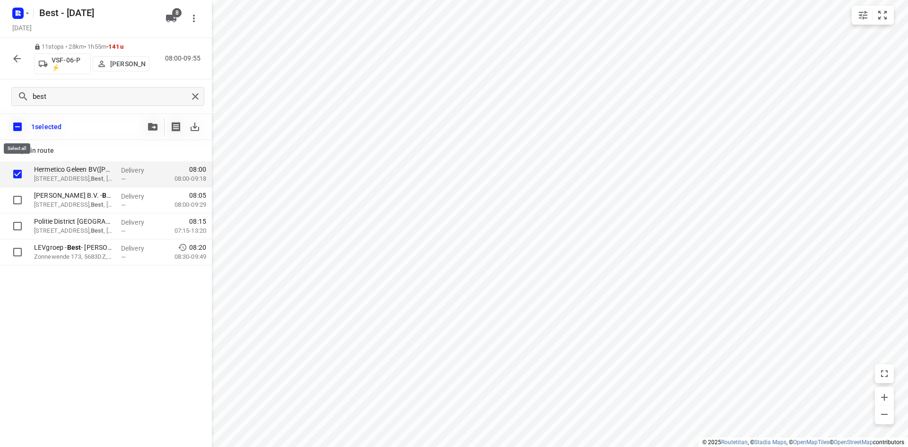
click at [18, 121] on input "checkbox" at bounding box center [18, 127] width 20 height 20
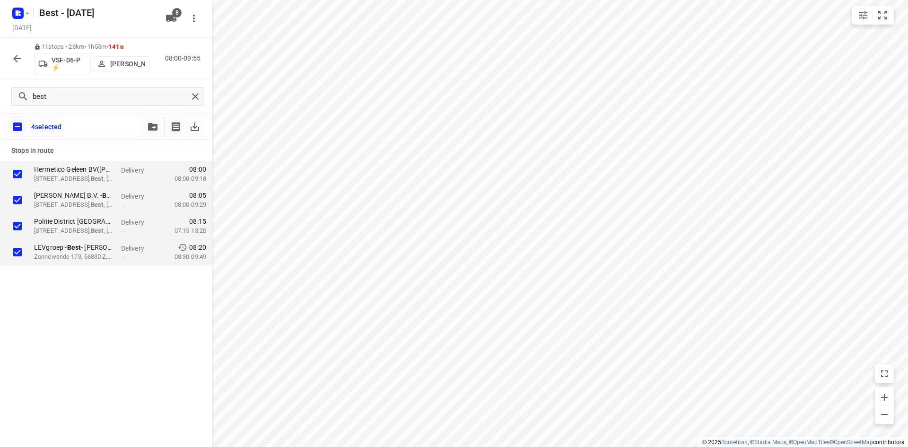
click at [148, 125] on icon "button" at bounding box center [152, 127] width 9 height 8
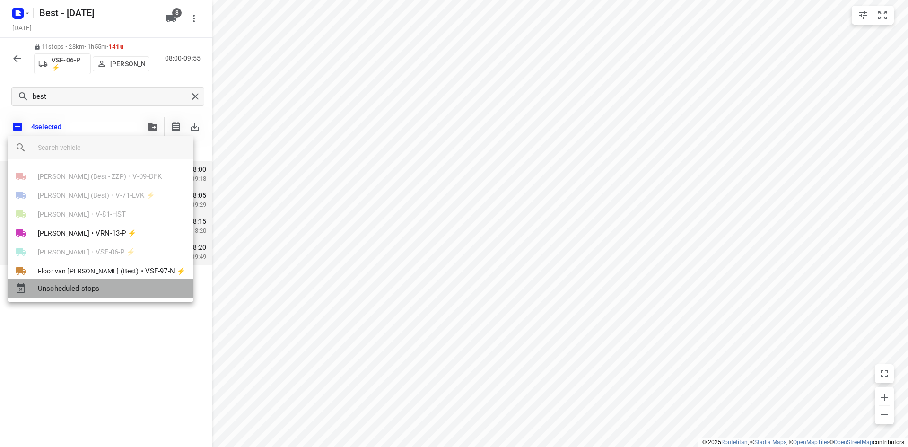
click at [83, 284] on span "Unscheduled stops" at bounding box center [112, 288] width 148 height 11
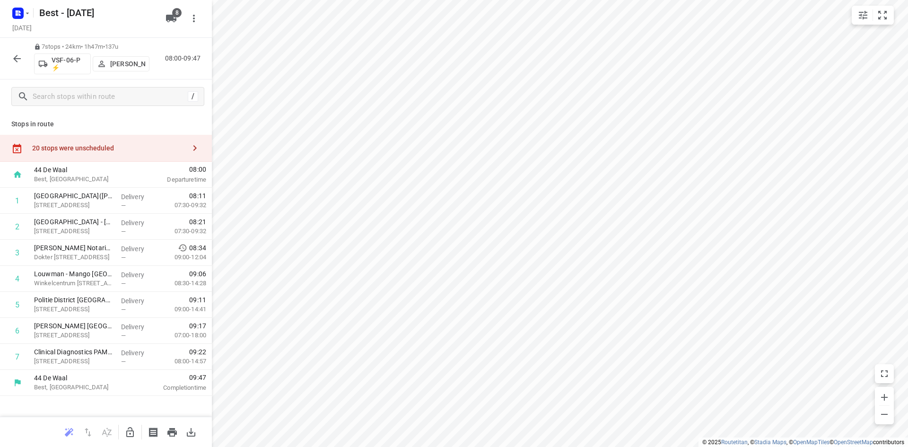
click at [10, 52] on button "button" at bounding box center [17, 58] width 19 height 19
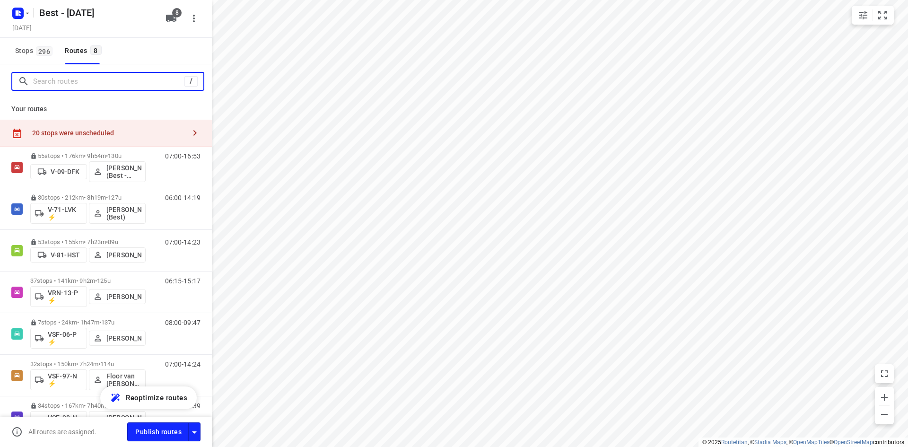
click at [54, 81] on input "Search routes" at bounding box center [108, 81] width 151 height 15
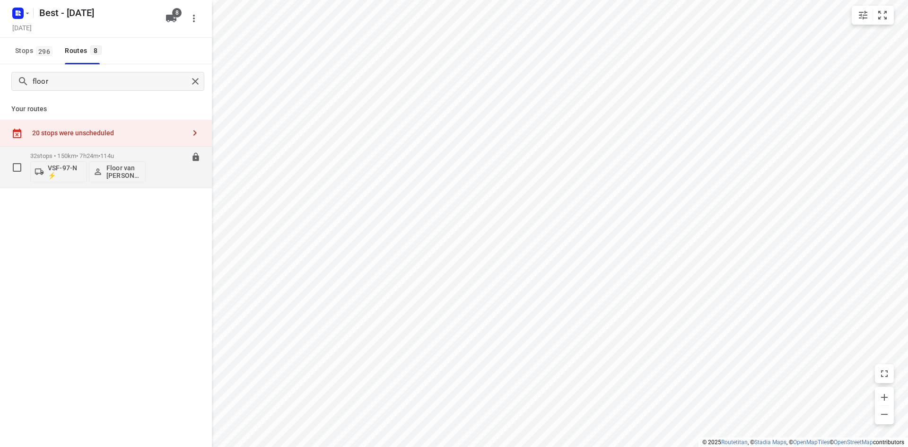
click at [74, 150] on div "32 stops • 150km • 7h24m • 114u VSF-97-N ⚡ Floor van Donzel (Best)" at bounding box center [87, 167] width 115 height 39
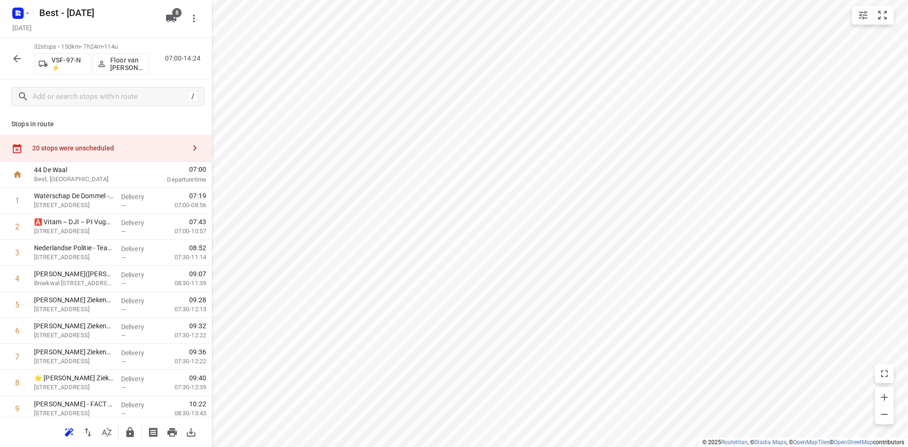
click at [114, 134] on div "Stops in route 20 stops were unscheduled 44 De Waal Best, Netherlands 07:00 Dep…" at bounding box center [106, 265] width 212 height 303
click at [133, 153] on div "20 stops were unscheduled" at bounding box center [106, 148] width 212 height 27
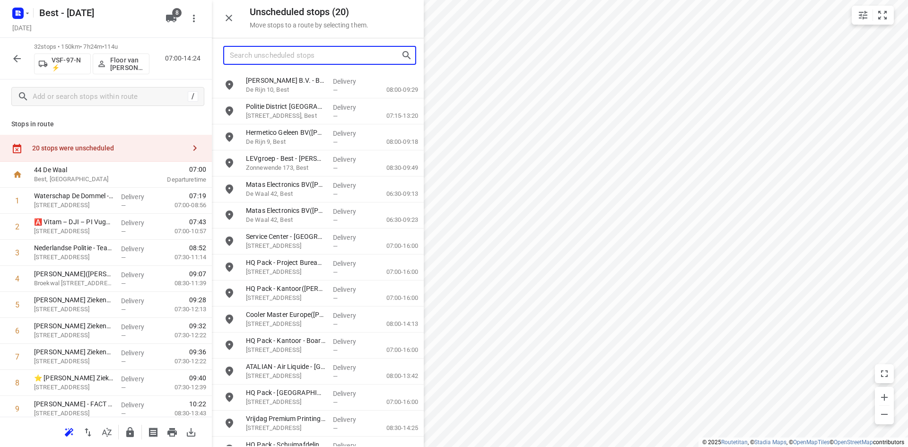
click at [277, 56] on input "Search unscheduled stops" at bounding box center [315, 55] width 171 height 15
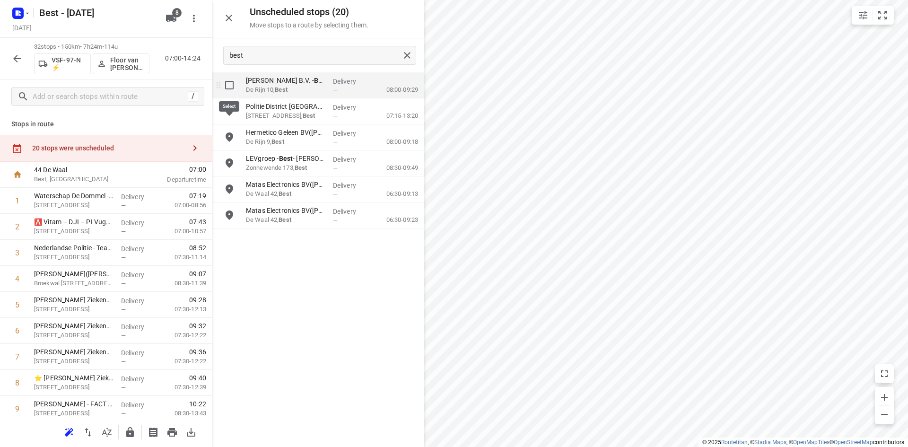
click at [236, 79] on input "grid" at bounding box center [229, 85] width 19 height 19
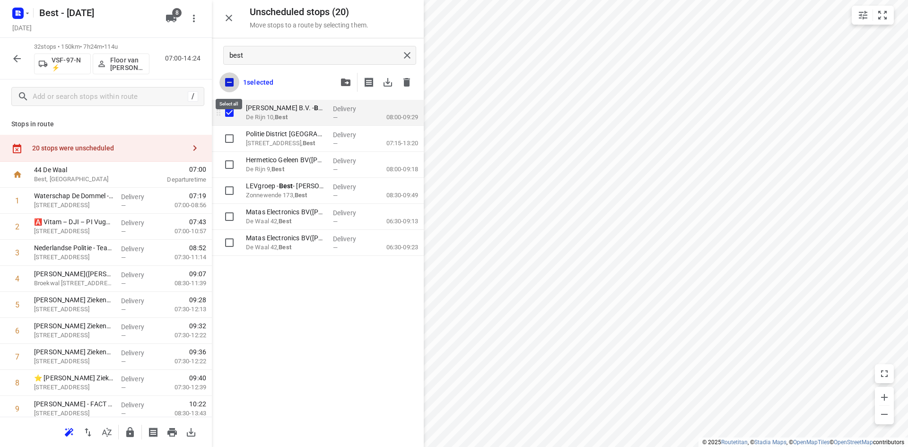
click at [236, 79] on input "checkbox" at bounding box center [229, 82] width 20 height 20
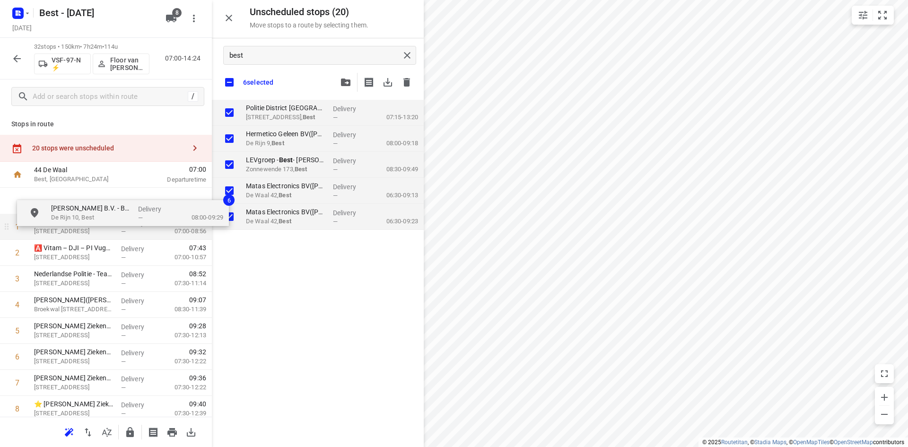
drag, startPoint x: 258, startPoint y: 112, endPoint x: 54, endPoint y: 218, distance: 230.2
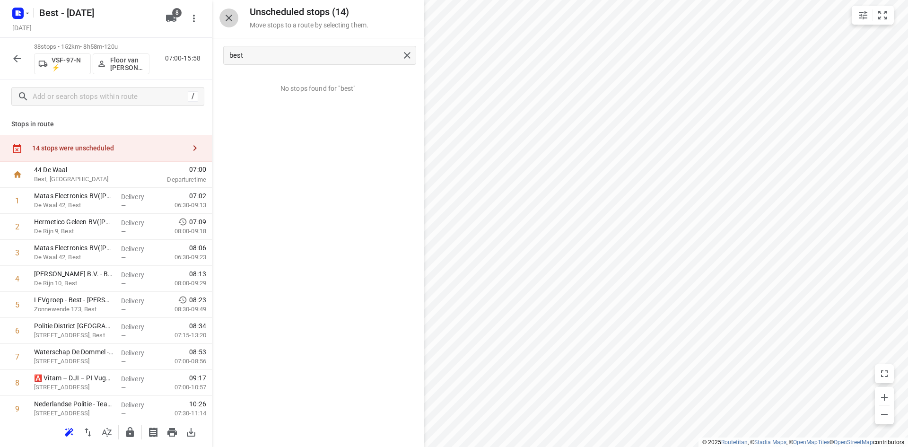
drag, startPoint x: 233, startPoint y: 19, endPoint x: 196, endPoint y: 49, distance: 47.8
click at [233, 19] on icon "button" at bounding box center [228, 17] width 11 height 11
drag, startPoint x: 74, startPoint y: 260, endPoint x: 76, endPoint y: 251, distance: 8.7
drag, startPoint x: 76, startPoint y: 251, endPoint x: 84, endPoint y: 224, distance: 28.1
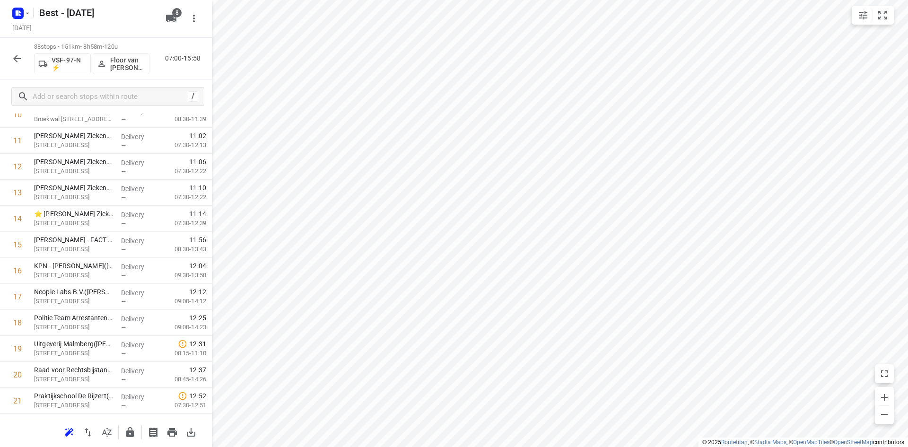
scroll to position [318, 0]
click at [129, 430] on icon "button" at bounding box center [129, 432] width 11 height 11
click at [17, 58] on icon "button" at bounding box center [17, 59] width 8 height 8
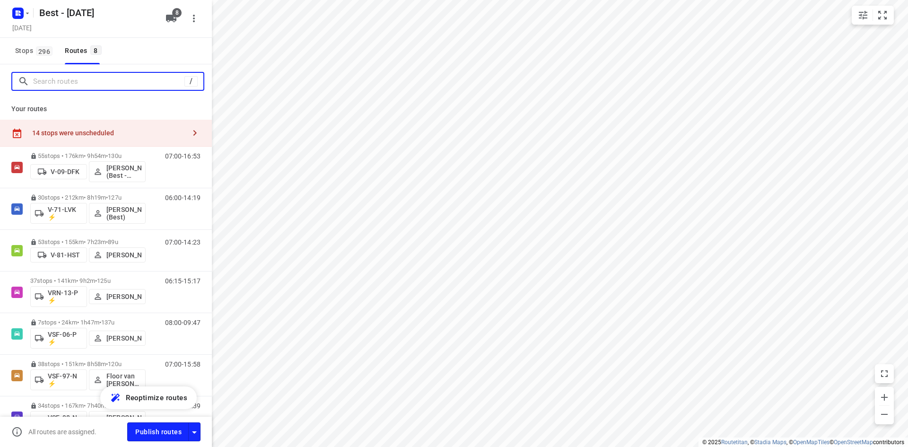
click at [122, 77] on input "Search routes" at bounding box center [108, 81] width 151 height 15
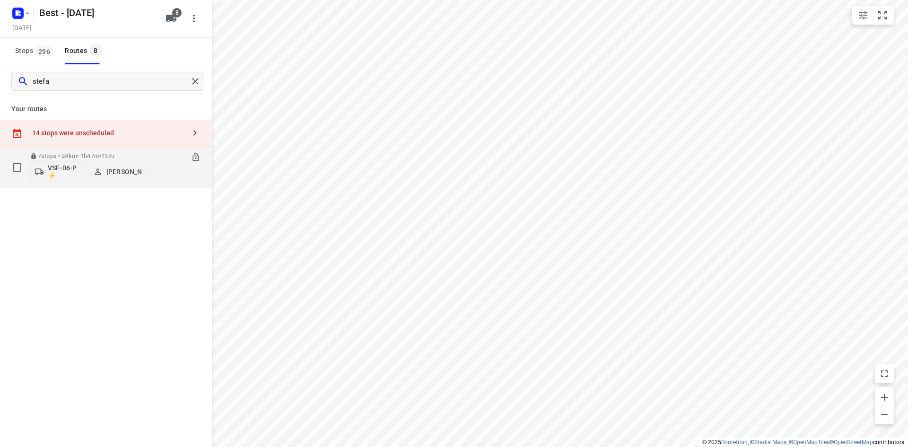
click at [102, 152] on p "7 stops • 24km • 1h47m • 137u" at bounding box center [87, 155] width 115 height 7
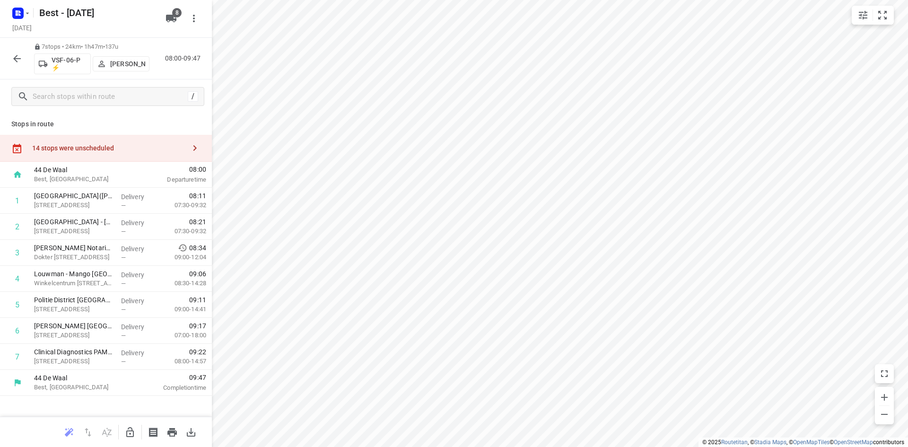
click at [4, 60] on div "7 stops • 24km • 1h47m • 137u VSF-06-P ⚡ Stefan van Dijck 08:00-09:47" at bounding box center [106, 59] width 212 height 42
click at [9, 58] on button "button" at bounding box center [17, 58] width 19 height 19
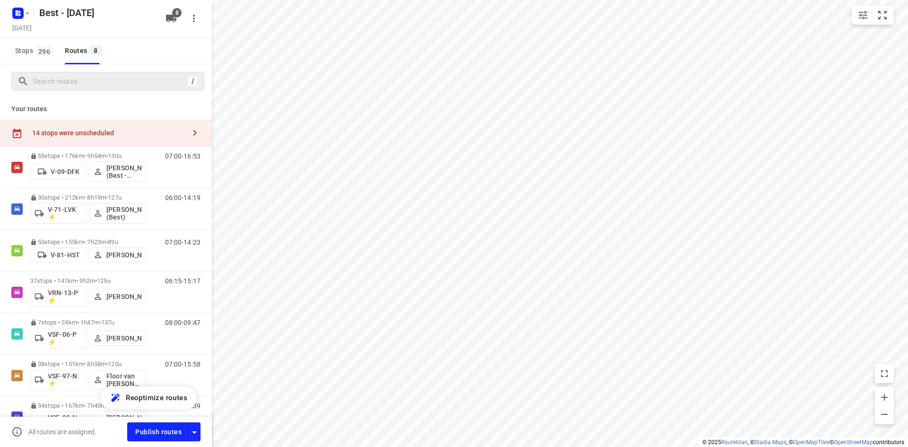
click at [72, 89] on div "/" at bounding box center [107, 81] width 193 height 19
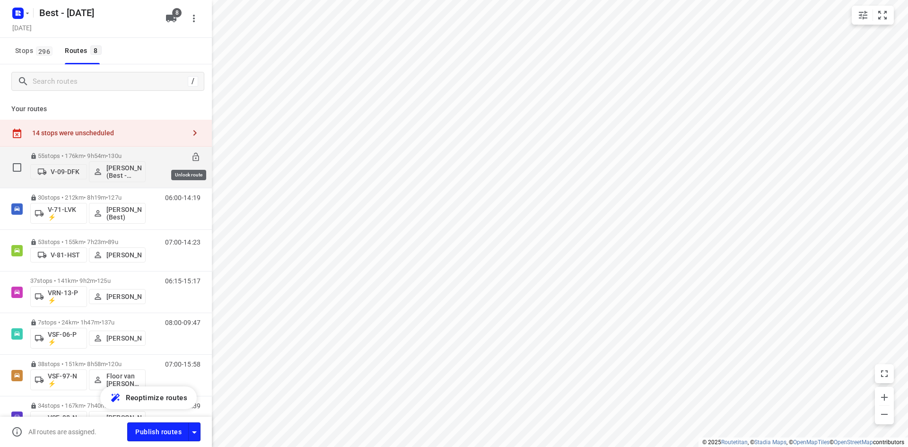
click at [192, 158] on icon at bounding box center [195, 157] width 6 height 9
click at [132, 158] on p "55 stops • 176km • 9h54m • 130u" at bounding box center [87, 155] width 115 height 7
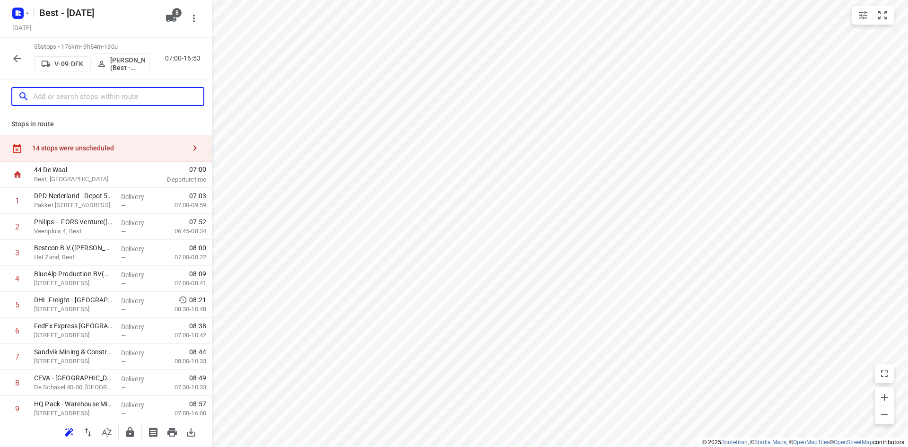
click at [107, 97] on input "text" at bounding box center [118, 96] width 170 height 15
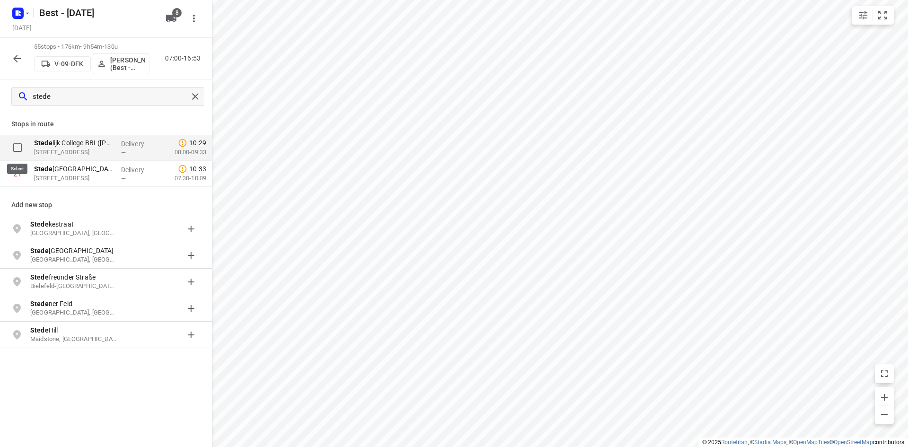
click at [24, 142] on input "checkbox" at bounding box center [17, 147] width 19 height 19
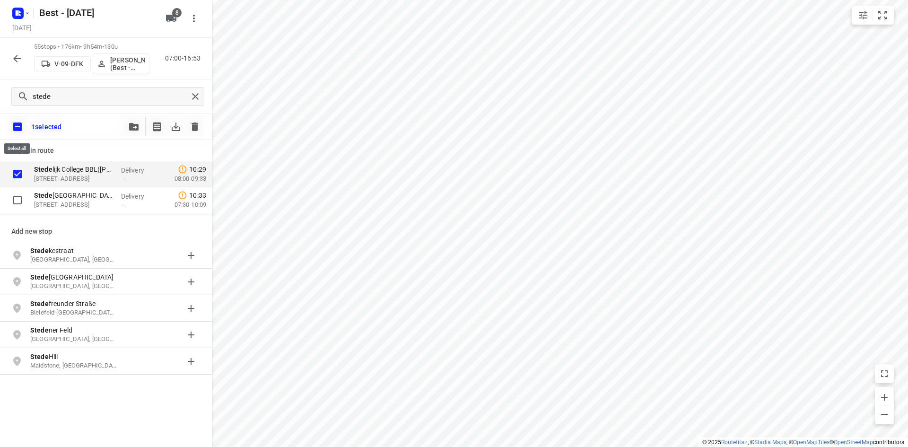
click at [22, 127] on input "checkbox" at bounding box center [18, 127] width 20 height 20
click at [126, 125] on button "button" at bounding box center [133, 126] width 19 height 19
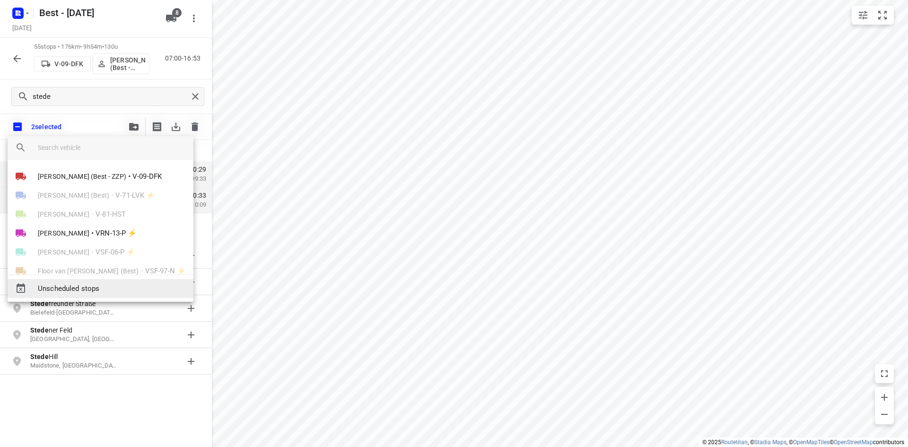
click at [91, 283] on span "Unscheduled stops" at bounding box center [112, 288] width 148 height 11
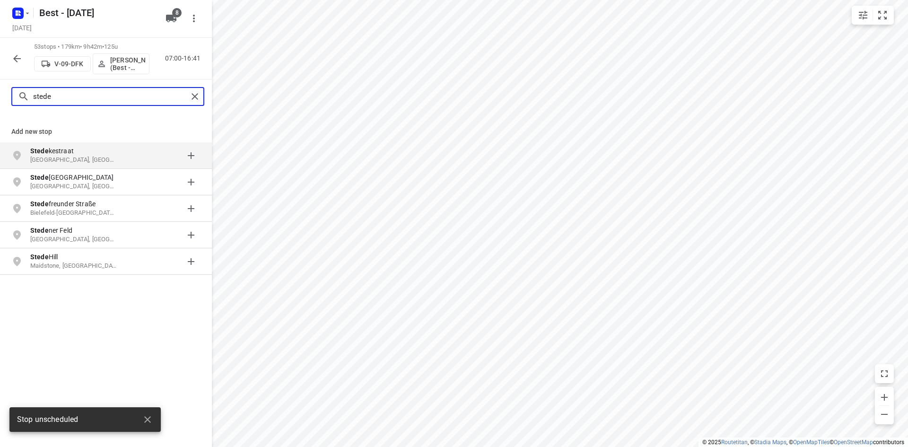
click at [185, 100] on input "stede" at bounding box center [110, 96] width 155 height 15
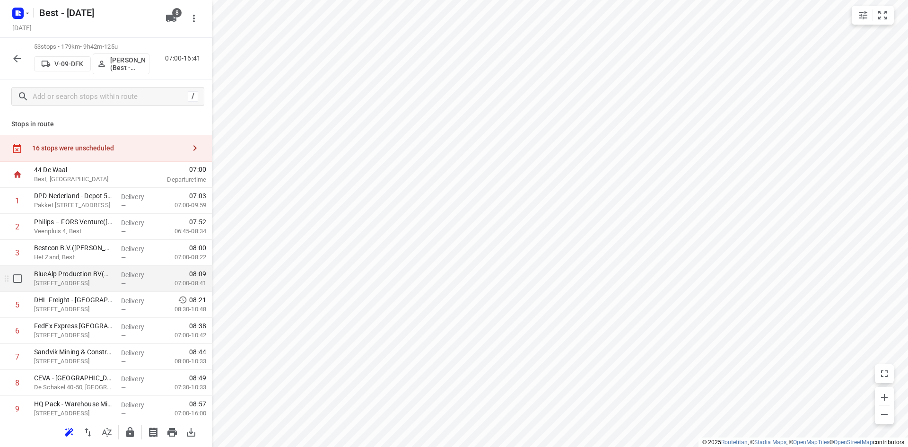
drag, startPoint x: 14, startPoint y: 288, endPoint x: 20, endPoint y: 280, distance: 10.9
click at [14, 288] on div at bounding box center [15, 279] width 30 height 26
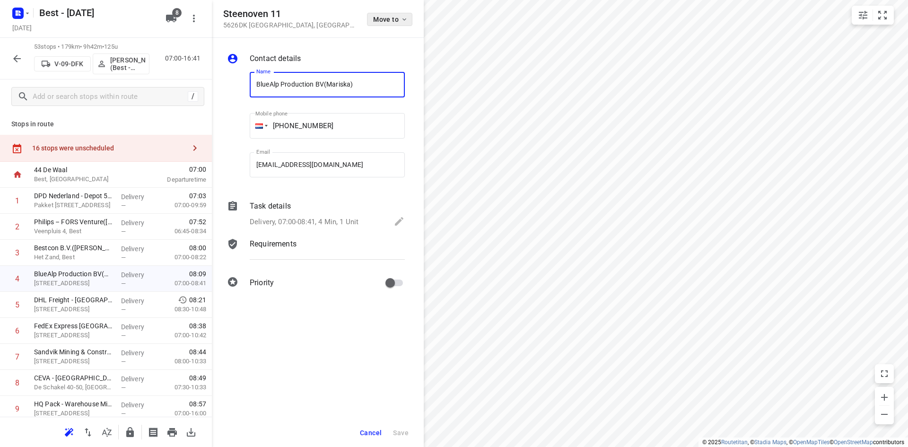
click at [387, 26] on button "Move to" at bounding box center [389, 19] width 45 height 13
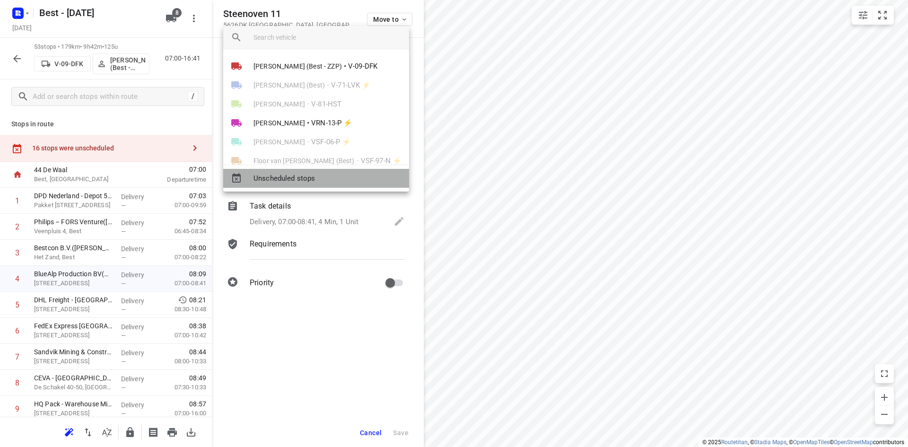
click at [337, 181] on span "Unscheduled stops" at bounding box center [327, 178] width 148 height 11
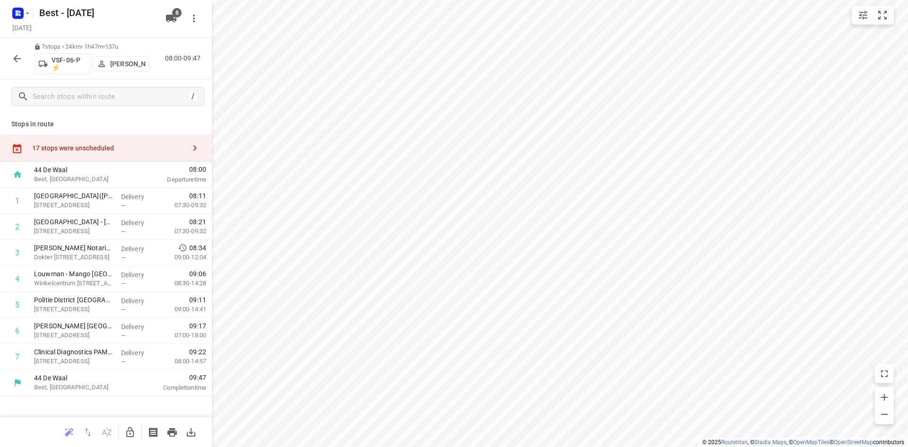
click at [134, 138] on div "17 stops were unscheduled" at bounding box center [106, 148] width 212 height 27
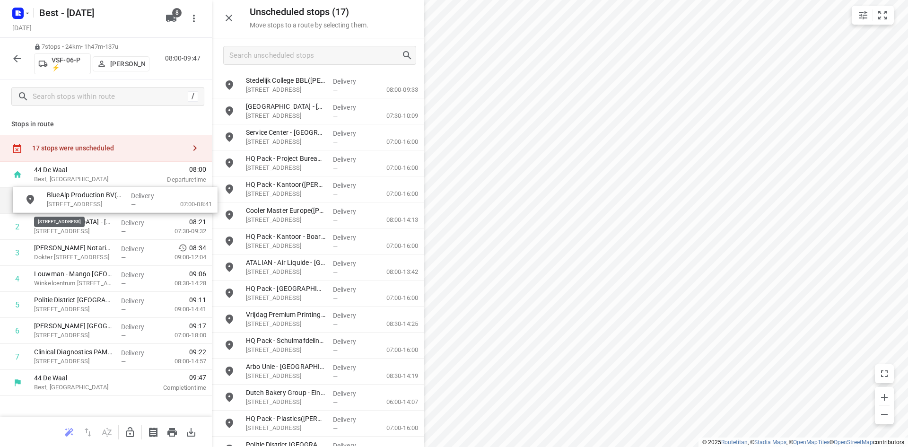
drag, startPoint x: 208, startPoint y: 114, endPoint x: 97, endPoint y: 205, distance: 143.5
click at [132, 420] on div at bounding box center [106, 432] width 212 height 30
click at [131, 427] on icon "button" at bounding box center [129, 432] width 11 height 11
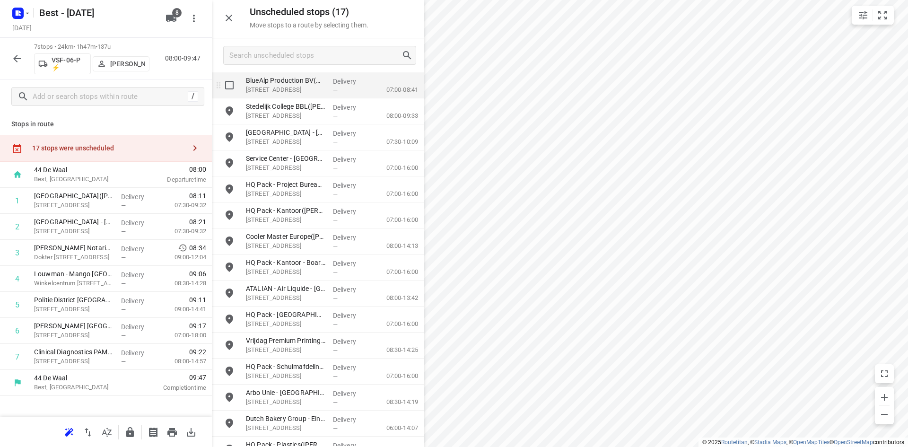
click at [236, 90] on input "grid" at bounding box center [229, 85] width 19 height 19
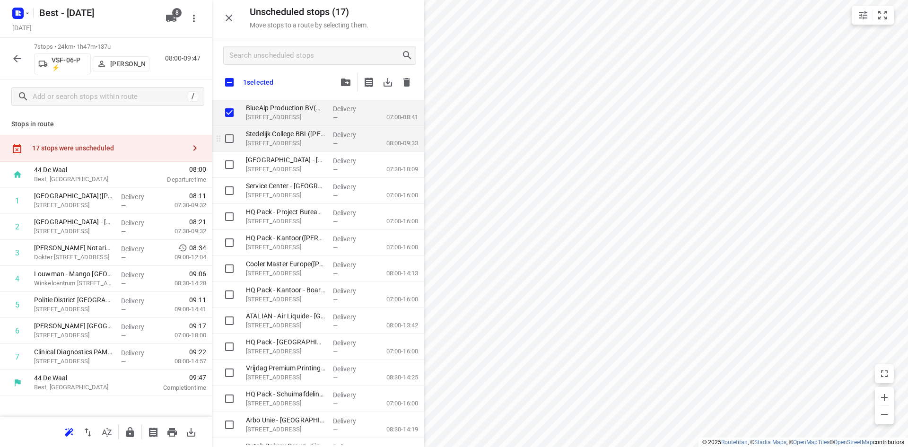
checkbox input "true"
click at [226, 148] on input "grid" at bounding box center [229, 138] width 19 height 19
checkbox input "true"
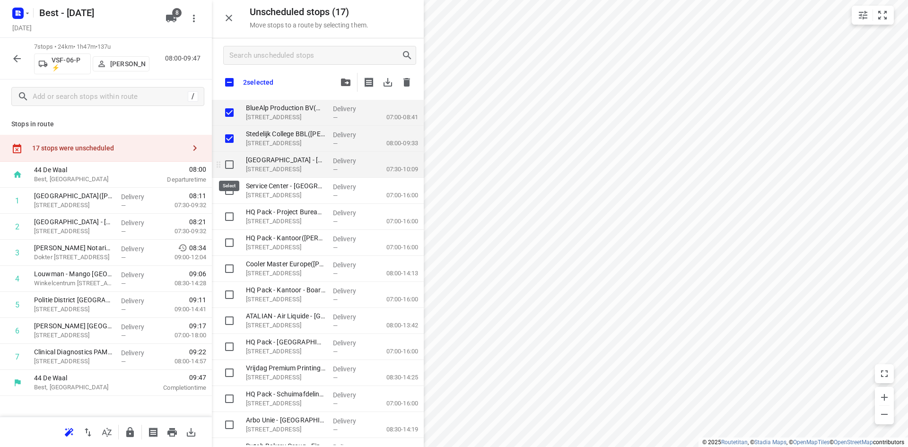
click at [230, 170] on input "grid" at bounding box center [229, 164] width 19 height 19
checkbox input "true"
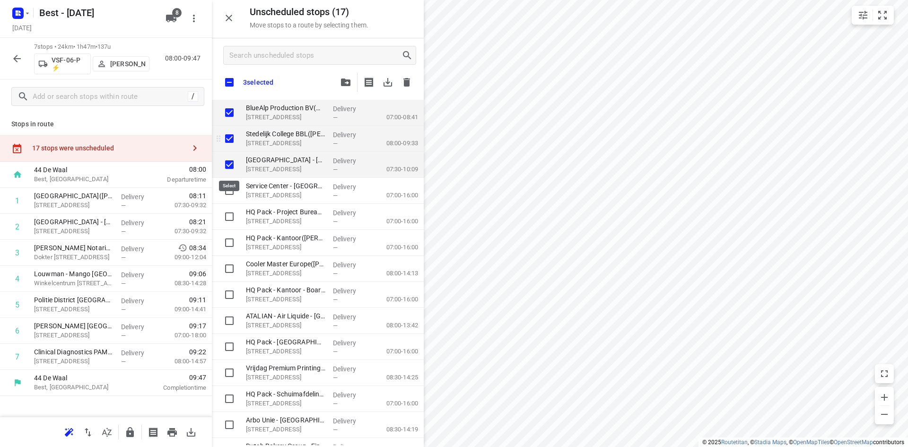
checkbox input "true"
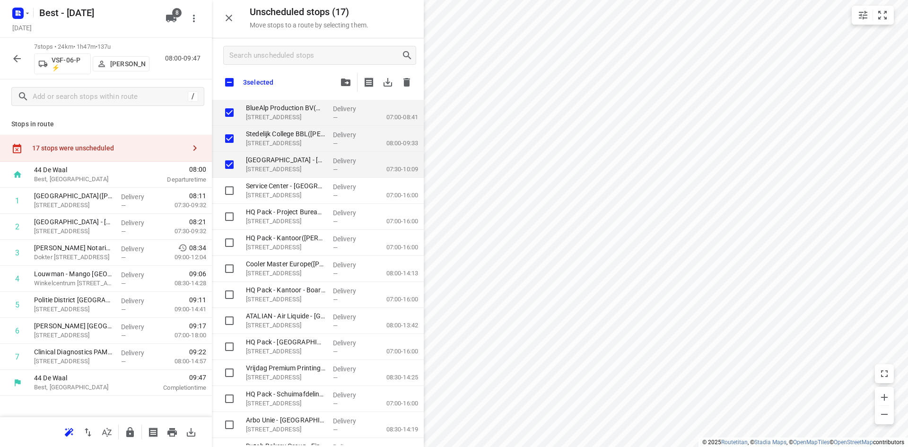
checkbox input "true"
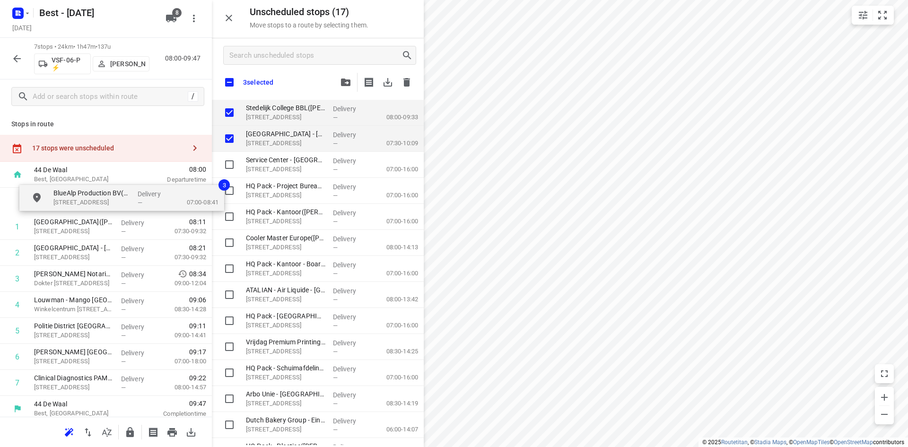
drag, startPoint x: 265, startPoint y: 115, endPoint x: 69, endPoint y: 201, distance: 214.7
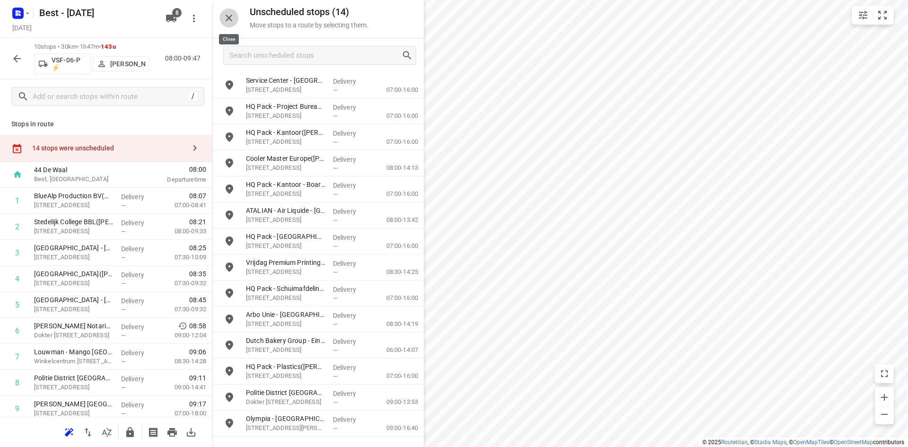
click at [227, 12] on icon "button" at bounding box center [228, 17] width 11 height 11
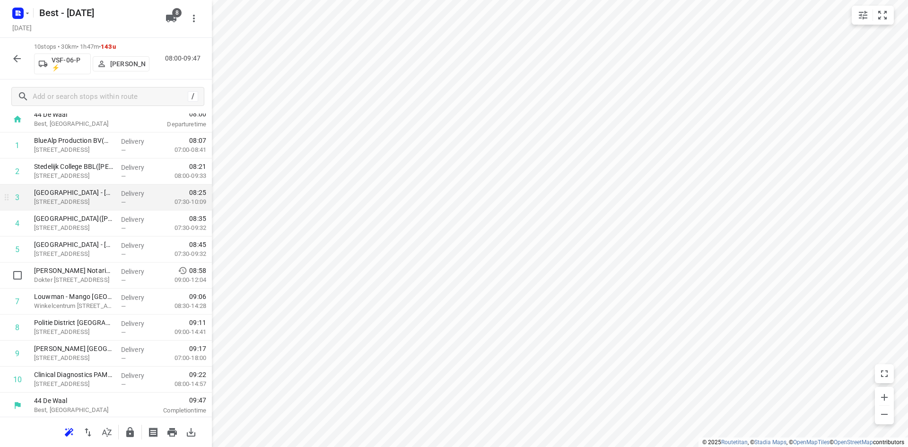
scroll to position [57, 0]
click at [15, 65] on button "button" at bounding box center [17, 58] width 19 height 19
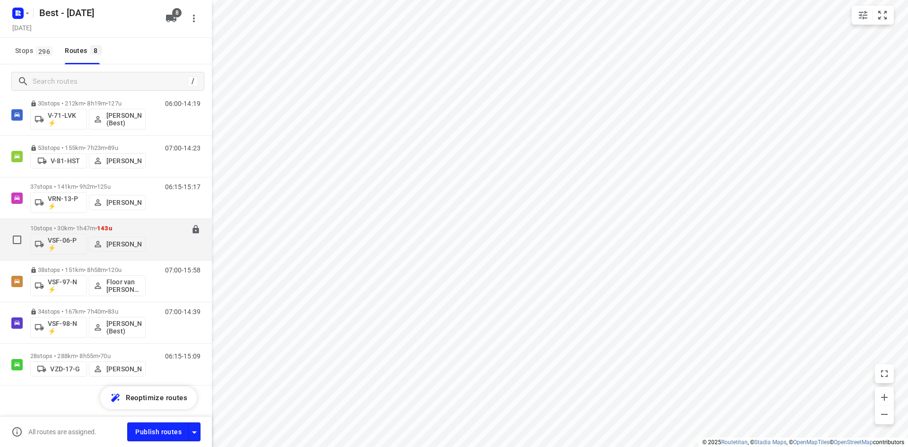
scroll to position [95, 0]
click at [192, 232] on icon at bounding box center [195, 229] width 6 height 9
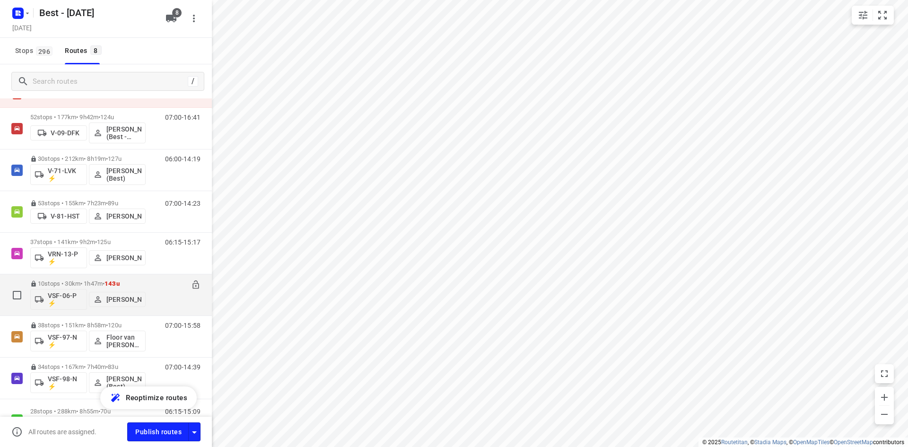
scroll to position [0, 0]
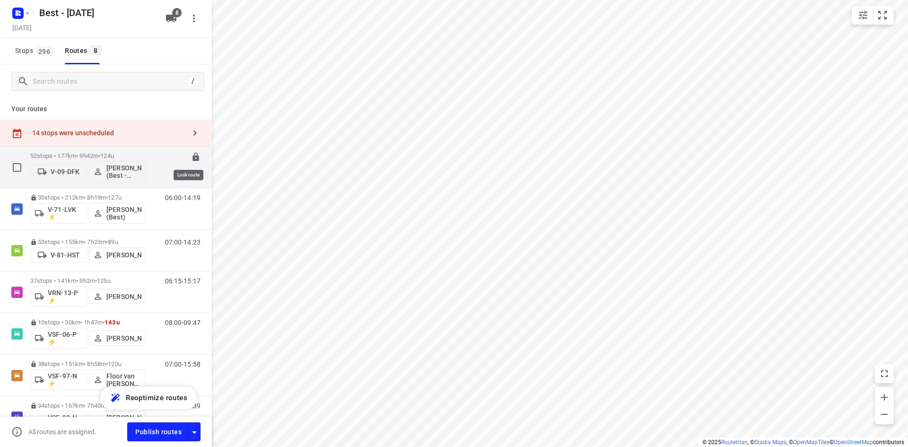
click at [191, 158] on icon at bounding box center [195, 156] width 9 height 9
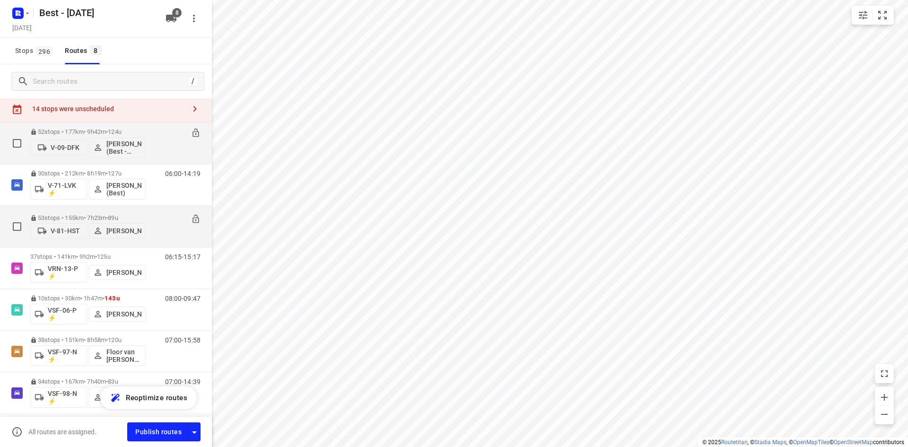
scroll to position [47, 0]
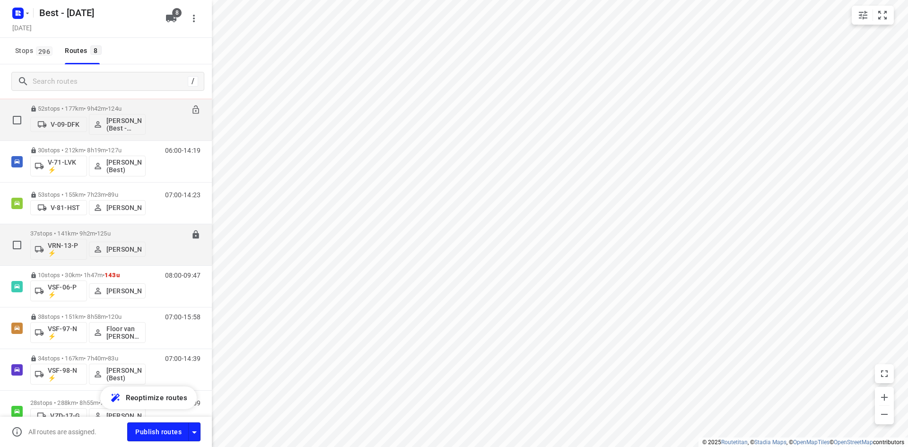
click at [97, 233] on span "•" at bounding box center [96, 233] width 2 height 7
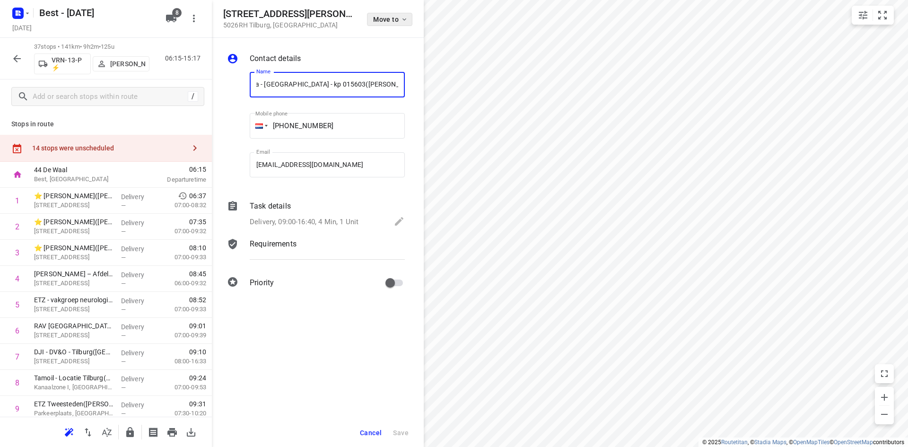
scroll to position [0, 0]
click at [373, 17] on button "Move to" at bounding box center [389, 19] width 45 height 13
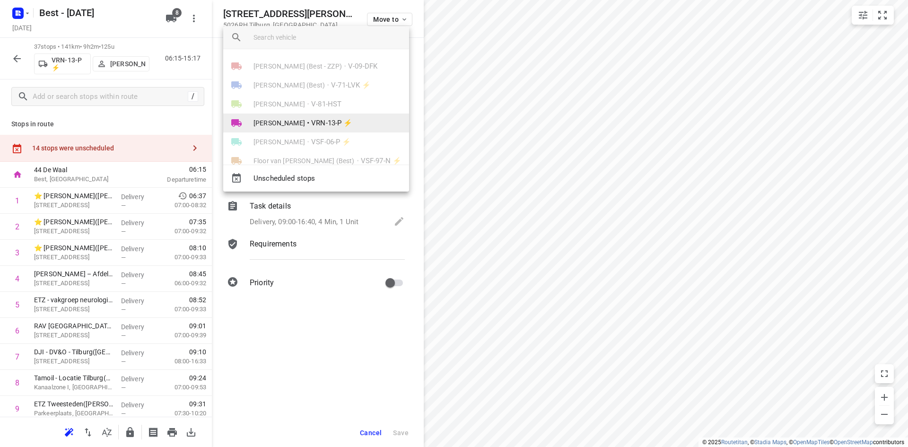
click at [306, 123] on li "Daniëlle Belmer • VRN-13-P ⚡" at bounding box center [316, 123] width 186 height 19
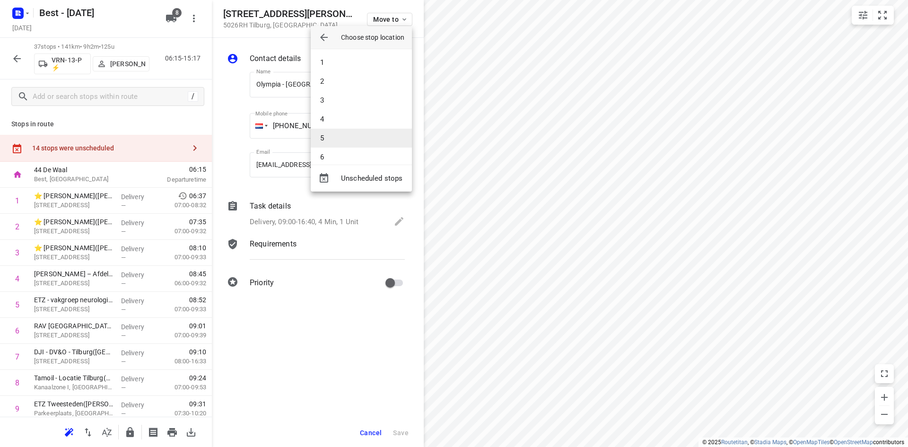
scroll to position [47, 0]
click at [331, 149] on li "8" at bounding box center [361, 147] width 101 height 19
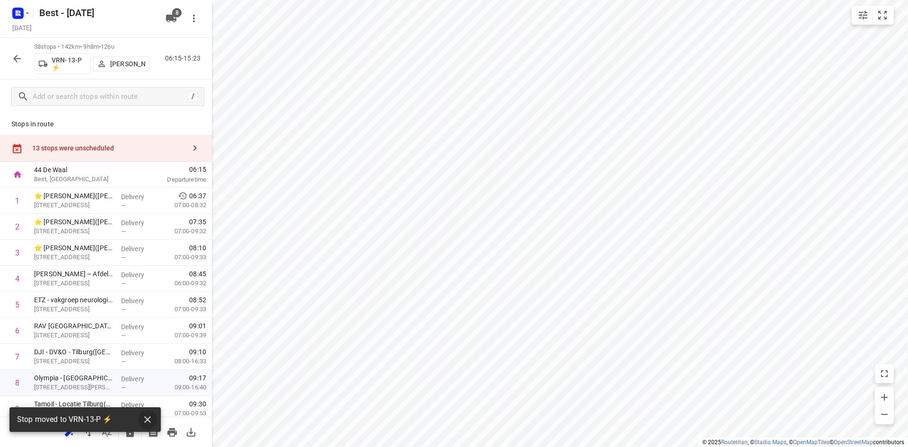
click at [153, 421] on button "button" at bounding box center [147, 419] width 19 height 19
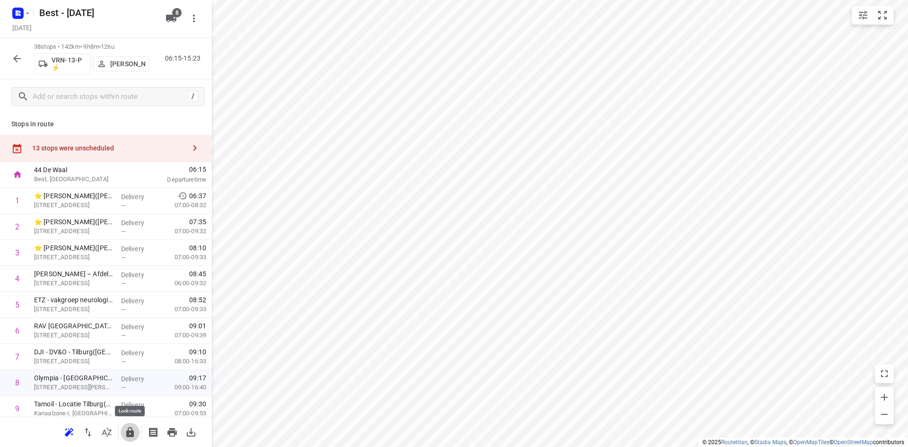
click at [128, 430] on icon "button" at bounding box center [130, 432] width 8 height 10
click at [16, 57] on icon "button" at bounding box center [17, 59] width 8 height 8
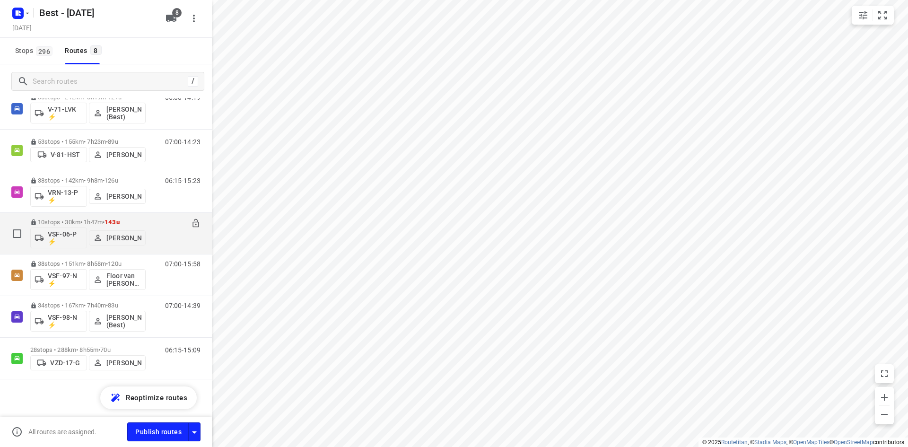
scroll to position [101, 0]
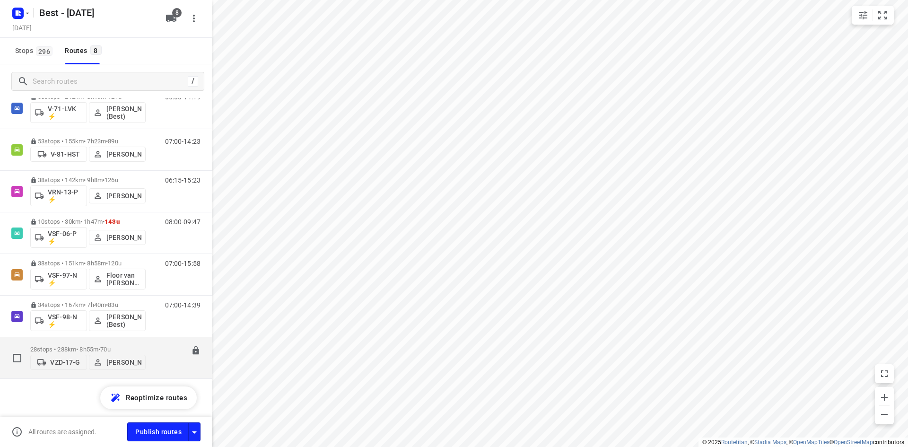
click at [78, 346] on p "28 stops • 288km • 8h55m • 70u" at bounding box center [87, 349] width 115 height 7
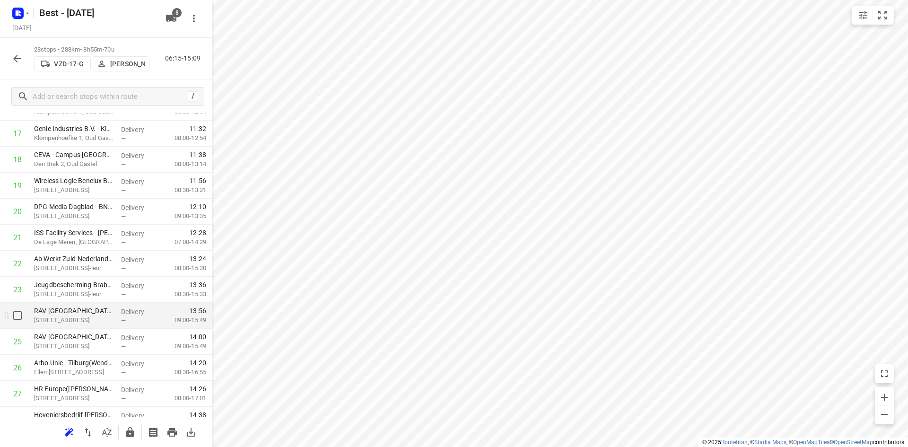
scroll to position [520, 0]
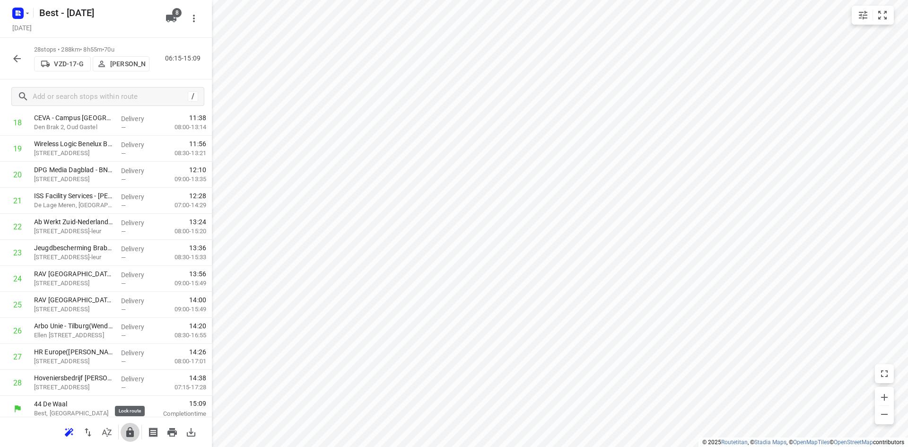
click at [123, 434] on button "button" at bounding box center [130, 432] width 19 height 19
click at [15, 58] on icon "button" at bounding box center [17, 59] width 8 height 8
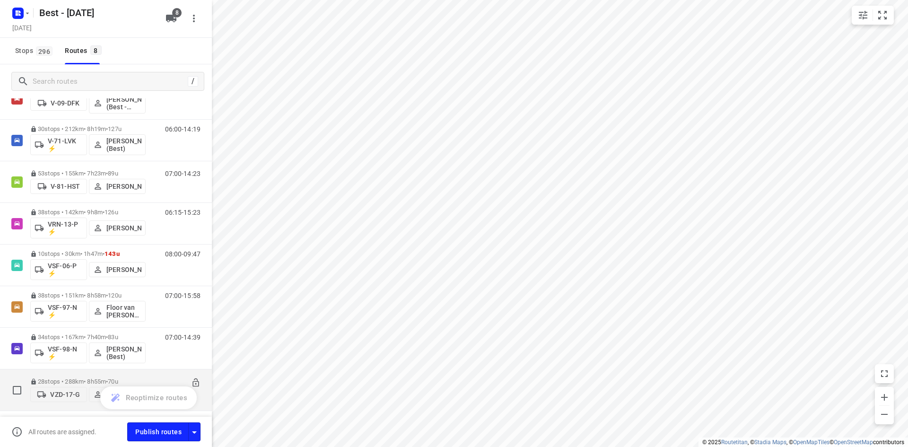
scroll to position [53, 0]
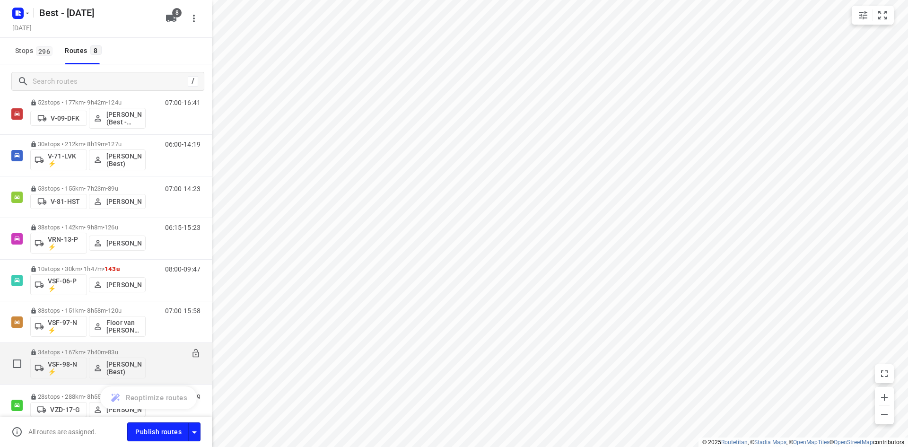
click at [75, 350] on p "34 stops • 167km • 7h40m • 83u" at bounding box center [87, 352] width 115 height 7
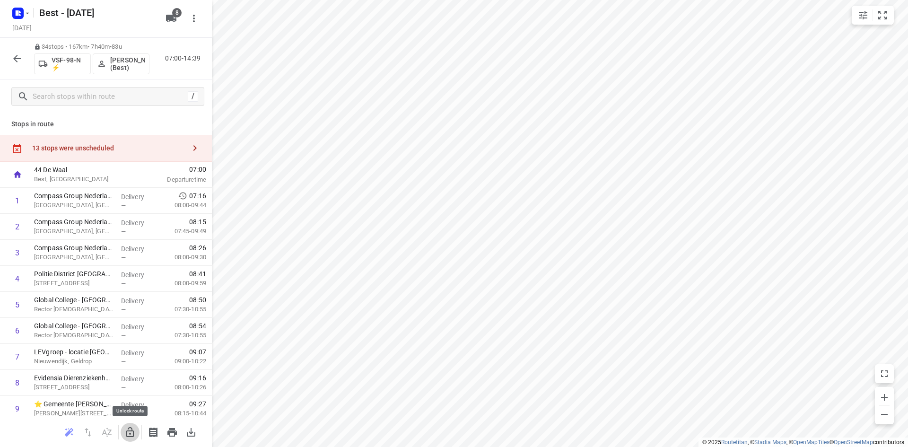
click at [132, 435] on icon "button" at bounding box center [129, 432] width 11 height 11
click at [144, 166] on span "07:00" at bounding box center [175, 169] width 62 height 9
click at [145, 160] on div "13 stops were unscheduled" at bounding box center [106, 148] width 212 height 27
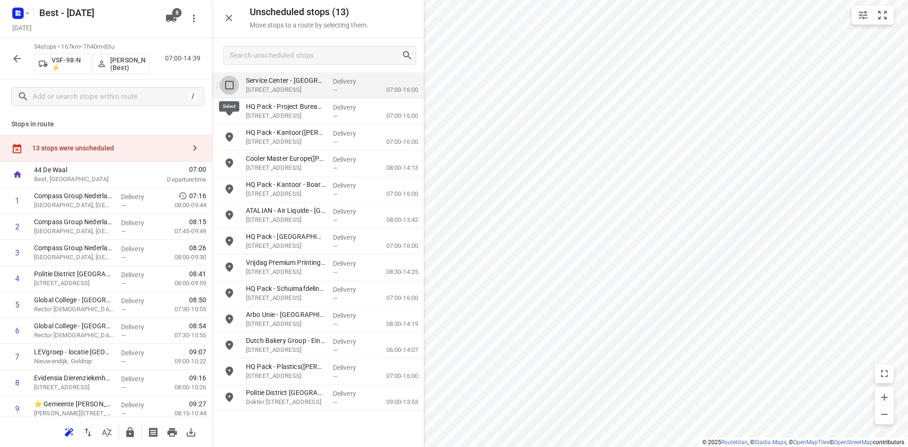
click at [232, 86] on input "grid" at bounding box center [229, 85] width 19 height 19
checkbox input "true"
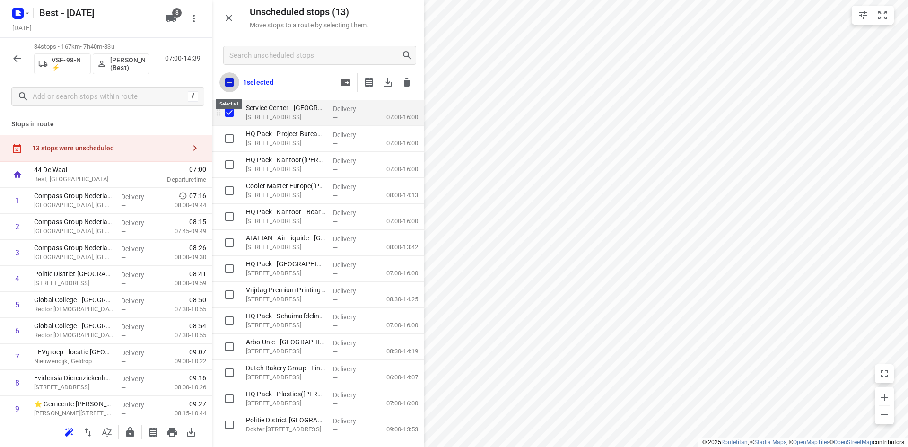
click at [232, 86] on input "checkbox" at bounding box center [229, 82] width 20 height 20
checkbox input "true"
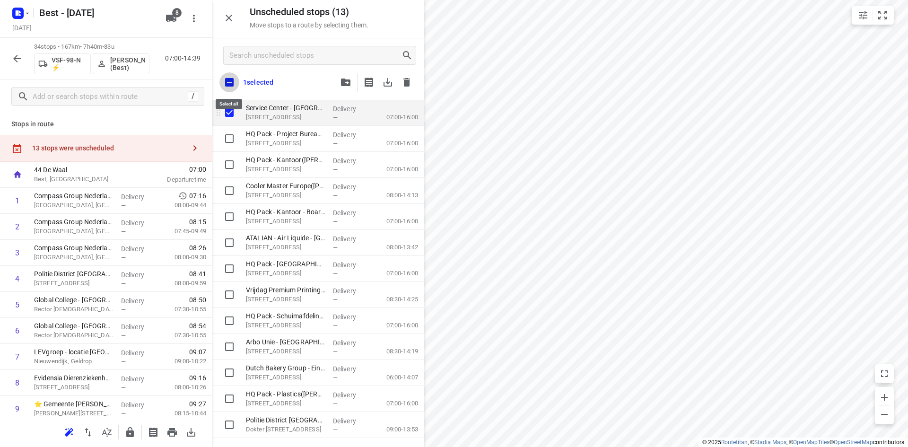
checkbox input "true"
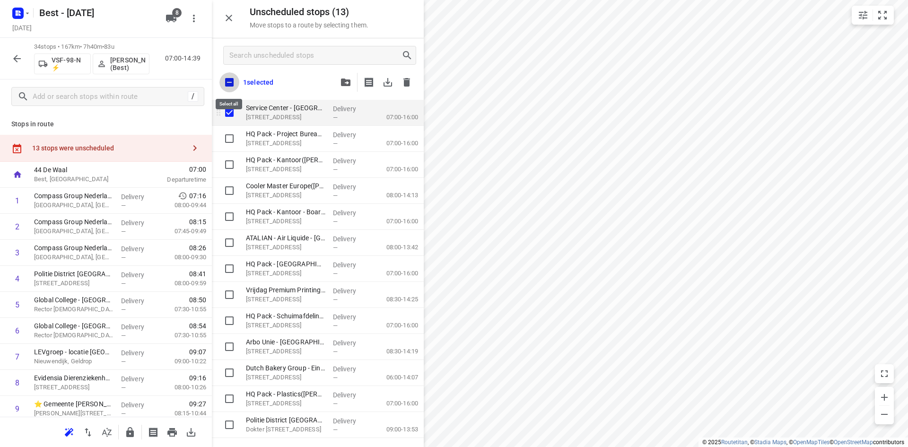
checkbox input "true"
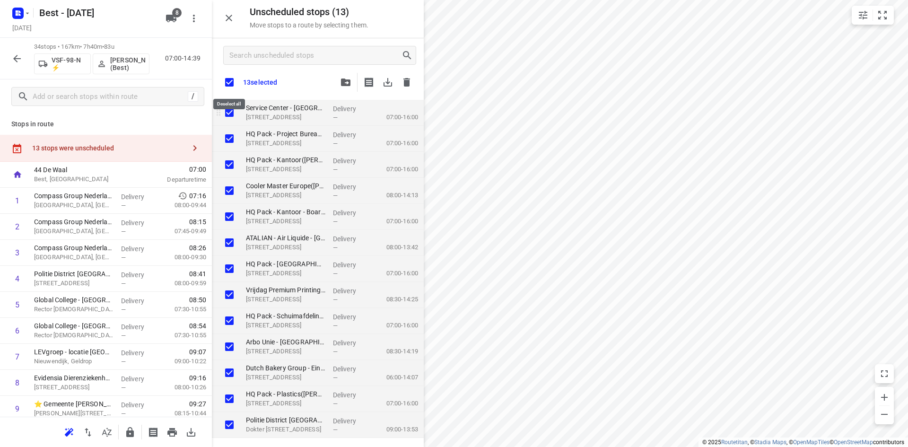
checkbox input "true"
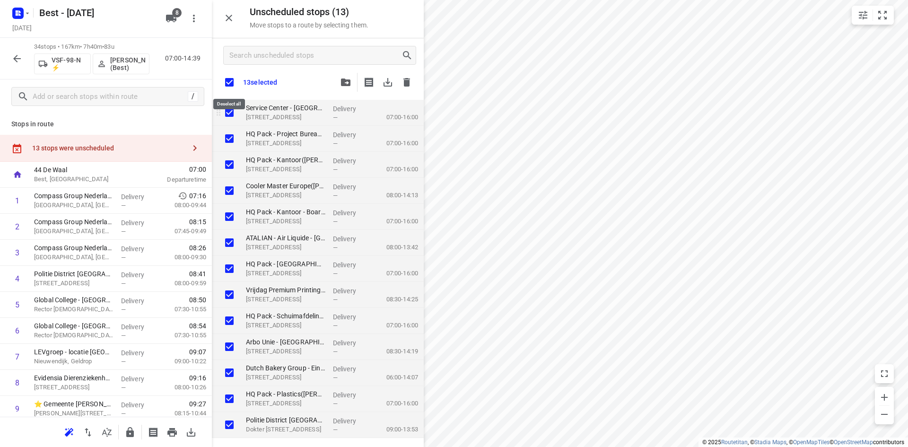
checkbox input "true"
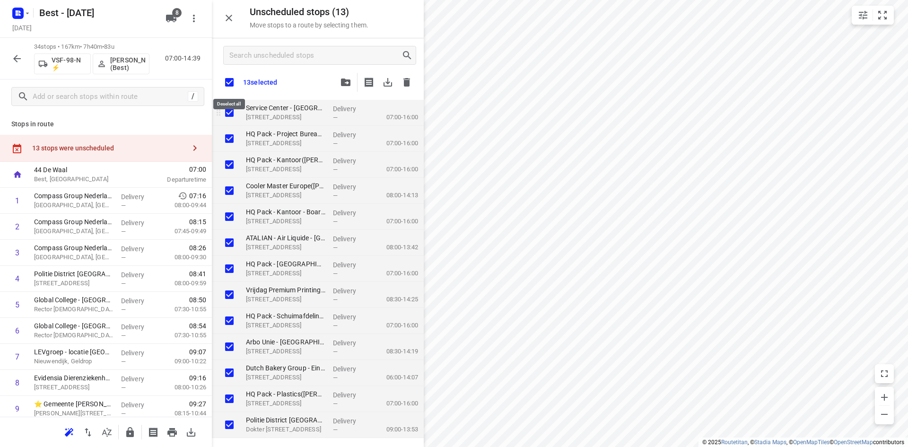
checkbox input "true"
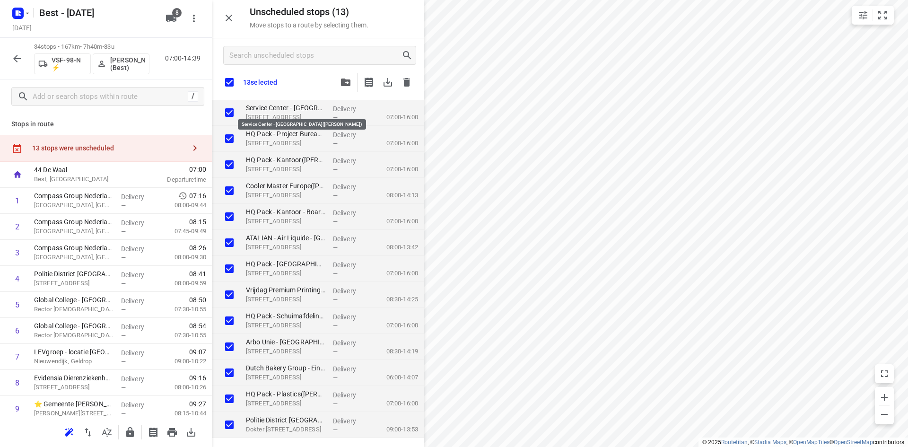
checkbox input "true"
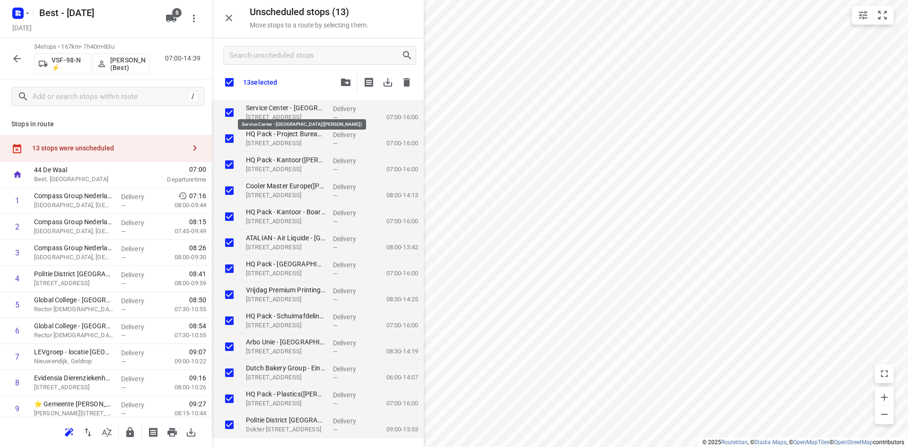
checkbox input "true"
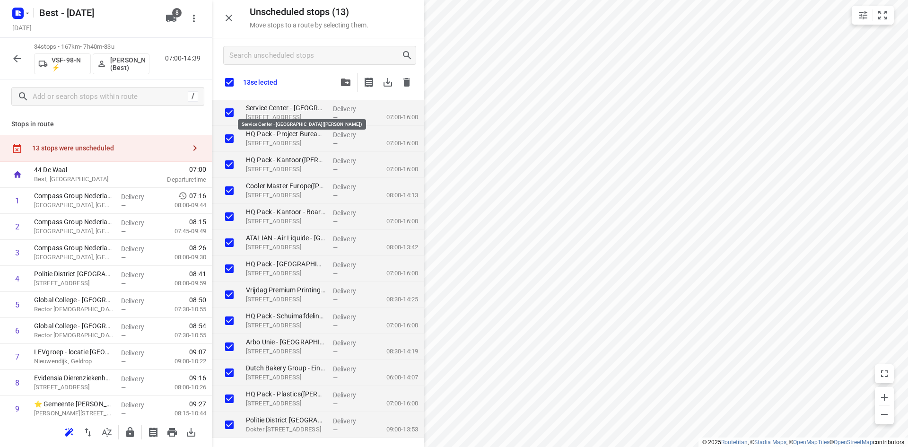
checkbox input "true"
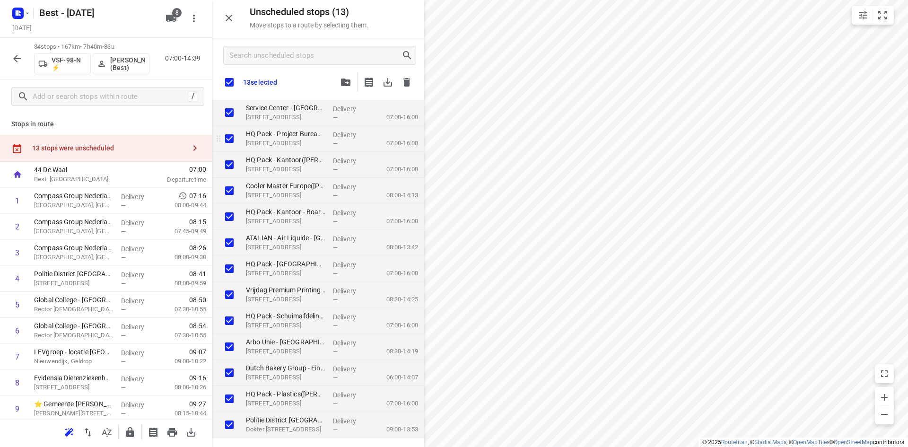
checkbox input "true"
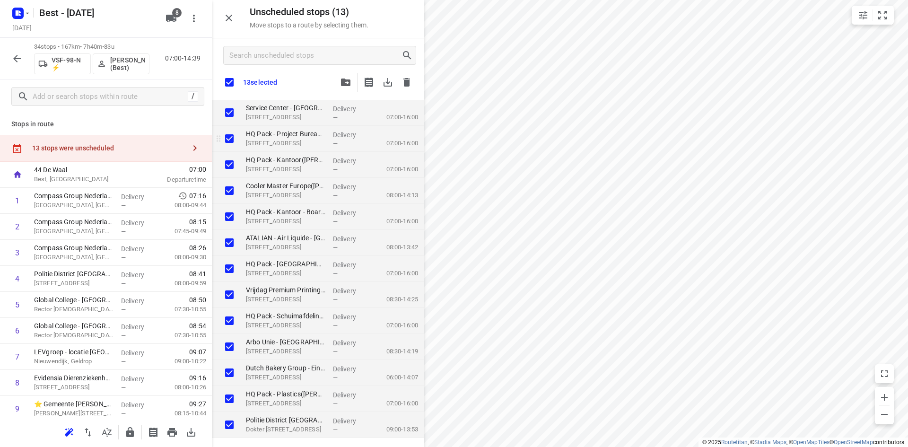
checkbox input "true"
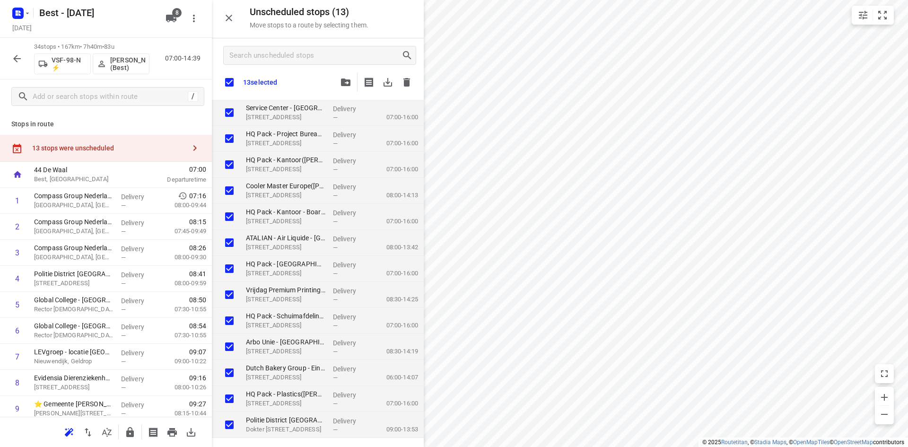
checkbox input "true"
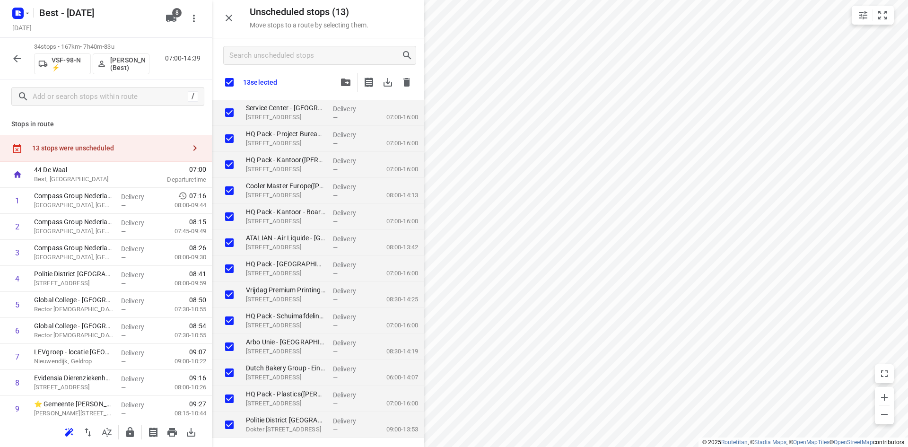
checkbox input "true"
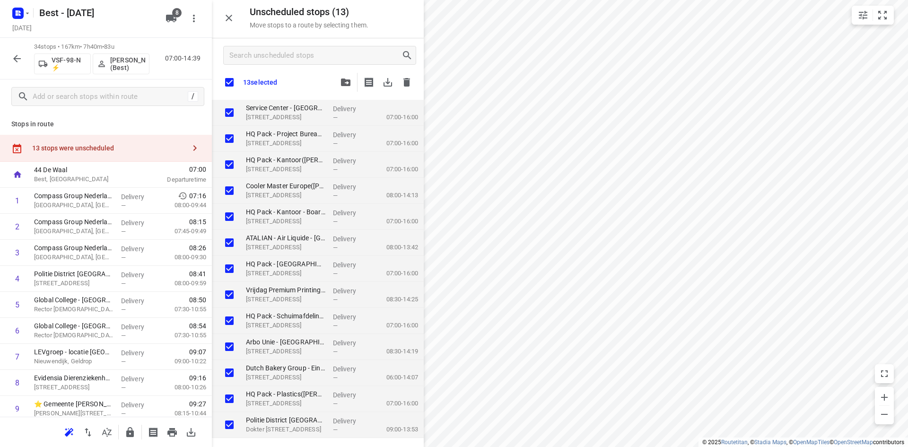
checkbox input "true"
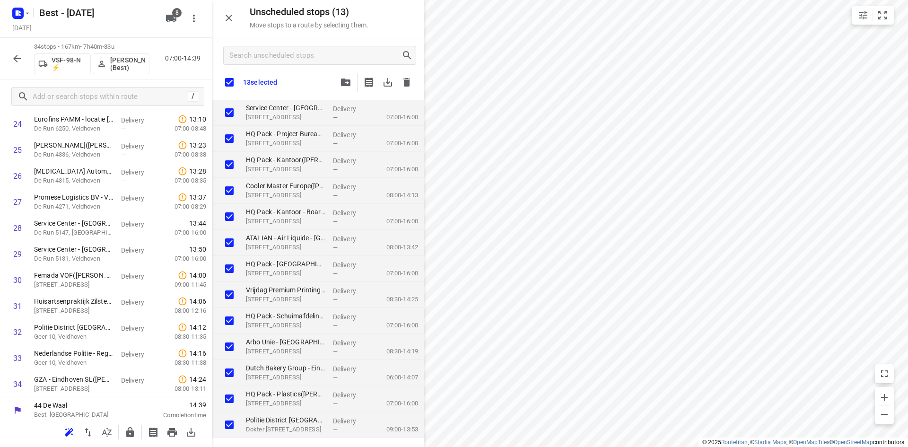
scroll to position [682, 0]
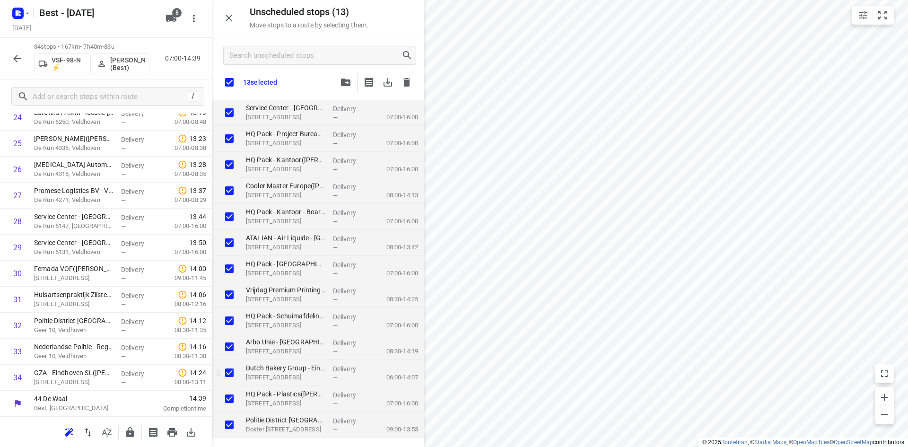
checkbox input "true"
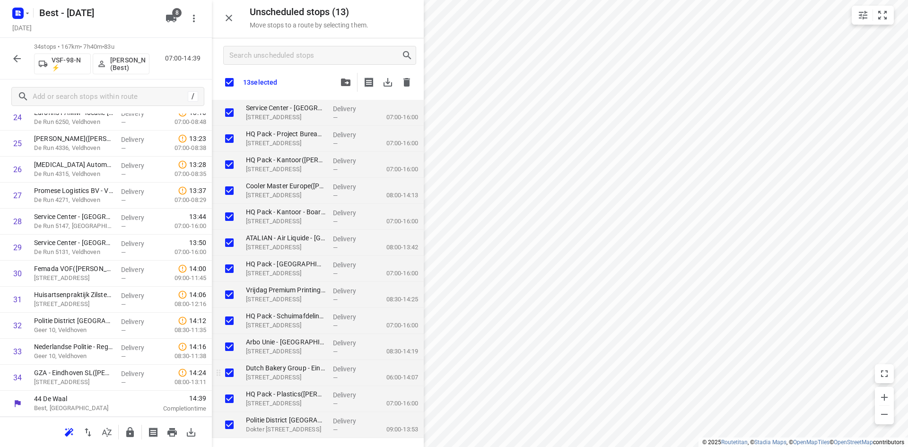
checkbox input "true"
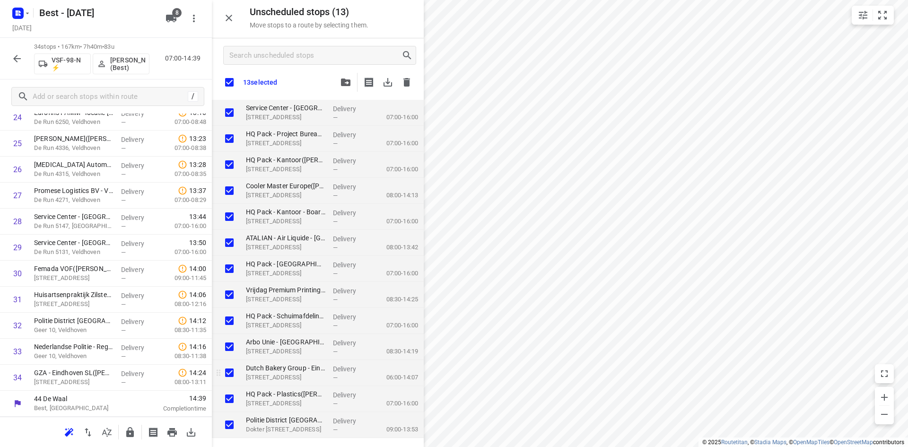
checkbox input "true"
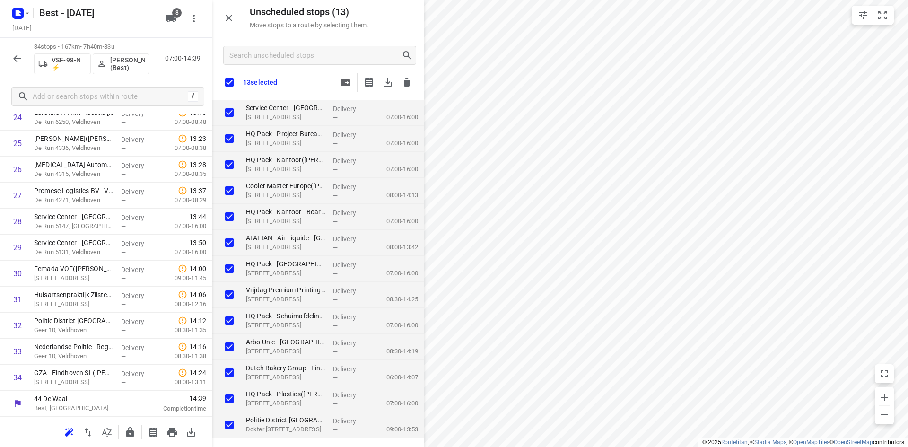
checkbox input "true"
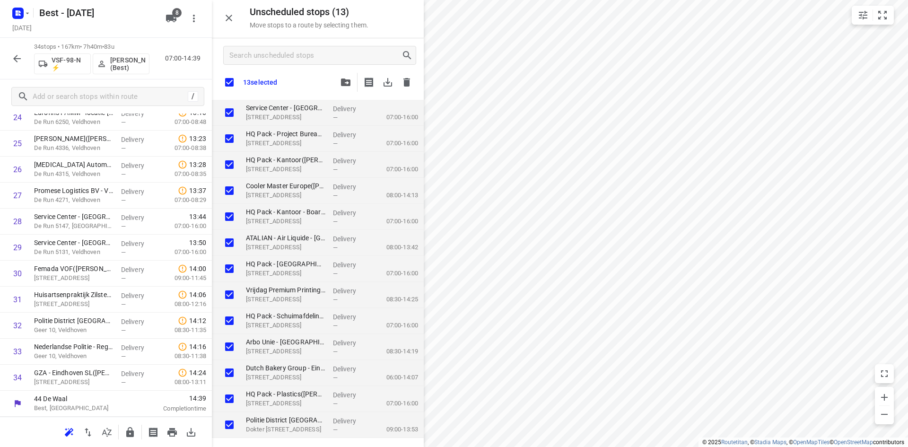
checkbox input "true"
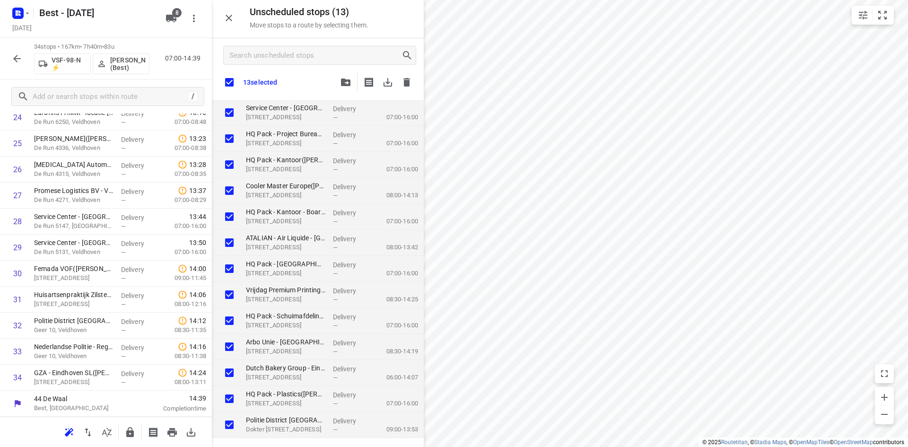
checkbox input "true"
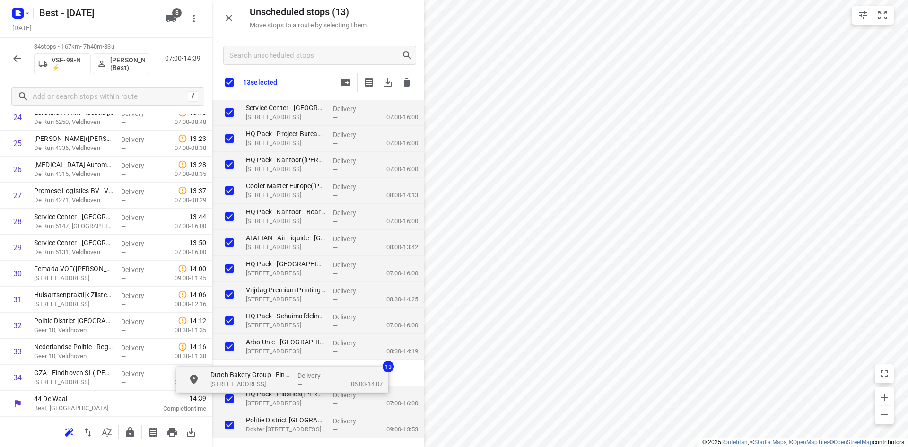
checkbox input "true"
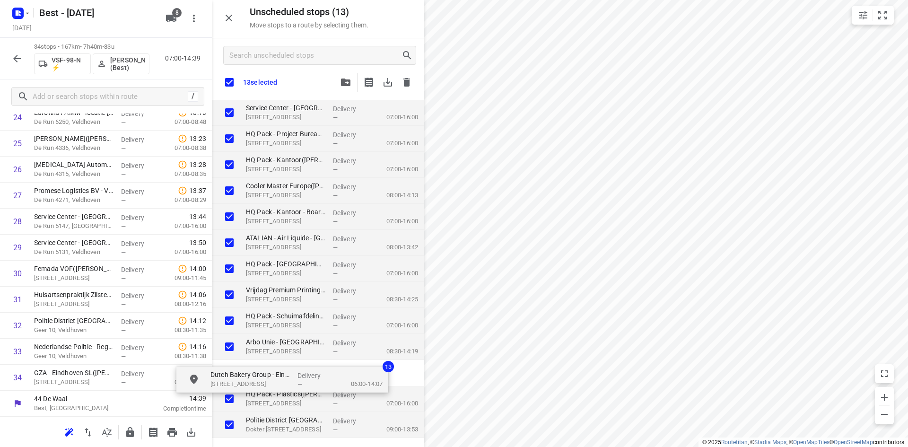
checkbox input "true"
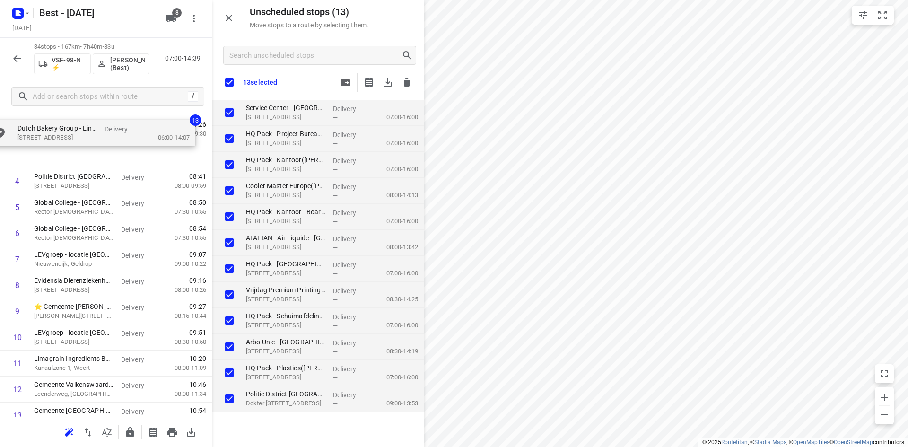
scroll to position [0, 0]
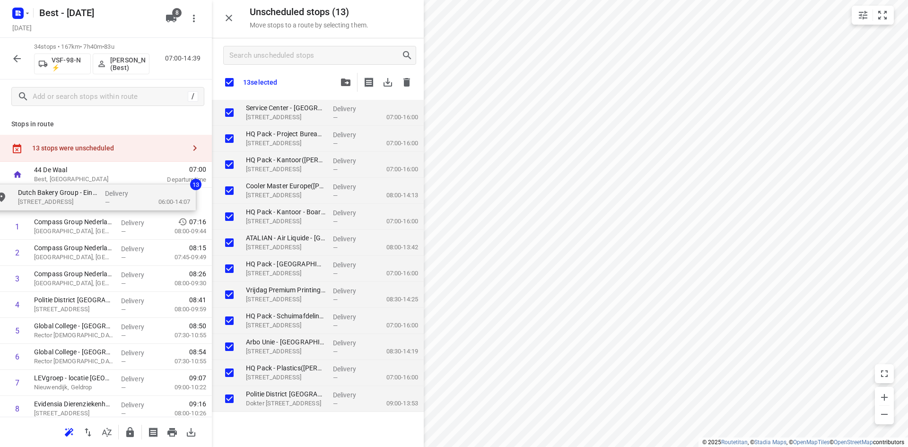
drag, startPoint x: 300, startPoint y: 378, endPoint x: 63, endPoint y: 205, distance: 293.4
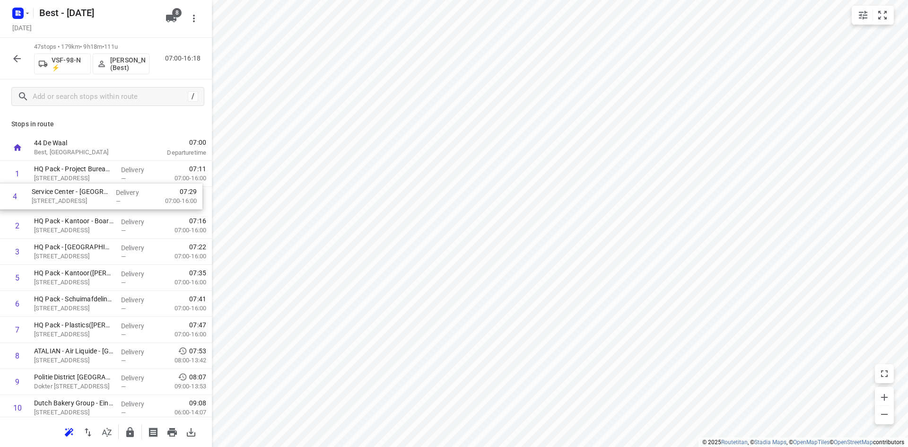
drag, startPoint x: 76, startPoint y: 256, endPoint x: 74, endPoint y: 192, distance: 63.4
drag, startPoint x: 75, startPoint y: 198, endPoint x: 76, endPoint y: 178, distance: 19.9
drag, startPoint x: 108, startPoint y: 306, endPoint x: 111, endPoint y: 223, distance: 83.3
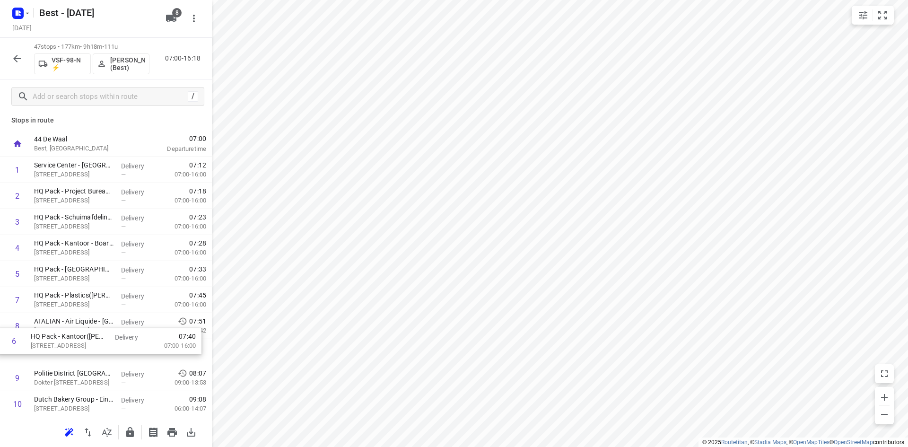
drag, startPoint x: 112, startPoint y: 291, endPoint x: 107, endPoint y: 335, distance: 43.8
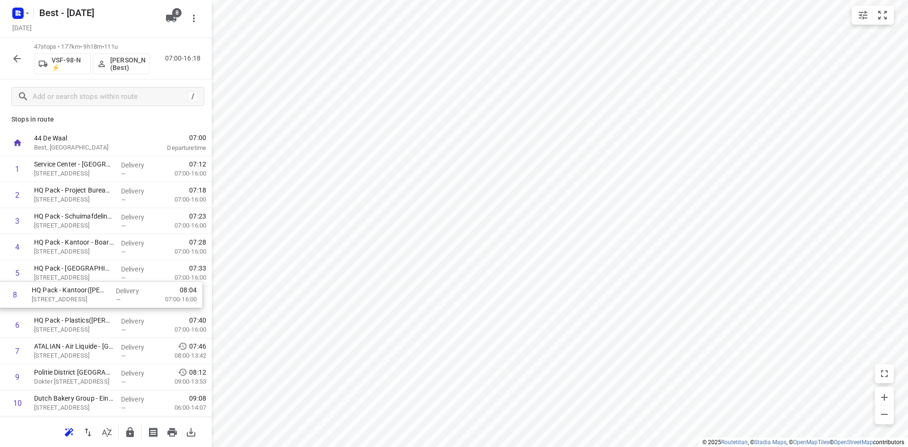
scroll to position [6, 0]
drag, startPoint x: 56, startPoint y: 324, endPoint x: 55, endPoint y: 272, distance: 52.0
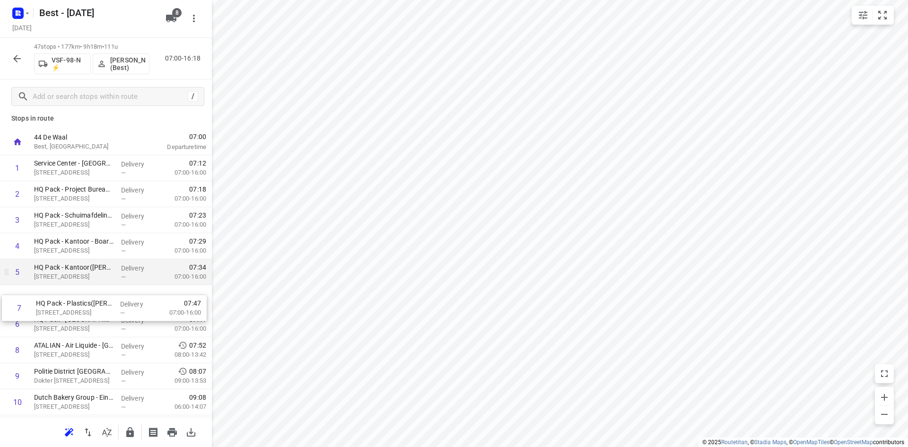
drag, startPoint x: 86, startPoint y: 317, endPoint x: 90, endPoint y: 285, distance: 32.4
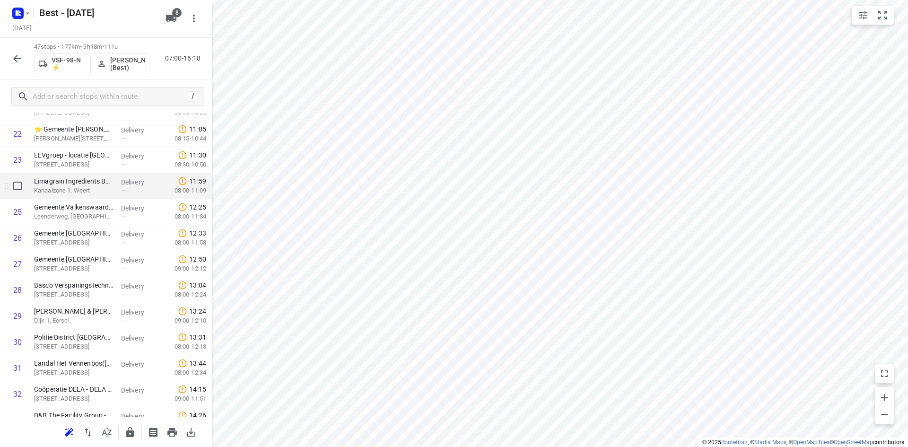
scroll to position [633, 0]
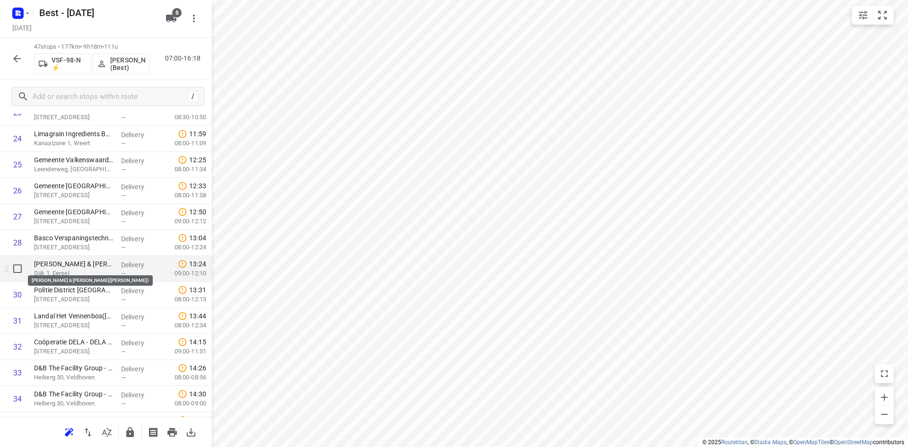
click at [98, 268] on p "Jansen Kleur & Wonen(Nancy Jansen)" at bounding box center [73, 263] width 79 height 9
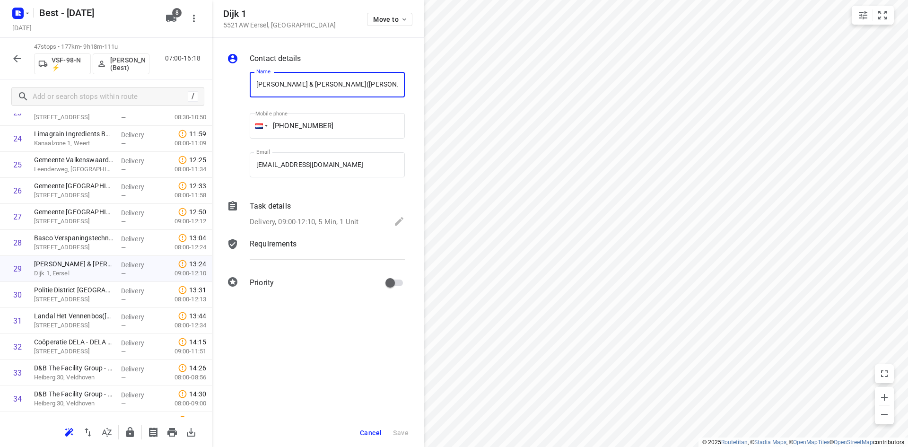
click at [331, 211] on div "Task details" at bounding box center [327, 206] width 155 height 11
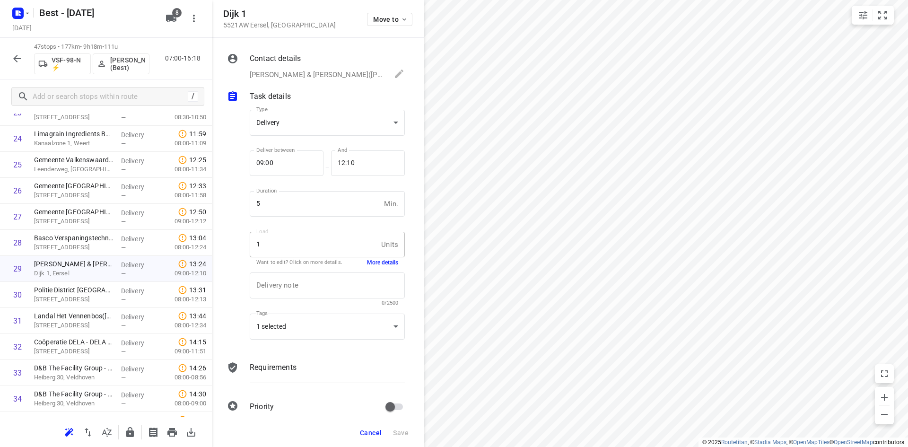
click at [375, 264] on button "More details" at bounding box center [382, 263] width 31 height 8
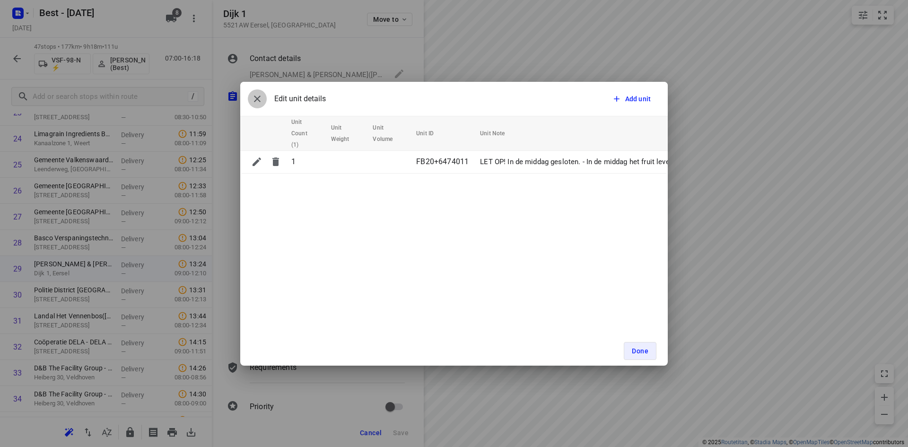
click at [265, 97] on button "button" at bounding box center [257, 98] width 19 height 19
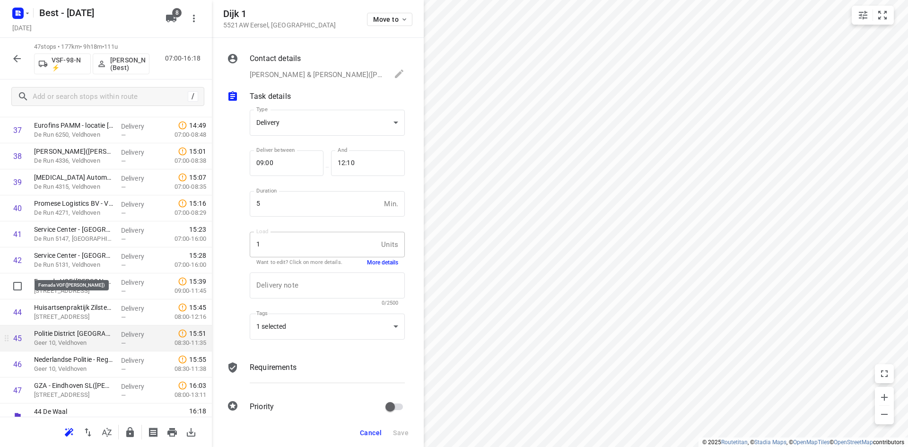
scroll to position [993, 0]
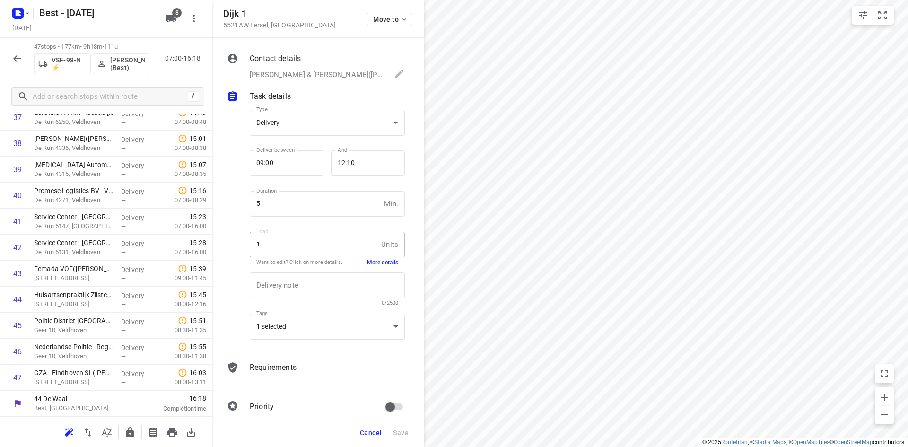
click at [370, 428] on button "Cancel" at bounding box center [370, 432] width 29 height 17
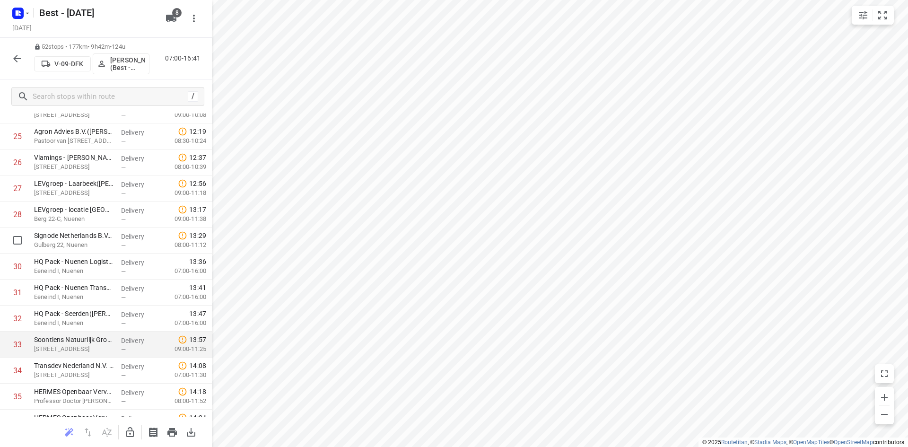
scroll to position [614, 0]
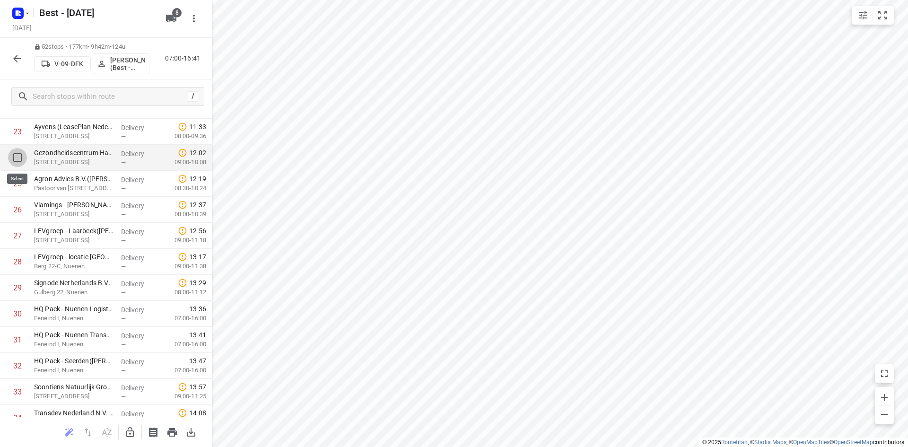
click at [10, 156] on input "checkbox" at bounding box center [17, 157] width 19 height 19
checkbox input "true"
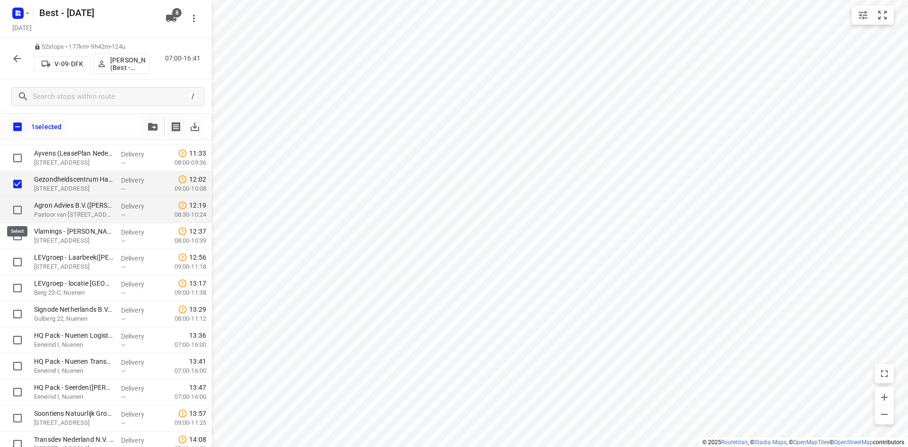
click at [18, 205] on input "checkbox" at bounding box center [17, 210] width 19 height 19
checkbox input "true"
click at [16, 227] on input "checkbox" at bounding box center [17, 236] width 19 height 19
checkbox input "true"
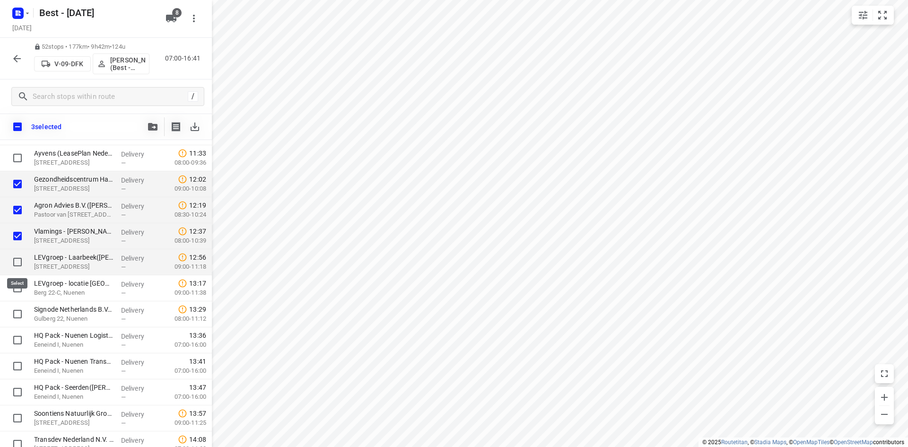
click at [16, 254] on input "checkbox" at bounding box center [17, 262] width 19 height 19
checkbox input "true"
click at [16, 283] on input "checkbox" at bounding box center [17, 288] width 19 height 19
checkbox input "true"
click at [147, 123] on span "button" at bounding box center [152, 127] width 11 height 8
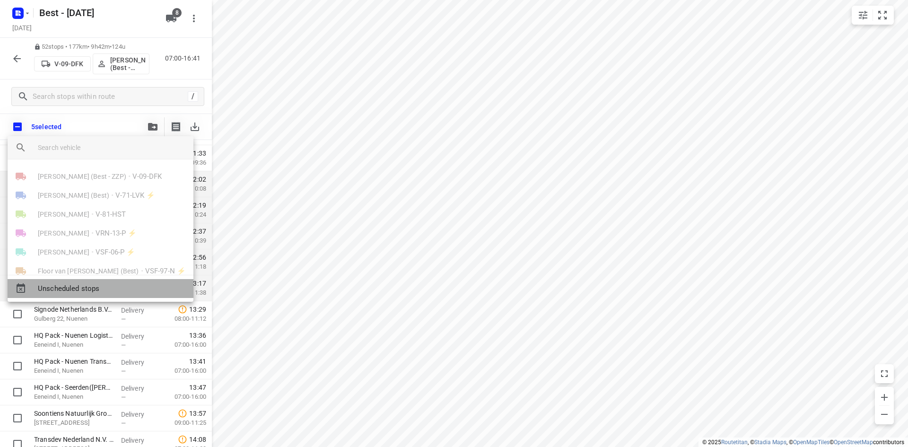
click at [79, 288] on span "Unscheduled stops" at bounding box center [112, 288] width 148 height 11
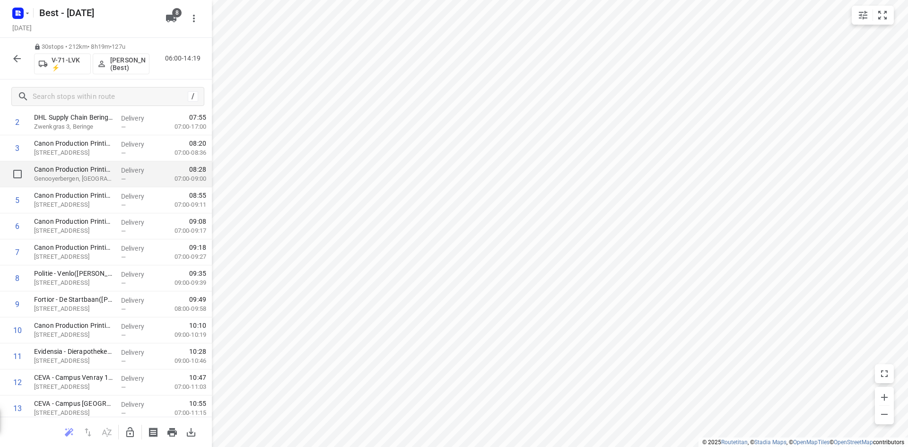
scroll to position [0, 0]
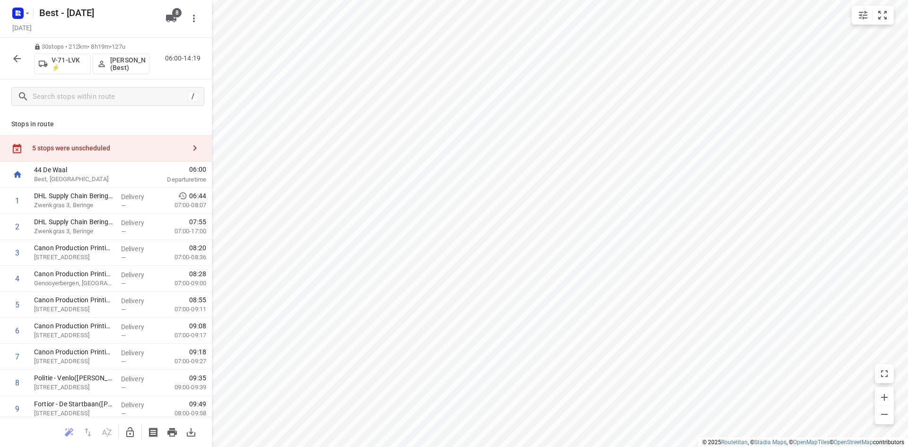
click at [149, 146] on div "5 stops were unscheduled" at bounding box center [108, 148] width 153 height 8
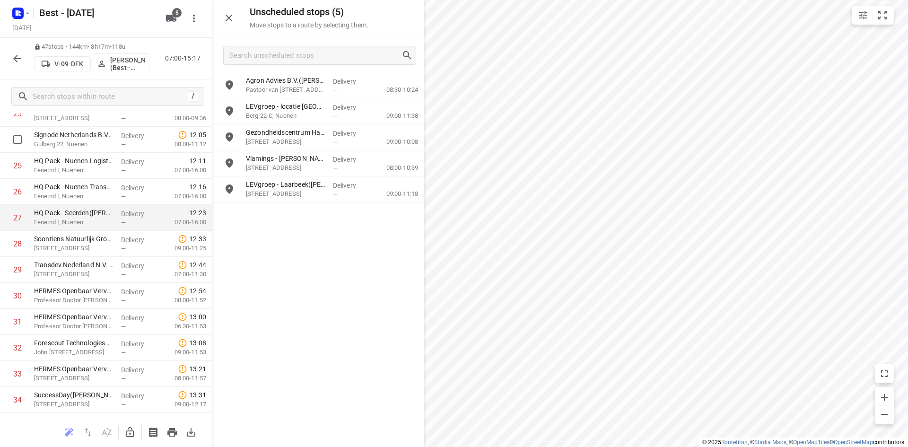
scroll to position [615, 0]
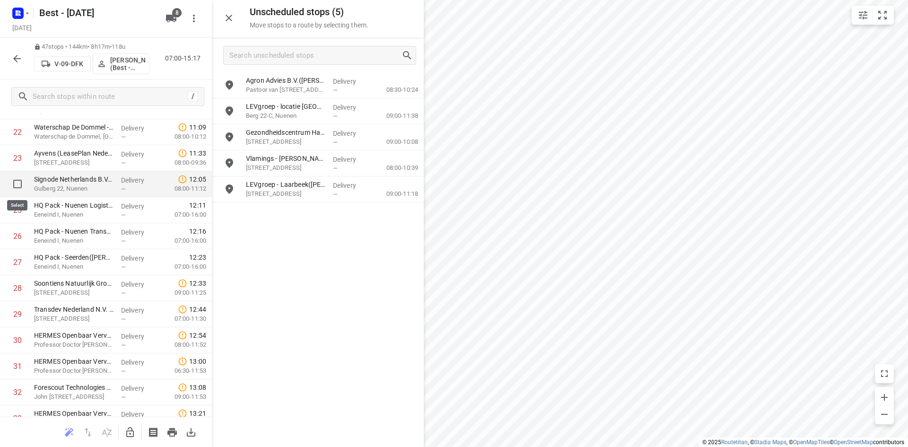
click at [17, 178] on input "checkbox" at bounding box center [17, 184] width 19 height 19
checkbox input "true"
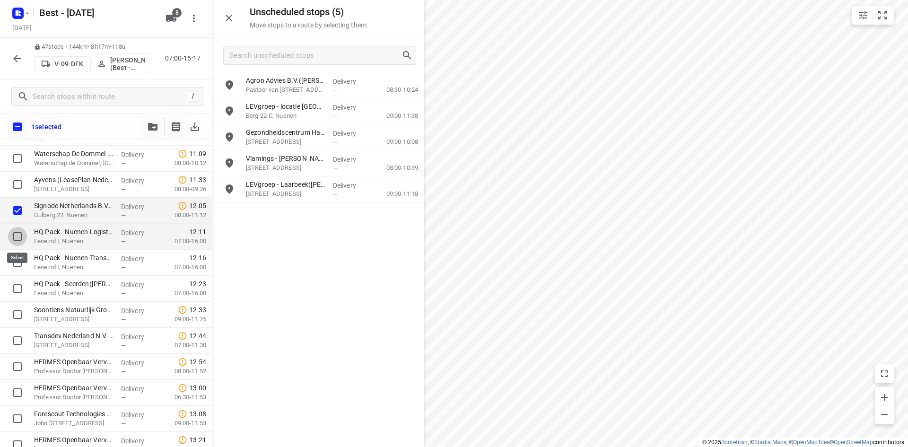
click at [13, 231] on input "checkbox" at bounding box center [17, 236] width 19 height 19
checkbox input "true"
click at [15, 251] on div at bounding box center [15, 263] width 30 height 26
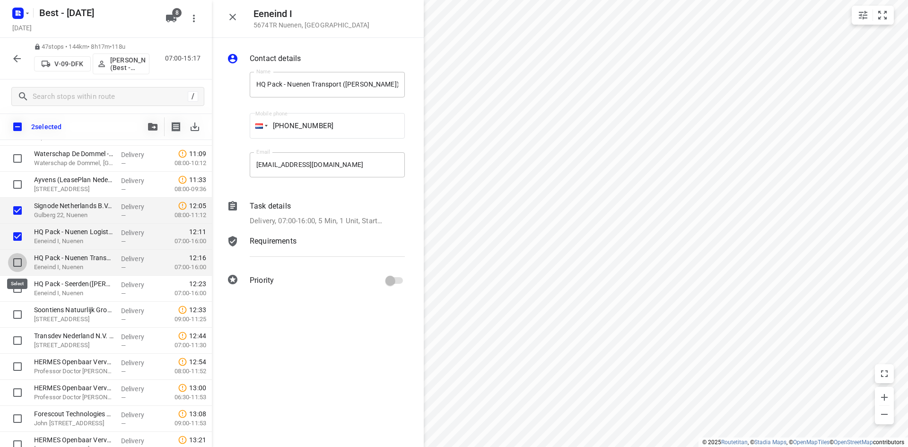
click at [16, 263] on input "checkbox" at bounding box center [17, 262] width 19 height 19
checkbox input "true"
click at [16, 278] on div at bounding box center [15, 289] width 30 height 26
drag, startPoint x: 16, startPoint y: 278, endPoint x: 41, endPoint y: 291, distance: 27.9
click at [16, 279] on div at bounding box center [15, 289] width 30 height 26
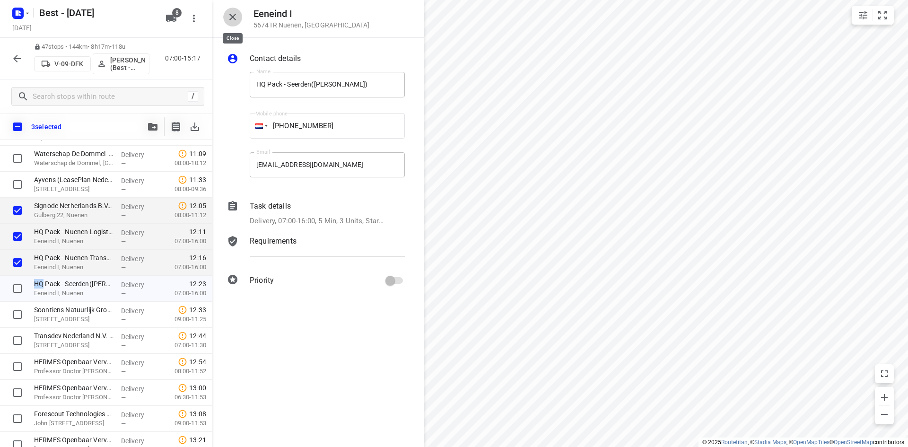
click at [236, 14] on icon "button" at bounding box center [232, 17] width 7 height 7
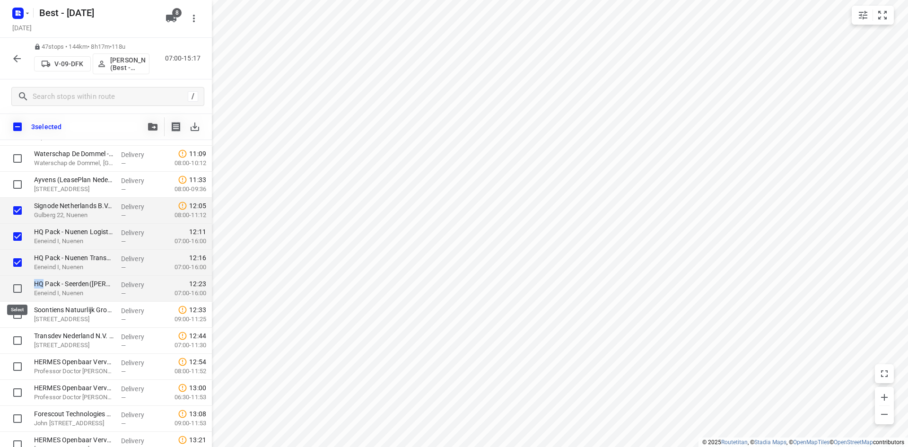
click at [14, 286] on input "checkbox" at bounding box center [17, 288] width 19 height 19
checkbox input "true"
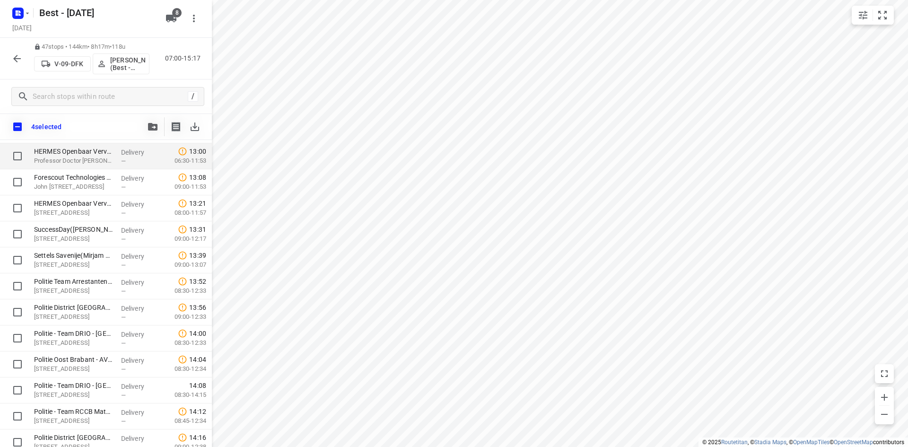
scroll to position [709, 0]
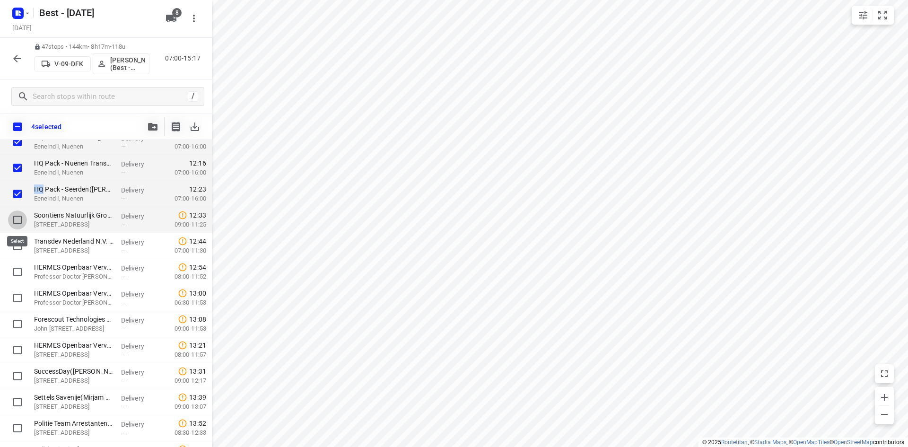
click at [18, 214] on input "checkbox" at bounding box center [17, 219] width 19 height 19
checkbox input "true"
click at [15, 247] on input "checkbox" at bounding box center [17, 245] width 19 height 19
checkbox input "true"
click at [146, 123] on button "button" at bounding box center [152, 126] width 19 height 19
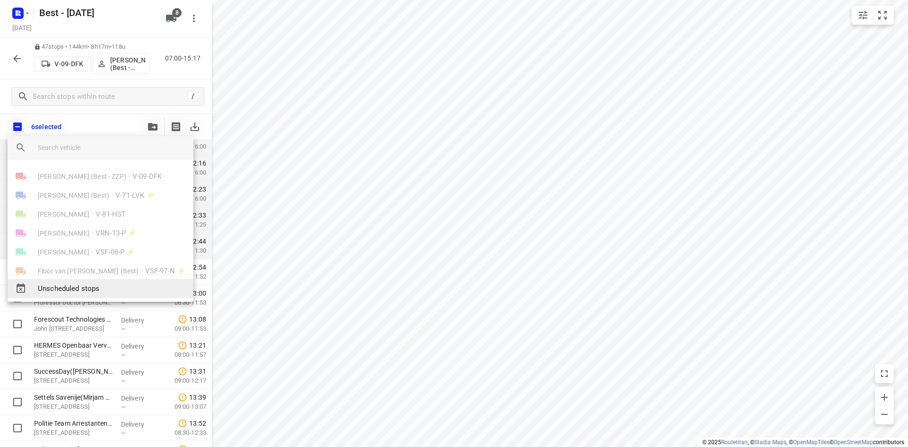
click at [102, 280] on div "Unscheduled stops" at bounding box center [101, 288] width 186 height 19
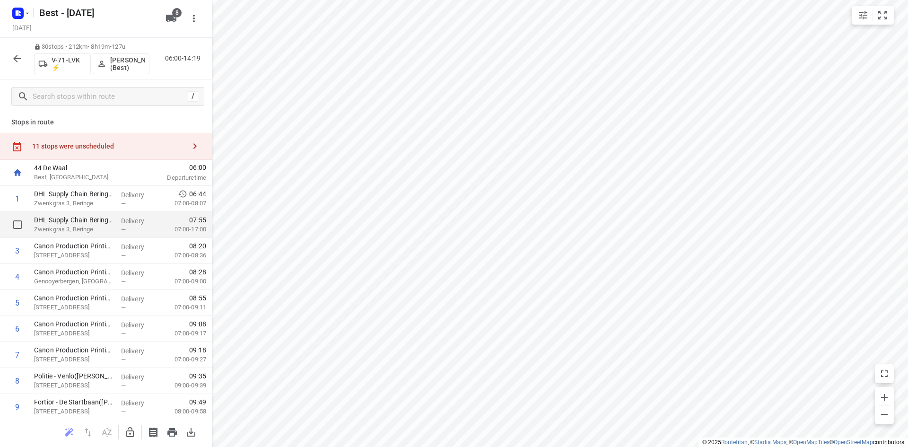
scroll to position [0, 0]
click at [167, 140] on div "11 stops were unscheduled" at bounding box center [106, 148] width 212 height 27
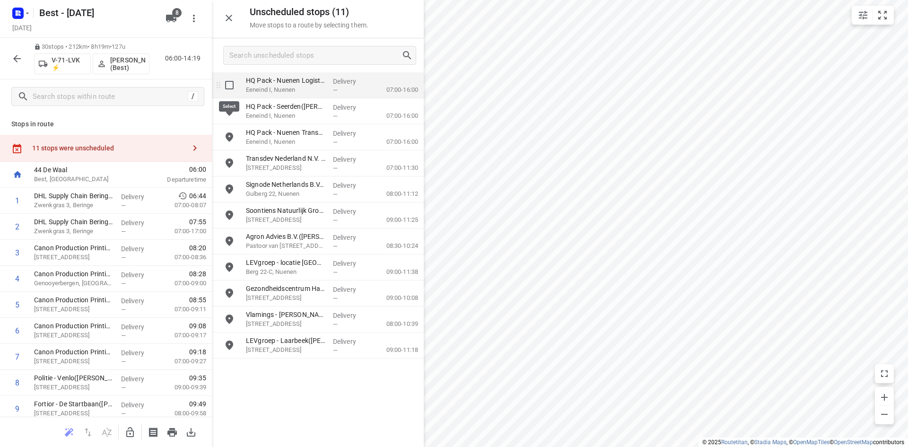
click at [227, 87] on input "grid" at bounding box center [229, 85] width 19 height 19
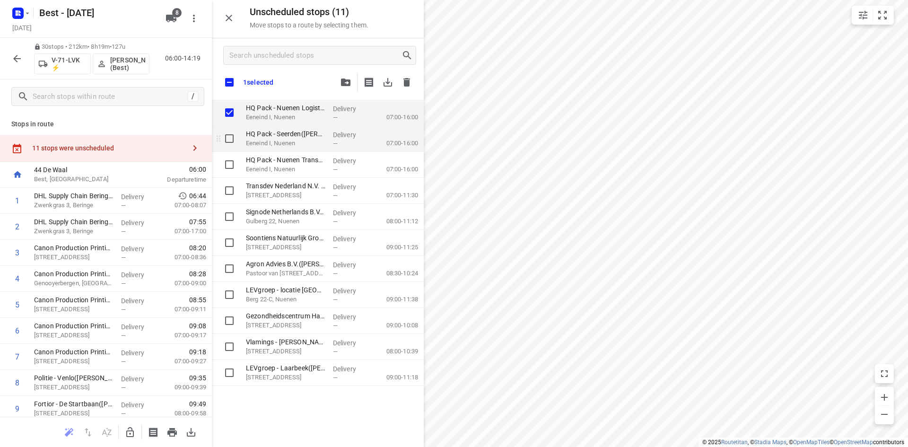
checkbox input "true"
click at [224, 136] on input "grid" at bounding box center [229, 138] width 19 height 19
checkbox input "true"
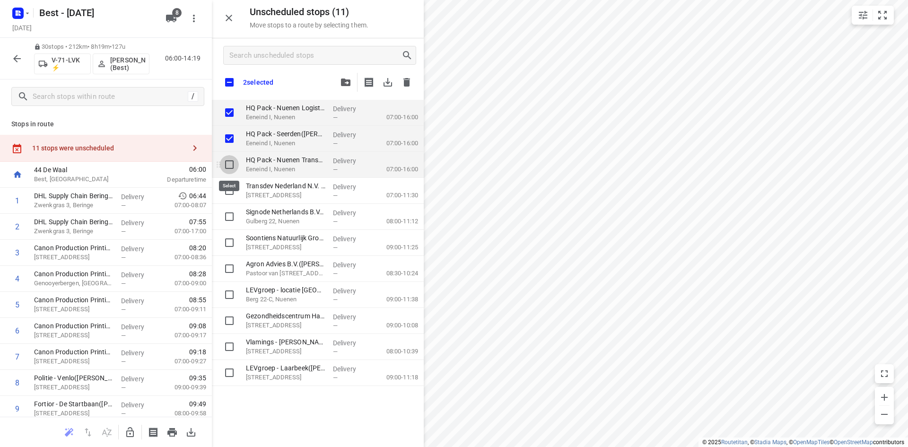
click at [227, 162] on input "grid" at bounding box center [229, 164] width 19 height 19
checkbox input "true"
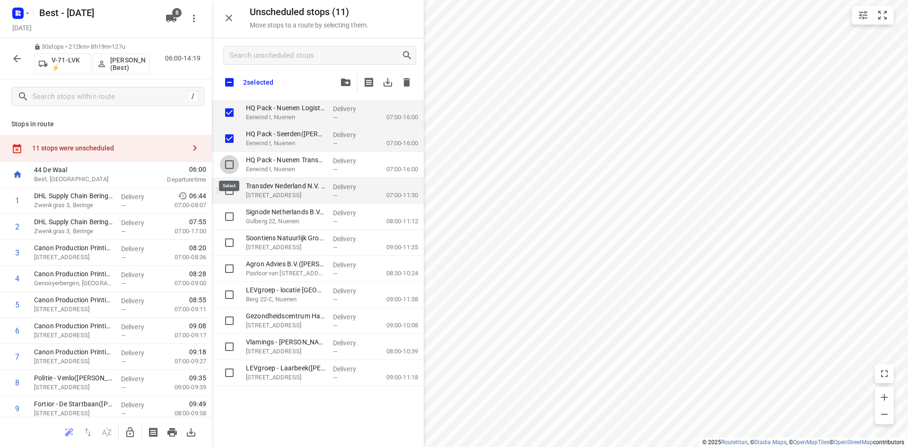
checkbox input "true"
click at [230, 192] on input "grid" at bounding box center [229, 190] width 19 height 19
checkbox input "true"
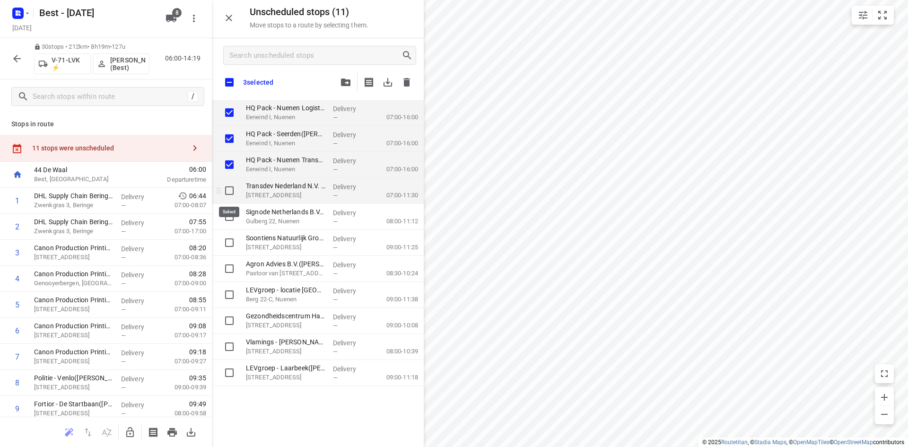
checkbox input "true"
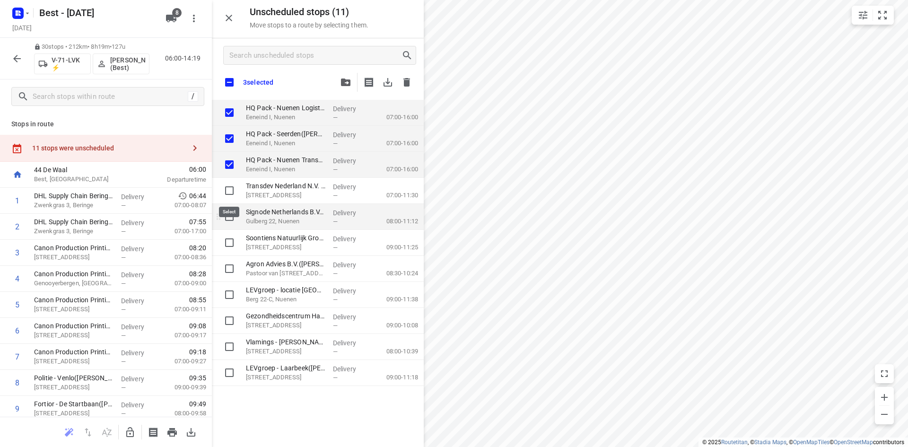
checkbox input "true"
click at [229, 221] on input "grid" at bounding box center [229, 216] width 19 height 19
checkbox input "true"
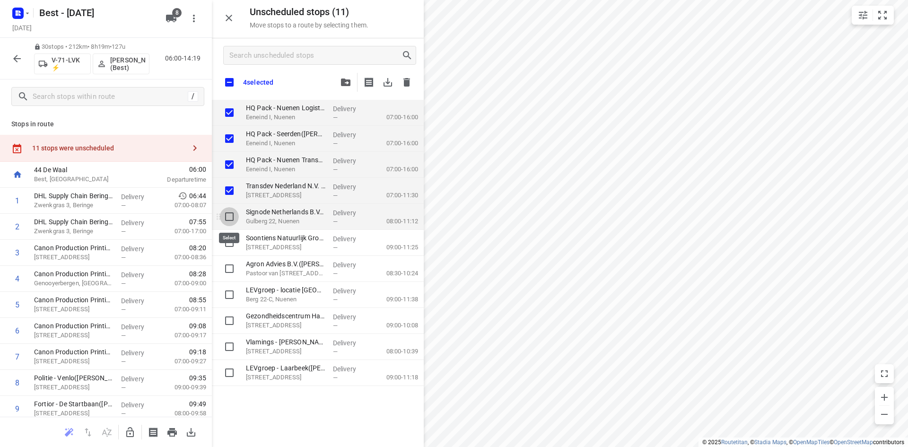
checkbox input "true"
click at [229, 247] on input "grid" at bounding box center [229, 242] width 19 height 19
checkbox input "true"
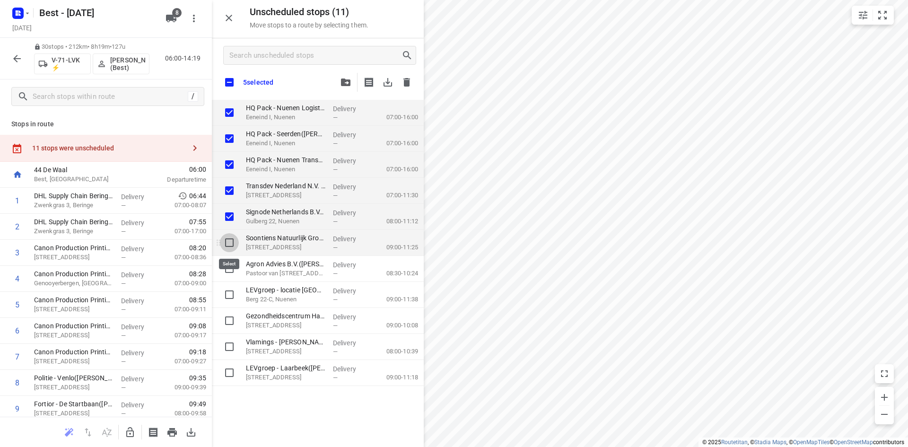
checkbox input "true"
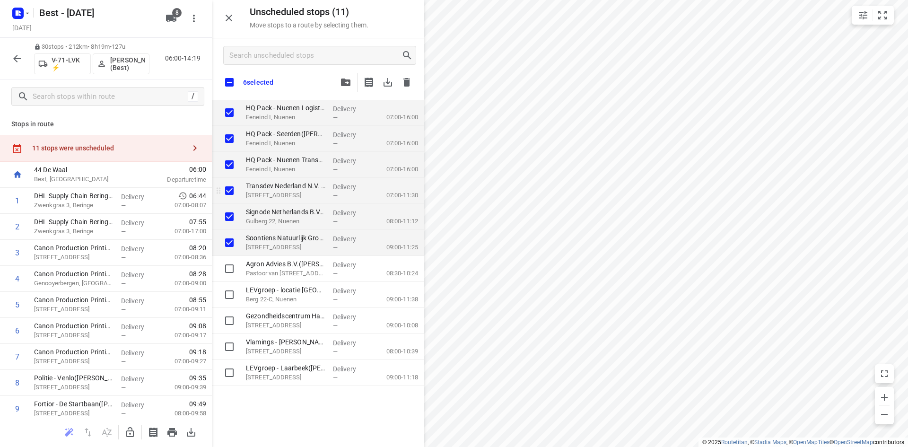
checkbox input "true"
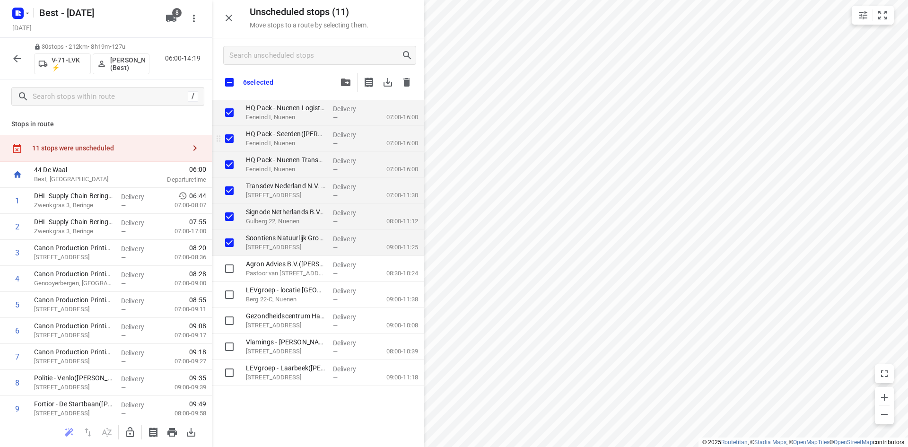
checkbox input "true"
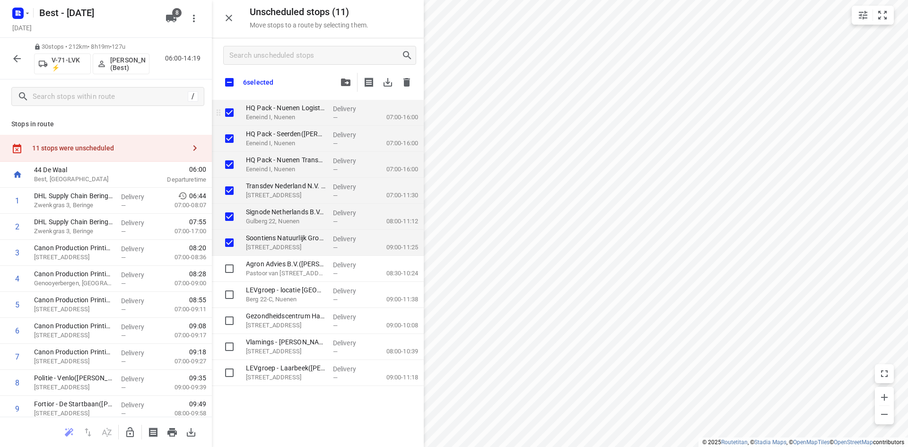
checkbox input "true"
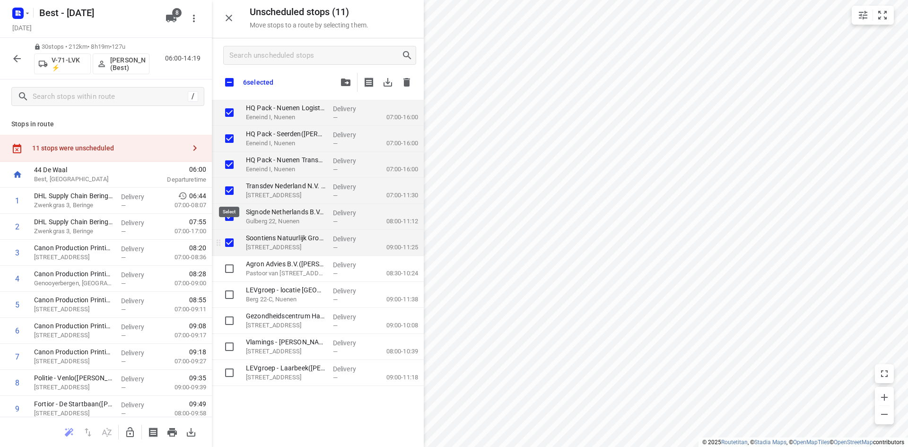
checkbox input "true"
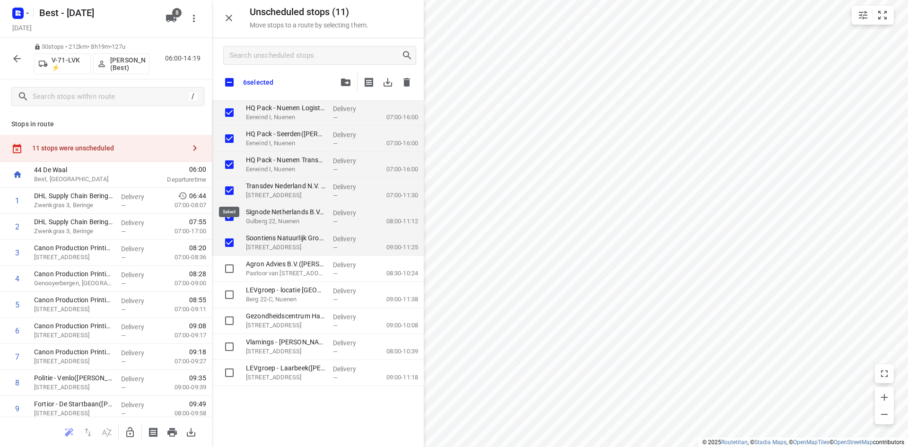
checkbox input "true"
click at [133, 437] on icon "button" at bounding box center [129, 432] width 11 height 11
checkbox input "true"
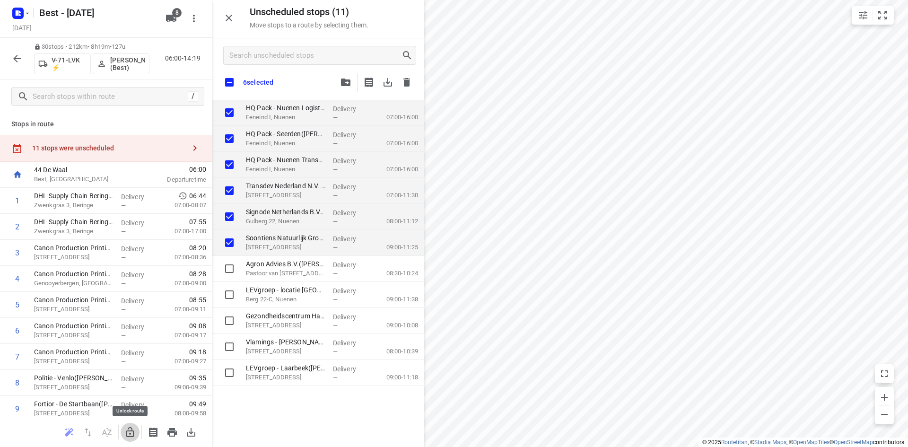
checkbox input "true"
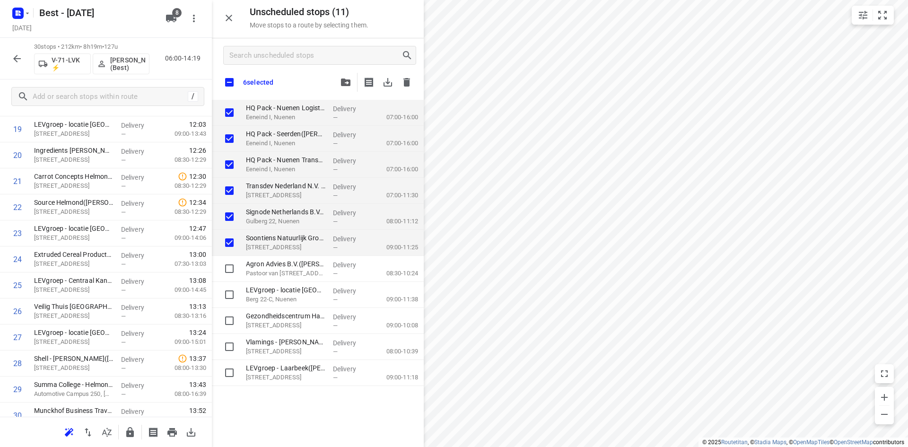
scroll to position [577, 0]
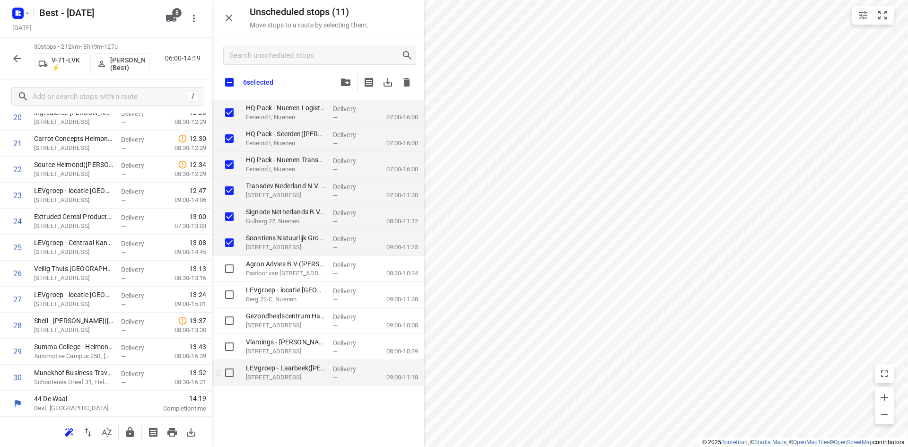
checkbox input "true"
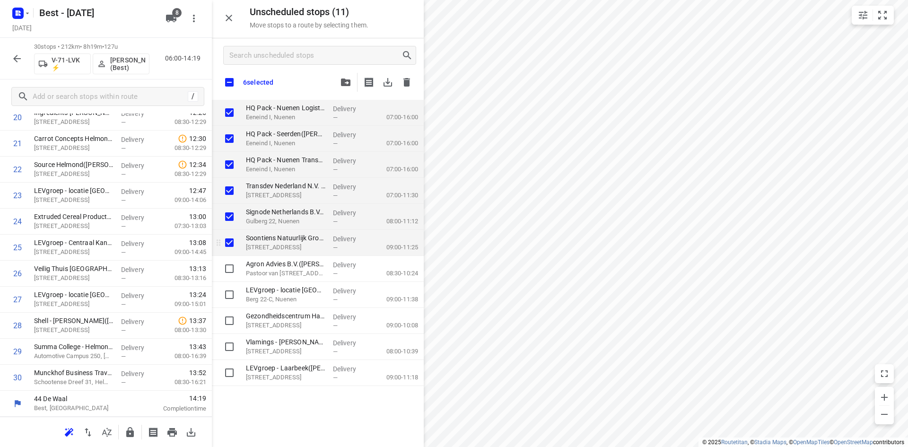
checkbox input "true"
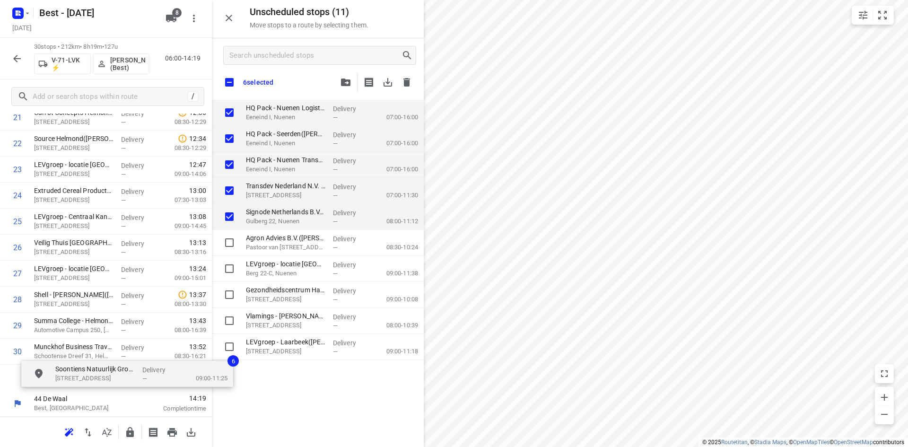
scroll to position [611, 1]
drag, startPoint x: 298, startPoint y: 244, endPoint x: 97, endPoint y: 378, distance: 242.1
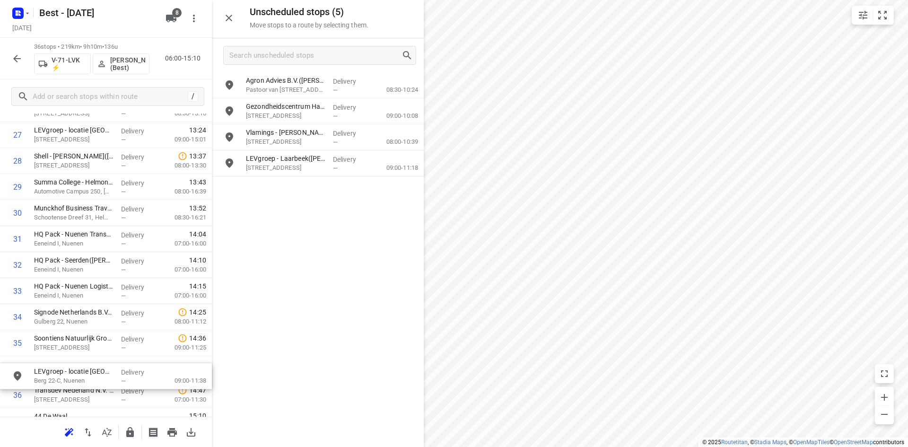
scroll to position [757, 0]
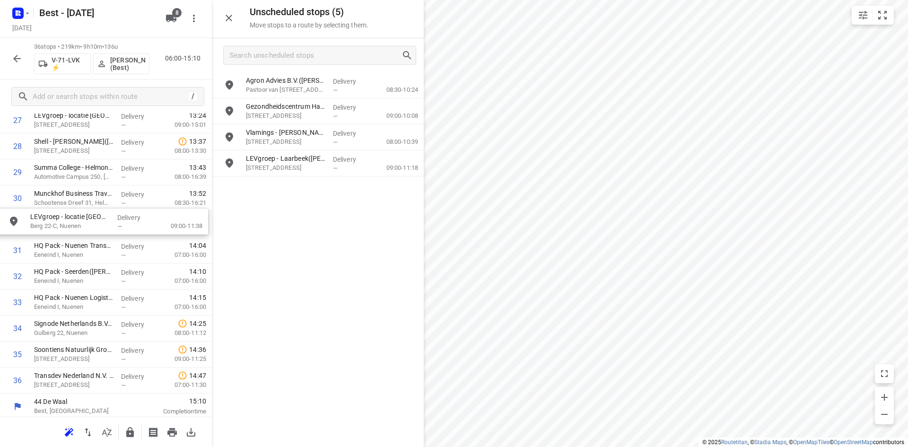
drag, startPoint x: 301, startPoint y: 115, endPoint x: 83, endPoint y: 225, distance: 244.3
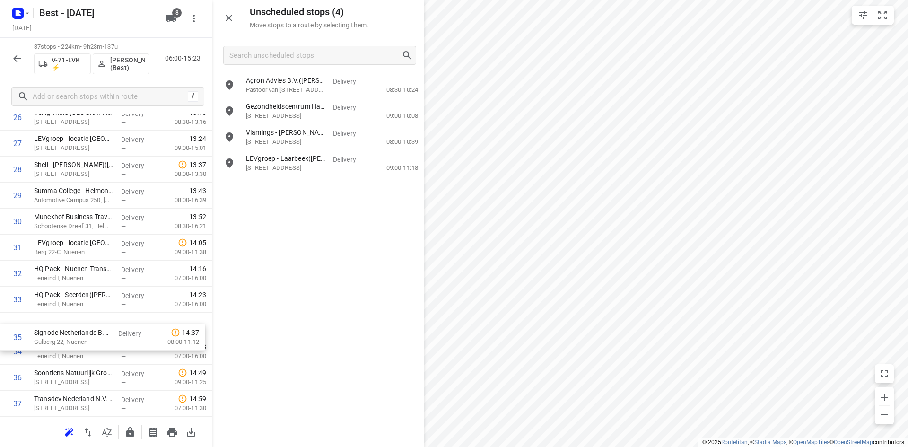
scroll to position [734, 0]
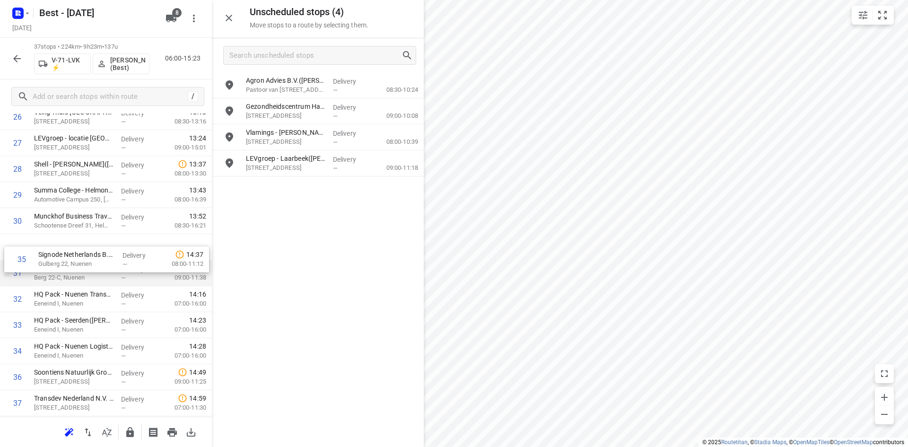
drag, startPoint x: 77, startPoint y: 340, endPoint x: 79, endPoint y: 248, distance: 91.8
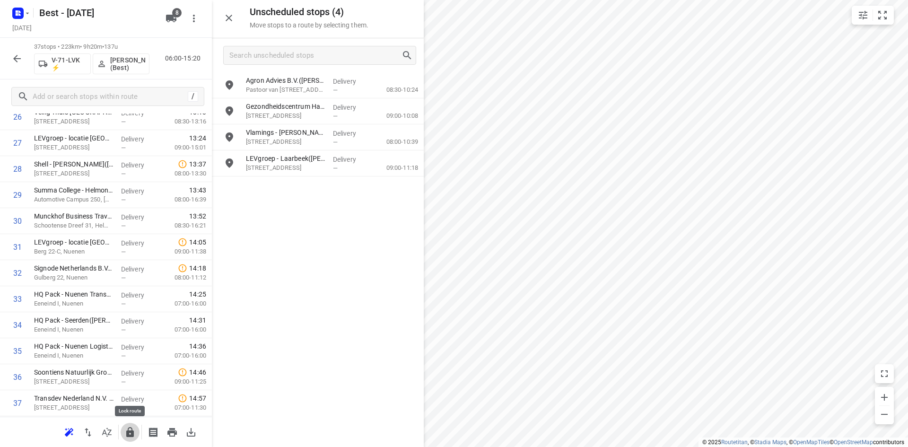
click at [128, 431] on icon "button" at bounding box center [130, 432] width 8 height 10
click at [19, 60] on icon "button" at bounding box center [16, 58] width 11 height 11
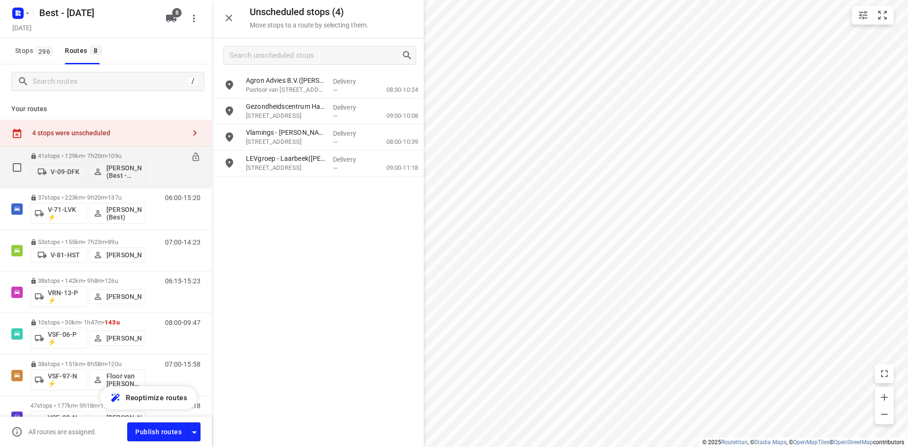
click at [62, 153] on p "41 stops • 129km • 7h20m • 109u" at bounding box center [87, 155] width 115 height 7
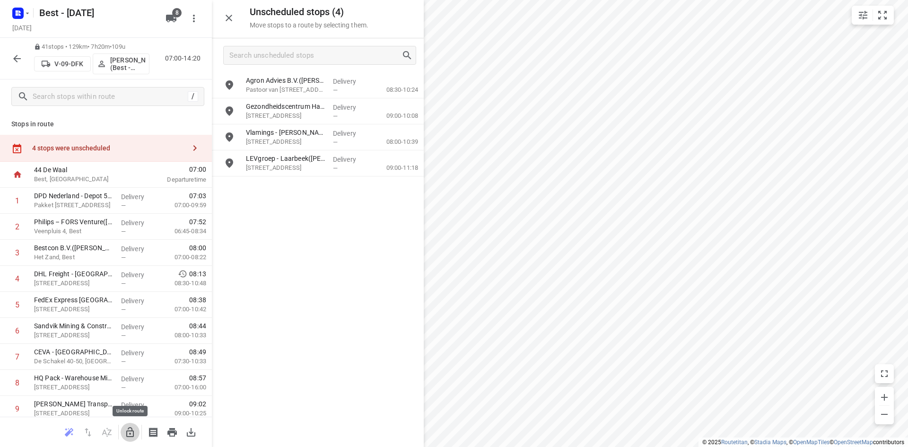
click at [128, 433] on icon "button" at bounding box center [129, 432] width 11 height 11
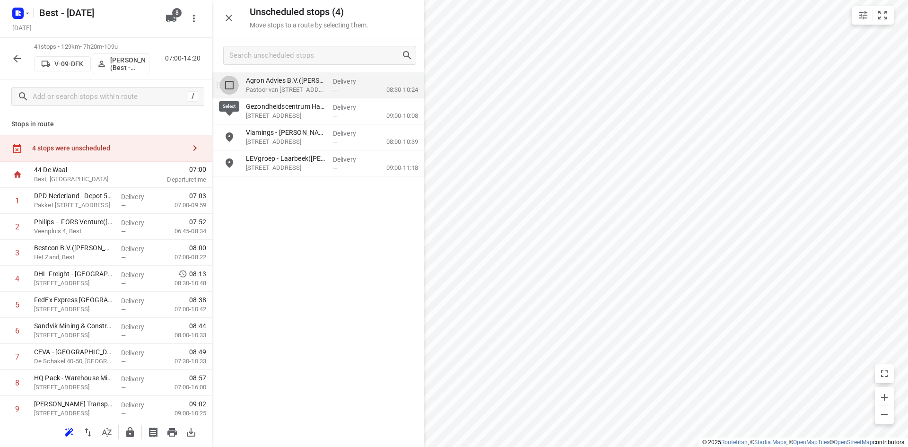
click at [231, 86] on input "grid" at bounding box center [229, 85] width 19 height 19
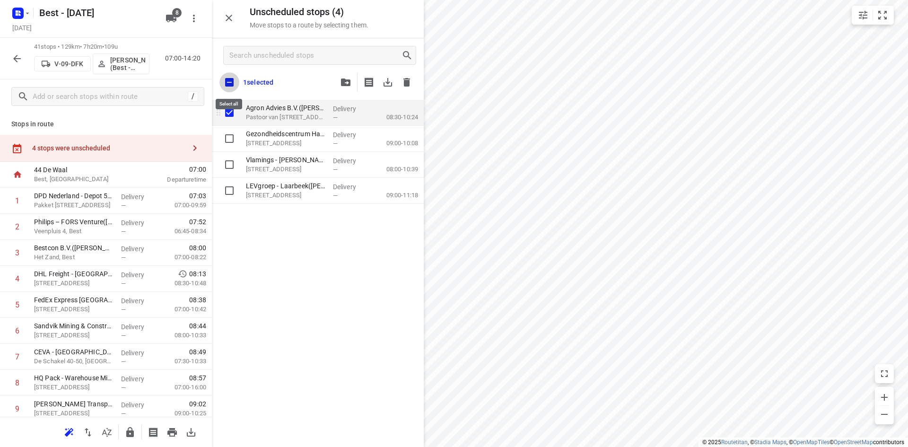
click at [231, 86] on input "checkbox" at bounding box center [229, 82] width 20 height 20
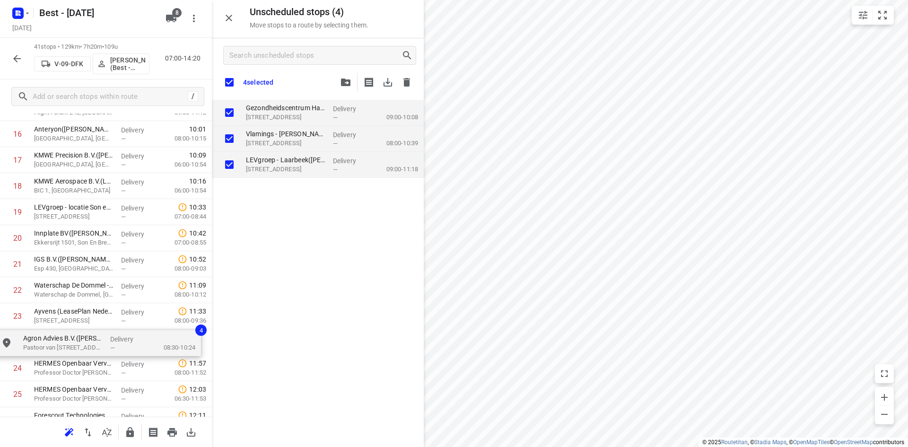
scroll to position [460, 0]
drag, startPoint x: 280, startPoint y: 114, endPoint x: 59, endPoint y: 345, distance: 320.8
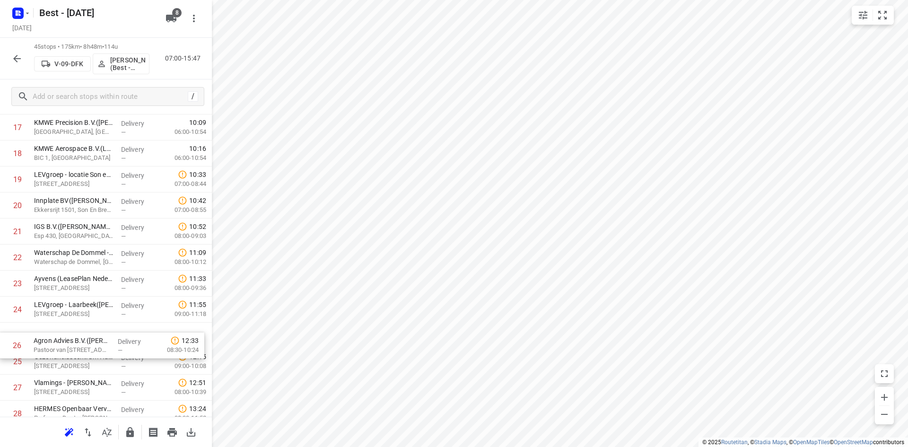
scroll to position [463, 0]
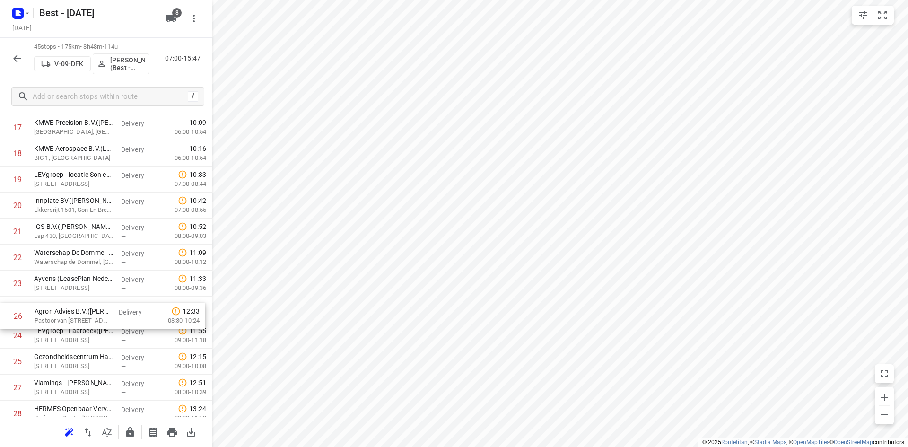
drag, startPoint x: 68, startPoint y: 357, endPoint x: 69, endPoint y: 297, distance: 60.6
click at [69, 297] on div "1 DPD Nederland - Depot 520 en 522 Hoofdkantoor(Joyce Nabbe- van Overmeeren (wi…" at bounding box center [106, 283] width 212 height 1171
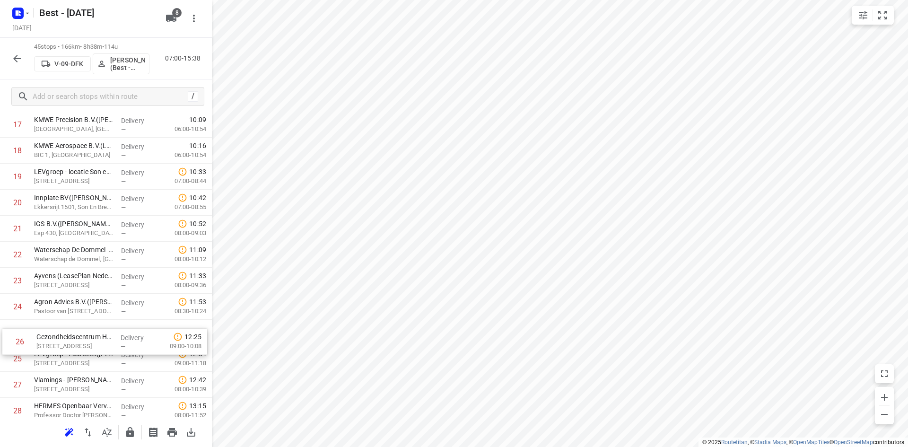
scroll to position [465, 0]
drag, startPoint x: 65, startPoint y: 357, endPoint x: 69, endPoint y: 327, distance: 30.0
click at [69, 327] on div "1 DPD Nederland - Depot 520 en 522 Hoofdkantoor(Joyce Nabbe- van Overmeeren (wi…" at bounding box center [106, 280] width 212 height 1171
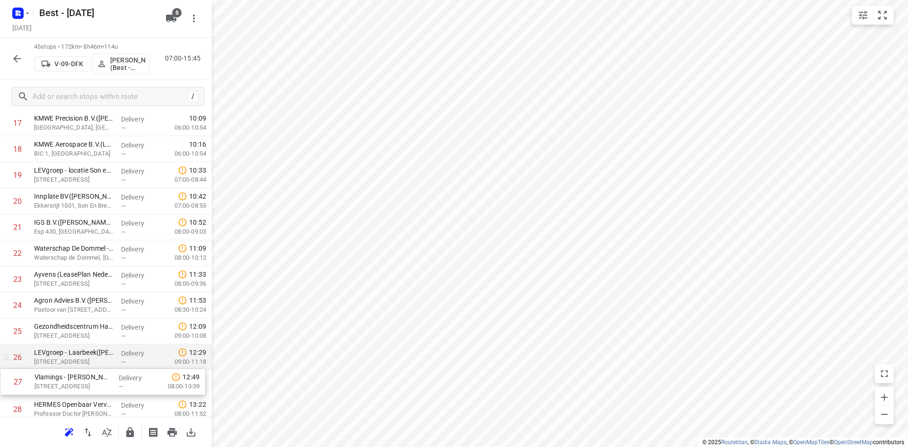
drag, startPoint x: 73, startPoint y: 380, endPoint x: 75, endPoint y: 358, distance: 21.8
click at [74, 361] on div "1 DPD Nederland - Depot 520 en 522 Hoofdkantoor(Joyce Nabbe- van Overmeeren (wi…" at bounding box center [106, 279] width 212 height 1171
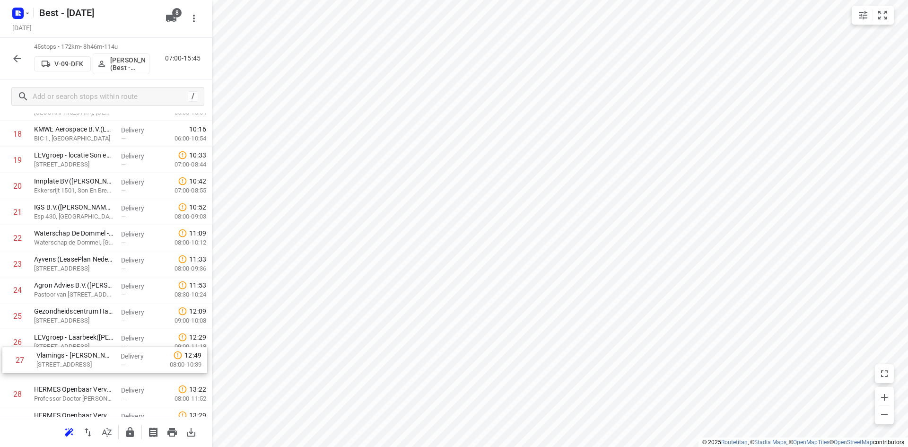
drag, startPoint x: 70, startPoint y: 369, endPoint x: 75, endPoint y: 333, distance: 35.8
click at [75, 333] on div "1 DPD Nederland - Depot 520 en 522 Hoofdkantoor(Joyce Nabbe- van Overmeeren (wi…" at bounding box center [106, 264] width 212 height 1171
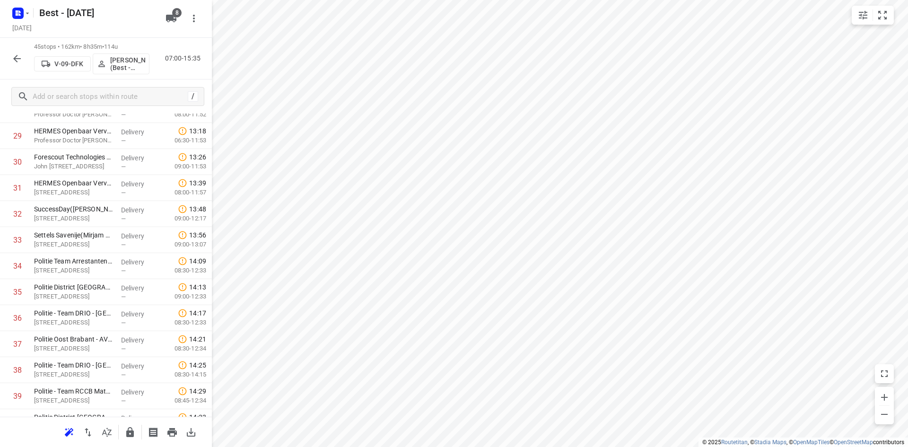
scroll to position [941, 0]
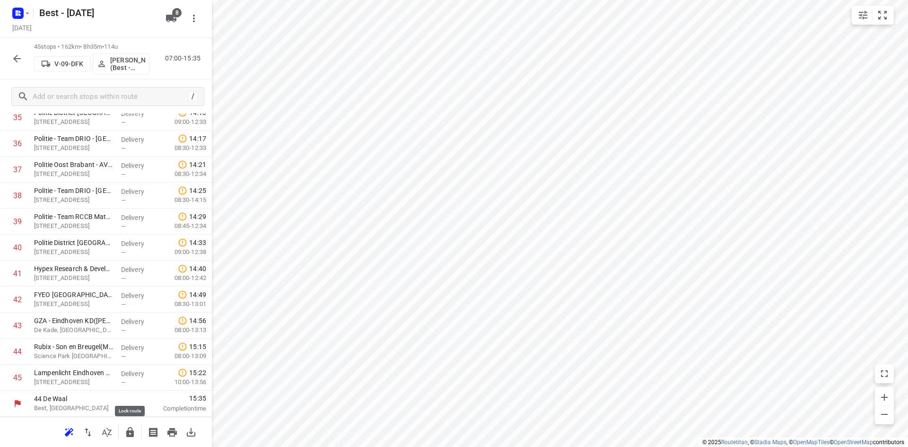
click at [126, 436] on icon "button" at bounding box center [129, 432] width 11 height 11
click at [14, 66] on button "button" at bounding box center [17, 58] width 19 height 19
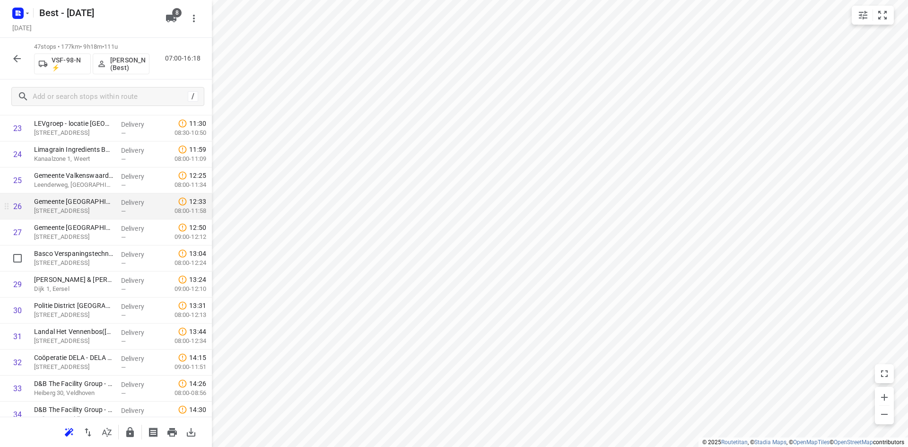
scroll to position [709, 0]
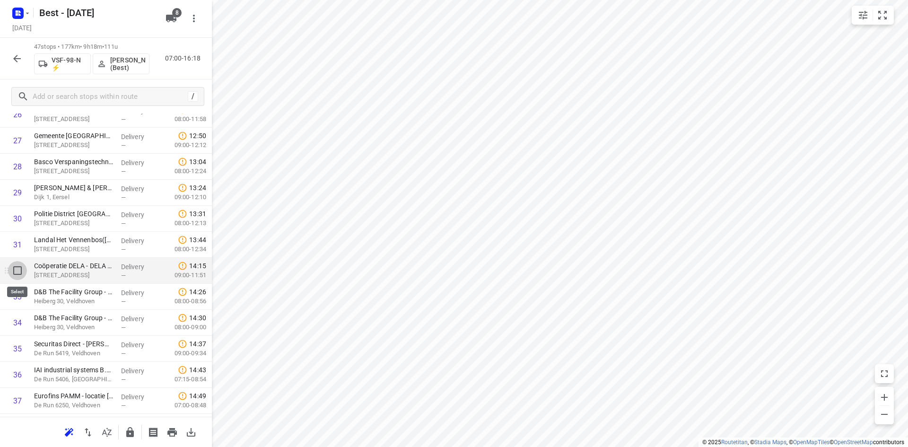
click at [17, 274] on input "checkbox" at bounding box center [17, 270] width 19 height 19
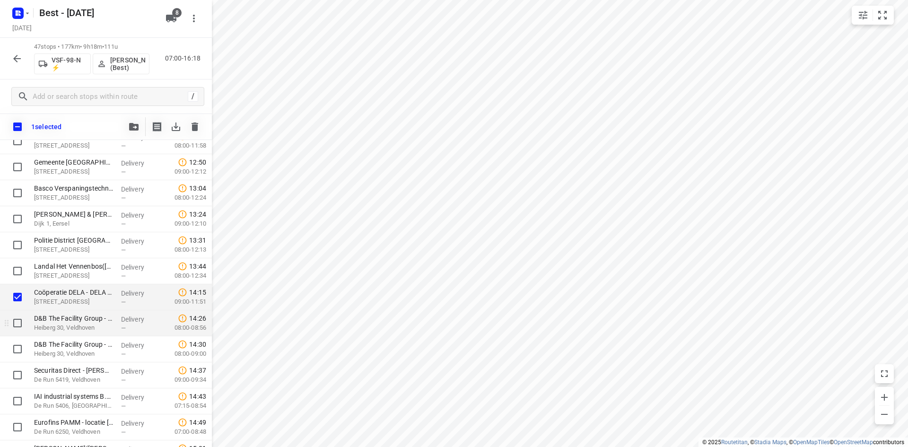
click at [19, 318] on input "checkbox" at bounding box center [17, 323] width 19 height 19
click at [16, 346] on input "checkbox" at bounding box center [17, 349] width 19 height 19
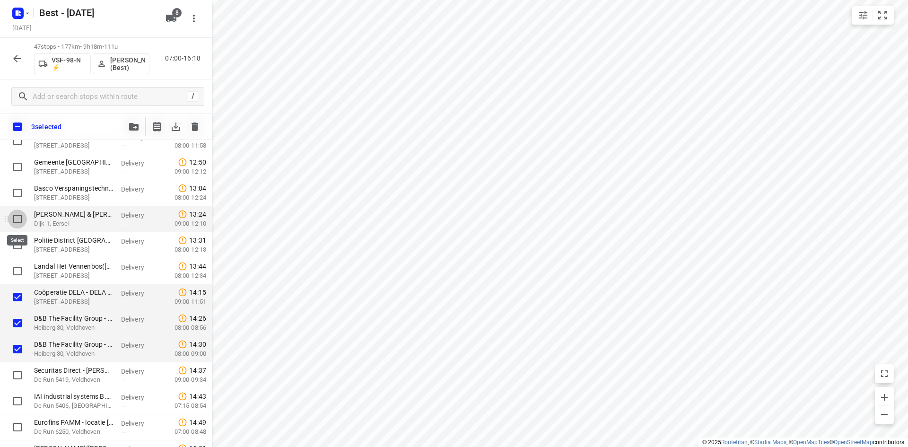
click at [12, 214] on input "checkbox" at bounding box center [17, 219] width 19 height 19
click at [19, 242] on input "checkbox" at bounding box center [17, 245] width 19 height 19
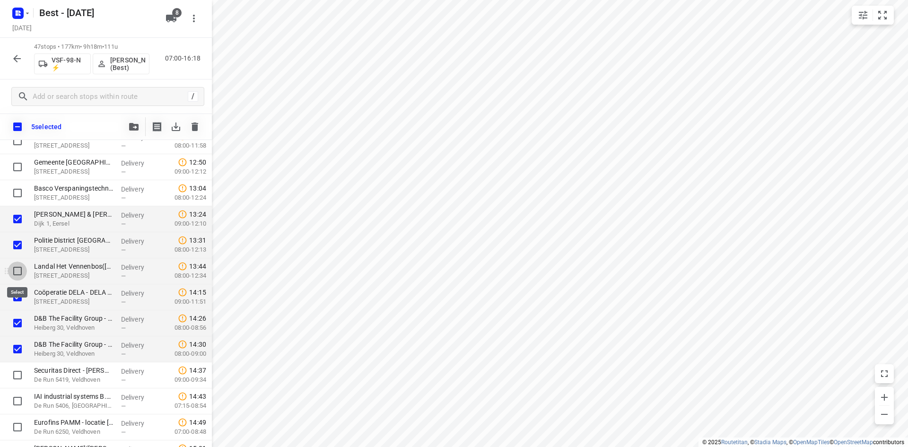
click at [18, 278] on input "checkbox" at bounding box center [17, 271] width 19 height 19
click at [19, 326] on input "checkbox" at bounding box center [17, 323] width 19 height 19
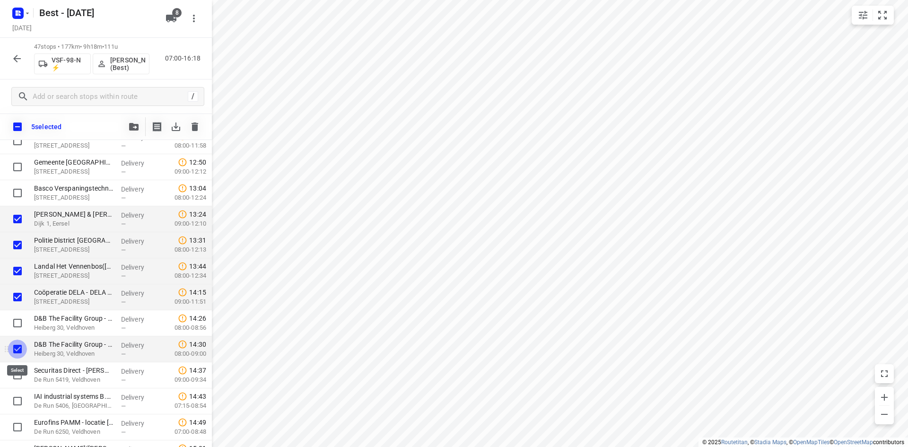
click at [20, 355] on input "checkbox" at bounding box center [17, 349] width 19 height 19
click at [140, 120] on button "button" at bounding box center [133, 126] width 19 height 19
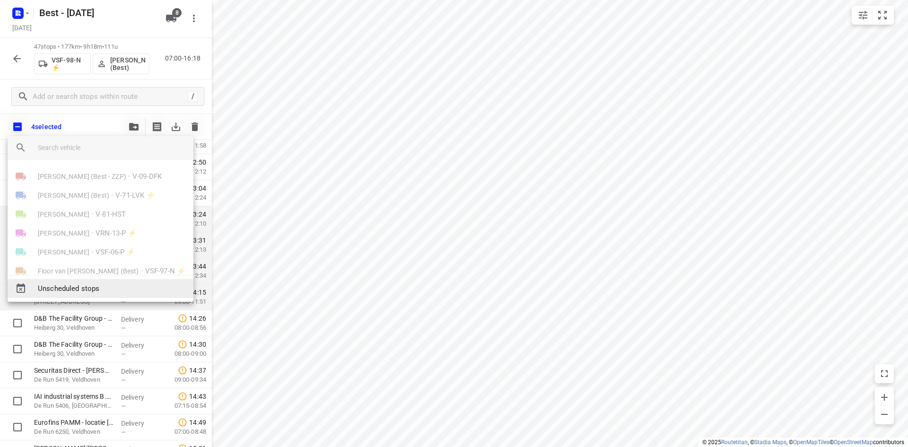
click at [105, 290] on span "Unscheduled stops" at bounding box center [112, 288] width 148 height 11
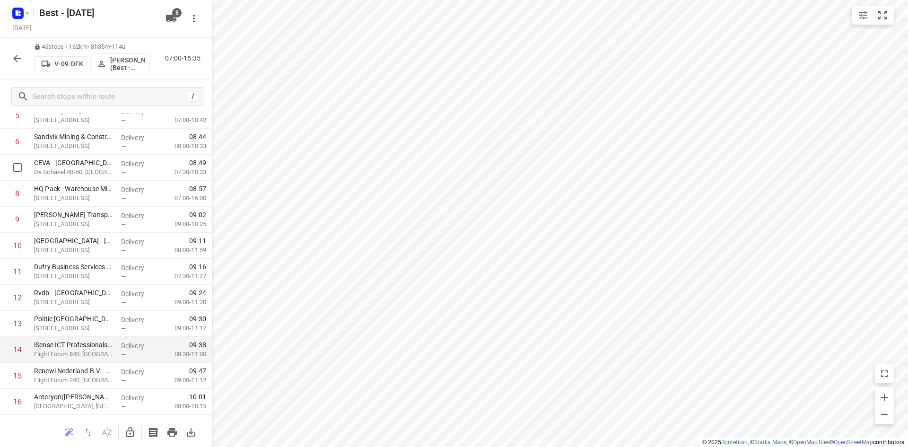
scroll to position [0, 0]
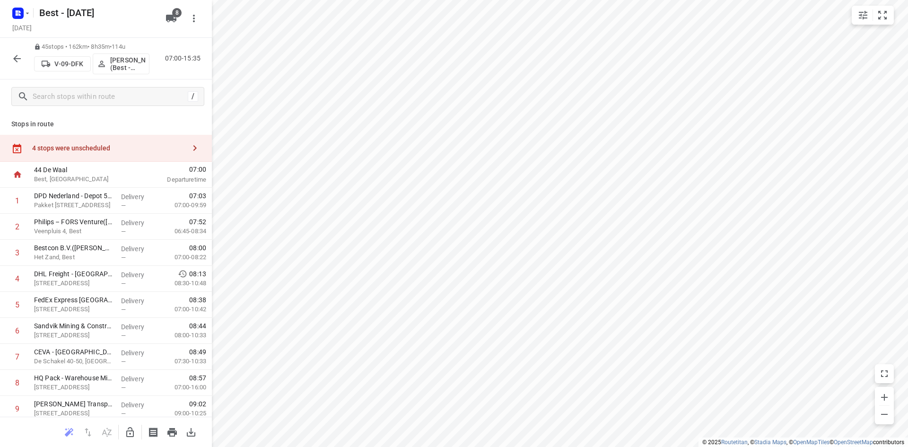
click at [135, 152] on div "4 stops were unscheduled" at bounding box center [108, 148] width 153 height 8
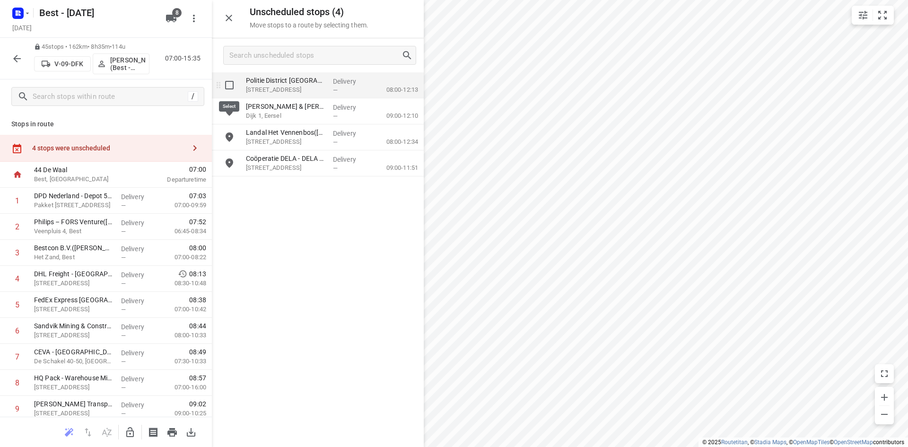
click at [235, 89] on input "grid" at bounding box center [229, 85] width 19 height 19
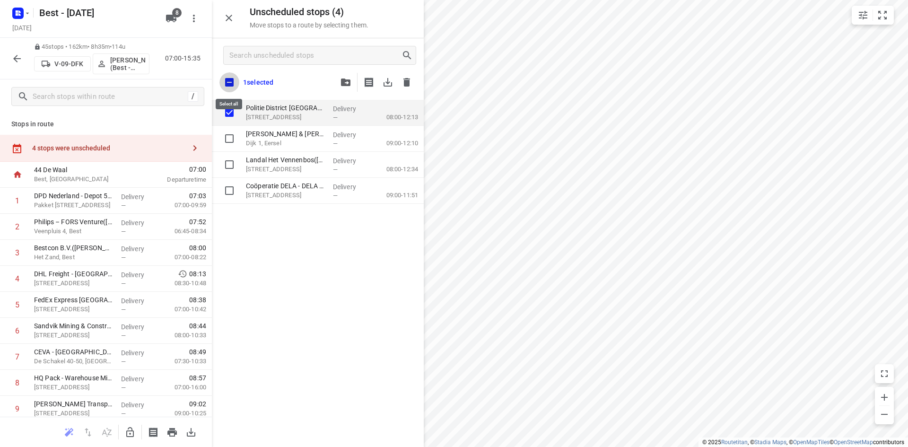
click at [231, 91] on input "checkbox" at bounding box center [229, 82] width 20 height 20
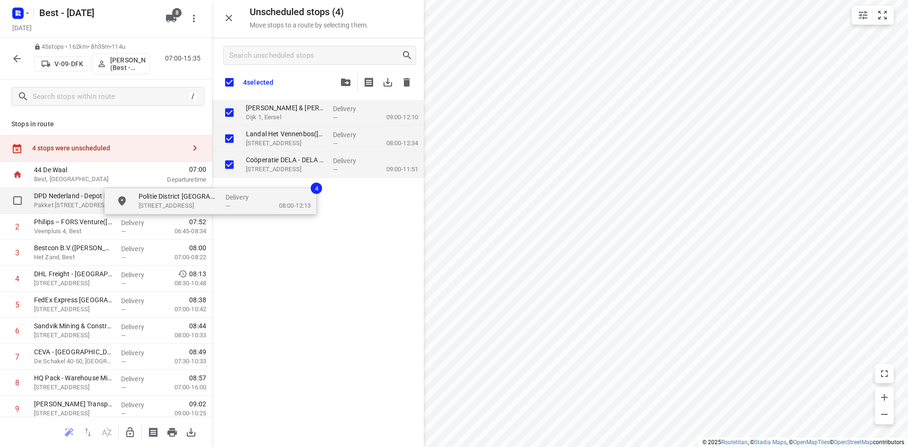
drag, startPoint x: 283, startPoint y: 109, endPoint x: 177, endPoint y: 212, distance: 147.5
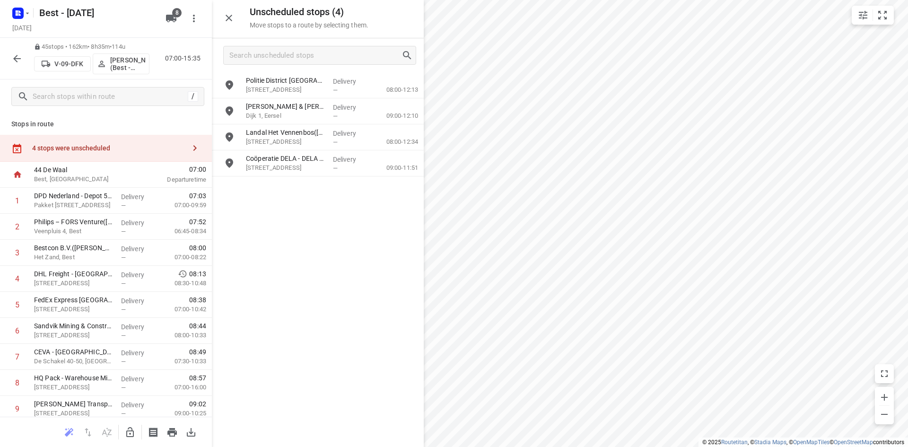
click at [129, 440] on div at bounding box center [106, 432] width 212 height 30
click at [130, 436] on icon "button" at bounding box center [129, 432] width 11 height 11
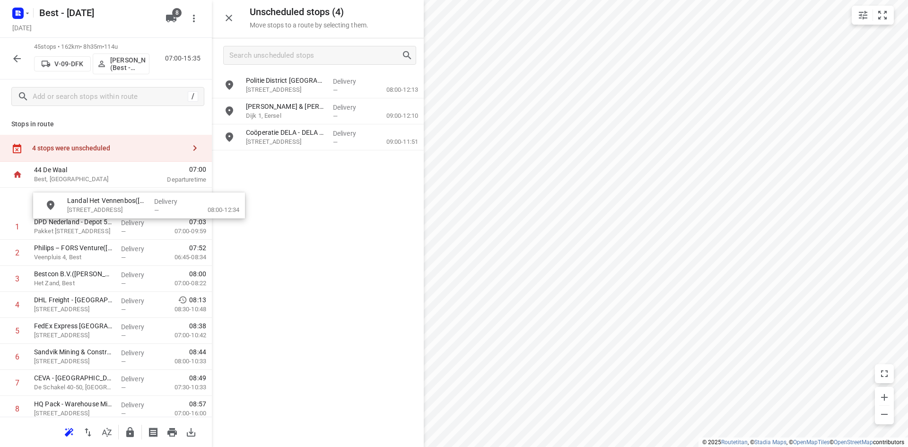
drag, startPoint x: 262, startPoint y: 135, endPoint x: 64, endPoint y: 206, distance: 210.9
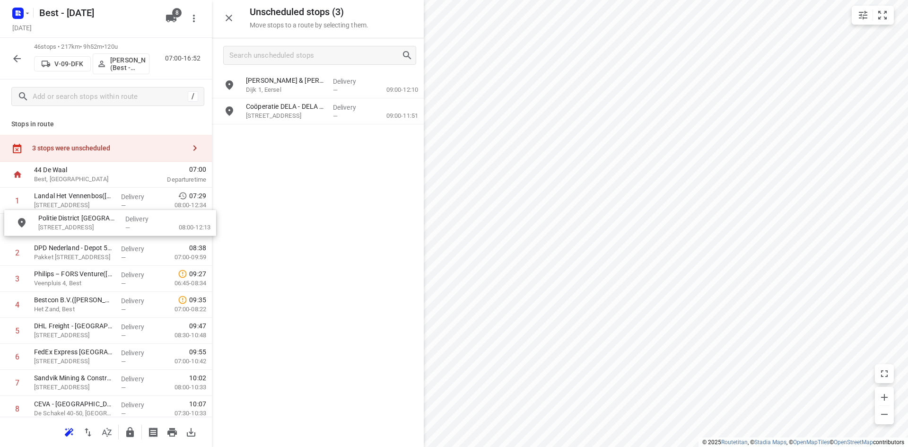
drag, startPoint x: 314, startPoint y: 83, endPoint x: 102, endPoint y: 225, distance: 254.6
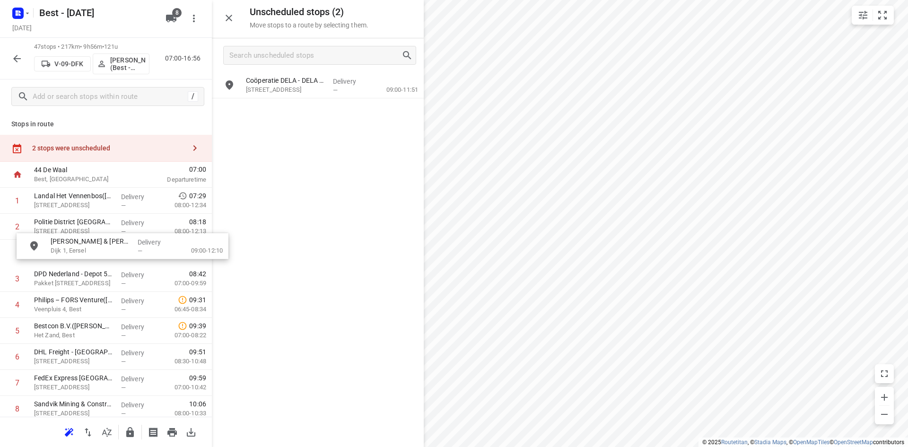
drag, startPoint x: 305, startPoint y: 84, endPoint x: 99, endPoint y: 243, distance: 260.6
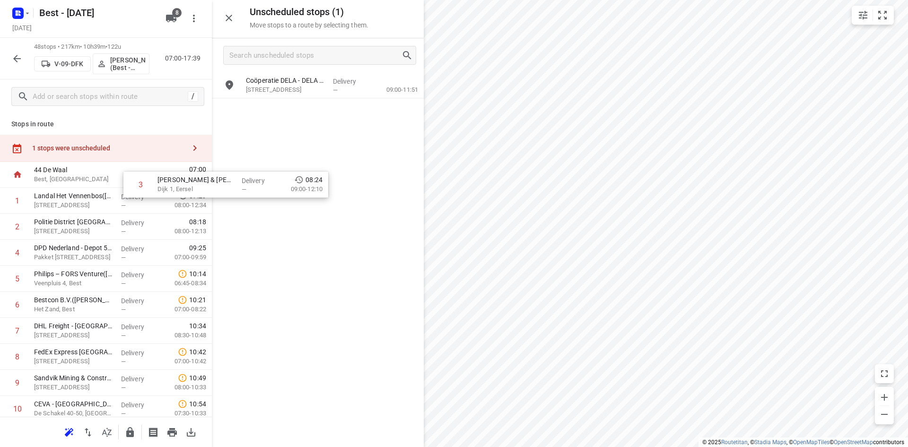
drag, startPoint x: 121, startPoint y: 257, endPoint x: 251, endPoint y: 178, distance: 152.8
click at [212, 186] on div "Unscheduled stops ( 1 ) Move stops to a route by selecting them. Coöperatie DEL…" at bounding box center [106, 223] width 212 height 447
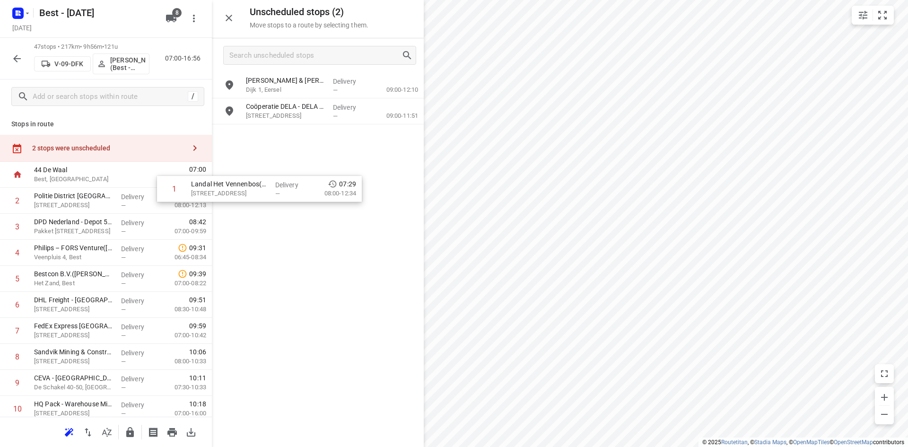
drag, startPoint x: 114, startPoint y: 200, endPoint x: 293, endPoint y: 180, distance: 180.4
click at [212, 180] on div "Unscheduled stops ( 2 ) Move stops to a route by selecting them. Jansen Kleur &…" at bounding box center [106, 223] width 212 height 447
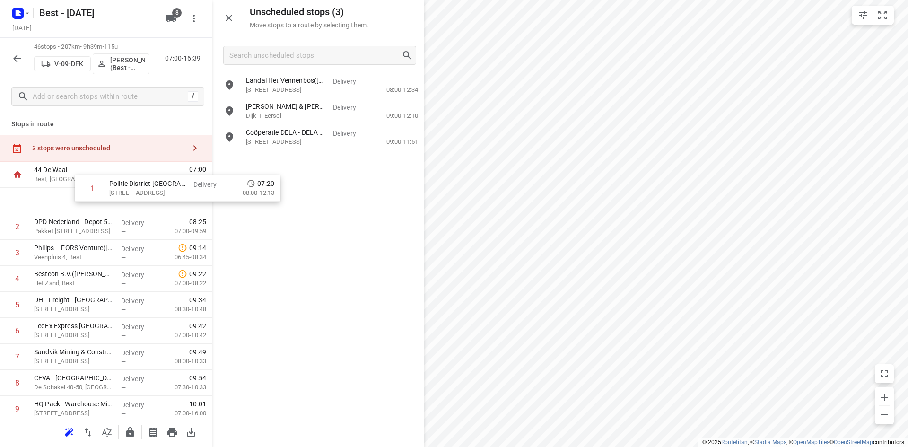
drag, startPoint x: 105, startPoint y: 196, endPoint x: 274, endPoint y: 155, distance: 173.8
click at [212, 157] on div "Unscheduled stops ( 3 ) Move stops to a route by selecting them. Landal Het Ven…" at bounding box center [106, 223] width 212 height 447
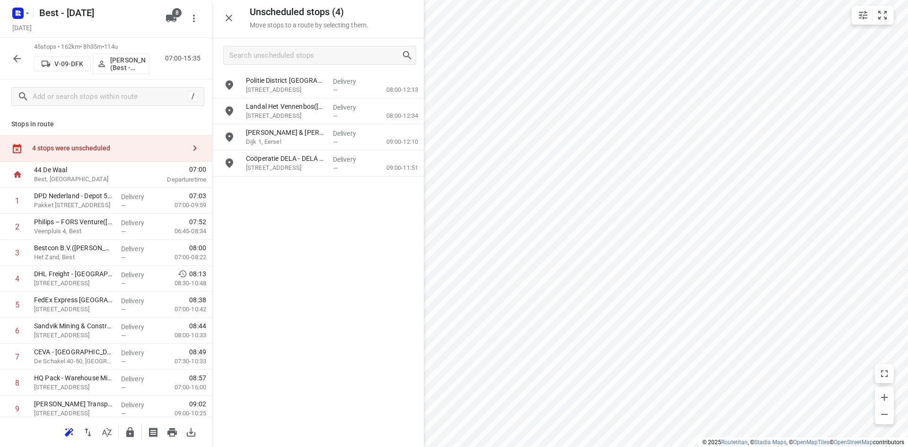
click at [226, 15] on icon "button" at bounding box center [229, 18] width 7 height 7
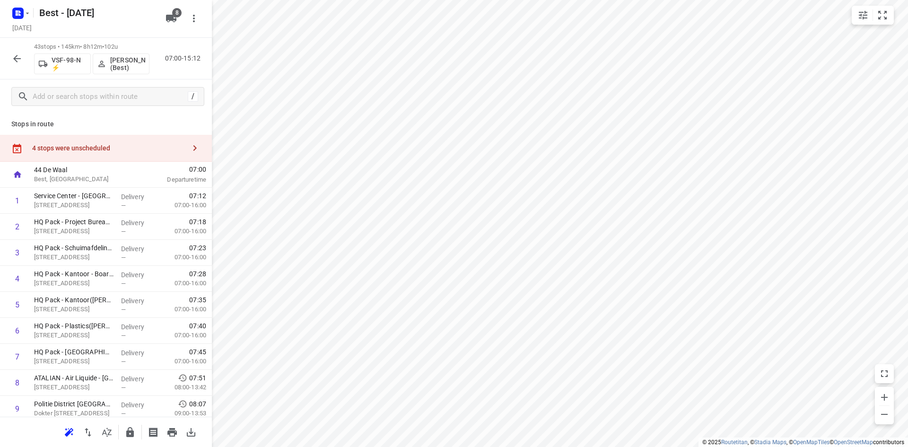
click at [149, 152] on div "4 stops were unscheduled" at bounding box center [108, 148] width 153 height 8
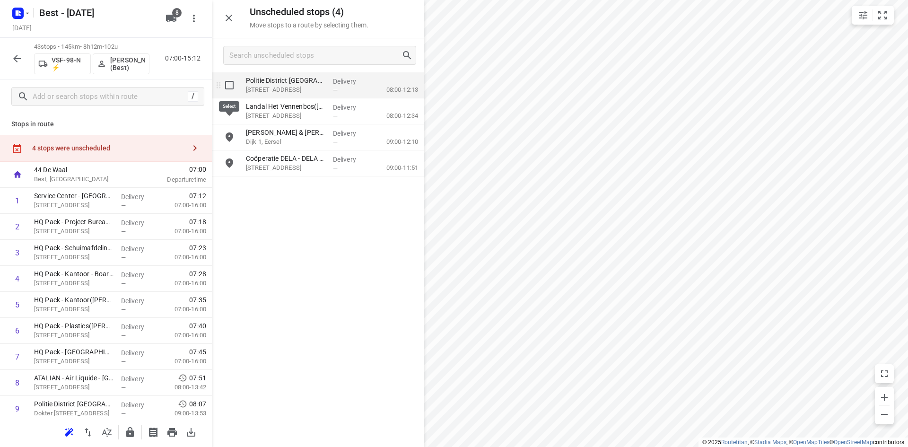
drag, startPoint x: 216, startPoint y: 96, endPoint x: 227, endPoint y: 76, distance: 22.4
click at [227, 76] on input "grid" at bounding box center [229, 85] width 19 height 19
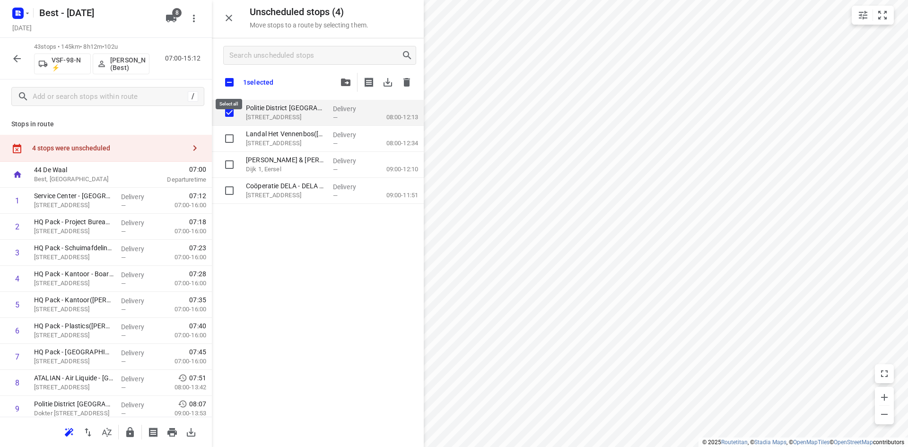
click at [227, 82] on input "checkbox" at bounding box center [229, 82] width 20 height 20
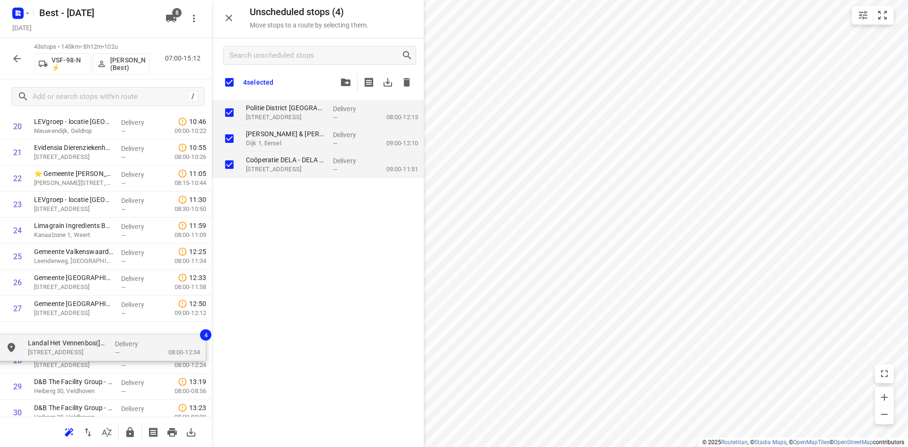
scroll to position [569, 0]
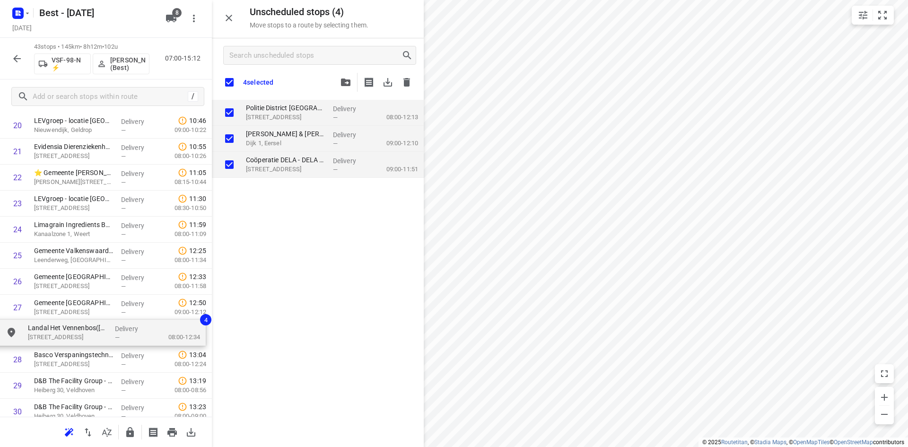
drag, startPoint x: 271, startPoint y: 141, endPoint x: 51, endPoint y: 338, distance: 295.1
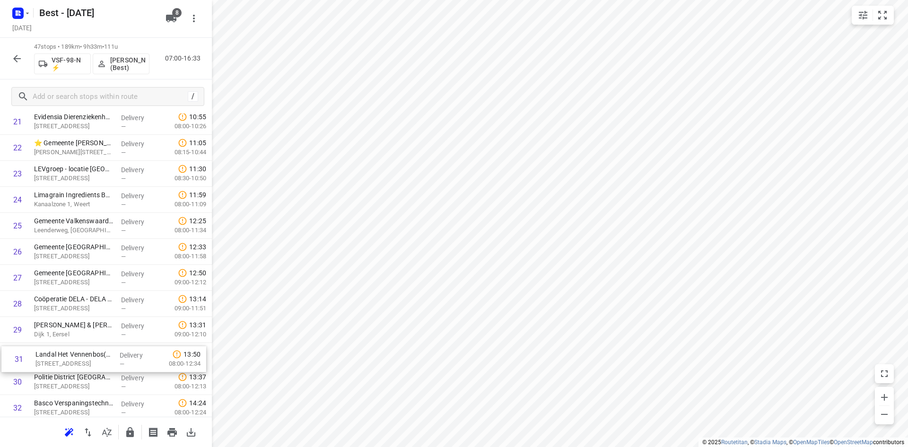
scroll to position [575, 0]
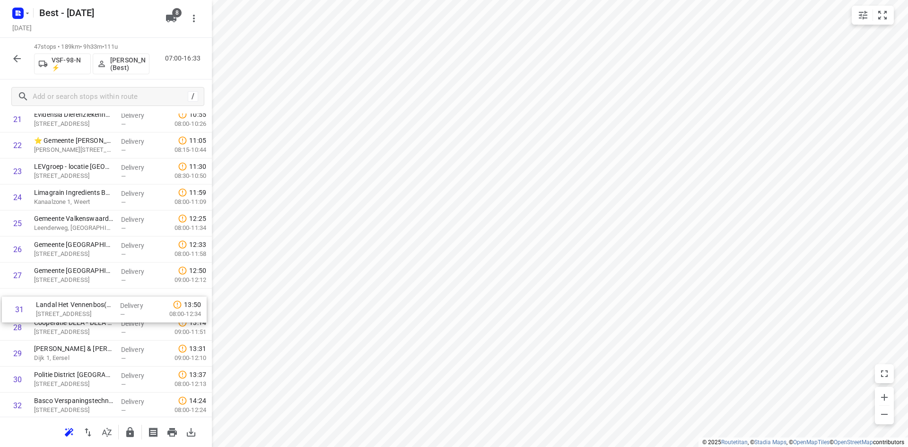
drag, startPoint x: 81, startPoint y: 377, endPoint x: 84, endPoint y: 287, distance: 89.9
click at [84, 287] on div "1 Service Center - Eindhoven(Bob Cremers) Looyenbeemd 3, Eindhoven Delivery — 0…" at bounding box center [106, 197] width 212 height 1223
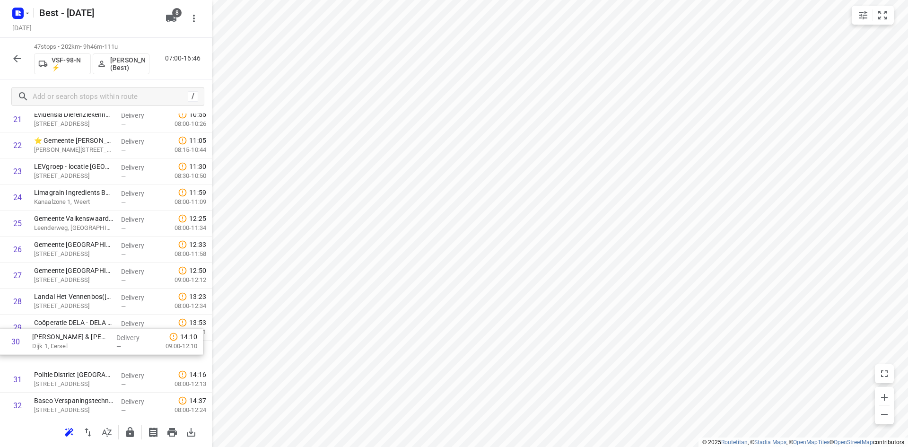
scroll to position [580, 0]
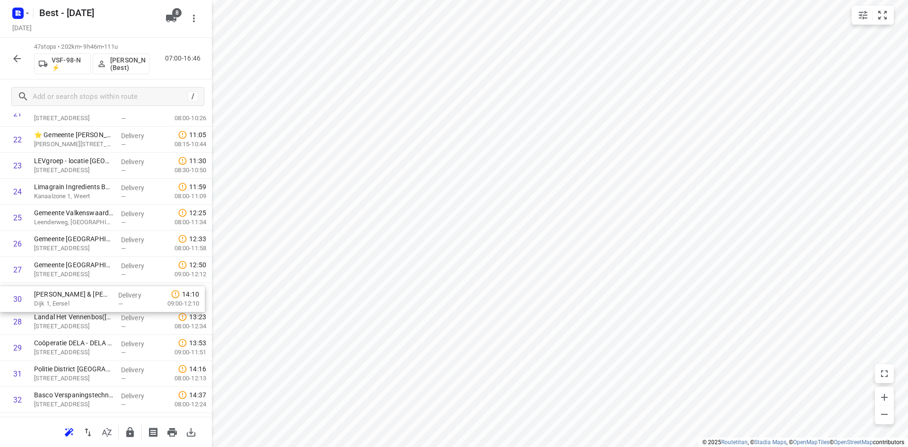
drag, startPoint x: 94, startPoint y: 361, endPoint x: 95, endPoint y: 305, distance: 56.8
click at [95, 305] on div "1 Service Center - Eindhoven(Bob Cremers) Looyenbeemd 3, Eindhoven Delivery — 0…" at bounding box center [106, 191] width 212 height 1223
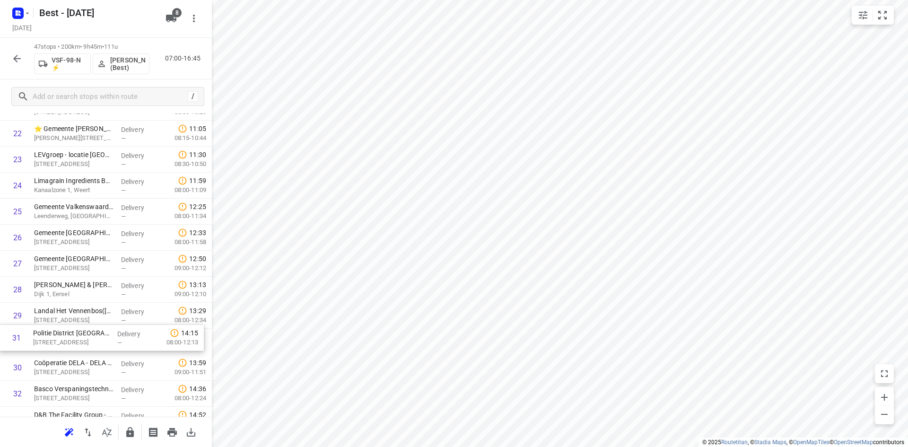
scroll to position [588, 0]
drag, startPoint x: 102, startPoint y: 363, endPoint x: 107, endPoint y: 296, distance: 66.9
click at [107, 296] on div "1 Service Center - Eindhoven(Bob Cremers) Looyenbeemd 3, Eindhoven Delivery — 0…" at bounding box center [106, 183] width 212 height 1223
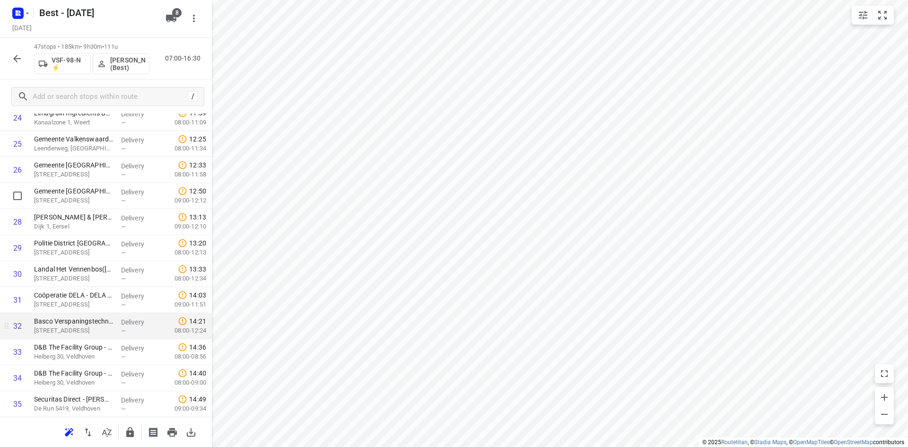
scroll to position [756, 0]
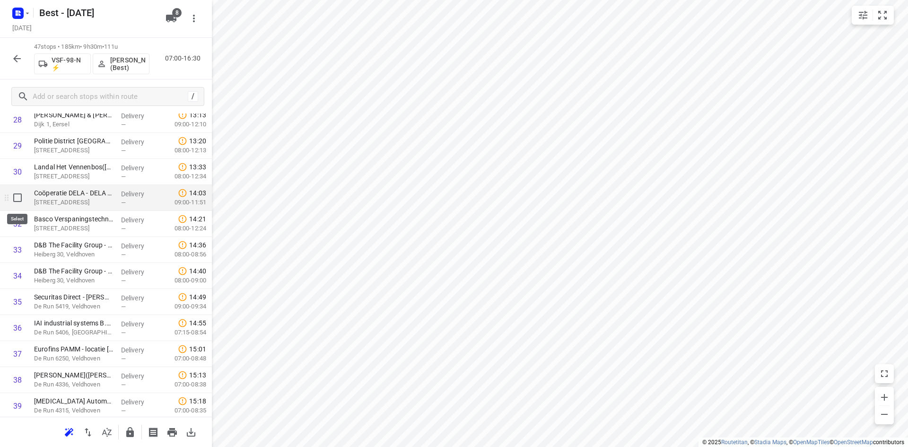
click at [14, 199] on input "checkbox" at bounding box center [17, 197] width 19 height 19
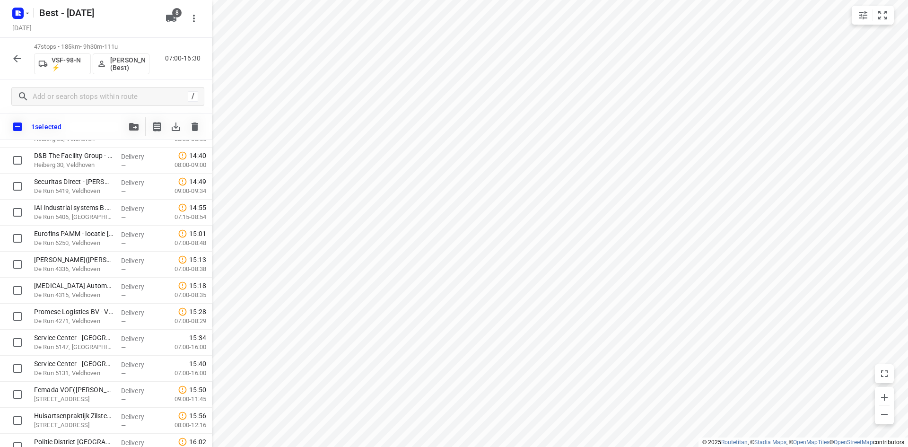
scroll to position [989, 0]
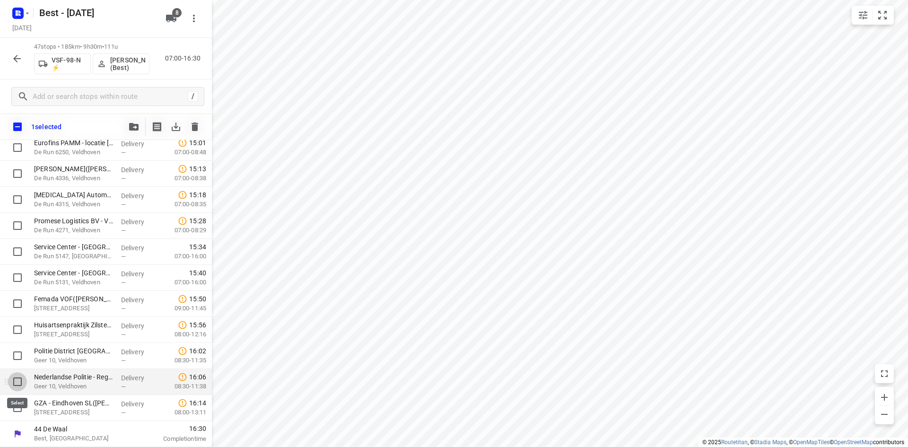
click at [10, 385] on input "checkbox" at bounding box center [17, 381] width 19 height 19
click at [12, 356] on input "checkbox" at bounding box center [17, 355] width 19 height 19
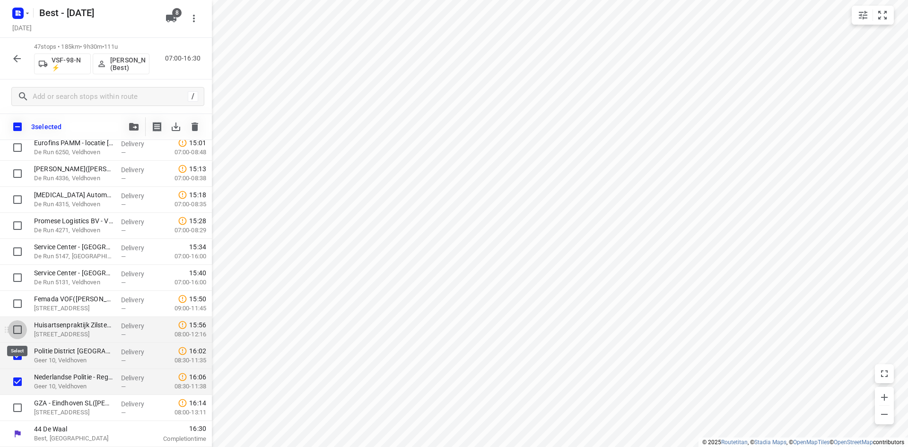
click at [16, 329] on input "checkbox" at bounding box center [17, 329] width 19 height 19
click at [19, 305] on input "checkbox" at bounding box center [17, 303] width 19 height 19
click at [137, 125] on icon "button" at bounding box center [133, 127] width 9 height 8
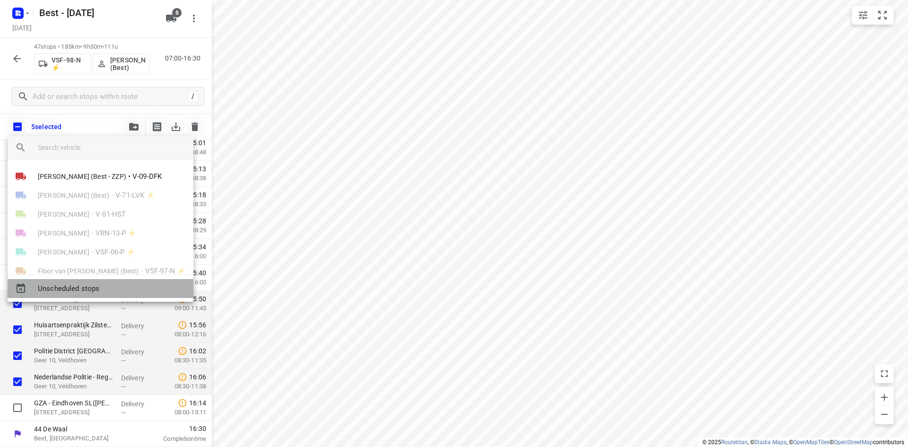
click at [90, 289] on span "Unscheduled stops" at bounding box center [112, 288] width 148 height 11
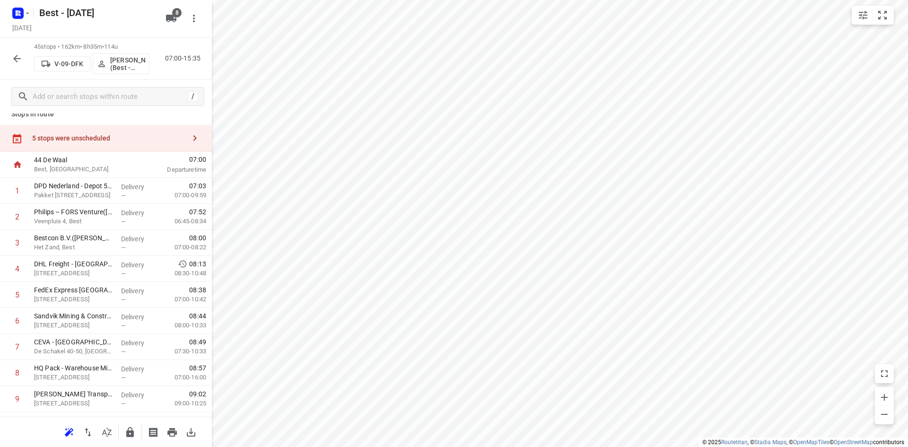
scroll to position [0, 0]
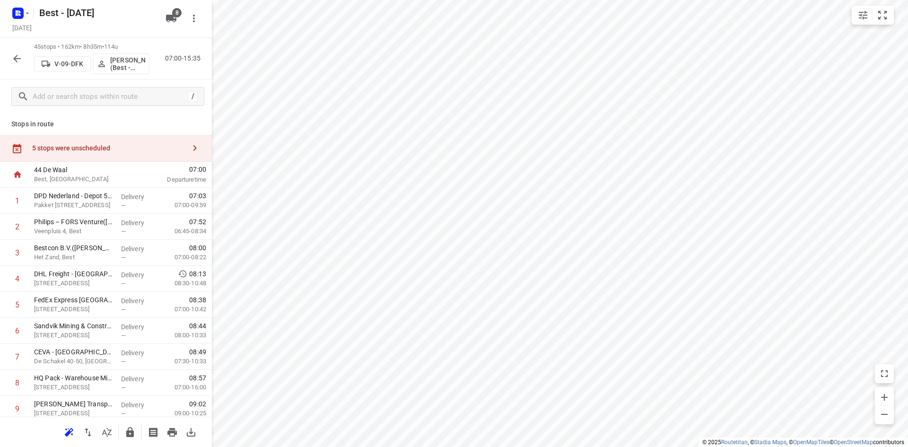
click at [164, 136] on div "5 stops were unscheduled" at bounding box center [106, 148] width 212 height 27
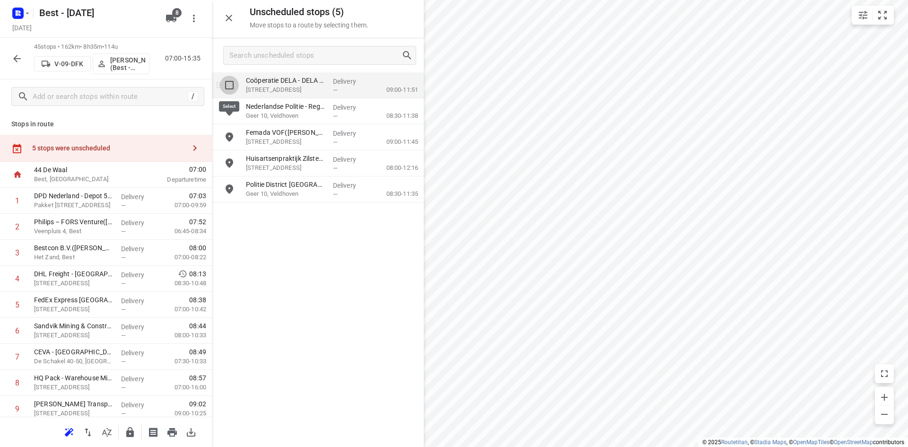
click at [224, 83] on input "grid" at bounding box center [229, 85] width 19 height 19
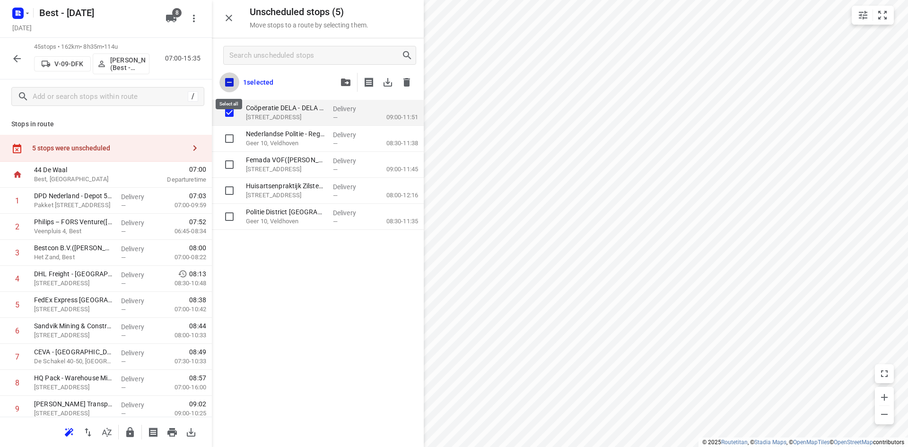
click at [234, 87] on input "checkbox" at bounding box center [229, 82] width 20 height 20
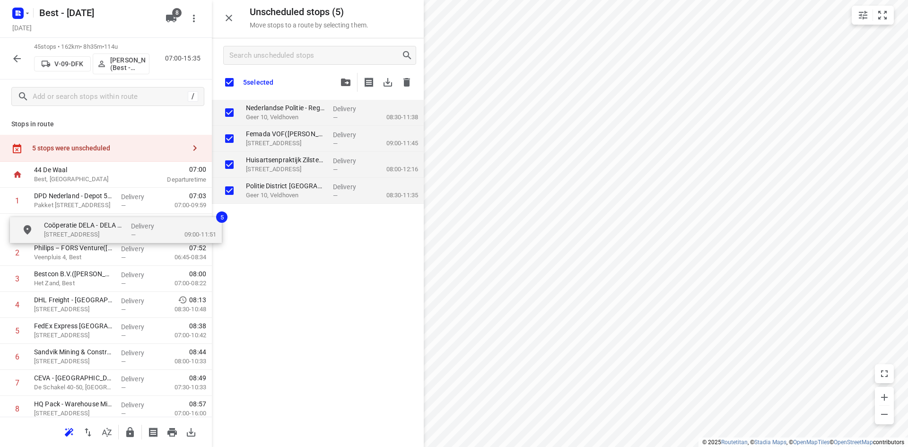
drag, startPoint x: 270, startPoint y: 118, endPoint x: 65, endPoint y: 233, distance: 234.4
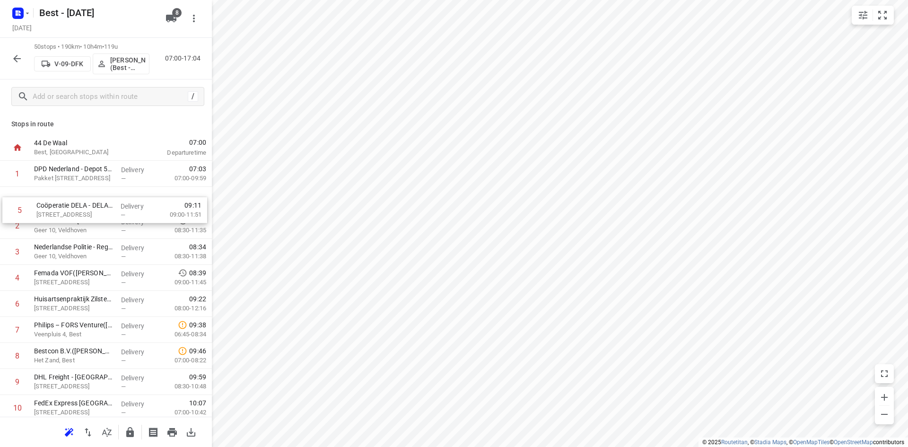
drag, startPoint x: 55, startPoint y: 280, endPoint x: 59, endPoint y: 206, distance: 73.9
drag, startPoint x: 43, startPoint y: 331, endPoint x: 51, endPoint y: 195, distance: 136.0
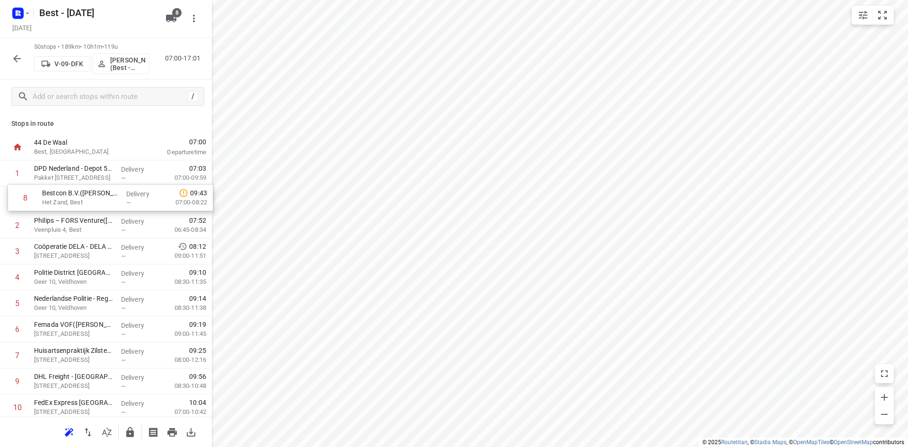
drag, startPoint x: 37, startPoint y: 359, endPoint x: 46, endPoint y: 195, distance: 164.3
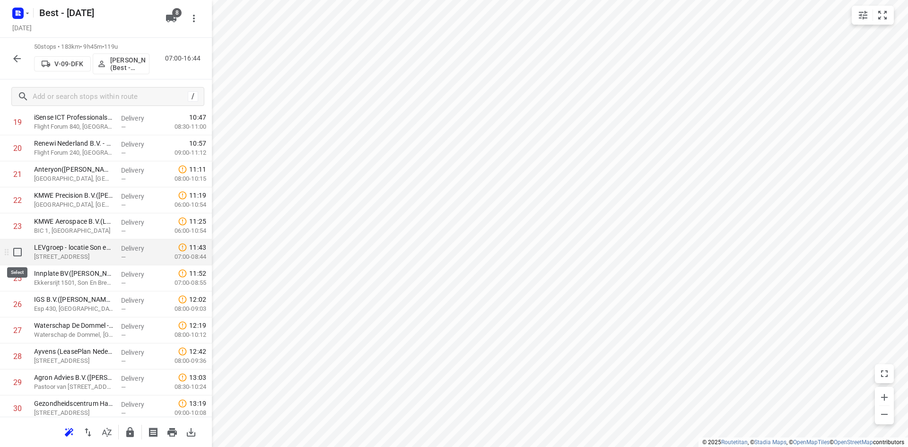
scroll to position [521, 0]
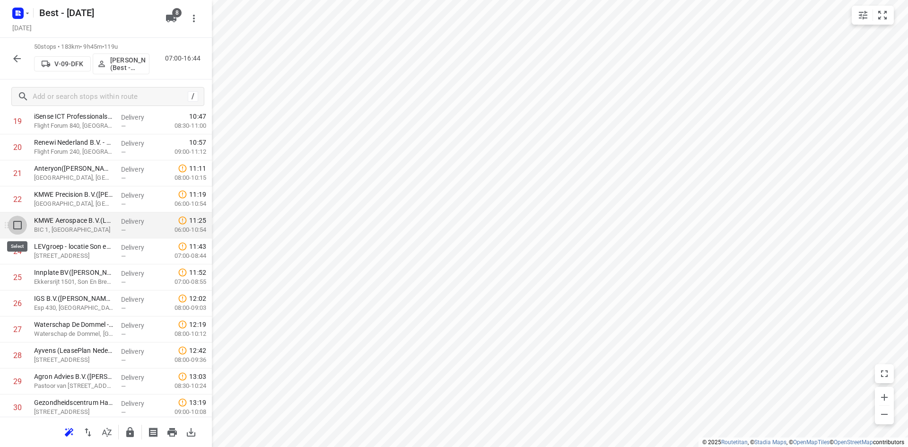
click at [19, 227] on input "checkbox" at bounding box center [17, 225] width 19 height 19
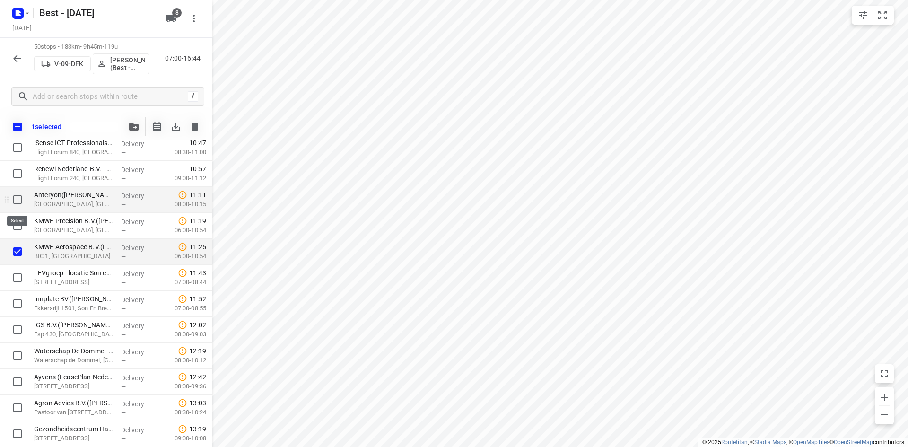
click at [17, 199] on input "checkbox" at bounding box center [17, 199] width 19 height 19
click at [17, 218] on input "checkbox" at bounding box center [17, 225] width 19 height 19
click at [128, 124] on span "button" at bounding box center [133, 127] width 11 height 8
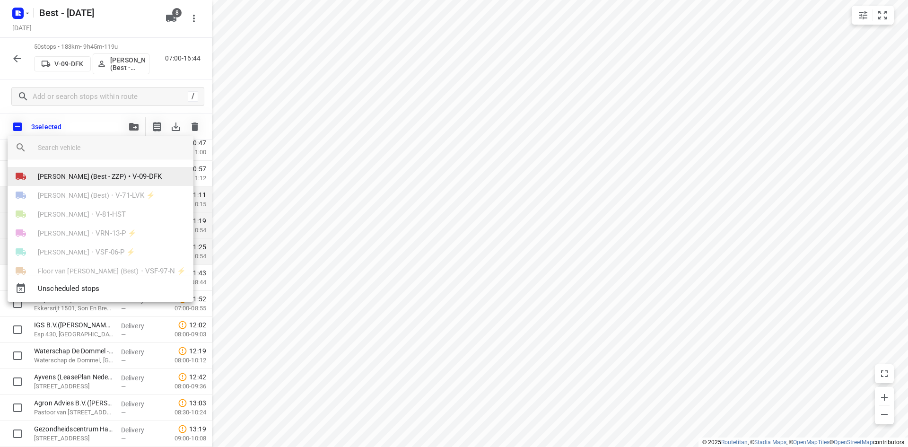
click at [80, 172] on span "Maurice Vanderfeesten (Best - ZZP)" at bounding box center [82, 176] width 88 height 9
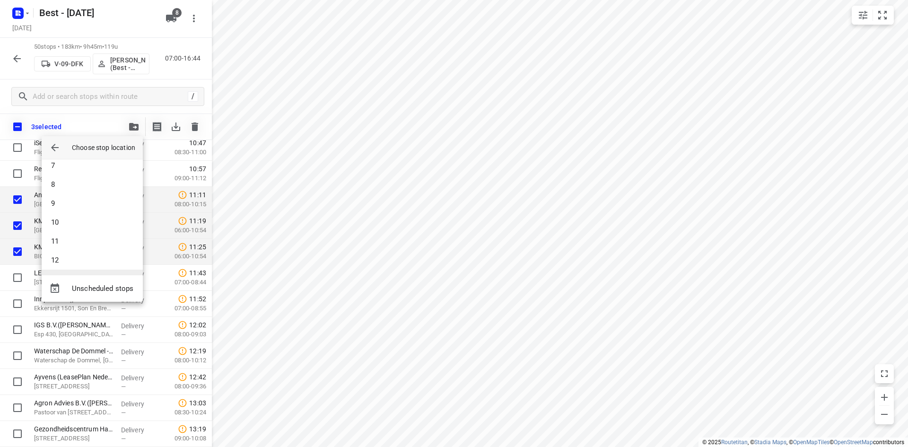
scroll to position [189, 0]
click at [74, 239] on li "15" at bounding box center [92, 248] width 101 height 19
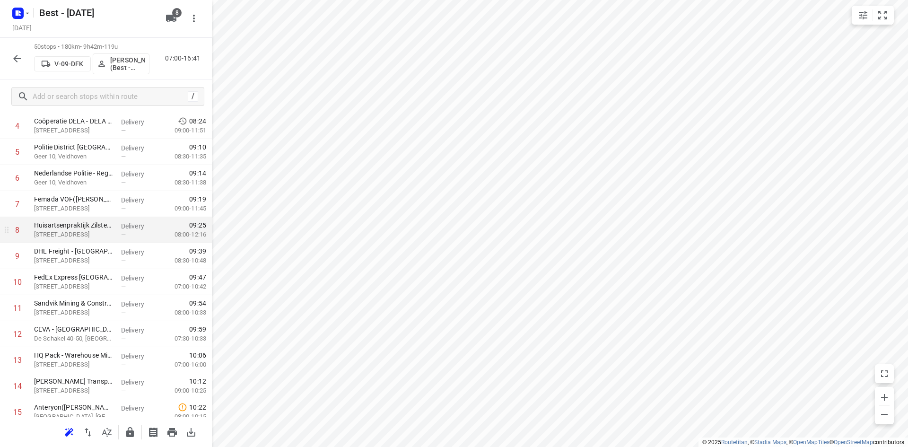
scroll to position [0, 0]
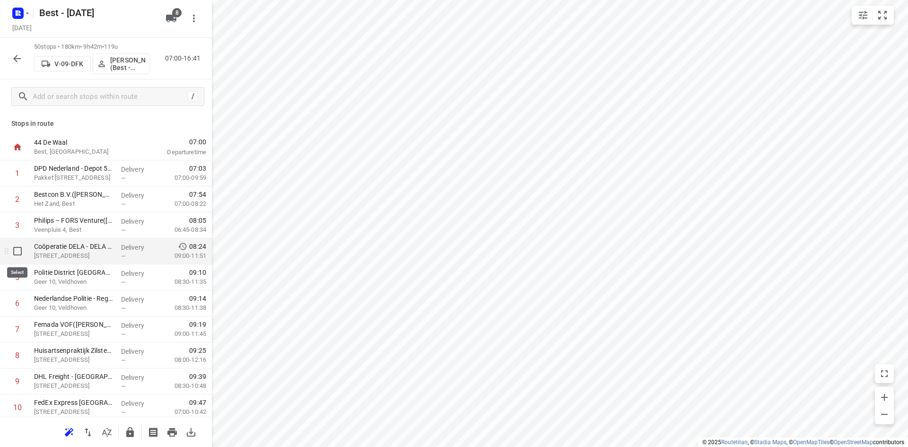
click at [18, 252] on input "checkbox" at bounding box center [17, 251] width 19 height 19
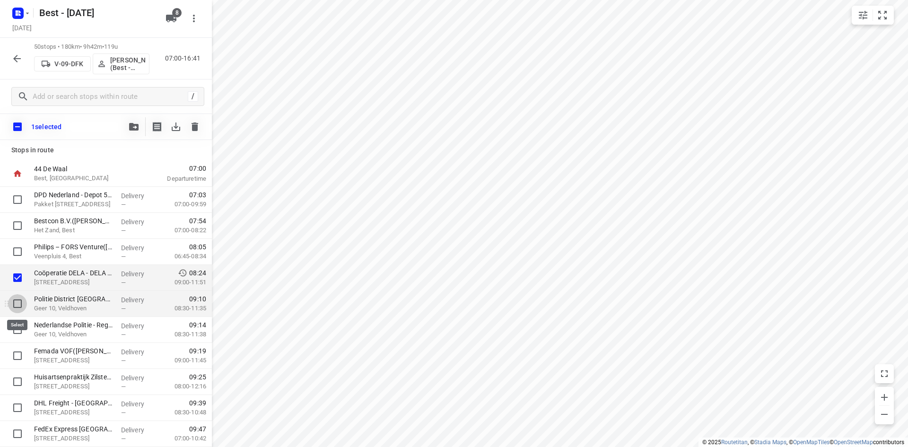
click at [17, 299] on input "checkbox" at bounding box center [17, 303] width 19 height 19
click at [15, 333] on input "checkbox" at bounding box center [17, 329] width 19 height 19
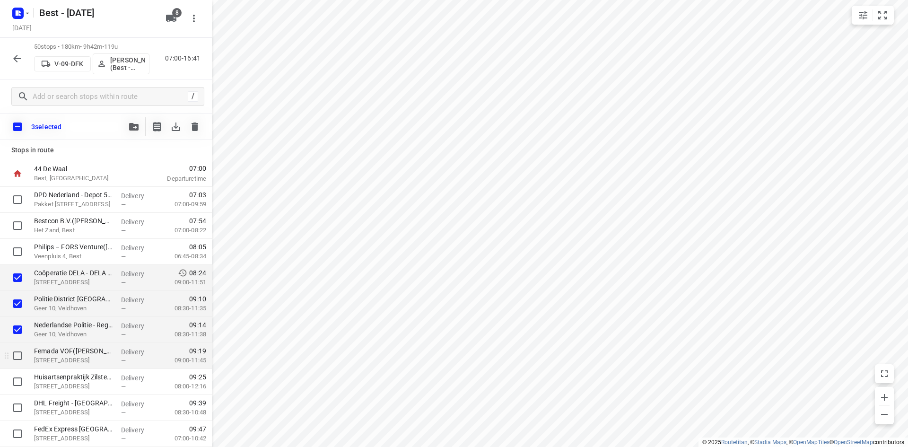
click at [17, 346] on div at bounding box center [15, 356] width 30 height 26
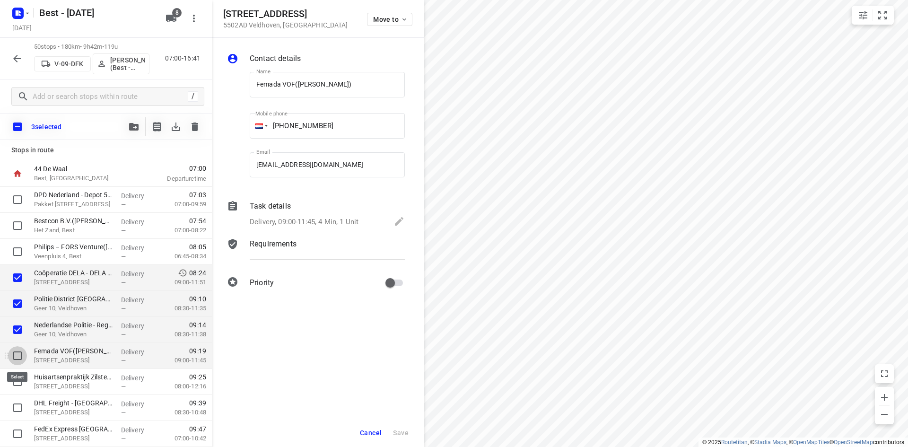
click at [16, 350] on input "checkbox" at bounding box center [17, 355] width 19 height 19
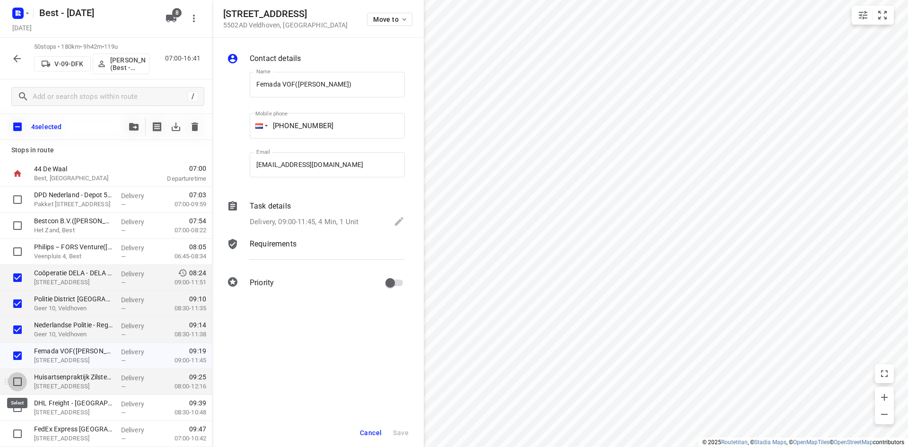
drag, startPoint x: 12, startPoint y: 382, endPoint x: 35, endPoint y: 313, distance: 73.0
click at [12, 382] on input "checkbox" at bounding box center [17, 381] width 19 height 19
click at [136, 115] on div "5 selected" at bounding box center [106, 127] width 212 height 26
click at [133, 119] on button "button" at bounding box center [133, 126] width 19 height 19
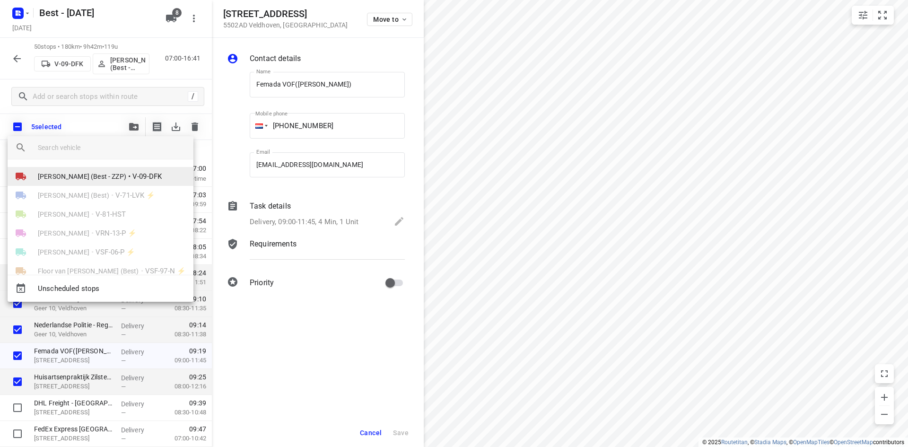
click at [81, 176] on span "Maurice Vanderfeesten (Best - ZZP)" at bounding box center [82, 176] width 88 height 9
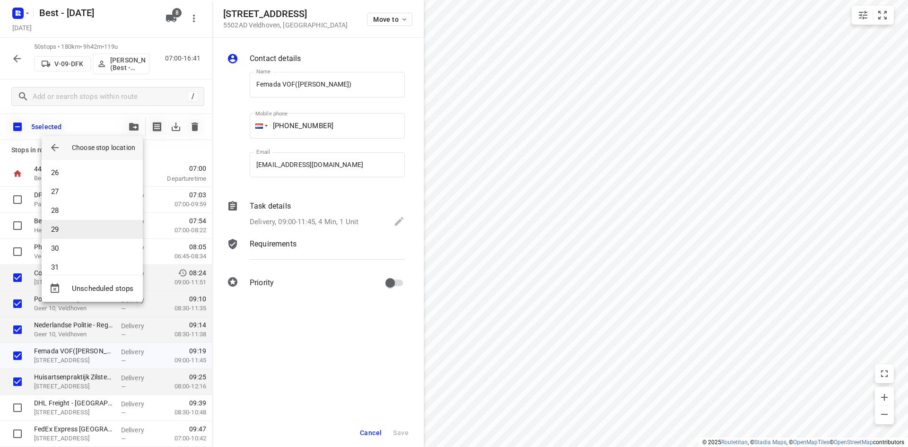
scroll to position [426, 0]
click at [70, 179] on li "24" at bounding box center [92, 182] width 101 height 19
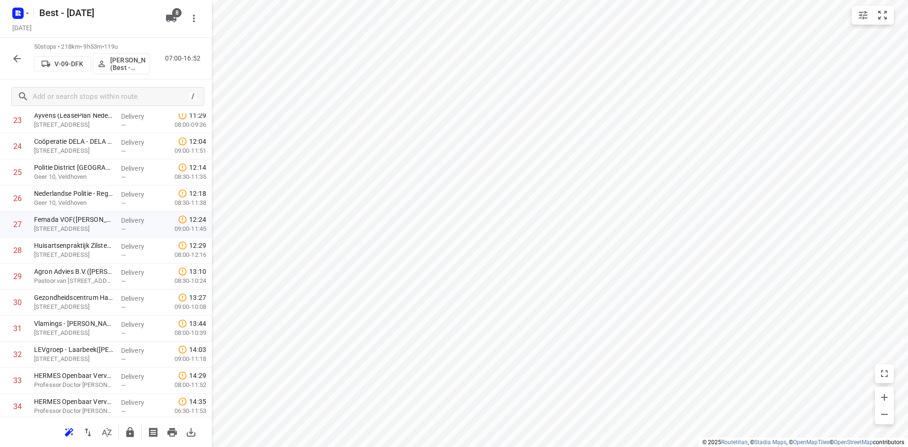
scroll to position [615, 0]
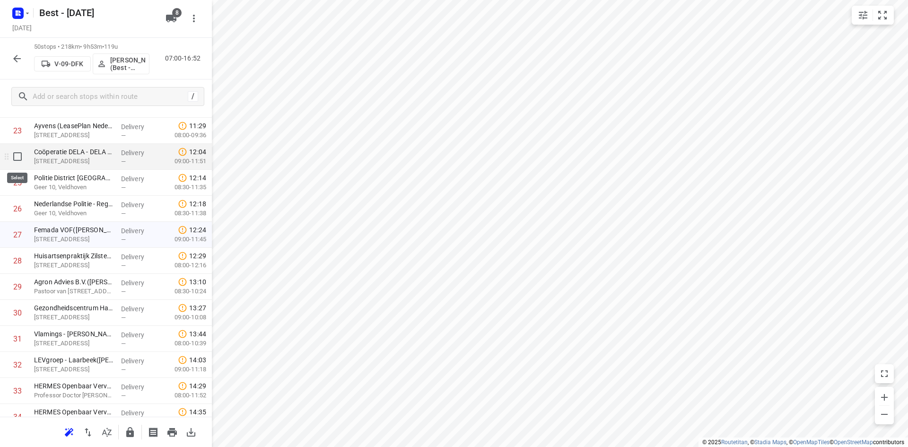
click at [21, 162] on input "checkbox" at bounding box center [17, 156] width 19 height 19
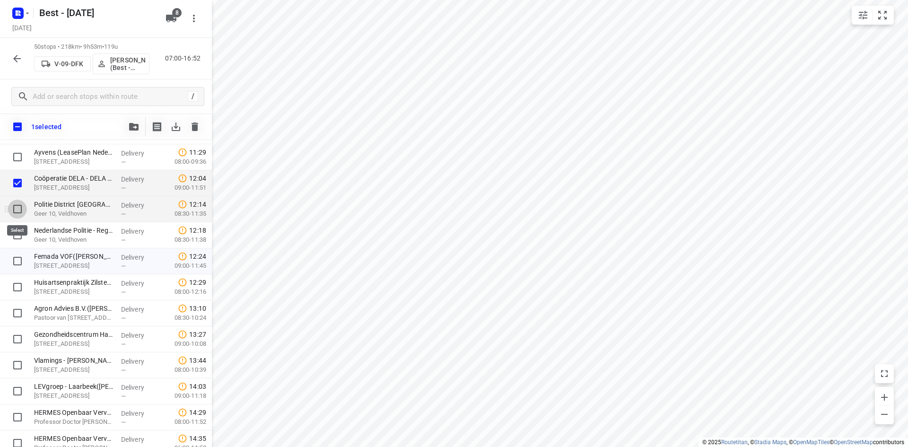
click at [20, 209] on input "checkbox" at bounding box center [17, 209] width 19 height 19
click at [16, 233] on input "checkbox" at bounding box center [17, 235] width 19 height 19
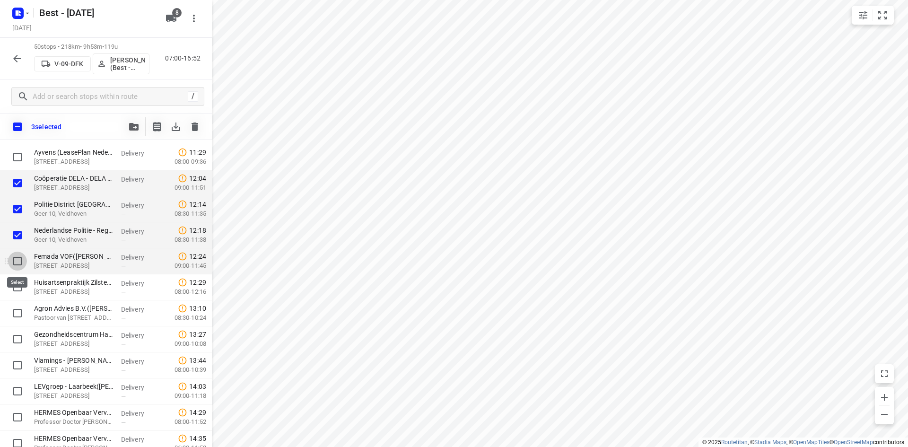
click at [15, 259] on input "checkbox" at bounding box center [17, 261] width 19 height 19
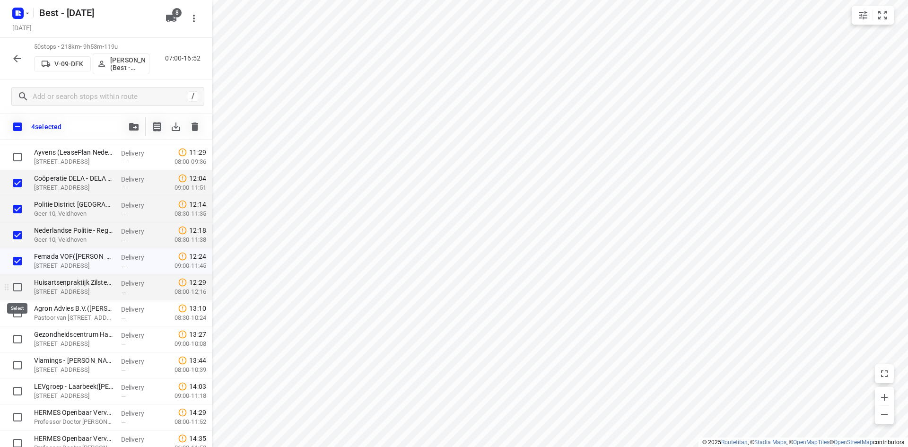
drag, startPoint x: 13, startPoint y: 286, endPoint x: 23, endPoint y: 271, distance: 18.0
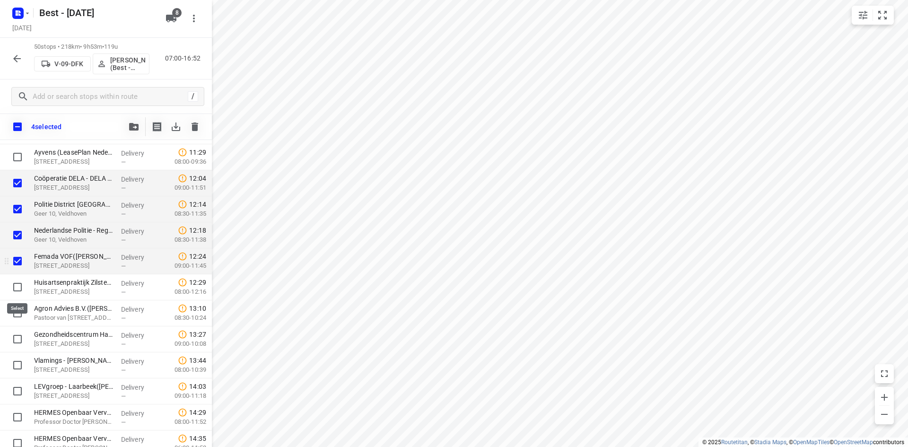
click at [16, 281] on input "checkbox" at bounding box center [17, 287] width 19 height 19
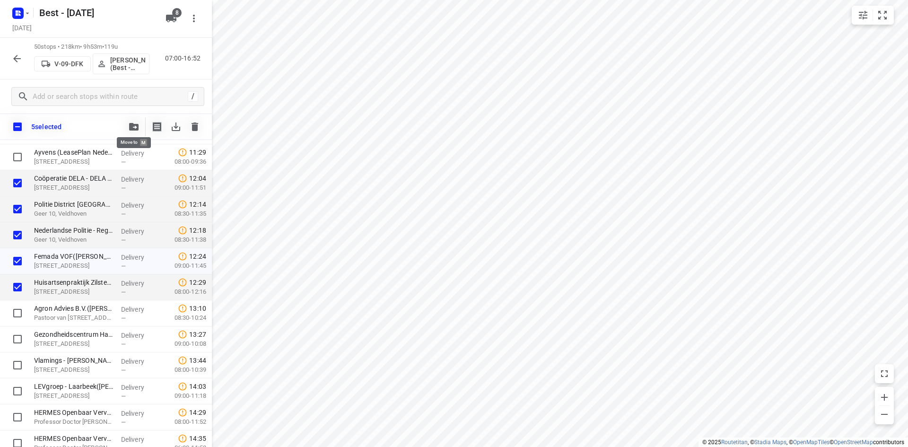
click at [129, 127] on span "button" at bounding box center [133, 127] width 11 height 8
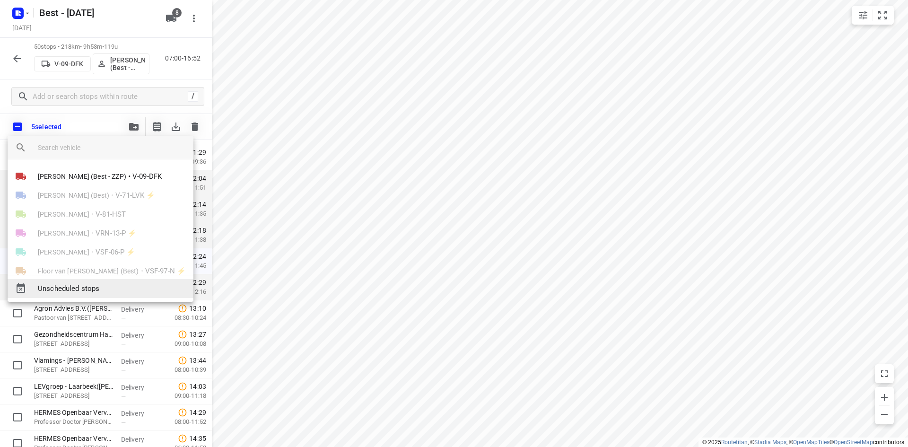
click at [87, 280] on div "Unscheduled stops" at bounding box center [101, 288] width 186 height 19
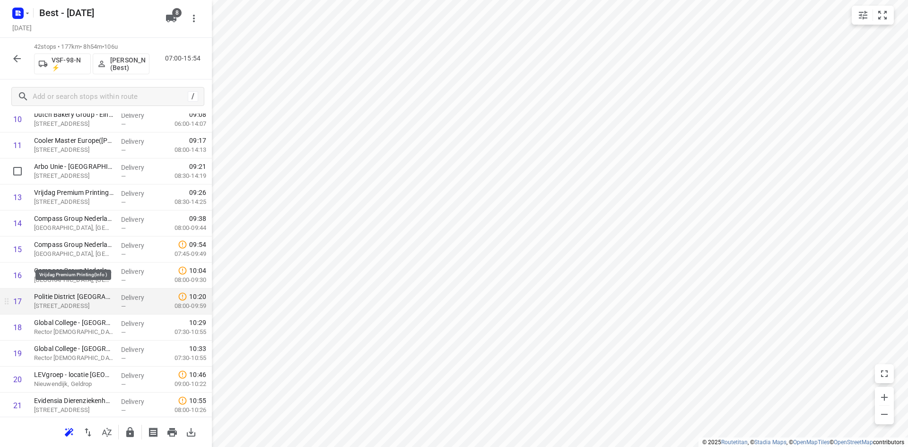
scroll to position [237, 0]
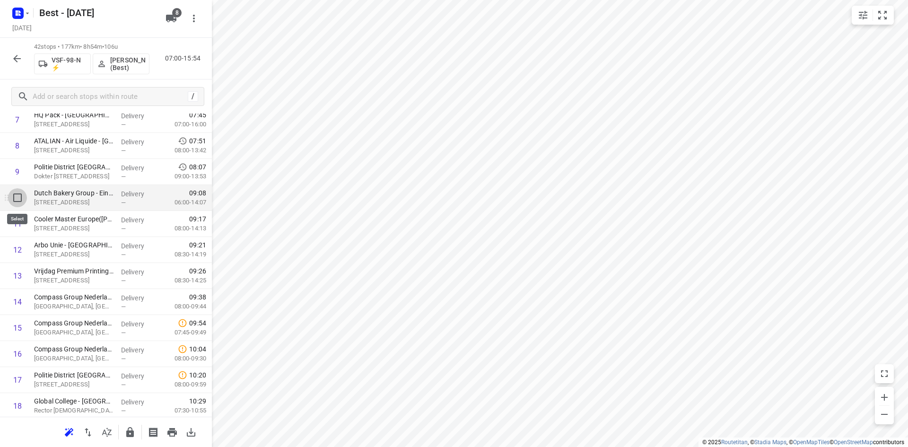
click at [25, 197] on input "checkbox" at bounding box center [17, 197] width 19 height 19
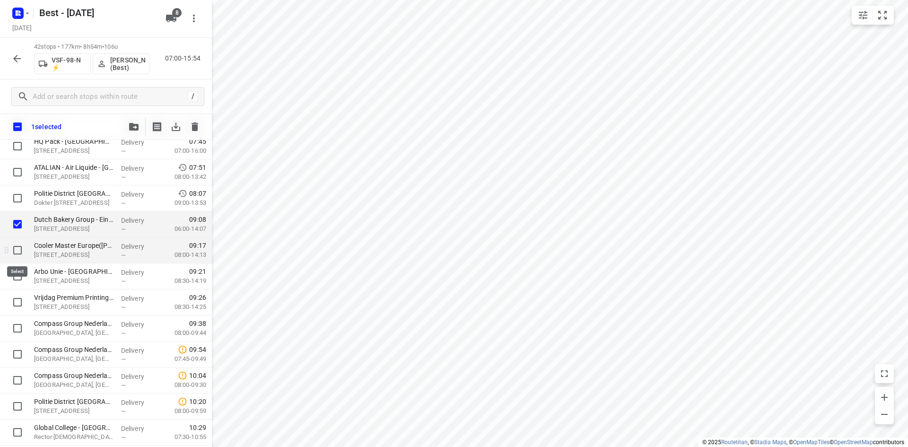
click at [11, 250] on input "checkbox" at bounding box center [17, 250] width 19 height 19
click at [14, 269] on input "checkbox" at bounding box center [17, 276] width 19 height 19
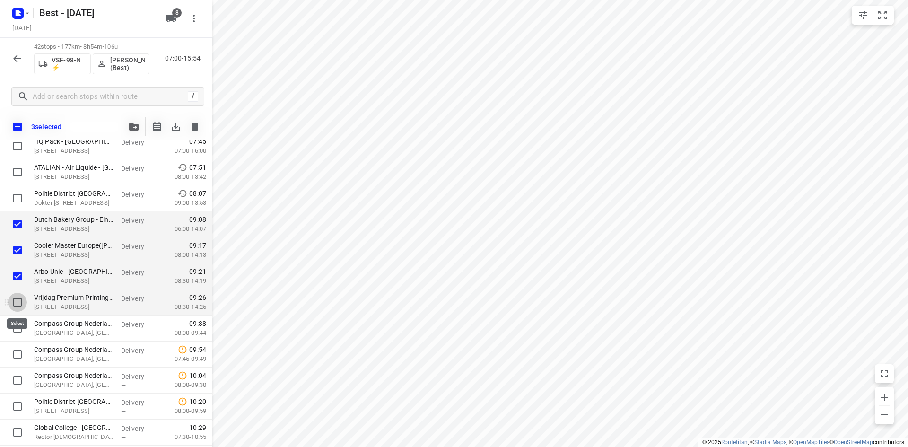
click at [15, 301] on input "checkbox" at bounding box center [17, 302] width 19 height 19
click at [137, 130] on icon "button" at bounding box center [133, 127] width 9 height 8
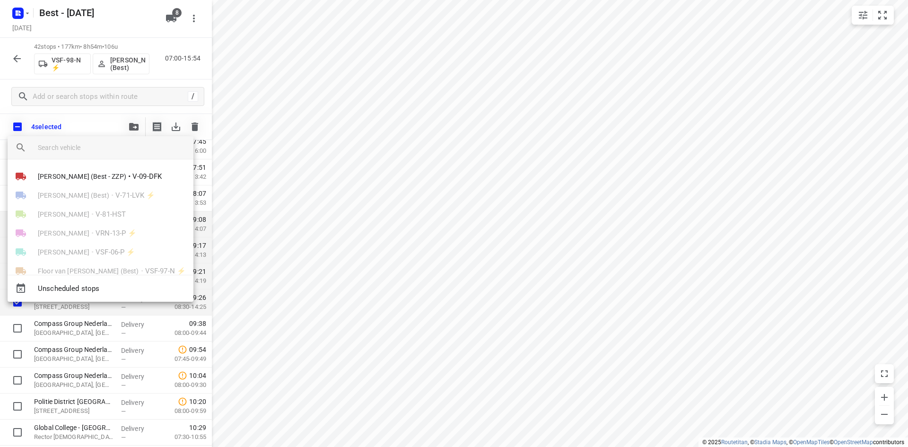
click at [96, 164] on div "Maurice Vanderfeesten (Best - ZZP) • V-09-DFK Nikki van Hasselt - van Doren (Be…" at bounding box center [101, 216] width 186 height 115
click at [93, 173] on span "Maurice Vanderfeesten (Best - ZZP)" at bounding box center [82, 176] width 88 height 9
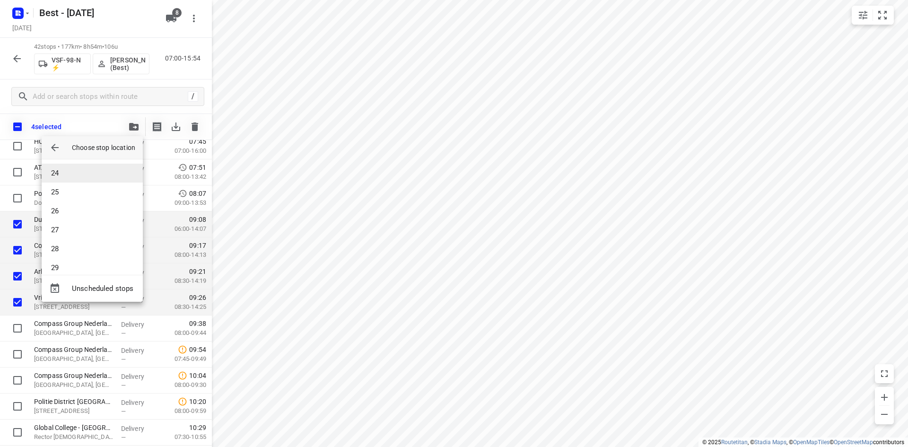
scroll to position [520, 0]
click at [85, 233] on li "32" at bounding box center [92, 238] width 101 height 19
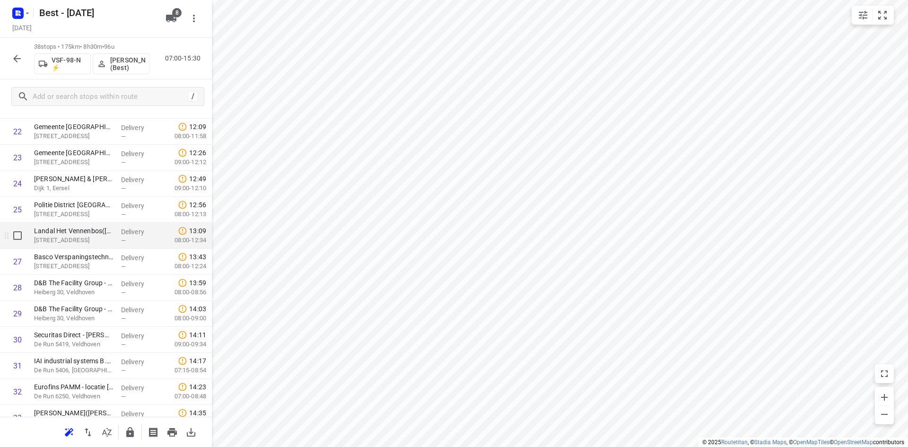
scroll to position [786, 0]
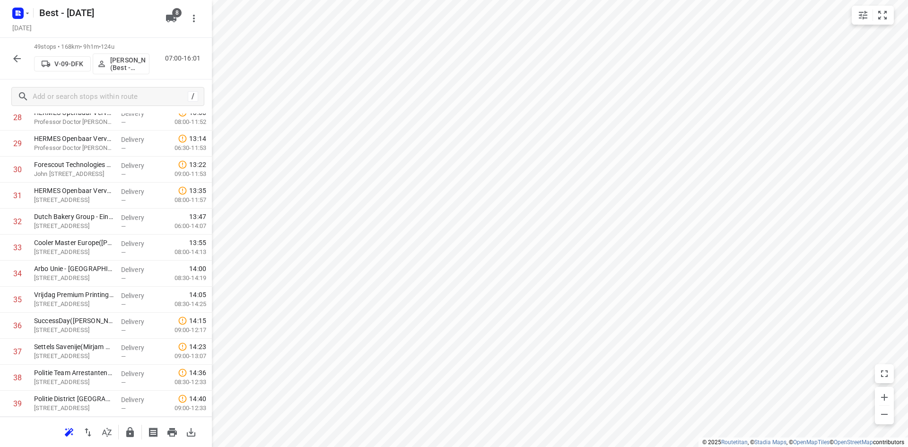
click at [124, 433] on icon "button" at bounding box center [129, 432] width 11 height 11
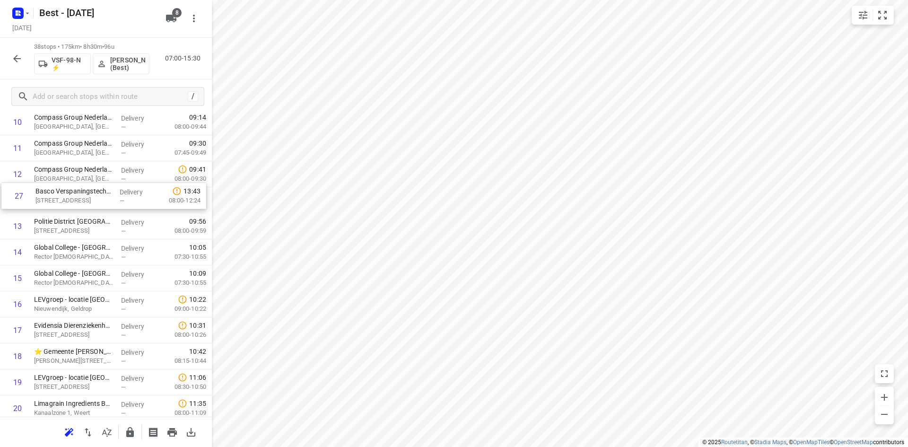
scroll to position [311, 0]
drag, startPoint x: 110, startPoint y: 314, endPoint x: 112, endPoint y: 201, distance: 112.1
click at [112, 201] on div "1 Service Center - Eindhoven(Bob Cremers) Looyenbeemd 3, Eindhoven Delivery — 0…" at bounding box center [106, 371] width 212 height 988
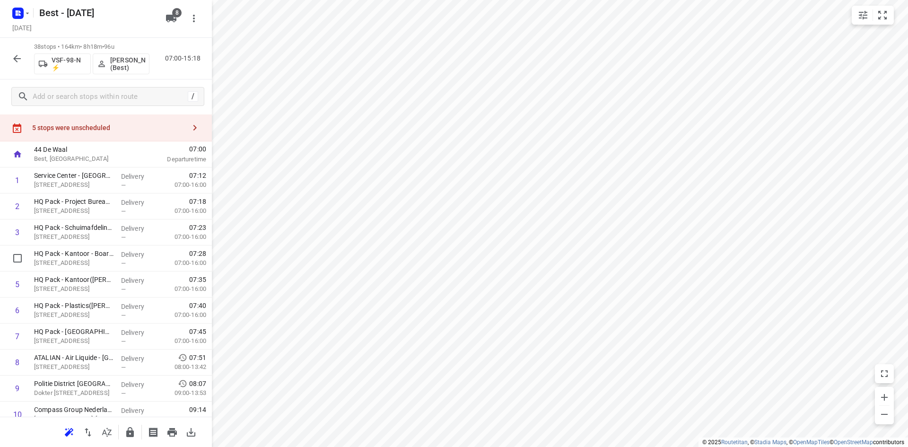
scroll to position [0, 0]
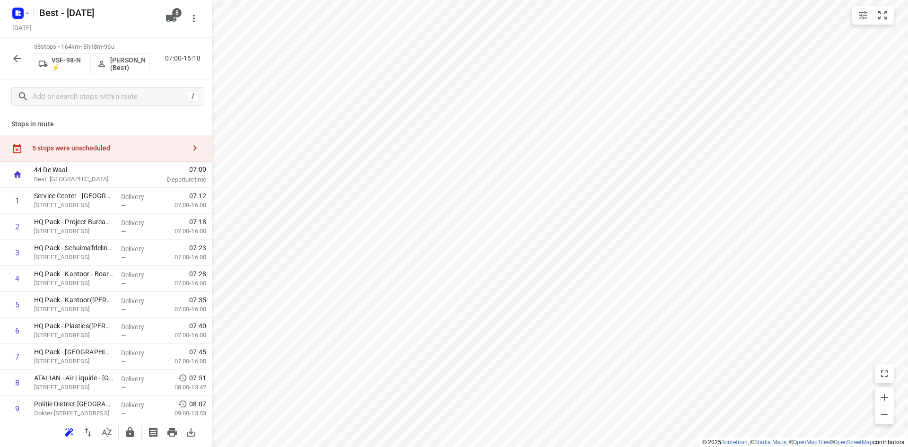
click at [94, 143] on div "5 stops were unscheduled" at bounding box center [106, 148] width 212 height 27
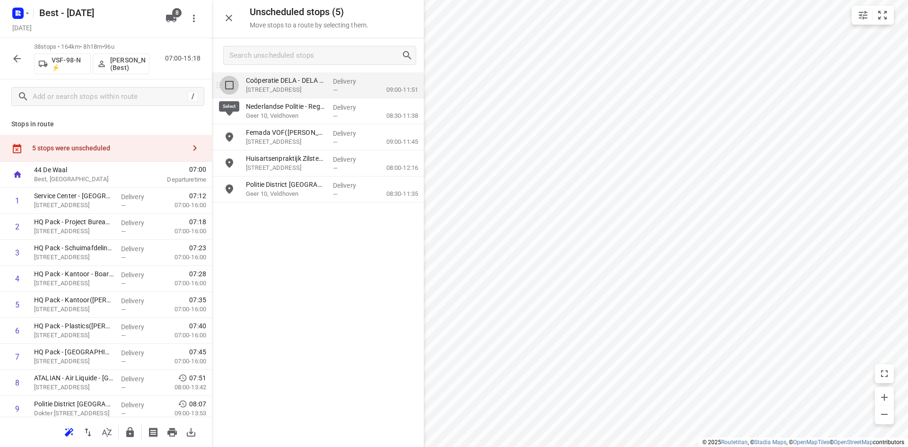
click at [229, 94] on input "grid" at bounding box center [229, 85] width 19 height 19
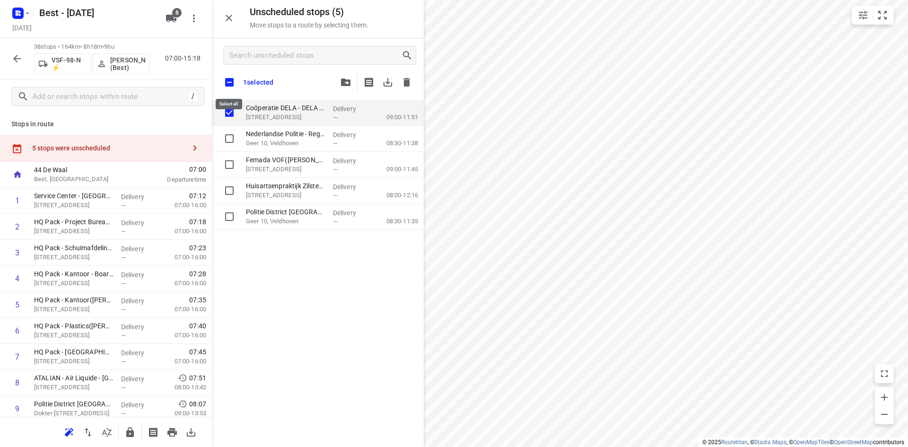
click at [232, 84] on input "checkbox" at bounding box center [229, 82] width 20 height 20
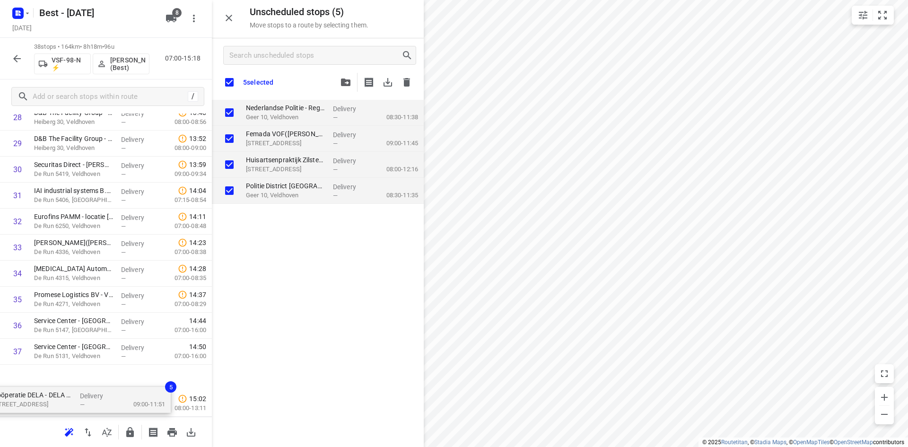
scroll to position [812, 0]
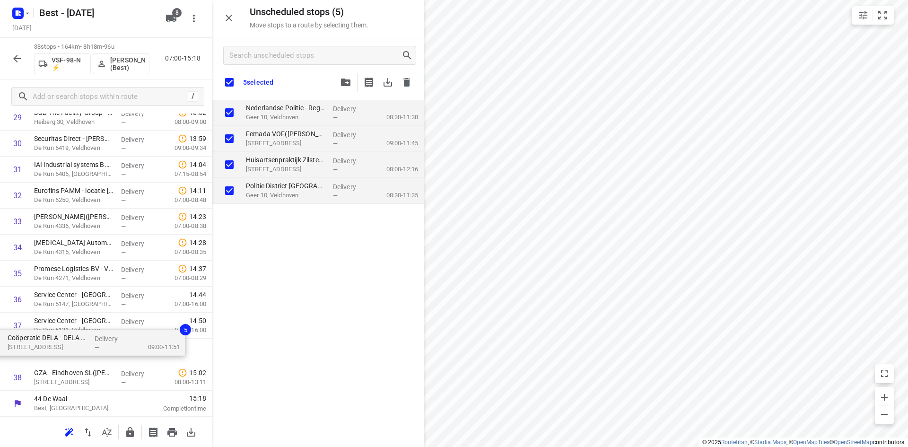
drag, startPoint x: 262, startPoint y: 116, endPoint x: 23, endPoint y: 349, distance: 333.1
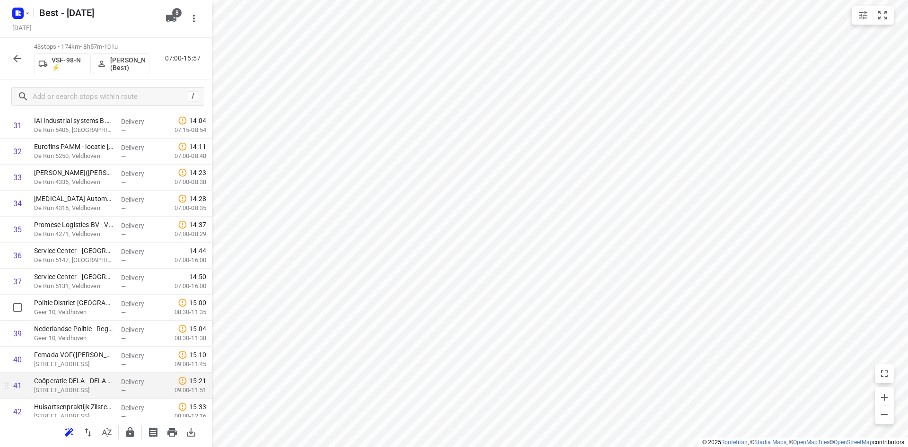
scroll to position [880, 0]
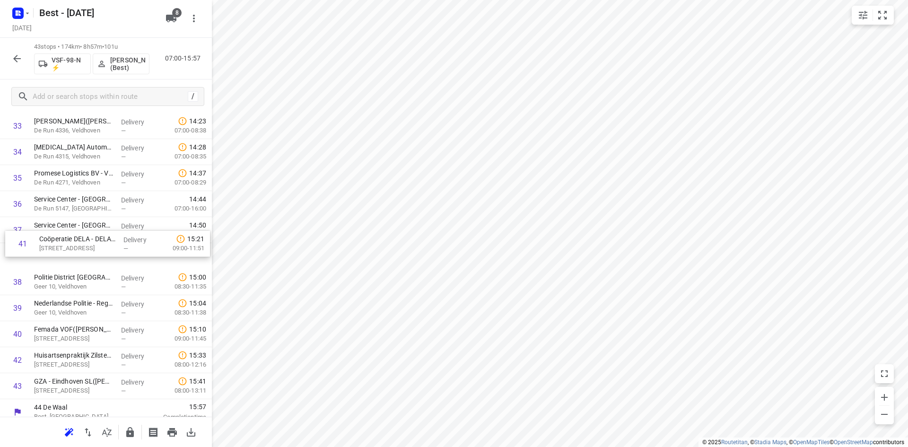
drag, startPoint x: 64, startPoint y: 338, endPoint x: 70, endPoint y: 244, distance: 93.8
click at [126, 429] on icon "button" at bounding box center [129, 432] width 11 height 11
click at [10, 56] on button "button" at bounding box center [17, 58] width 19 height 19
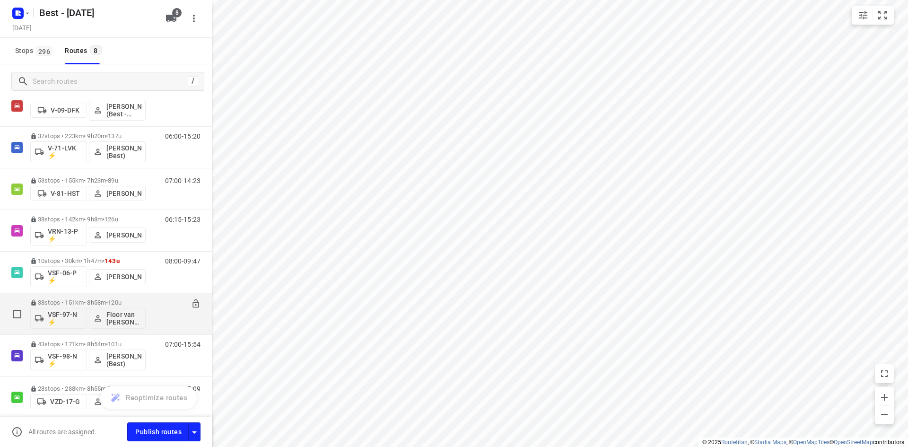
scroll to position [74, 0]
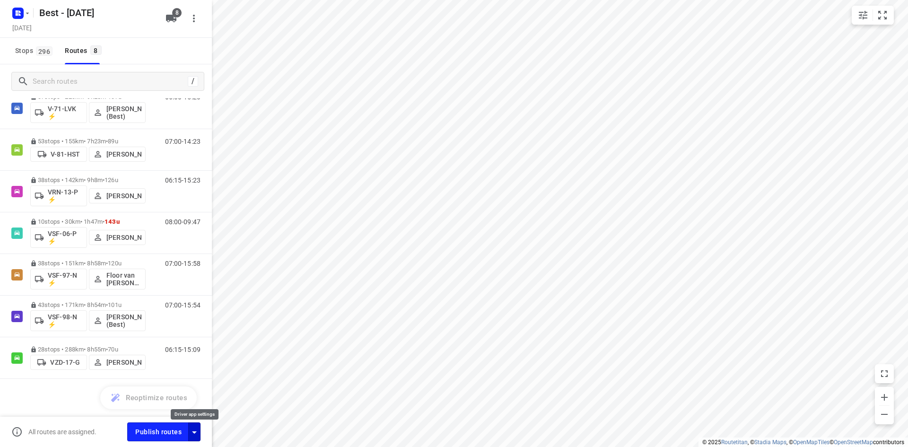
click at [190, 427] on icon "button" at bounding box center [194, 432] width 11 height 11
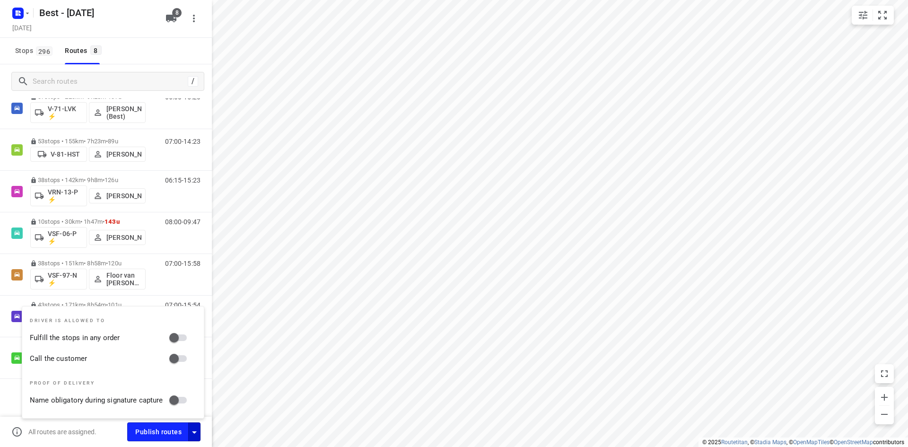
click at [174, 328] on div "Driver is allowed to Fulfill the stops in any order Call the customer Proof of …" at bounding box center [113, 362] width 182 height 112
click at [178, 340] on input "Fulfill the stops in any order" at bounding box center [174, 338] width 54 height 18
click at [179, 350] on input "Call the customer" at bounding box center [174, 359] width 54 height 18
click at [197, 21] on icon "button" at bounding box center [193, 18] width 11 height 11
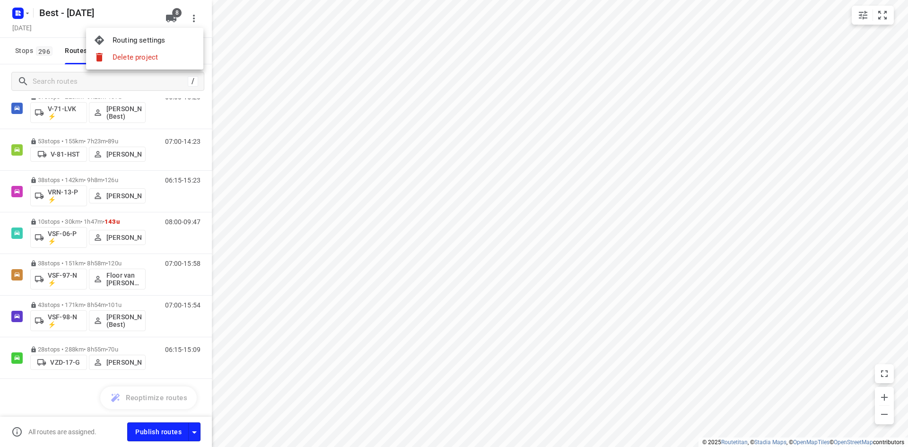
click at [186, 39] on div "Routing settings" at bounding box center [154, 40] width 83 height 8
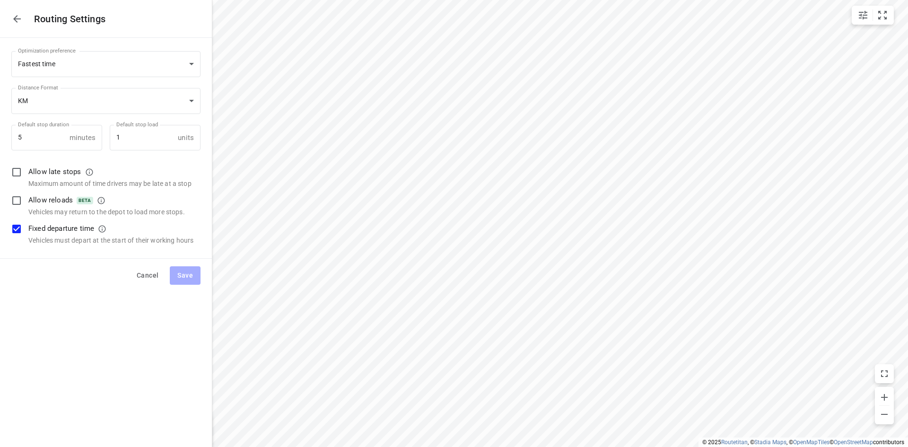
click at [26, 24] on div at bounding box center [17, 18] width 19 height 19
click at [24, 24] on button "button" at bounding box center [17, 18] width 19 height 19
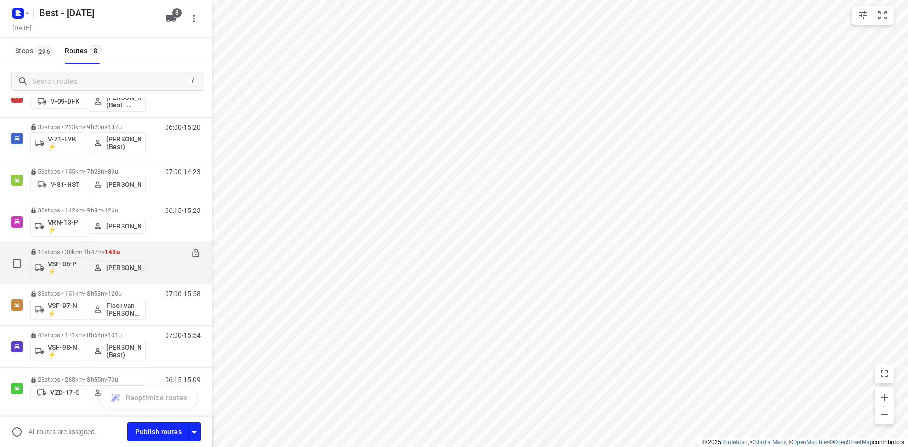
scroll to position [0, 0]
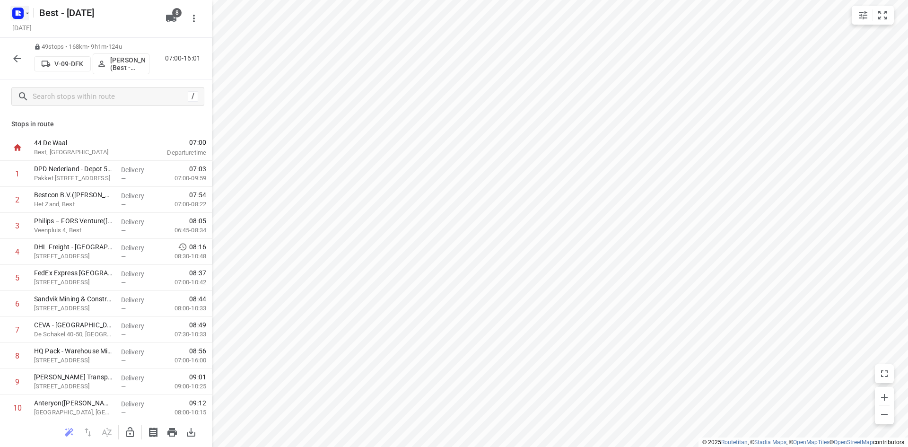
click at [16, 7] on icon "button" at bounding box center [17, 13] width 15 height 15
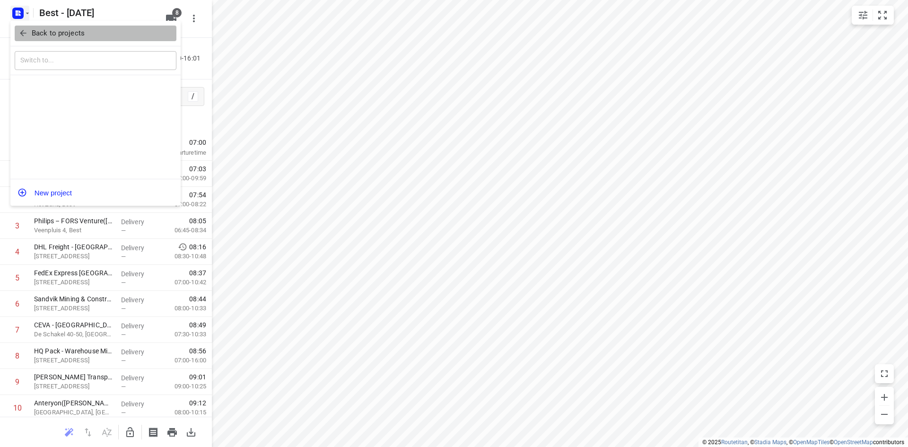
click at [26, 32] on icon "button" at bounding box center [22, 32] width 9 height 9
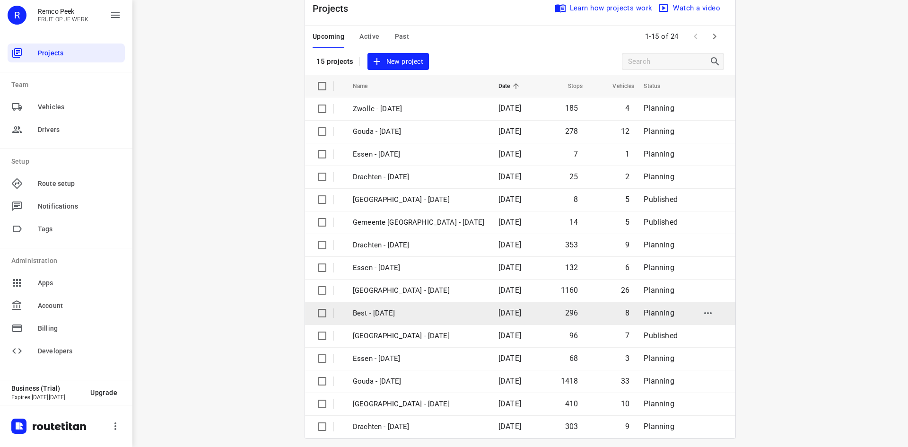
scroll to position [31, 0]
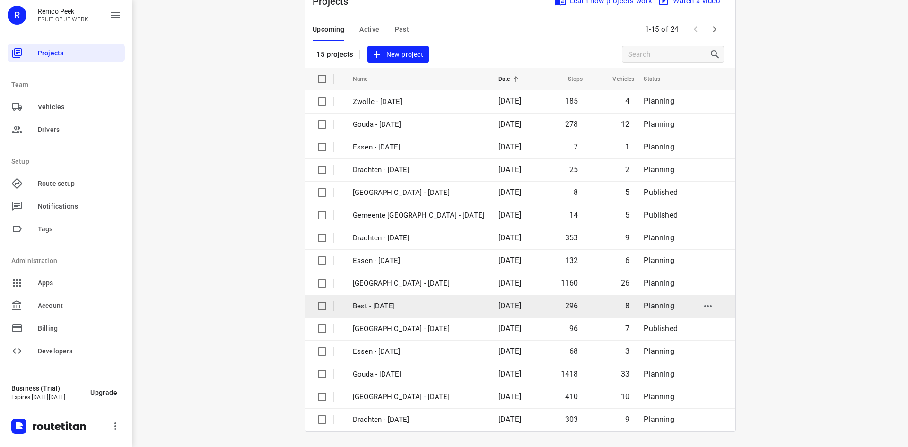
click at [419, 305] on p "Best - Tuesday" at bounding box center [418, 306] width 131 height 11
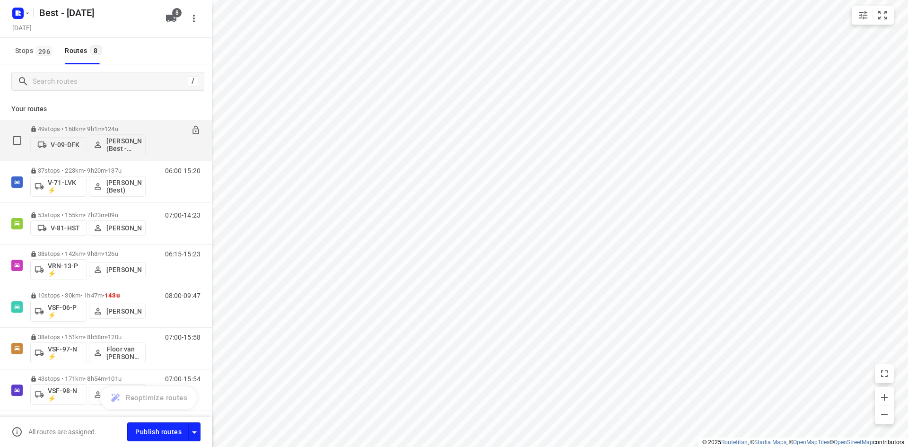
click at [137, 127] on p "49 stops • 168km • 9h1m • 124u" at bounding box center [87, 128] width 115 height 7
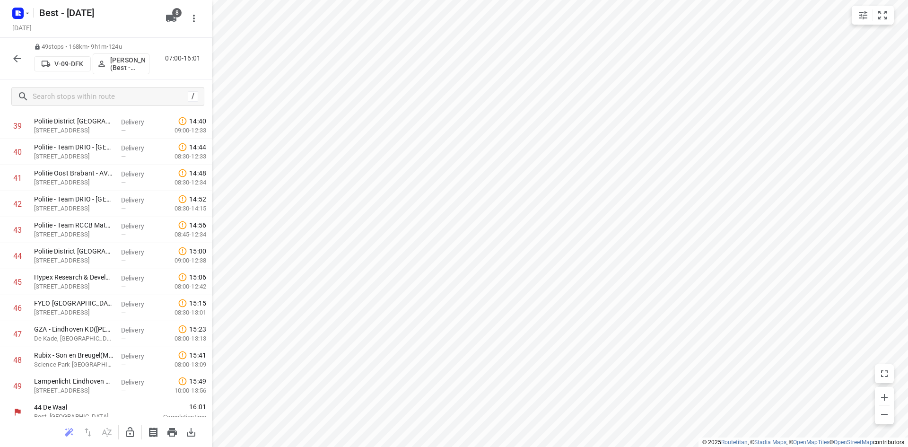
scroll to position [1045, 0]
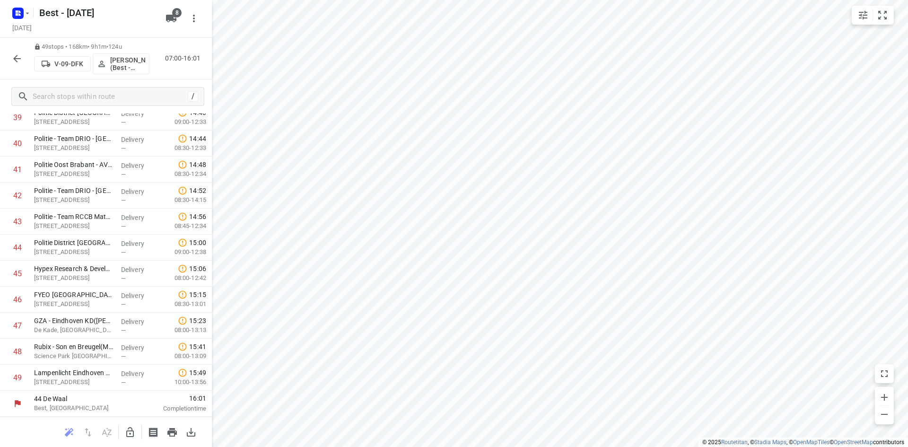
click at [17, 59] on icon "button" at bounding box center [17, 59] width 8 height 8
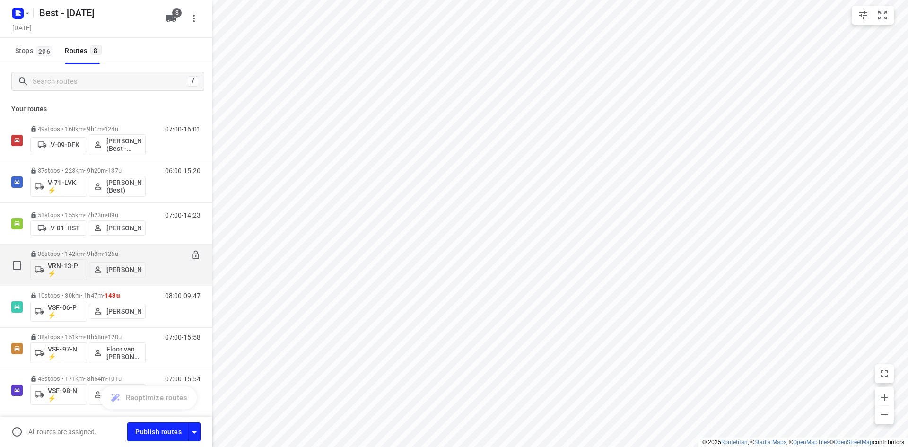
click at [101, 250] on div "38 stops • 142km • 9h8m • 126u VRN-13-P ⚡ Daniëlle Belmer" at bounding box center [87, 264] width 115 height 39
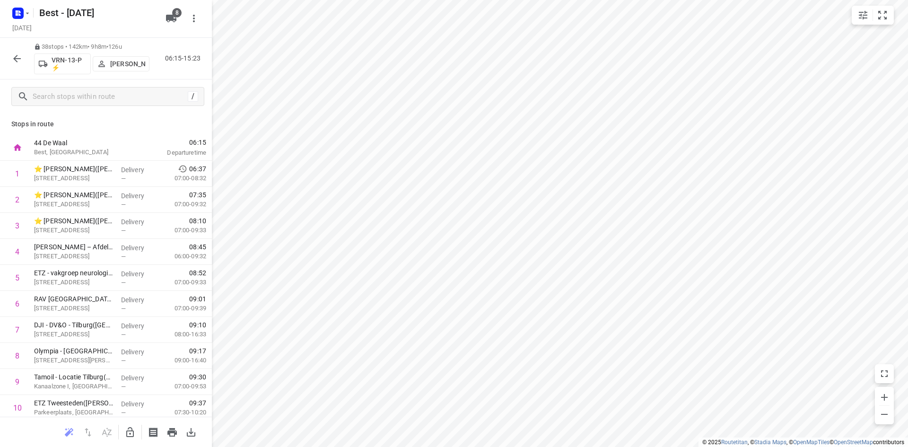
click at [21, 62] on icon "button" at bounding box center [16, 58] width 11 height 11
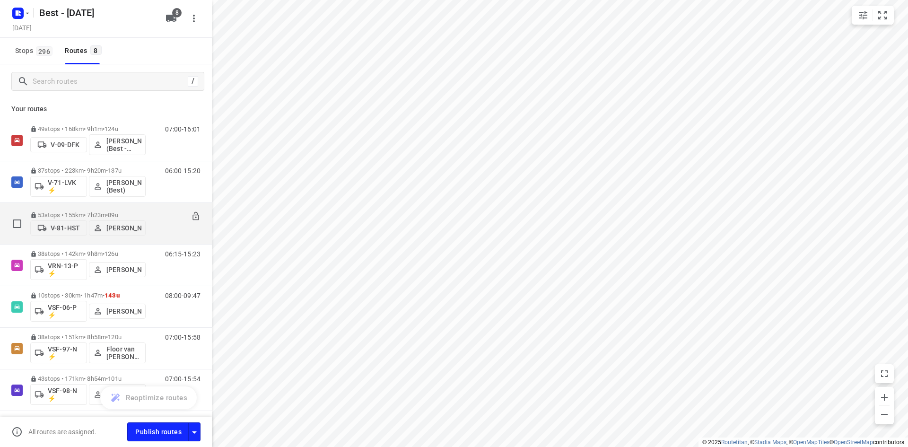
scroll to position [47, 0]
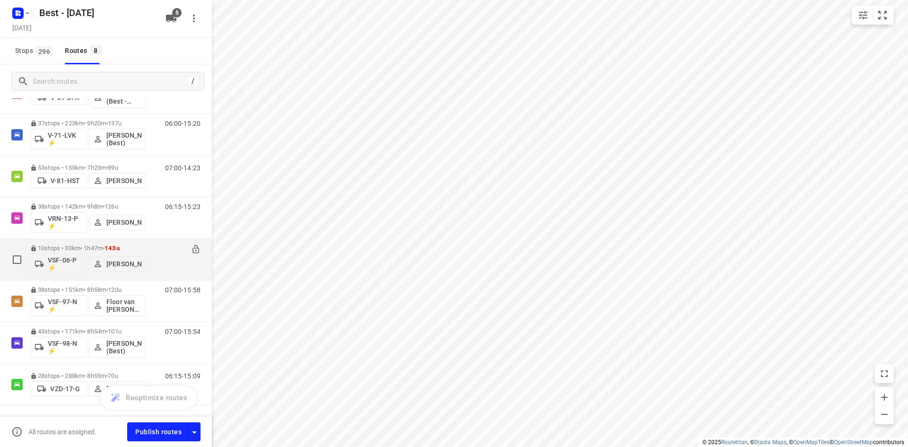
click at [88, 246] on p "10 stops • 30km • 1h47m • 143u" at bounding box center [87, 248] width 115 height 7
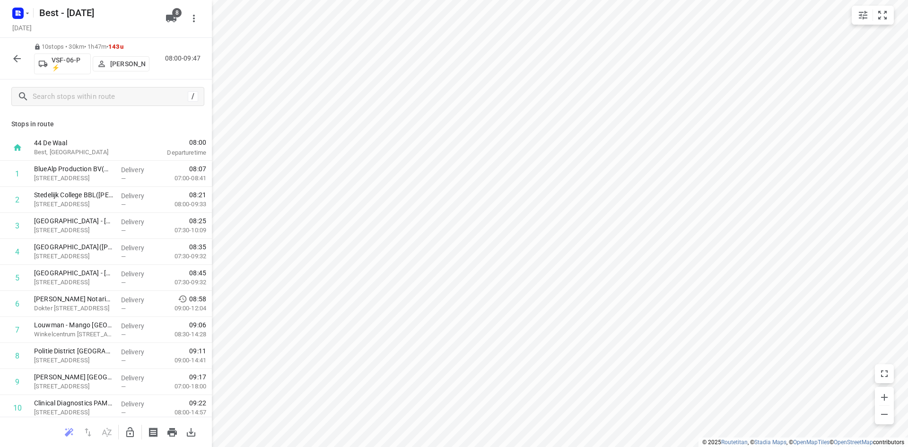
drag, startPoint x: 120, startPoint y: 48, endPoint x: 135, endPoint y: 70, distance: 26.6
click at [121, 48] on span "143u" at bounding box center [115, 46] width 15 height 7
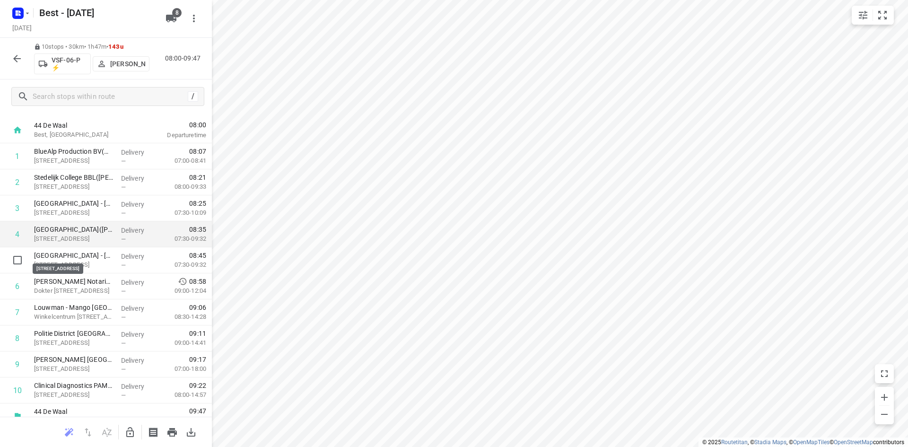
scroll to position [30, 0]
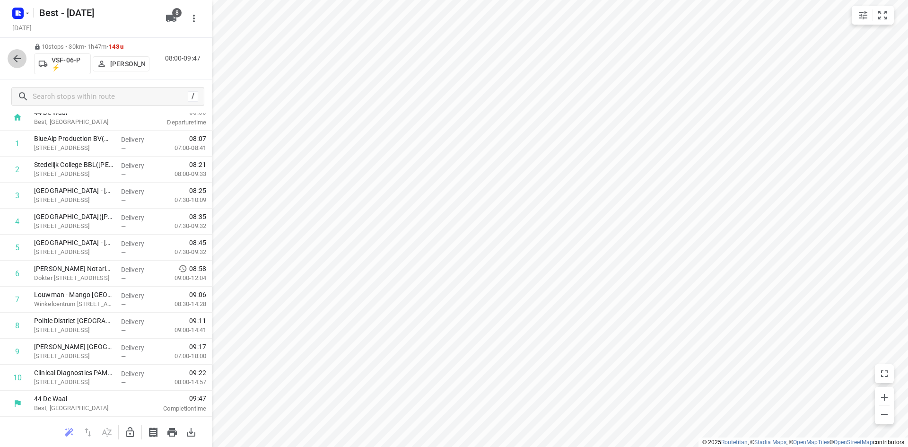
click at [9, 53] on button "button" at bounding box center [17, 58] width 19 height 19
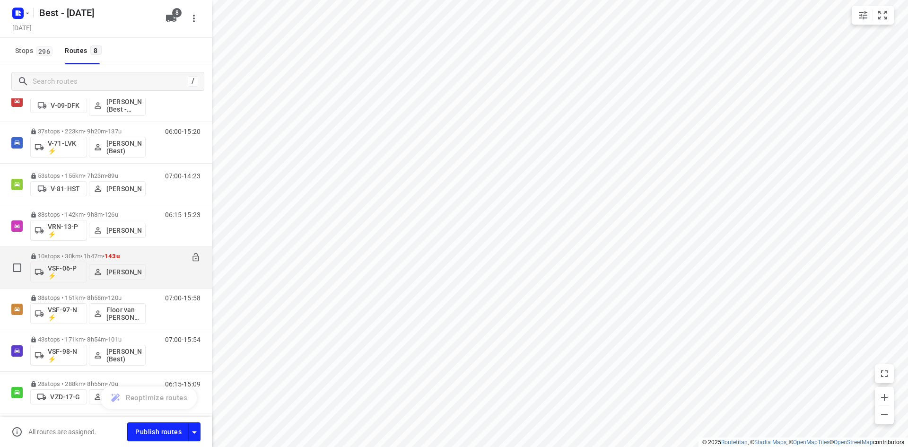
scroll to position [74, 0]
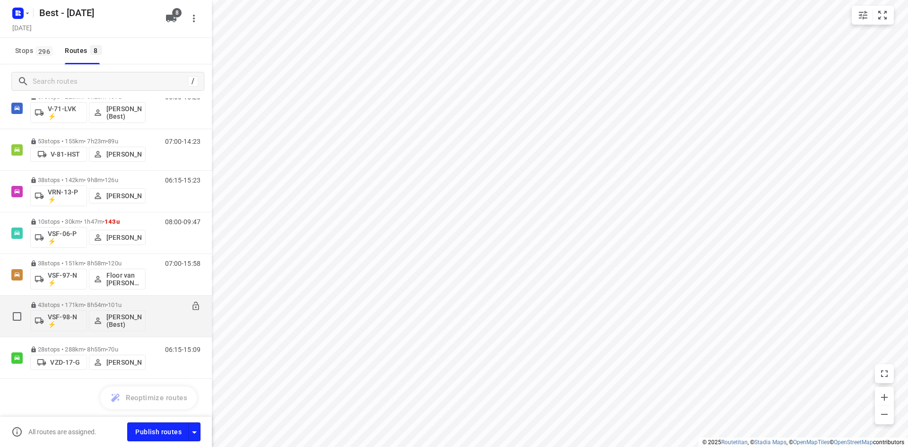
click at [85, 301] on div "43 stops • 171km • 8h54m • 101u VSF-98-N ⚡ Peter van Dijk (Best)" at bounding box center [87, 316] width 115 height 39
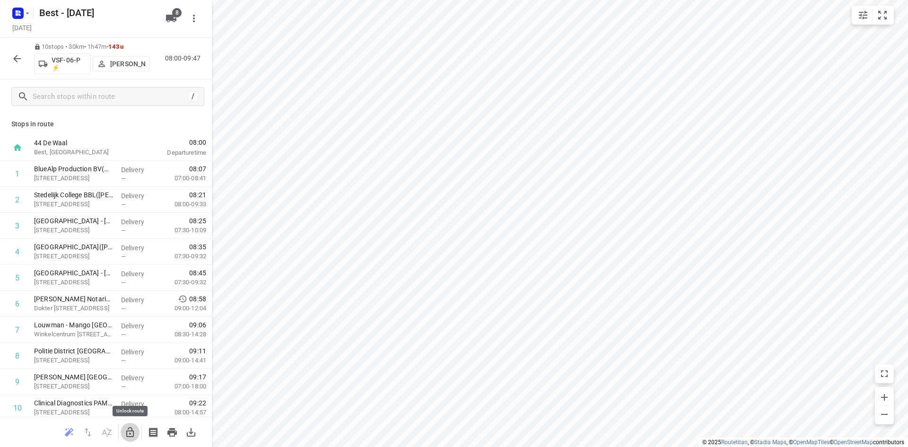
click at [132, 434] on icon "button" at bounding box center [129, 432] width 11 height 11
click at [20, 254] on input "checkbox" at bounding box center [17, 251] width 19 height 19
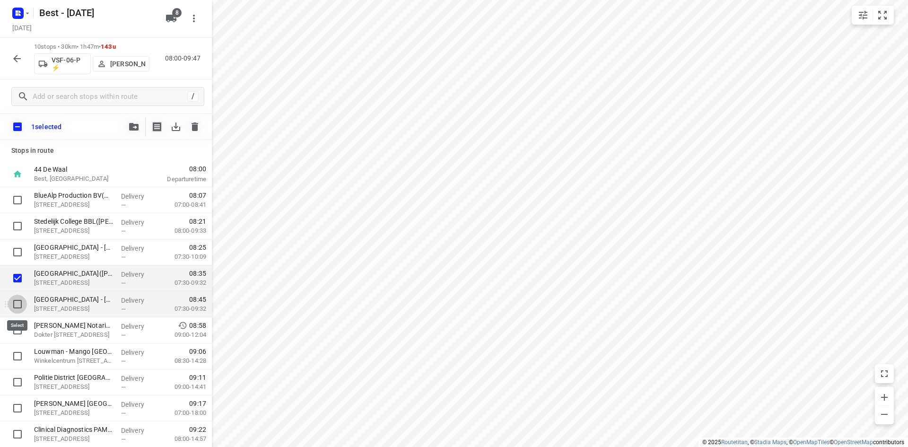
click at [21, 301] on input "checkbox" at bounding box center [17, 304] width 19 height 19
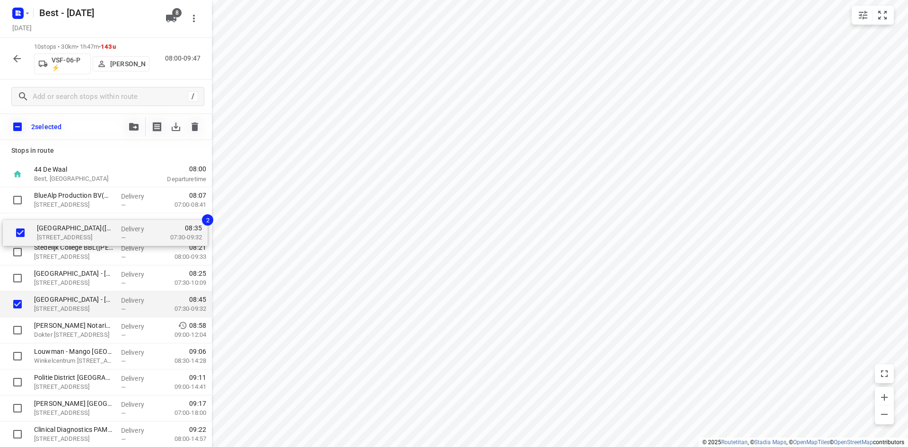
drag, startPoint x: 33, startPoint y: 288, endPoint x: 36, endPoint y: 240, distance: 47.9
click at [36, 240] on div "BlueAlp Production BV(Mariska) Steenoven 11, Eindhoven Delivery — 08:07 07:00-0…" at bounding box center [106, 317] width 212 height 260
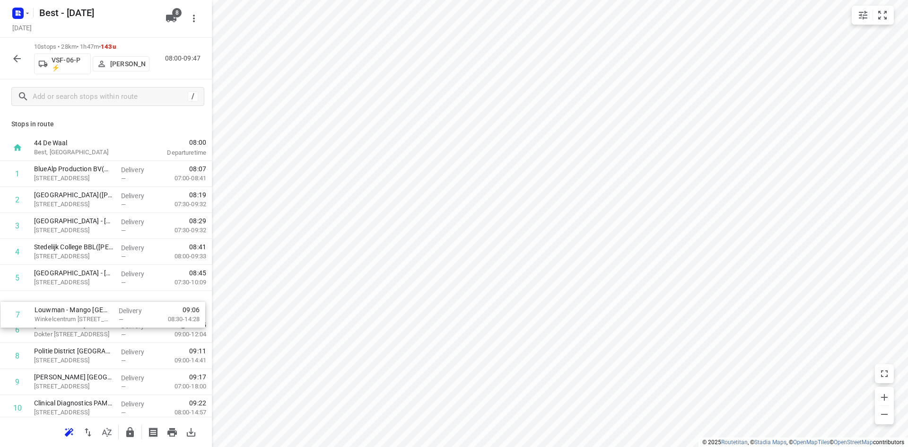
drag, startPoint x: 113, startPoint y: 323, endPoint x: 114, endPoint y: 304, distance: 19.4
click at [114, 304] on div "1 BlueAlp Production BV(Mariska) Steenoven 11, Eindhoven Delivery — 08:07 07:00…" at bounding box center [106, 291] width 212 height 260
click at [130, 437] on icon "button" at bounding box center [129, 432] width 11 height 11
click at [16, 67] on button "button" at bounding box center [17, 58] width 19 height 19
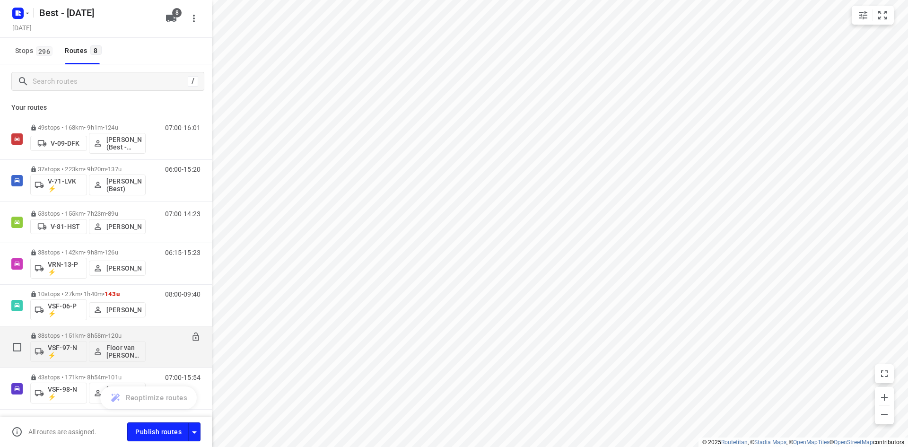
scroll to position [0, 0]
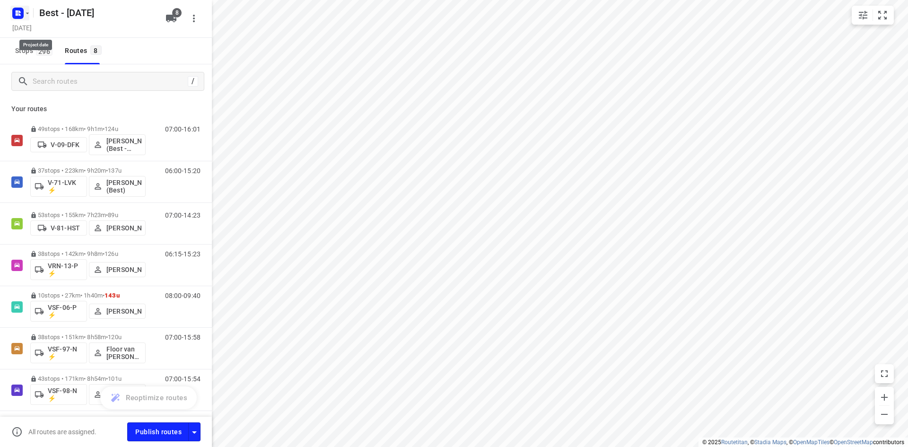
click at [28, 17] on icon "button" at bounding box center [28, 13] width 8 height 8
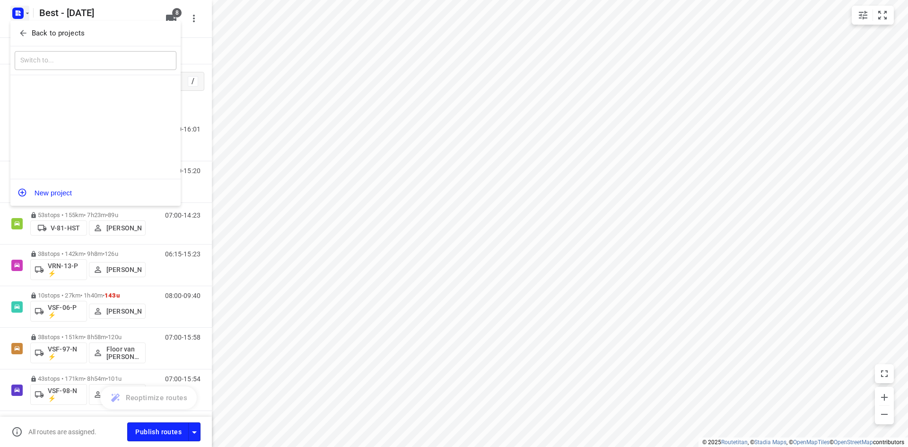
click at [35, 40] on button "Back to projects" at bounding box center [96, 34] width 162 height 16
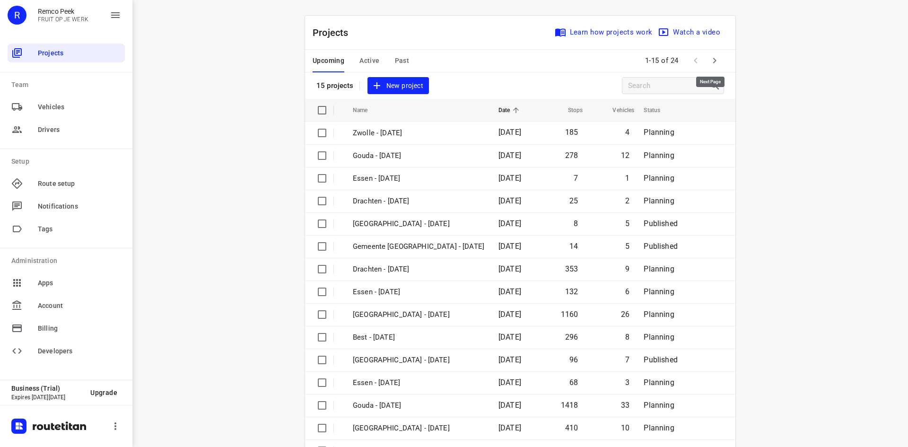
click at [709, 63] on icon "button" at bounding box center [714, 60] width 11 height 11
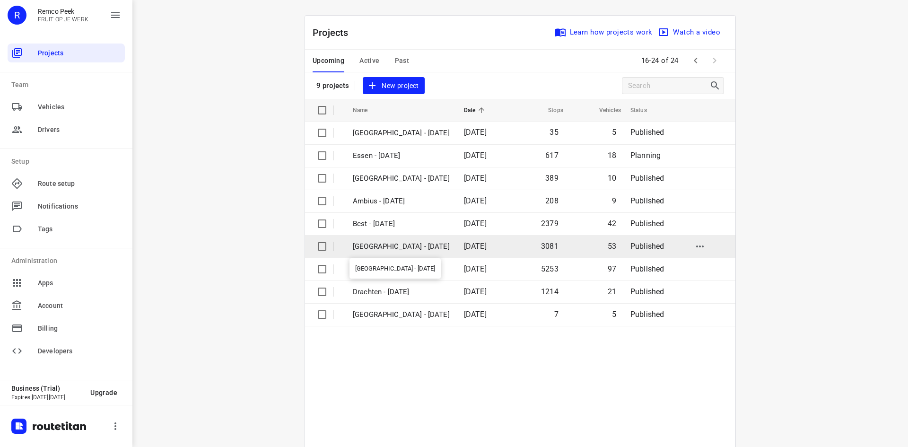
click at [398, 248] on p "Zwolle - Monday" at bounding box center [401, 246] width 97 height 11
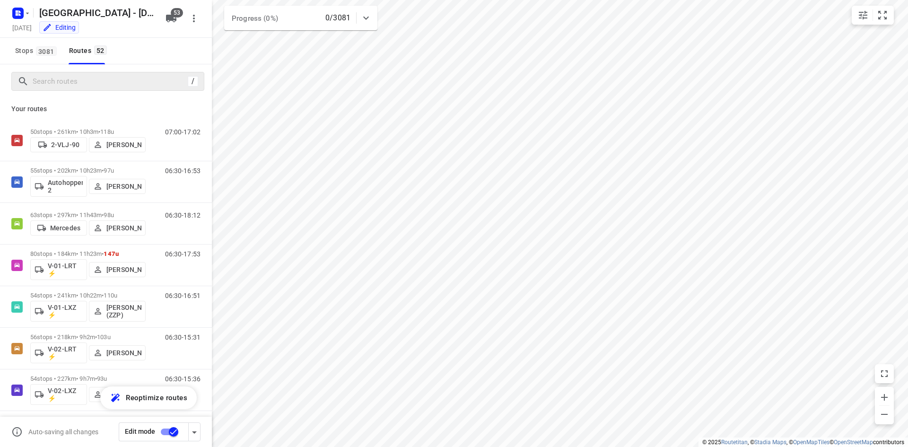
click at [135, 90] on div "/" at bounding box center [107, 81] width 193 height 19
click at [135, 86] on input "Search routes" at bounding box center [108, 81] width 151 height 15
click at [52, 59] on button "Stops 3081" at bounding box center [35, 51] width 48 height 26
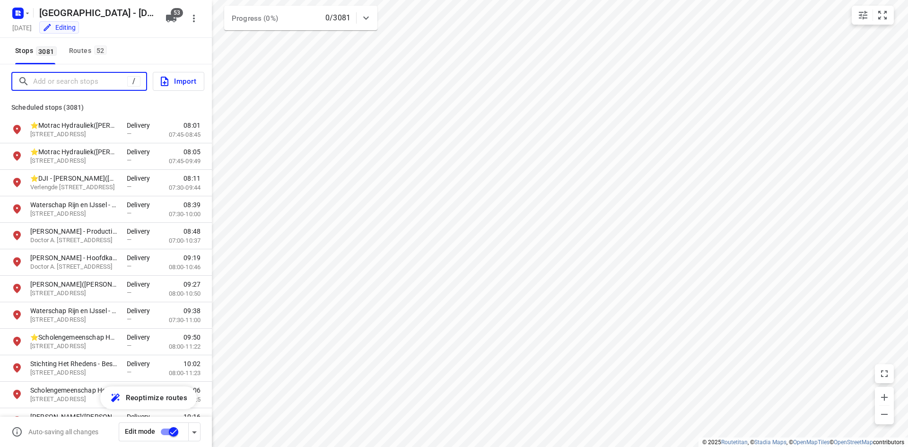
click at [66, 87] on input "Add or search stops" at bounding box center [80, 81] width 94 height 15
click at [30, 20] on div at bounding box center [20, 13] width 23 height 18
drag, startPoint x: 17, startPoint y: 17, endPoint x: 23, endPoint y: 15, distance: 5.8
click at [23, 15] on rect "button" at bounding box center [17, 13] width 11 height 11
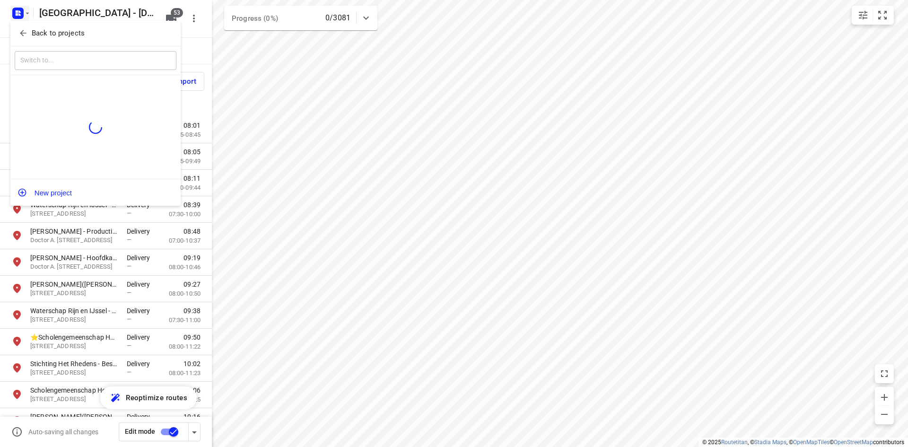
click at [52, 37] on p "Back to projects" at bounding box center [58, 33] width 53 height 11
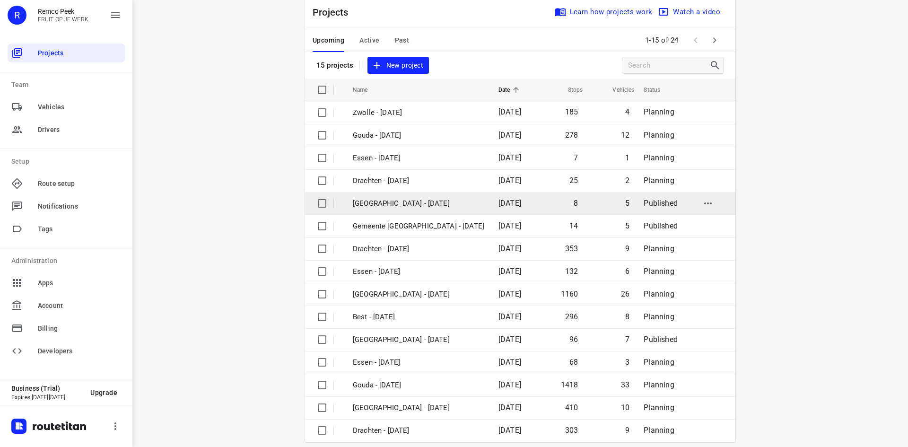
scroll to position [31, 0]
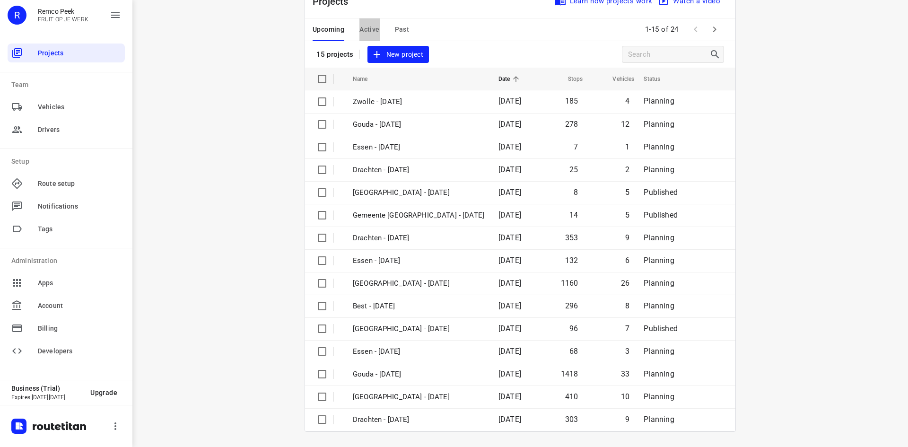
click at [372, 32] on span "Active" at bounding box center [369, 30] width 20 height 12
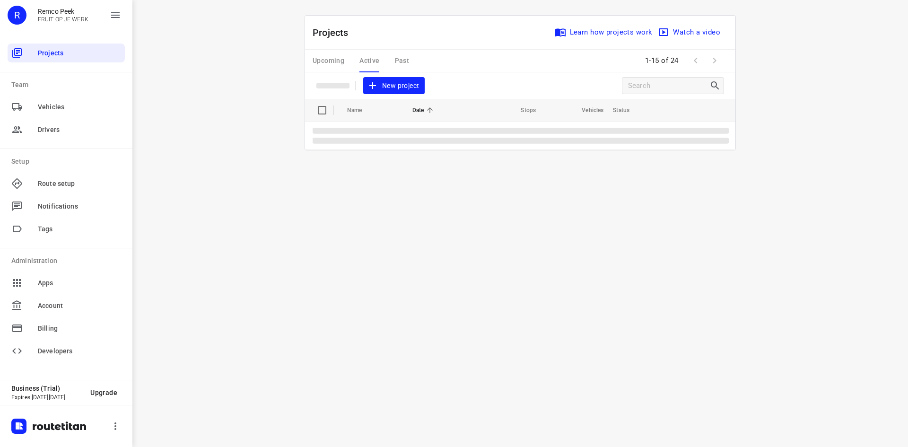
scroll to position [0, 0]
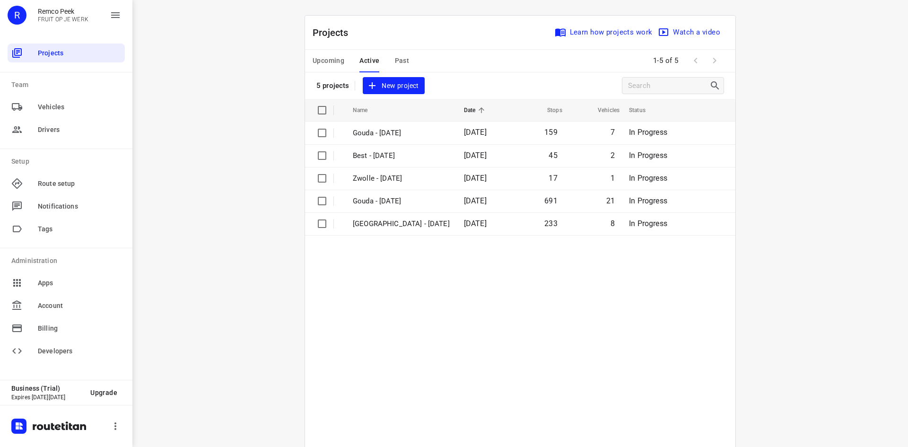
click at [334, 55] on span "Upcoming" at bounding box center [329, 61] width 32 height 12
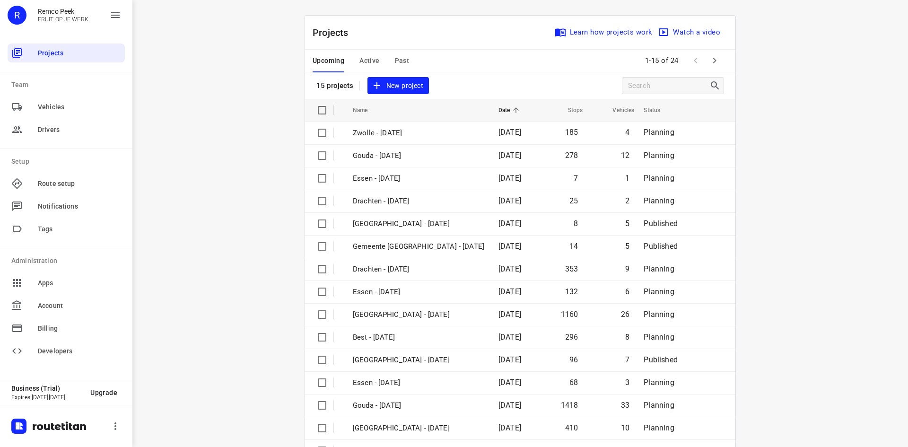
click at [718, 60] on button "button" at bounding box center [714, 60] width 19 height 19
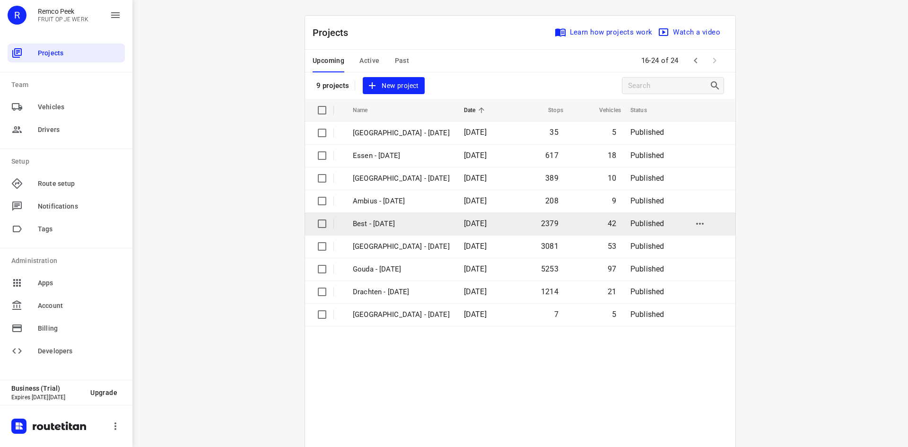
click at [382, 213] on td "Best - [DATE]" at bounding box center [399, 223] width 113 height 23
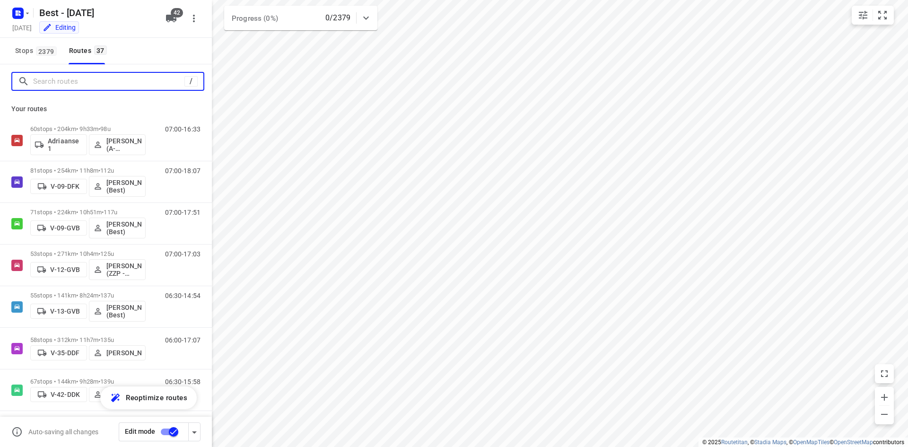
drag, startPoint x: 109, startPoint y: 88, endPoint x: 99, endPoint y: 114, distance: 27.0
click at [99, 114] on div "Your routes 60 stops • 204km • 9h33m • 98u Adriaanse 1 Souliman Aoussar (A-flex…" at bounding box center [106, 268] width 212 height 409
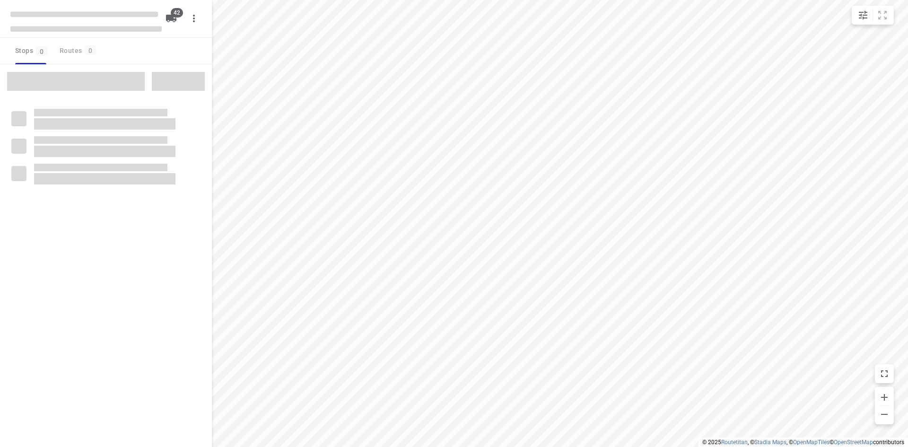
checkbox input "true"
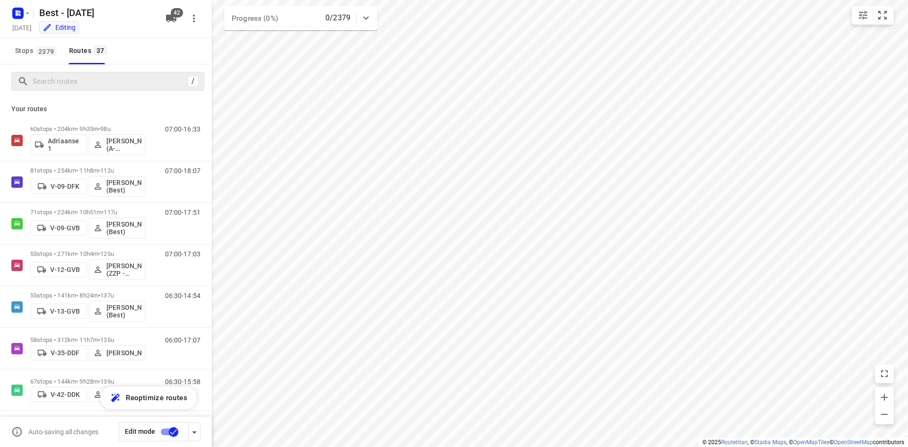
click at [87, 72] on div "/" at bounding box center [107, 81] width 193 height 19
click at [87, 81] on input "Search routes" at bounding box center [108, 81] width 151 height 15
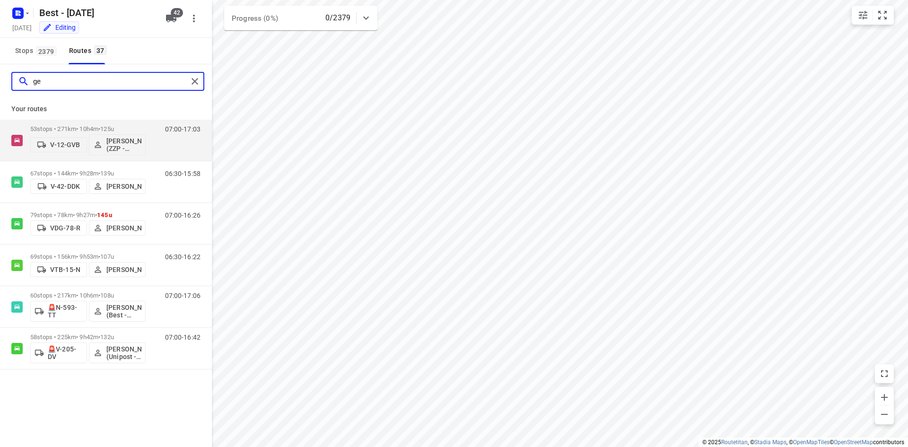
type input "g"
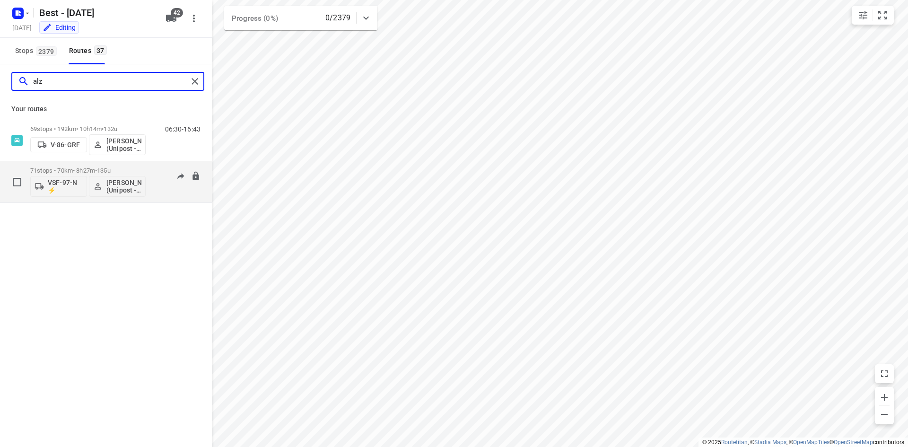
type input "alz"
click at [122, 163] on div "71 stops • 70km • 8h27m • 135u VSF-97-N ⚡ Mohamed Alzeadi (Unipost - Best - ZZP)" at bounding box center [87, 181] width 115 height 39
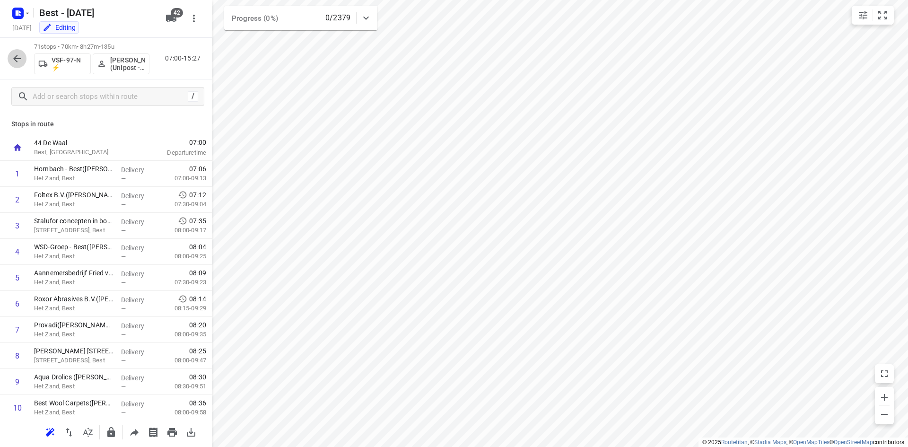
click at [26, 56] on button "button" at bounding box center [17, 58] width 19 height 19
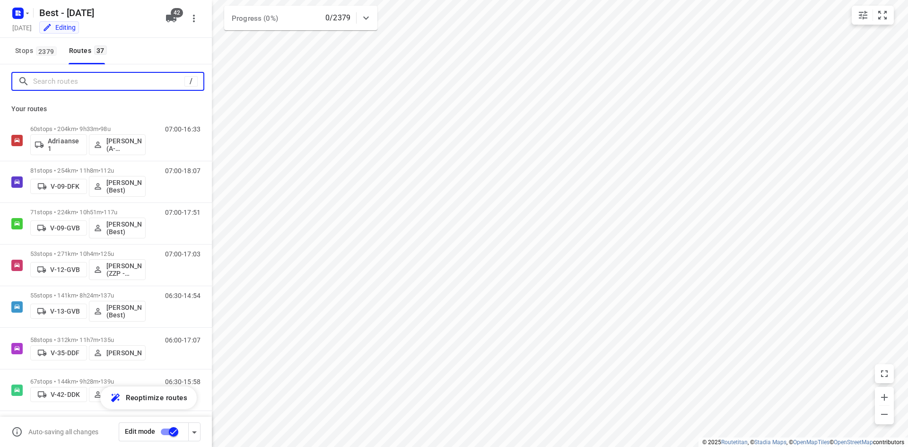
click at [48, 80] on input "Search routes" at bounding box center [108, 81] width 151 height 15
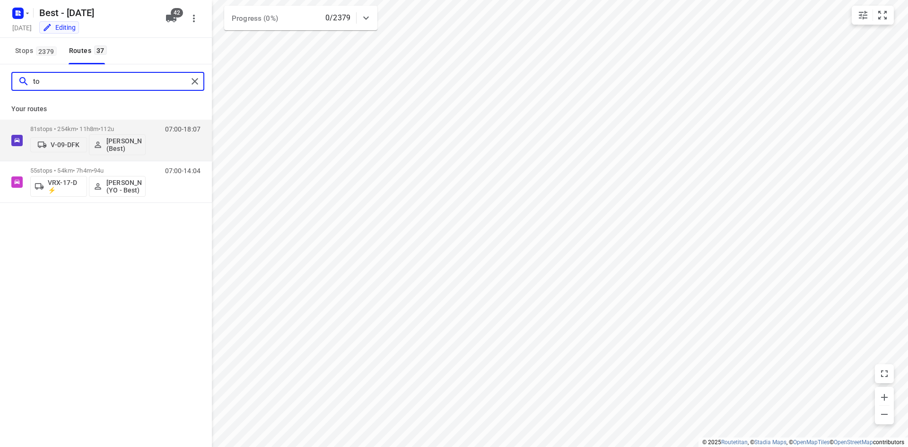
type input "t"
type input "tom"
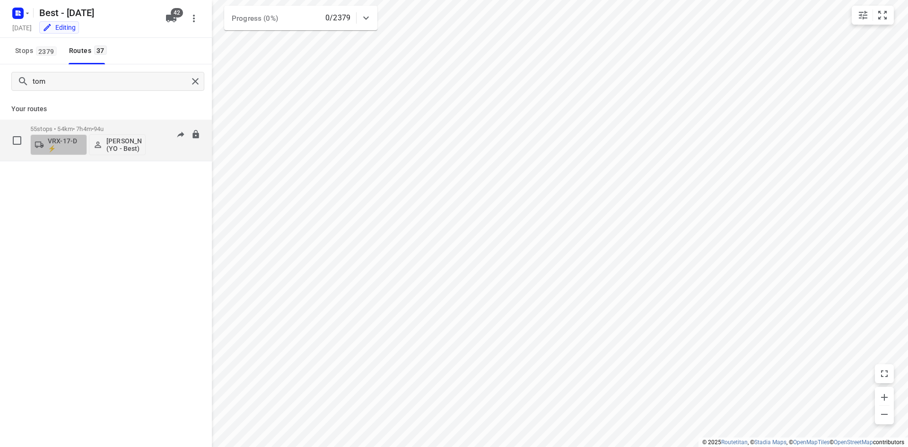
click at [62, 136] on button "VRX-17-D ⚡" at bounding box center [58, 144] width 57 height 21
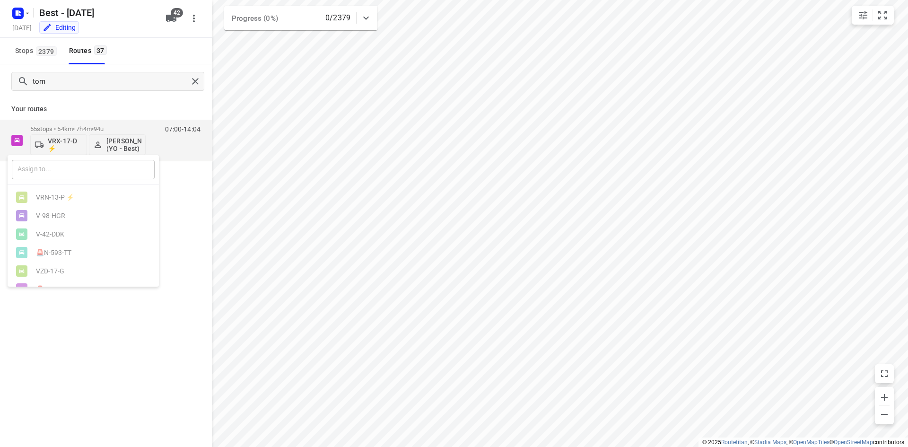
click at [90, 162] on input "text" at bounding box center [83, 169] width 143 height 19
click at [174, 15] on div at bounding box center [454, 223] width 908 height 447
click at [174, 15] on span "42" at bounding box center [177, 12] width 12 height 9
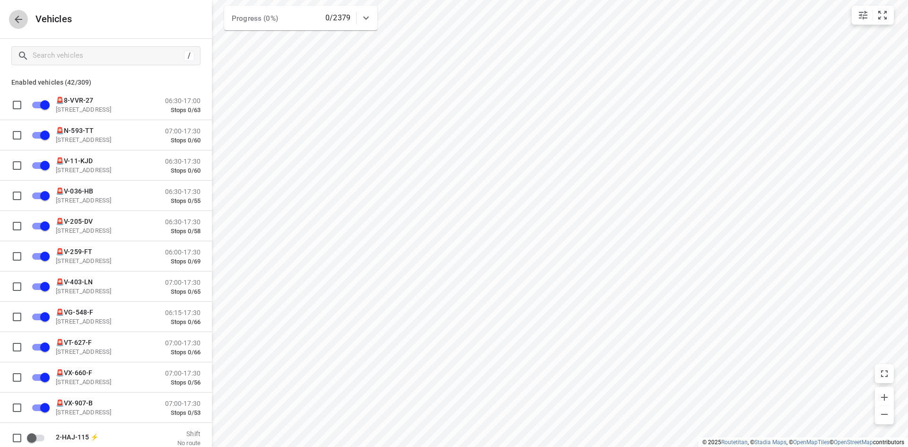
click at [24, 26] on button "button" at bounding box center [18, 19] width 19 height 19
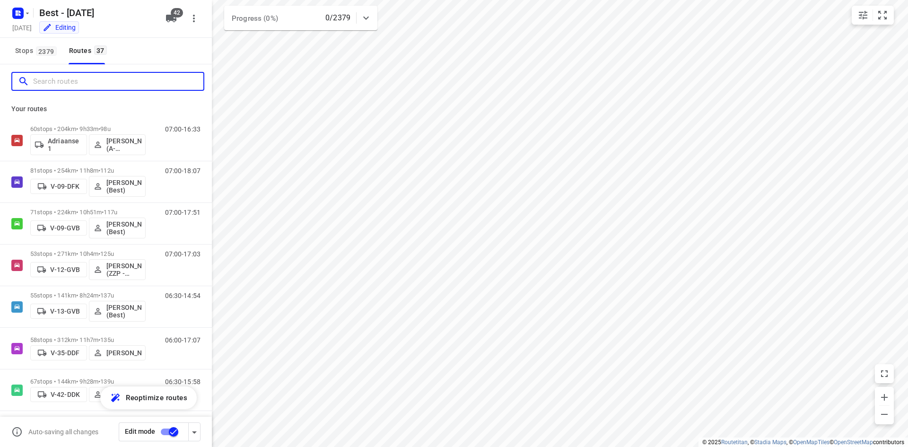
click at [78, 87] on input "Search routes" at bounding box center [118, 81] width 170 height 15
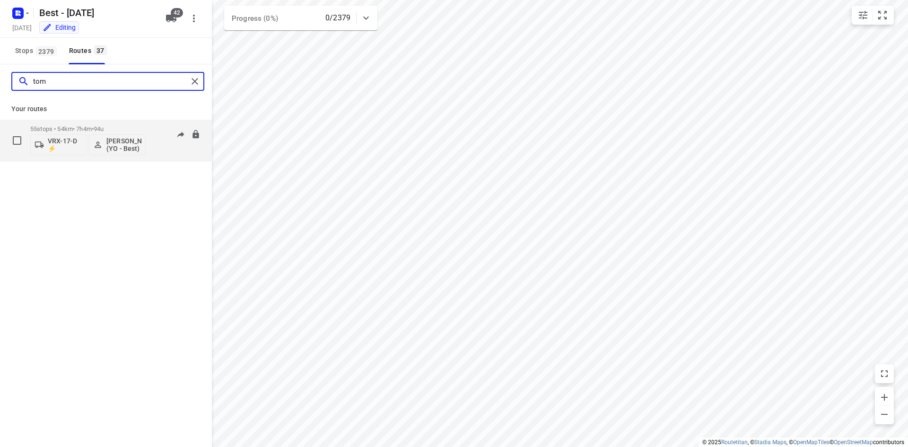
type input "tom"
click at [53, 135] on button "VRX-17-D ⚡" at bounding box center [58, 144] width 57 height 21
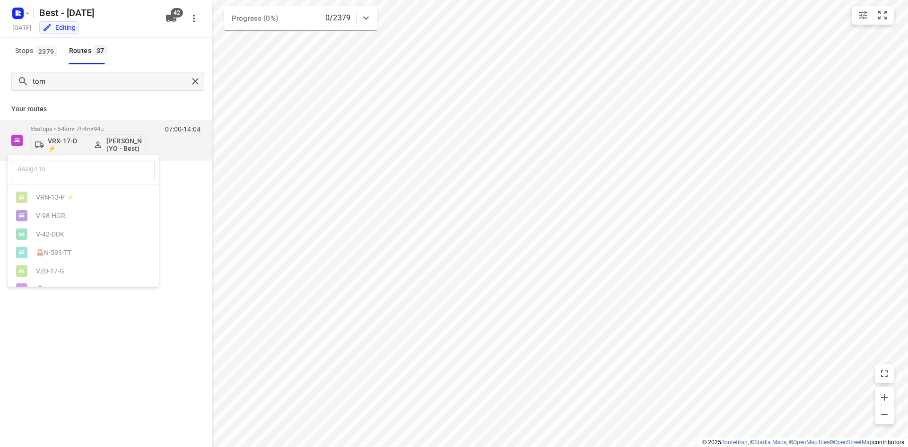
click at [63, 159] on div "​" at bounding box center [83, 169] width 151 height 29
click at [64, 166] on input "text" at bounding box center [83, 169] width 143 height 19
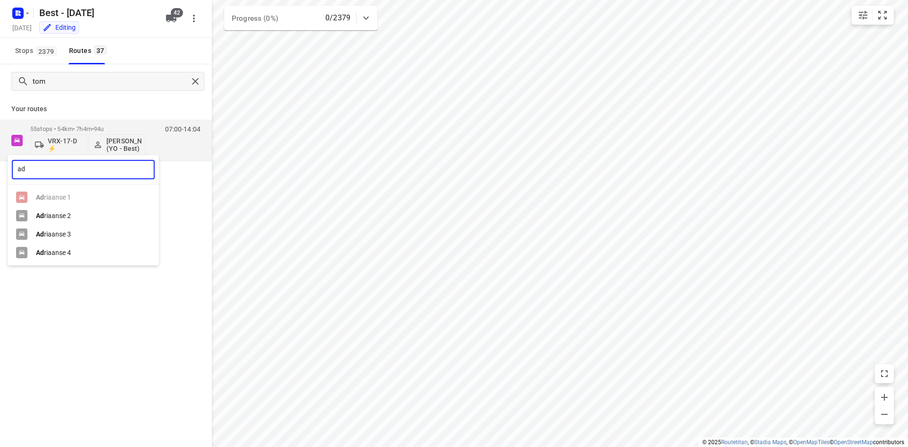
type input "ad"
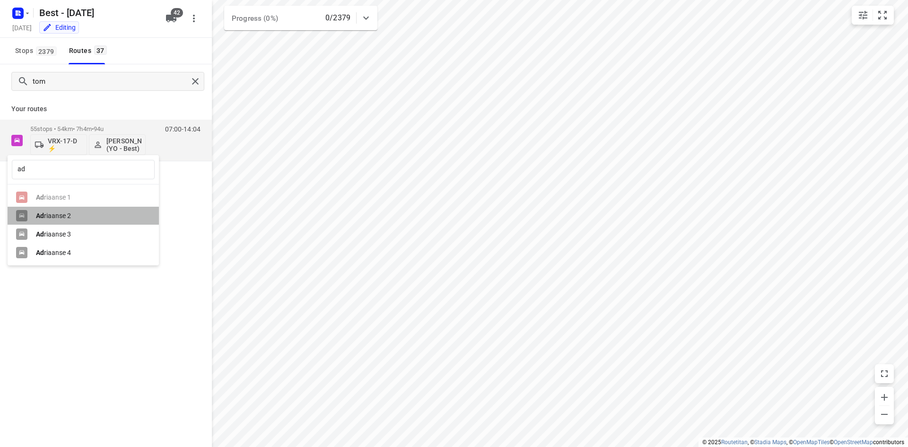
click at [61, 223] on div "Ad riaanse 2" at bounding box center [83, 216] width 151 height 18
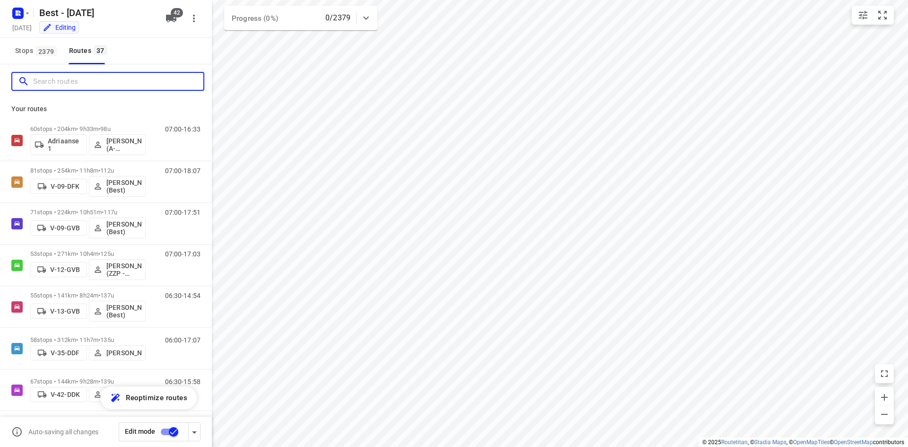
click at [113, 82] on input "Search routes" at bounding box center [118, 81] width 170 height 15
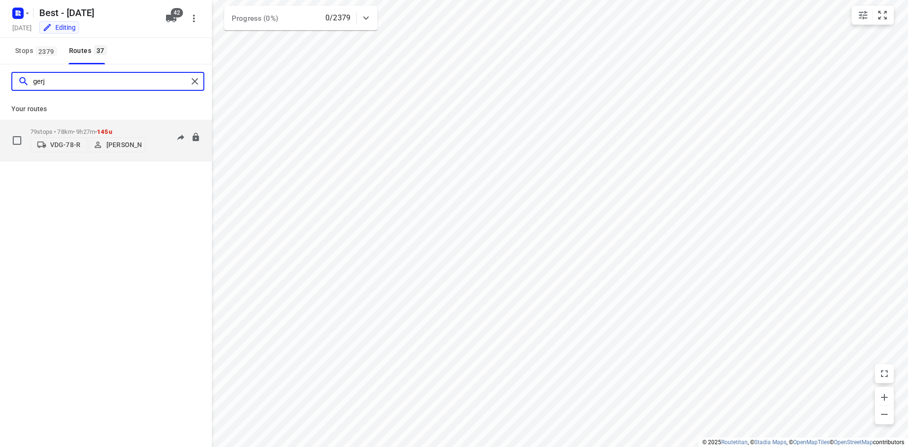
type input "gerj"
click at [56, 146] on p "VDG-78-R" at bounding box center [65, 145] width 30 height 8
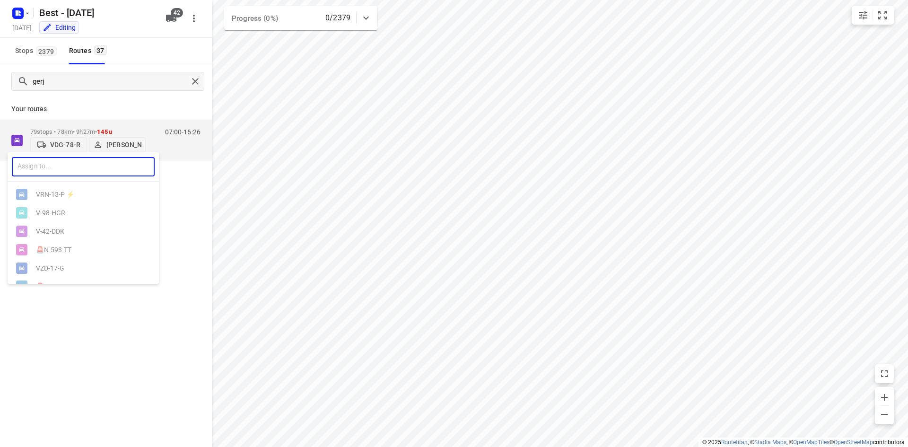
click at [96, 160] on input "text" at bounding box center [83, 166] width 143 height 19
type input "17"
click at [67, 206] on div "VRX- 17 -D ⚡" at bounding box center [83, 213] width 151 height 18
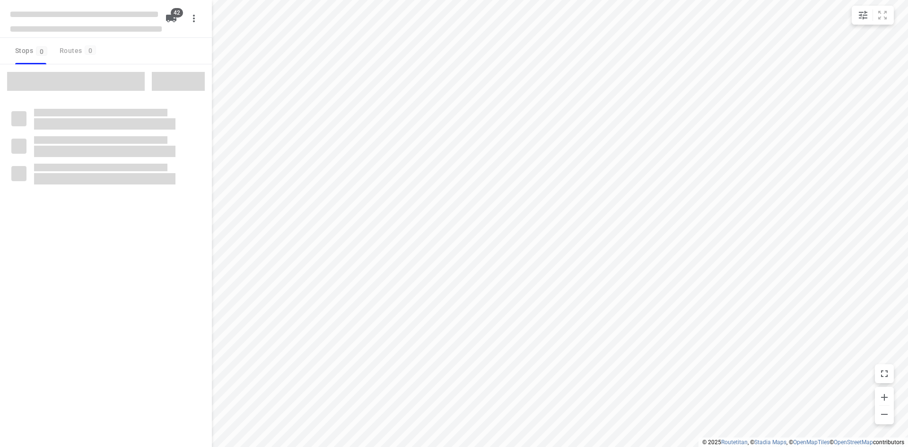
checkbox input "true"
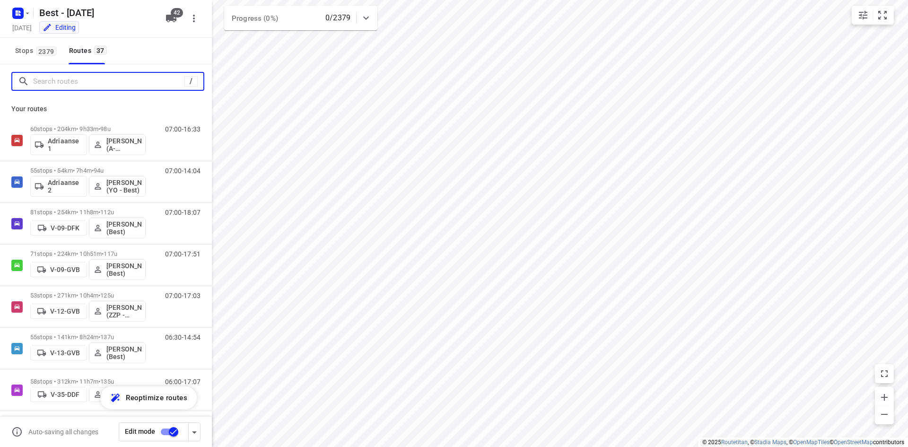
click at [95, 78] on input "Search routes" at bounding box center [108, 81] width 151 height 15
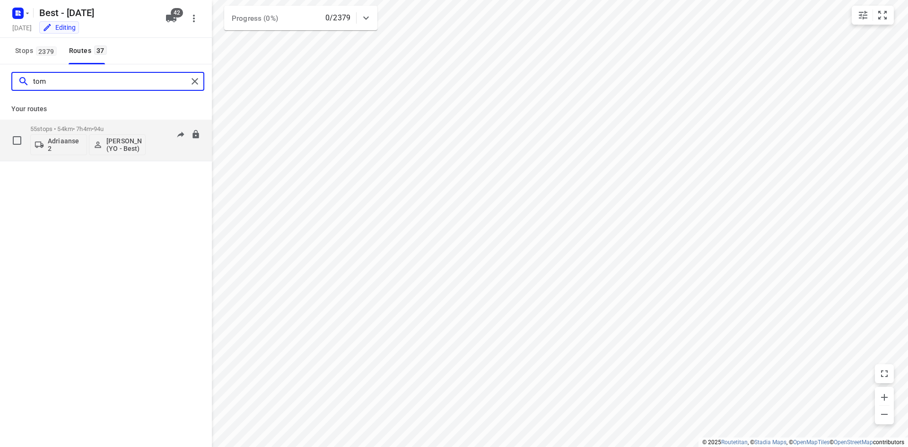
type input "tom"
click at [69, 140] on p "Adriaanse 2" at bounding box center [65, 144] width 35 height 15
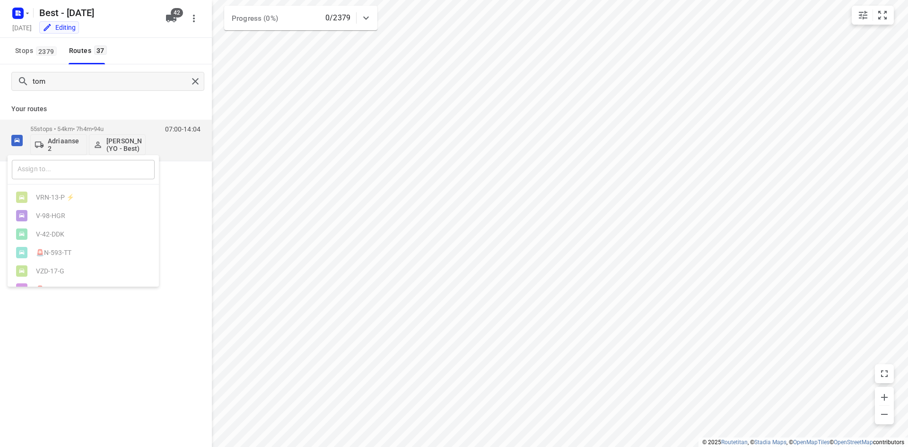
click at [103, 165] on input "text" at bounding box center [83, 169] width 143 height 19
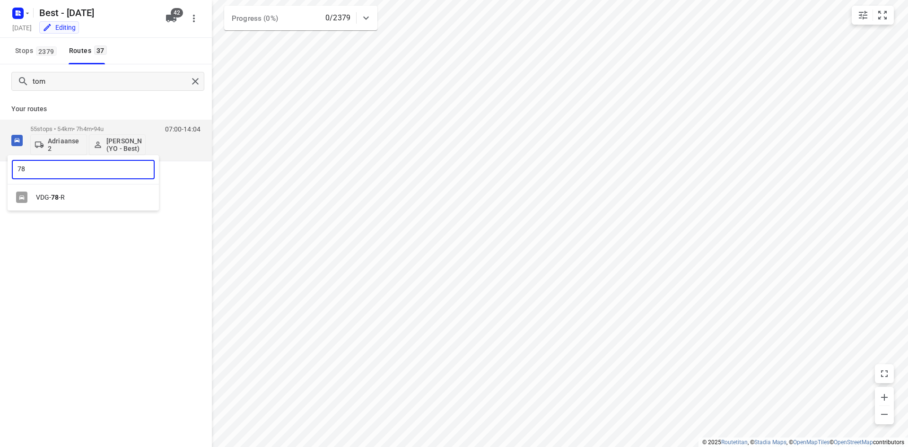
type input "78"
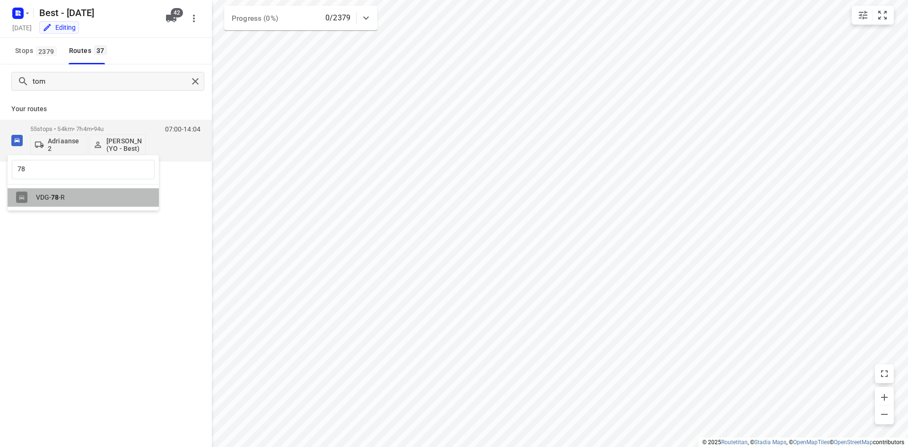
click at [79, 203] on div "VDG- 78 -R" at bounding box center [83, 197] width 151 height 18
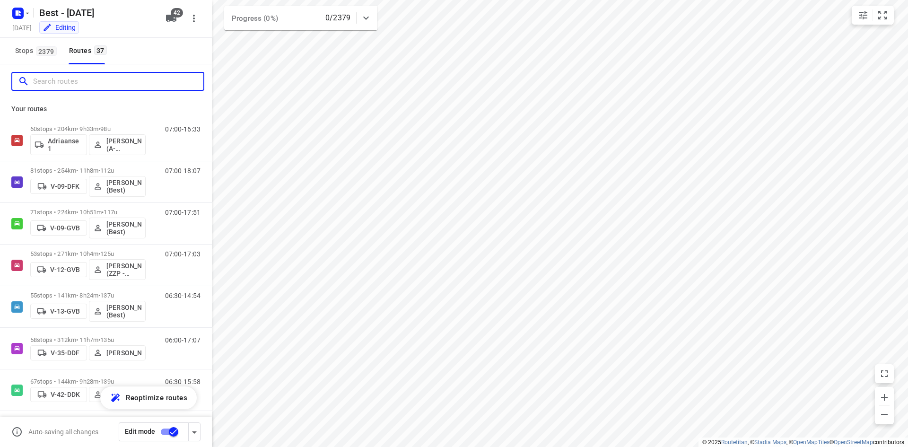
click at [109, 84] on input "Search routes" at bounding box center [118, 81] width 170 height 15
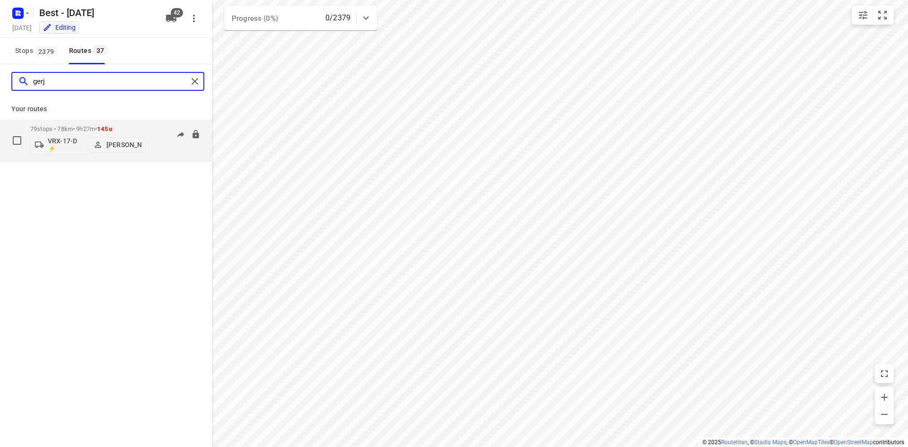
type input "gerj"
click at [132, 126] on p "79 stops • 78km • 9h27m • 145u" at bounding box center [87, 128] width 115 height 7
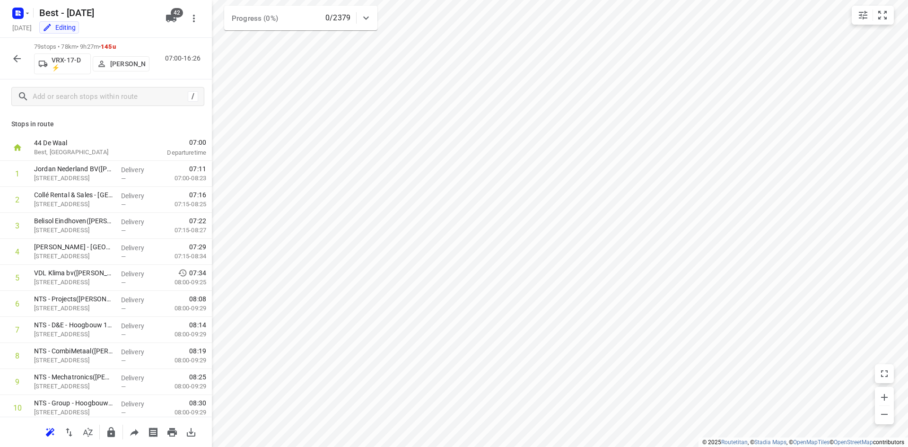
click at [14, 60] on icon "button" at bounding box center [16, 58] width 11 height 11
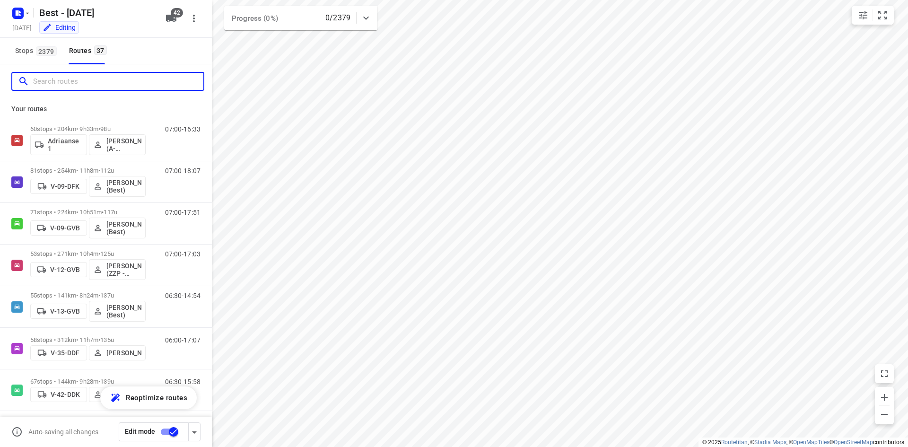
click at [46, 82] on input "Search routes" at bounding box center [118, 81] width 170 height 15
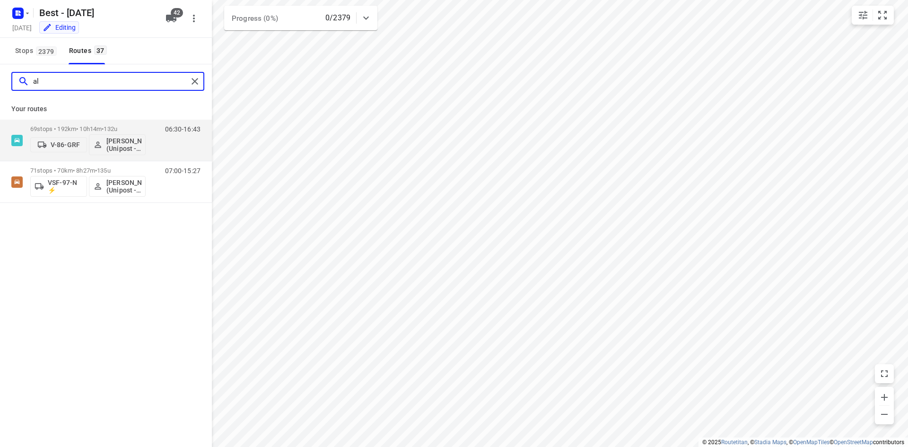
type input "a"
type input "moh"
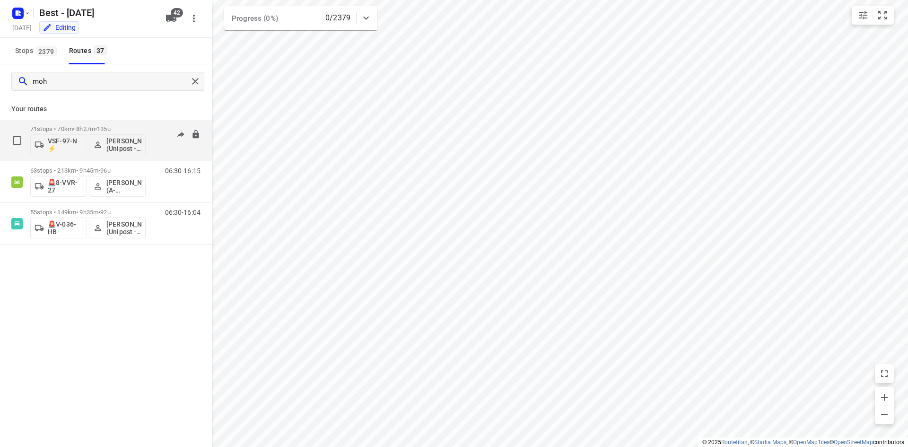
click at [96, 133] on div "VSF-97-N ⚡ [PERSON_NAME] (Unipost - Best - ZZP)" at bounding box center [87, 143] width 115 height 23
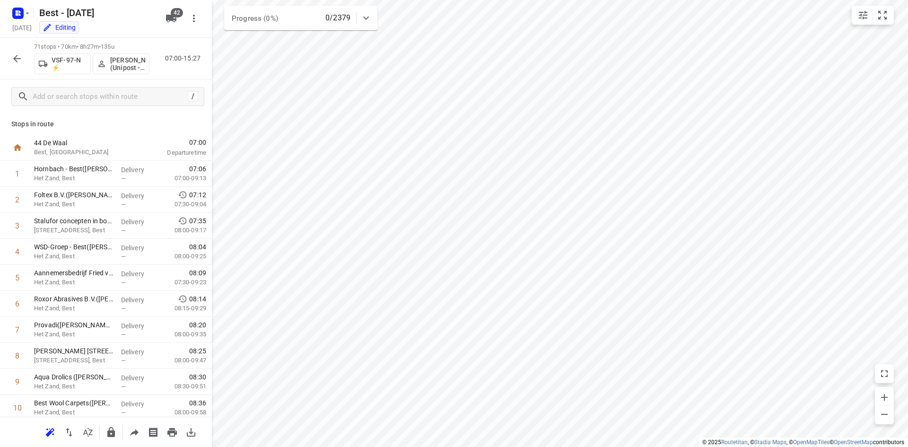
click at [13, 59] on icon "button" at bounding box center [16, 58] width 11 height 11
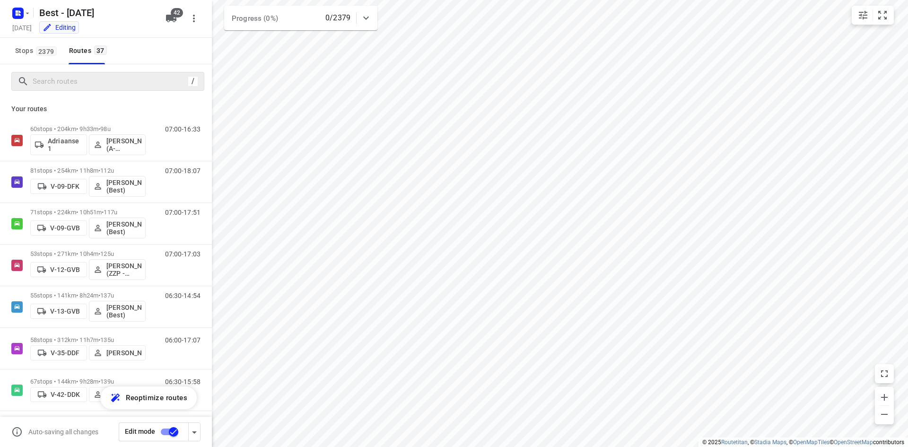
click at [47, 89] on div "/" at bounding box center [107, 81] width 193 height 19
click at [48, 87] on input "Search routes" at bounding box center [108, 81] width 151 height 15
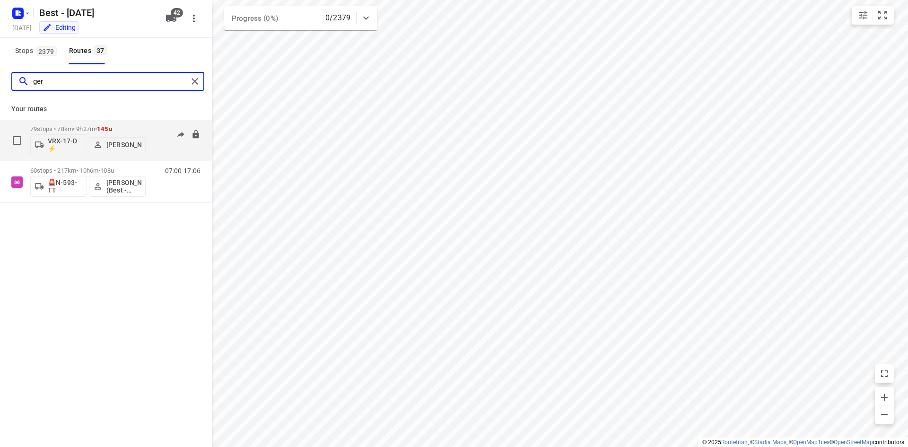
type input "ger"
click at [96, 132] on div "VRX-17-D ⚡ [PERSON_NAME]" at bounding box center [87, 143] width 115 height 23
